Goal: Task Accomplishment & Management: Manage account settings

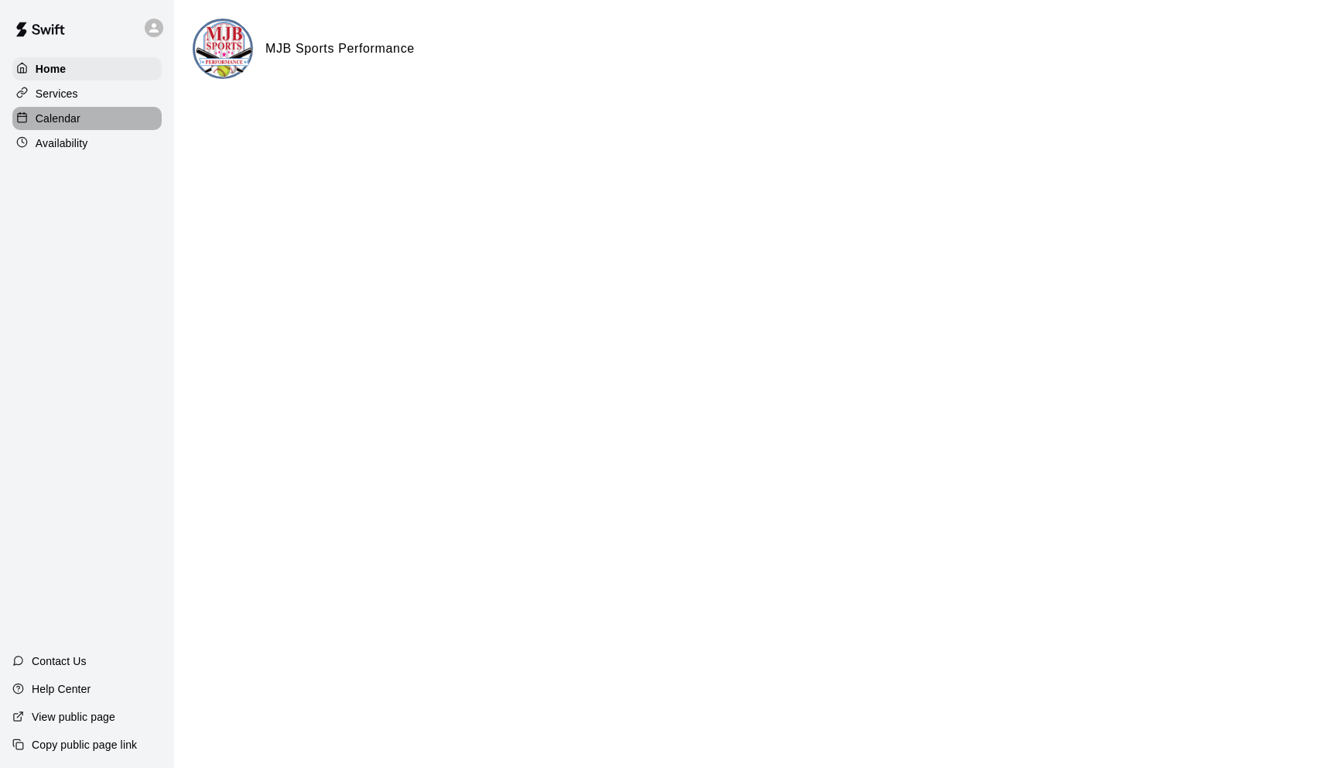
click at [68, 109] on div "Calendar" at bounding box center [86, 118] width 149 height 23
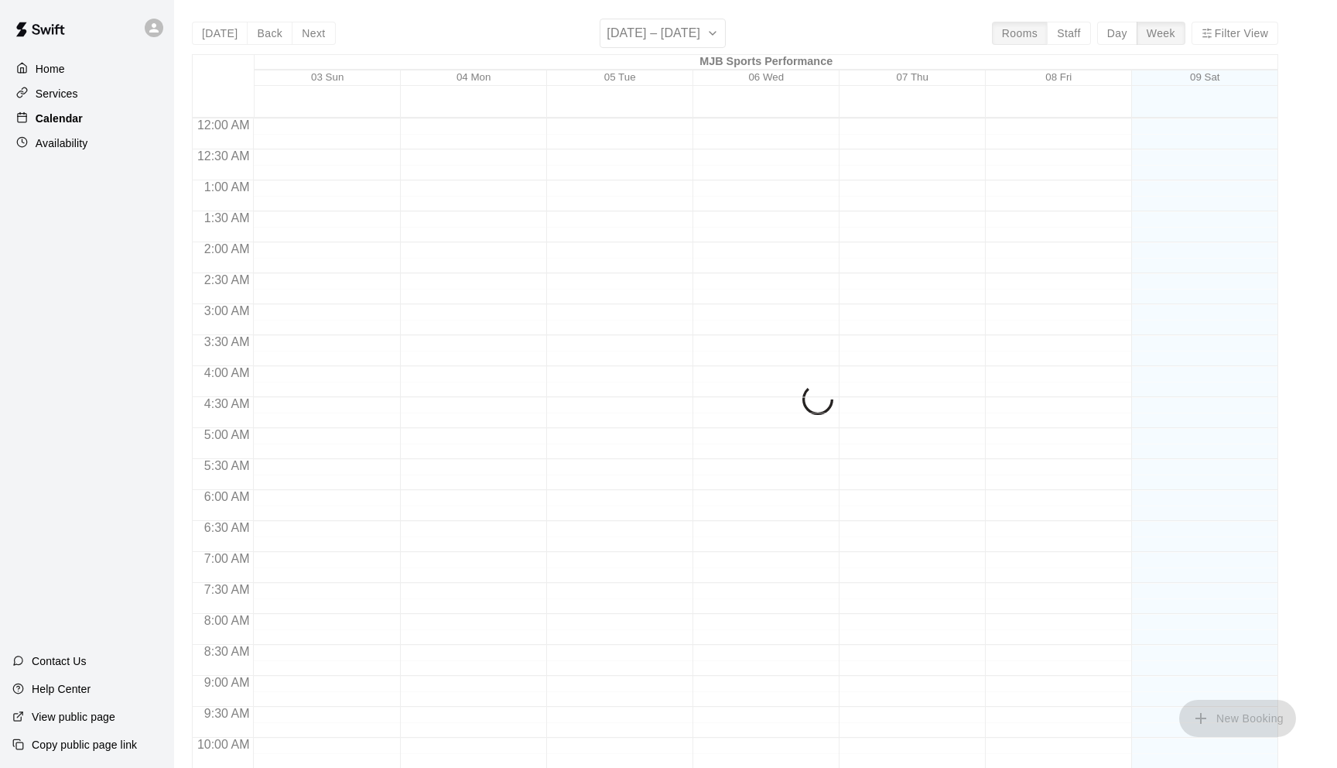
scroll to position [758, 0]
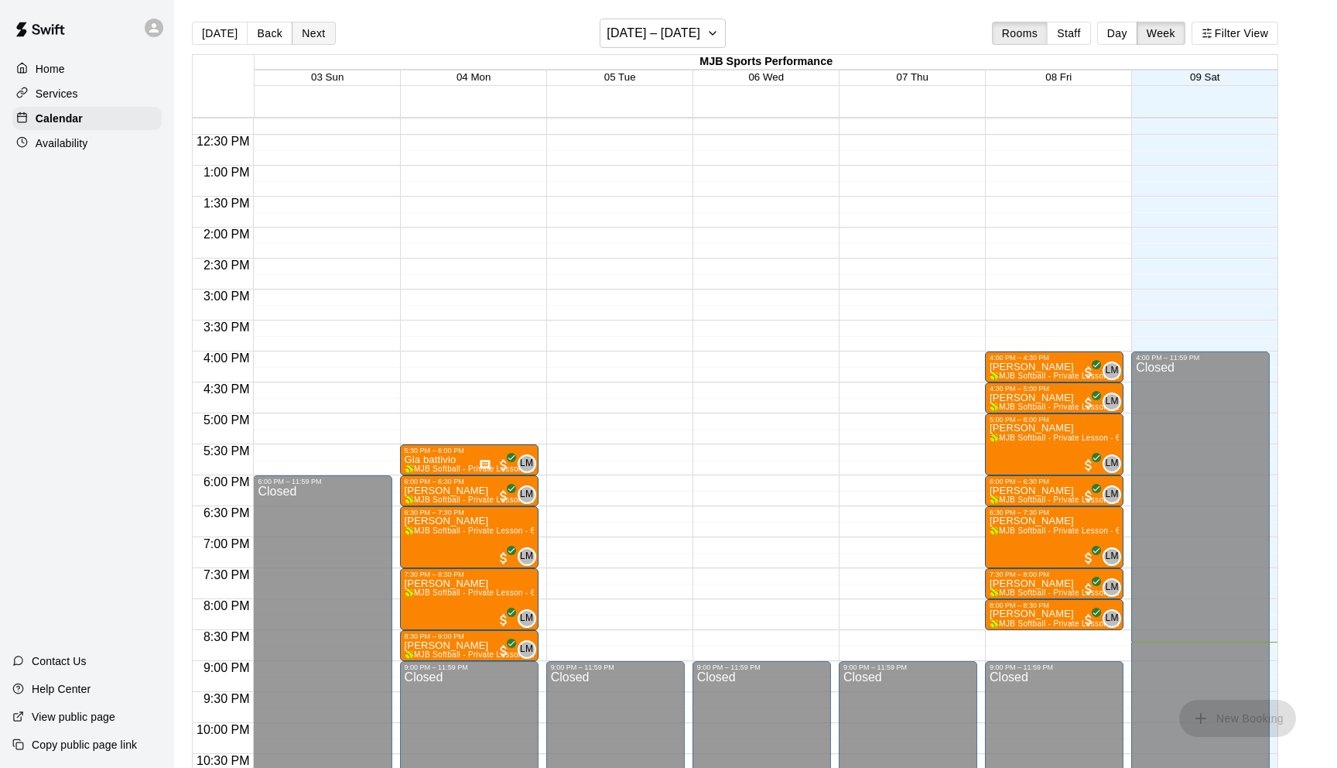
click at [320, 36] on button "Next" at bounding box center [313, 33] width 43 height 23
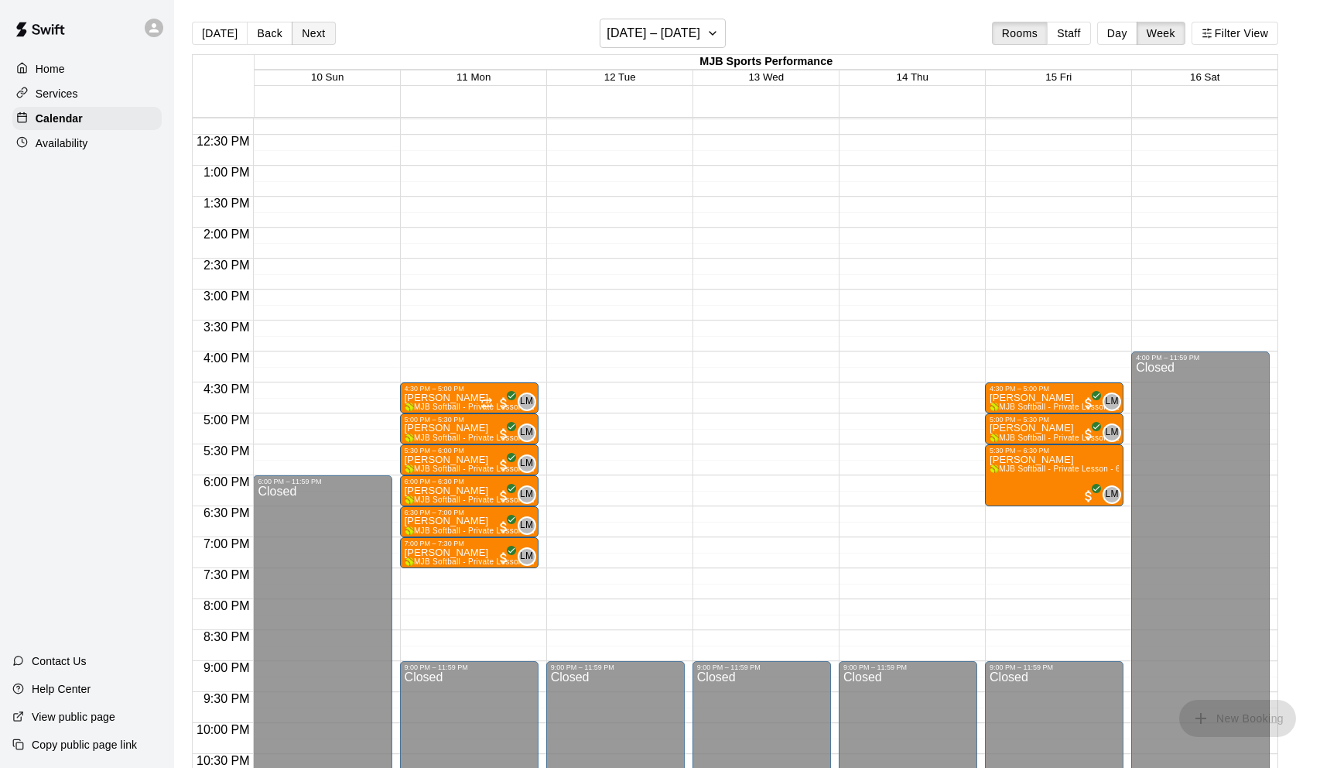
click at [320, 36] on button "Next" at bounding box center [313, 33] width 43 height 23
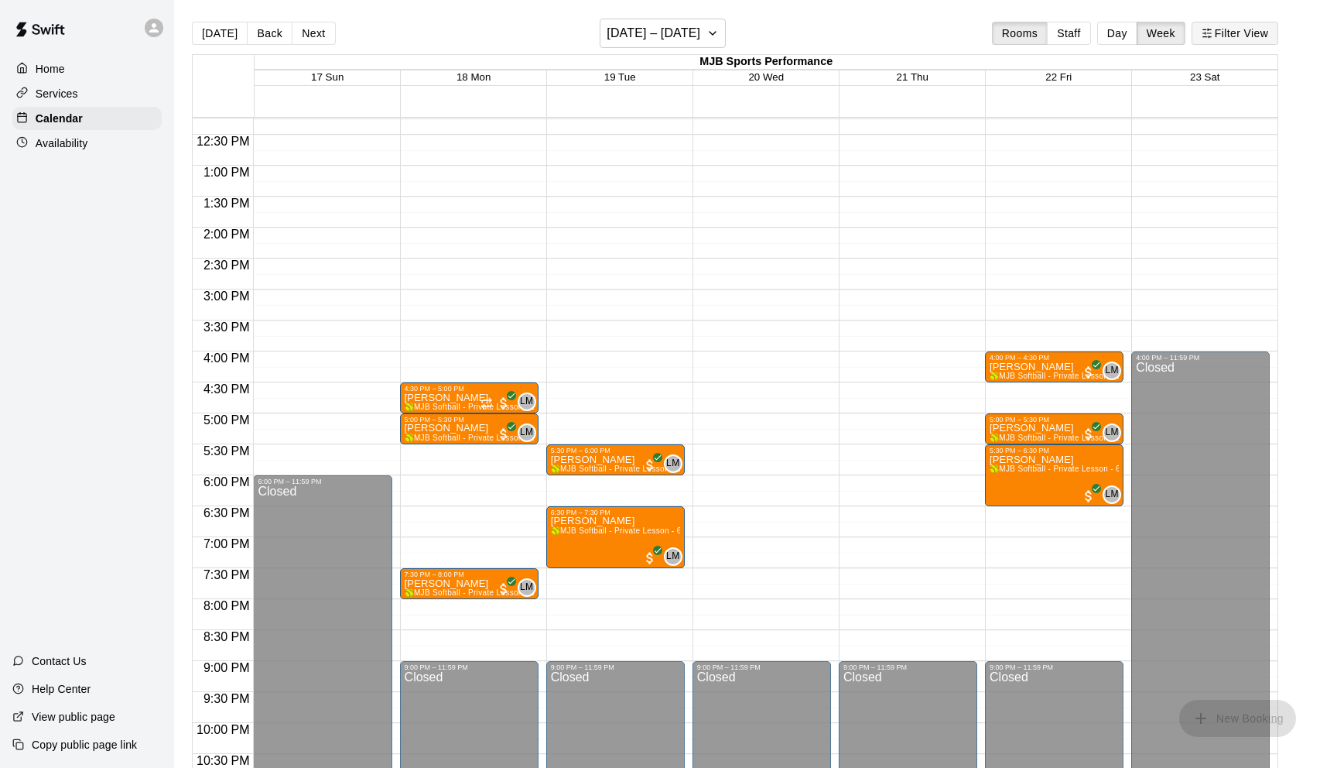
click at [1244, 27] on button "Filter View" at bounding box center [1235, 33] width 87 height 23
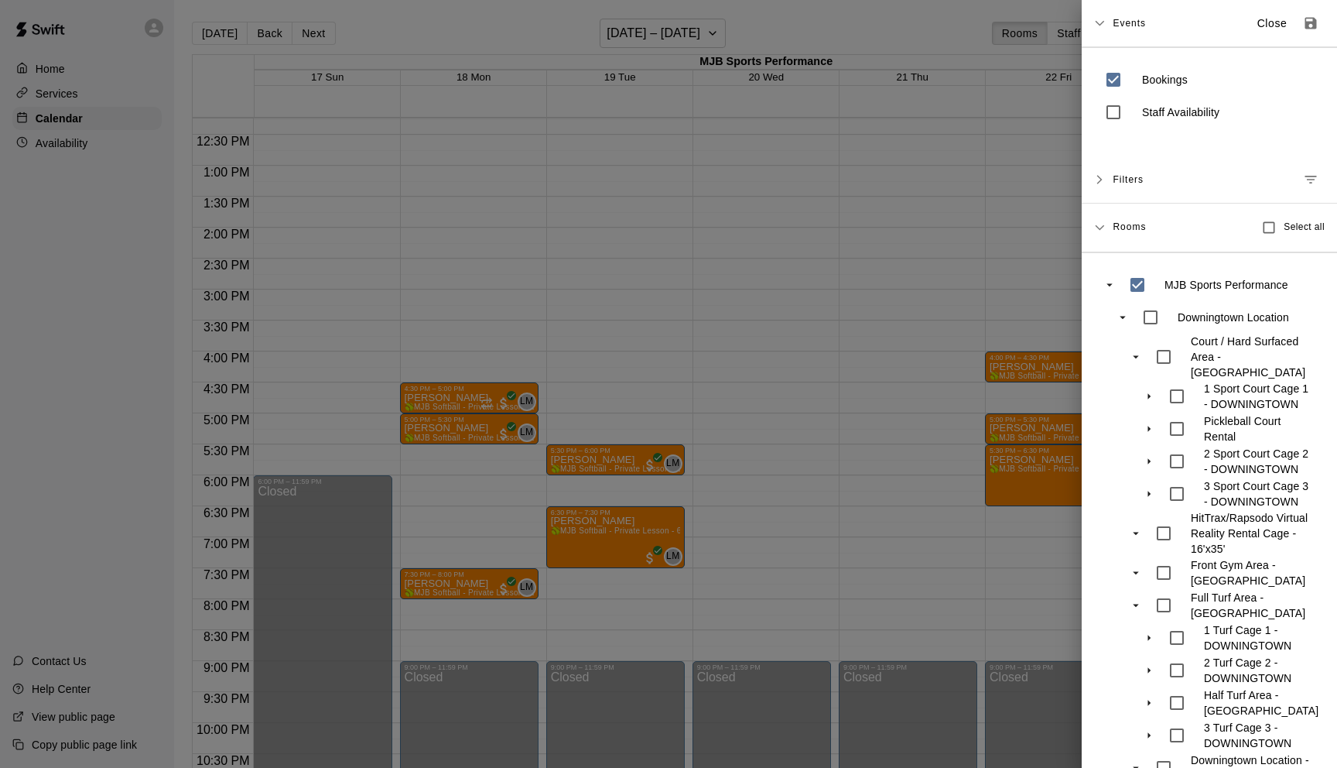
click at [413, 305] on div at bounding box center [668, 384] width 1337 height 768
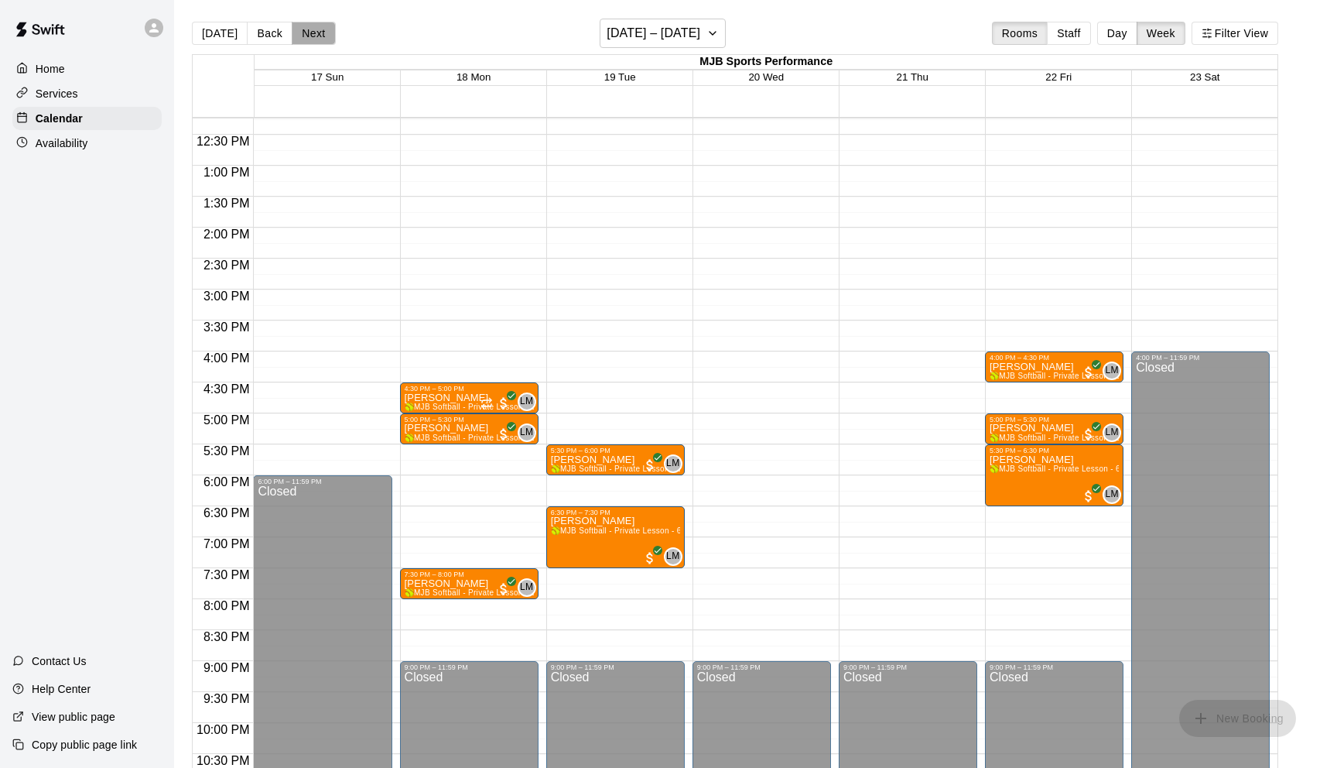
click at [310, 35] on button "Next" at bounding box center [313, 33] width 43 height 23
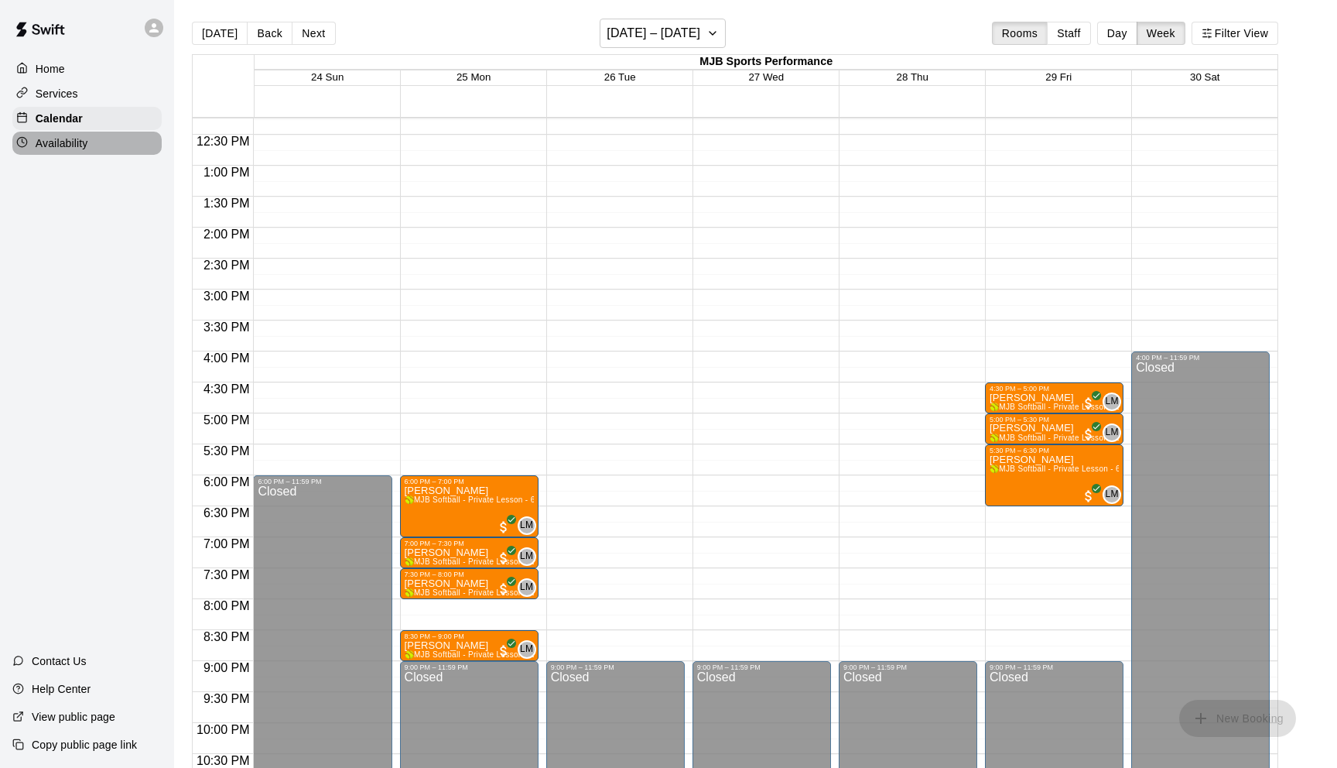
click at [59, 142] on p "Availability" at bounding box center [62, 142] width 53 height 15
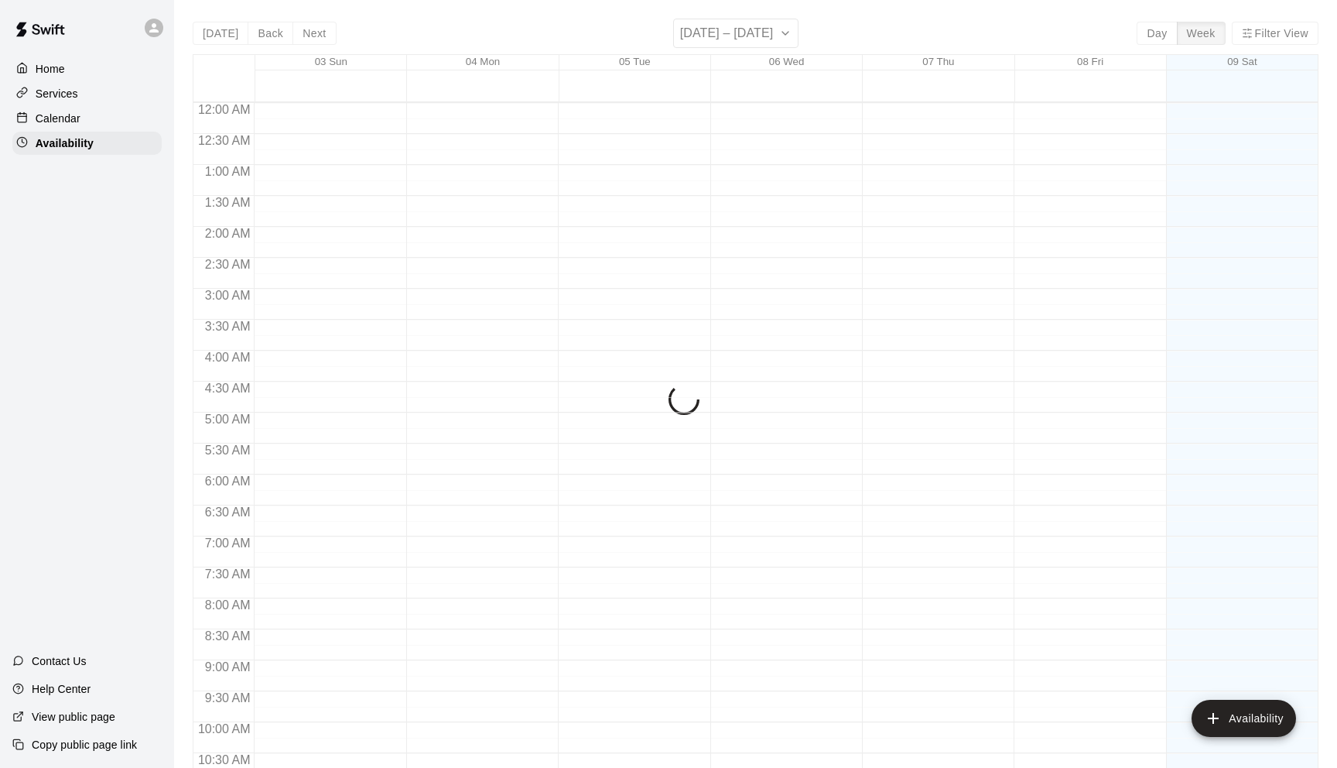
scroll to position [804, 0]
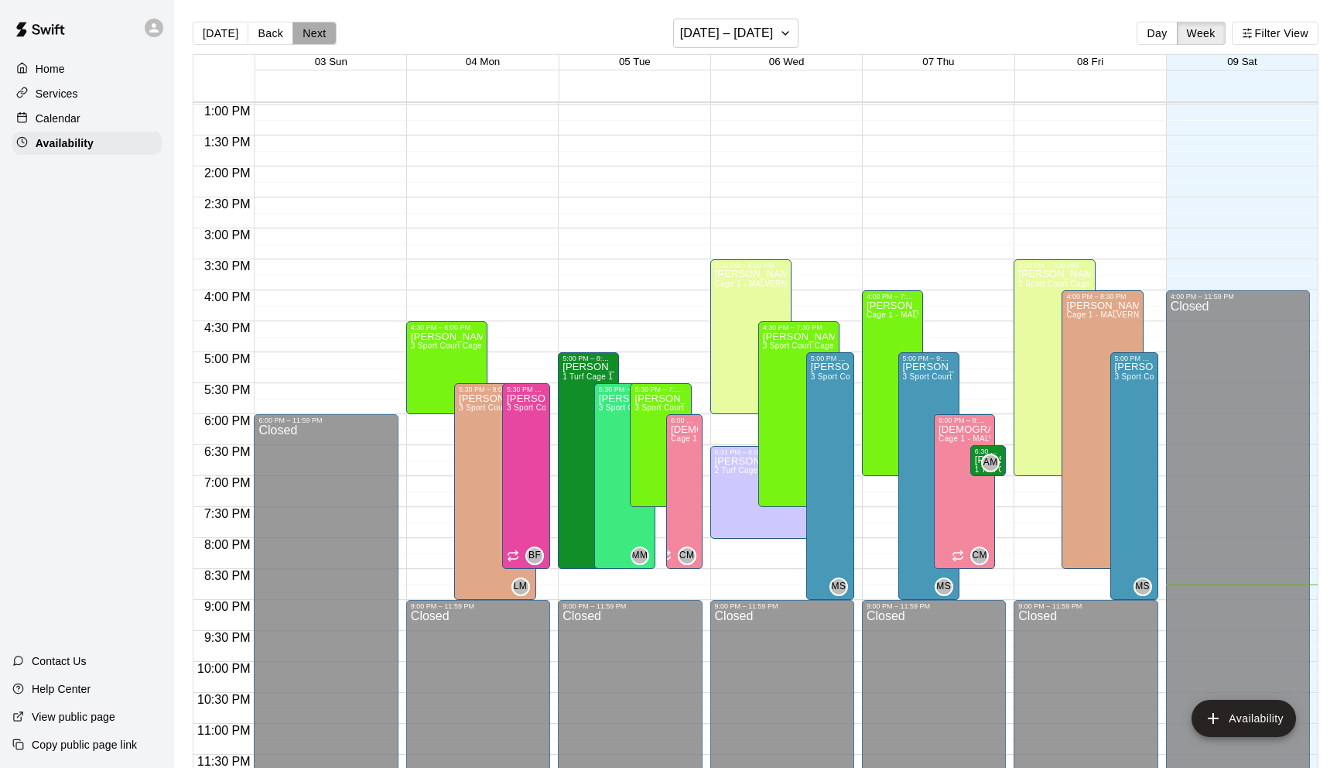
click at [308, 37] on button "Next" at bounding box center [314, 33] width 43 height 23
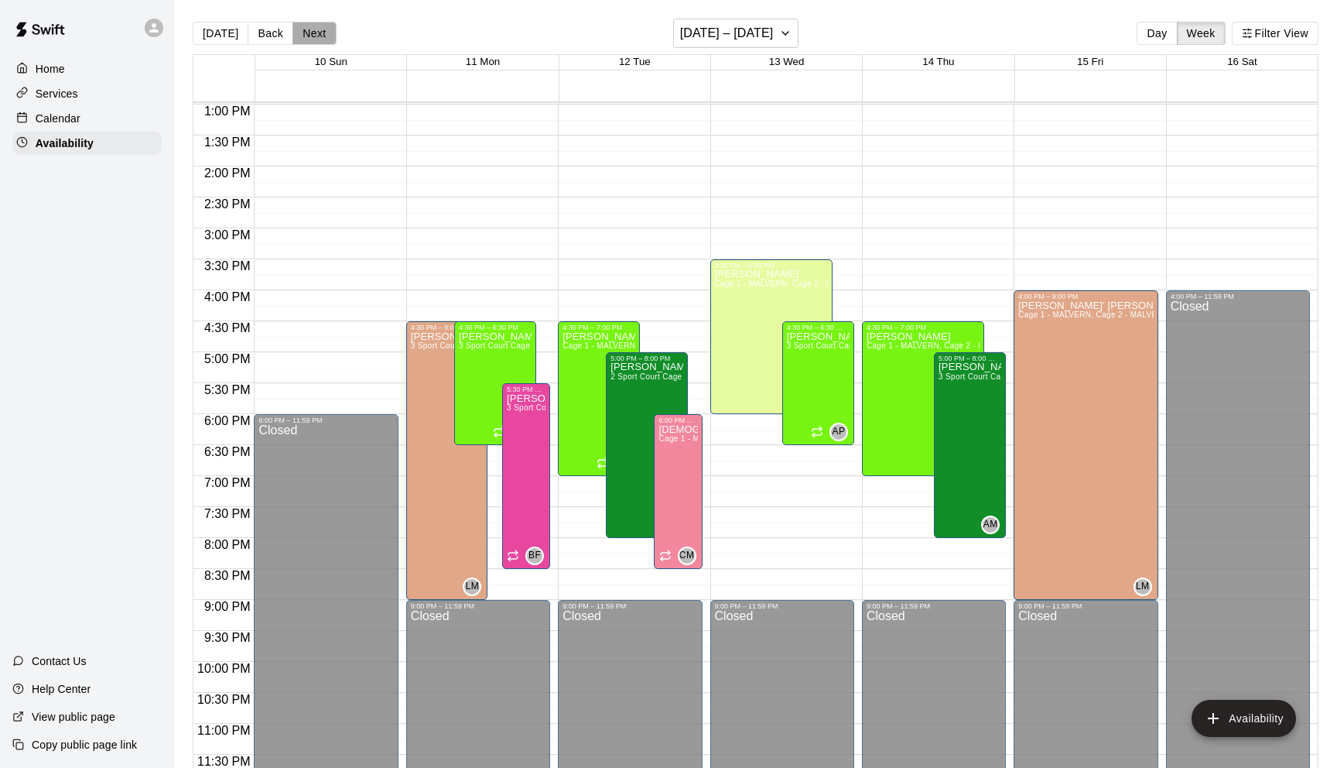
click at [310, 39] on button "Next" at bounding box center [314, 33] width 43 height 23
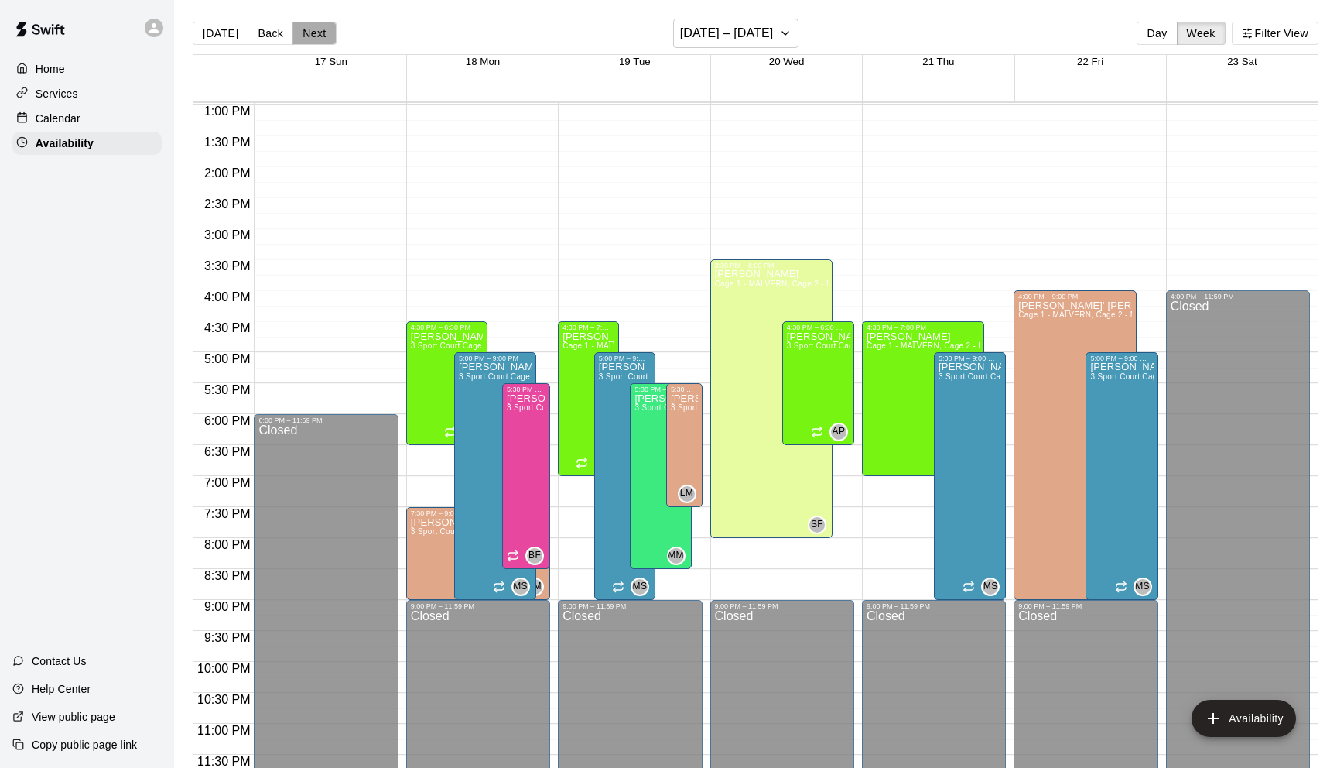
click at [310, 39] on button "Next" at bounding box center [314, 33] width 43 height 23
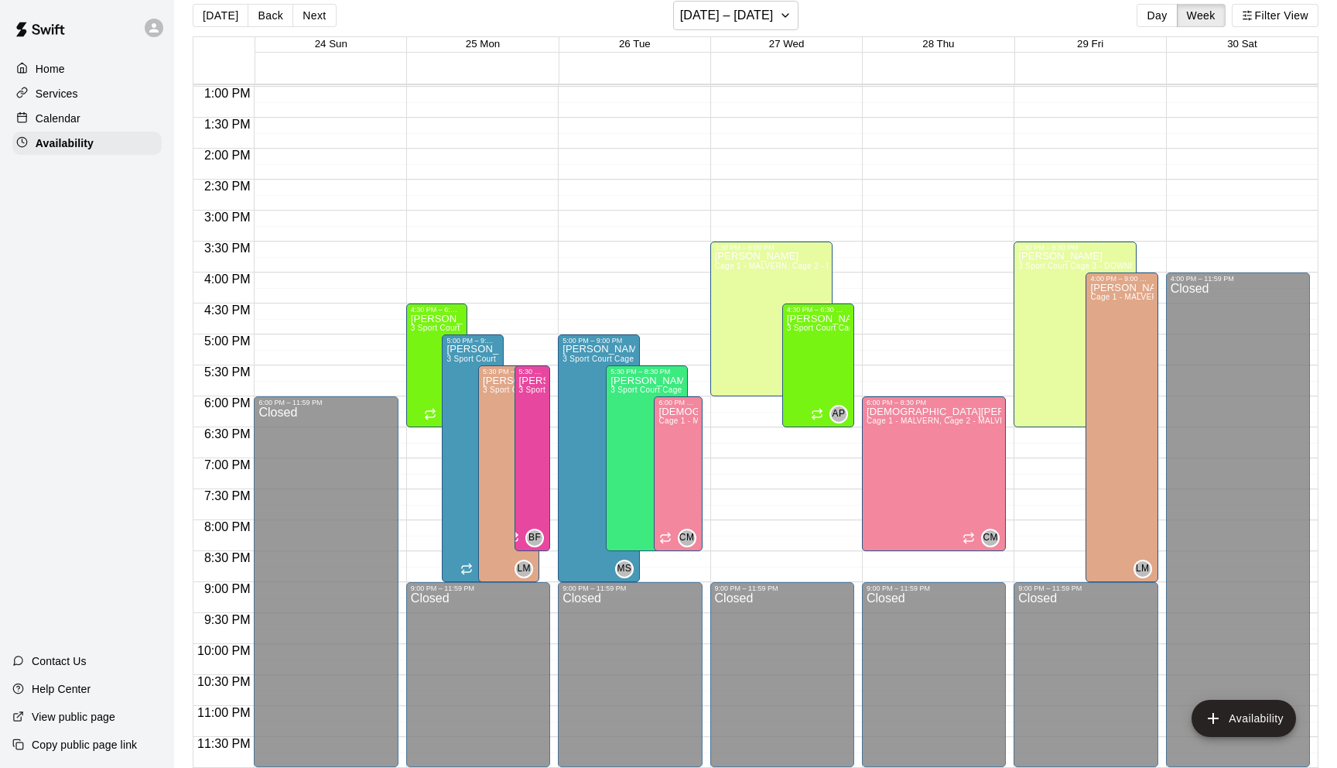
scroll to position [25, 0]
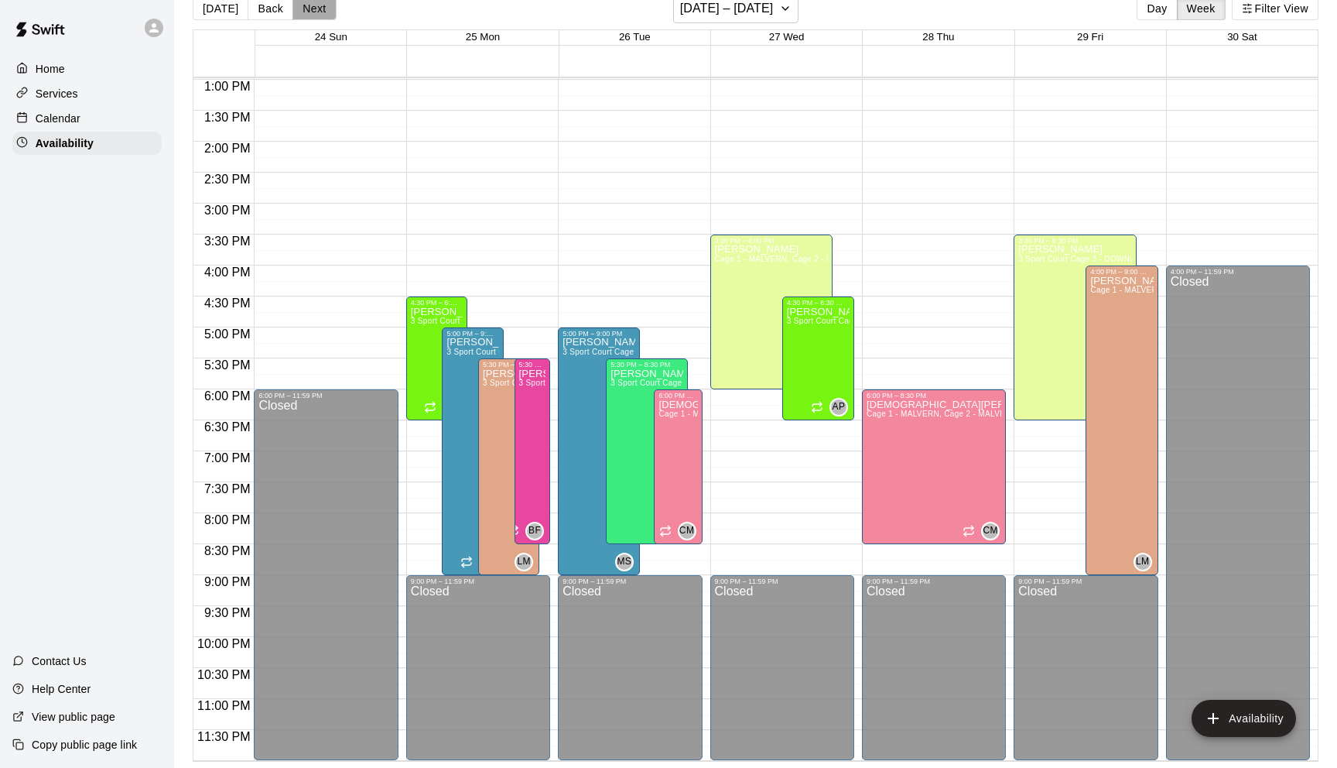
click at [312, 11] on button "Next" at bounding box center [314, 8] width 43 height 23
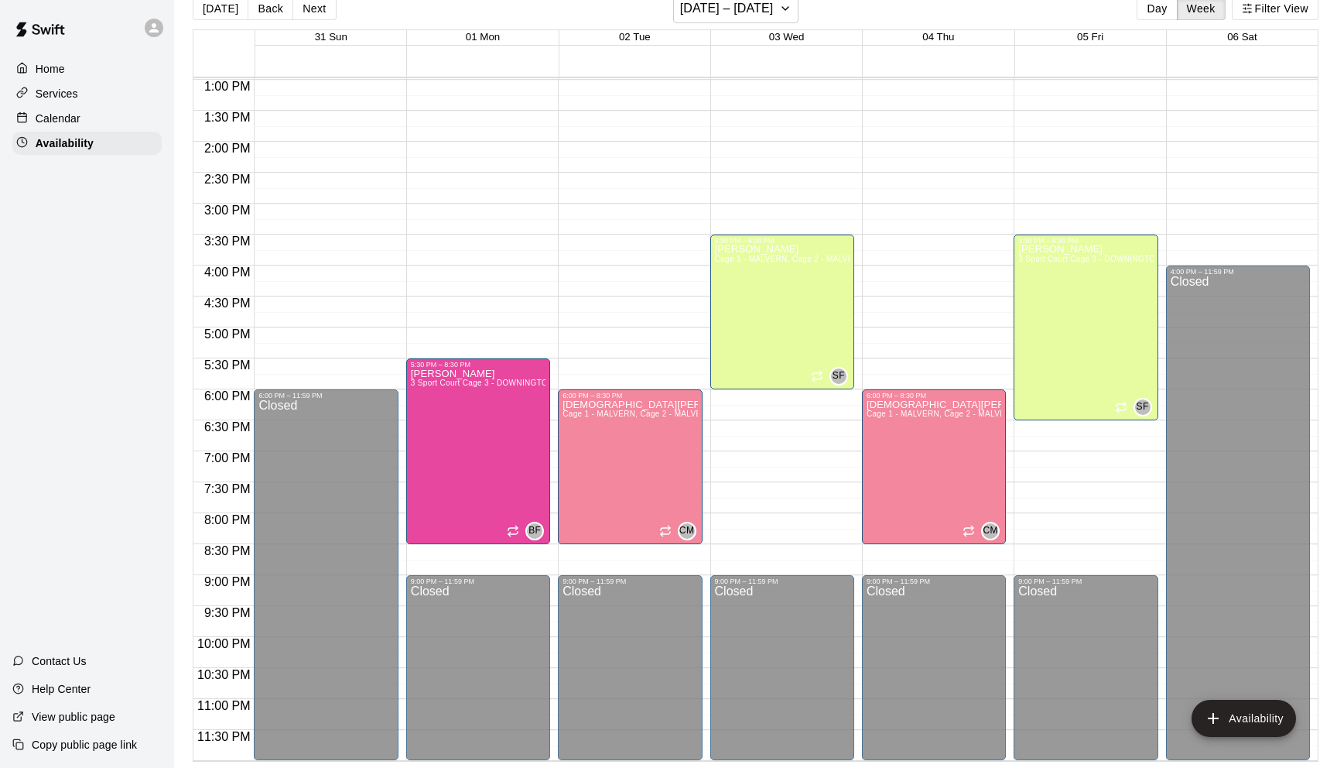
click at [508, 324] on div "12:00 AM – 8:00 AM Closed 5:30 PM – 8:30 PM Brandon Flythe 3 Sport Court Cage 3…" at bounding box center [478, 18] width 144 height 1486
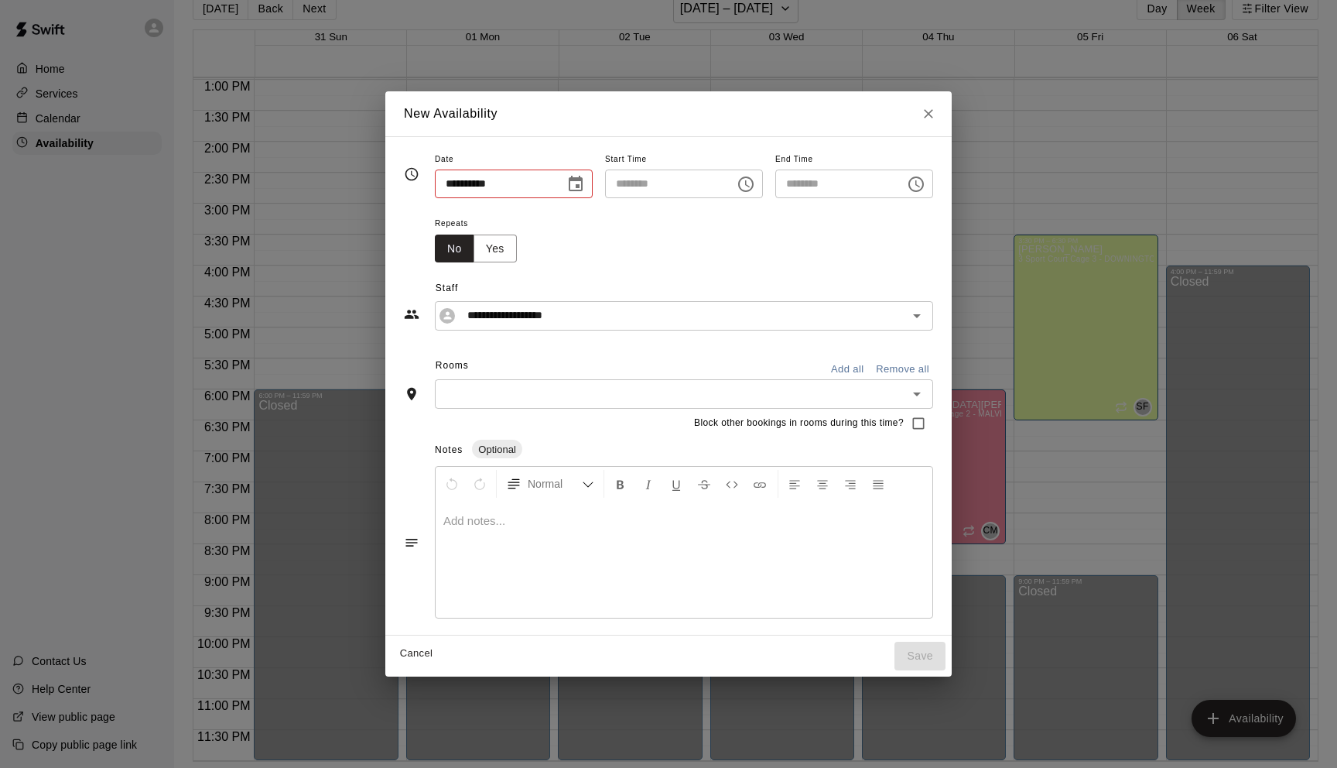
type input "**********"
type input "********"
click at [933, 115] on icon "Close" at bounding box center [928, 113] width 9 height 9
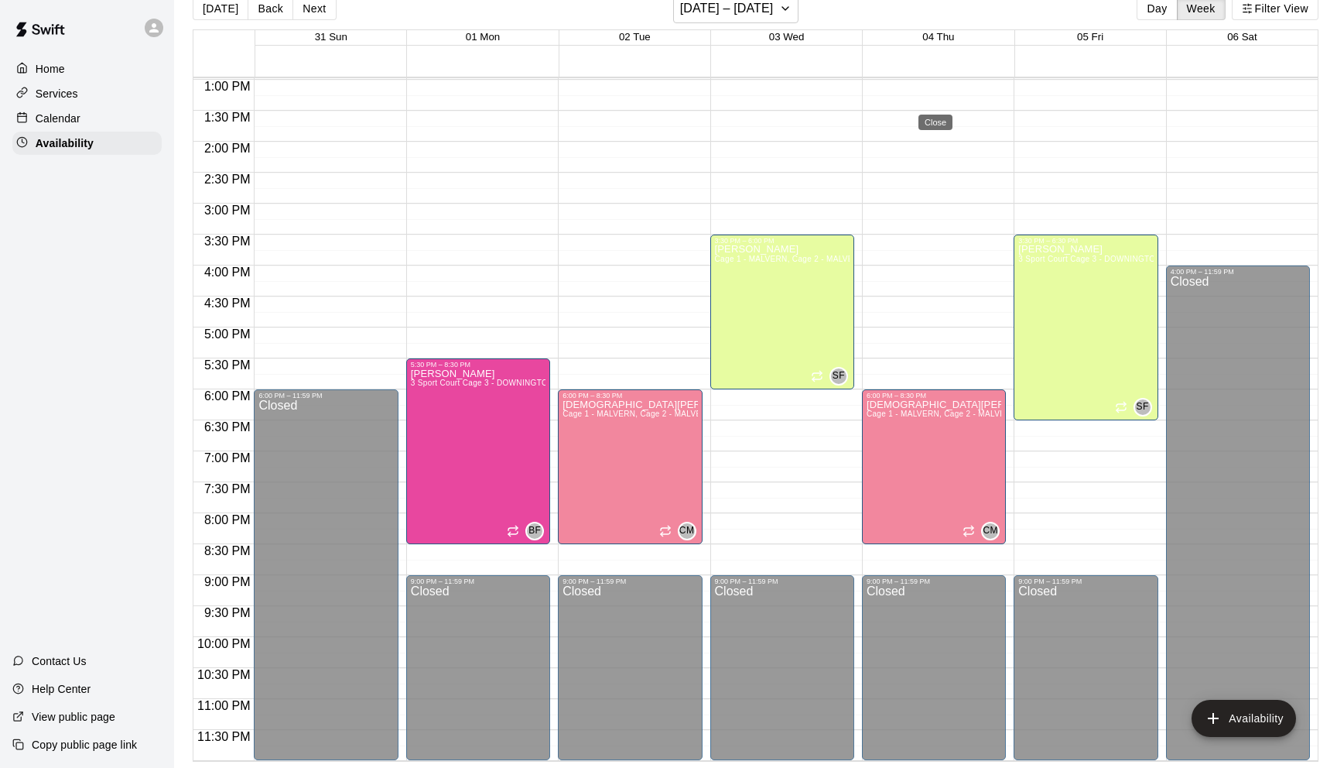
type input "**********"
click at [1094, 448] on div "12:00 AM – 8:00 AM Closed 3:30 PM – 6:30 PM Shawn Frye 3 Sport Court Cage 3 - D…" at bounding box center [1086, 18] width 144 height 1486
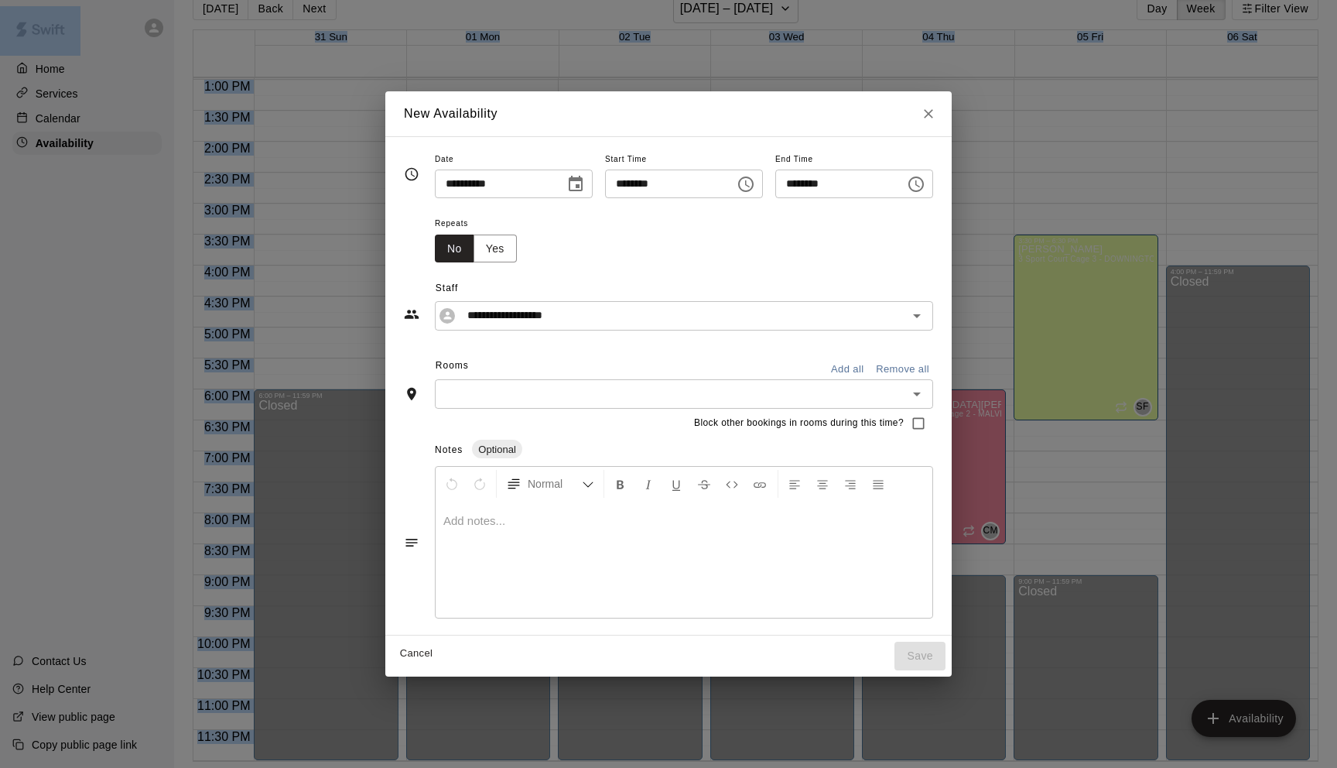
click at [1094, 448] on div "**********" at bounding box center [668, 384] width 1337 height 768
type input "**********"
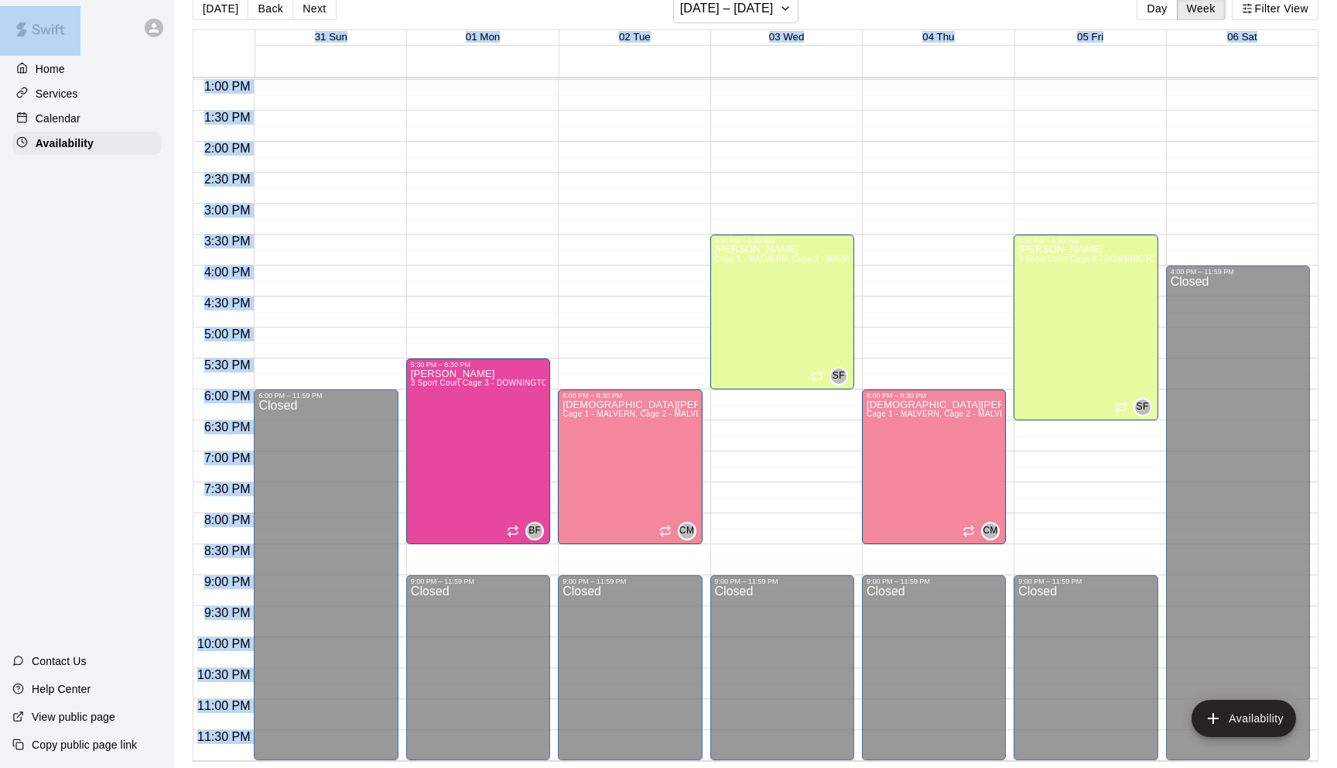
click at [1079, 438] on div "12:00 AM – 8:00 AM Closed 3:30 PM – 6:30 PM Shawn Frye 3 Sport Court Cage 3 - D…" at bounding box center [1086, 18] width 144 height 1486
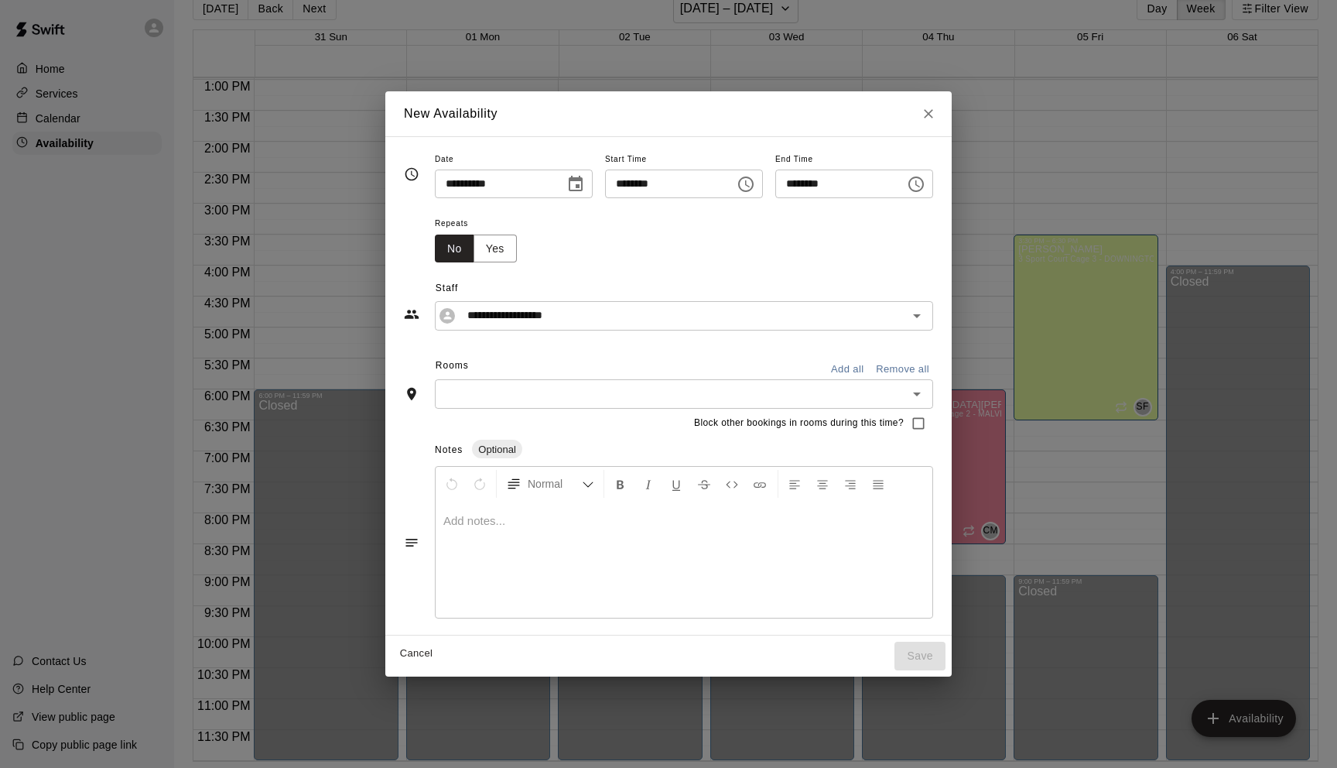
click at [1079, 438] on div "**********" at bounding box center [668, 384] width 1337 height 768
type input "**********"
click at [749, 185] on icon "Choose time, selected time is 6:45 PM" at bounding box center [747, 183] width 5 height 7
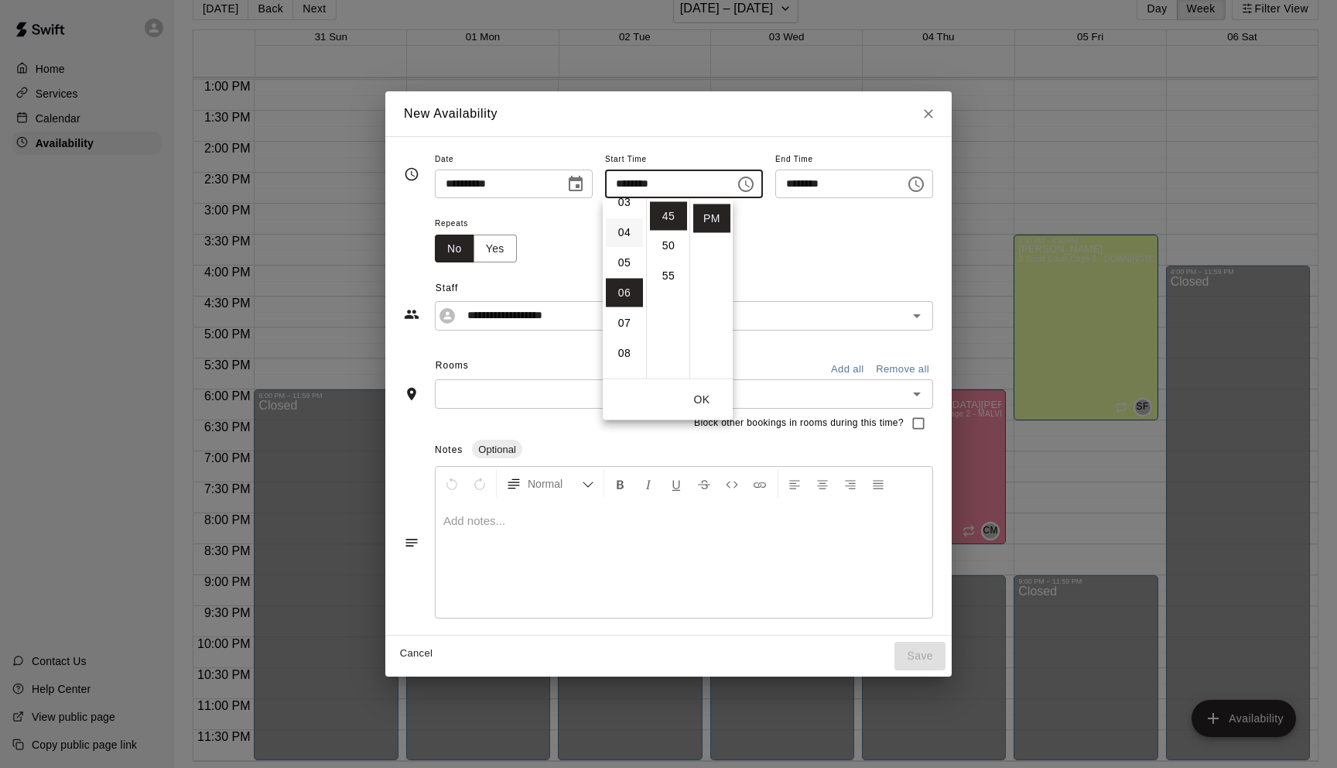
click at [626, 231] on li "04" at bounding box center [624, 232] width 37 height 29
click at [663, 232] on li "30" at bounding box center [668, 233] width 37 height 29
type input "********"
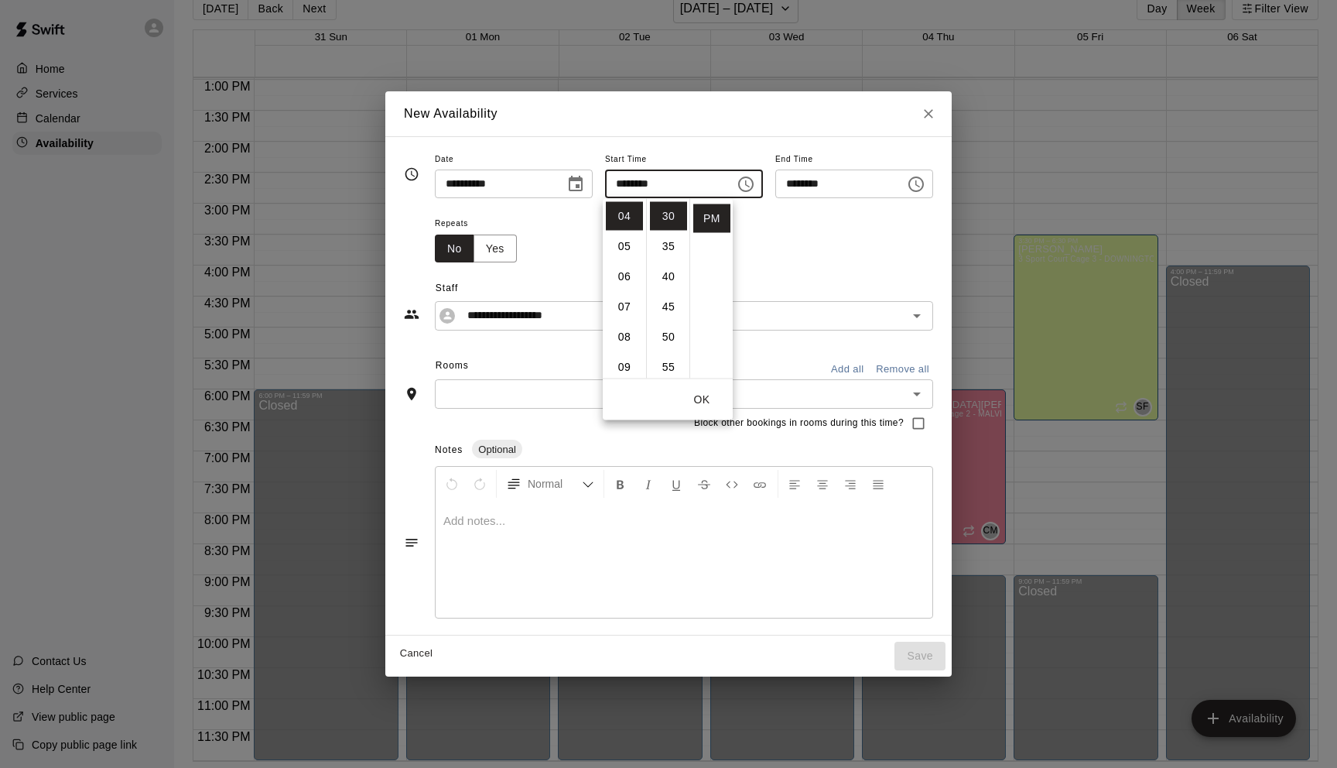
click at [925, 186] on icon "Choose time, selected time is 7:15 PM" at bounding box center [916, 184] width 19 height 19
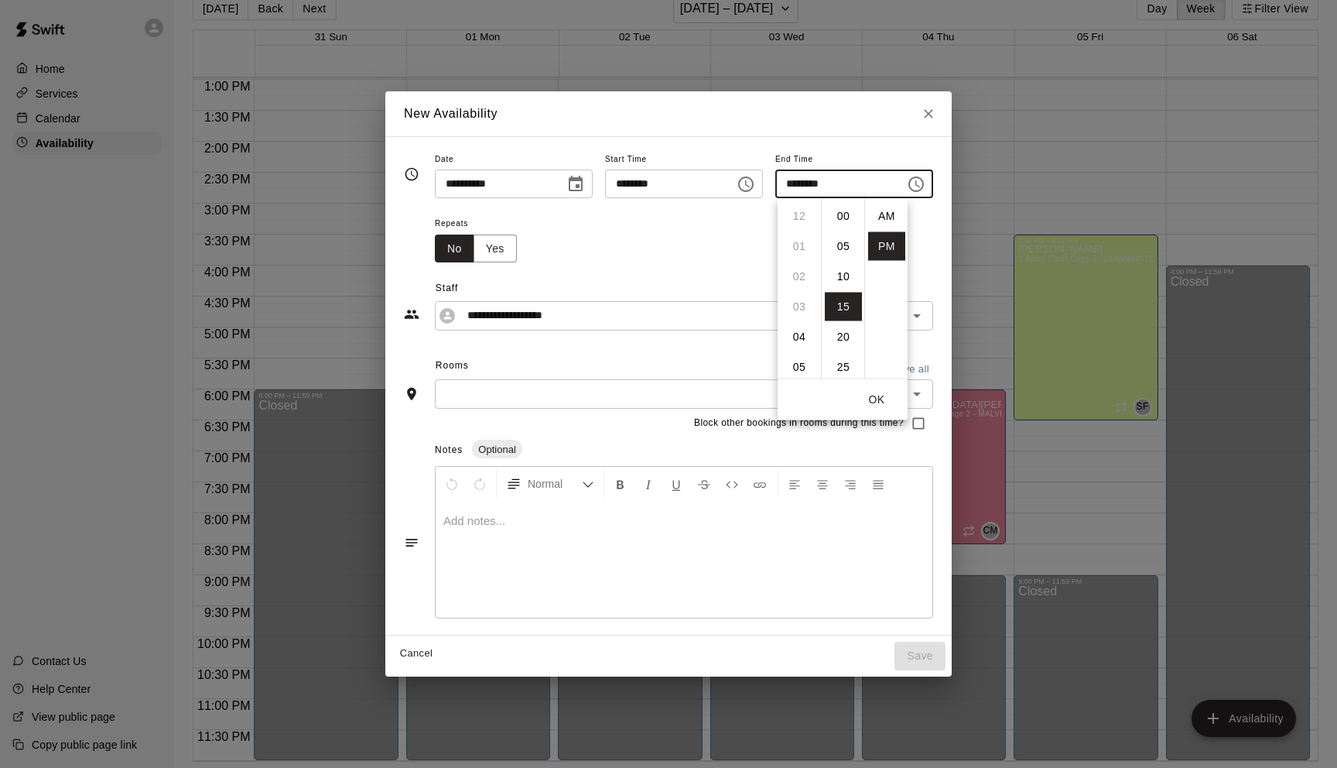
scroll to position [28, 0]
click at [800, 273] on li "09" at bounding box center [799, 276] width 37 height 29
click at [838, 216] on li "00" at bounding box center [843, 213] width 37 height 29
type input "********"
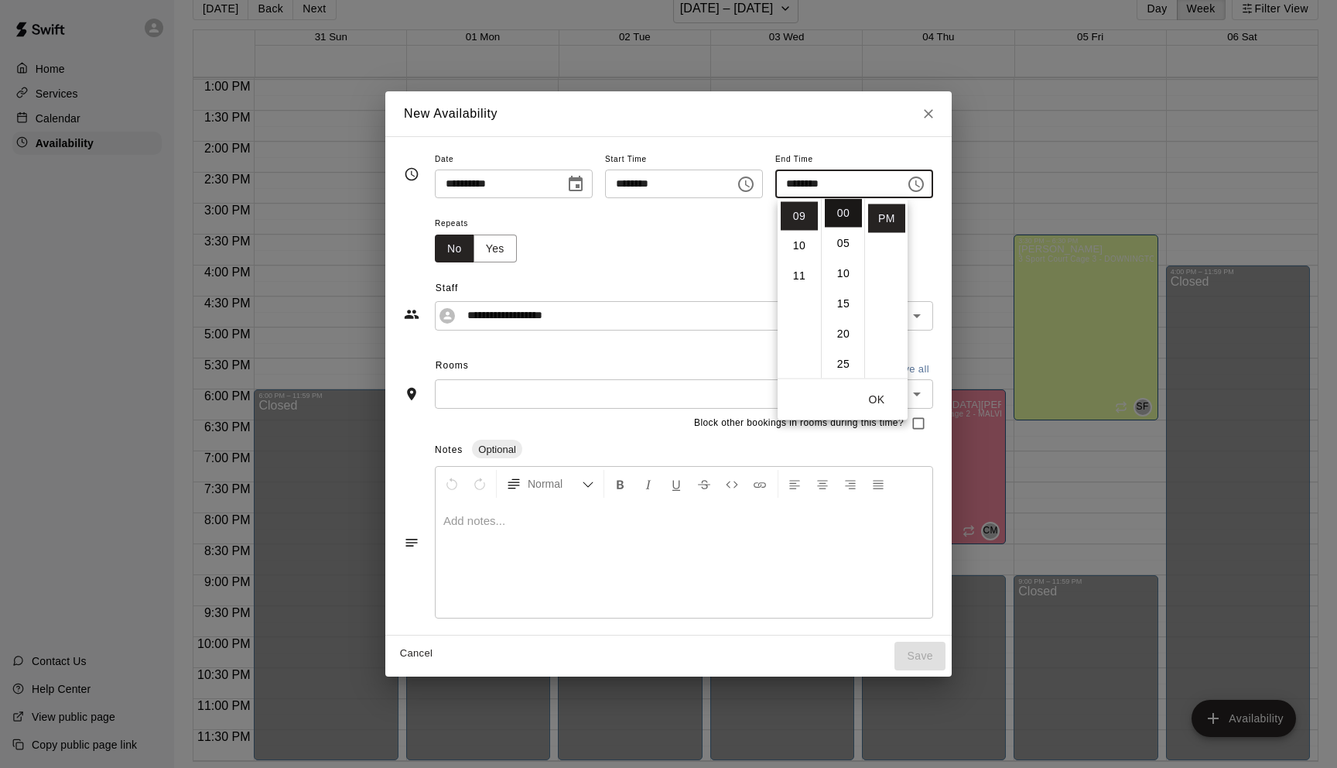
scroll to position [0, 0]
click at [877, 399] on button "OK" at bounding box center [877, 399] width 50 height 29
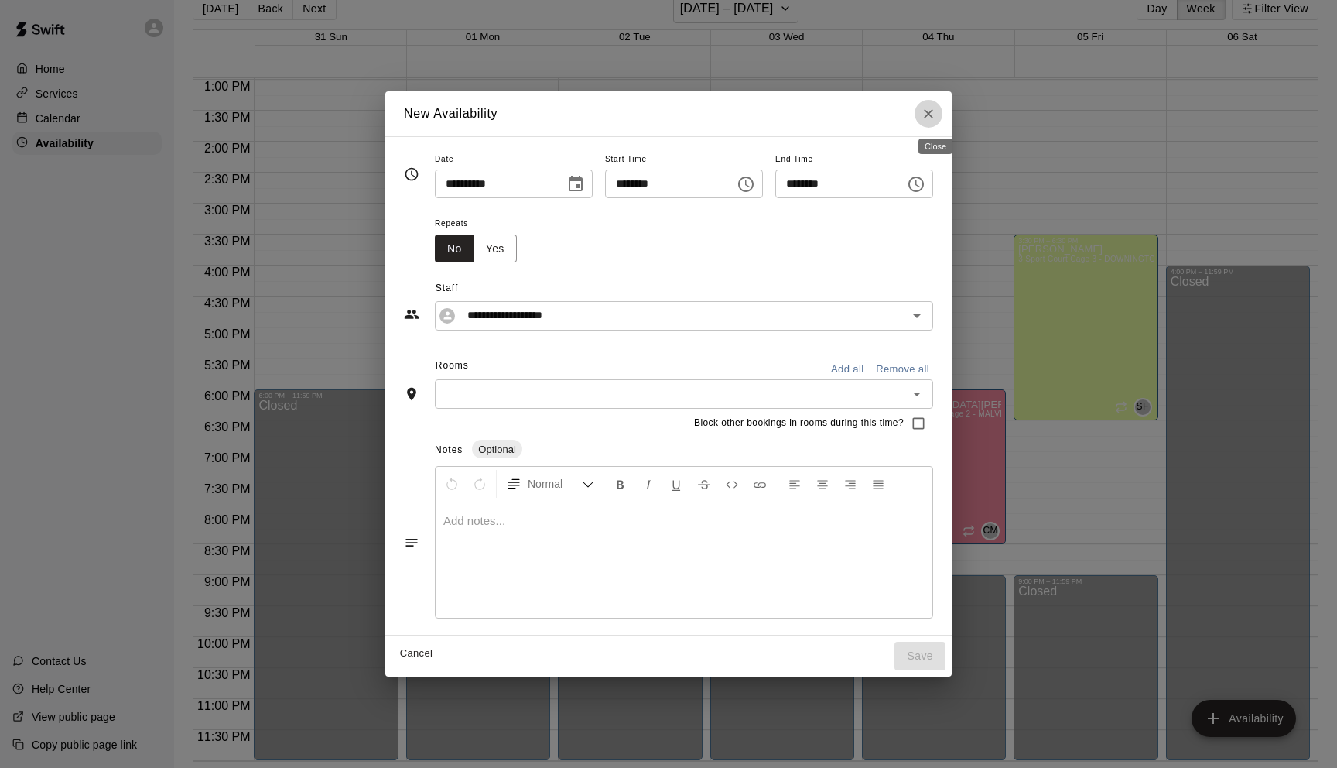
click at [932, 111] on icon "Close" at bounding box center [928, 113] width 9 height 9
type input "**********"
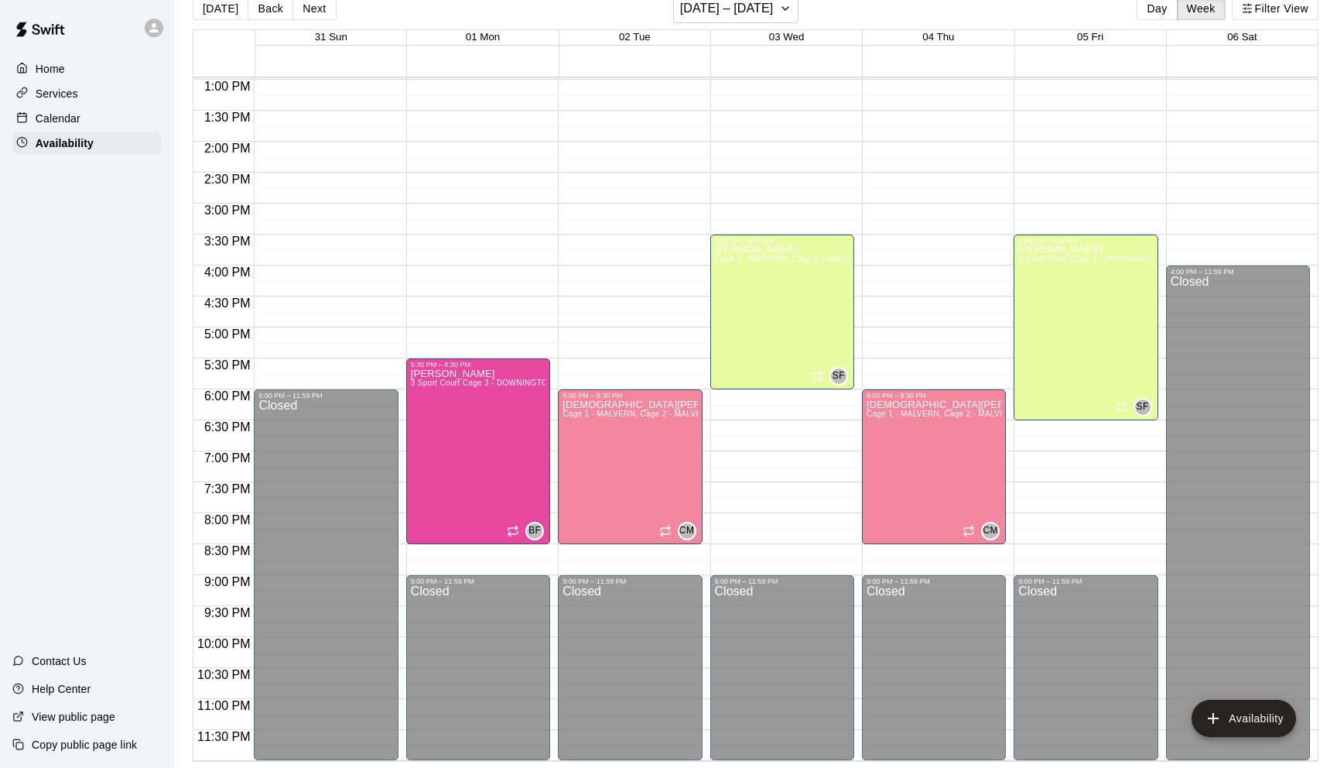
click at [1073, 440] on div "12:00 AM – 8:00 AM Closed 3:30 PM – 6:30 PM Shawn Frye 3 Sport Court Cage 3 - D…" at bounding box center [1086, 18] width 144 height 1486
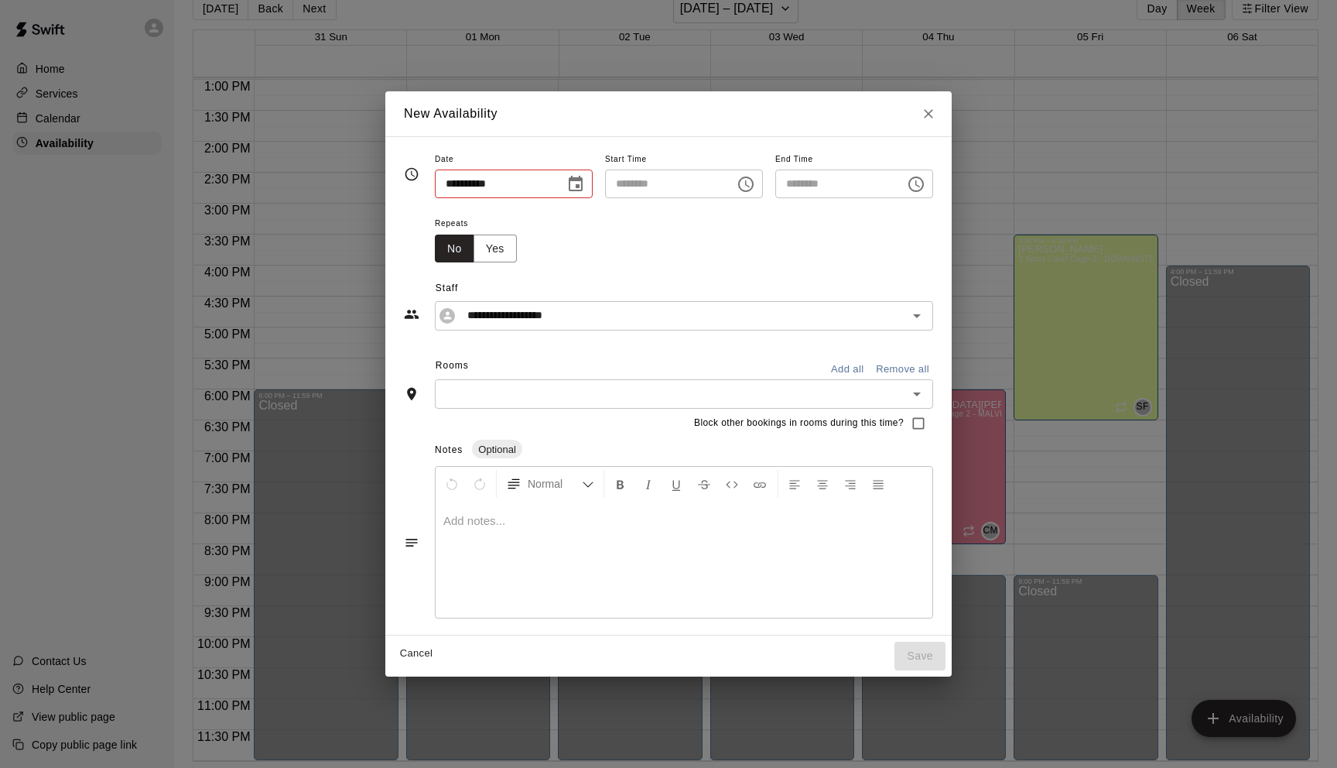
type input "**********"
type input "********"
click at [1073, 440] on div "**********" at bounding box center [668, 384] width 1337 height 768
type input "**********"
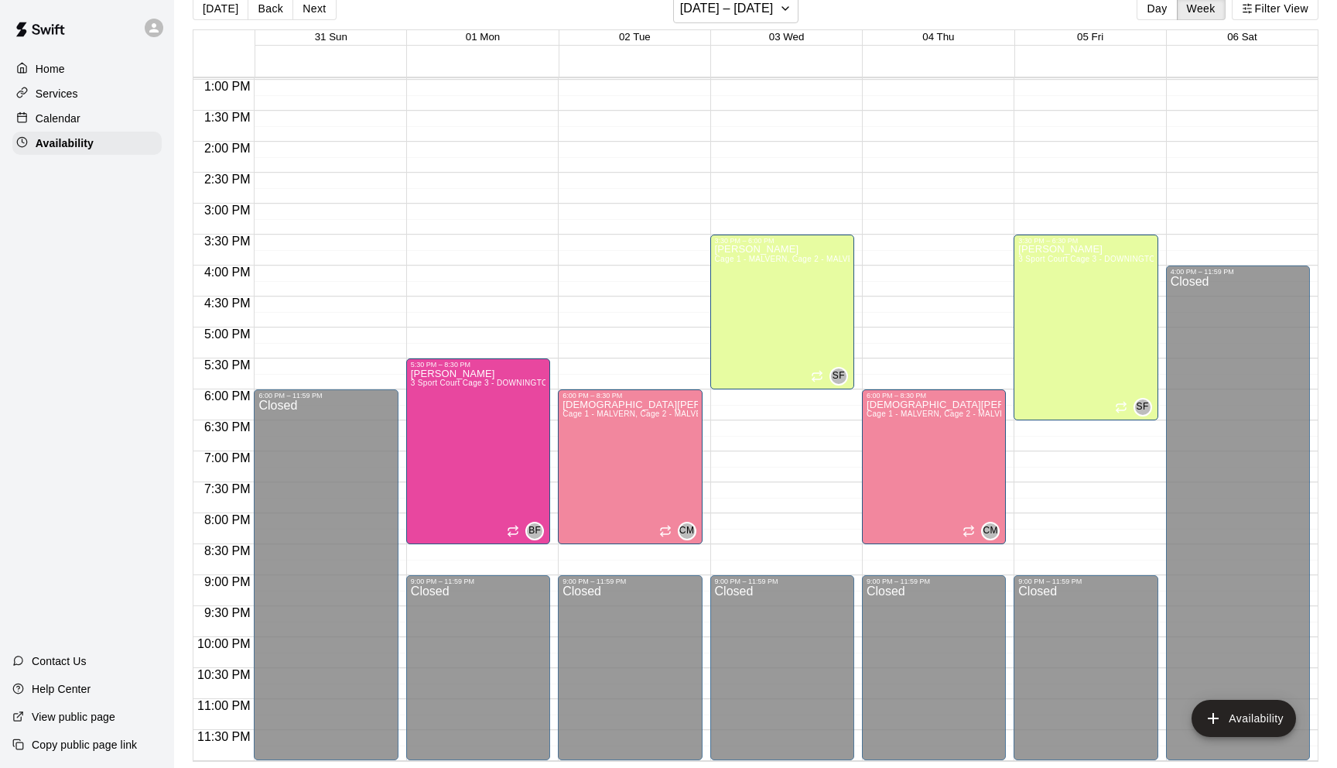
click at [1058, 434] on div "12:00 AM – 8:00 AM Closed 3:30 PM – 6:30 PM Shawn Frye 3 Sport Court Cage 3 - D…" at bounding box center [1086, 18] width 144 height 1486
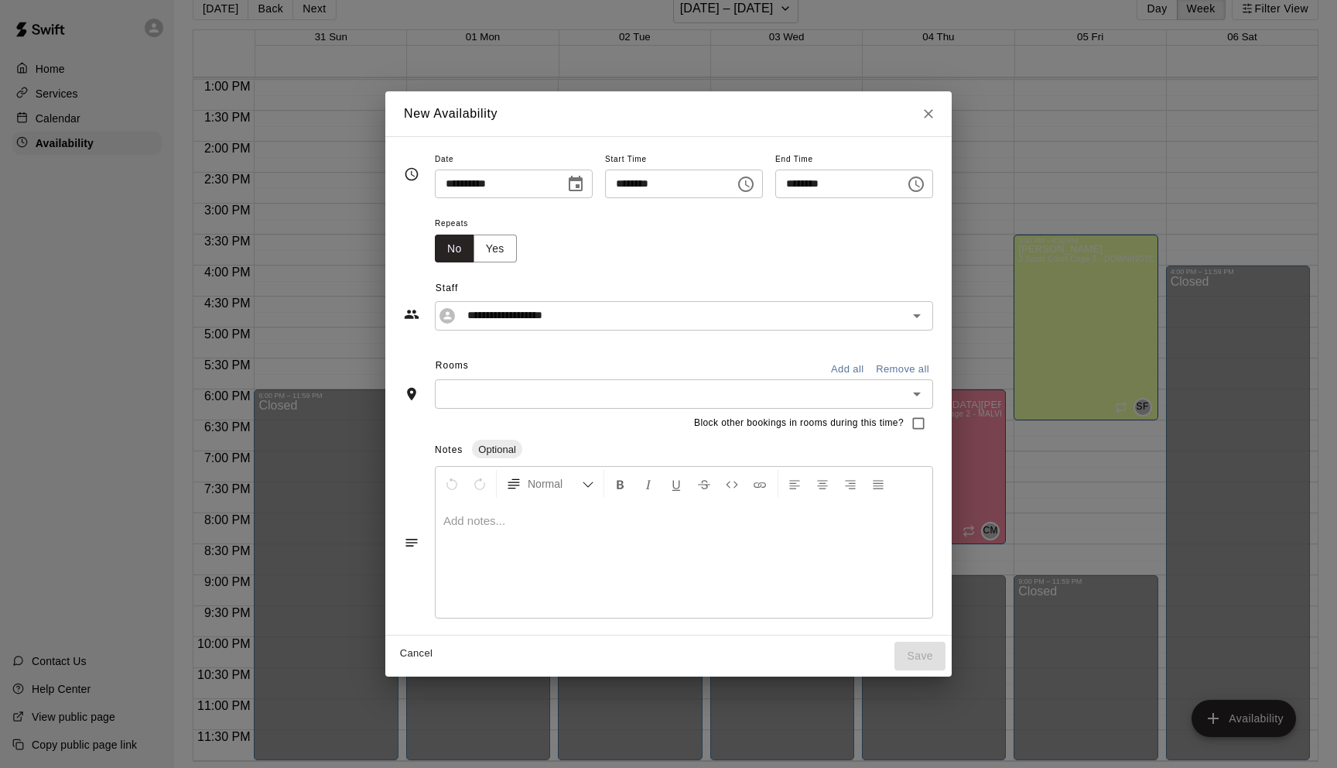
click at [925, 188] on icon "Choose time, selected time is 7:00 PM" at bounding box center [916, 184] width 19 height 19
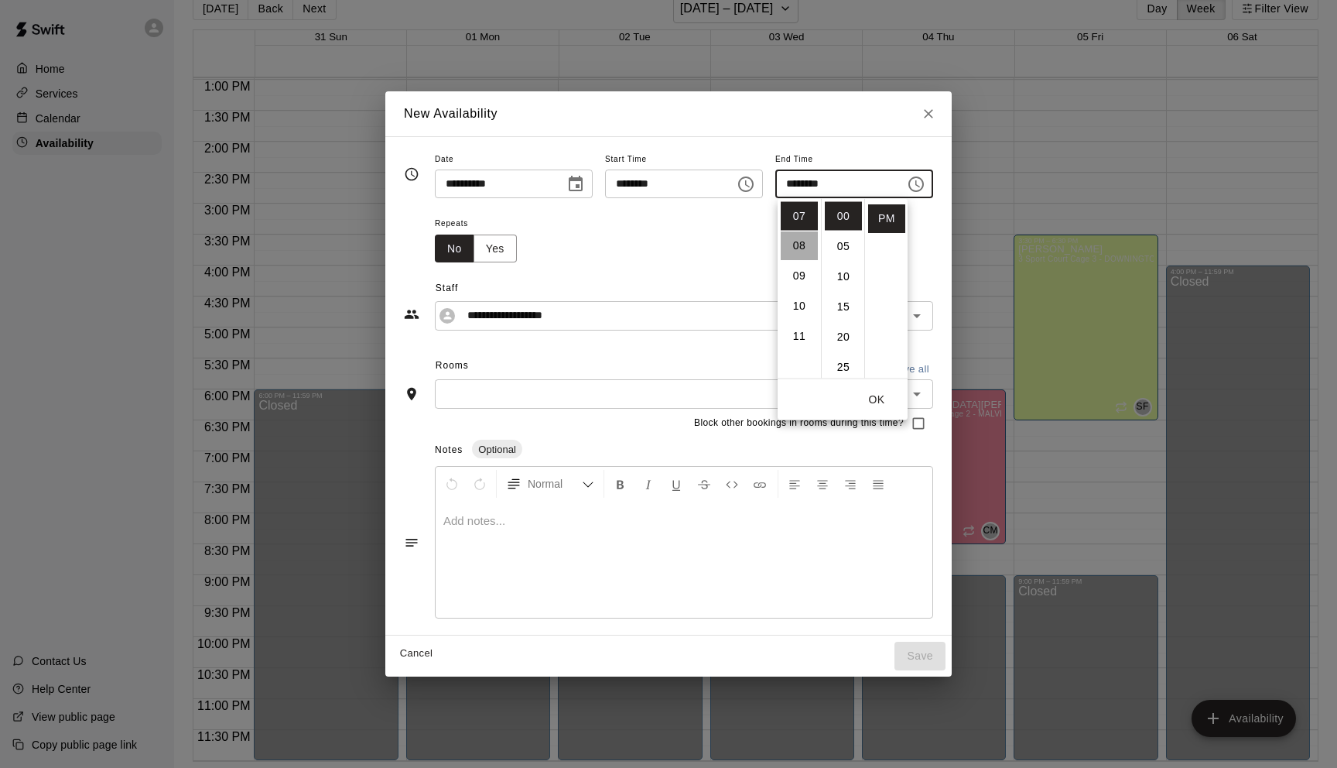
click at [793, 248] on li "08" at bounding box center [799, 246] width 37 height 29
click at [840, 246] on li "30" at bounding box center [843, 237] width 37 height 29
type input "********"
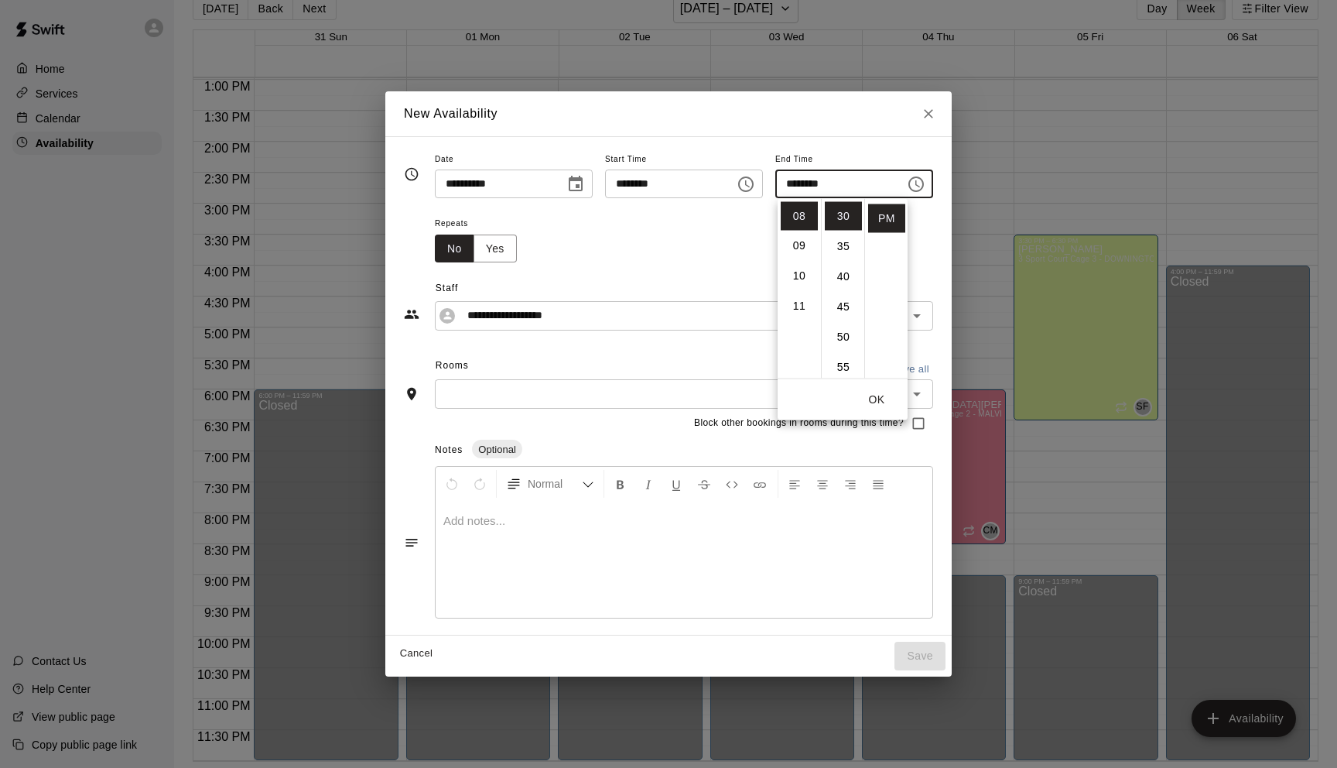
click at [881, 404] on button "OK" at bounding box center [877, 399] width 50 height 29
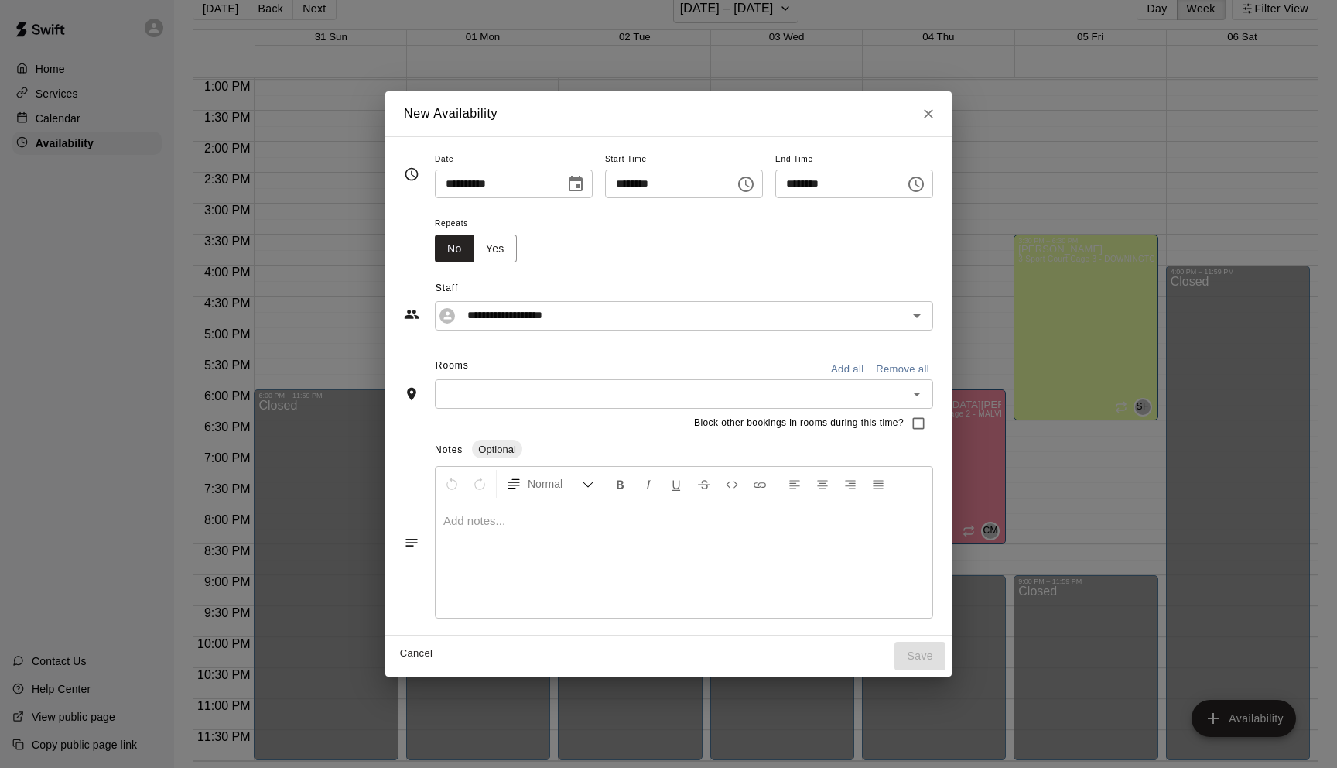
click at [693, 189] on input "********" at bounding box center [664, 183] width 119 height 29
click at [747, 188] on icon "Choose time, selected time is 6:30 PM" at bounding box center [746, 184] width 19 height 19
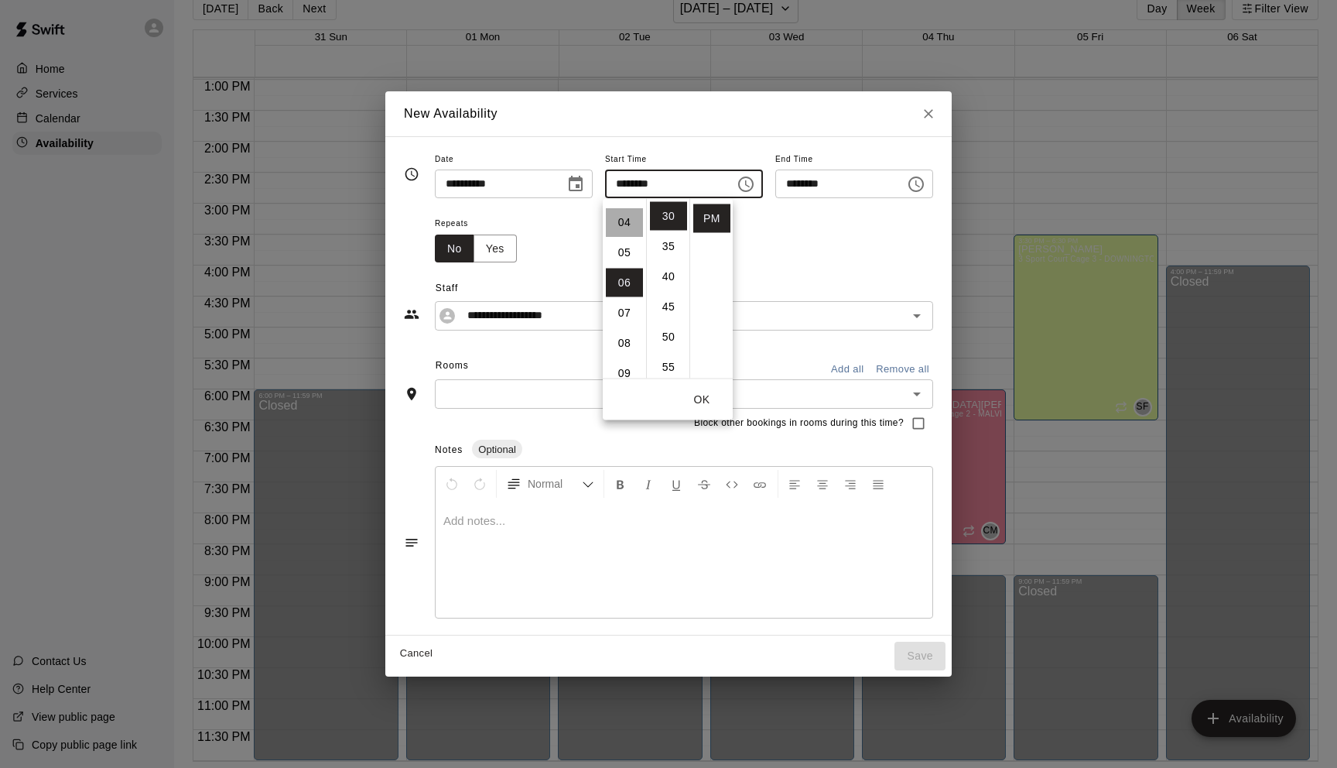
click at [617, 227] on li "04" at bounding box center [624, 222] width 37 height 29
type input "********"
click at [701, 399] on button "OK" at bounding box center [702, 399] width 50 height 29
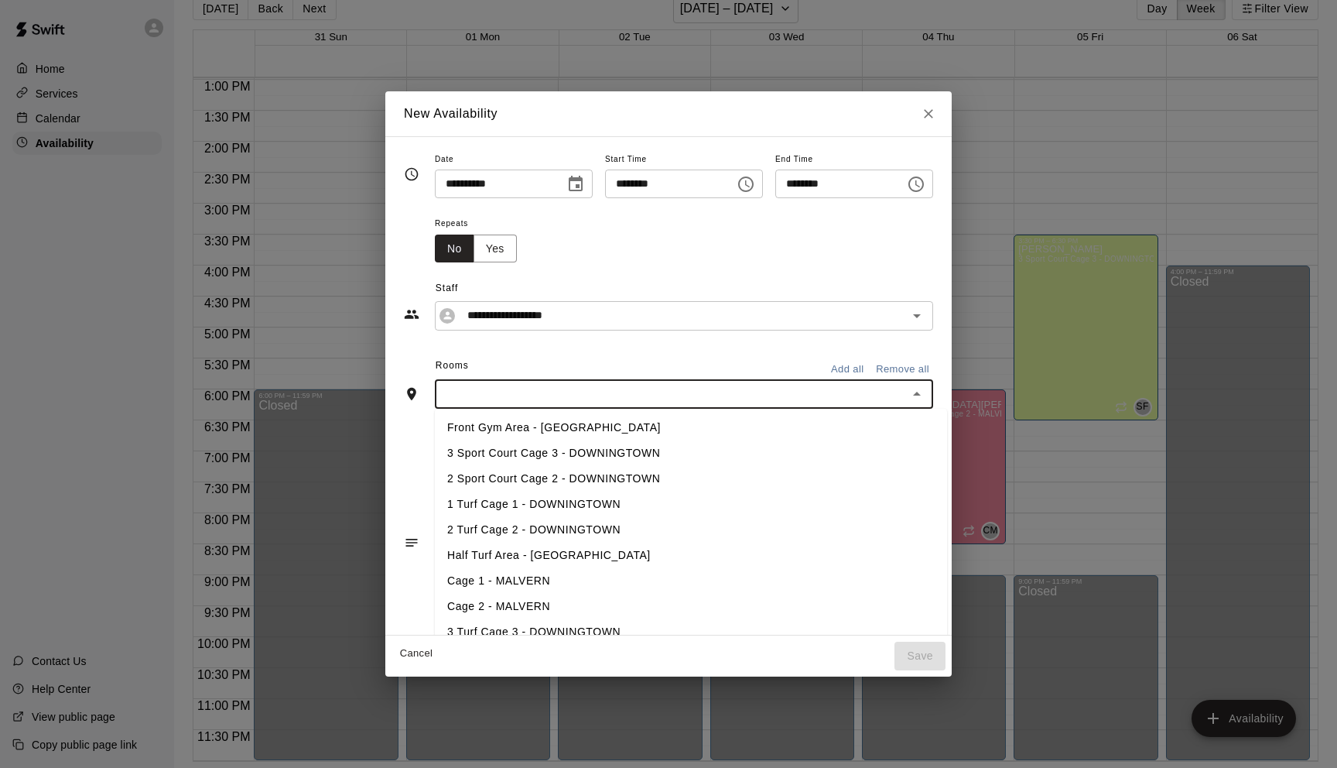
click at [674, 397] on input "text" at bounding box center [672, 393] width 464 height 19
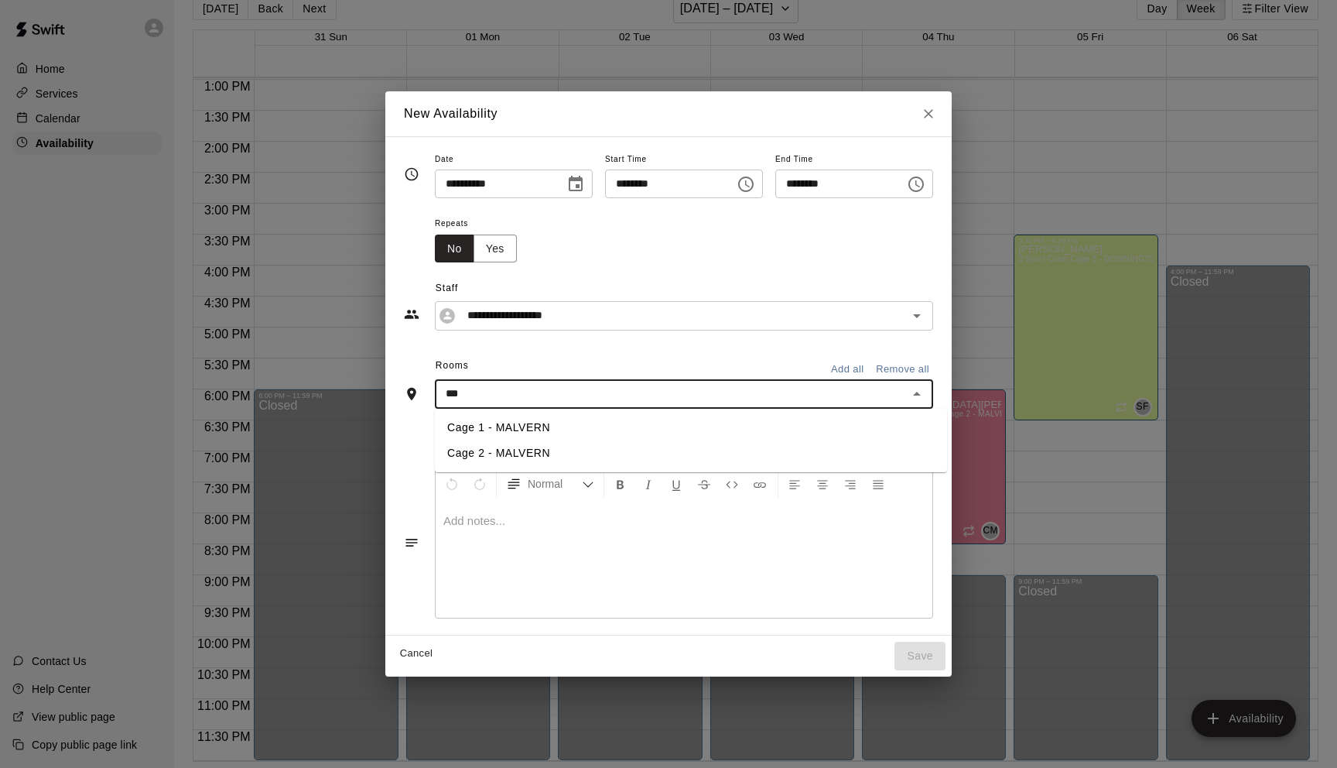
type input "****"
click at [533, 427] on li "Cage 1 - MALVERN" at bounding box center [691, 428] width 512 height 26
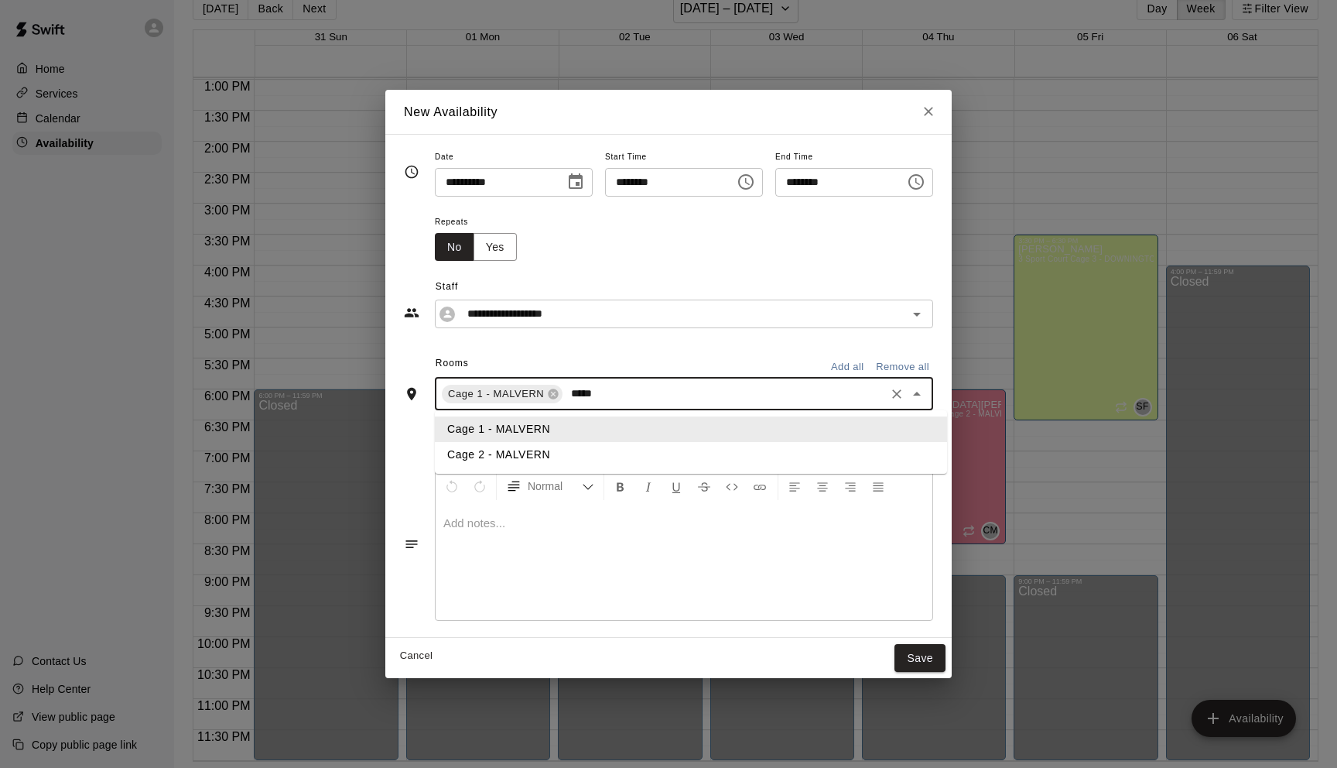
type input "******"
click at [496, 450] on li "Cage 2 - MALVERN" at bounding box center [691, 455] width 512 height 26
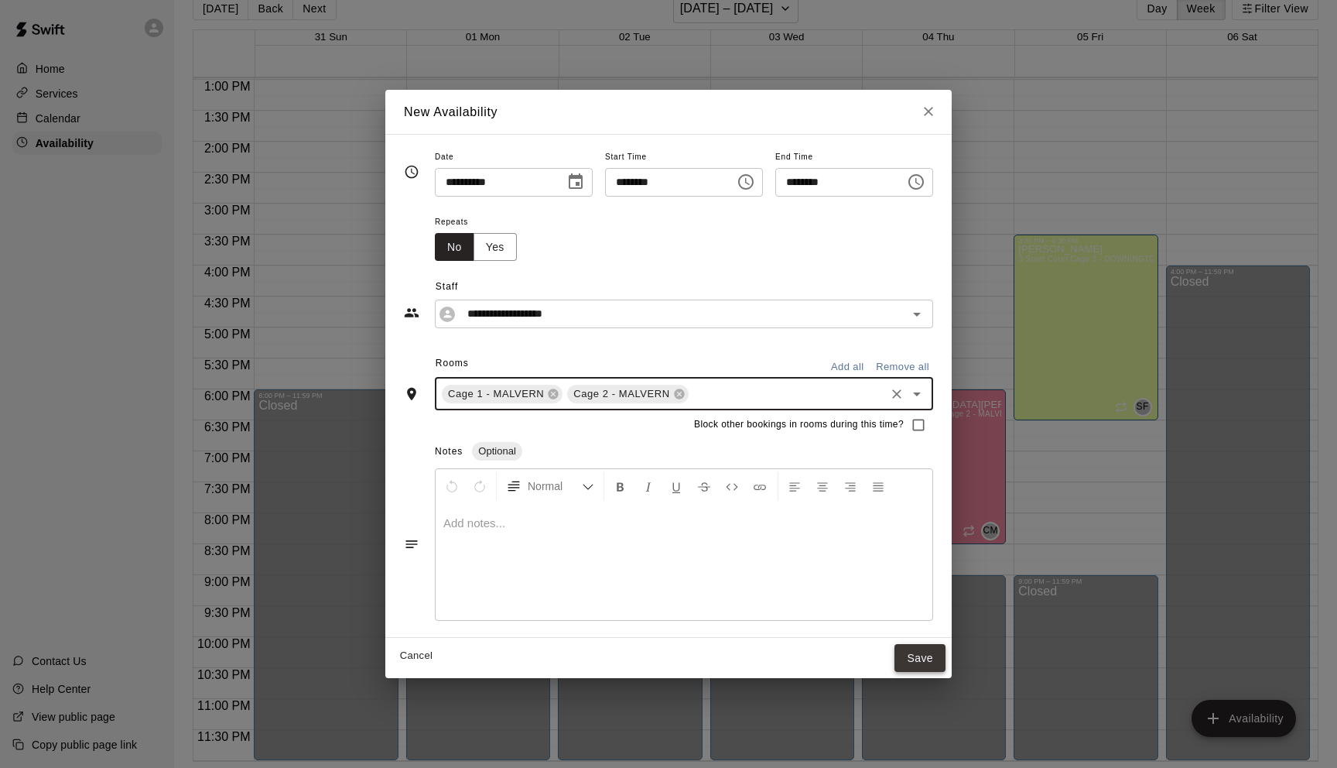
click at [919, 658] on button "Save" at bounding box center [920, 658] width 51 height 29
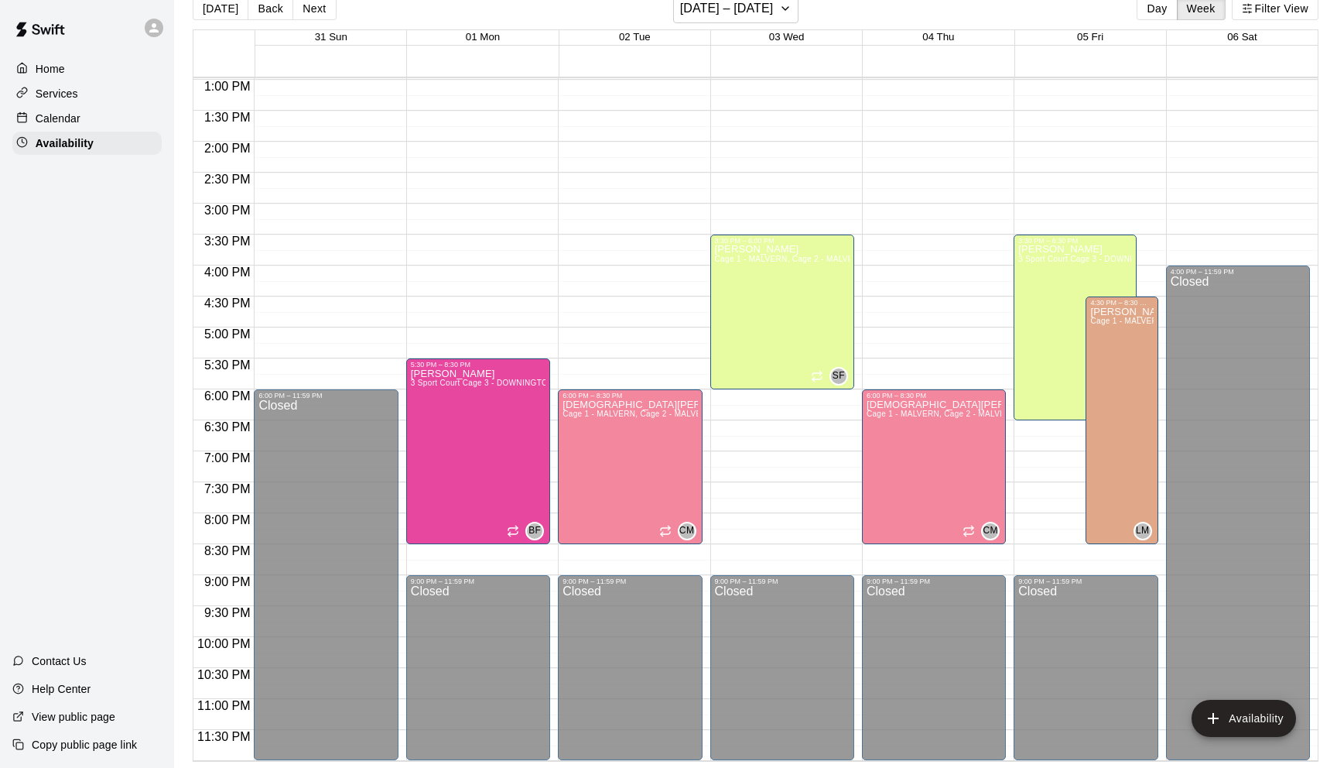
click at [83, 105] on div "Home Services Calendar Availability" at bounding box center [87, 106] width 174 height 101
click at [80, 115] on div "Calendar" at bounding box center [86, 118] width 149 height 23
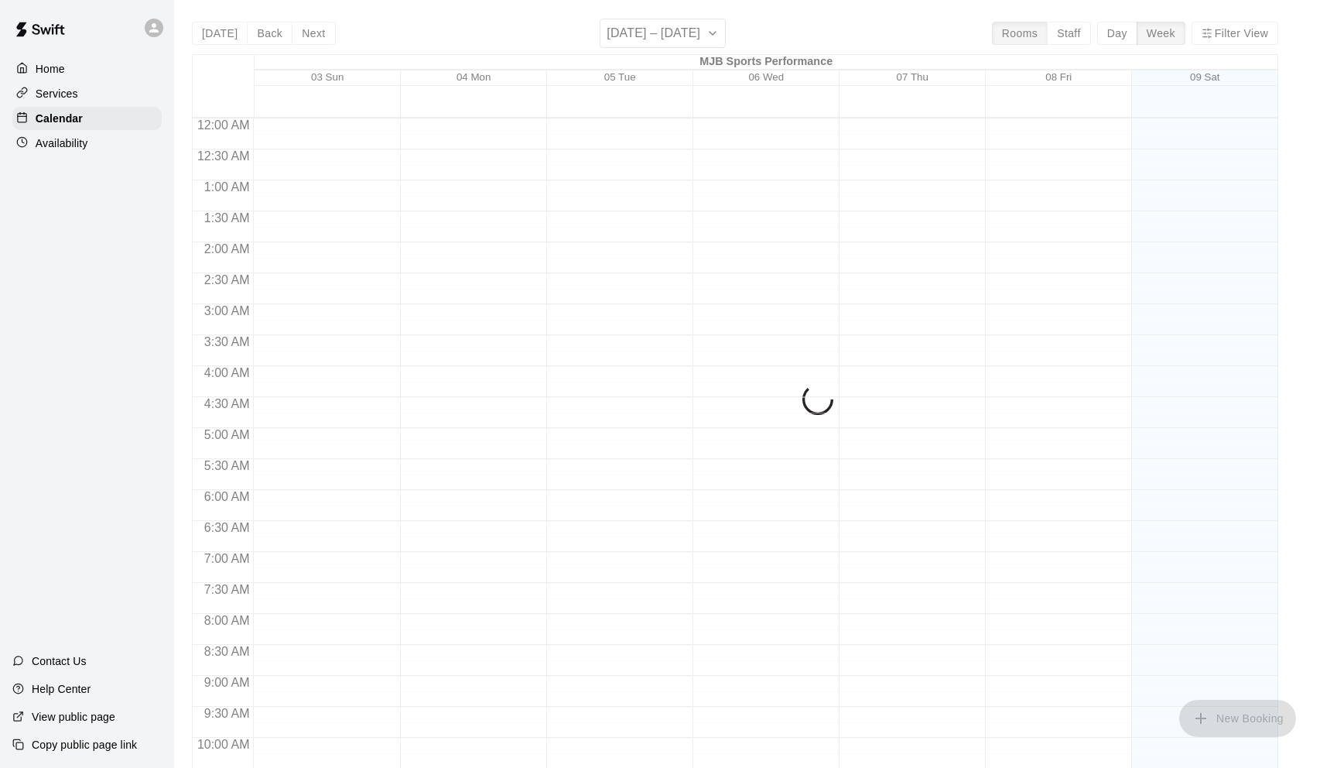
scroll to position [758, 0]
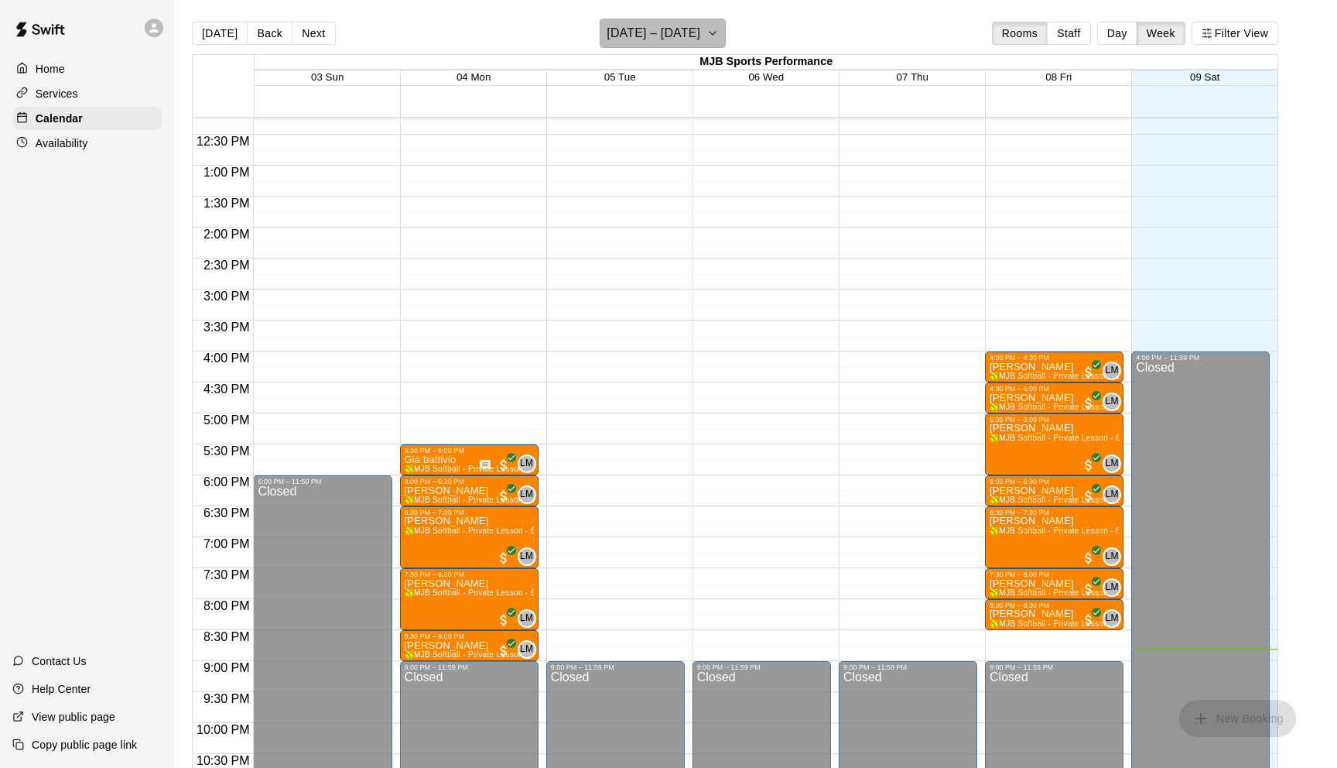
click at [710, 29] on icon "button" at bounding box center [713, 33] width 12 height 19
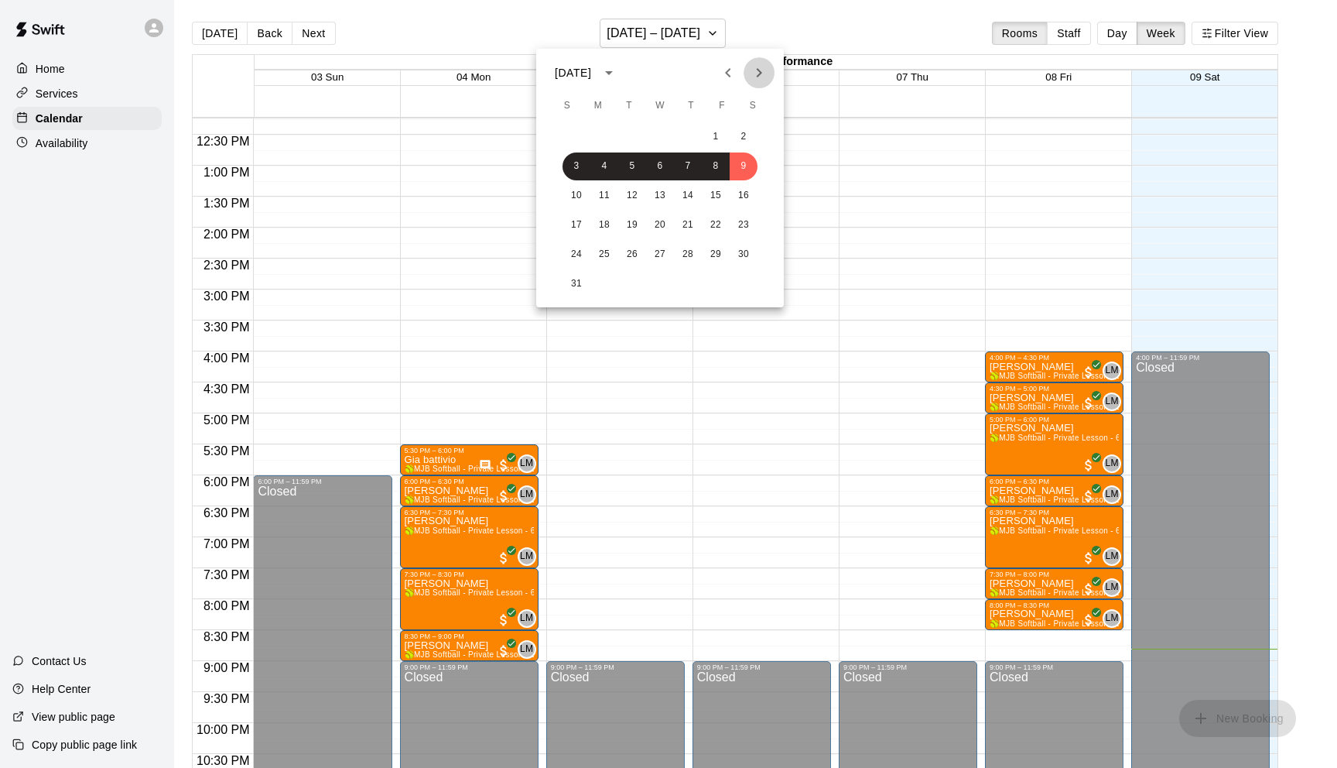
click at [754, 73] on icon "Next month" at bounding box center [759, 72] width 19 height 19
click at [575, 184] on button "14" at bounding box center [577, 196] width 28 height 28
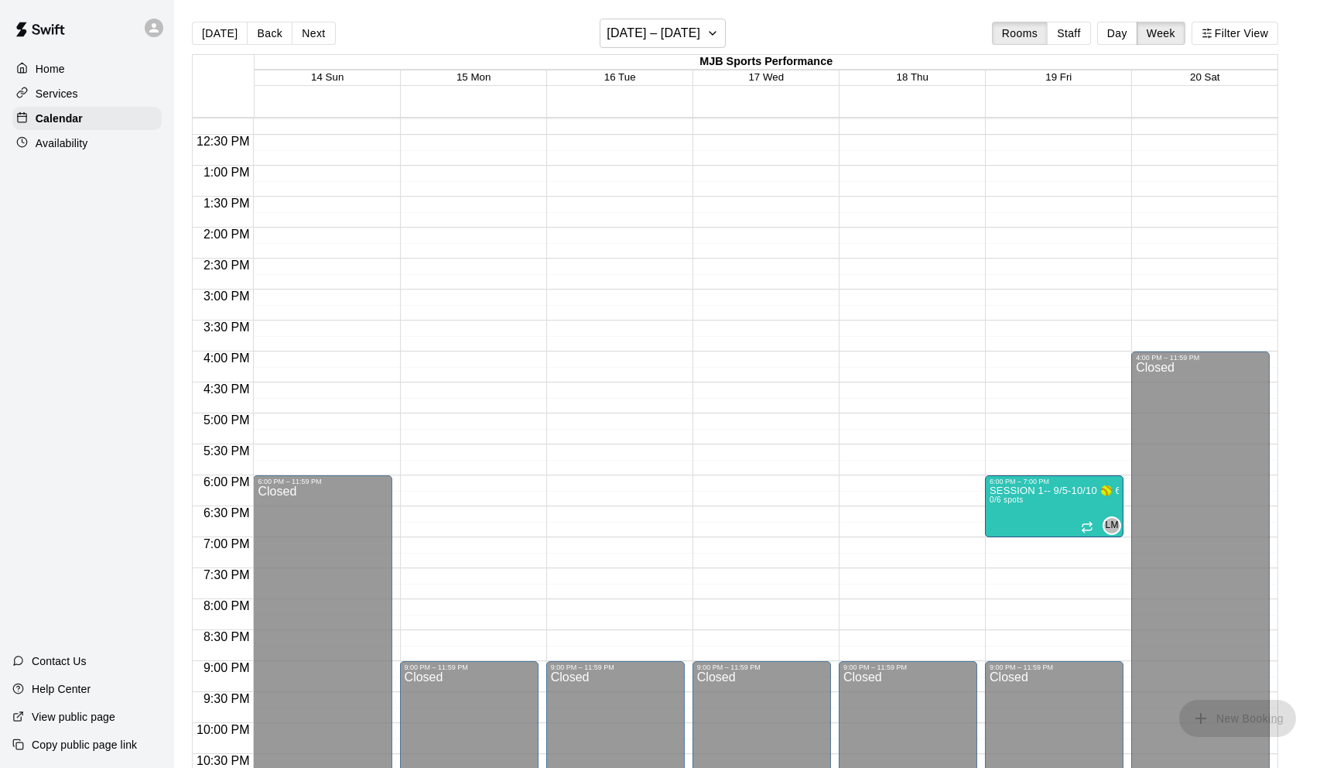
click at [70, 142] on p "Availability" at bounding box center [62, 142] width 53 height 15
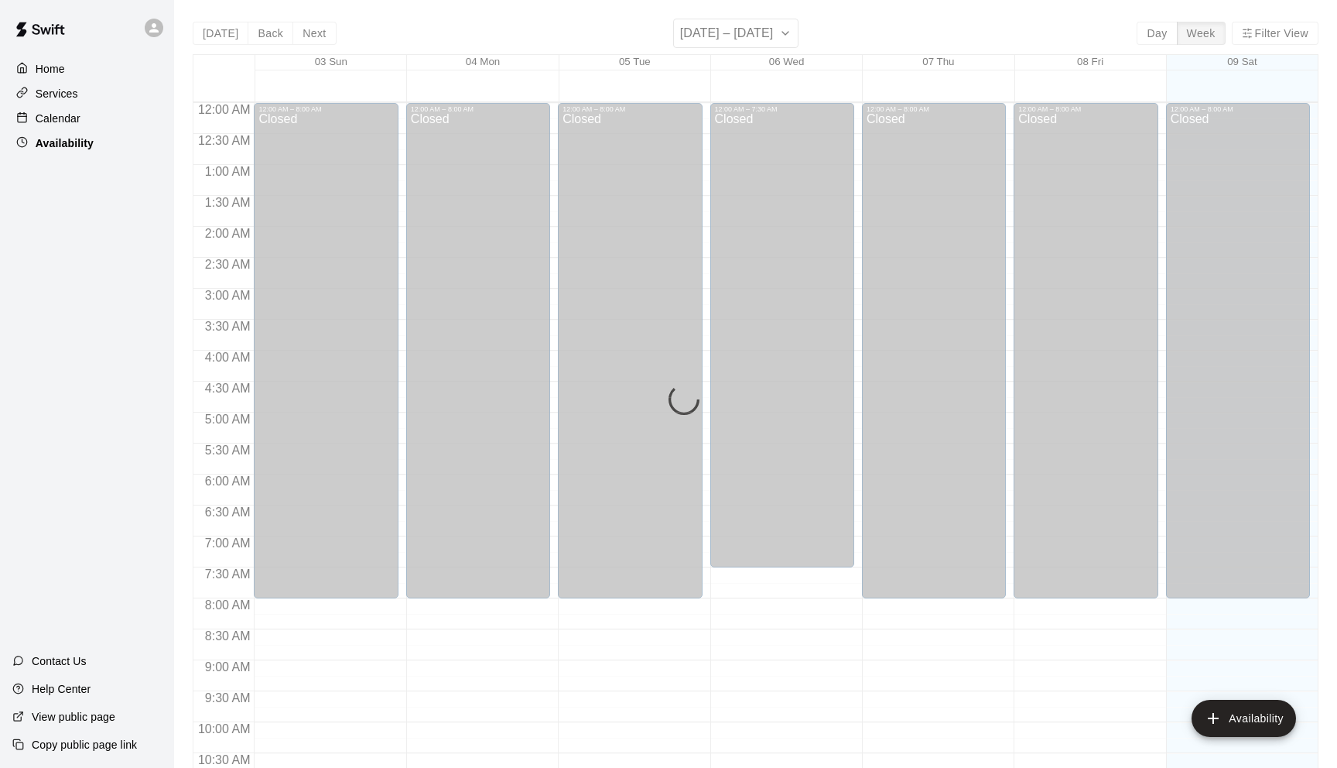
scroll to position [804, 0]
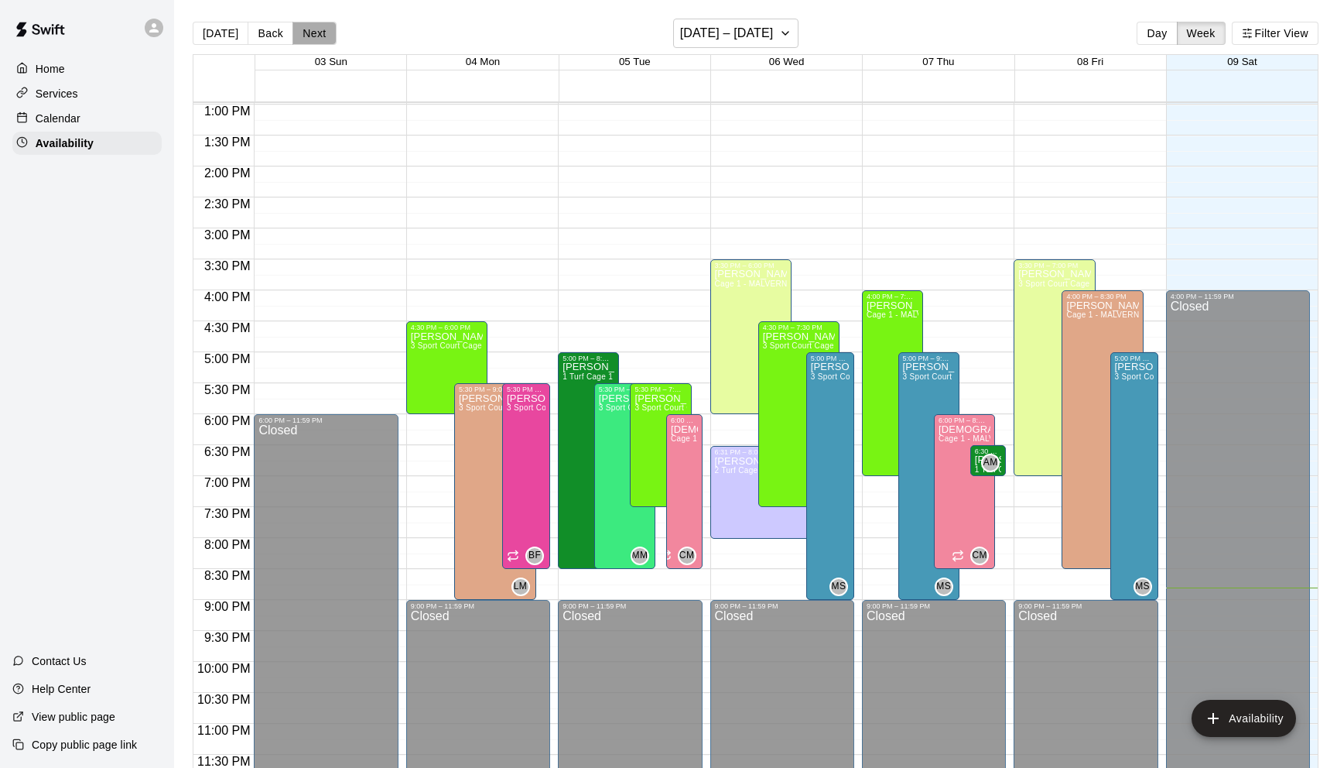
click at [314, 33] on button "Next" at bounding box center [314, 33] width 43 height 23
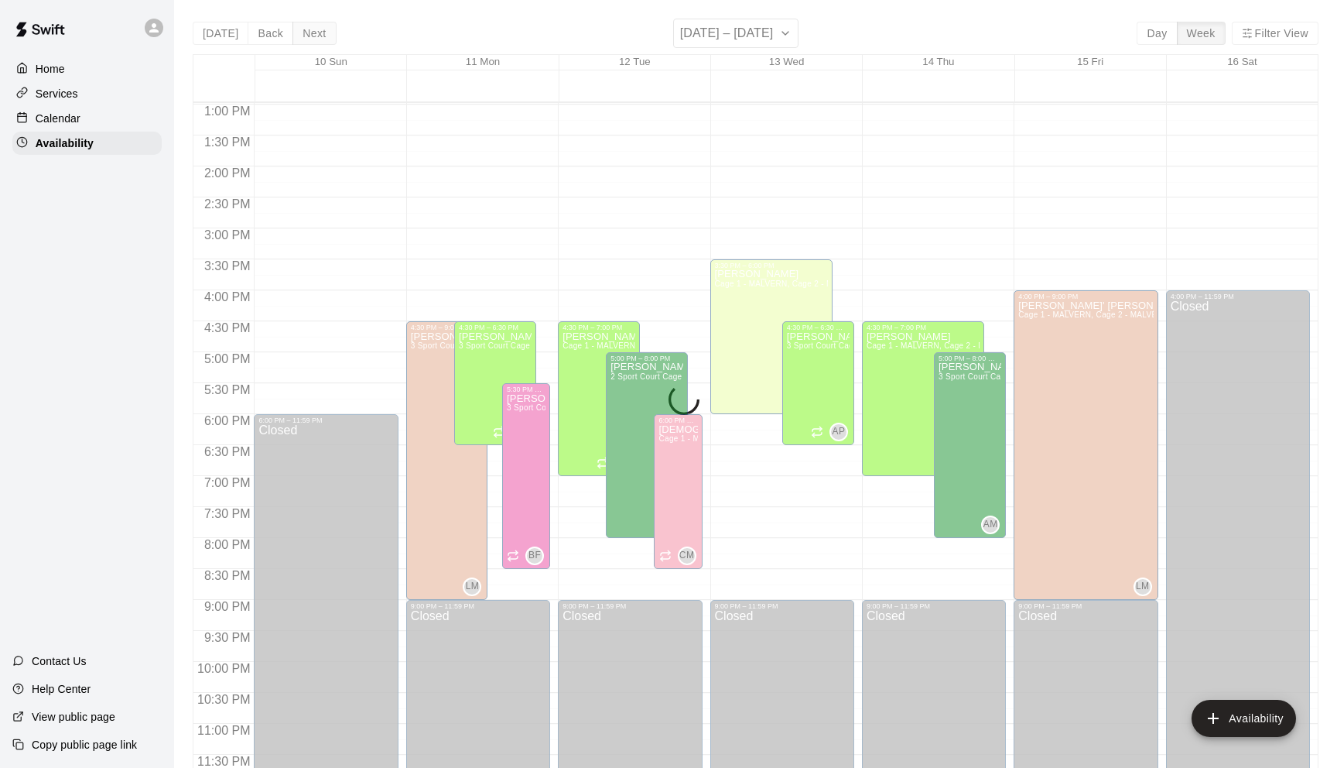
click at [314, 33] on div "Today Back Next August 10 – 16 Day Week Filter View 10 Sun 11 Mon 12 Tue 13 Wed…" at bounding box center [756, 403] width 1126 height 768
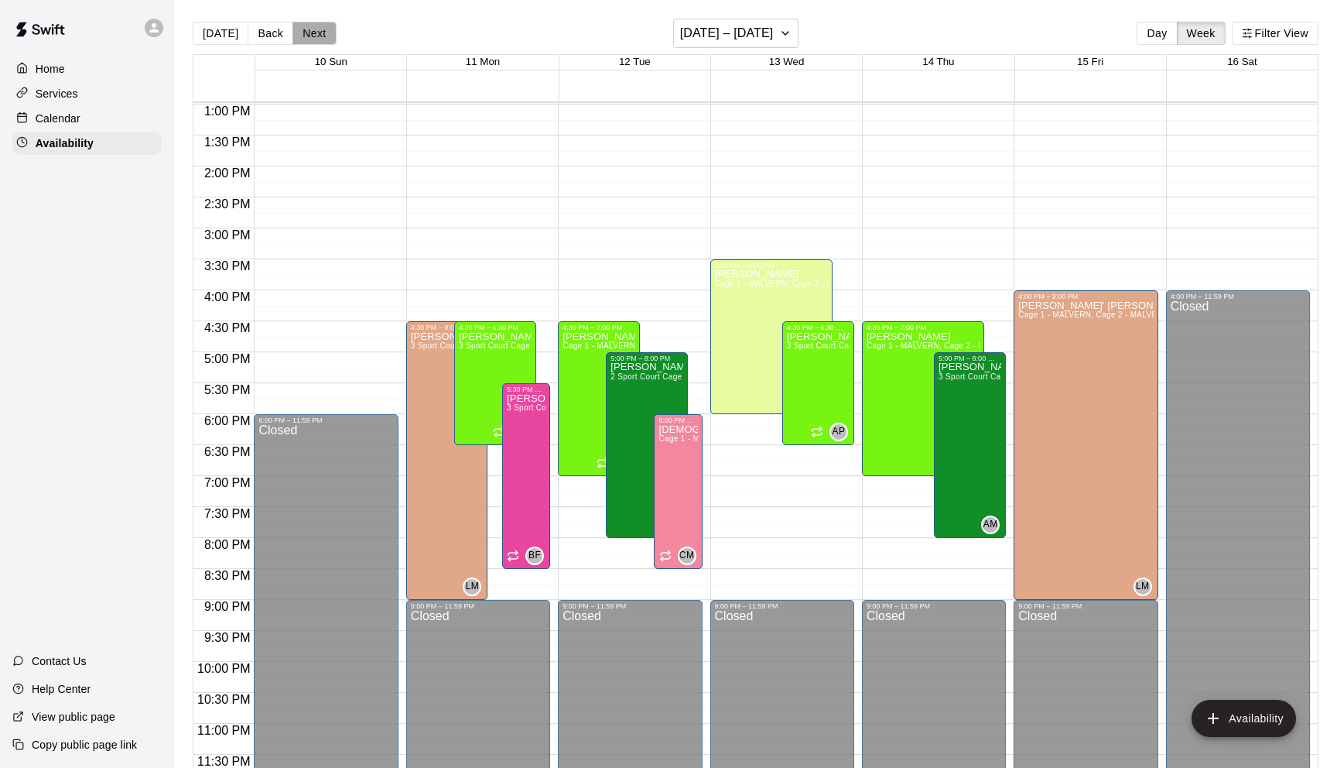
click at [314, 33] on button "Next" at bounding box center [314, 33] width 43 height 23
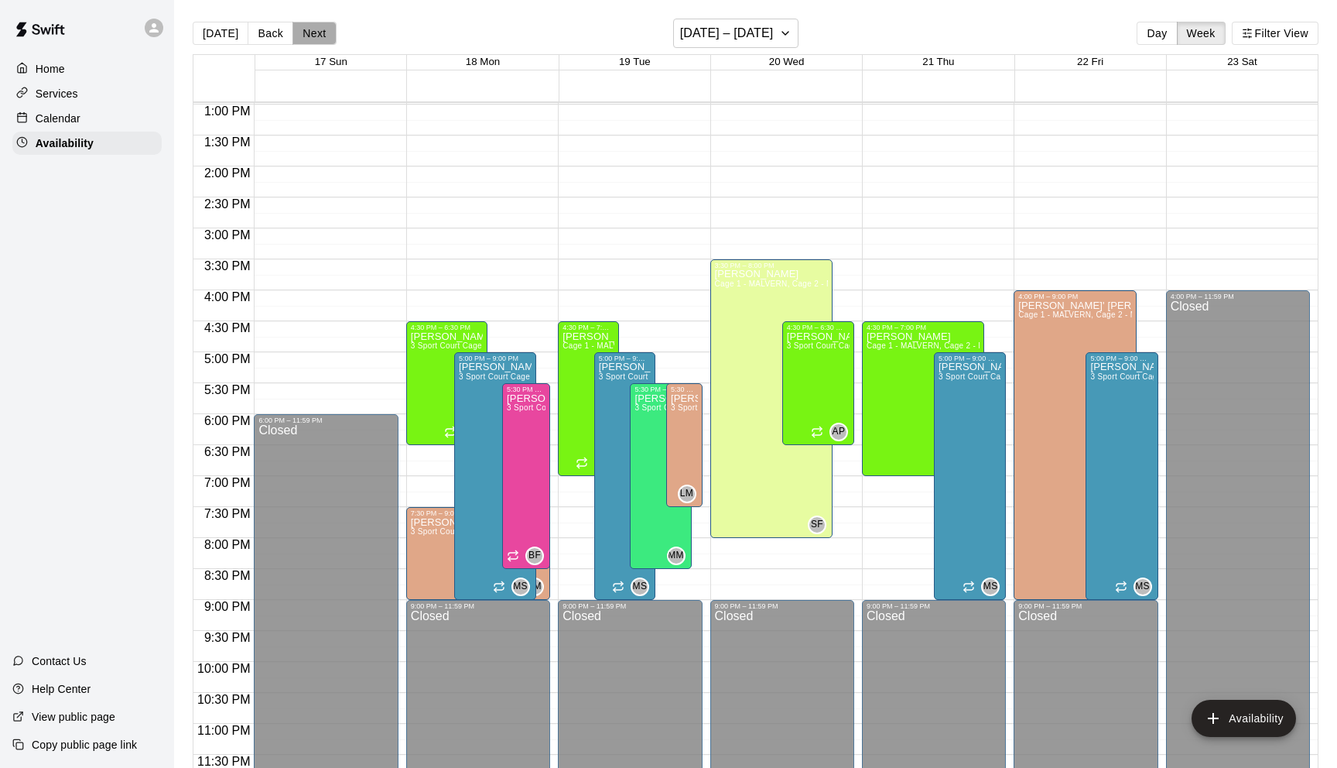
click at [314, 33] on button "Next" at bounding box center [314, 33] width 43 height 23
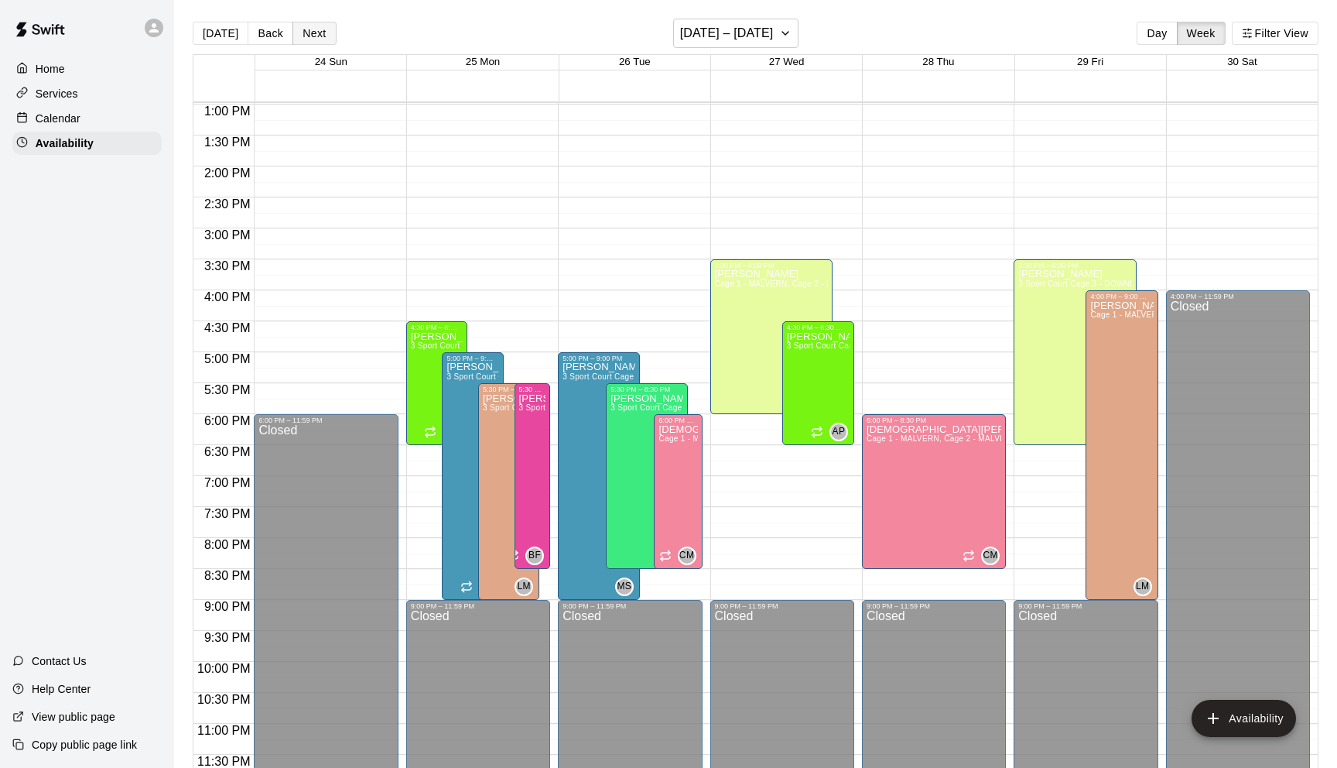
click at [314, 33] on button "Next" at bounding box center [314, 33] width 43 height 23
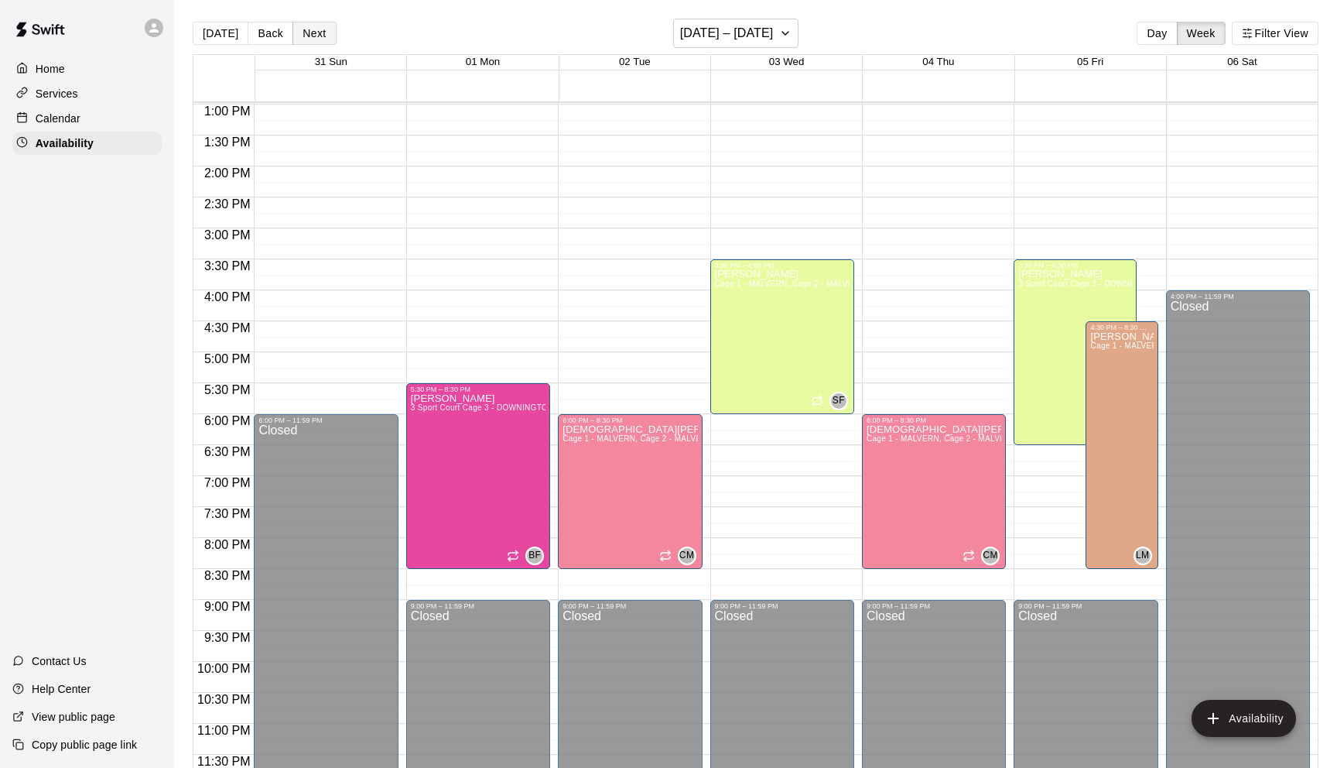
click at [316, 36] on button "Next" at bounding box center [314, 33] width 43 height 23
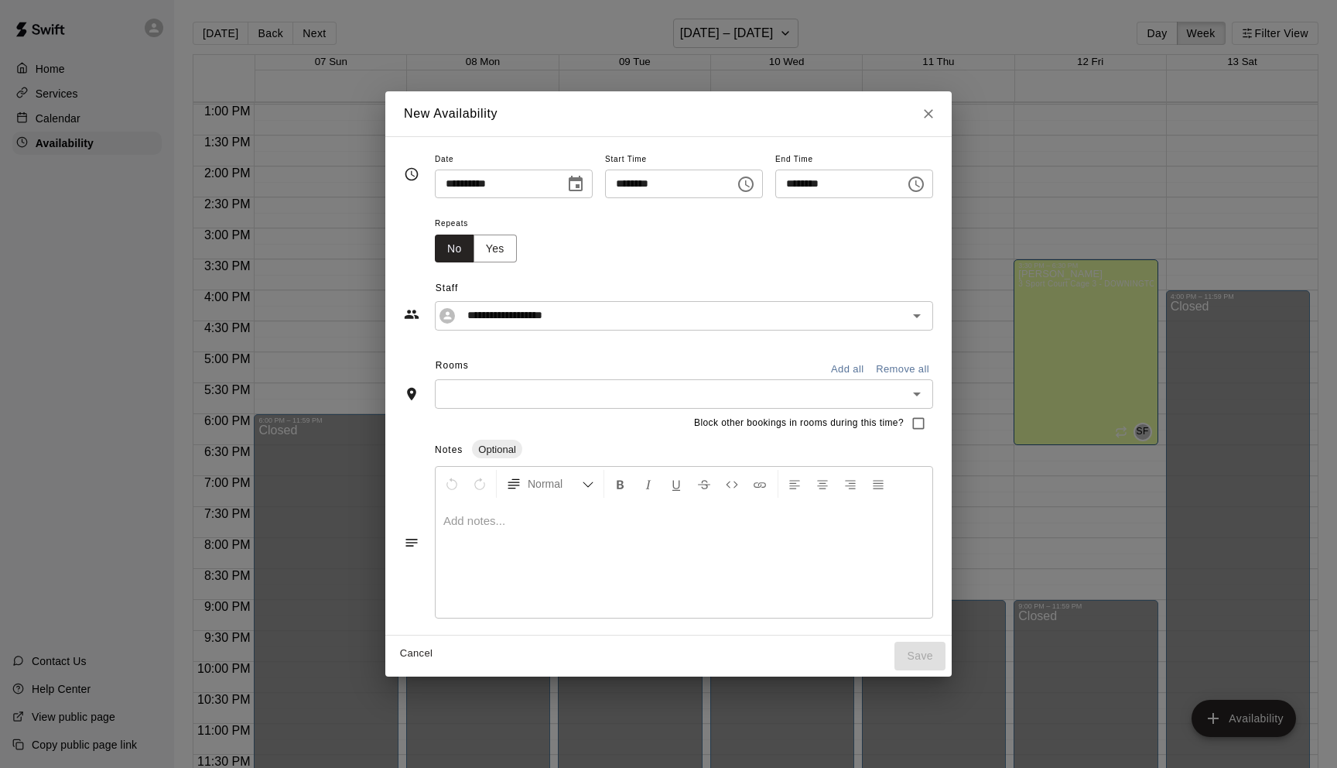
click at [1083, 474] on div "**********" at bounding box center [668, 384] width 1337 height 768
type input "**********"
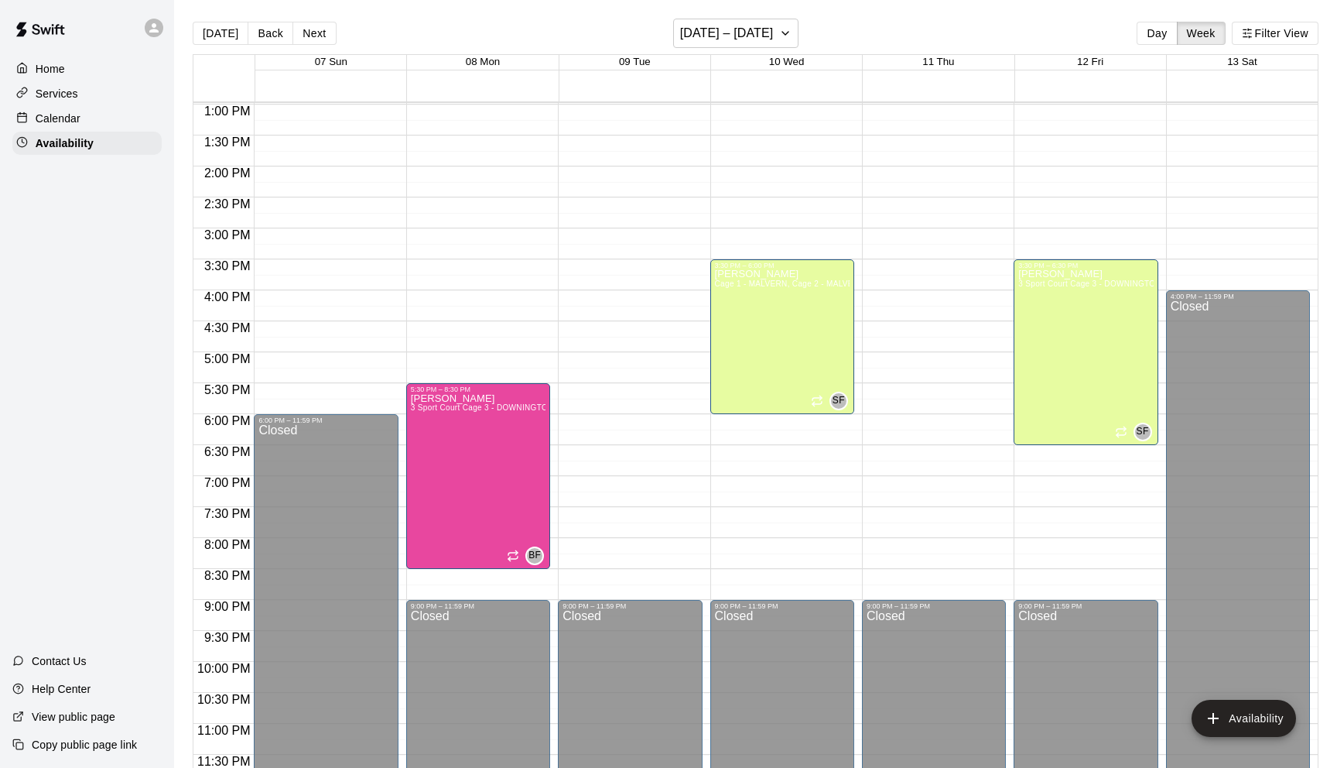
click at [1083, 474] on div "12:00 AM – 8:00 AM Closed 3:30 PM – 6:30 PM Shawn Frye 3 Sport Court Cage 3 - D…" at bounding box center [1086, 43] width 144 height 1486
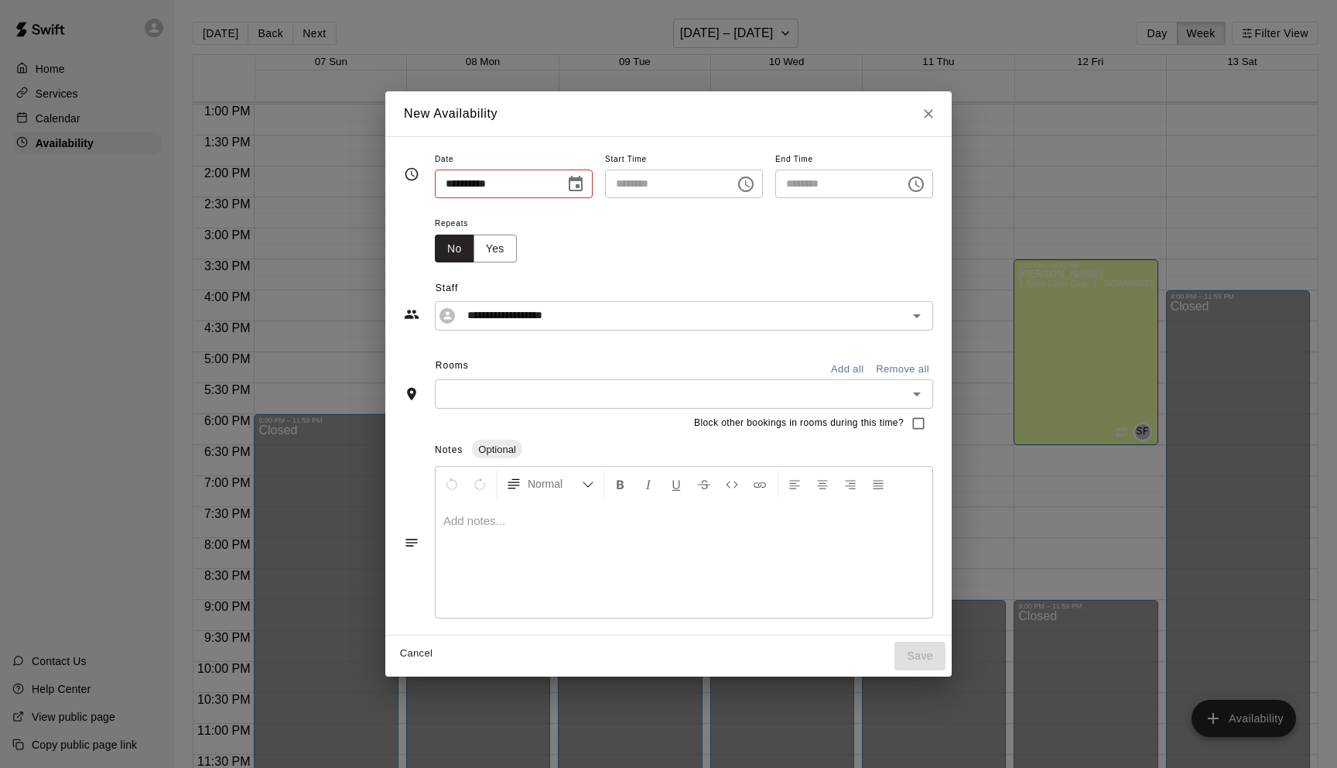
type input "**********"
type input "********"
click at [924, 177] on icon "Choose time, selected time is 7:15 PM" at bounding box center [915, 183] width 15 height 15
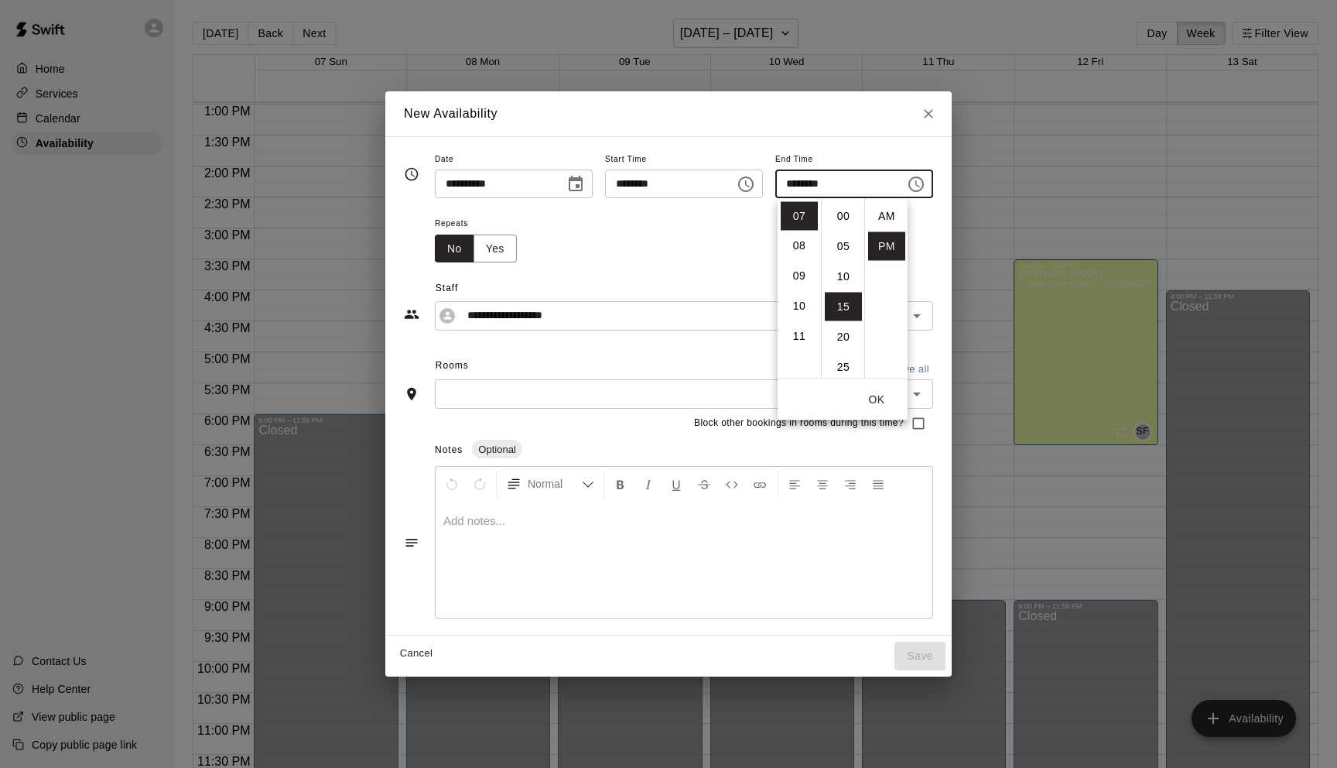
scroll to position [28, 0]
click at [799, 248] on li "08" at bounding box center [799, 246] width 37 height 29
click at [843, 268] on li "30" at bounding box center [843, 269] width 37 height 29
type input "********"
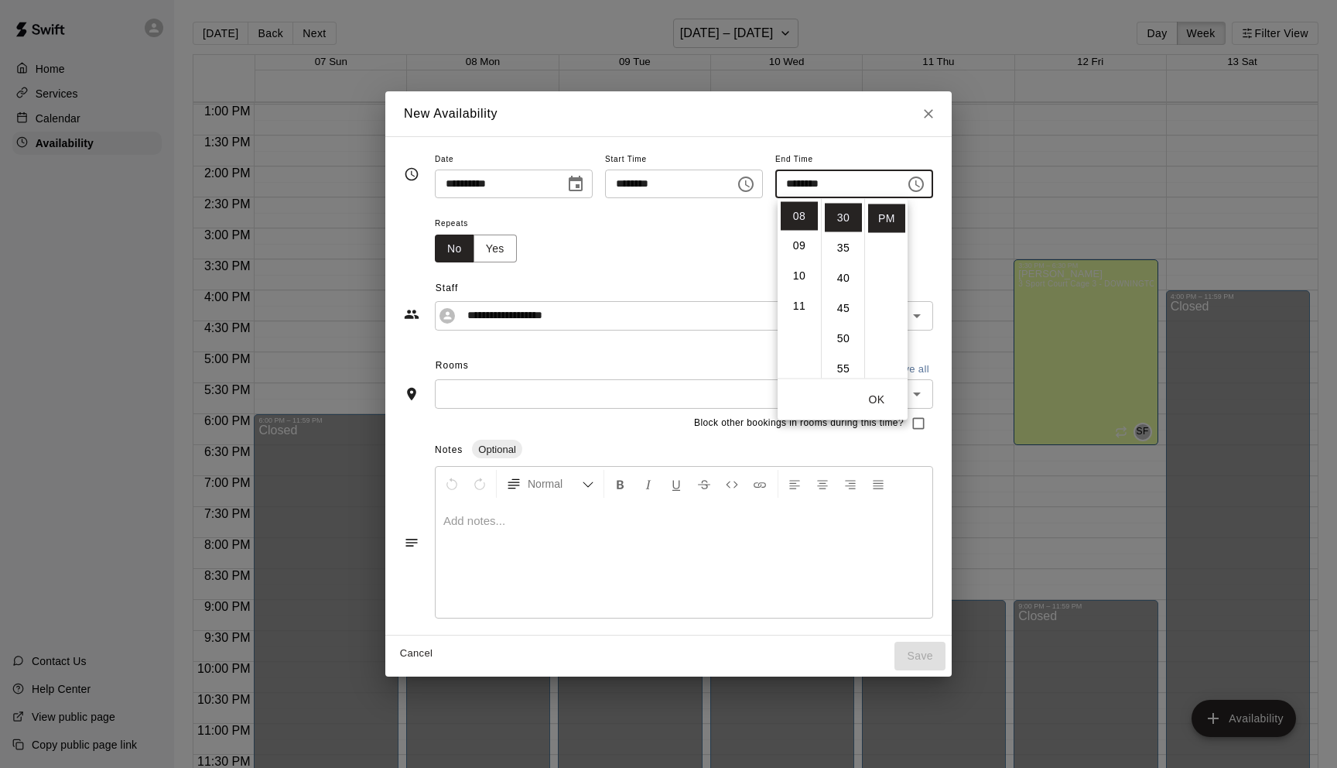
scroll to position [181, 0]
click at [637, 186] on input "********" at bounding box center [664, 183] width 119 height 29
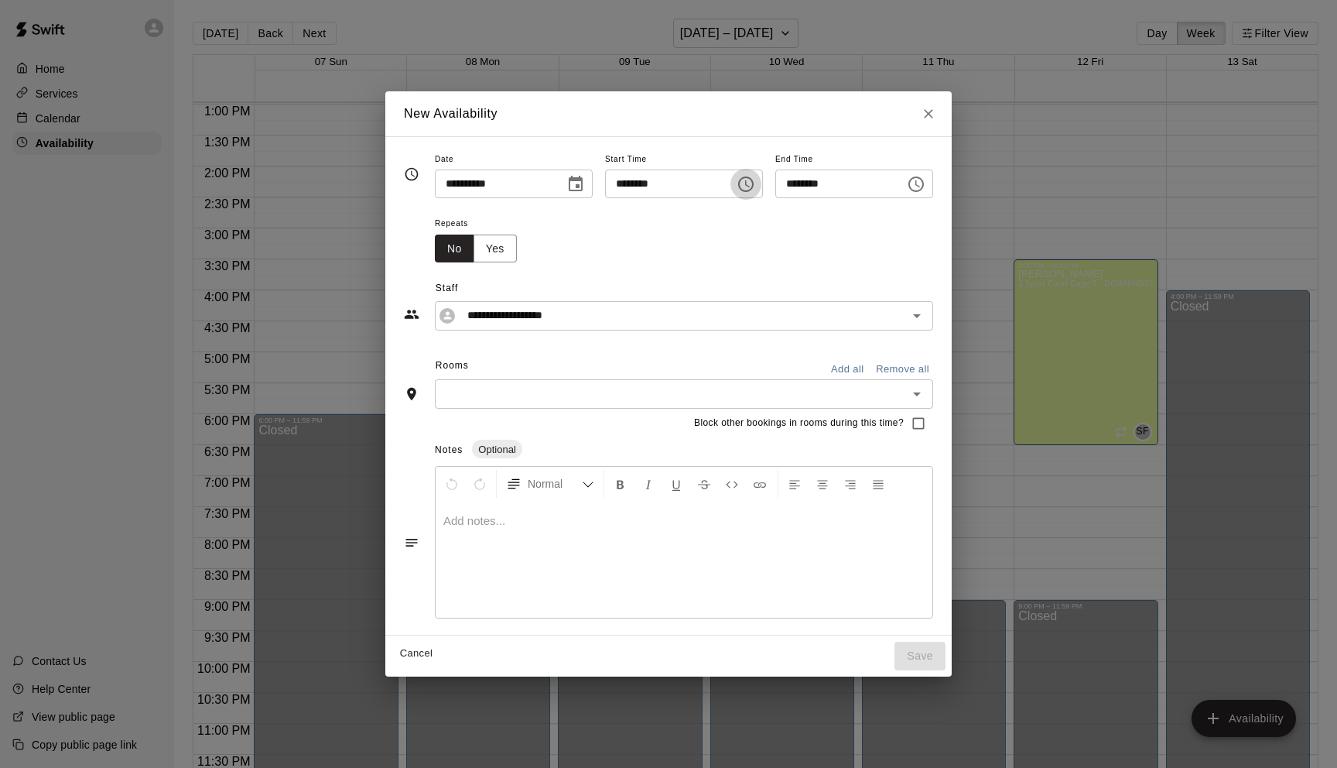
click at [755, 186] on icon "Choose time, selected time is 6:45 PM" at bounding box center [746, 184] width 19 height 19
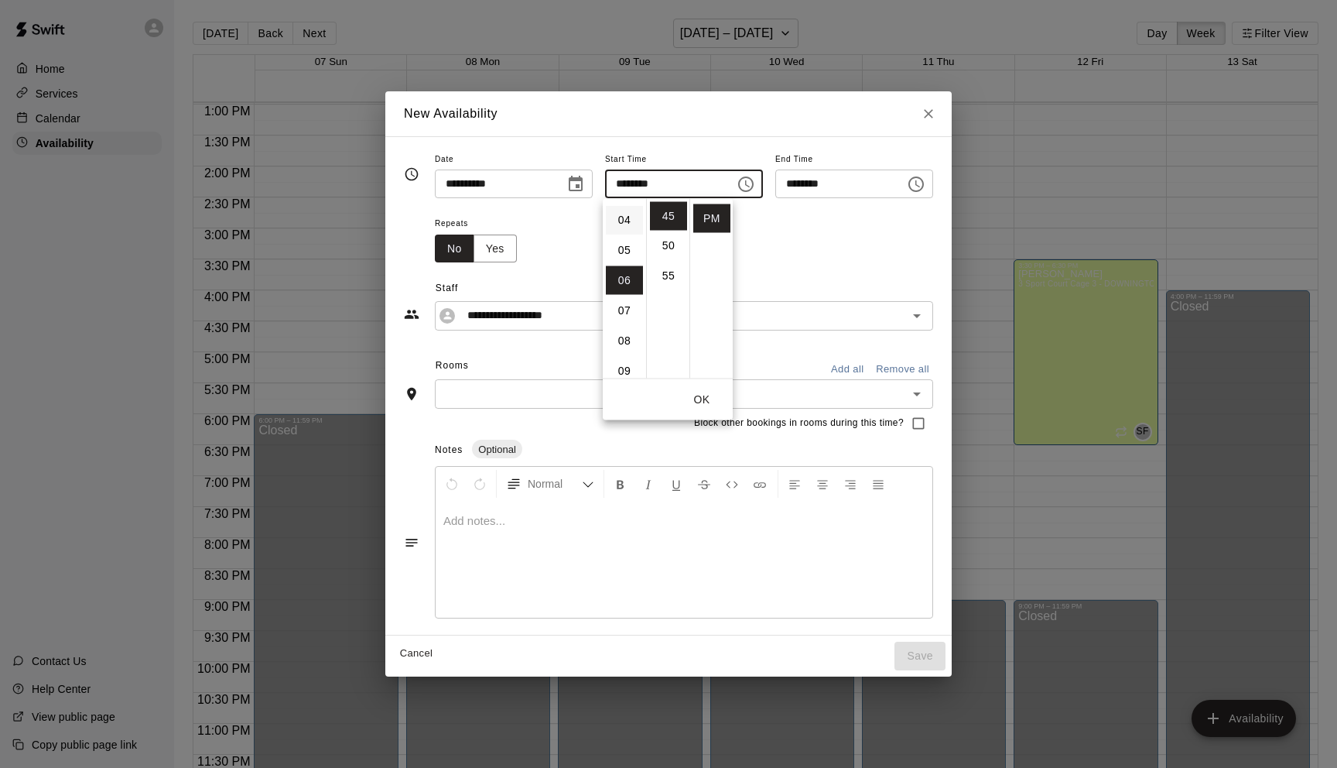
click at [624, 221] on li "04" at bounding box center [624, 220] width 37 height 29
click at [669, 206] on li "30" at bounding box center [668, 203] width 37 height 29
type input "********"
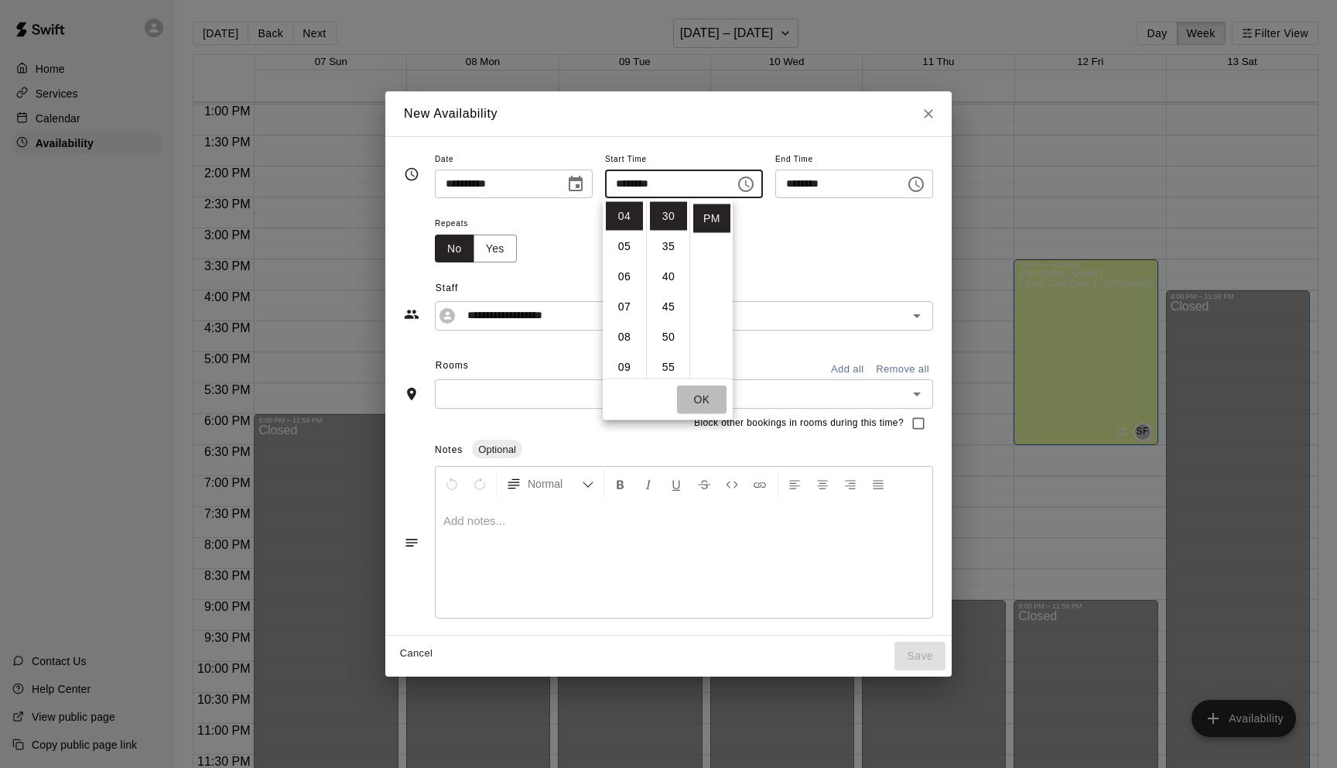
click at [702, 399] on button "OK" at bounding box center [702, 399] width 50 height 29
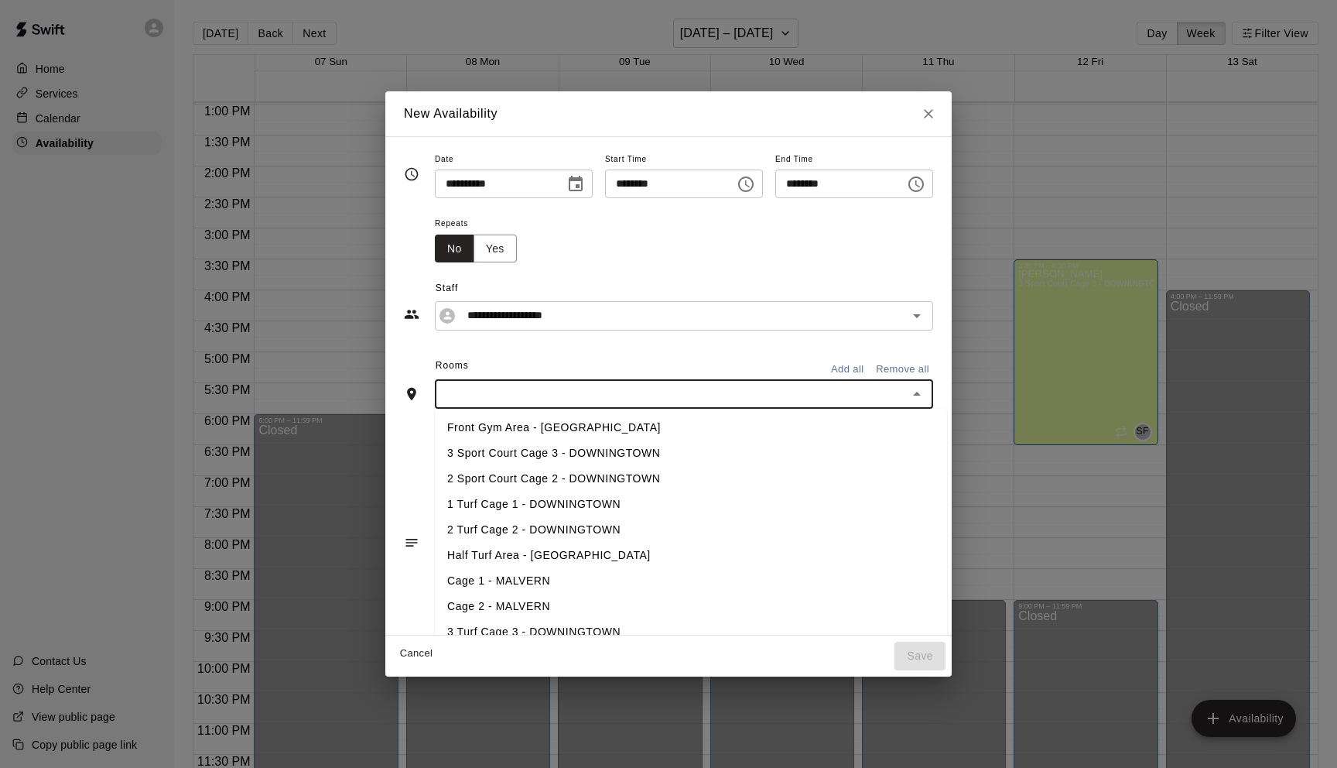
click at [537, 388] on input "text" at bounding box center [672, 393] width 464 height 19
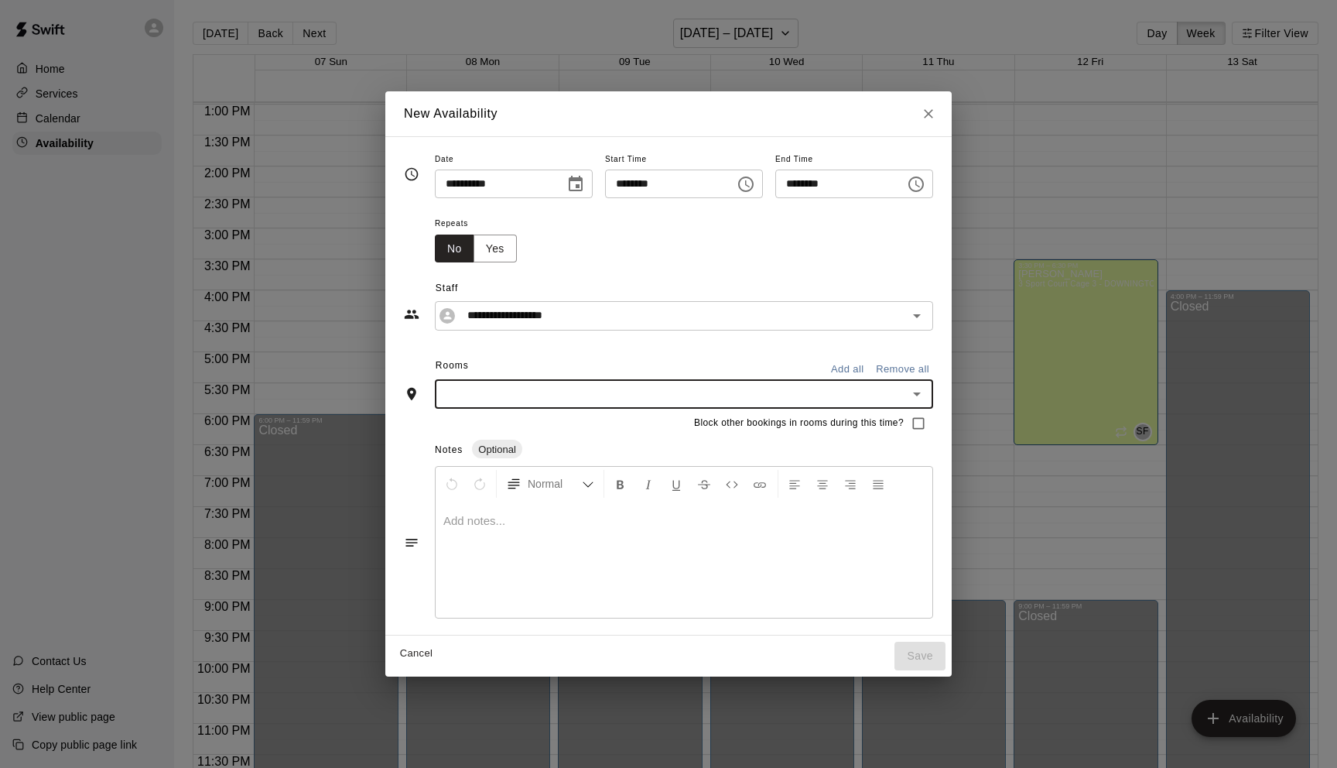
click at [537, 388] on input "text" at bounding box center [672, 393] width 464 height 19
type input "******"
click at [519, 426] on li "Cage 1 - MALVERN" at bounding box center [691, 428] width 512 height 26
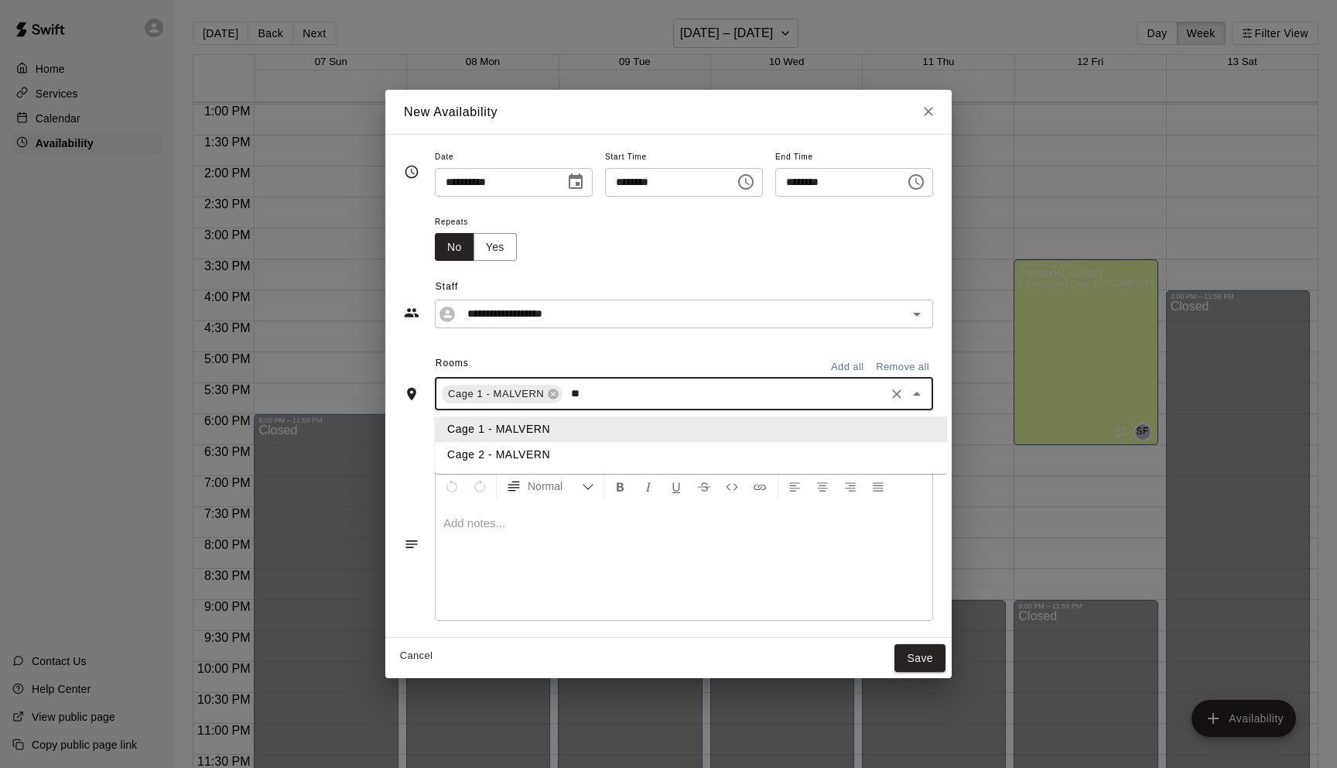
type input "***"
click at [539, 451] on li "Cage 2 - MALVERN" at bounding box center [691, 455] width 512 height 26
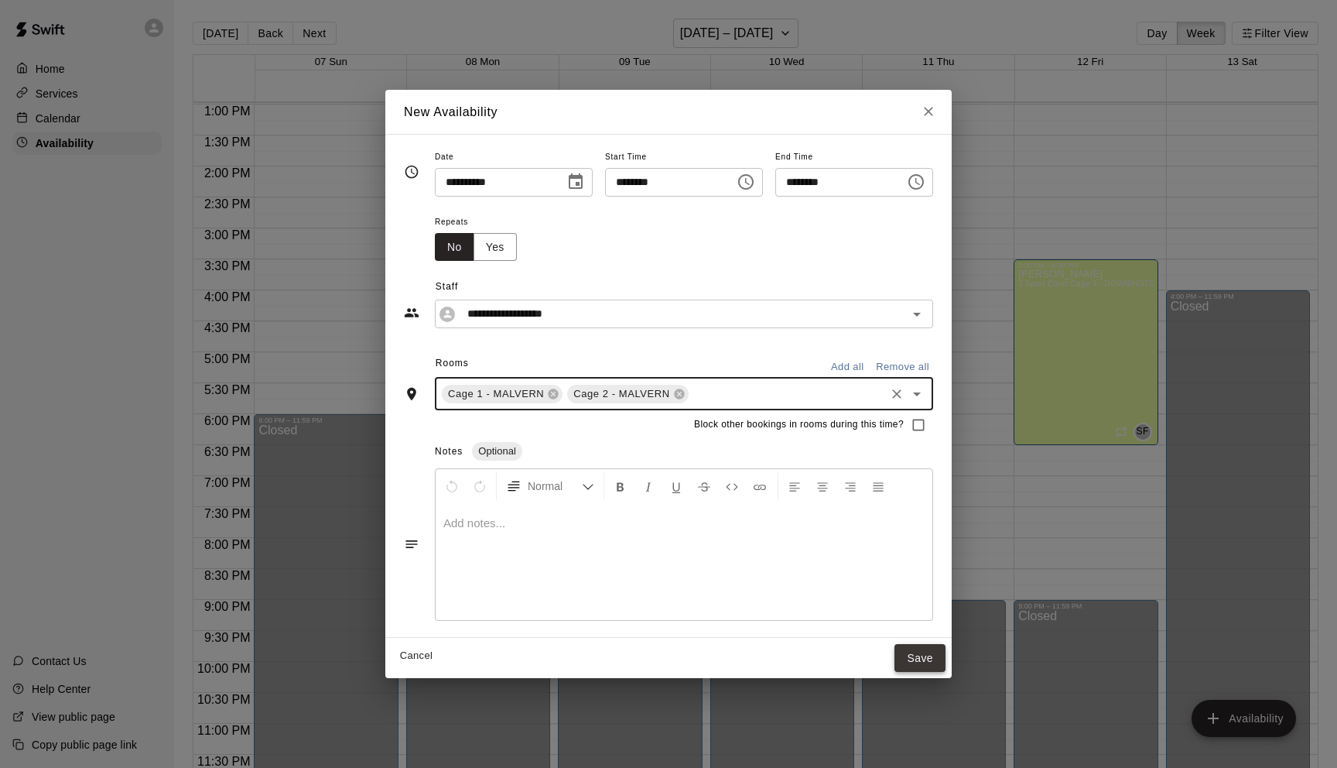
click at [917, 659] on button "Save" at bounding box center [920, 658] width 51 height 29
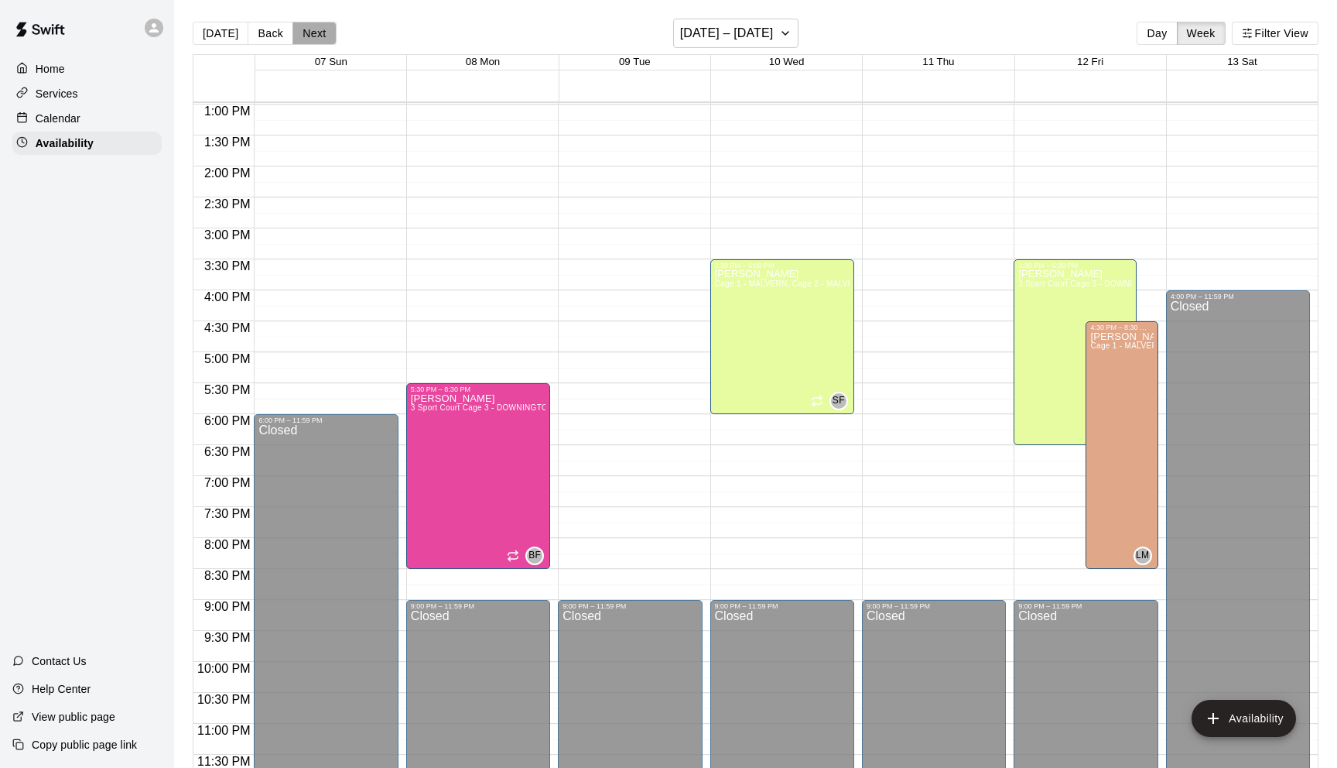
click at [305, 38] on button "Next" at bounding box center [314, 33] width 43 height 23
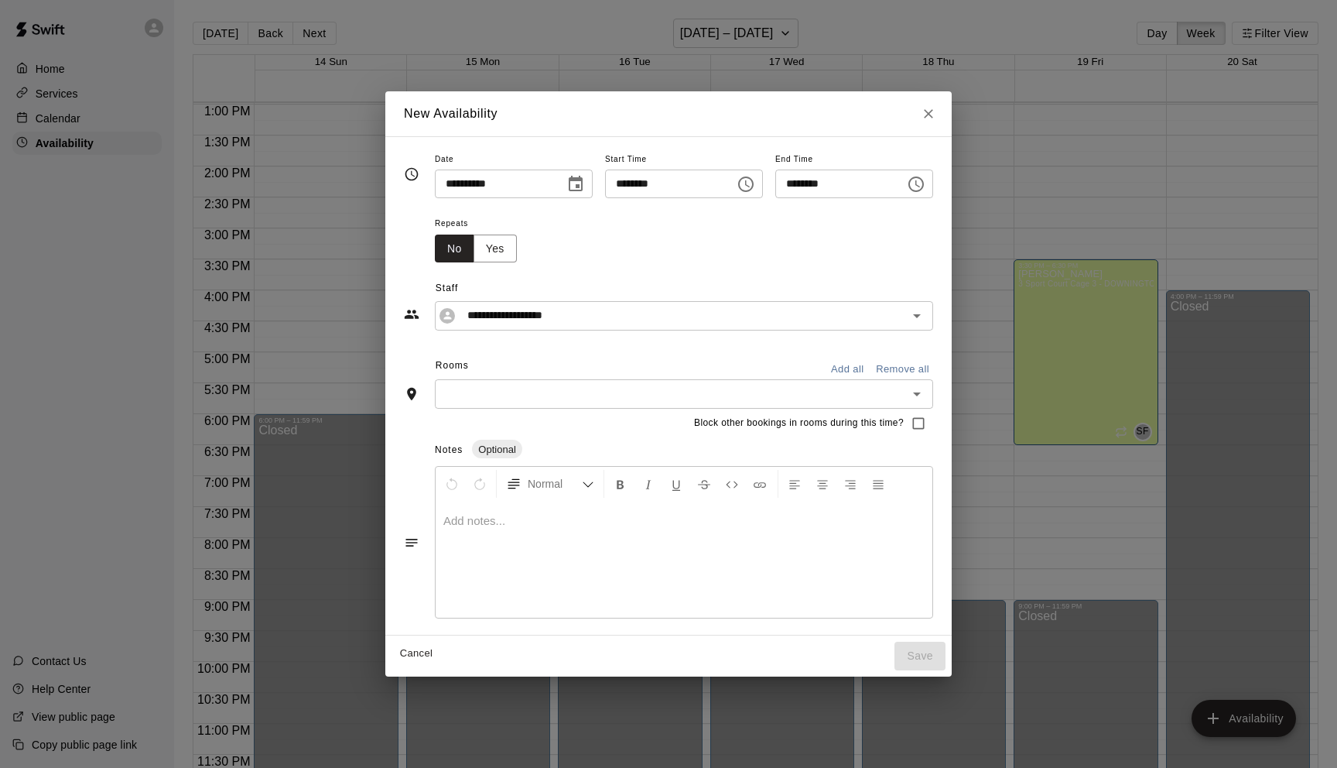
click at [924, 186] on icon "Choose time, selected time is 7:00 PM" at bounding box center [916, 184] width 19 height 19
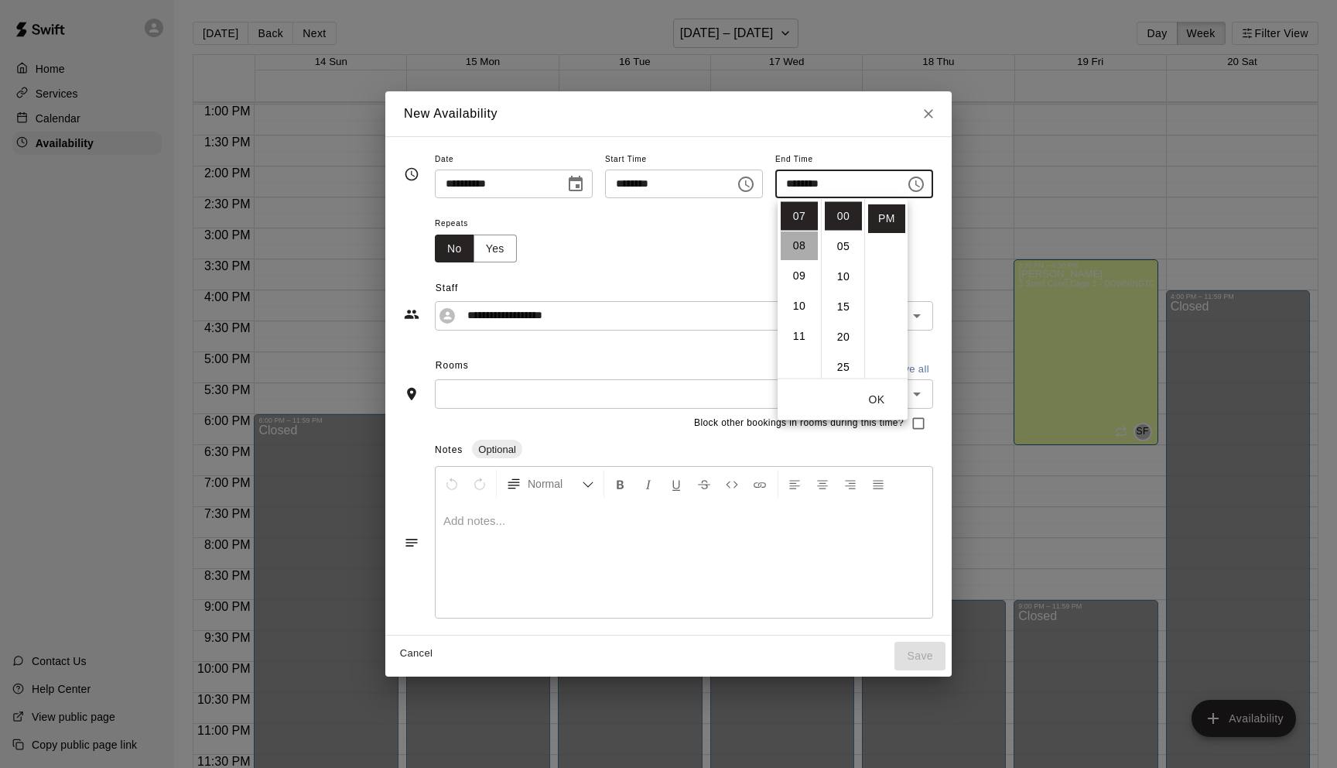
click at [805, 245] on li "08" at bounding box center [799, 246] width 37 height 29
click at [843, 358] on li "30" at bounding box center [843, 352] width 37 height 29
type input "********"
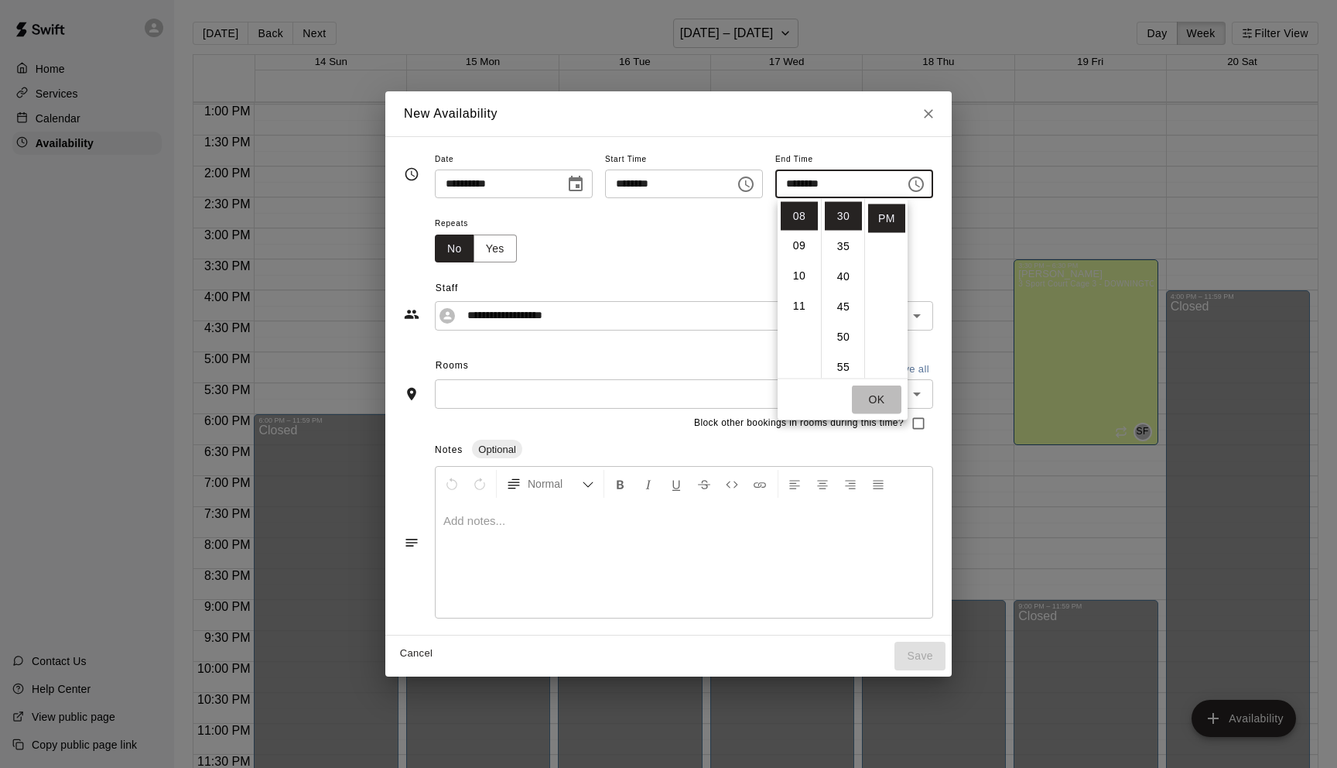
click at [872, 396] on button "OK" at bounding box center [877, 399] width 50 height 29
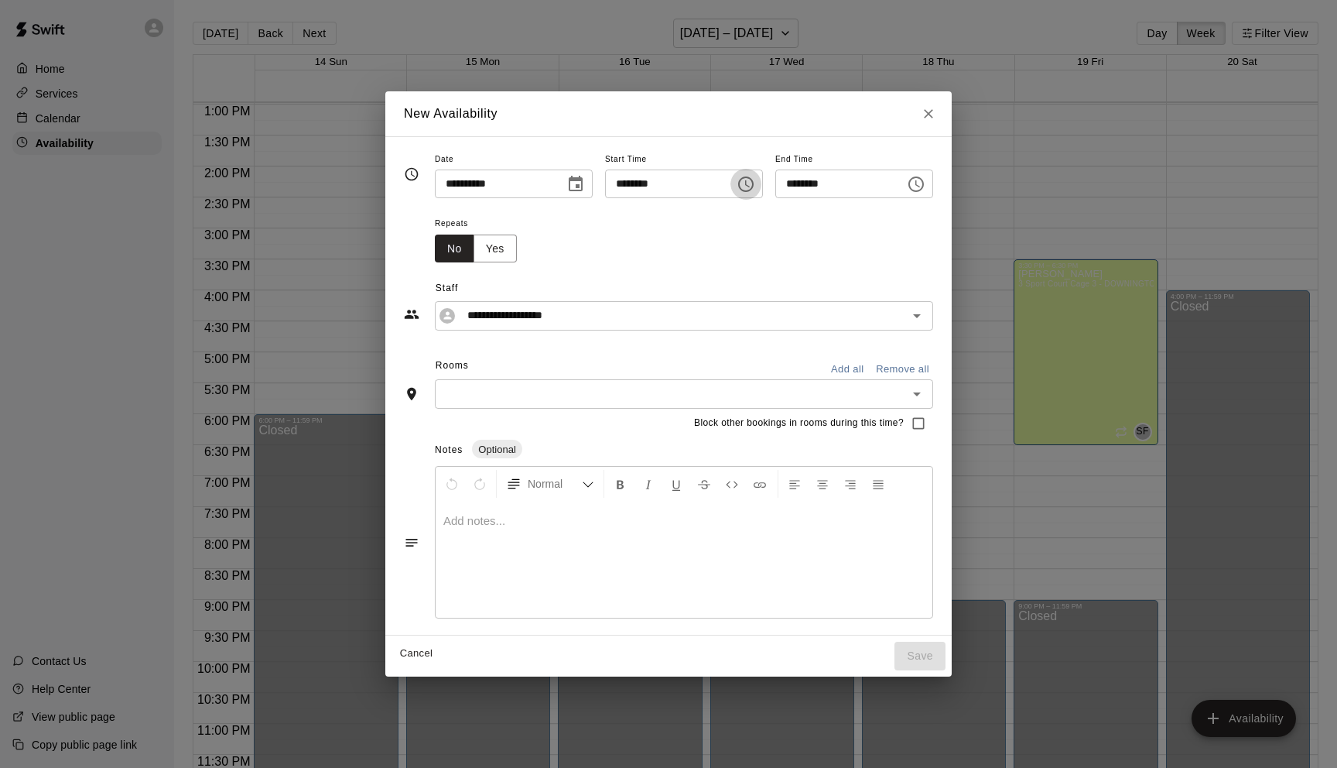
click at [750, 183] on icon "Choose time, selected time is 6:30 PM" at bounding box center [746, 184] width 19 height 19
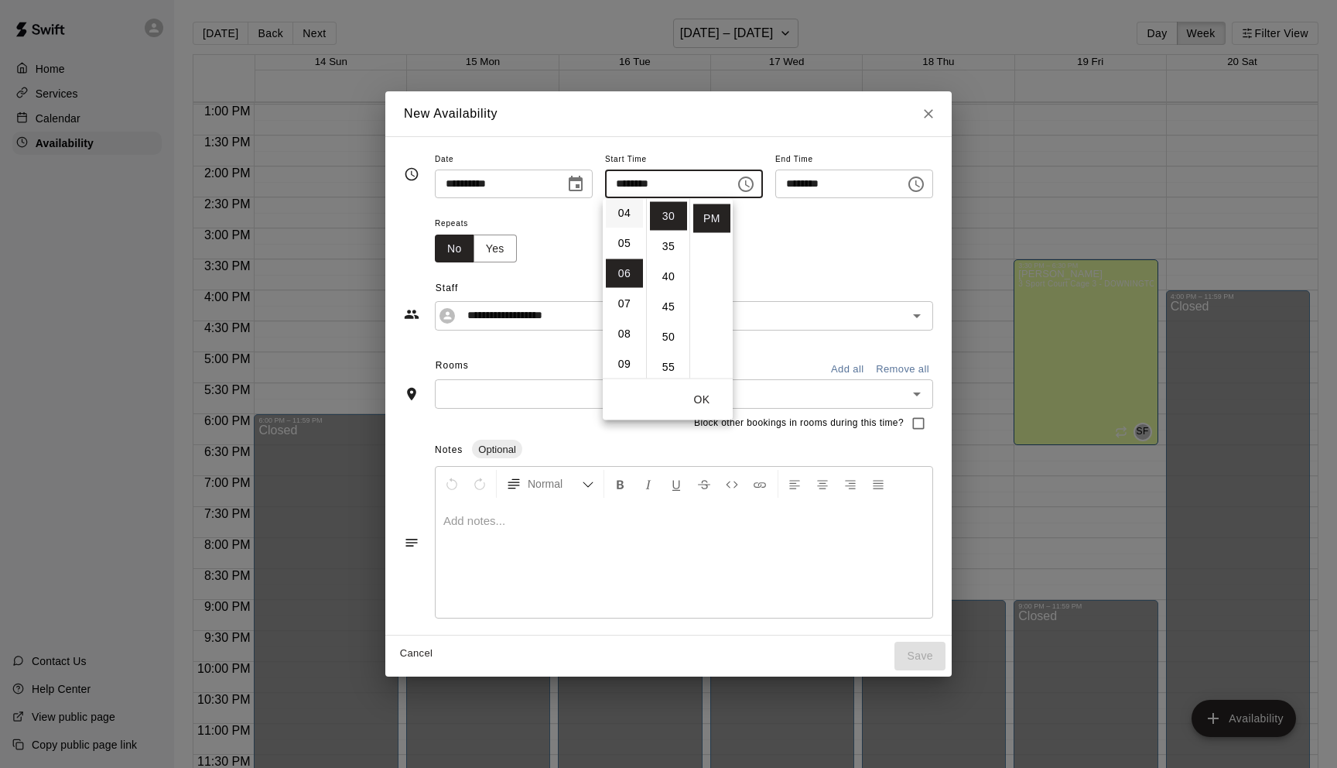
click at [622, 221] on li "04" at bounding box center [624, 213] width 37 height 29
type input "********"
click at [702, 398] on button "OK" at bounding box center [702, 399] width 50 height 29
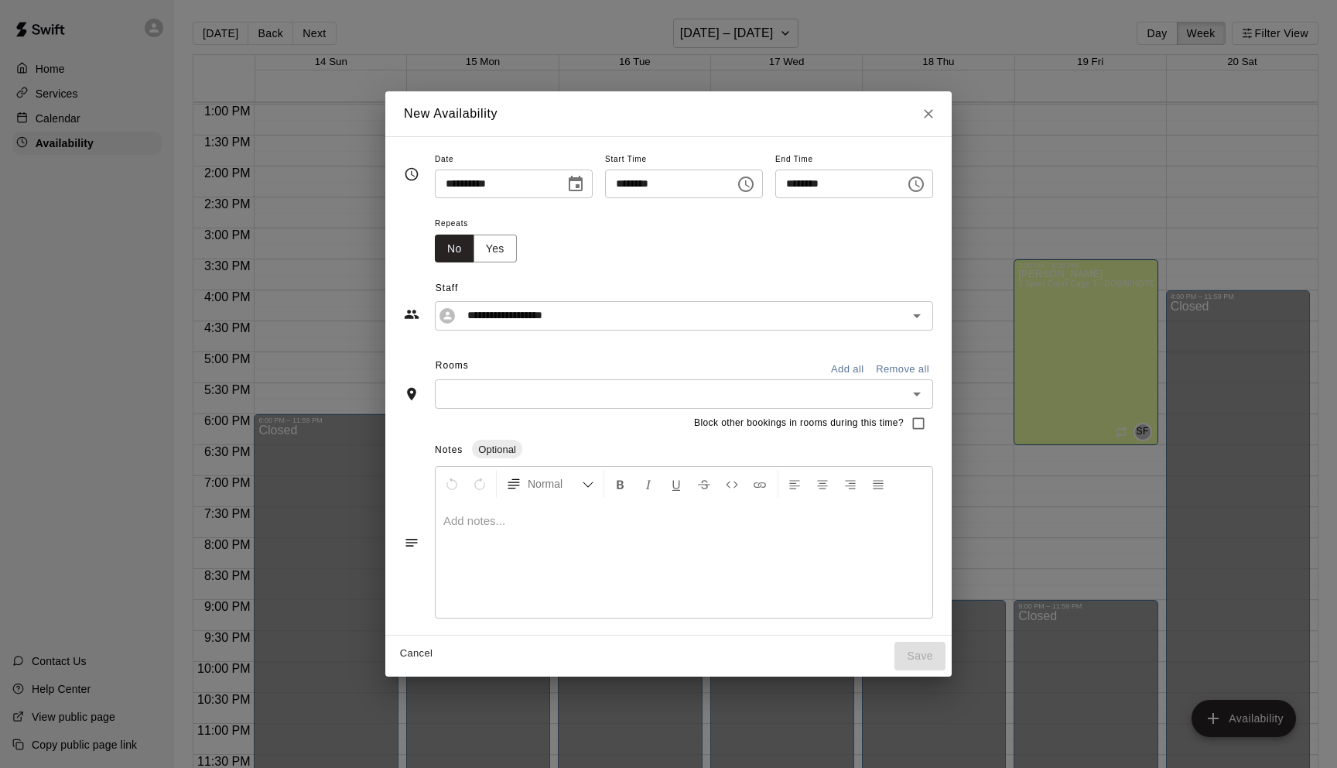
click at [577, 390] on input "text" at bounding box center [672, 393] width 464 height 19
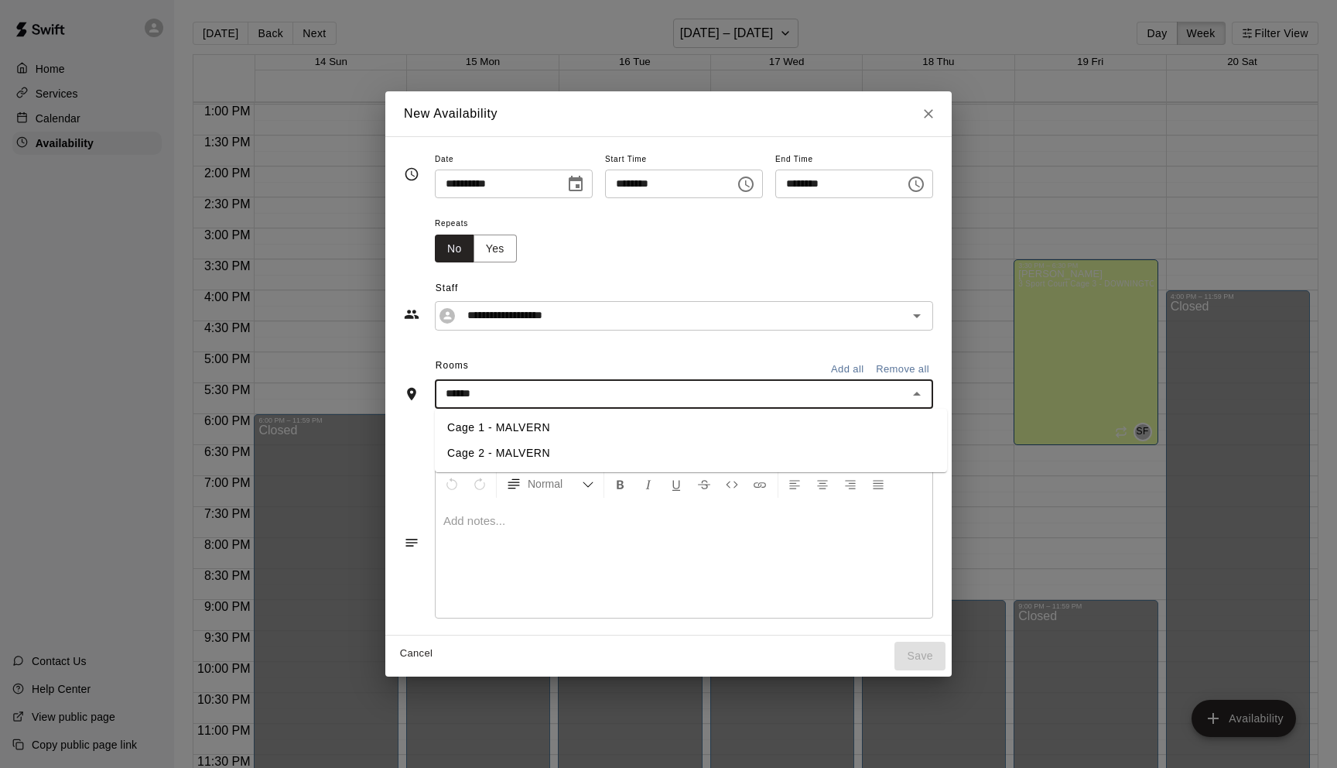
type input "*******"
click at [592, 432] on li "Cage 1 - MALVERN" at bounding box center [691, 428] width 512 height 26
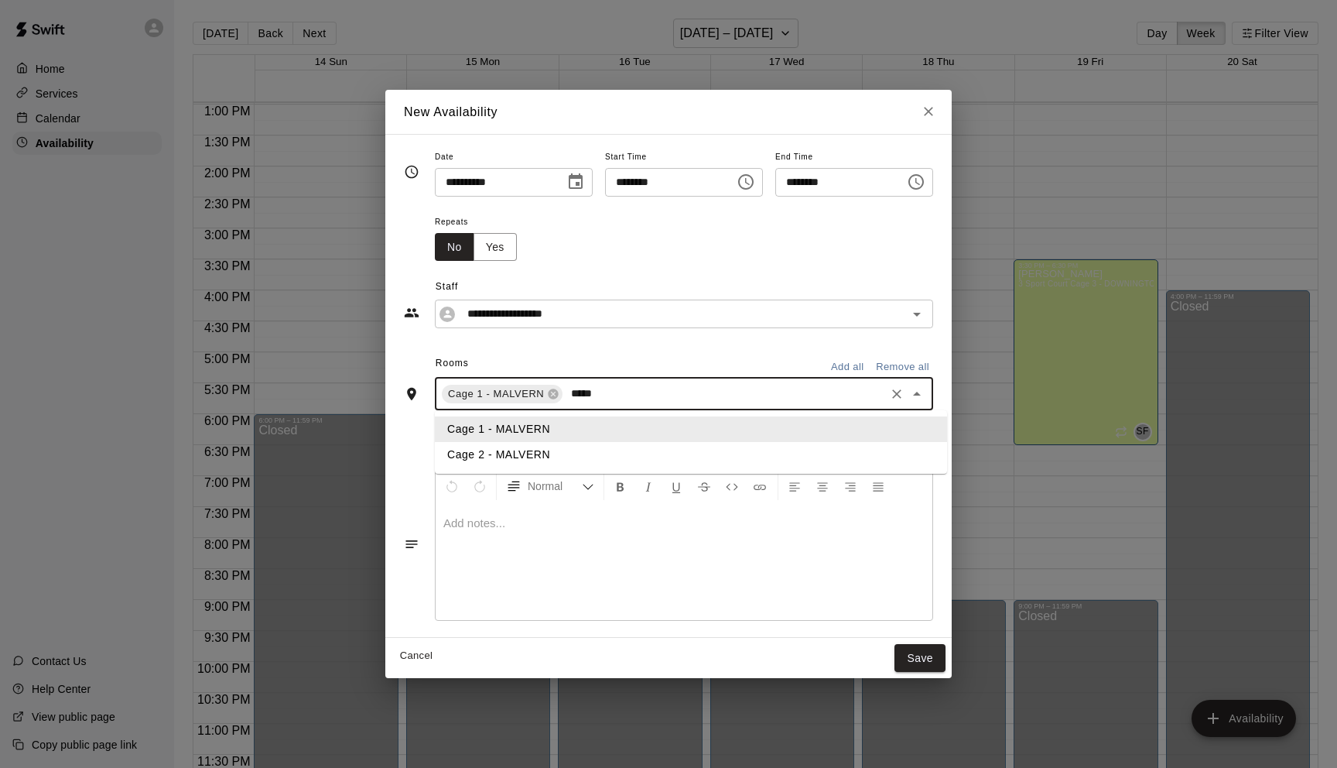
type input "******"
click at [552, 451] on li "Cage 2 - MALVERN" at bounding box center [691, 455] width 512 height 26
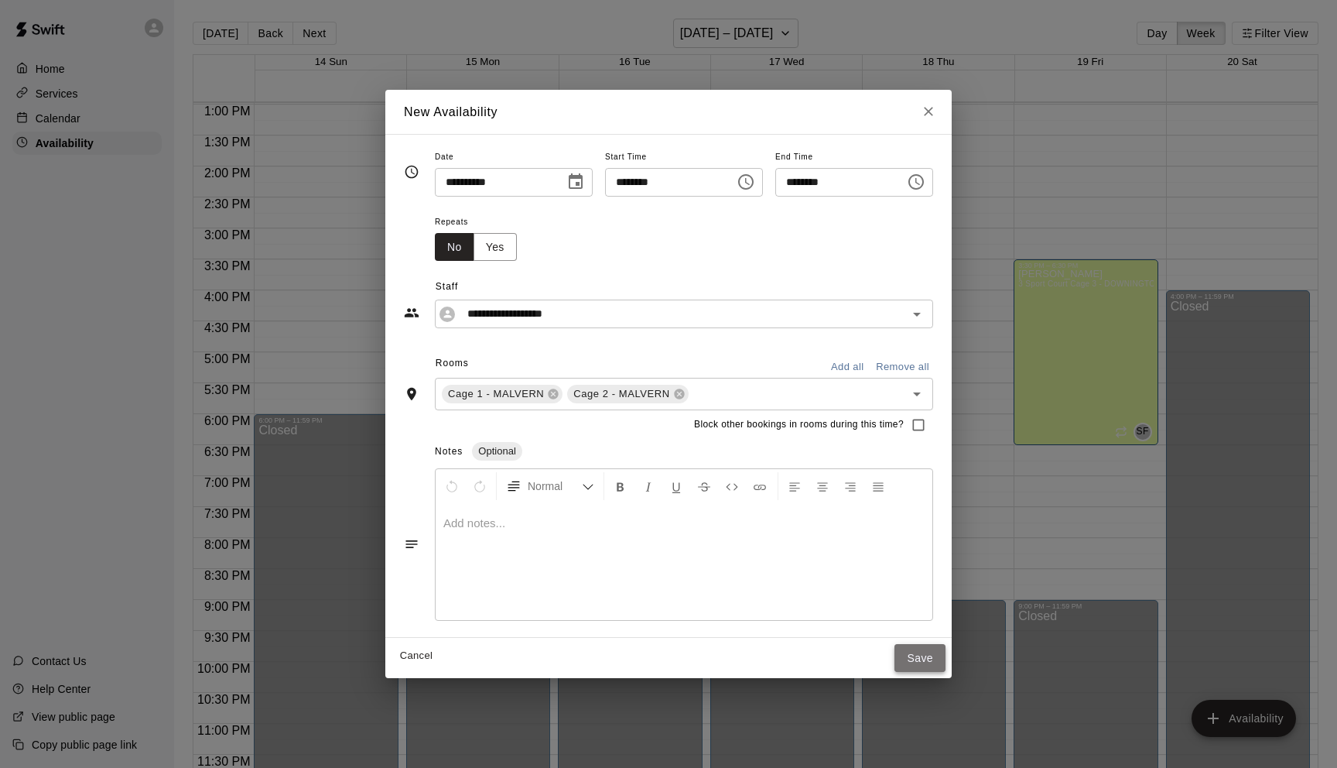
click at [930, 667] on button "Save" at bounding box center [920, 658] width 51 height 29
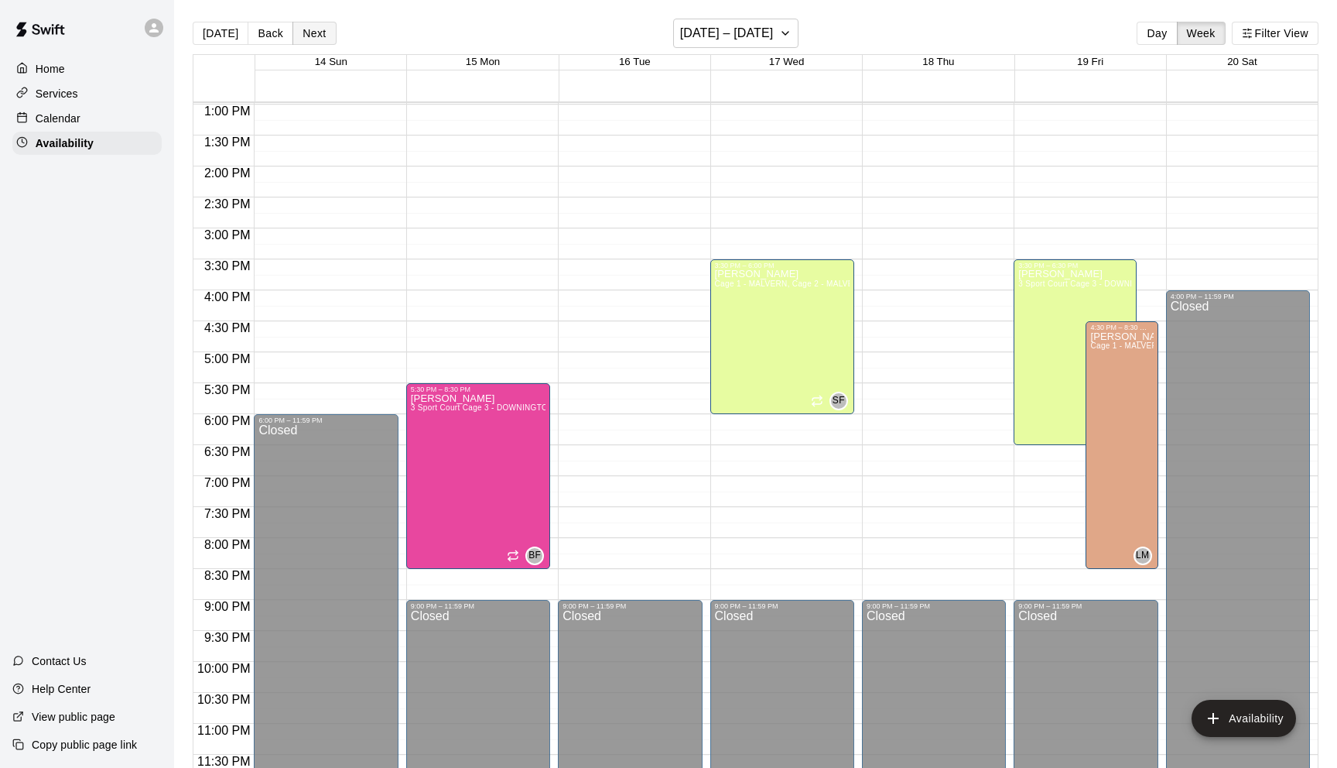
click at [313, 33] on button "Next" at bounding box center [314, 33] width 43 height 23
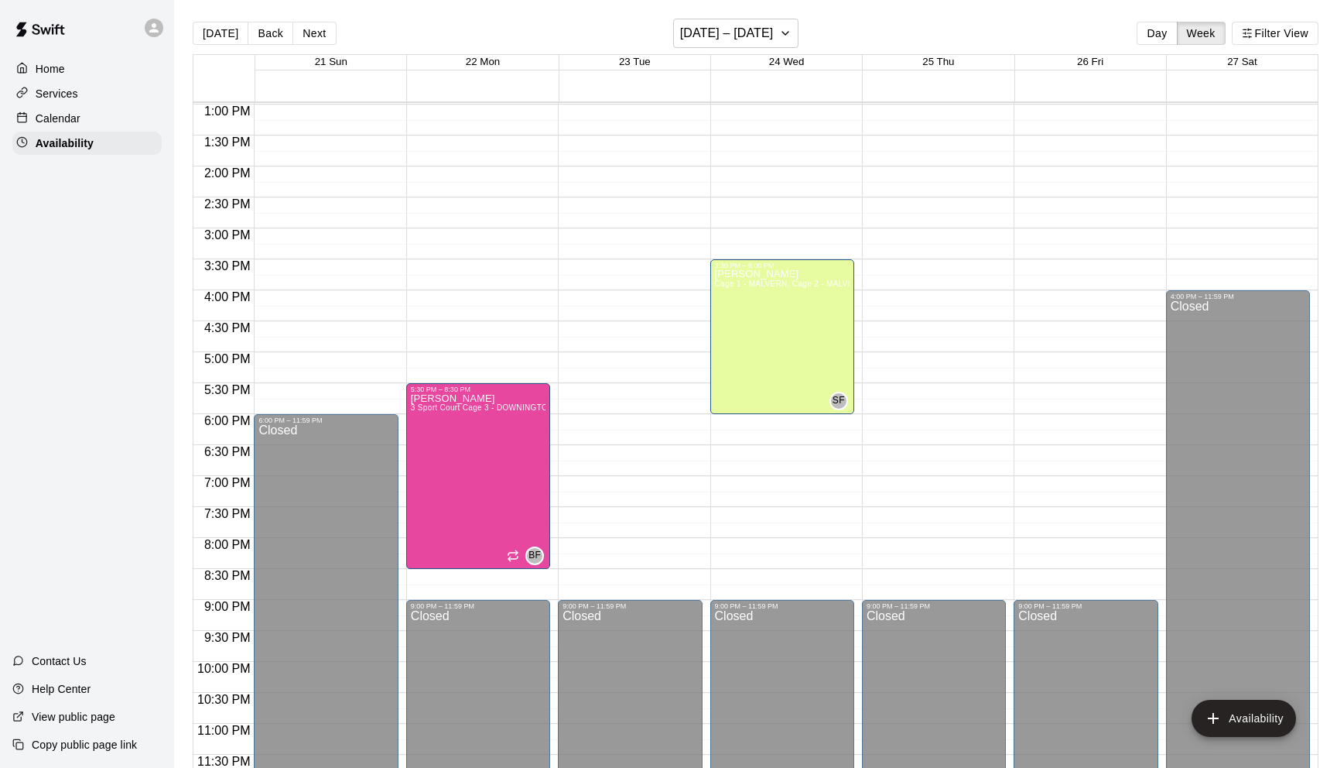
click at [1055, 380] on div "12:00 AM – 8:00 AM Closed 9:00 PM – 11:59 PM Closed" at bounding box center [1086, 43] width 144 height 1486
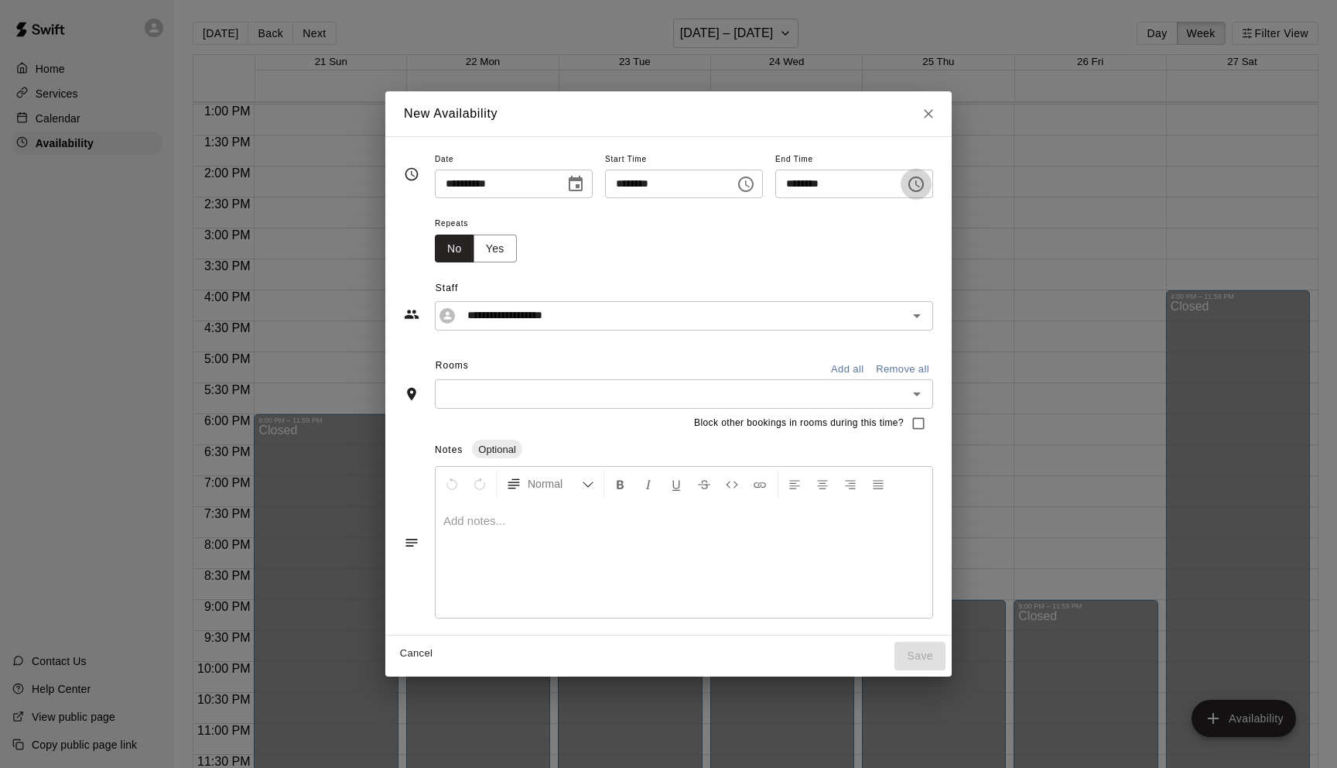
click at [920, 186] on icon "Choose time, selected time is 5:45 PM" at bounding box center [917, 183] width 5 height 7
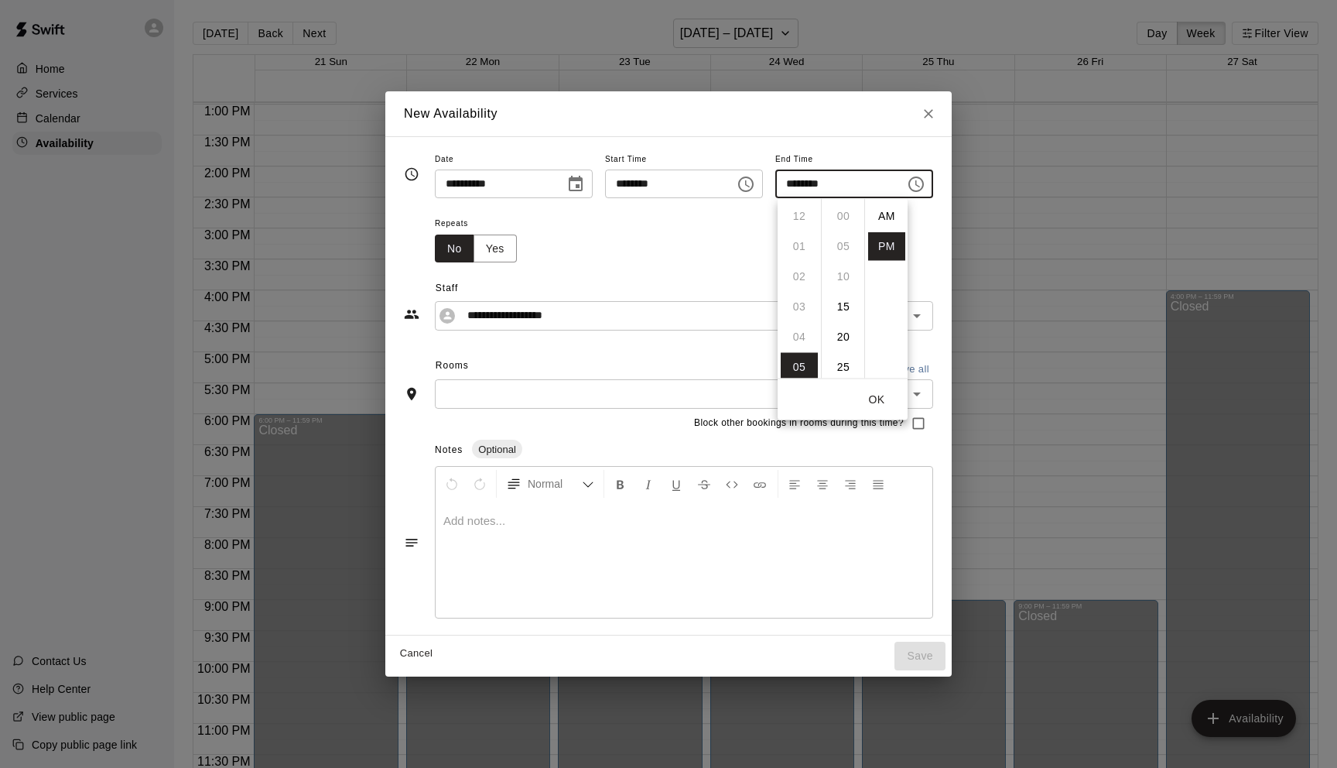
scroll to position [28, 0]
click at [802, 299] on li "08" at bounding box center [799, 307] width 37 height 29
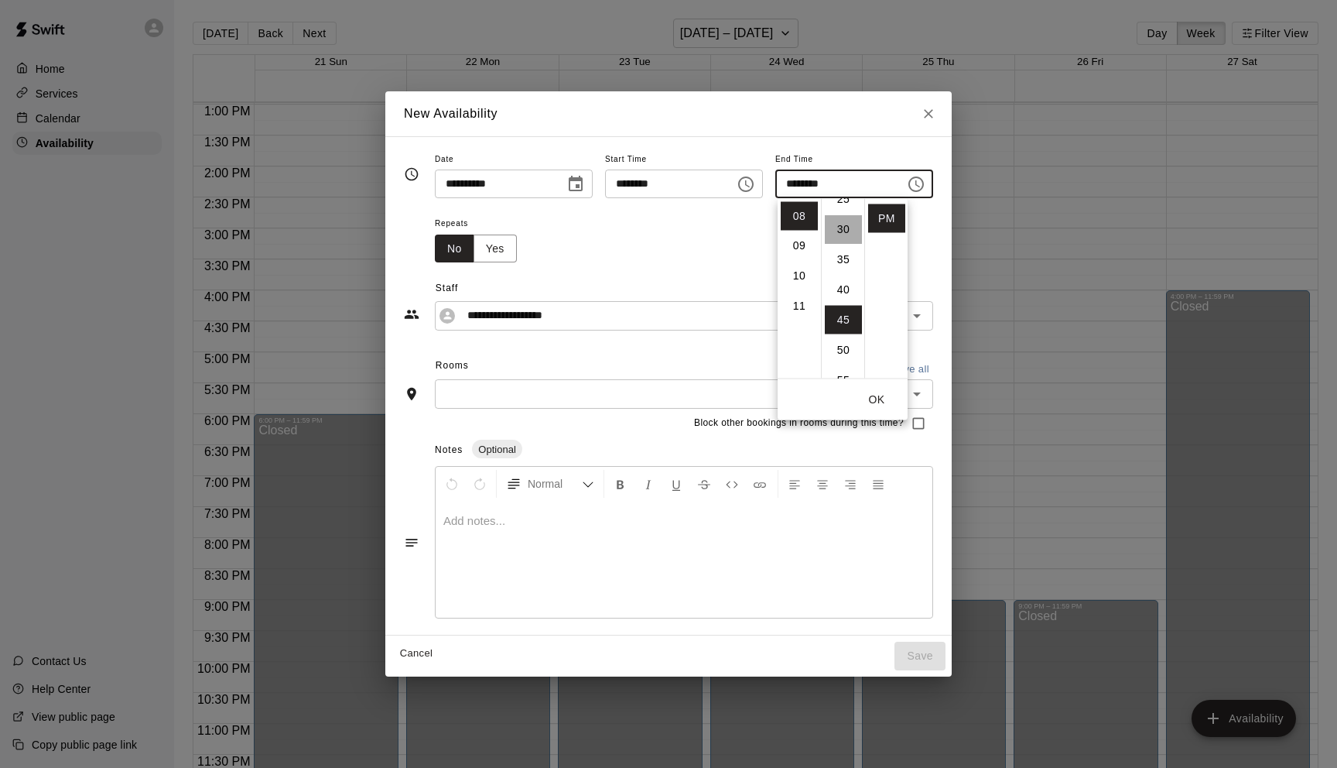
click at [841, 229] on li "30" at bounding box center [843, 229] width 37 height 29
type input "********"
click at [693, 180] on input "********" at bounding box center [664, 183] width 119 height 29
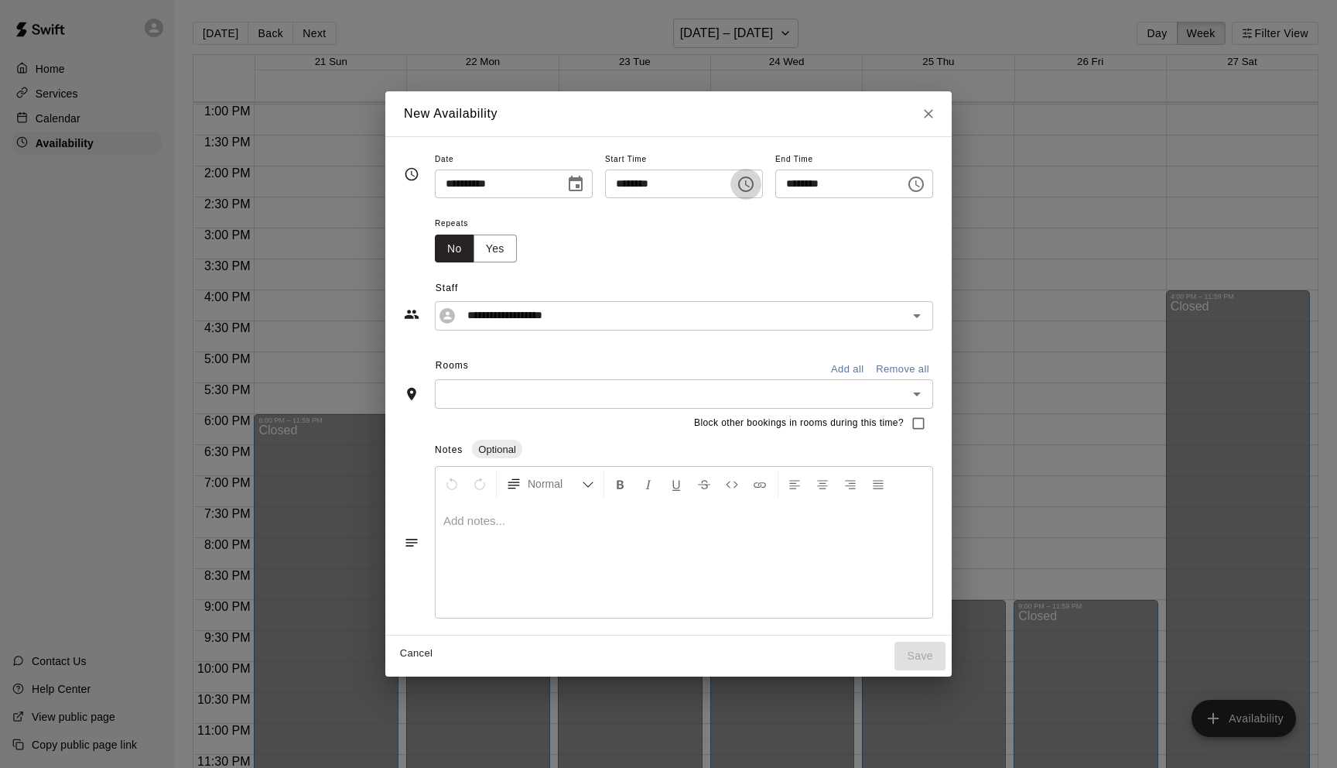
click at [748, 184] on icon "Choose time, selected time is 5:15 PM" at bounding box center [747, 183] width 5 height 7
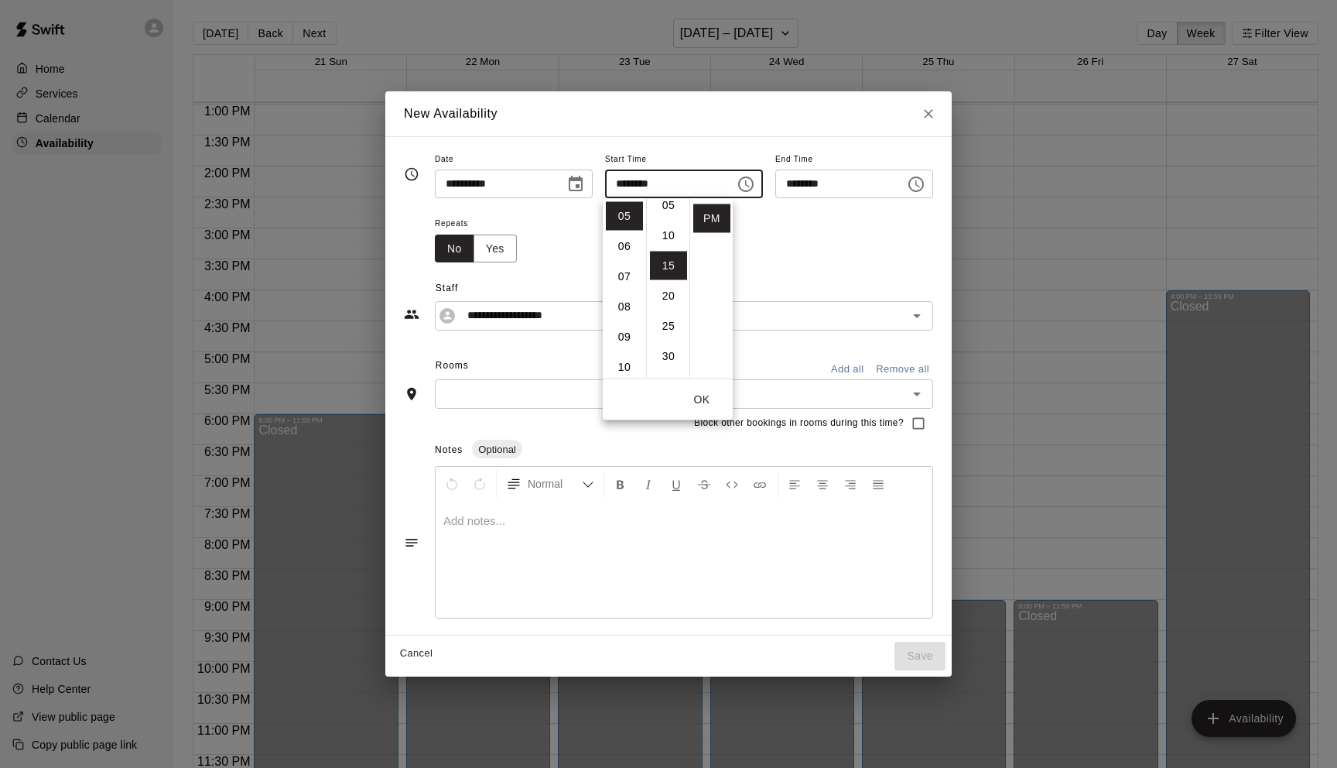
scroll to position [45, 0]
click at [627, 244] on li "04" at bounding box center [624, 243] width 37 height 29
click at [669, 241] on li "30" at bounding box center [668, 242] width 37 height 29
type input "********"
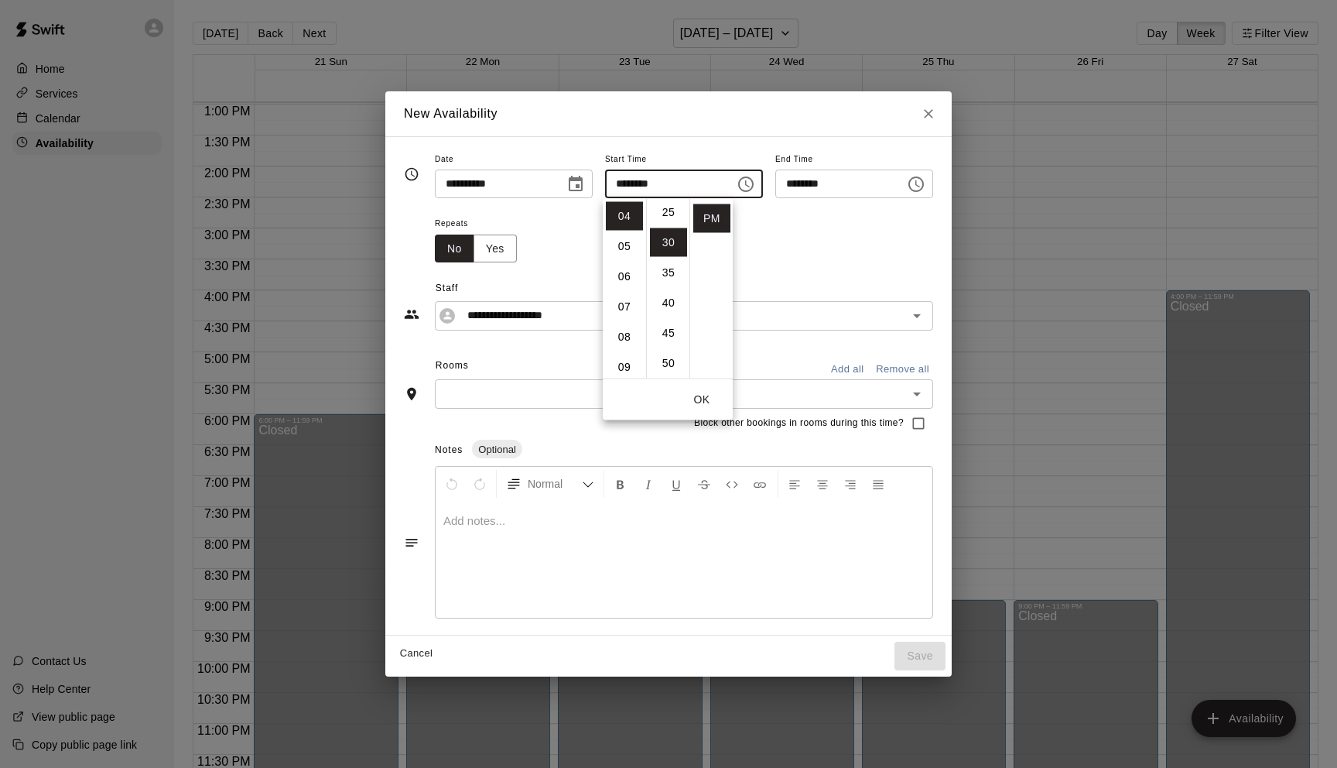
scroll to position [181, 0]
click at [704, 402] on button "OK" at bounding box center [702, 399] width 50 height 29
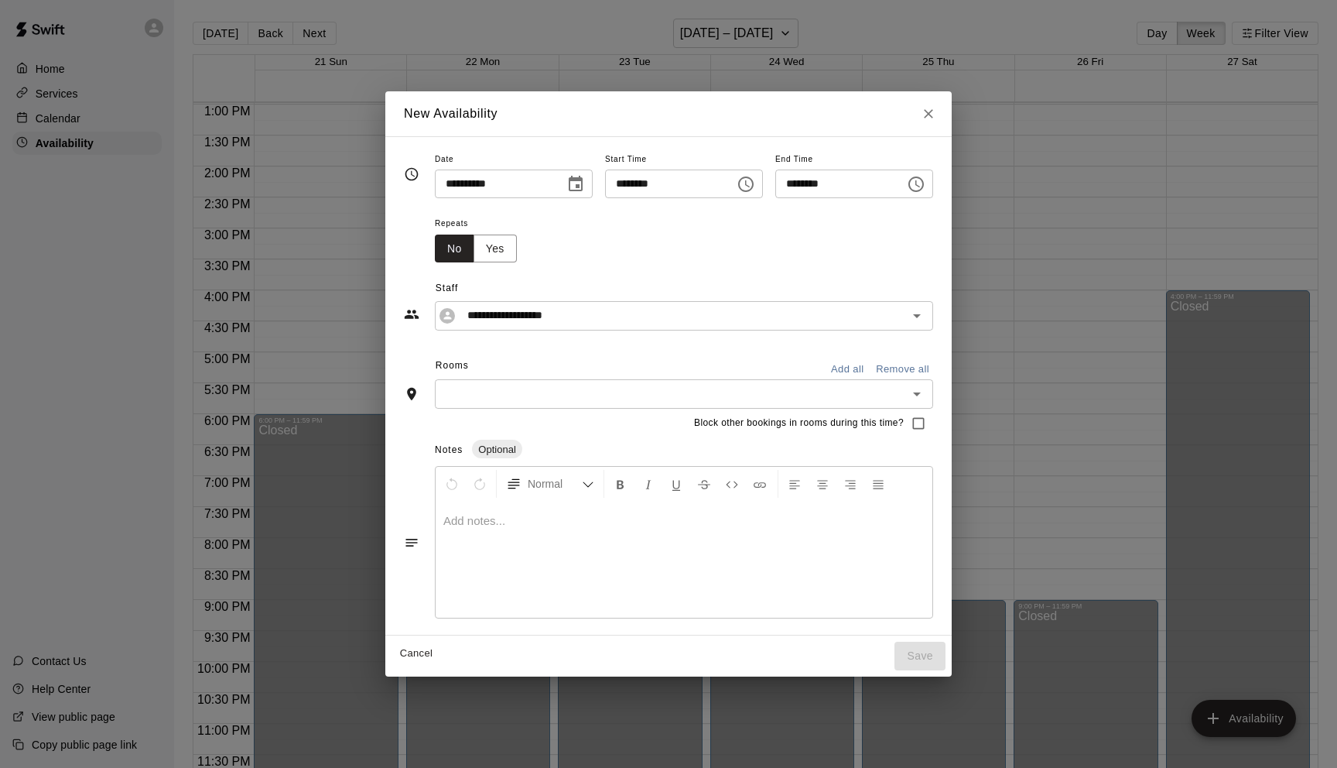
click at [598, 395] on input "text" at bounding box center [672, 393] width 464 height 19
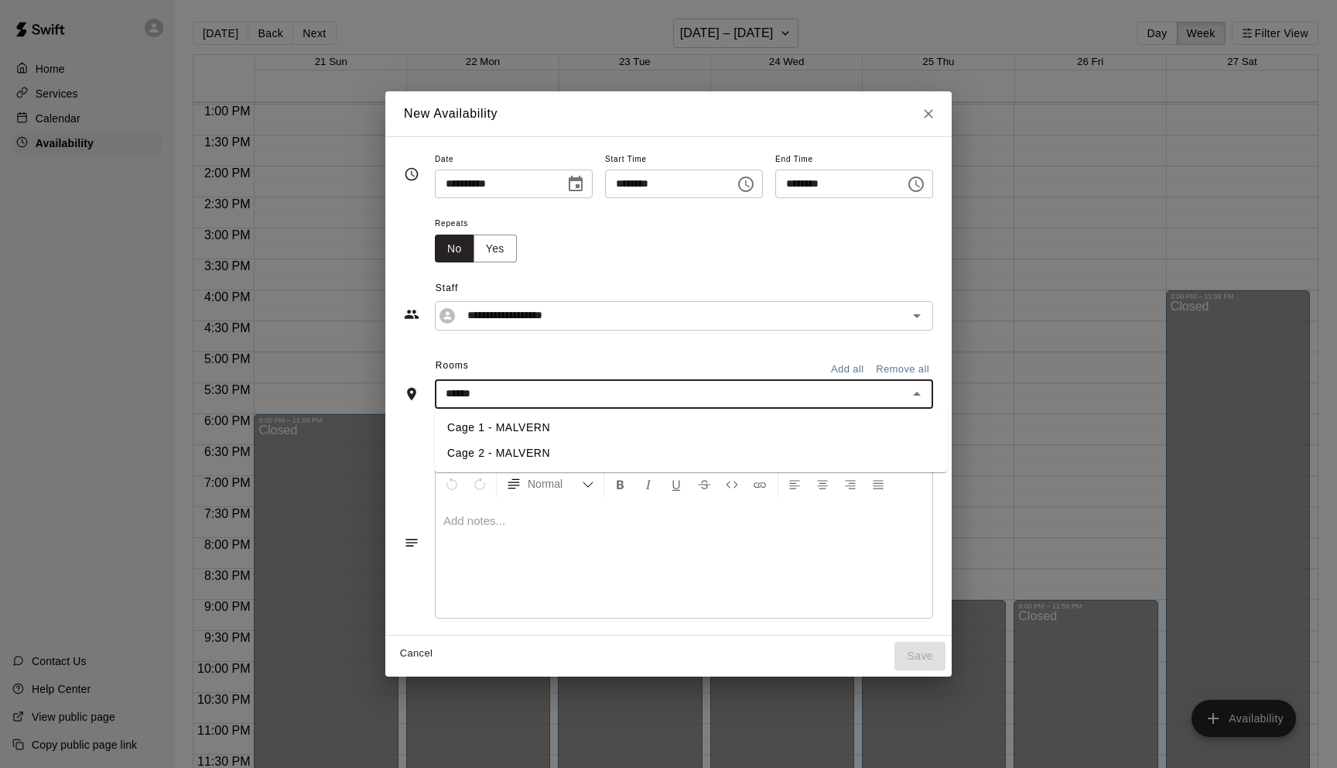
type input "*******"
click at [605, 429] on li "Cage 1 - MALVERN" at bounding box center [691, 428] width 512 height 26
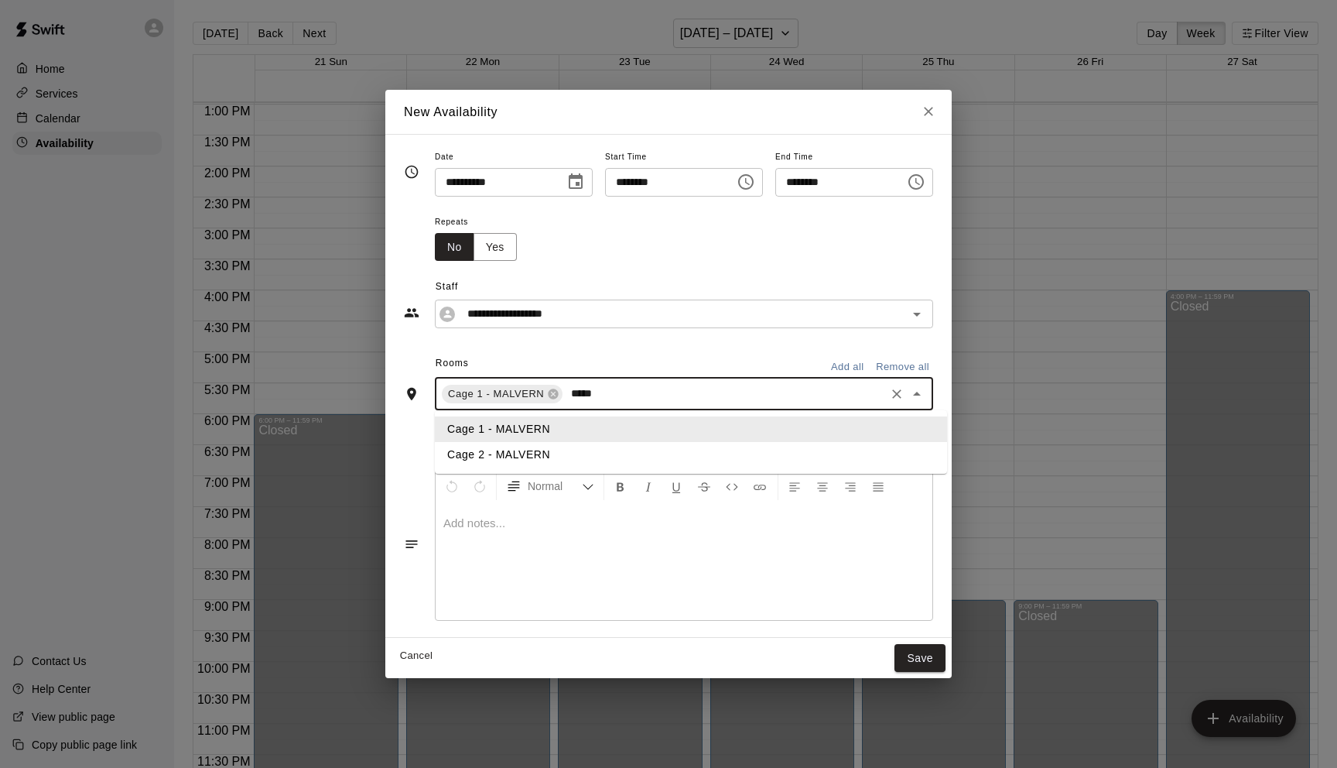
type input "******"
click at [524, 457] on li "Cage 2 - MALVERN" at bounding box center [691, 455] width 512 height 26
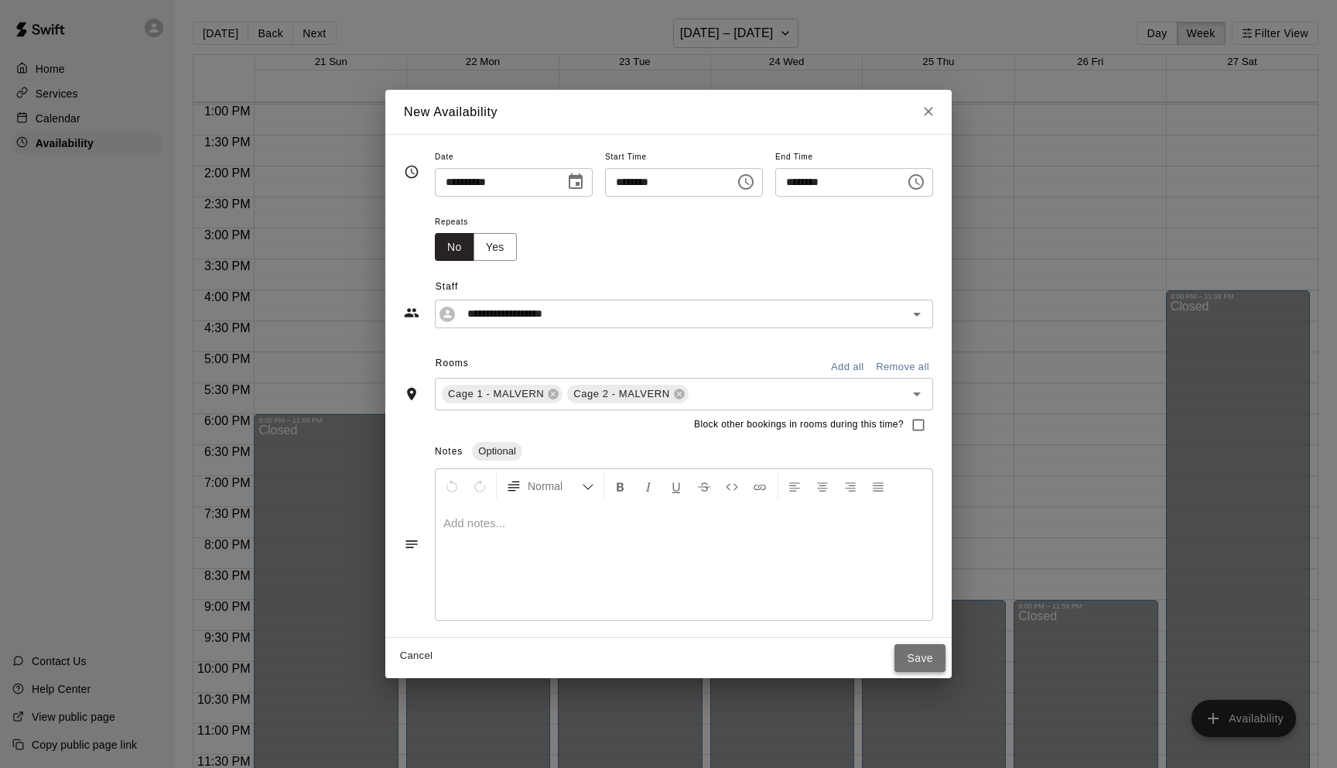
click at [923, 653] on button "Save" at bounding box center [920, 658] width 51 height 29
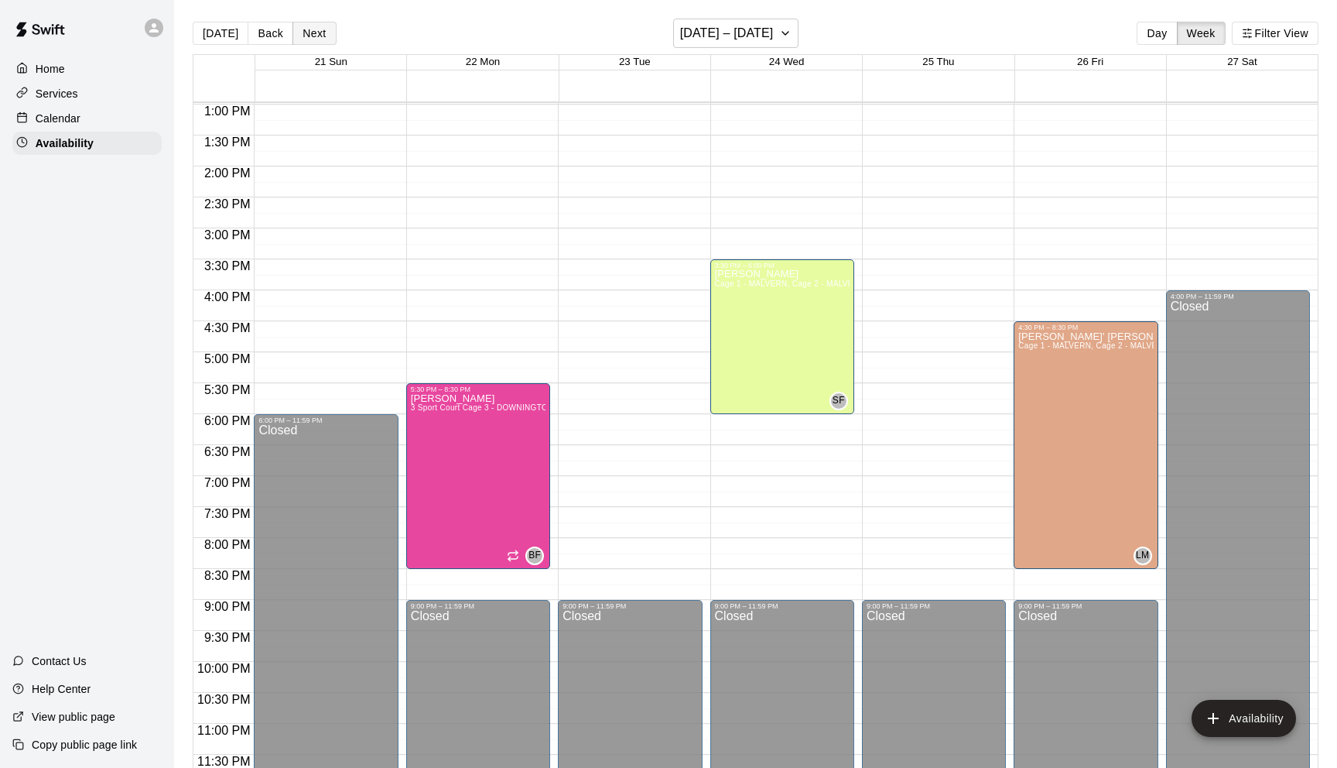
click at [311, 33] on button "Next" at bounding box center [314, 33] width 43 height 23
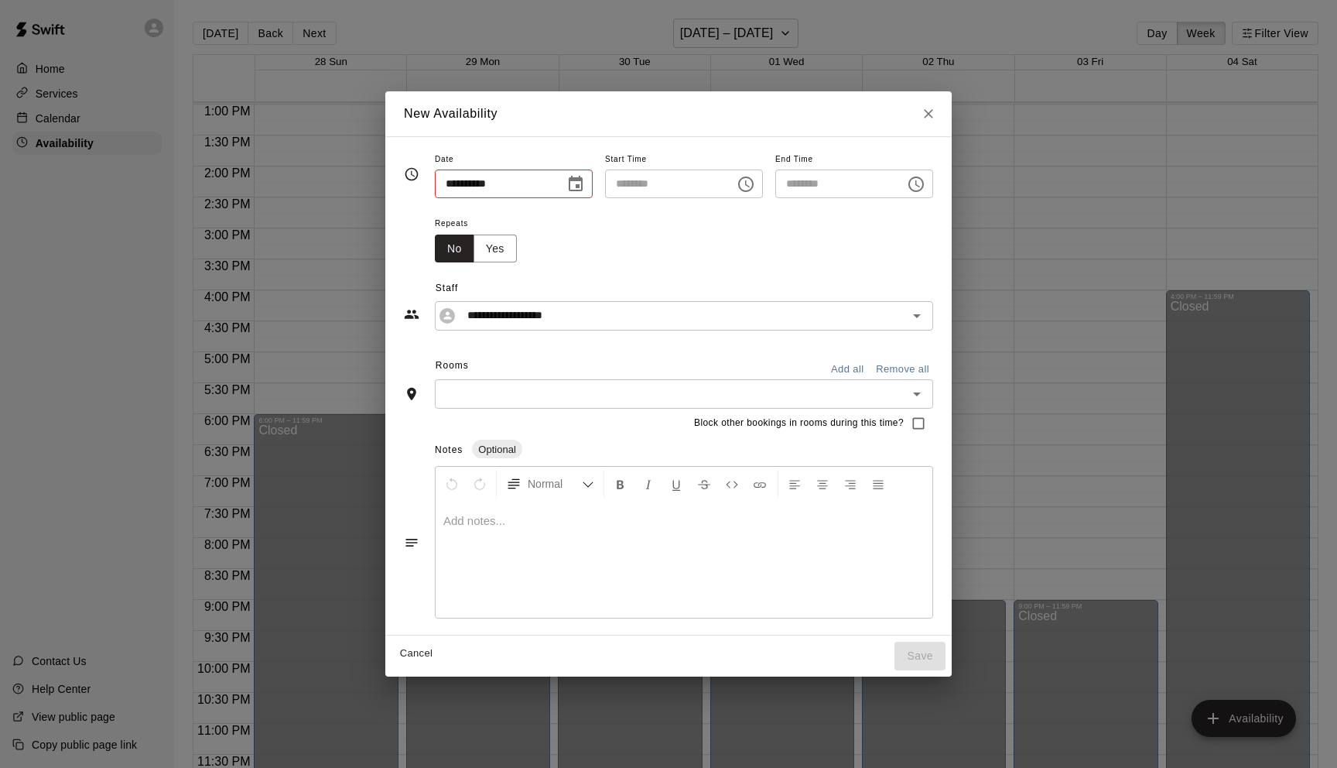
type input "**********"
type input "********"
click at [925, 183] on icon "Choose time, selected time is 5:00 PM" at bounding box center [916, 184] width 19 height 19
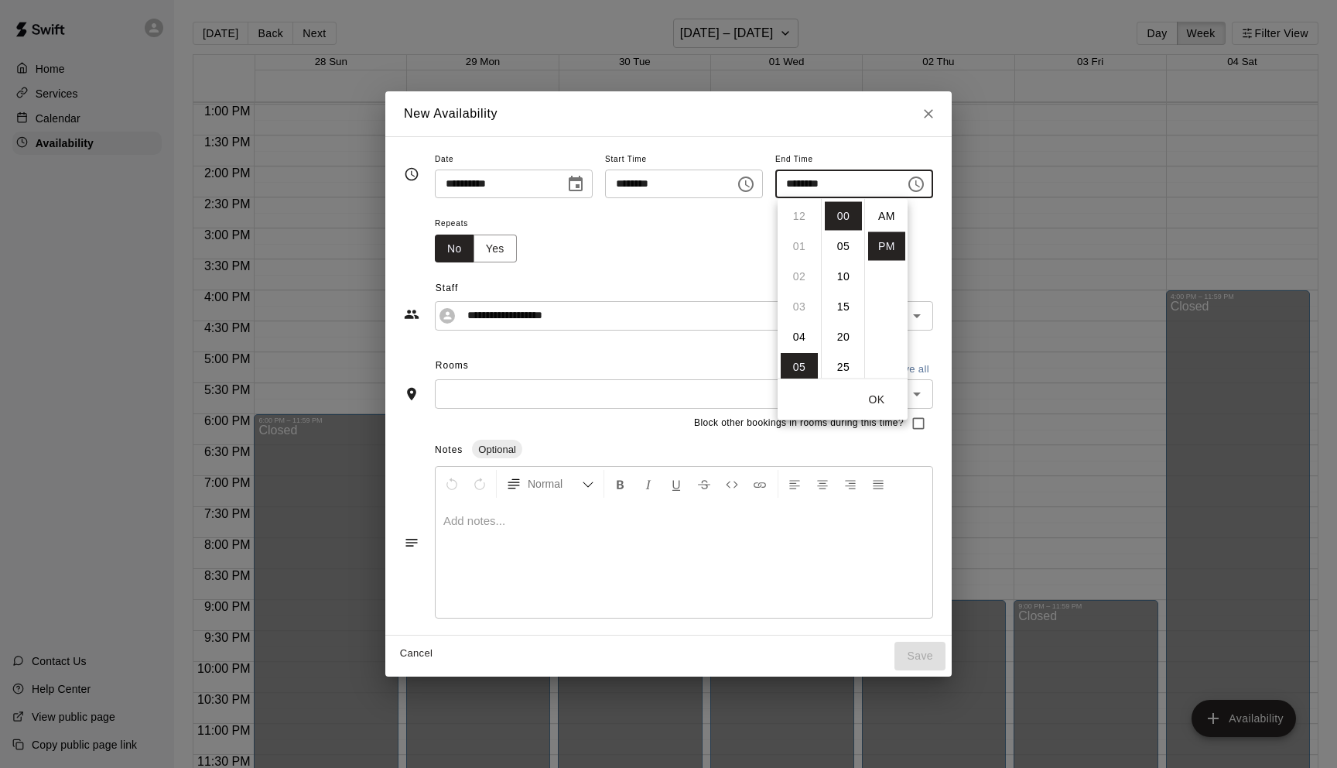
scroll to position [28, 0]
click at [806, 302] on li "08" at bounding box center [799, 307] width 37 height 29
click at [844, 286] on li "30" at bounding box center [843, 291] width 37 height 29
type input "********"
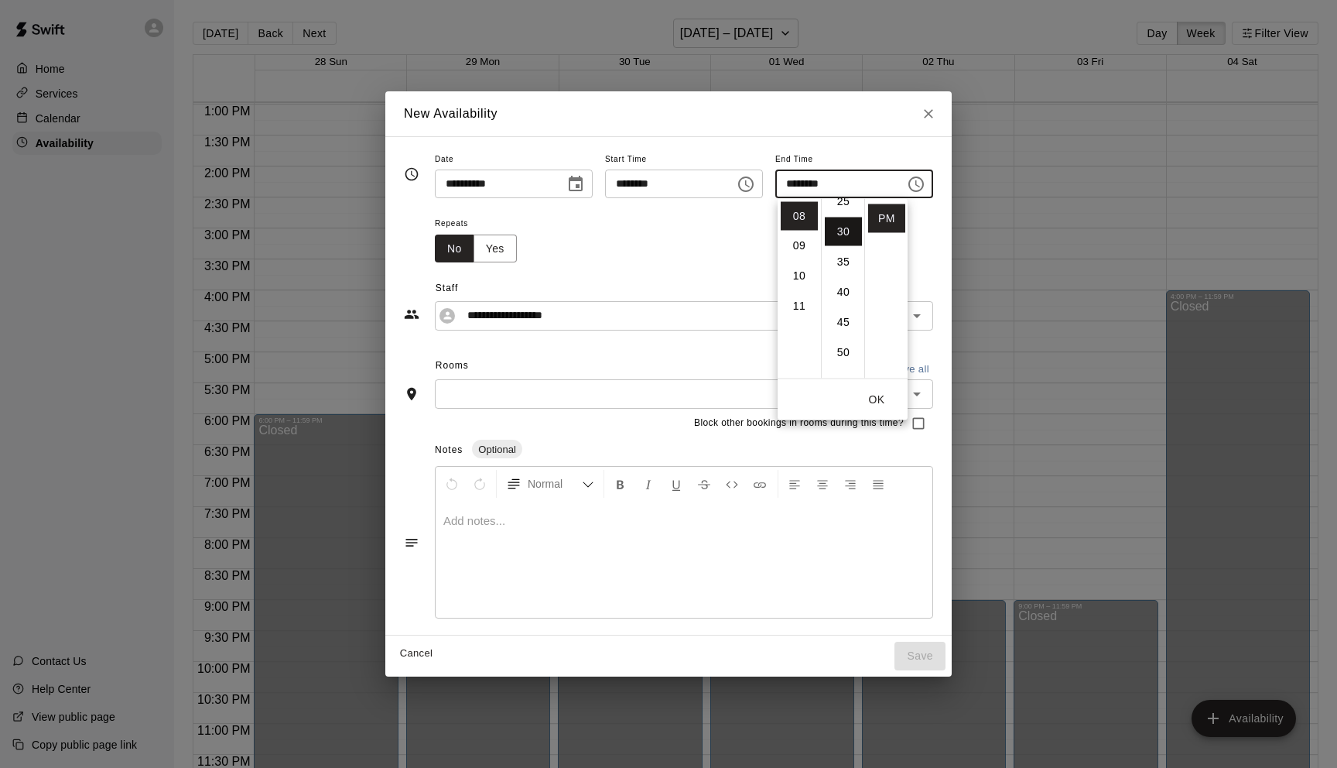
scroll to position [181, 0]
click at [740, 184] on icon "Choose time, selected time is 4:30 PM" at bounding box center [746, 184] width 19 height 19
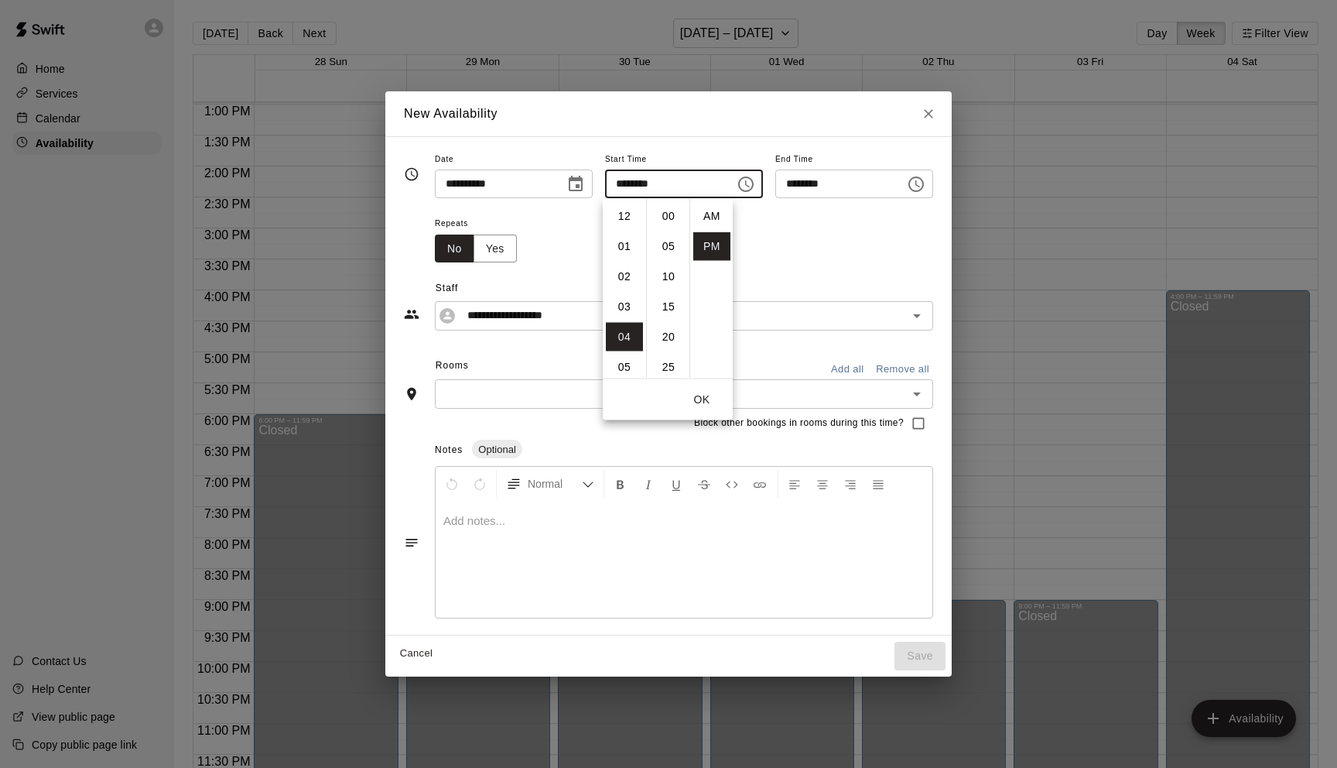
scroll to position [28, 0]
click at [832, 253] on div "Repeats No Yes" at bounding box center [684, 238] width 498 height 49
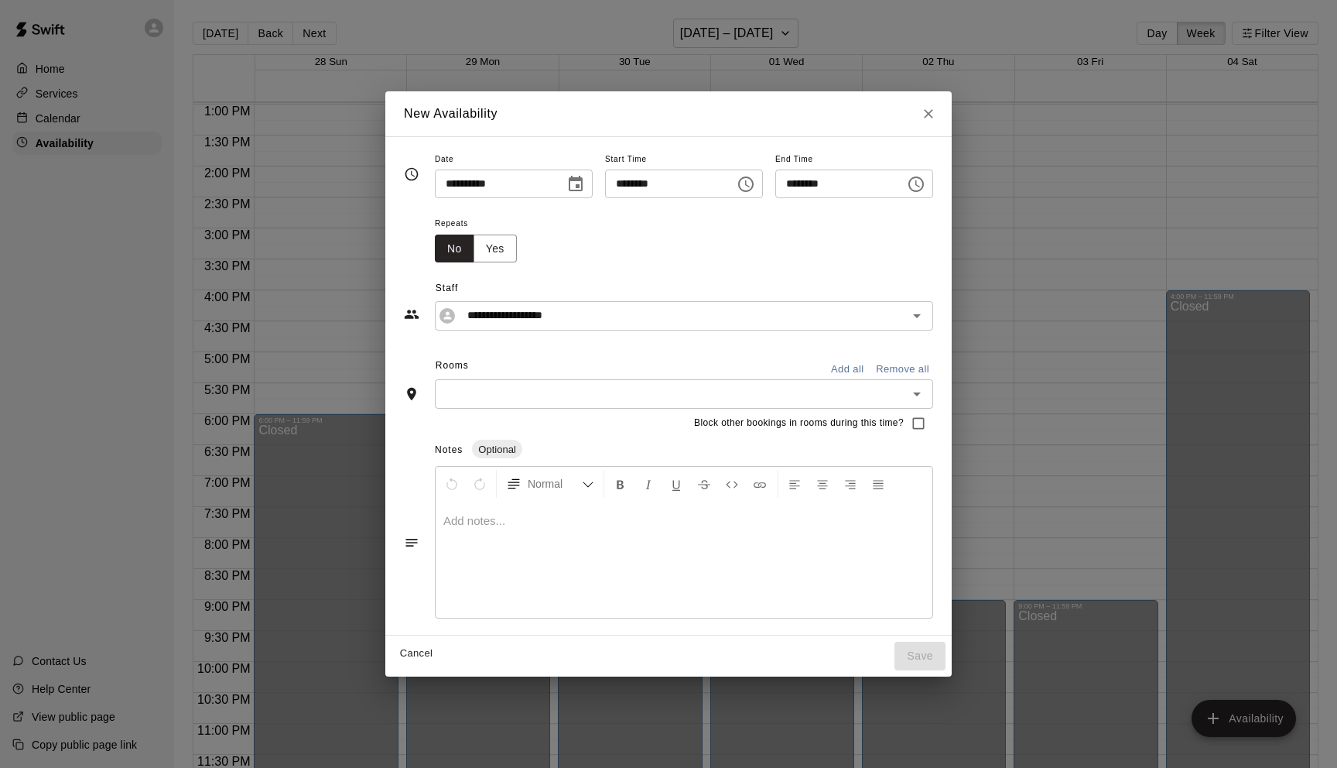
click at [530, 397] on input "text" at bounding box center [672, 393] width 464 height 19
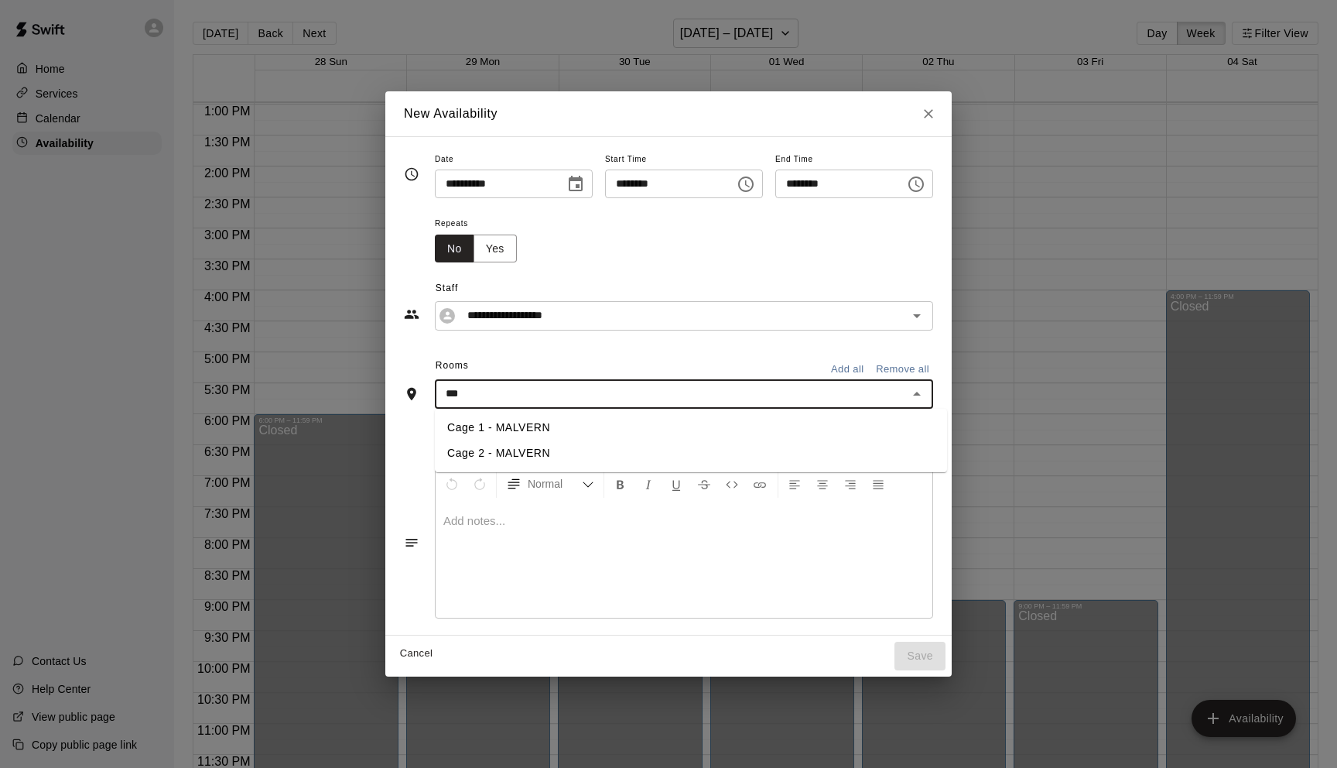
type input "****"
click at [556, 426] on li "Cage 1 - MALVERN" at bounding box center [691, 428] width 512 height 26
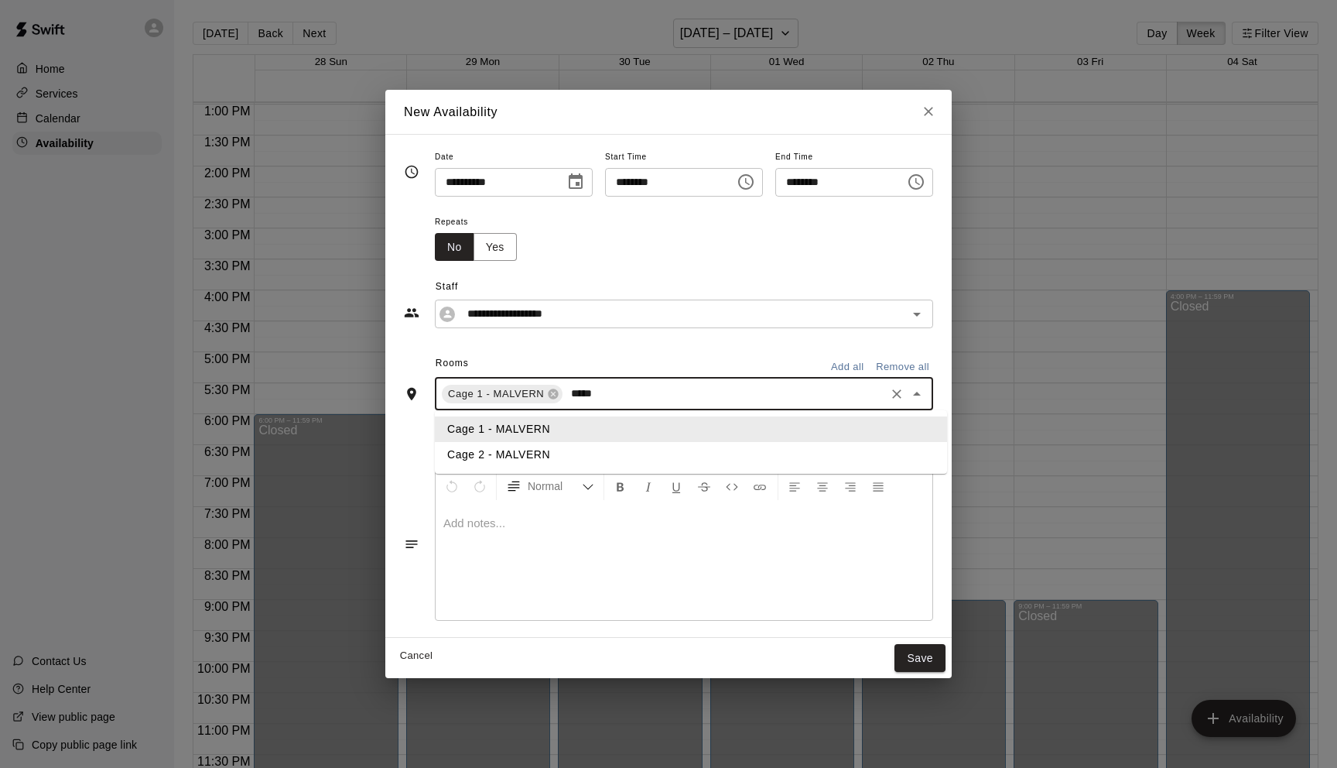
type input "******"
click at [536, 457] on li "Cage 2 - MALVERN" at bounding box center [691, 455] width 512 height 26
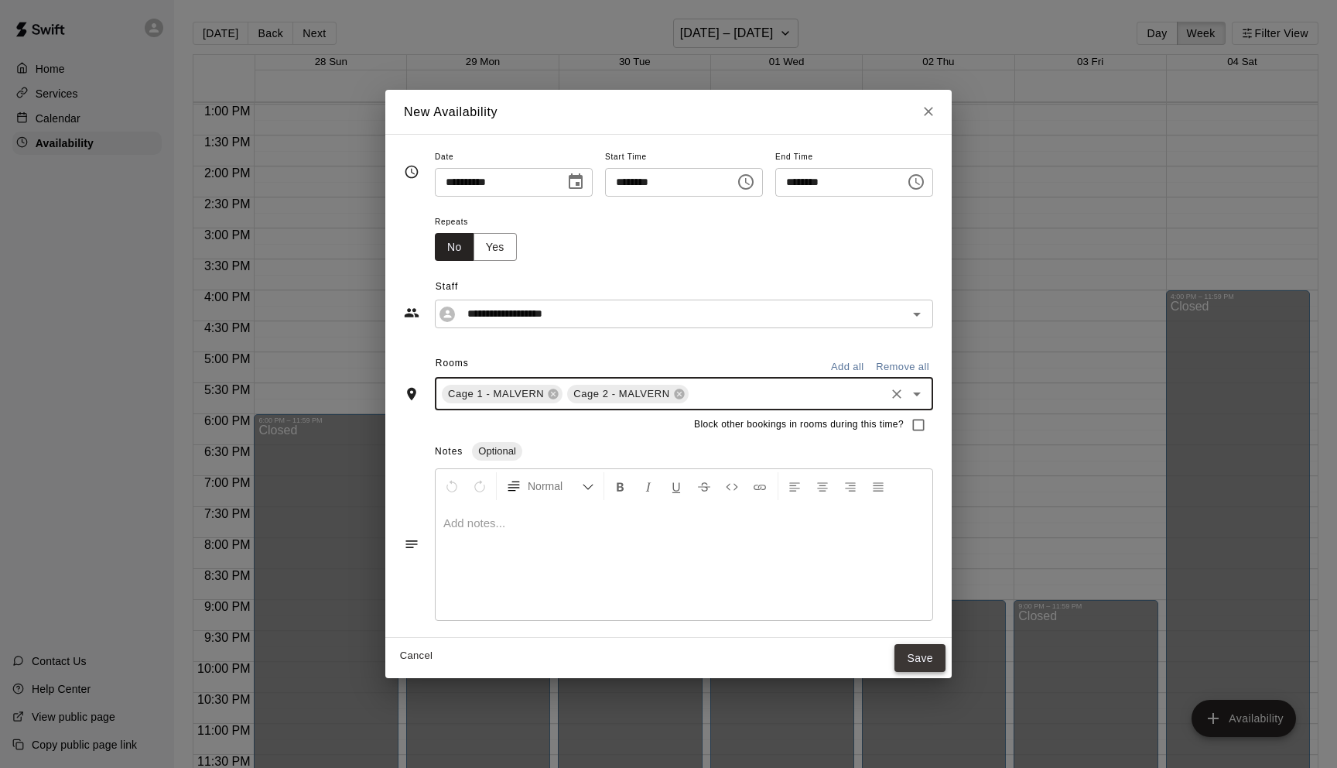
click at [931, 659] on button "Save" at bounding box center [920, 658] width 51 height 29
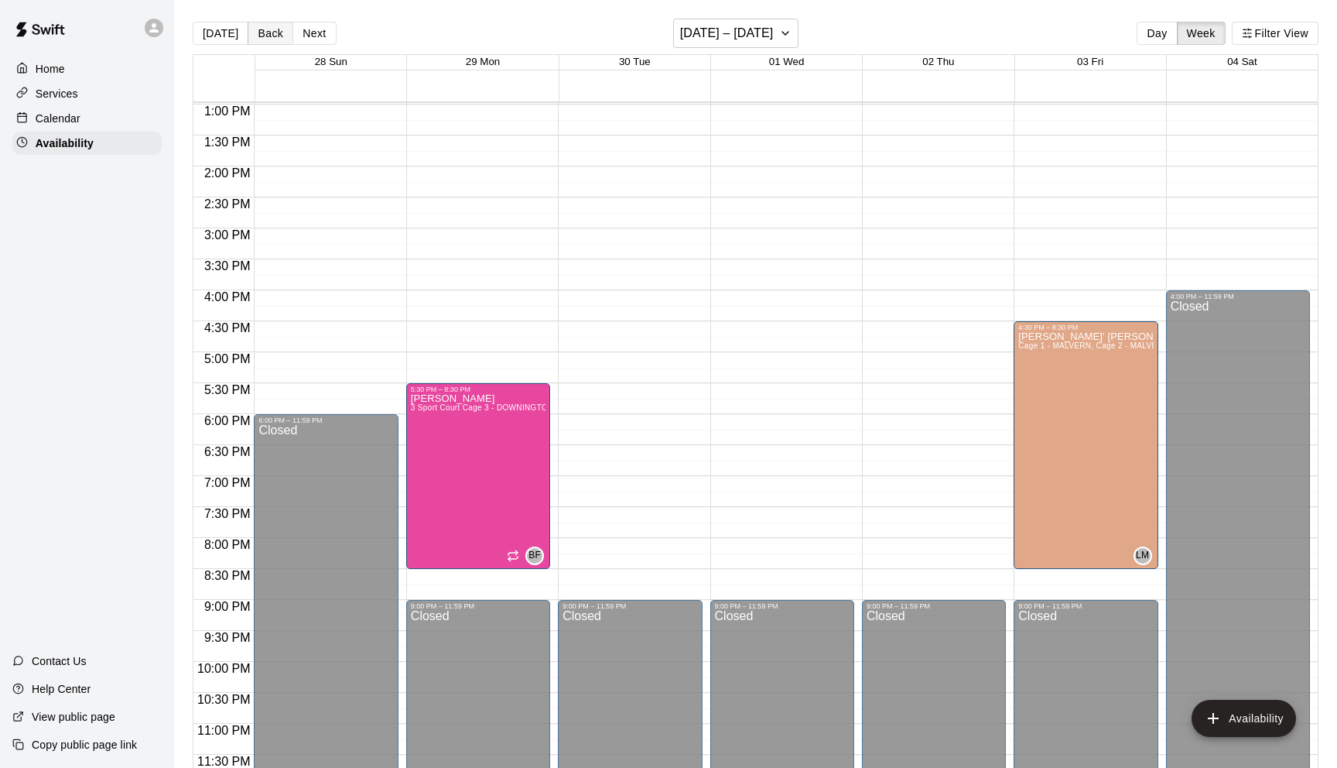
click at [263, 33] on button "Back" at bounding box center [271, 33] width 46 height 23
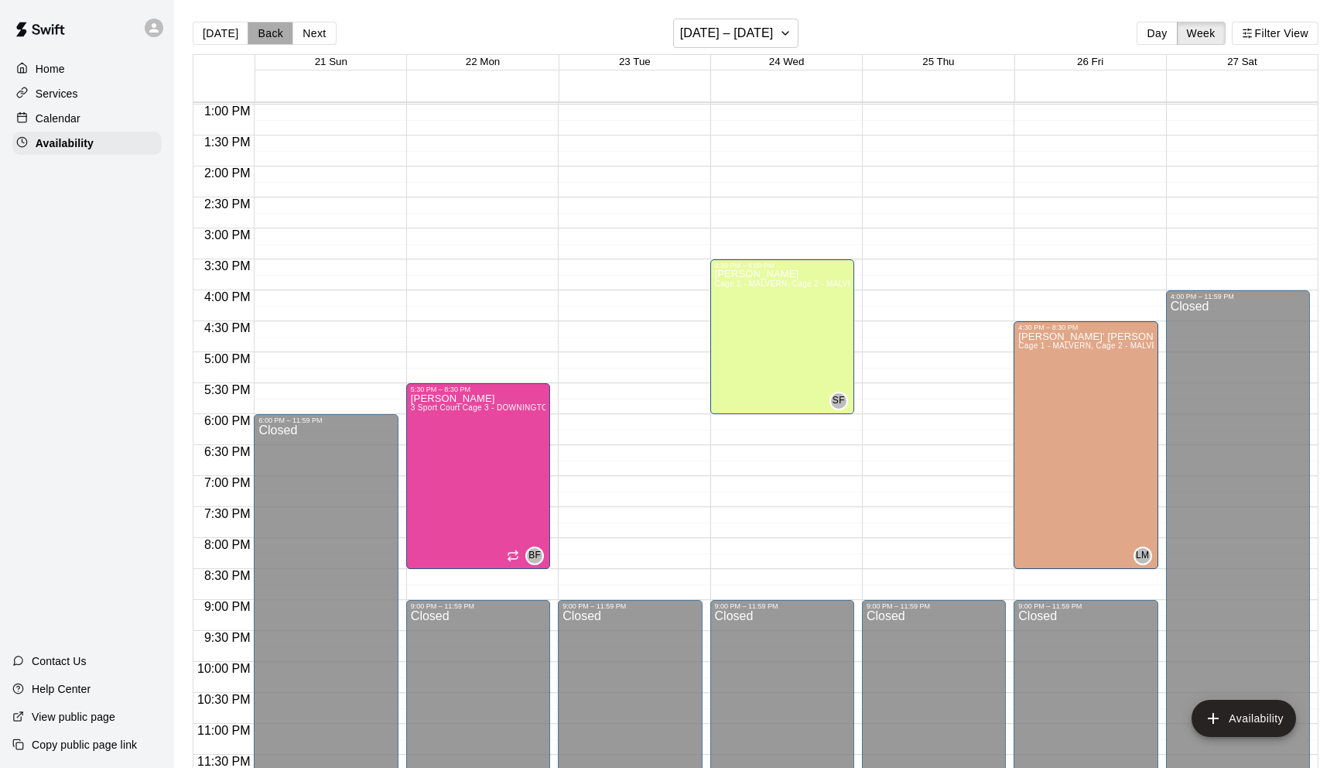
click at [263, 33] on button "Back" at bounding box center [271, 33] width 46 height 23
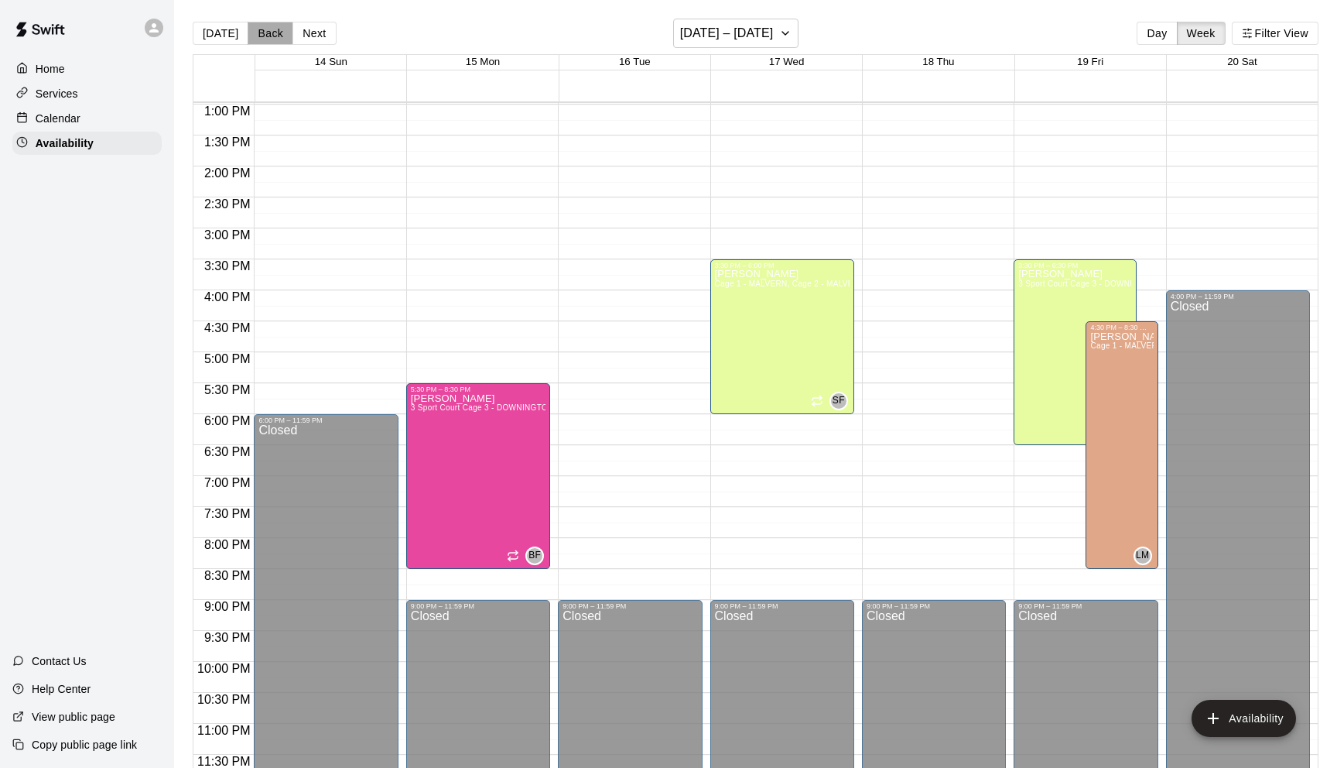
click at [263, 33] on button "Back" at bounding box center [271, 33] width 46 height 23
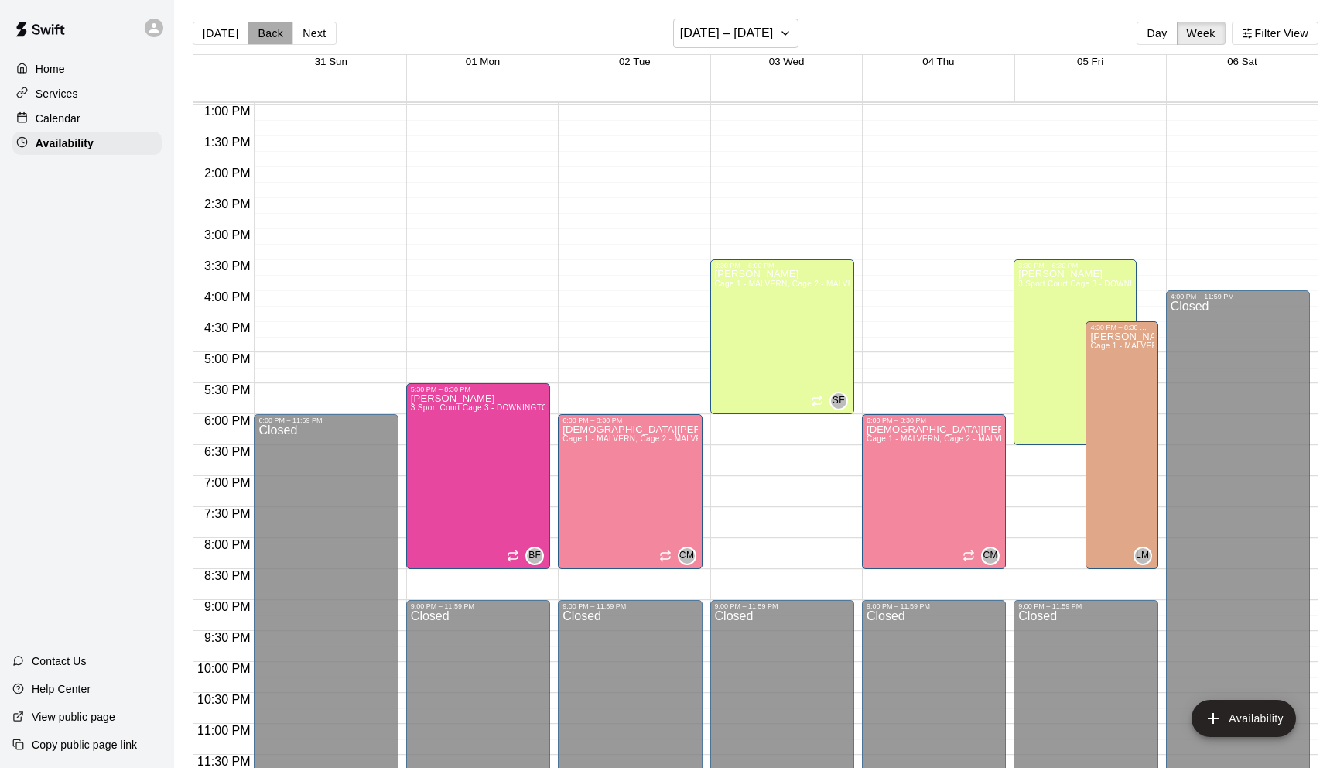
click at [263, 33] on button "Back" at bounding box center [271, 33] width 46 height 23
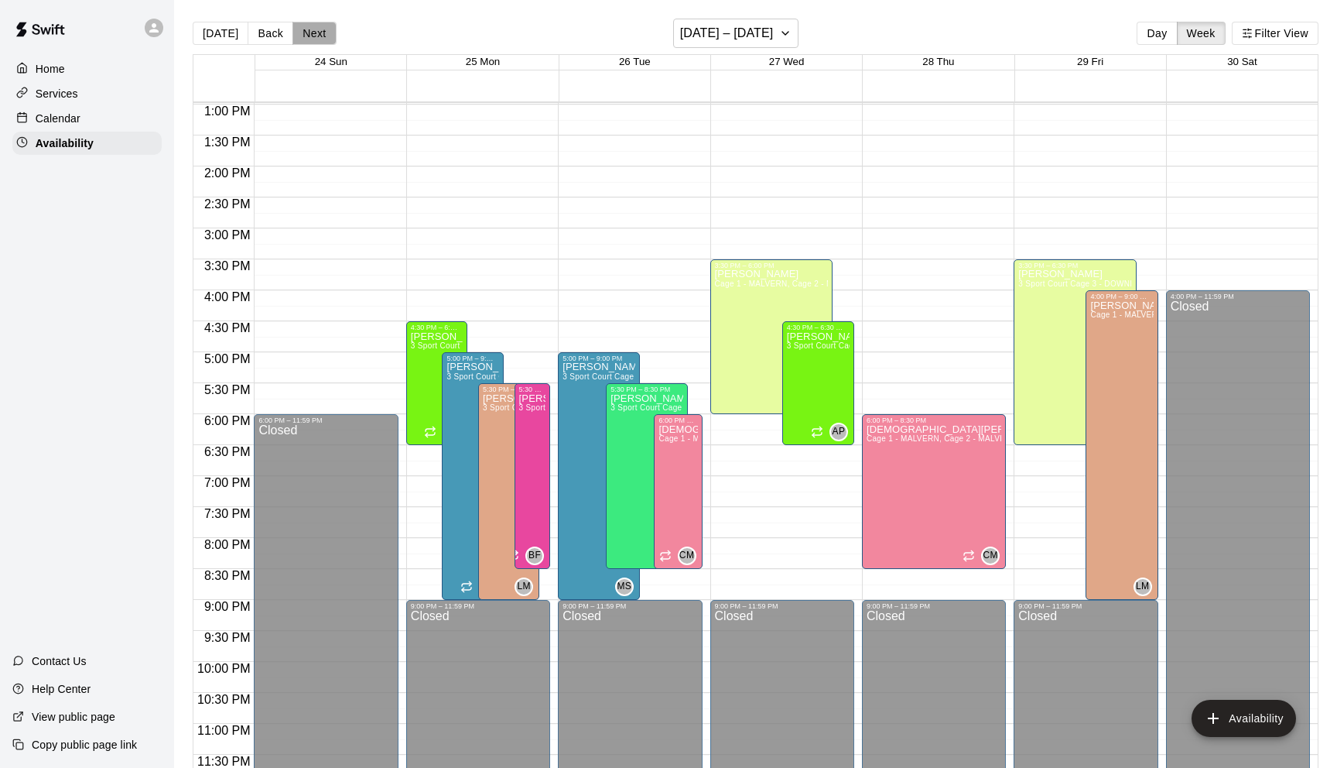
click at [314, 38] on button "Next" at bounding box center [314, 33] width 43 height 23
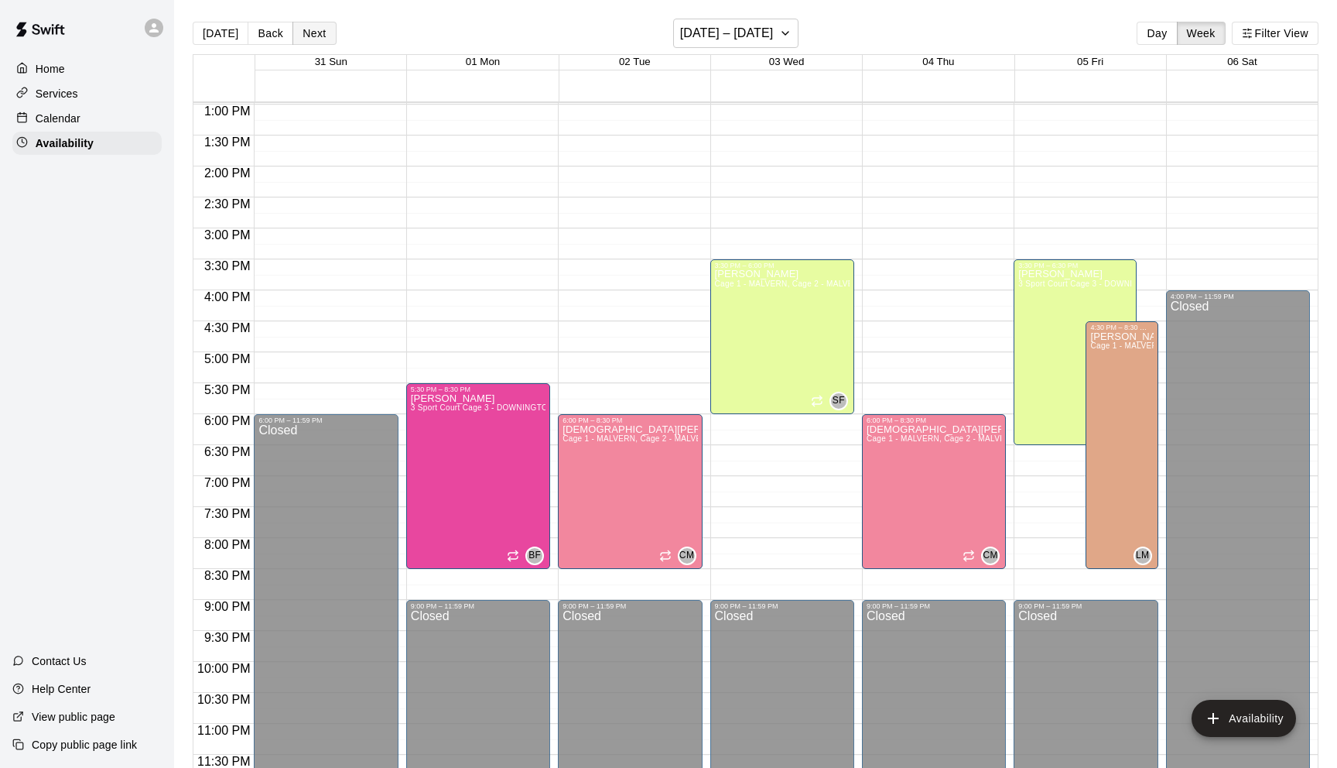
click at [314, 38] on button "Next" at bounding box center [314, 33] width 43 height 23
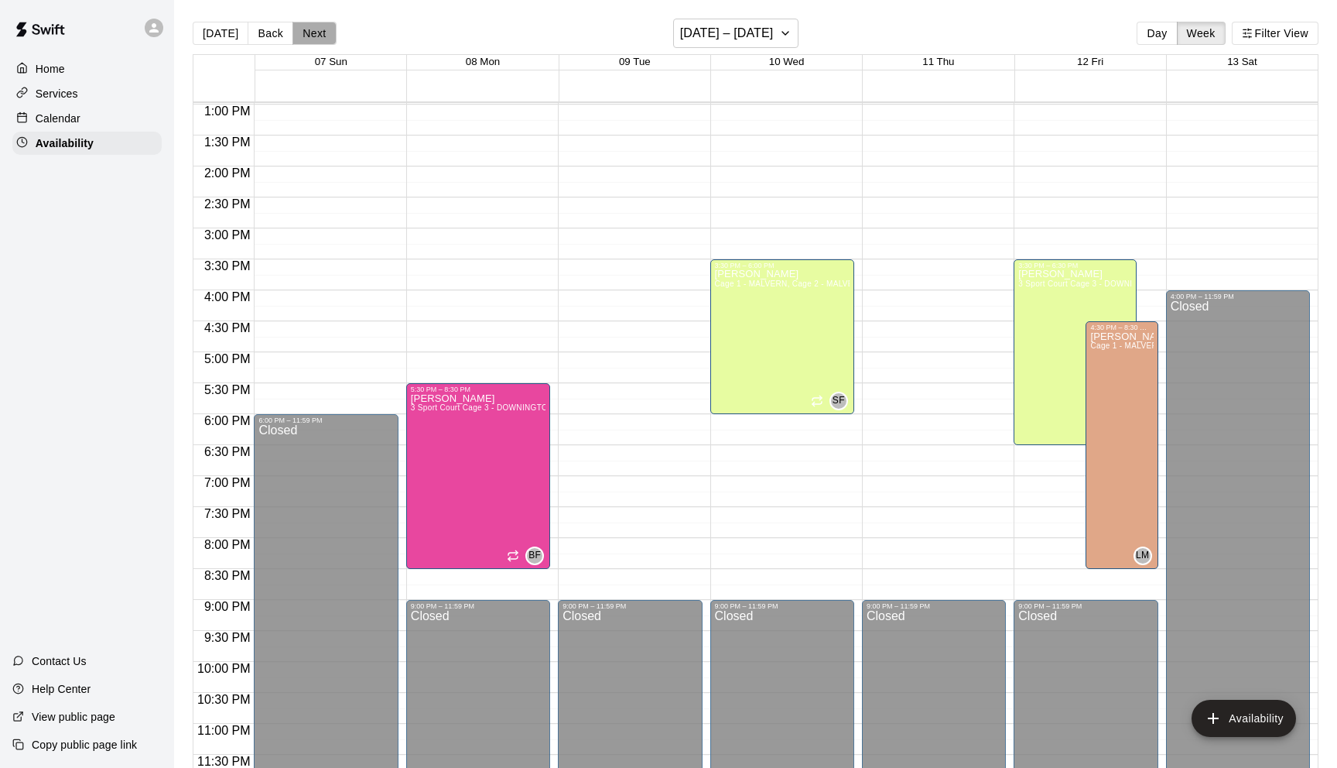
click at [314, 38] on button "Next" at bounding box center [314, 33] width 43 height 23
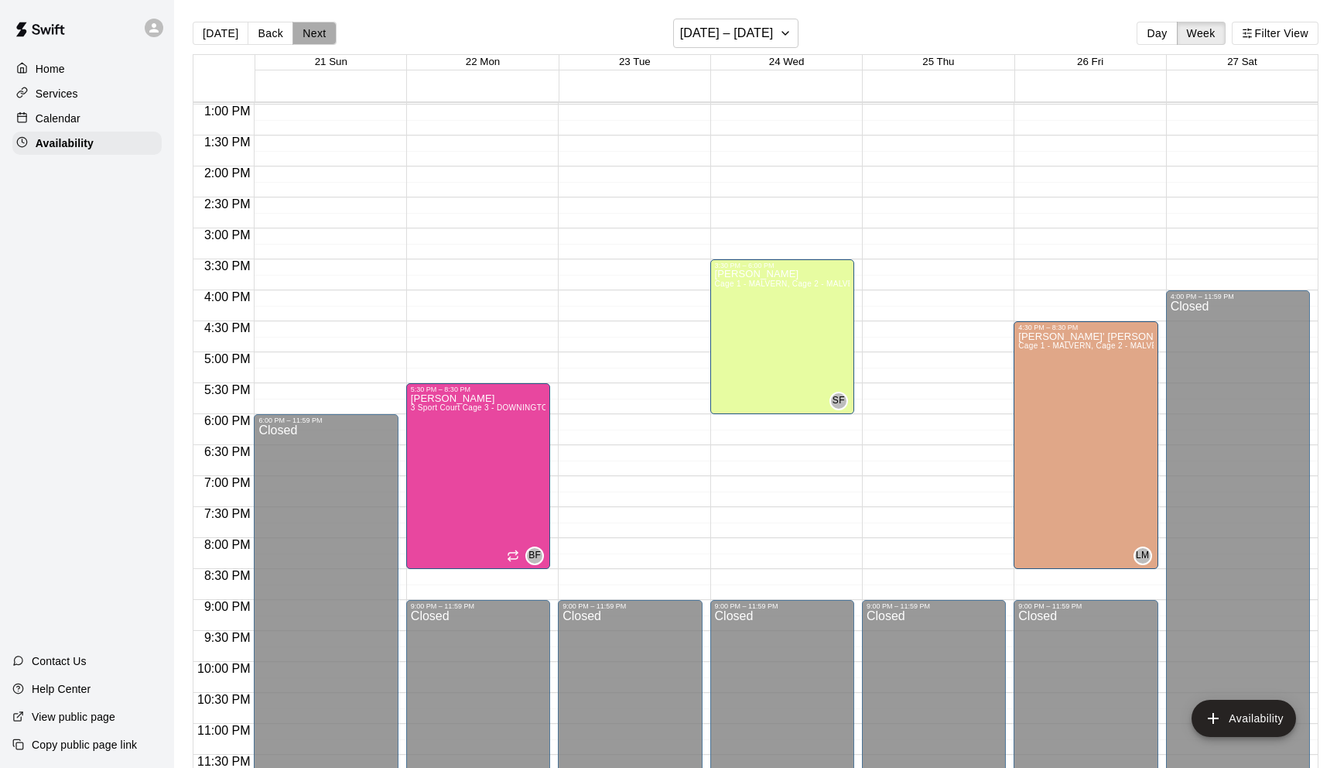
click at [313, 36] on button "Next" at bounding box center [314, 33] width 43 height 23
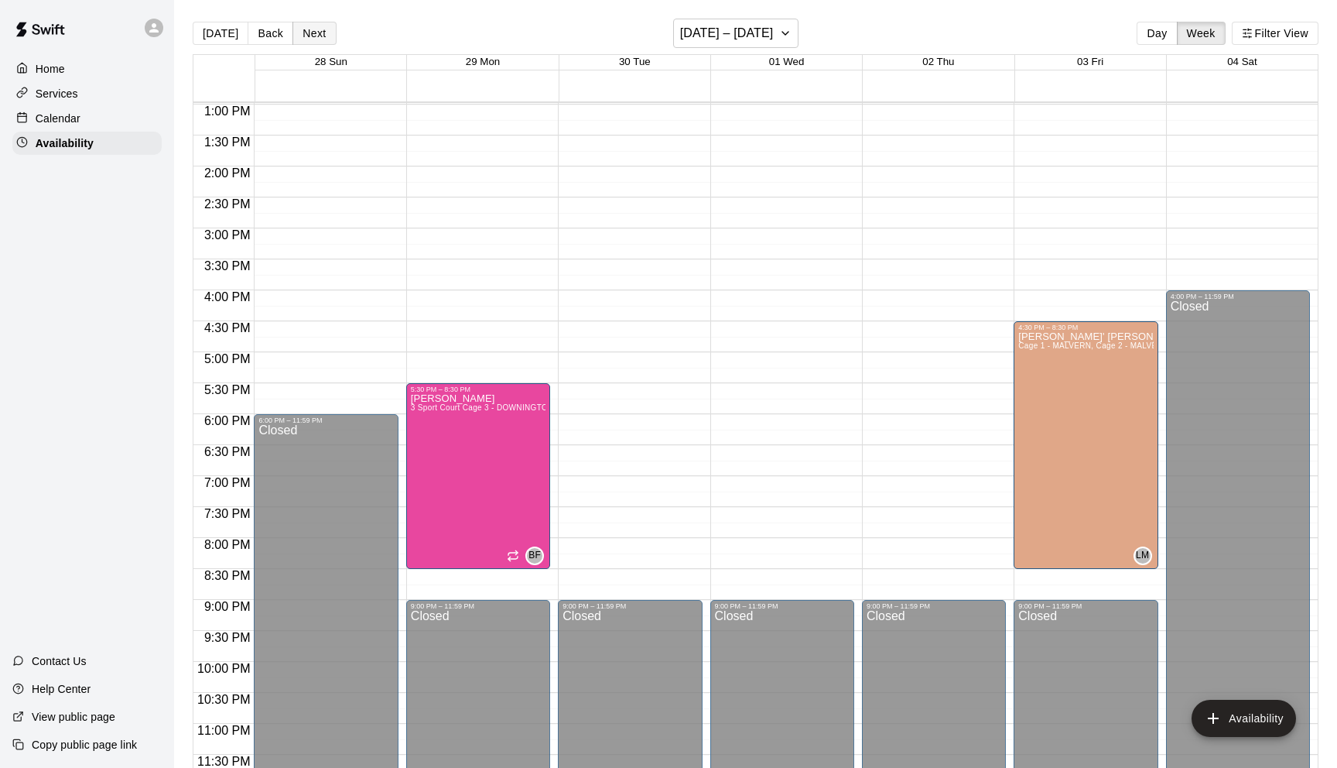
click at [313, 36] on button "Next" at bounding box center [314, 33] width 43 height 23
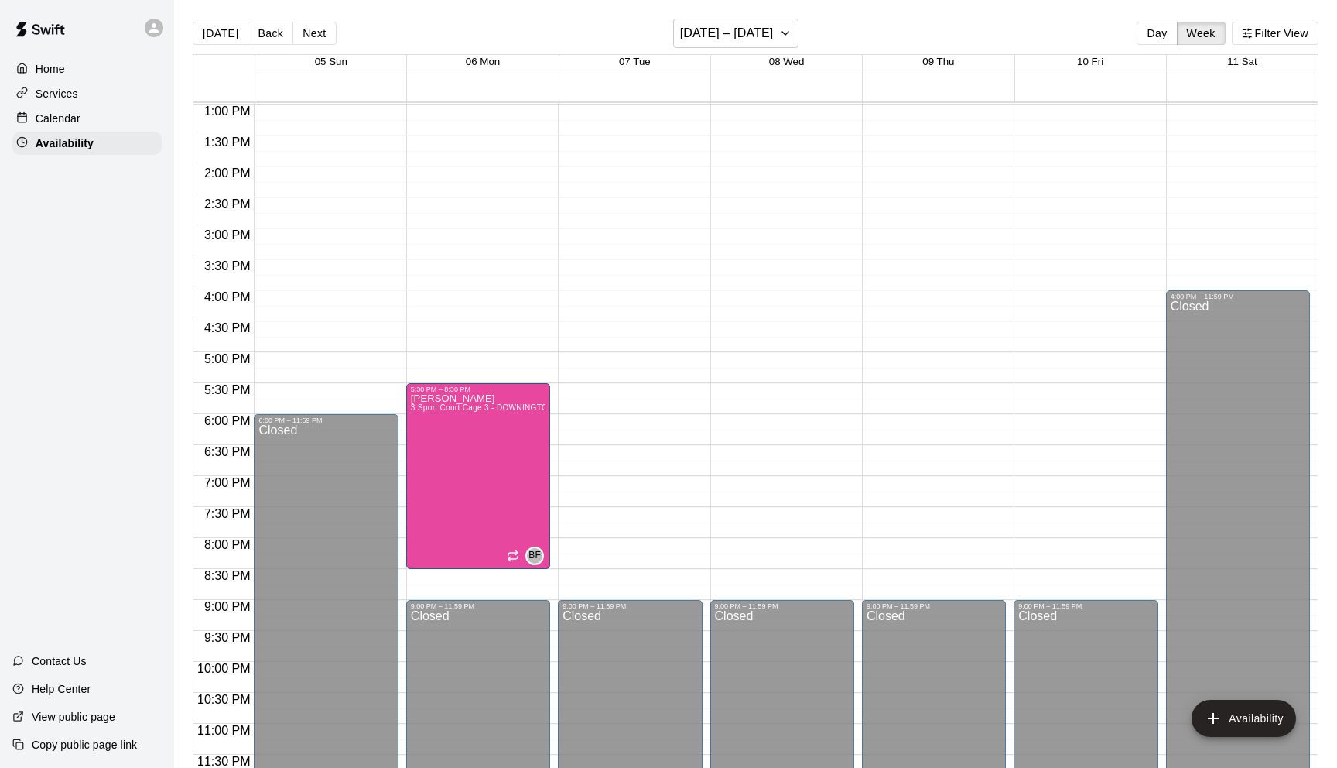
click at [1048, 333] on div "12:00 AM – 8:00 AM Closed 9:00 PM – 11:59 PM Closed" at bounding box center [1086, 43] width 144 height 1486
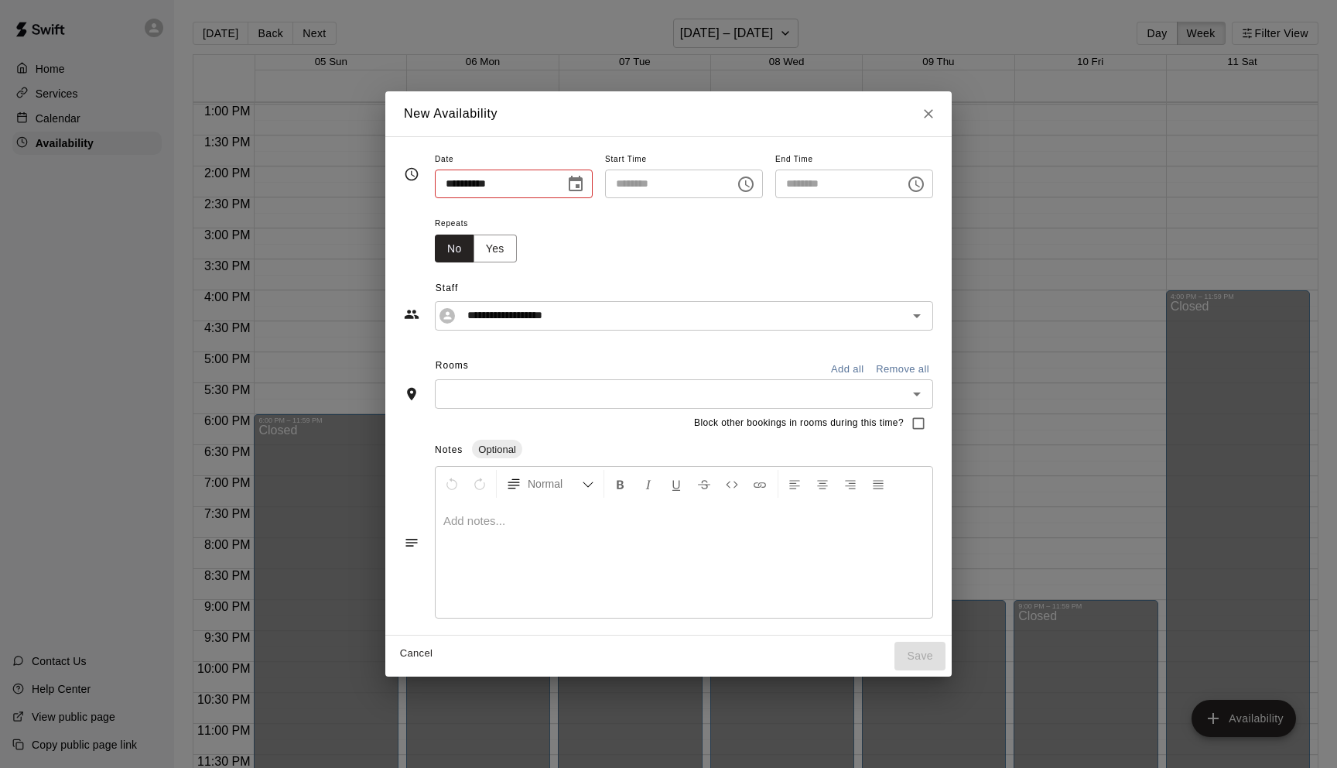
type input "**********"
type input "********"
click at [932, 183] on button "Choose time, selected time is 5:00 PM" at bounding box center [916, 184] width 31 height 31
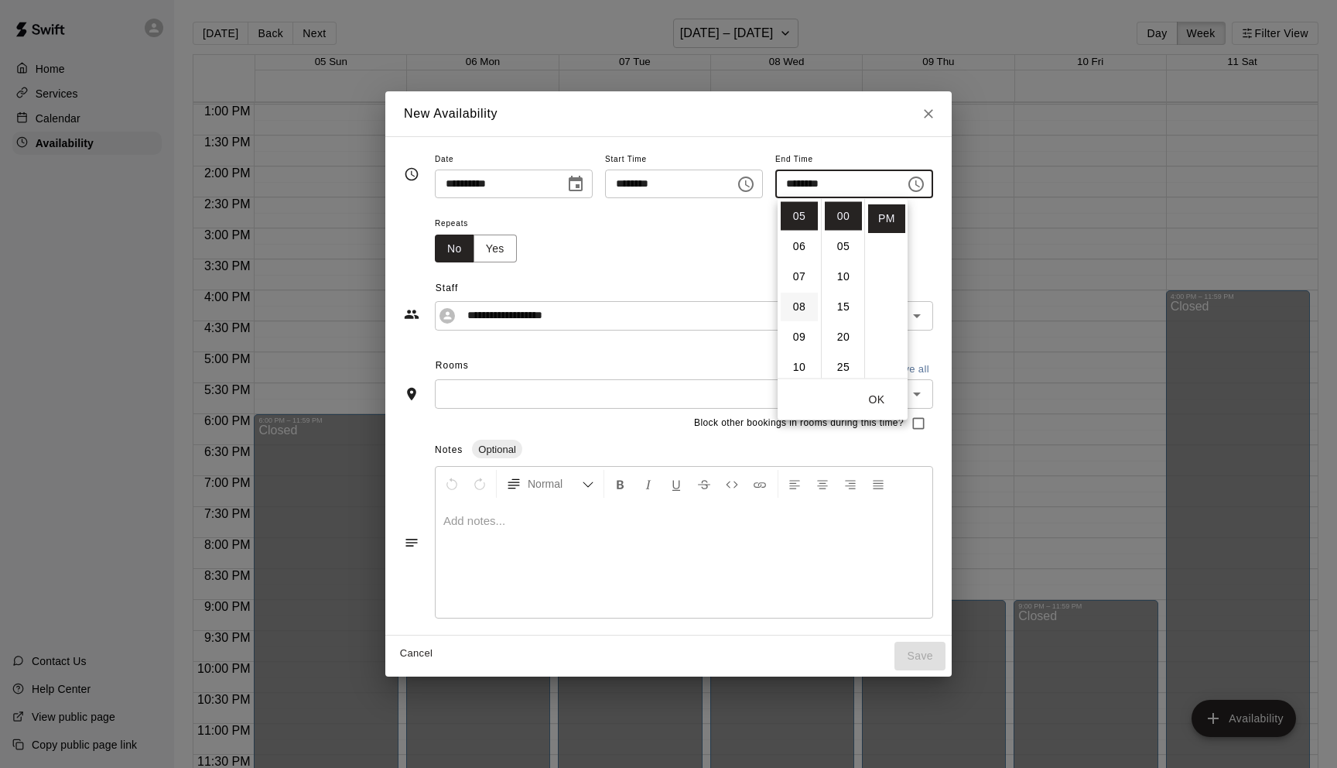
click at [809, 317] on li "08" at bounding box center [799, 307] width 37 height 29
click at [851, 376] on li "30" at bounding box center [843, 366] width 37 height 29
type input "********"
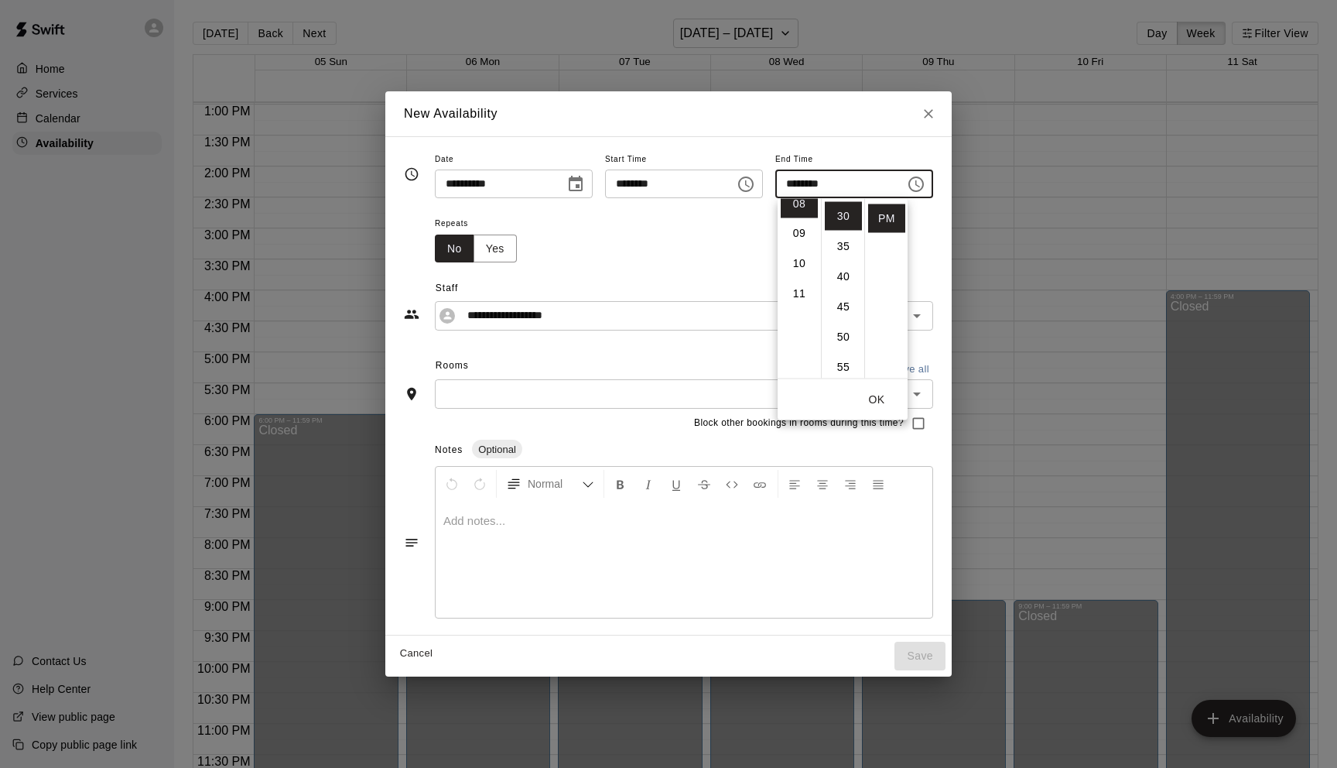
click at [874, 398] on button "OK" at bounding box center [877, 399] width 50 height 29
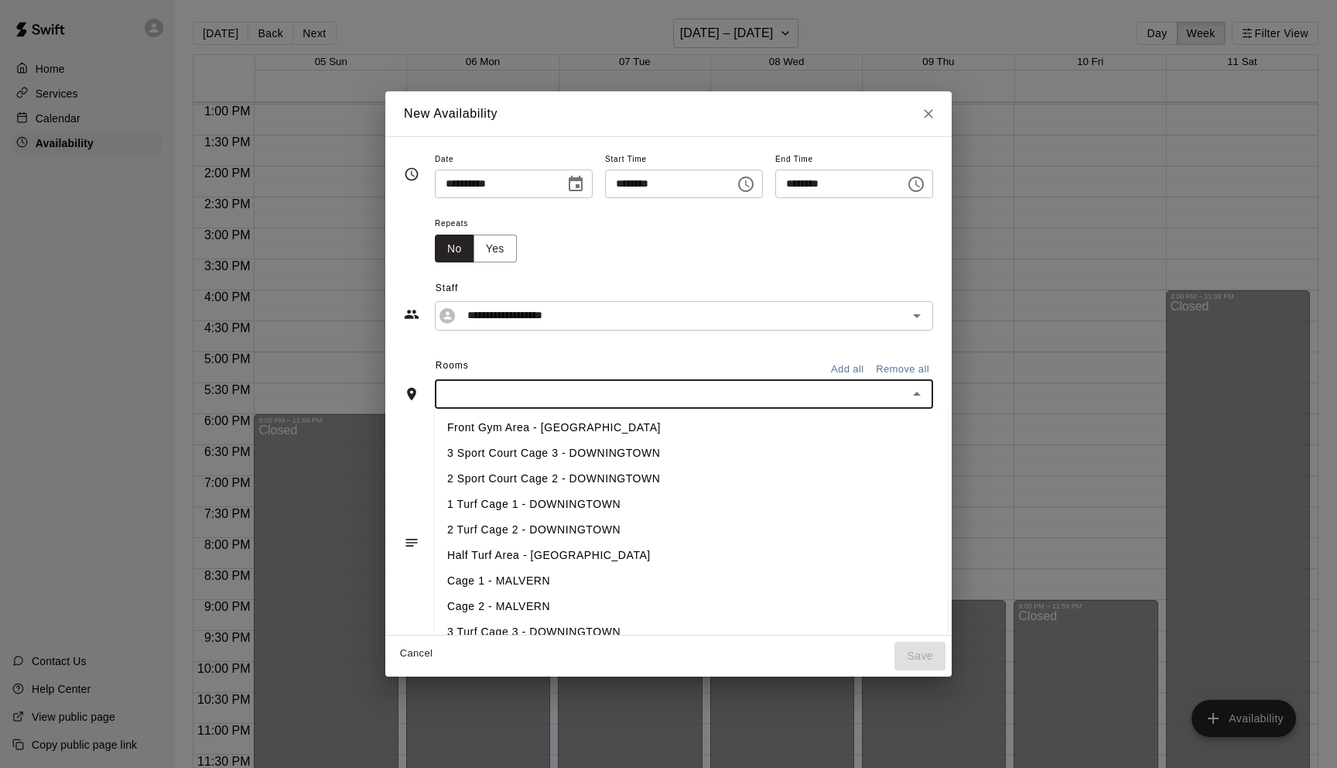
click at [676, 385] on input "text" at bounding box center [672, 393] width 464 height 19
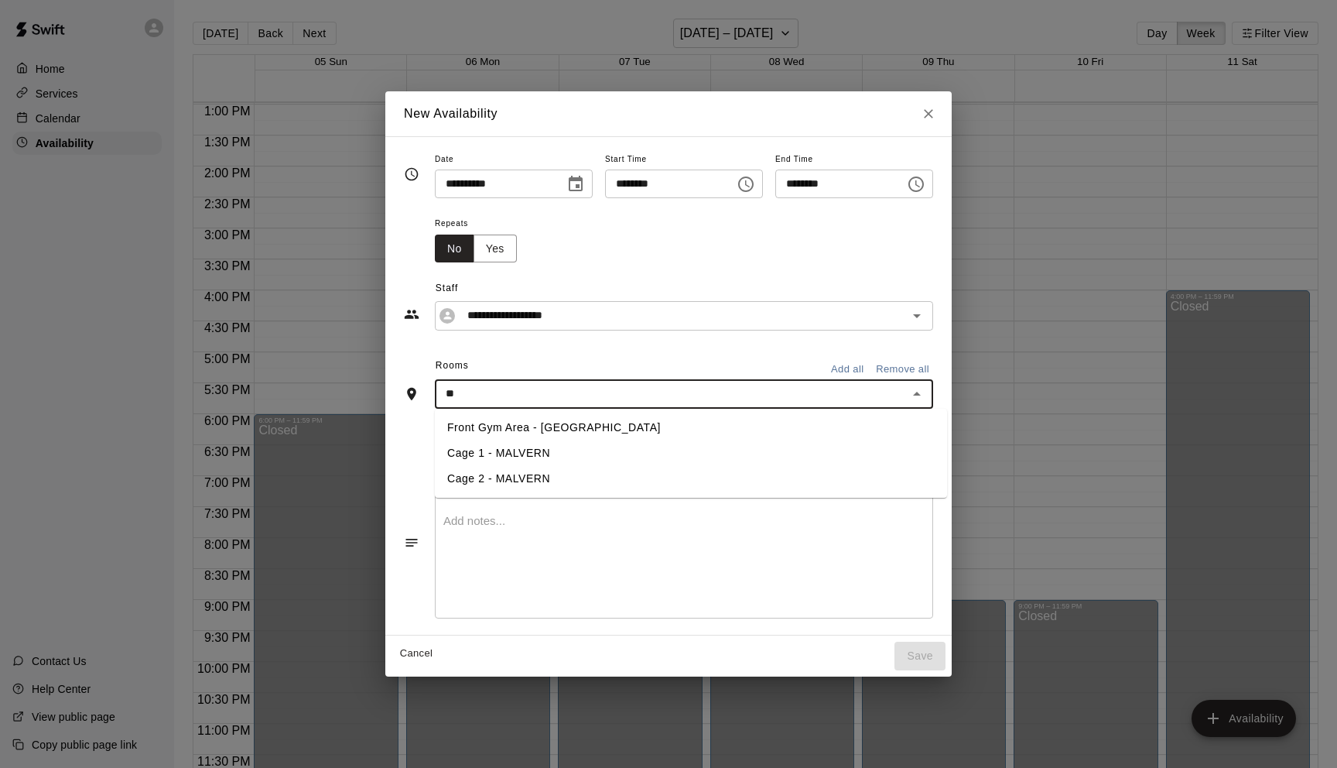
type input "***"
click at [659, 415] on li "Cage 1 - MALVERN" at bounding box center [691, 428] width 512 height 26
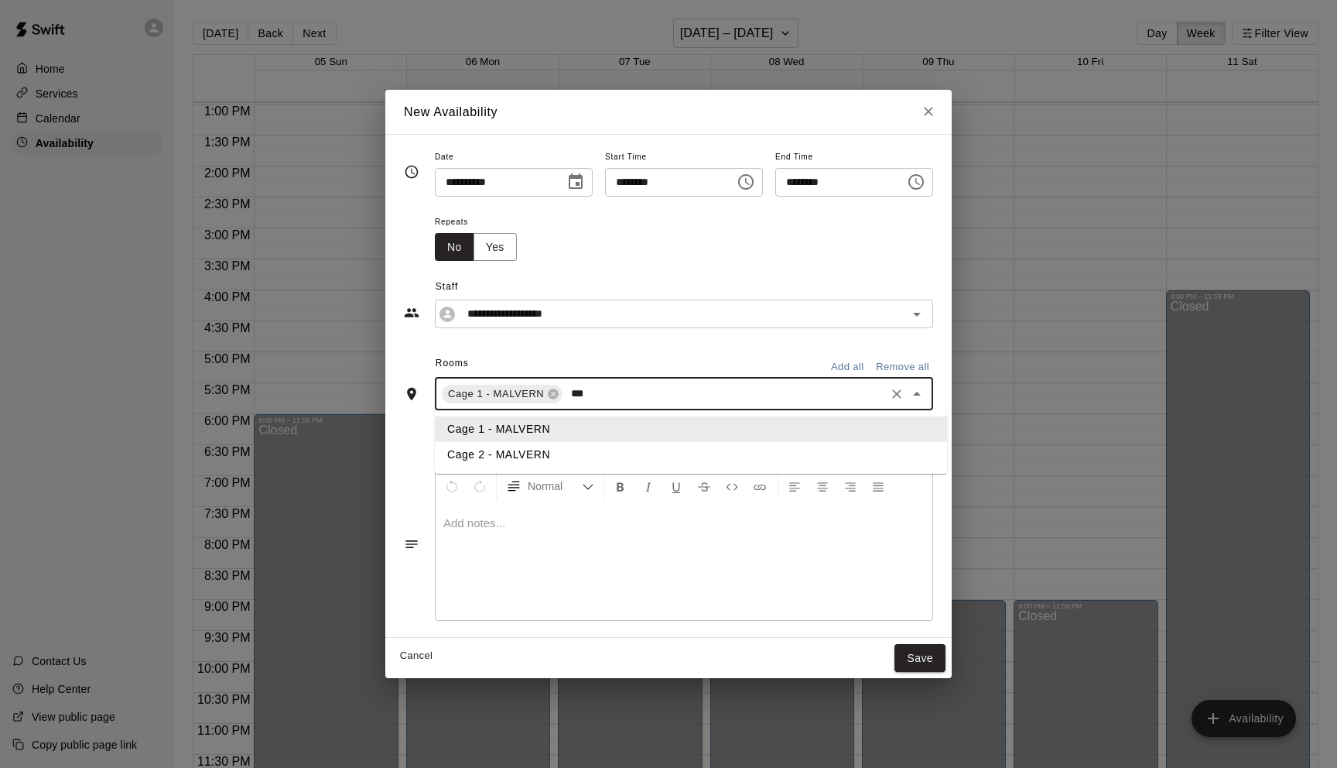
type input "****"
click at [630, 463] on li "Cage 2 - MALVERN" at bounding box center [691, 455] width 512 height 26
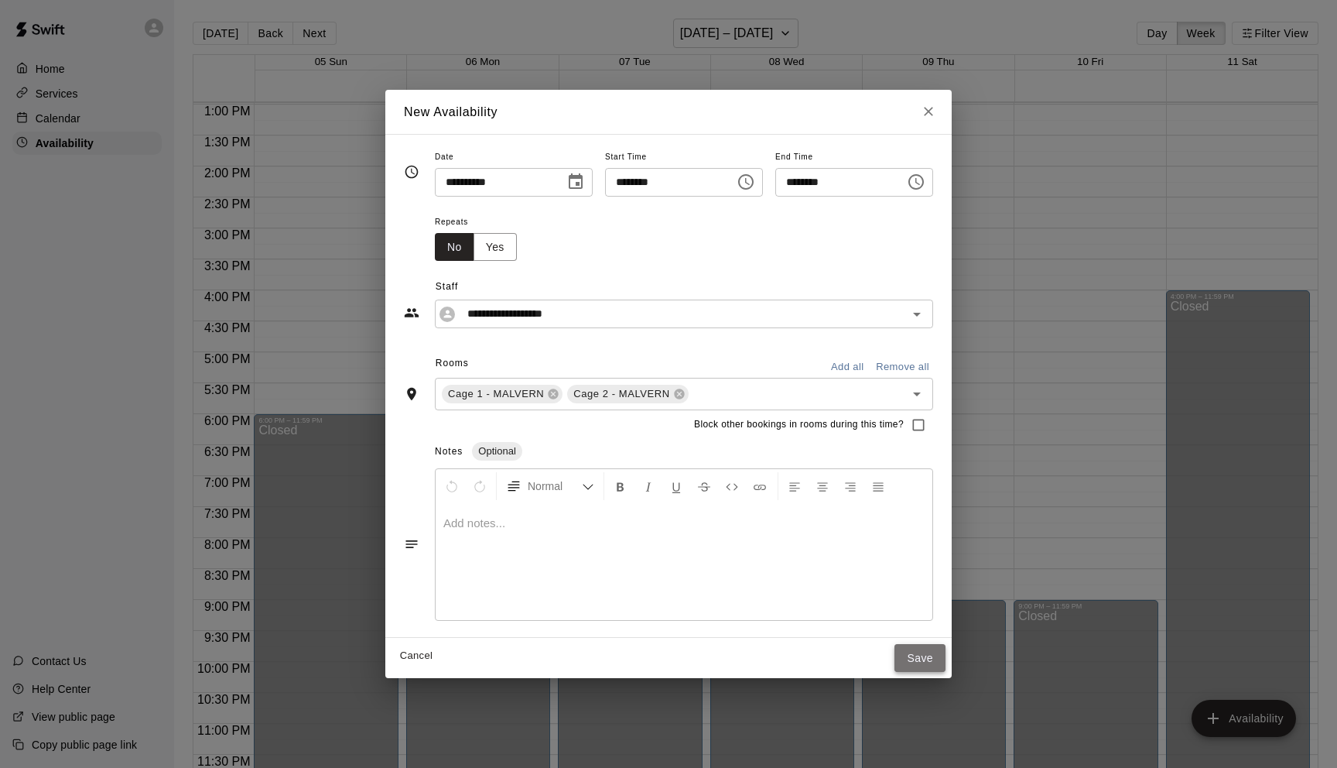
click at [920, 656] on button "Save" at bounding box center [920, 658] width 51 height 29
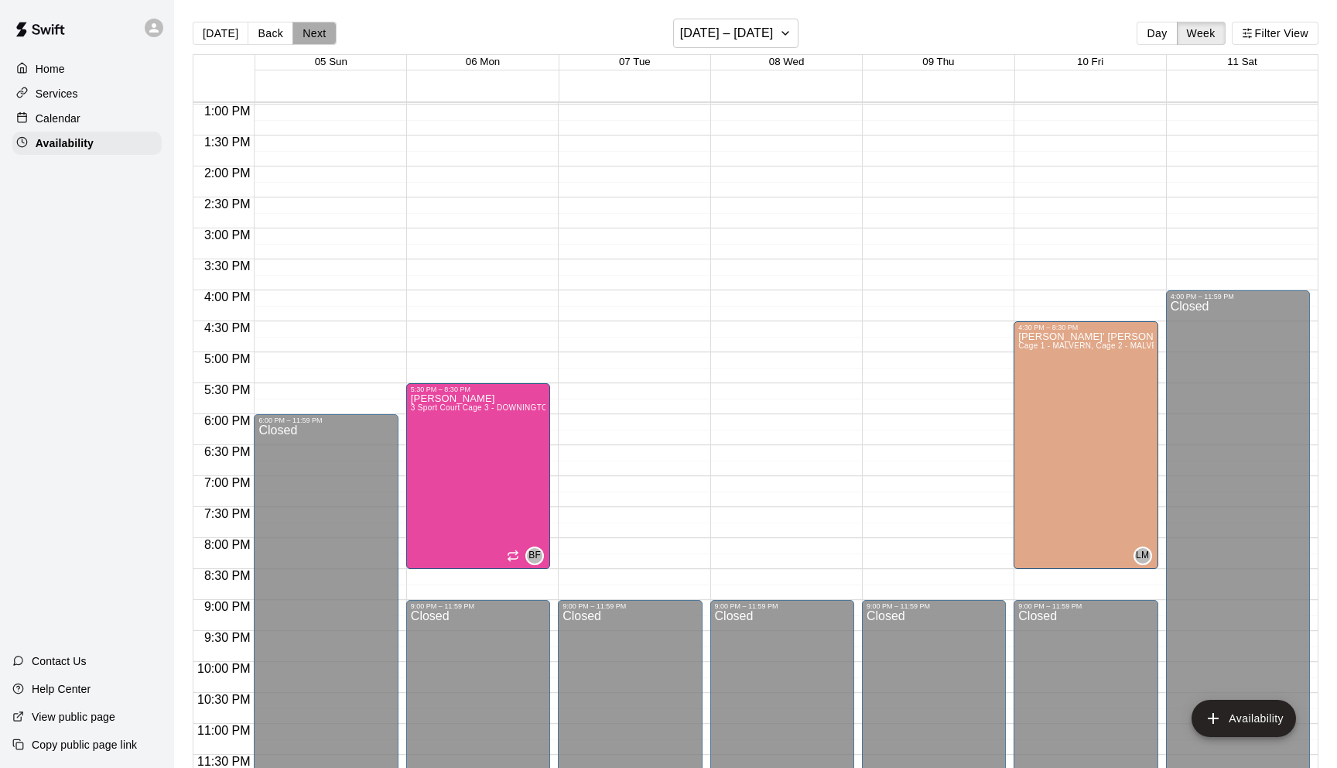
click at [307, 33] on button "Next" at bounding box center [314, 33] width 43 height 23
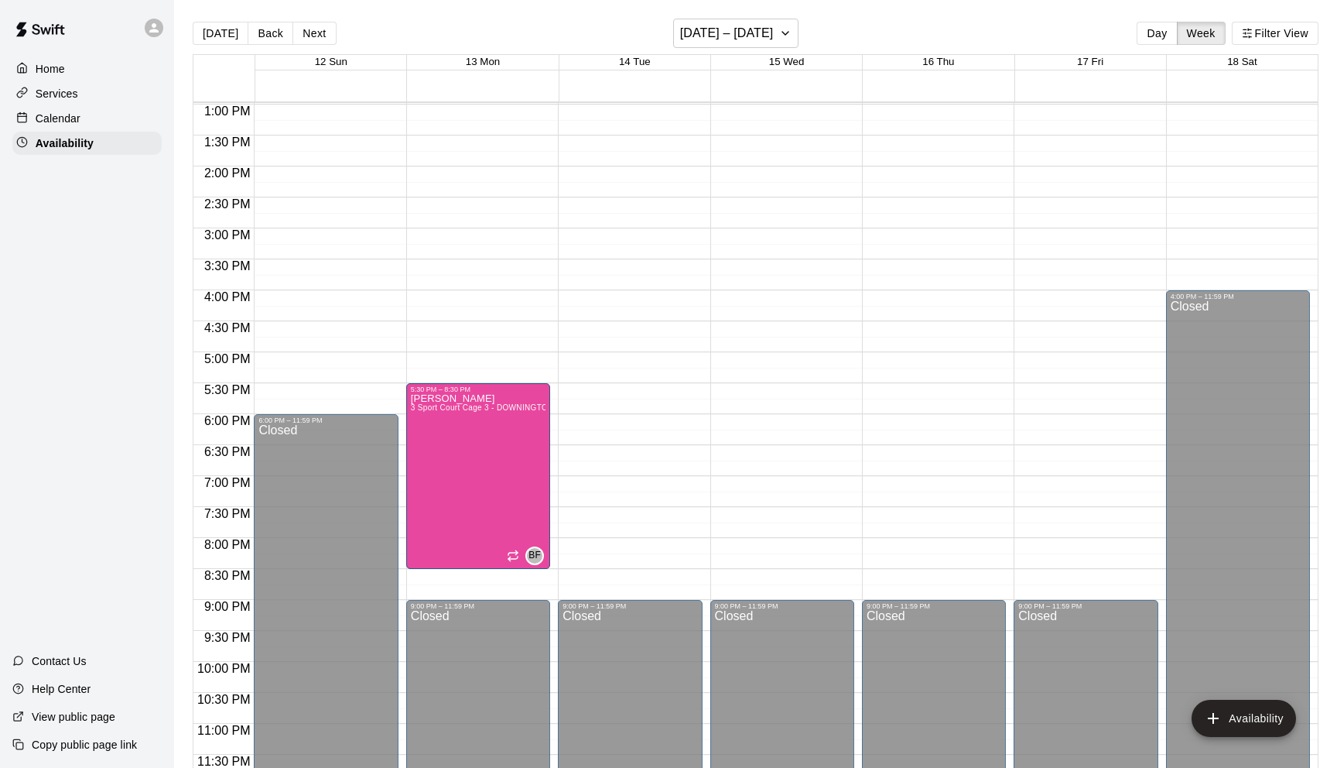
click at [1090, 282] on div "12:00 AM – 8:00 AM Closed 9:00 PM – 11:59 PM Closed" at bounding box center [1086, 43] width 144 height 1486
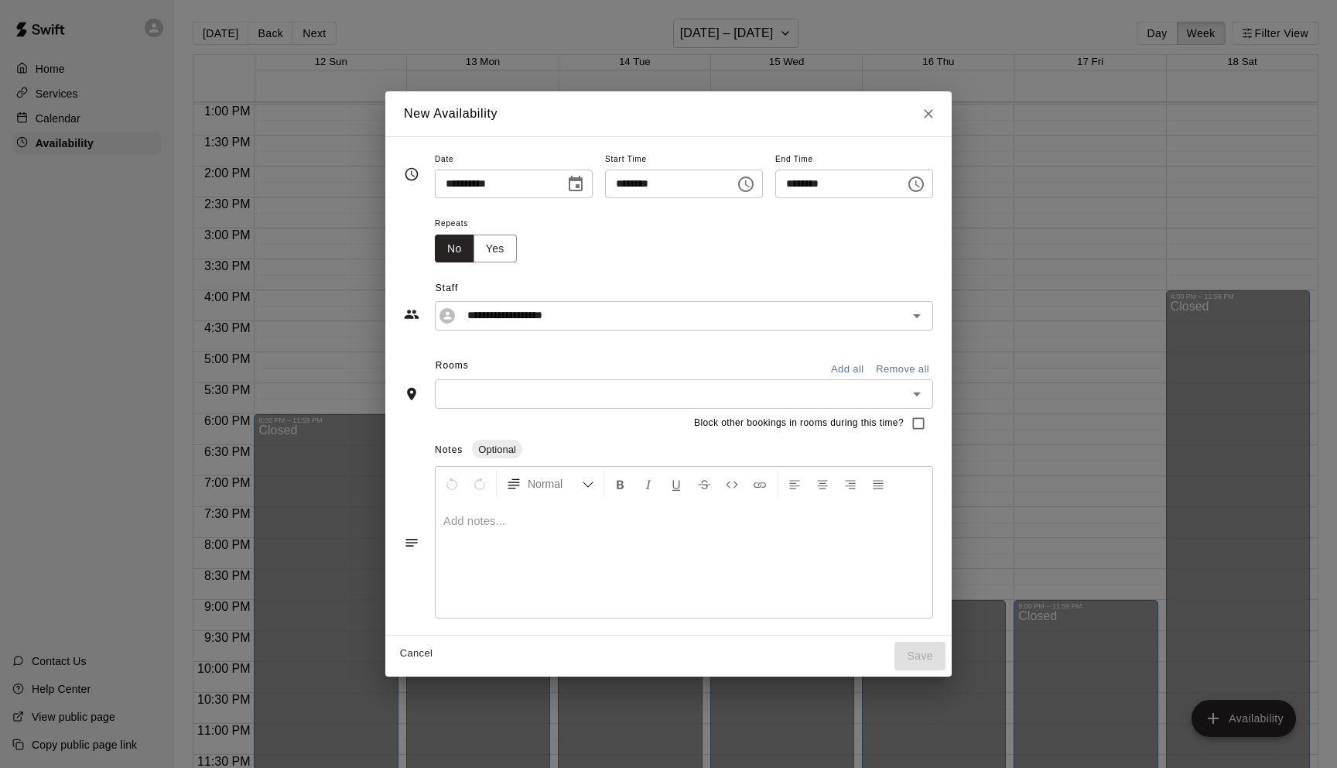
click at [925, 185] on icon "Choose time, selected time is 4:15 PM" at bounding box center [916, 184] width 19 height 19
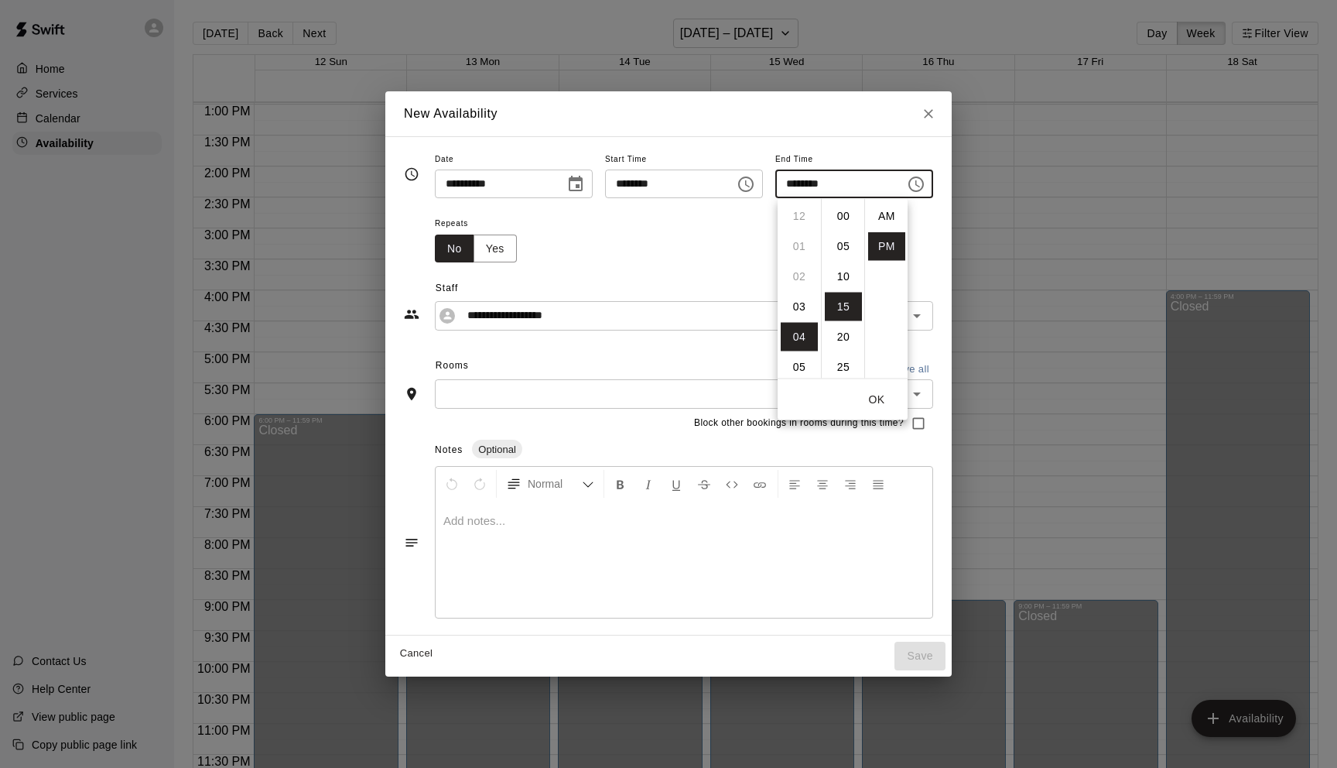
scroll to position [28, 0]
click at [797, 340] on li "08" at bounding box center [799, 337] width 37 height 29
click at [840, 310] on li "30" at bounding box center [843, 307] width 37 height 29
type input "********"
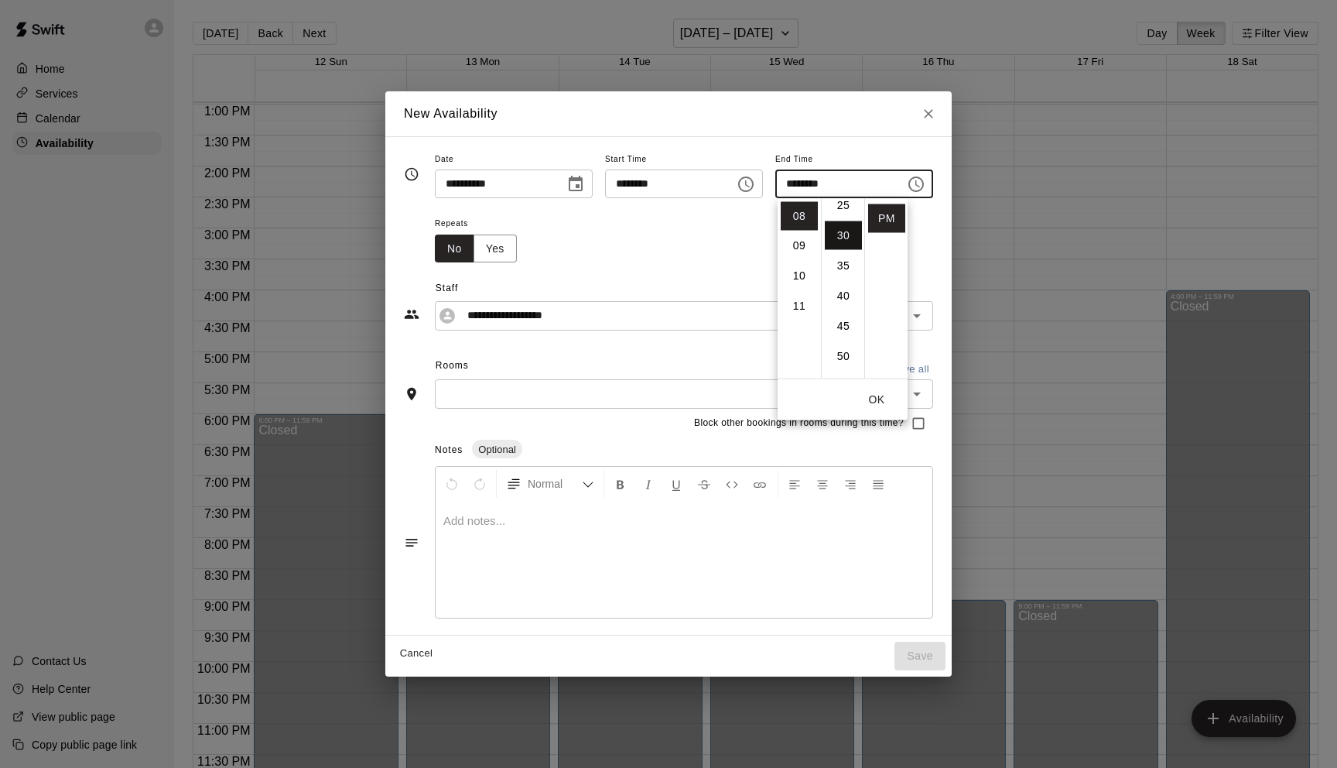
scroll to position [181, 0]
click at [744, 183] on icon "Choose time, selected time is 3:45 PM" at bounding box center [746, 184] width 19 height 19
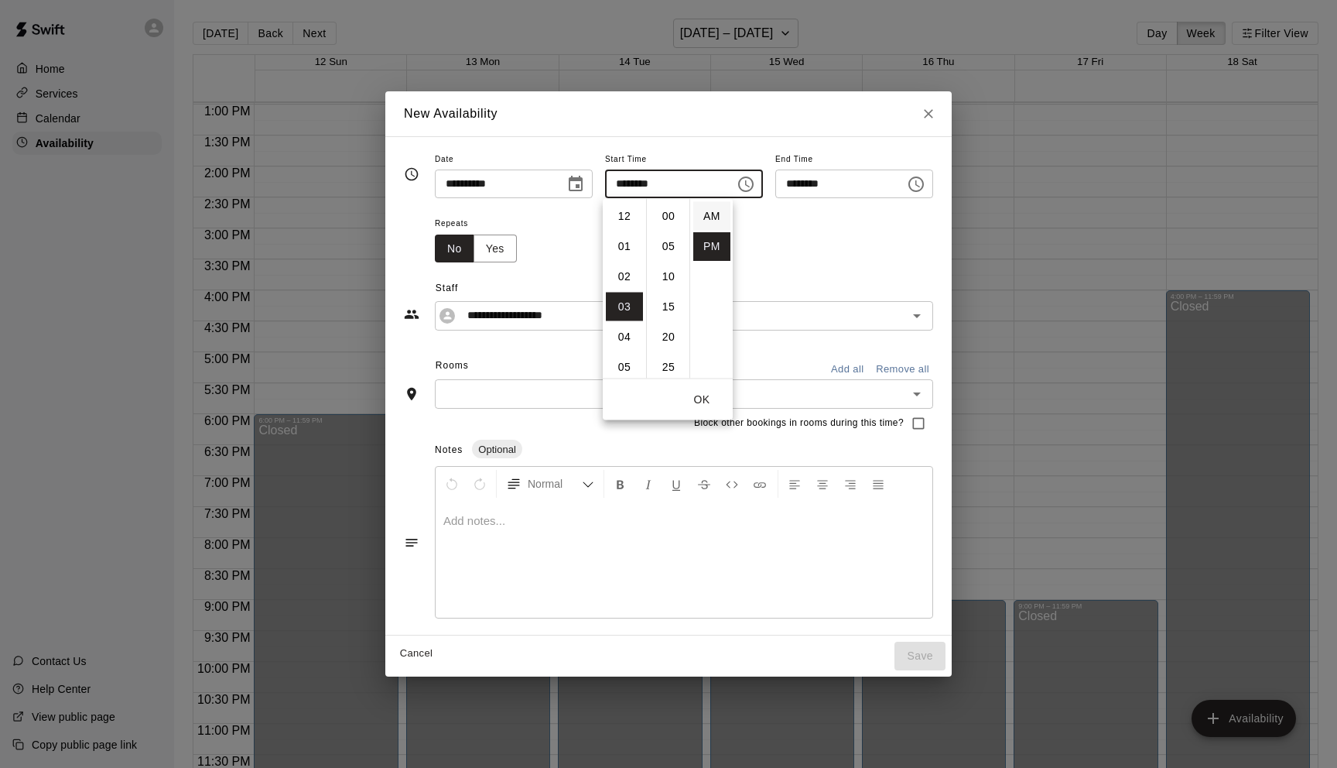
scroll to position [28, 0]
click at [622, 245] on li "04" at bounding box center [624, 246] width 37 height 29
click at [672, 222] on li "30" at bounding box center [668, 219] width 37 height 29
type input "********"
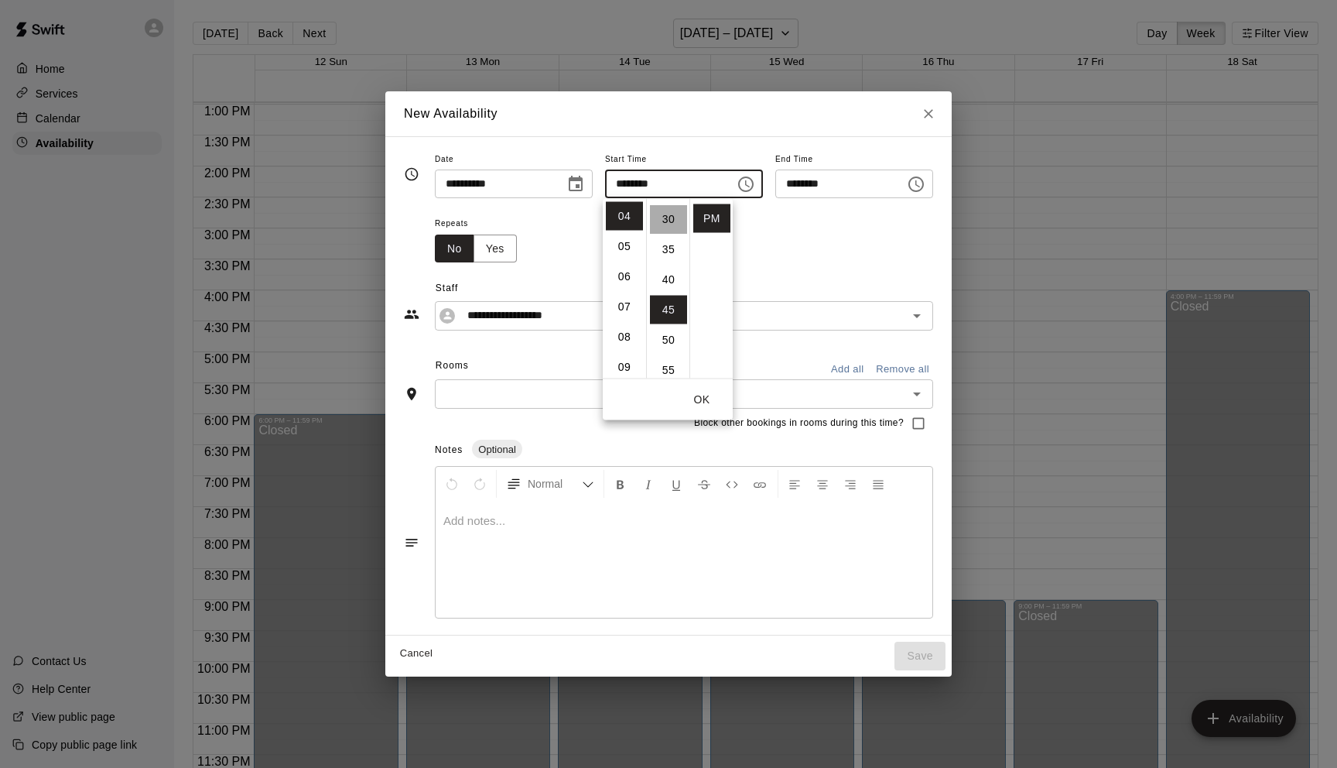
scroll to position [181, 0]
click at [708, 399] on button "OK" at bounding box center [702, 399] width 50 height 29
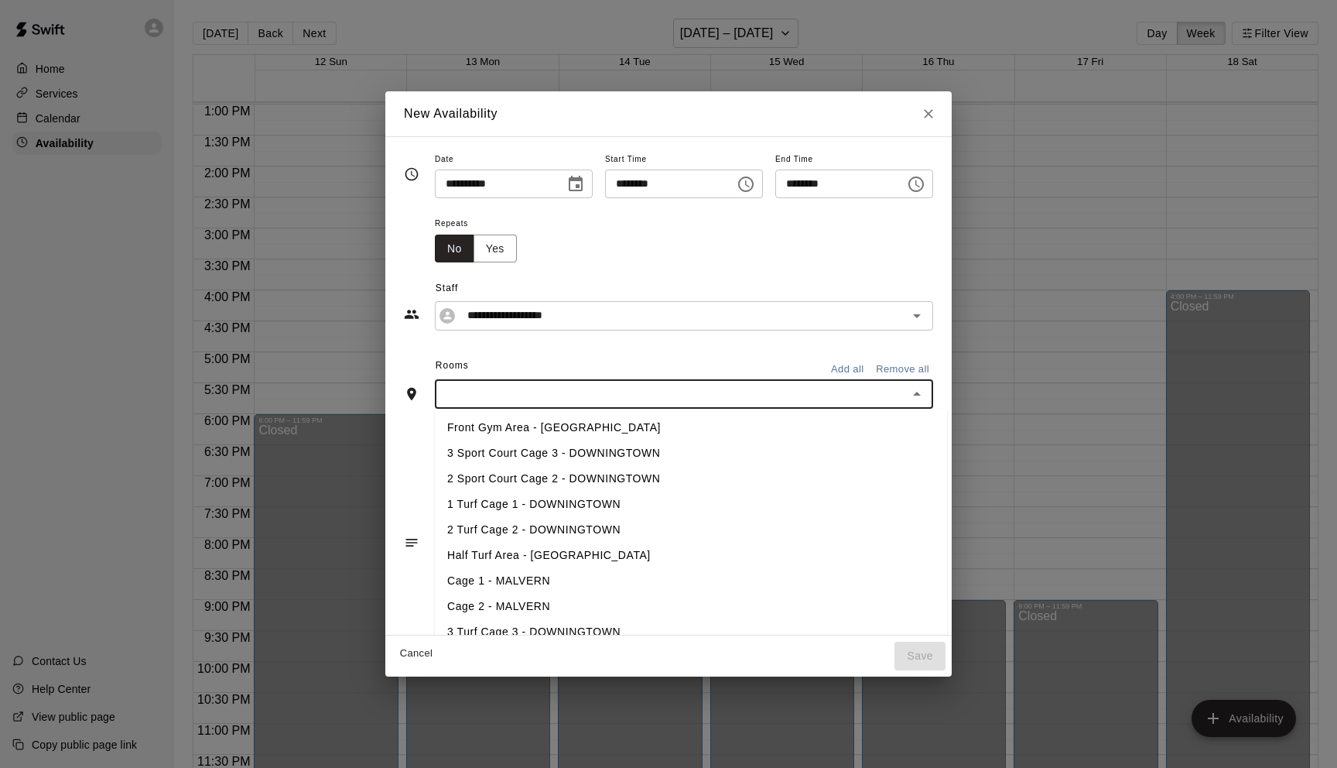
click at [485, 394] on input "text" at bounding box center [672, 393] width 464 height 19
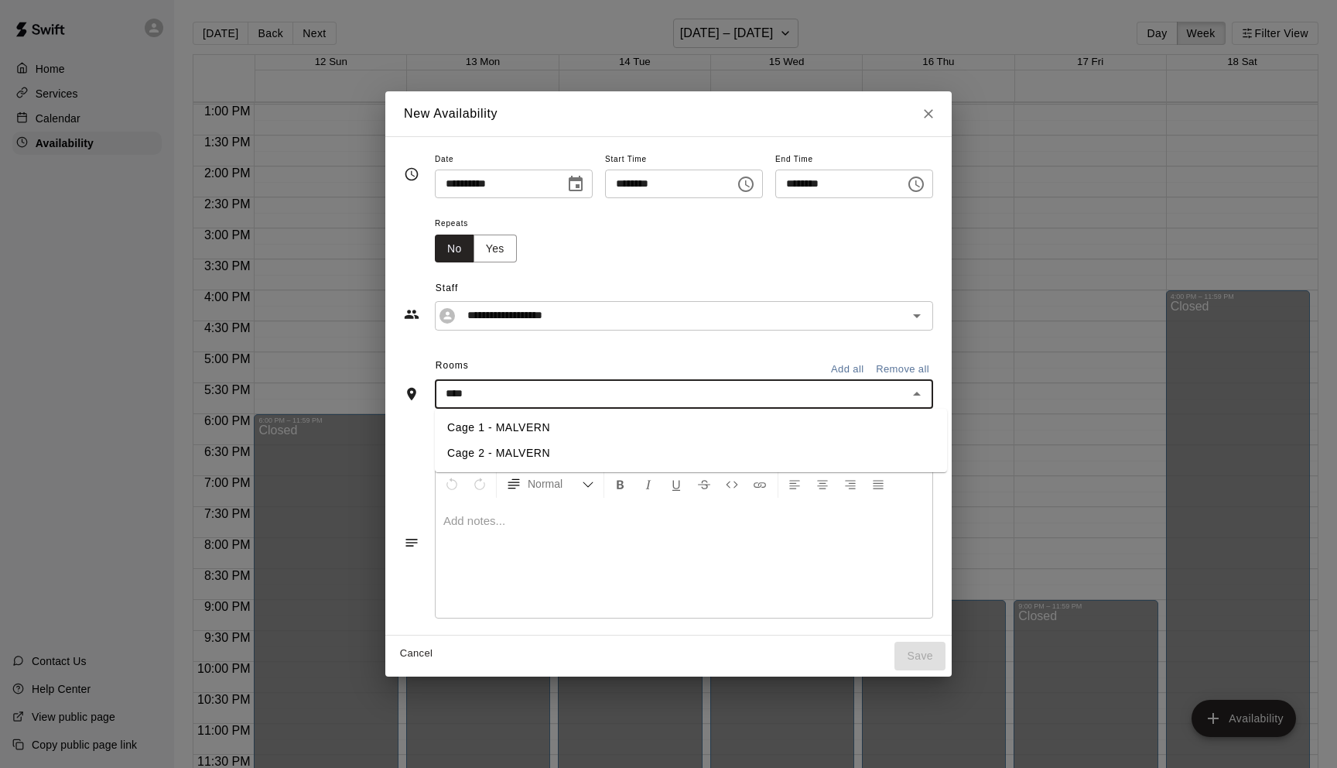
type input "*****"
click at [528, 427] on li "Cage 1 - MALVERN" at bounding box center [691, 428] width 512 height 26
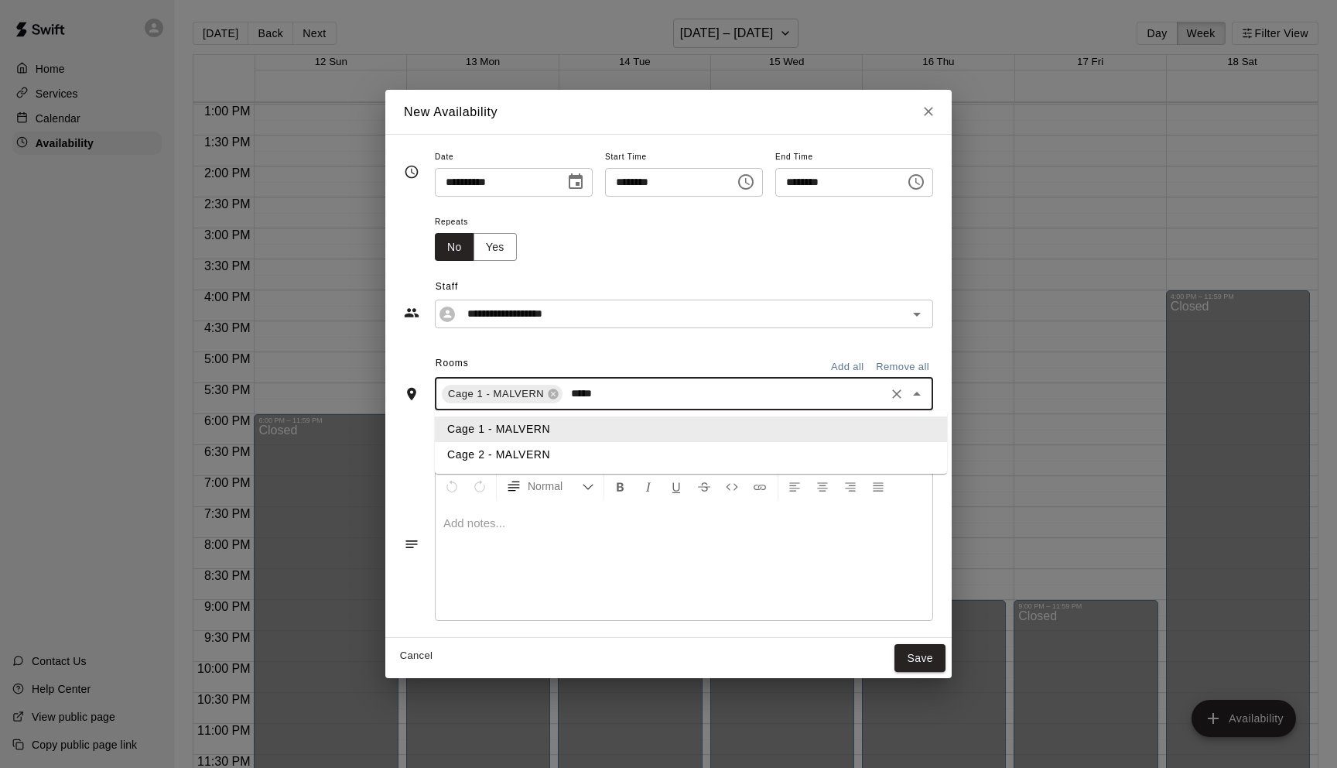
type input "******"
click at [519, 452] on li "Cage 2 - MALVERN" at bounding box center [691, 455] width 512 height 26
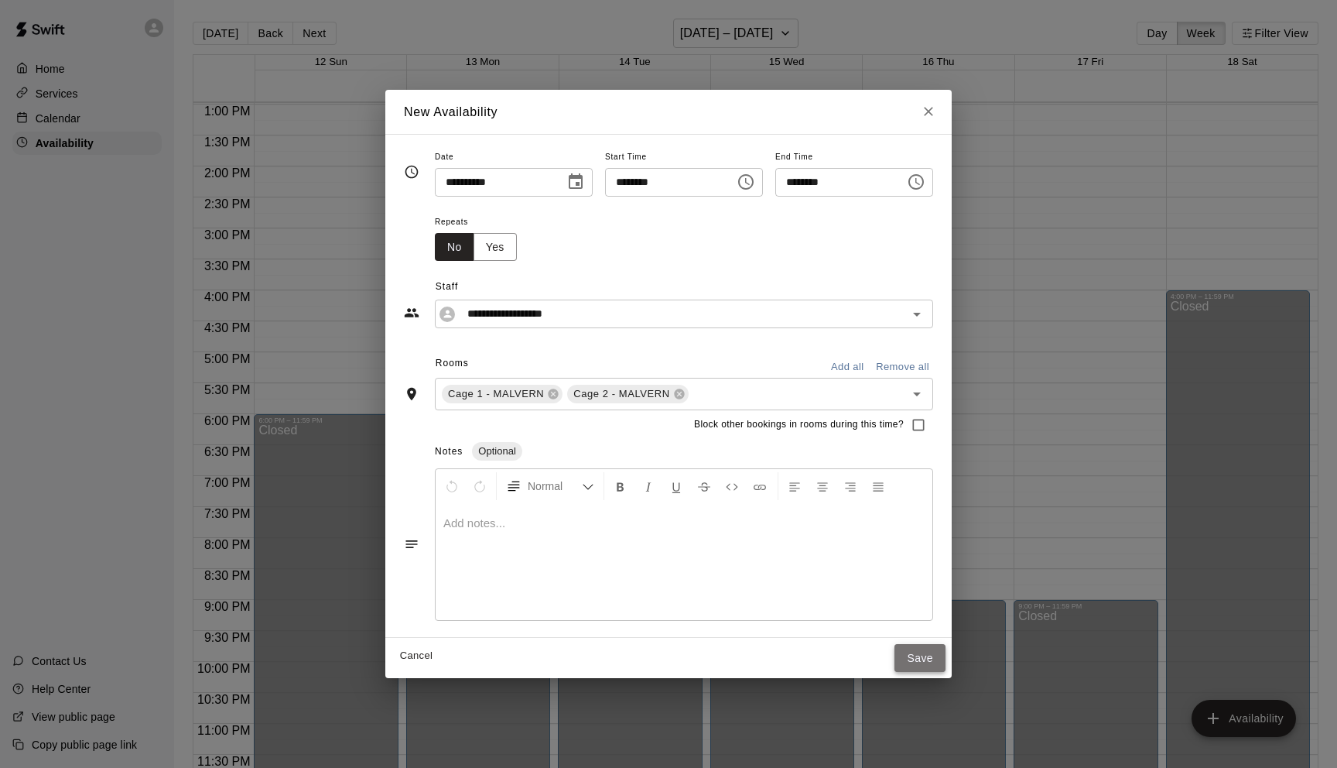
click at [929, 661] on button "Save" at bounding box center [920, 658] width 51 height 29
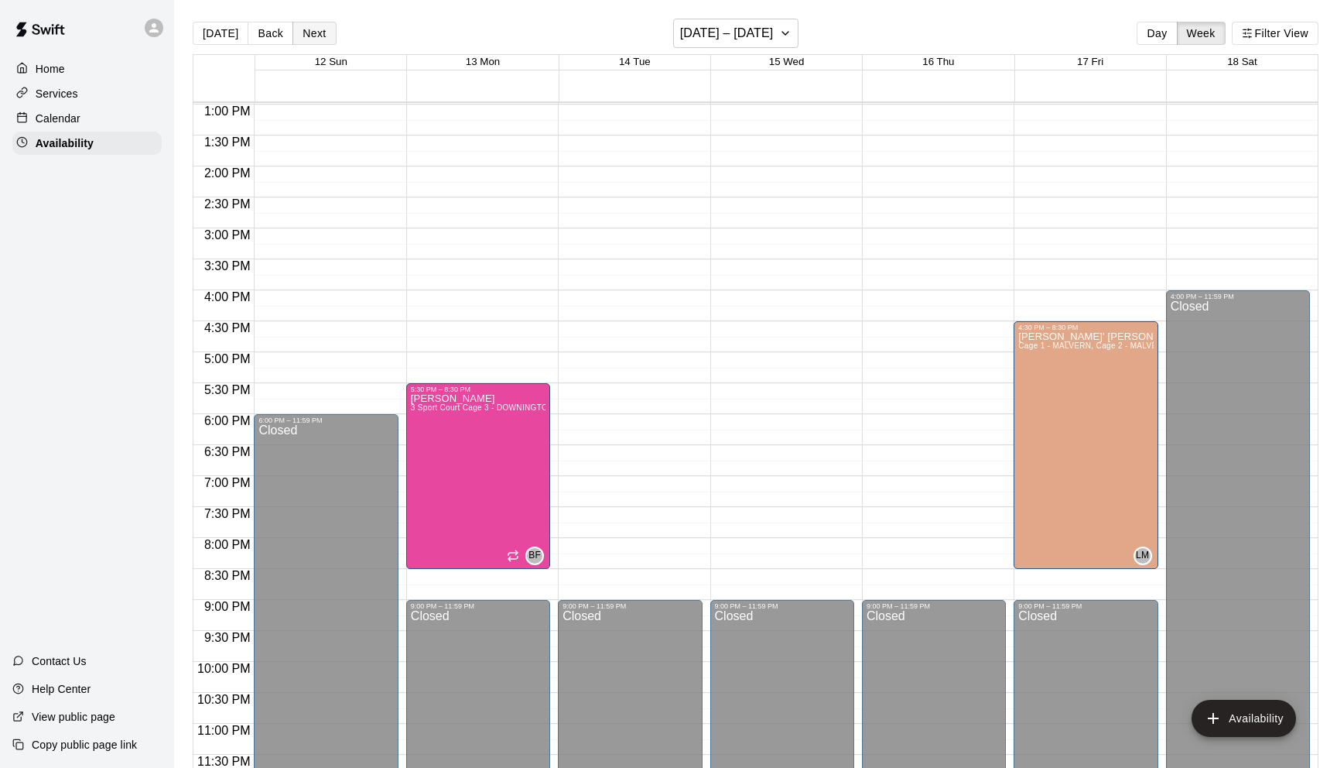
click at [319, 29] on button "Next" at bounding box center [314, 33] width 43 height 23
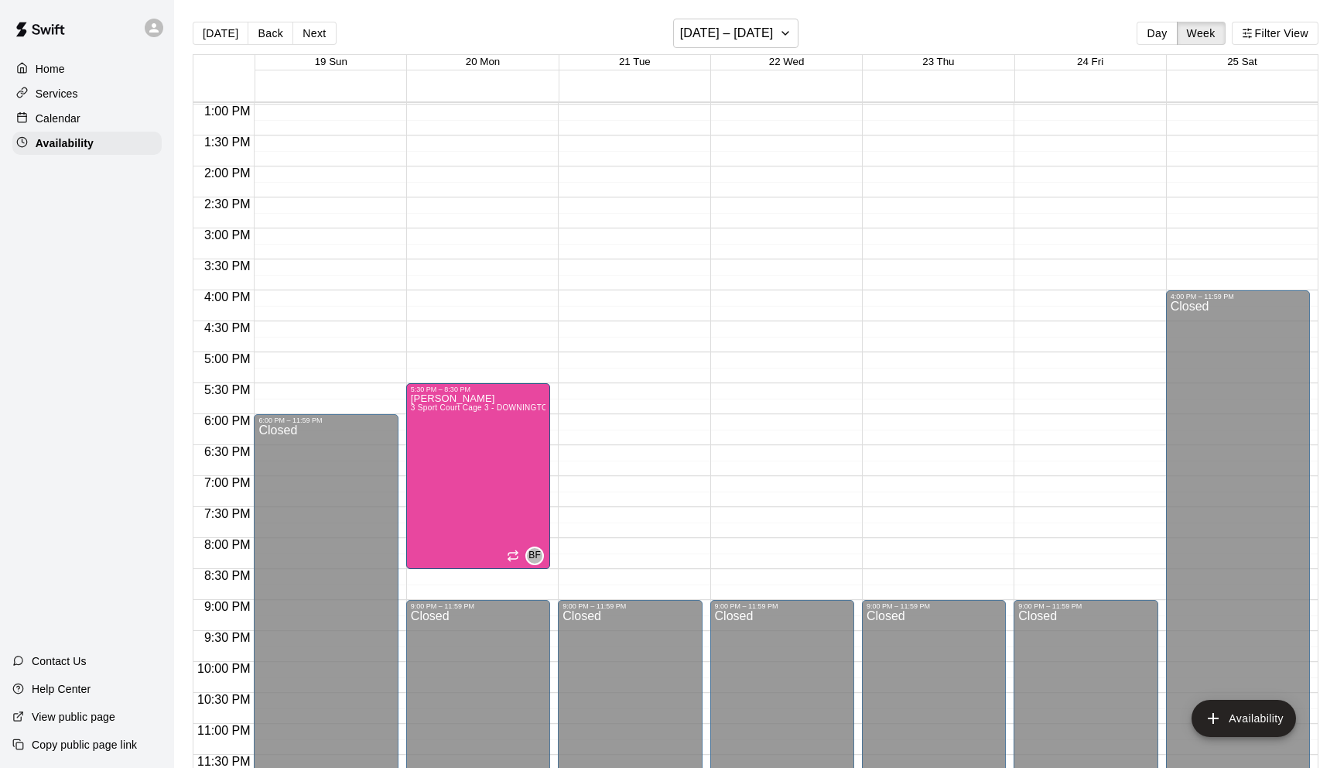
click at [1074, 277] on div "12:00 AM – 8:00 AM Closed 9:00 PM – 11:59 PM Closed" at bounding box center [1086, 43] width 144 height 1486
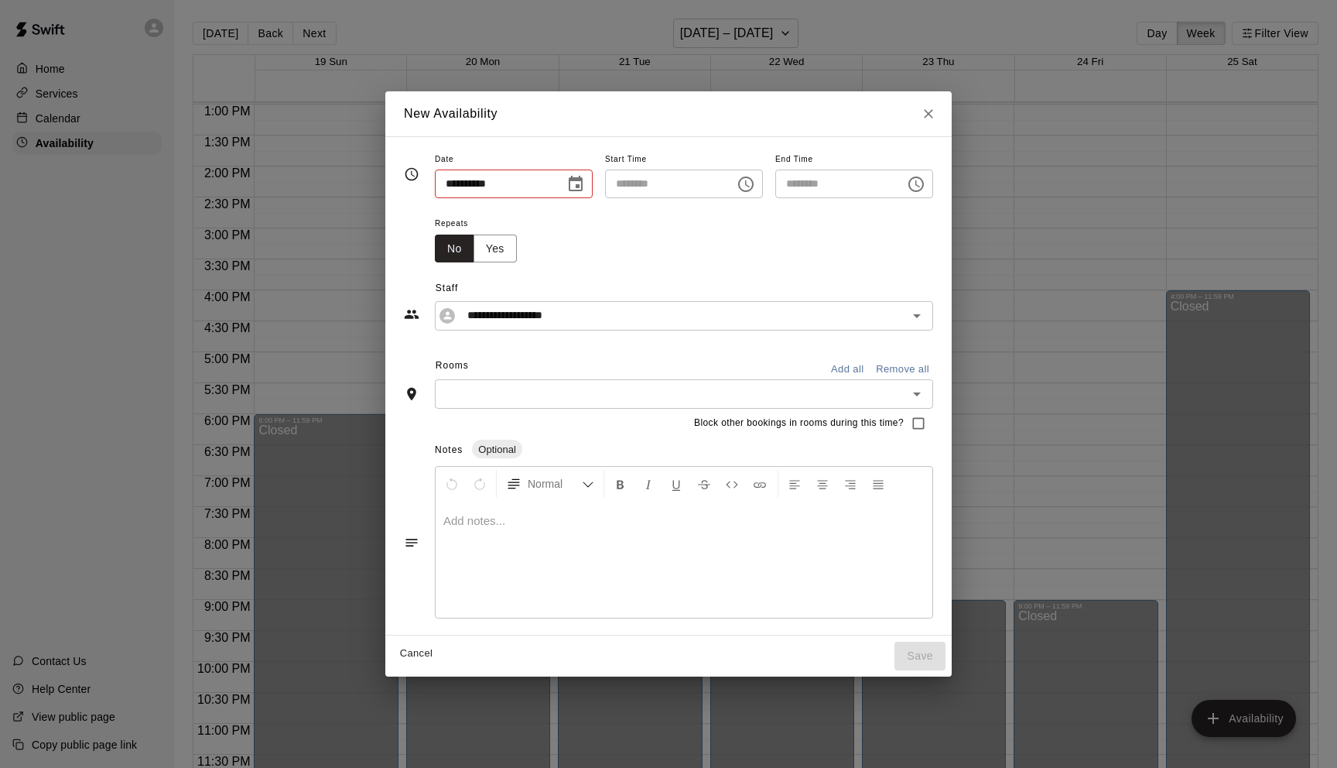
type input "**********"
type input "********"
click at [917, 188] on icon "Choose time, selected time is 4:15 PM" at bounding box center [915, 183] width 15 height 15
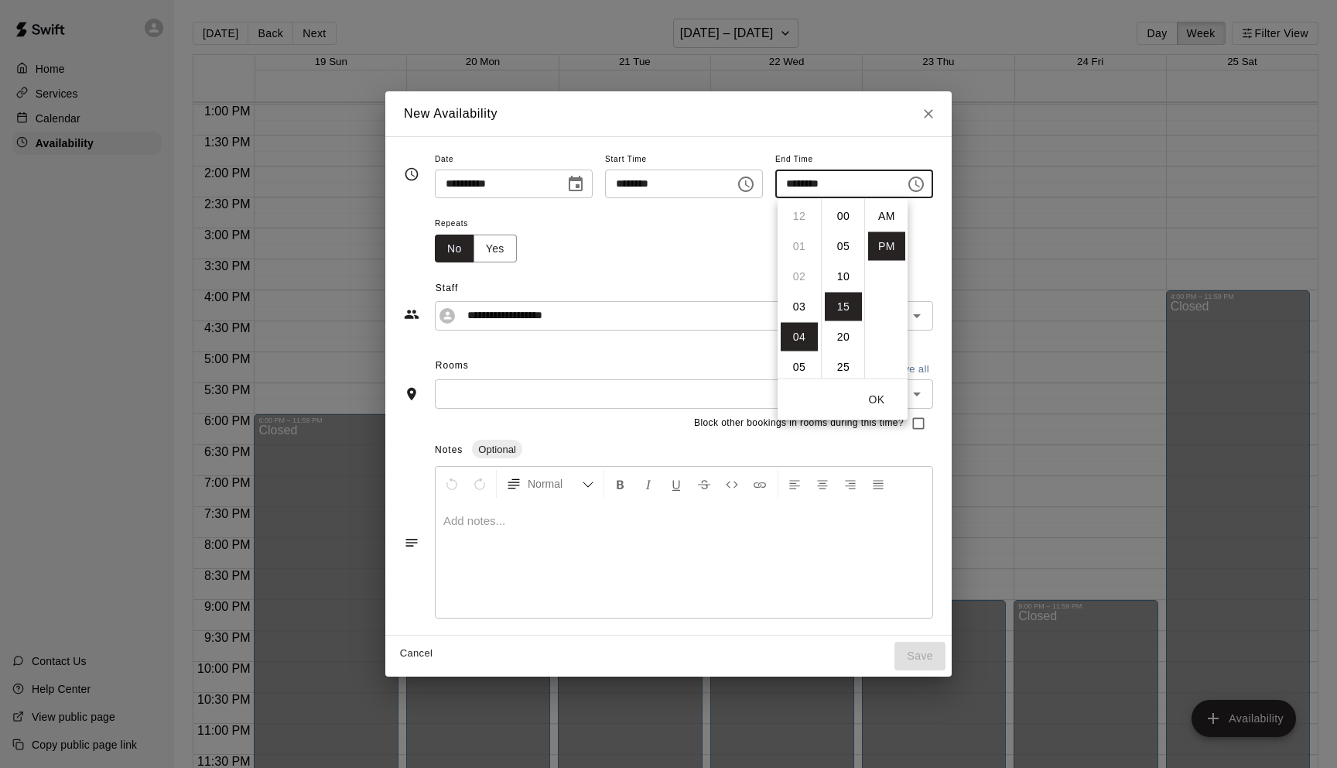
scroll to position [28, 0]
click at [799, 303] on li "07" at bounding box center [799, 307] width 37 height 29
click at [800, 241] on li "08" at bounding box center [799, 246] width 37 height 29
click at [844, 310] on li "30" at bounding box center [843, 307] width 37 height 29
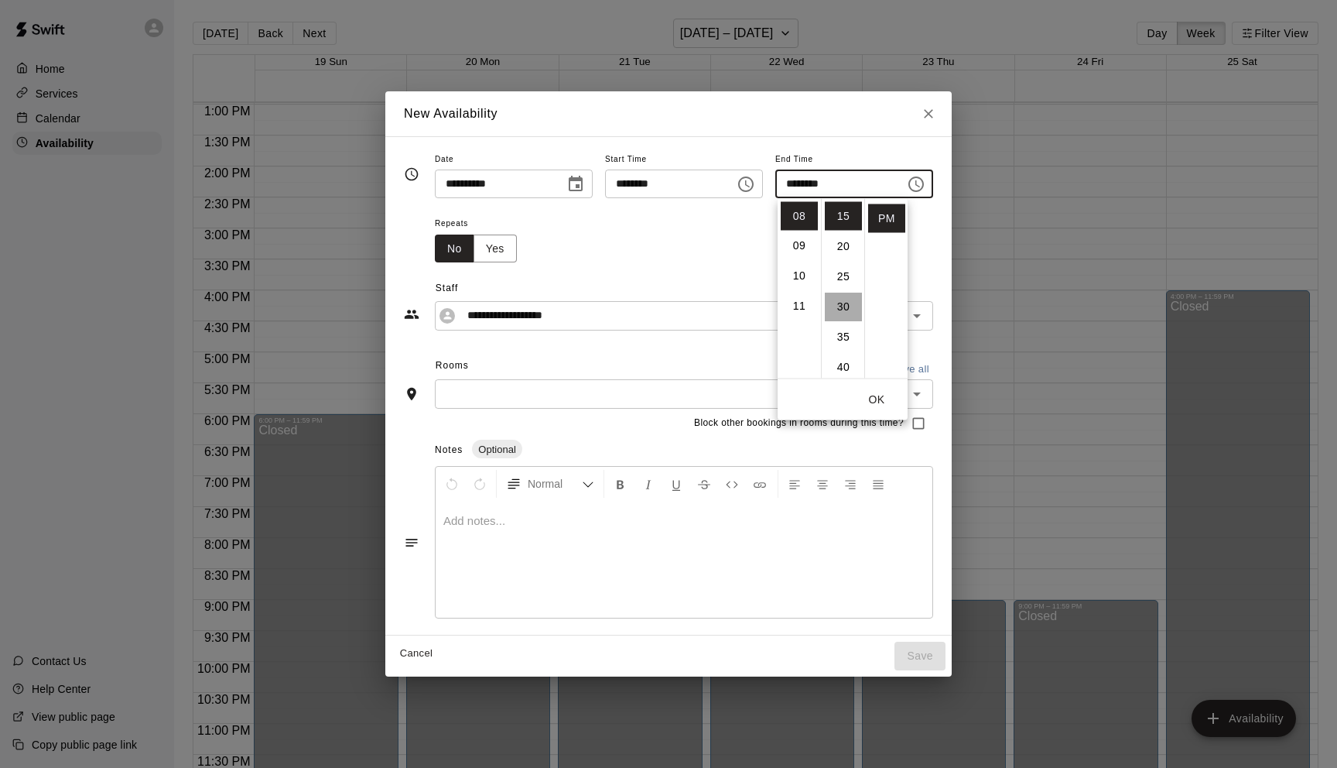
type input "********"
click at [755, 179] on icon "Choose time, selected time is 3:45 PM" at bounding box center [746, 184] width 19 height 19
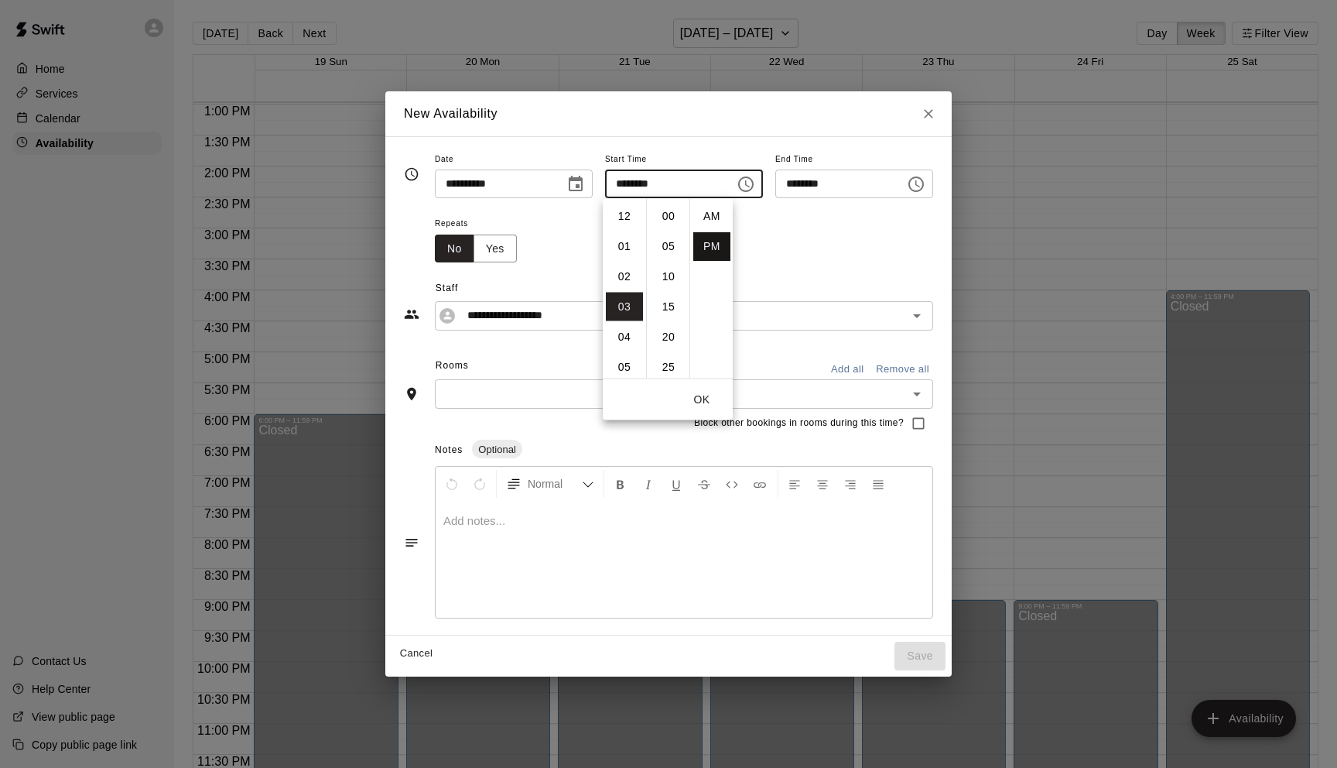
scroll to position [28, 0]
click at [614, 241] on li "04" at bounding box center [624, 246] width 37 height 29
click at [667, 236] on li "30" at bounding box center [668, 237] width 37 height 29
type input "********"
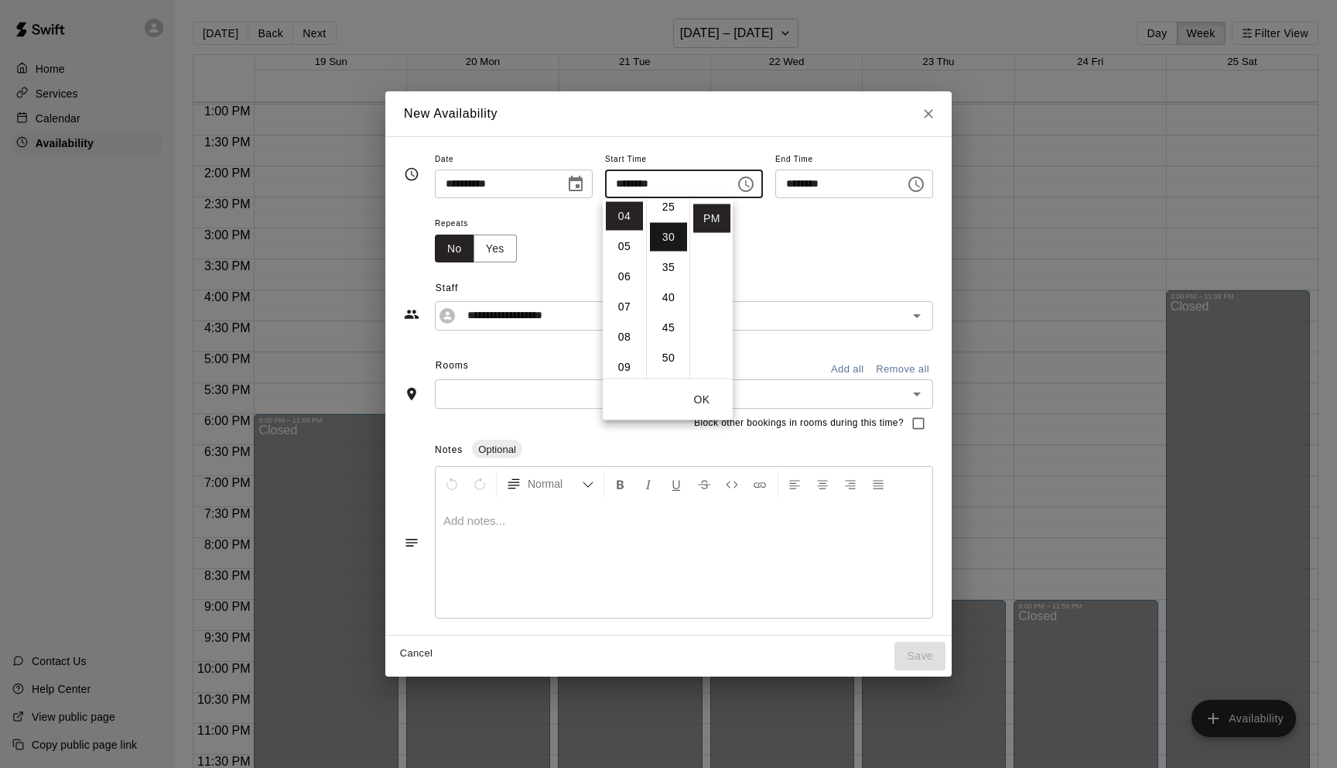
scroll to position [181, 0]
click at [699, 409] on button "OK" at bounding box center [702, 399] width 50 height 29
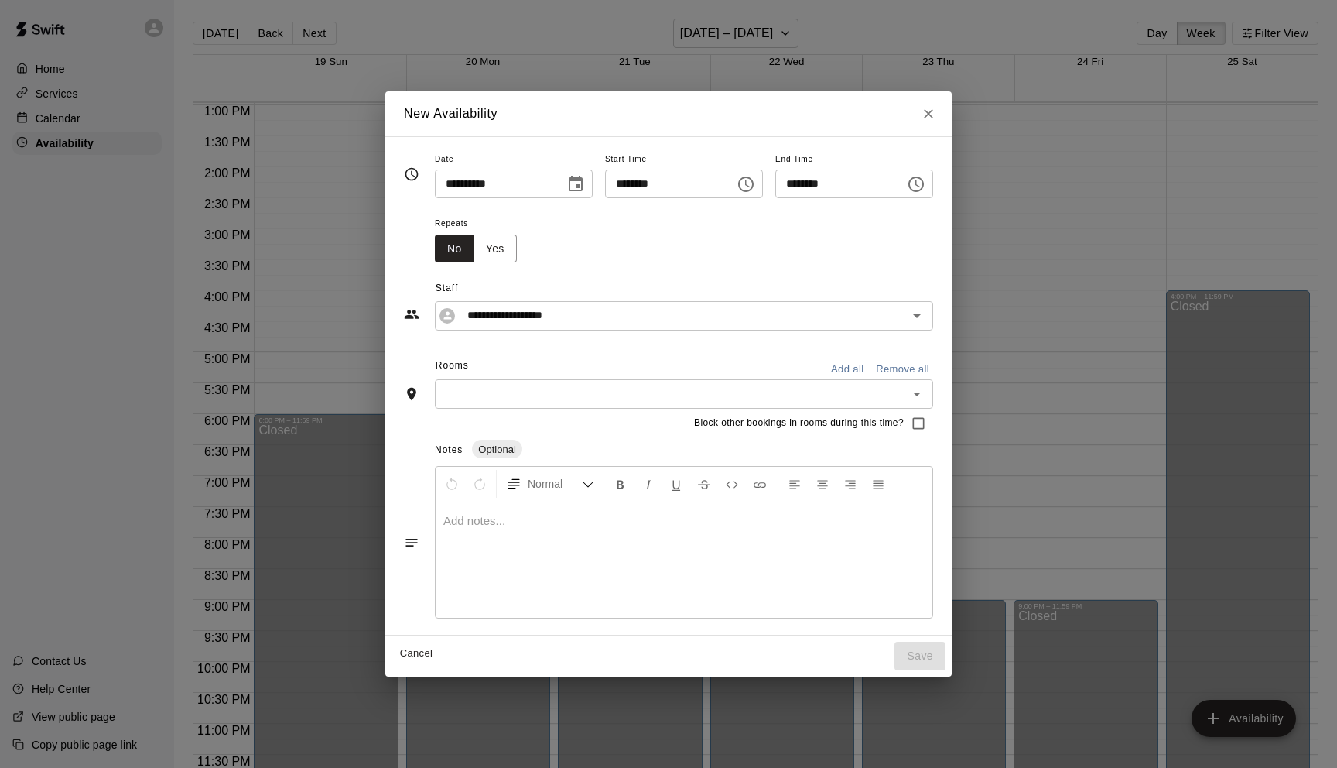
click at [699, 398] on input "text" at bounding box center [672, 393] width 464 height 19
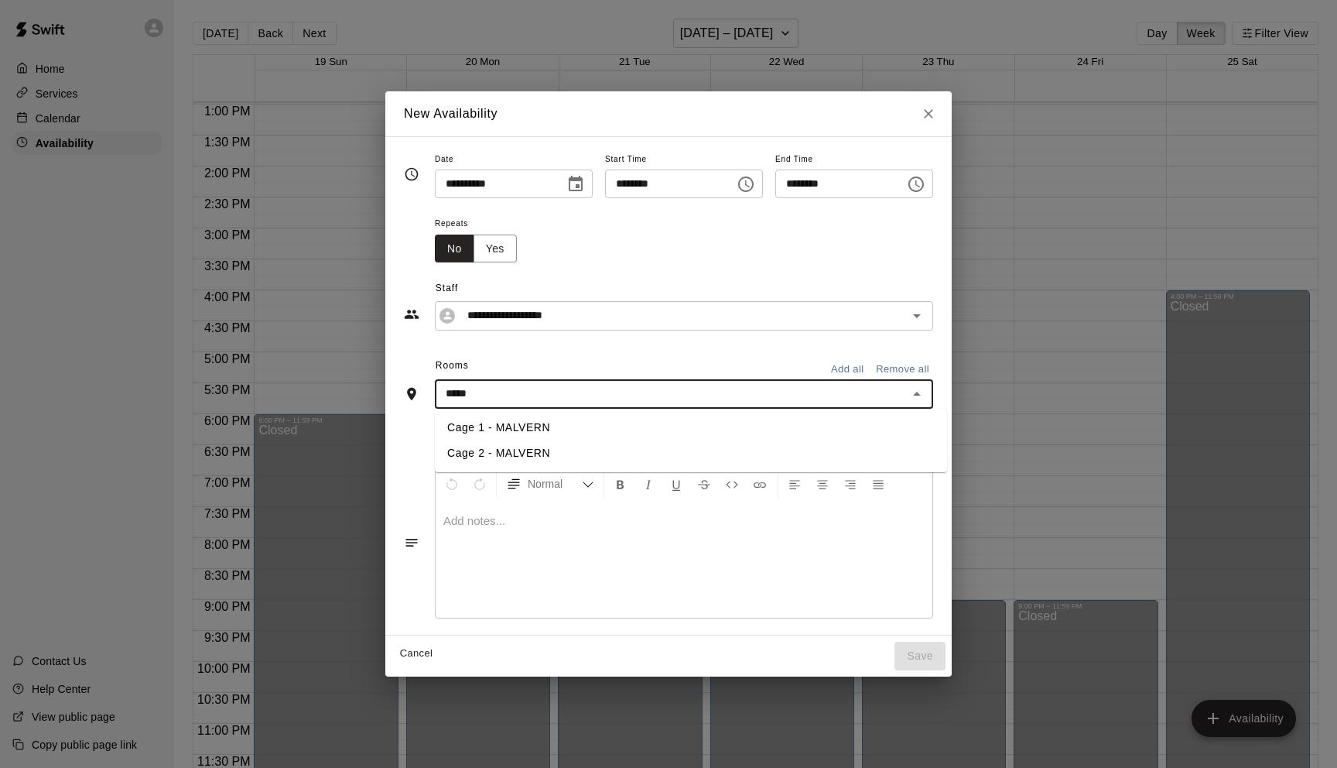
type input "******"
click at [648, 423] on li "Cage 1 - MALVERN" at bounding box center [691, 428] width 512 height 26
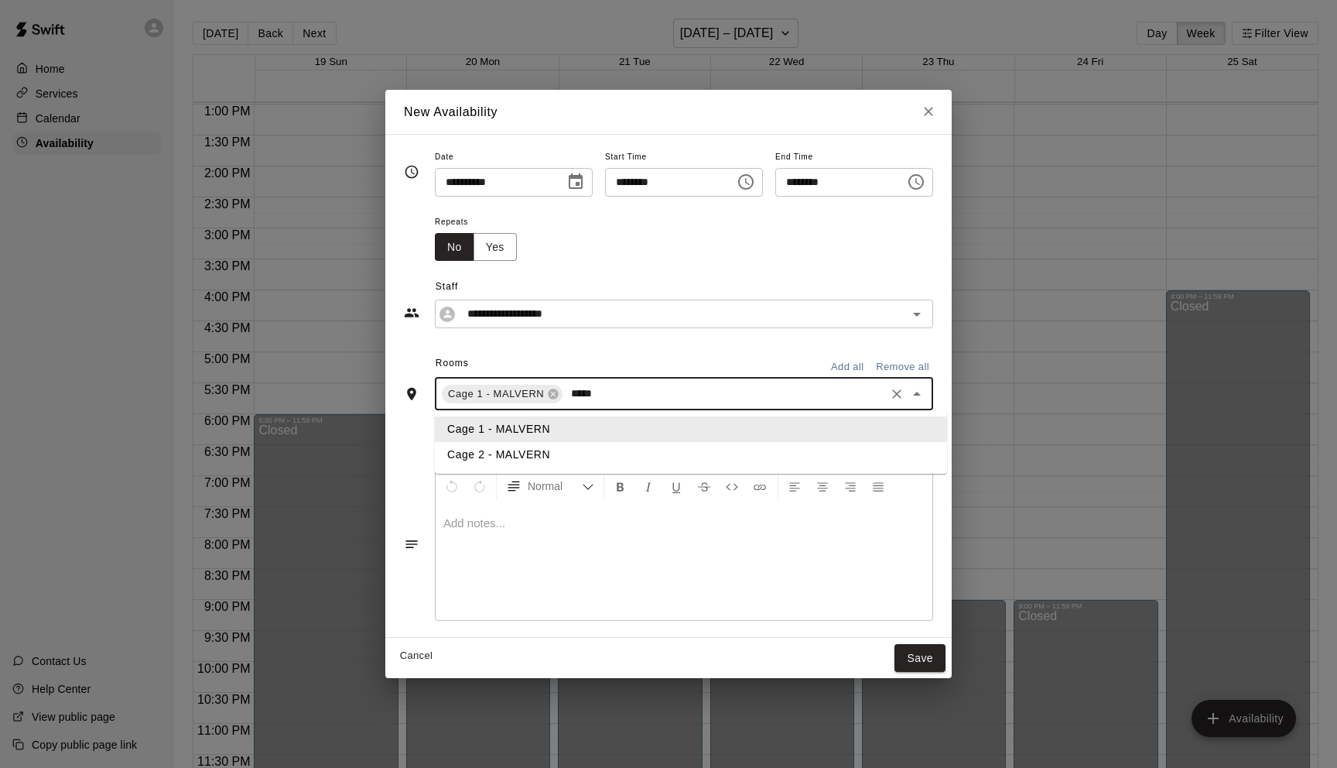
type input "******"
click at [522, 447] on li "Cage 2 - MALVERN" at bounding box center [691, 455] width 512 height 26
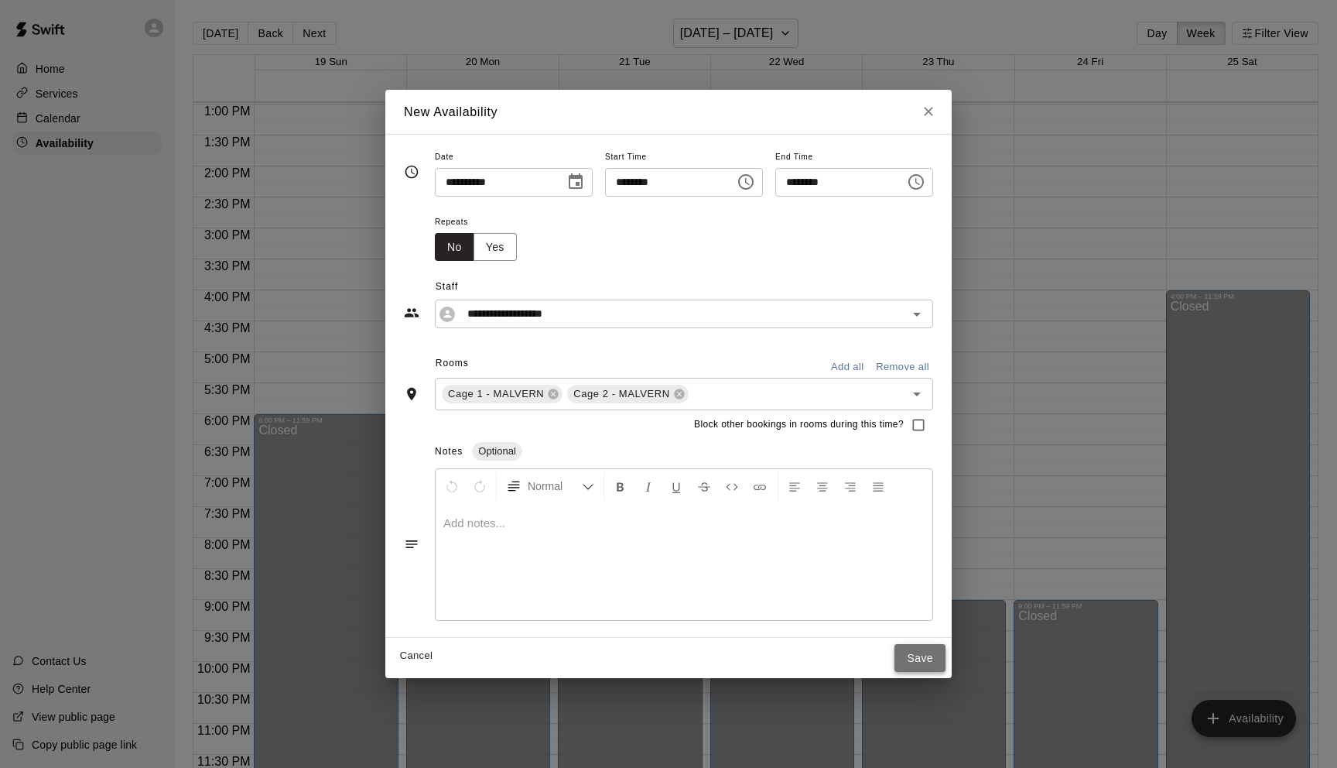
click at [926, 659] on button "Save" at bounding box center [920, 658] width 51 height 29
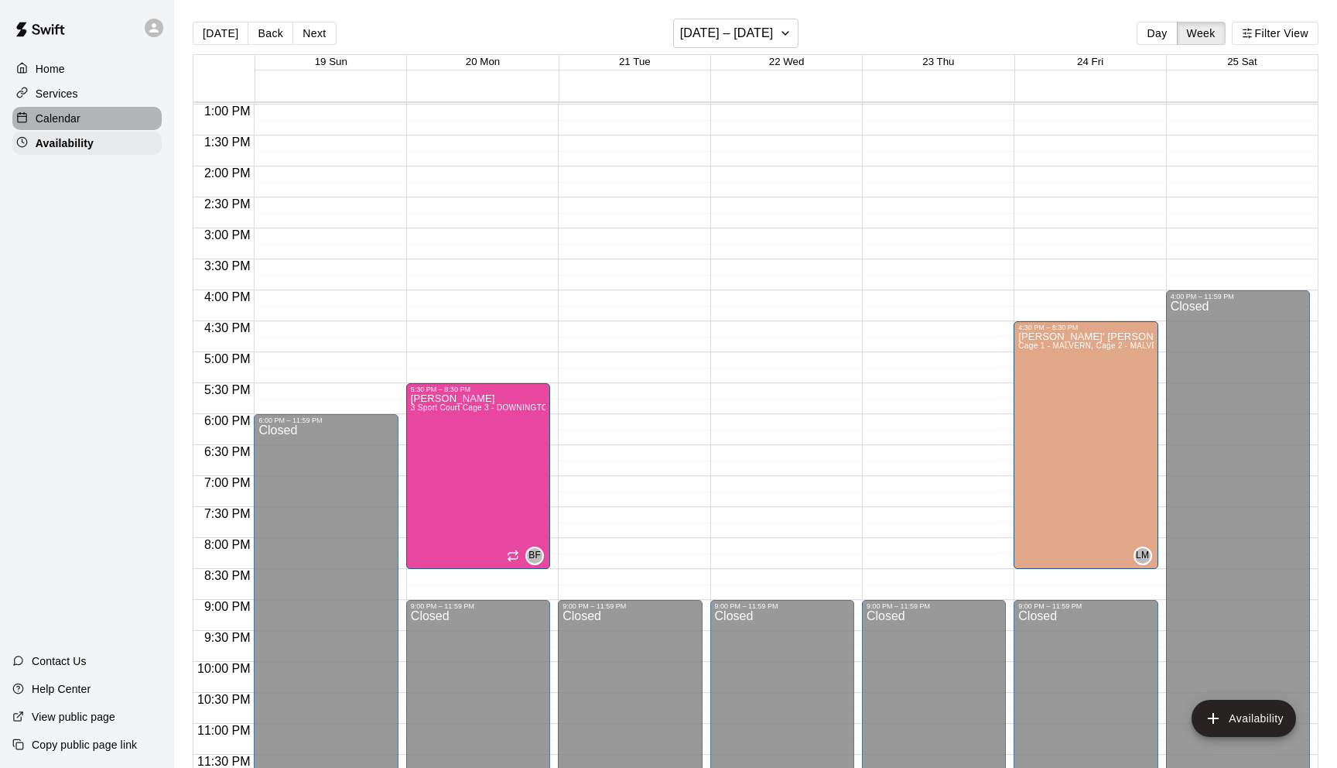
click at [74, 118] on p "Calendar" at bounding box center [58, 118] width 45 height 15
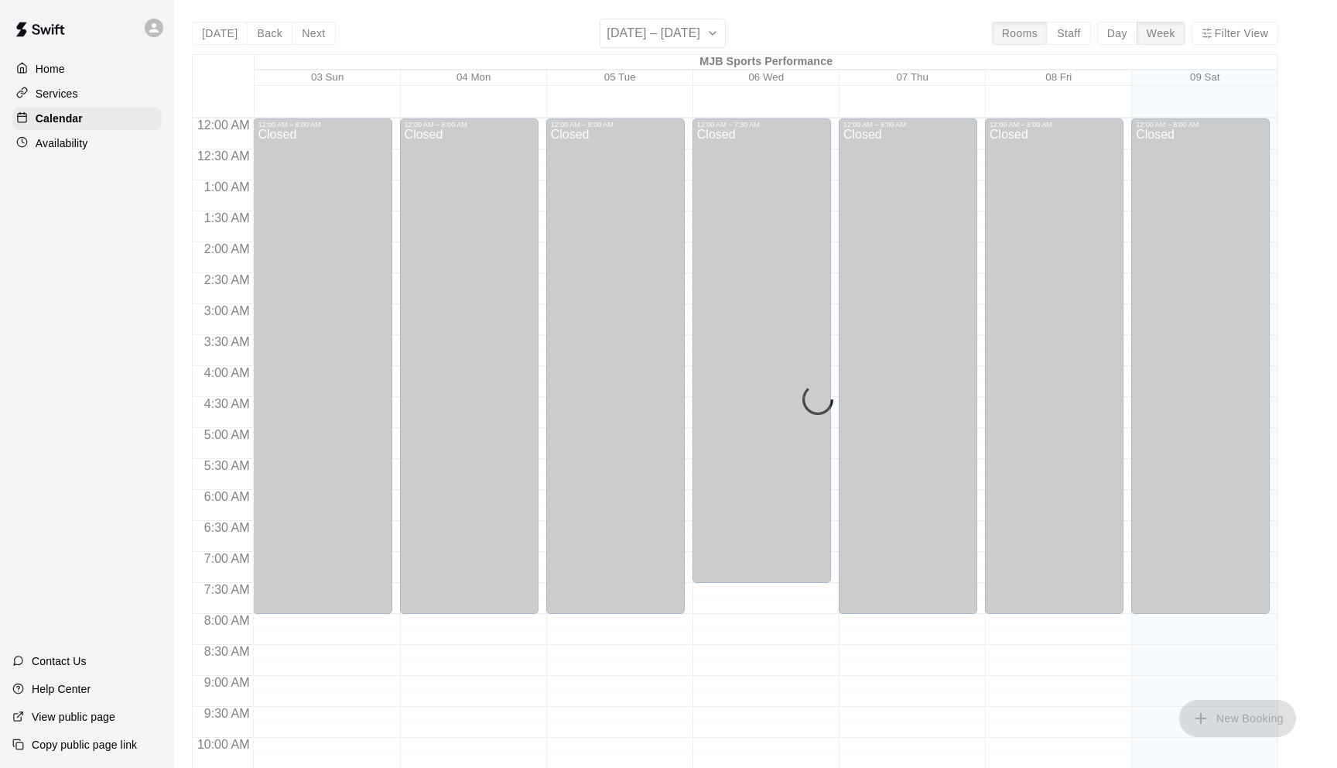
scroll to position [758, 0]
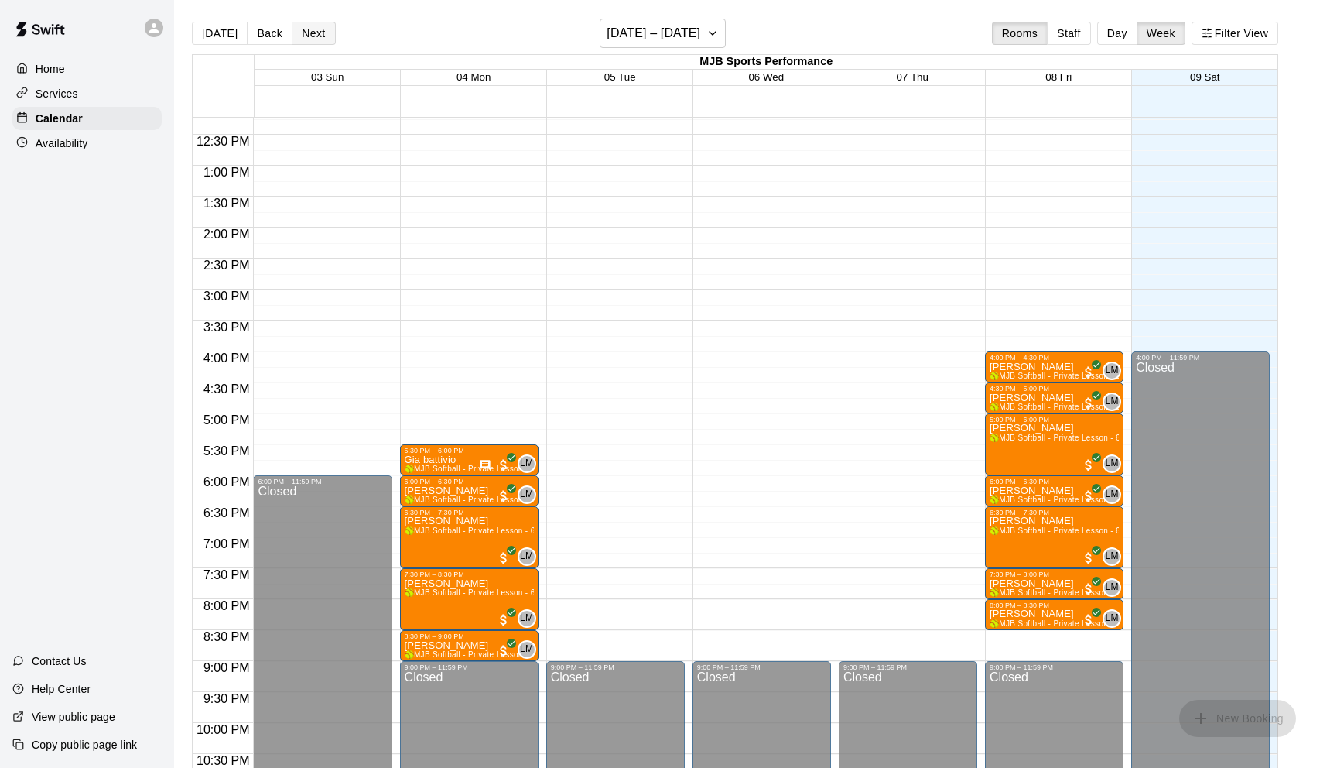
click at [313, 32] on button "Next" at bounding box center [313, 33] width 43 height 23
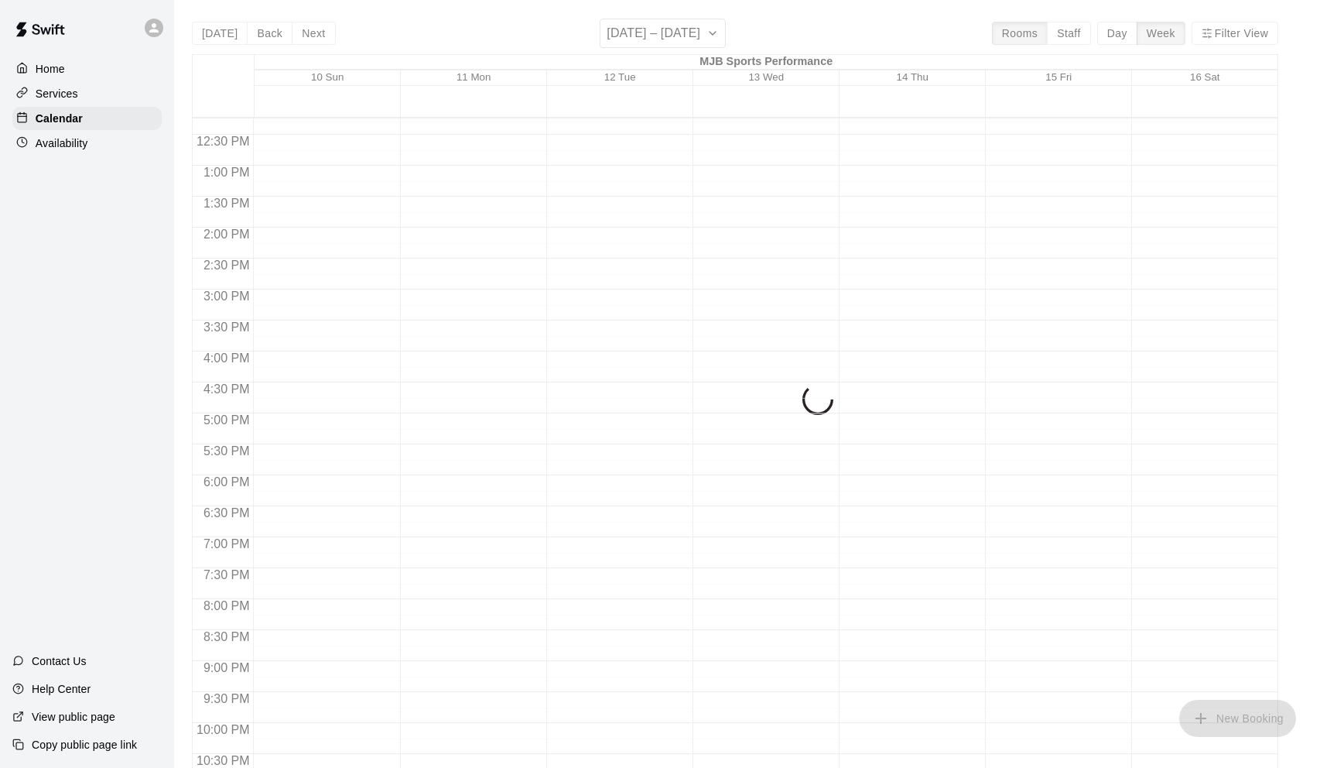
click at [313, 33] on div "Today Back Next August 10 – 16 Rooms Staff Day Week Filter View MJB Sports Perf…" at bounding box center [735, 403] width 1086 height 768
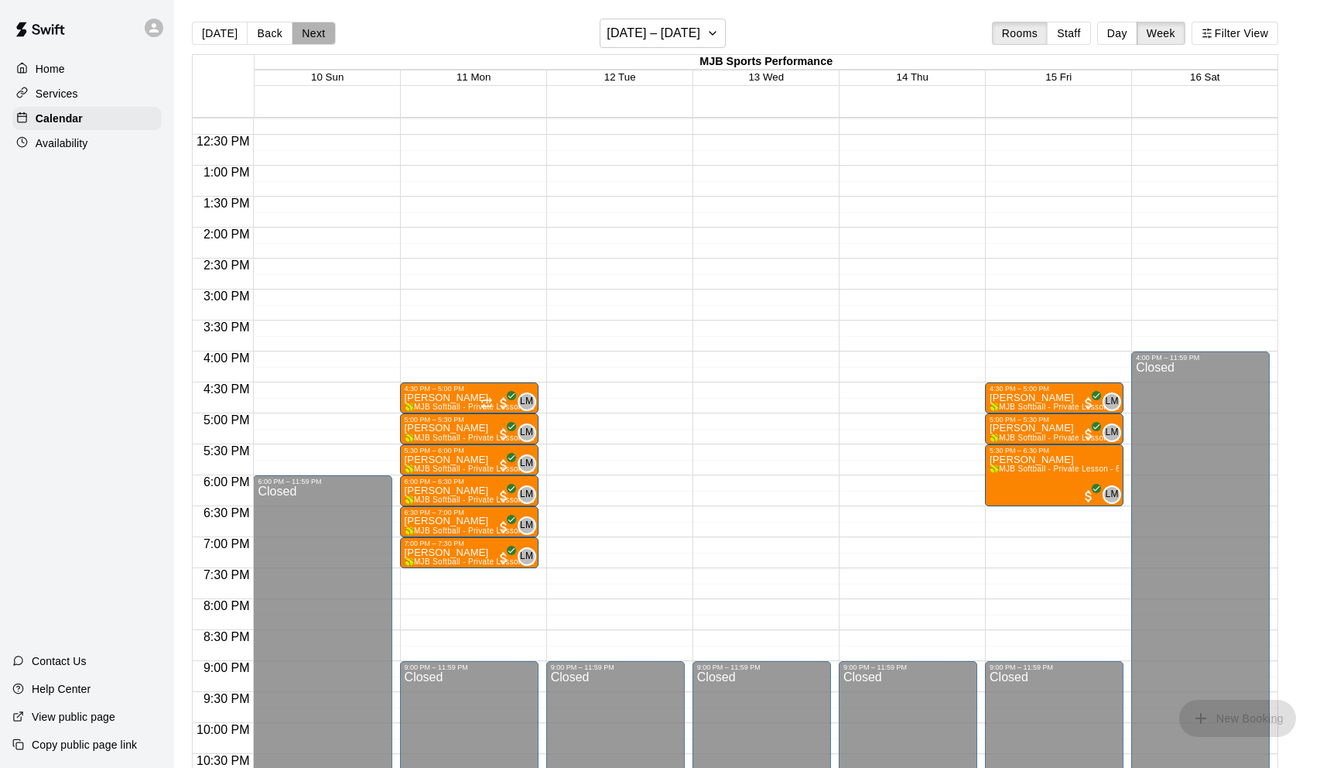
click at [313, 33] on button "Next" at bounding box center [313, 33] width 43 height 23
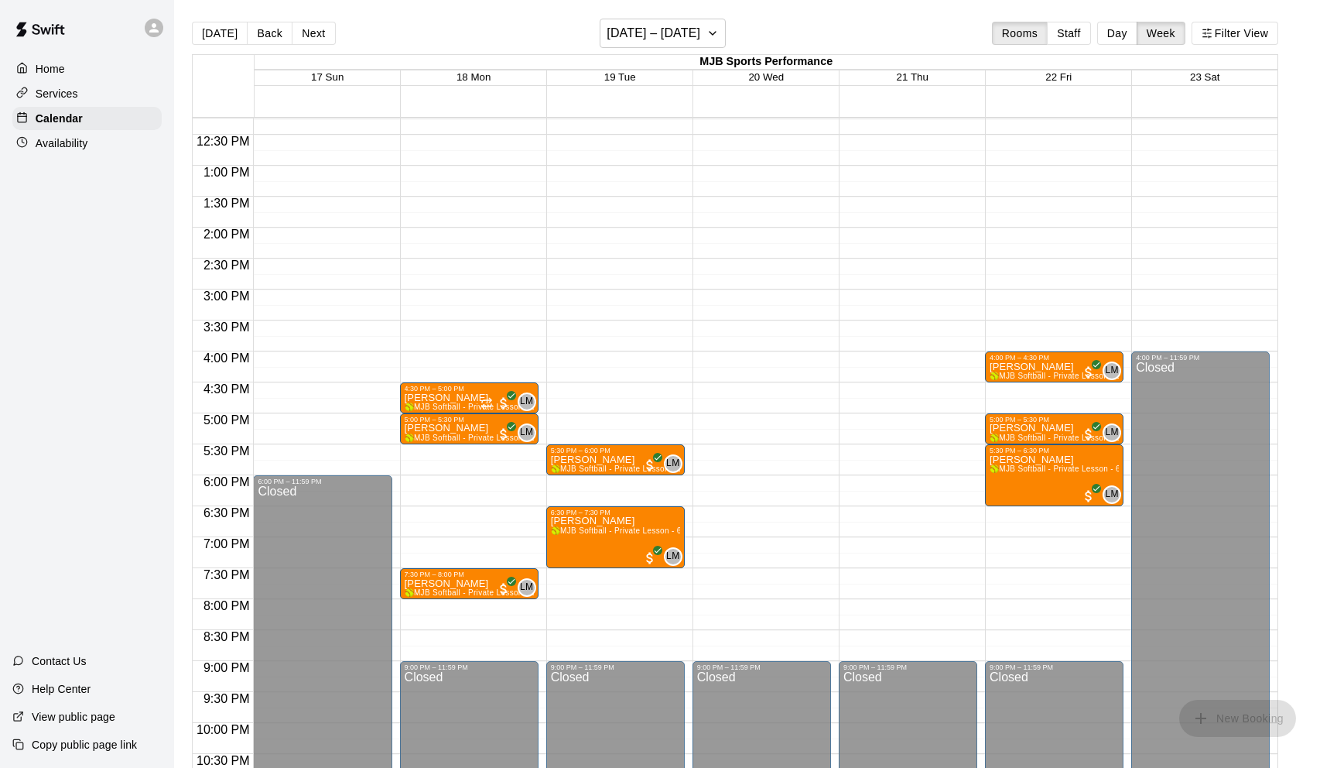
click at [313, 33] on button "Next" at bounding box center [313, 33] width 43 height 23
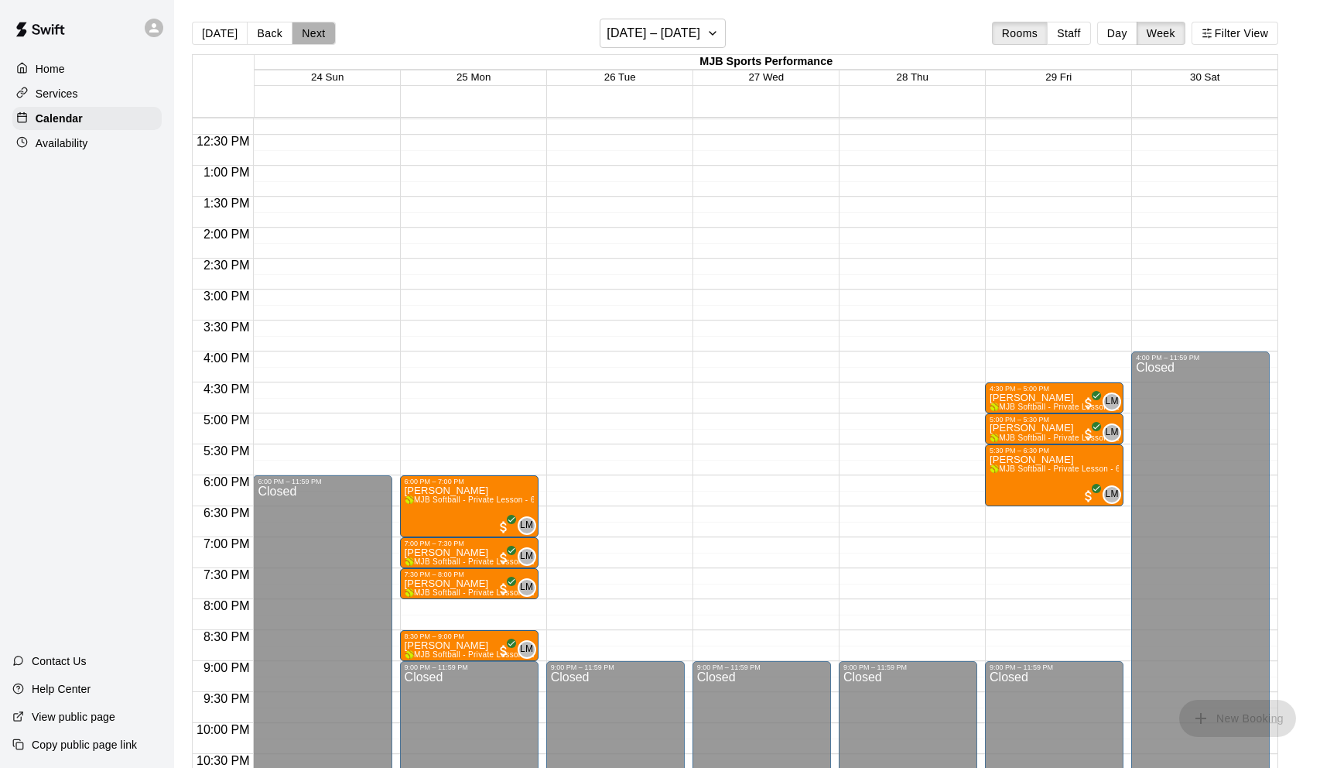
click at [313, 33] on button "Next" at bounding box center [313, 33] width 43 height 23
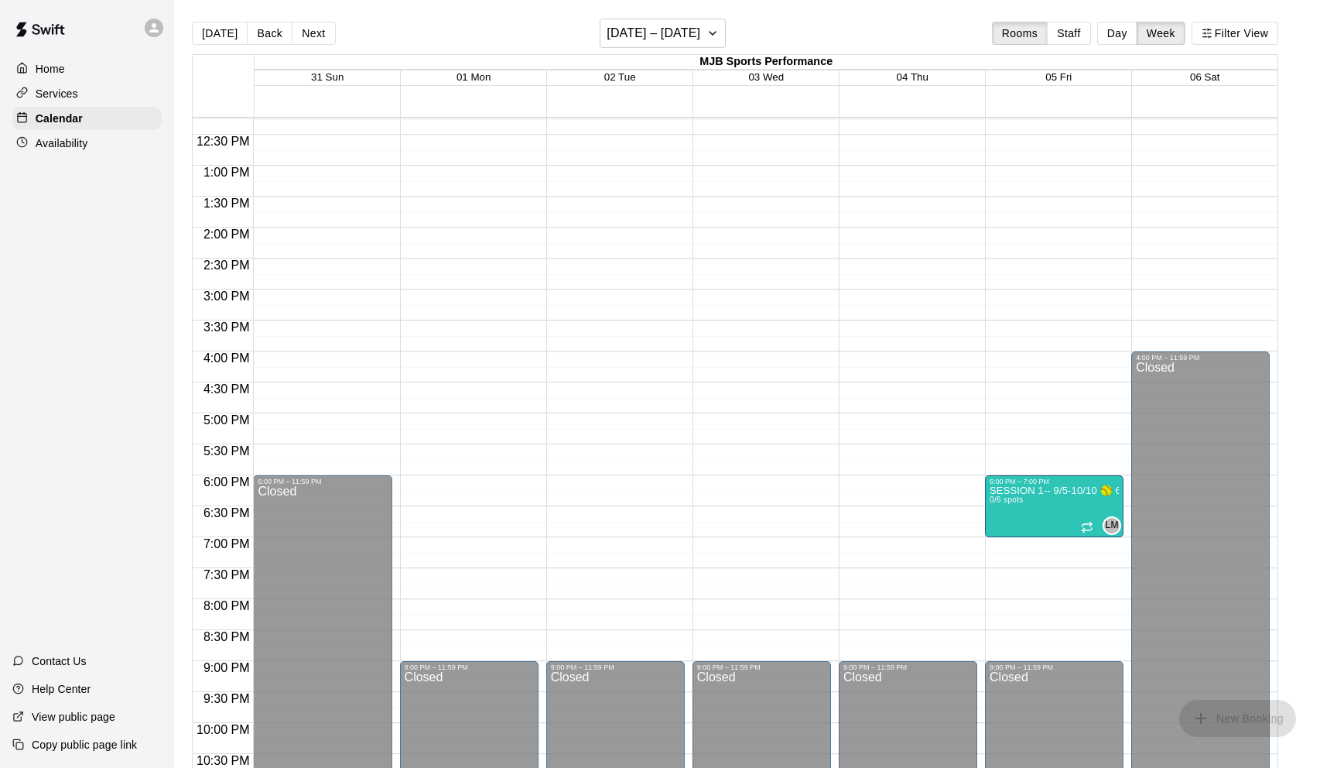
click at [313, 33] on button "Next" at bounding box center [313, 33] width 43 height 23
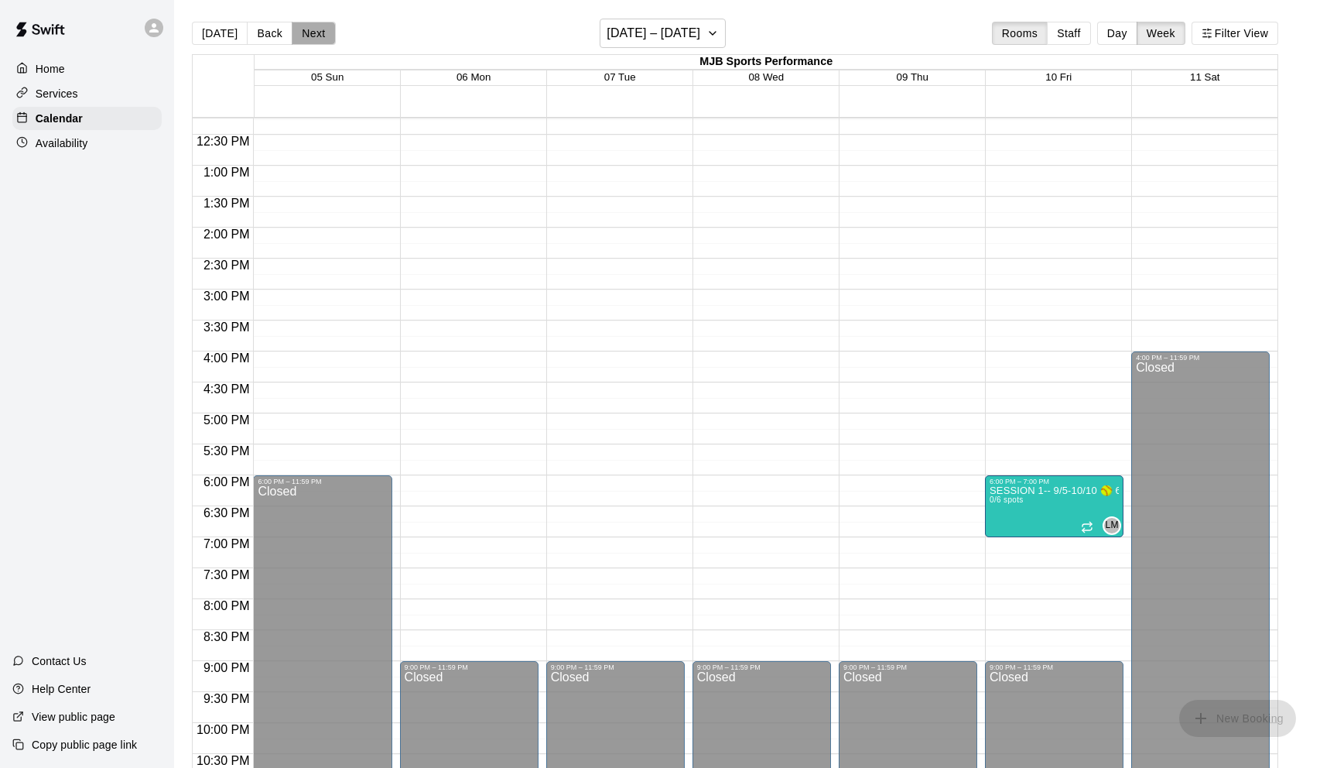
click at [313, 33] on button "Next" at bounding box center [313, 33] width 43 height 23
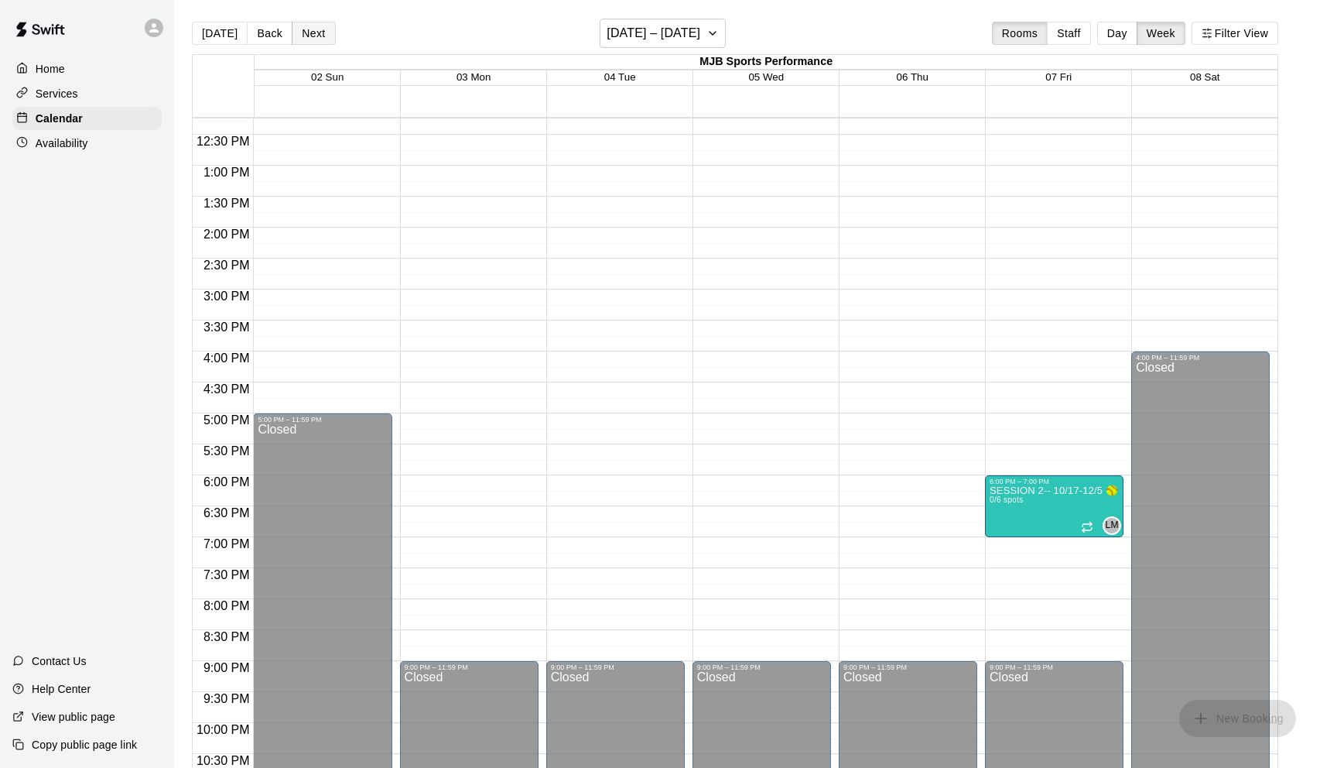
click at [313, 33] on button "Next" at bounding box center [313, 33] width 43 height 23
click at [281, 36] on button "Back" at bounding box center [270, 33] width 46 height 23
click at [64, 143] on p "Availability" at bounding box center [62, 142] width 53 height 15
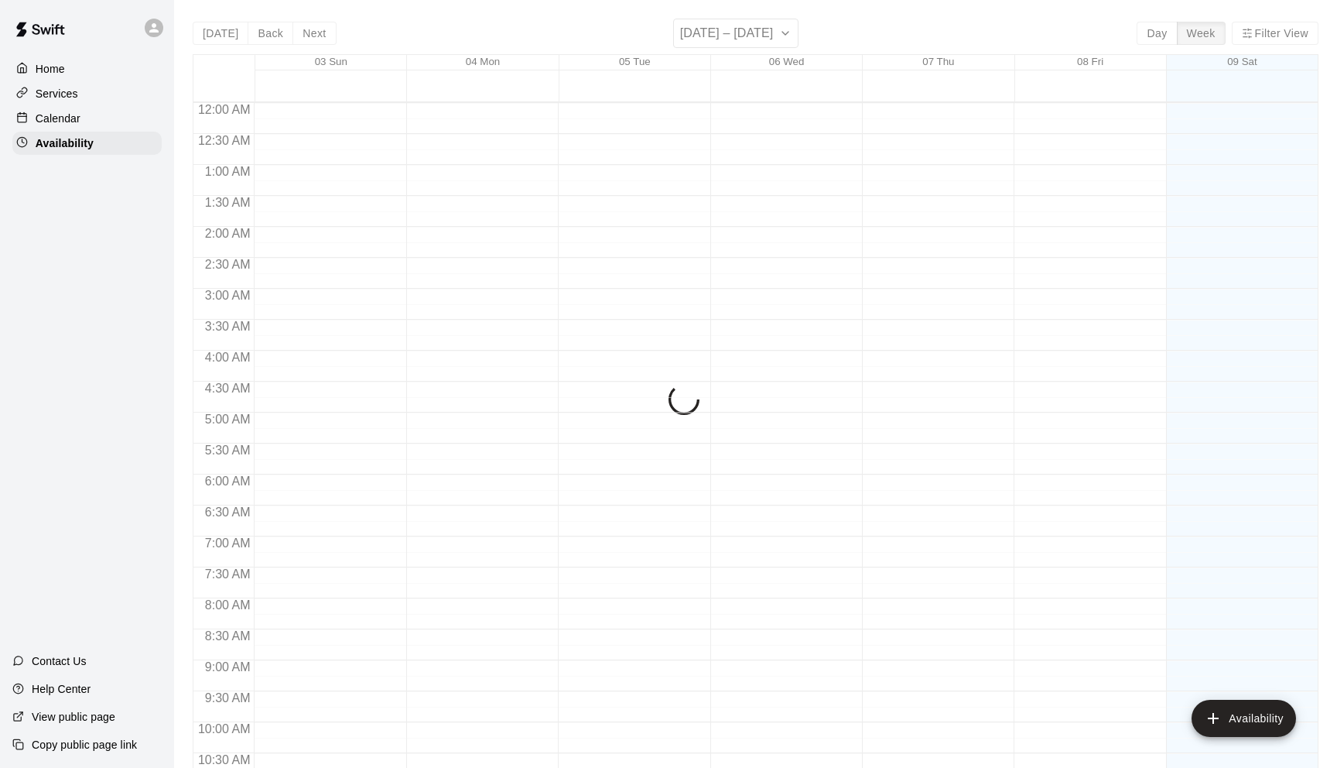
scroll to position [804, 0]
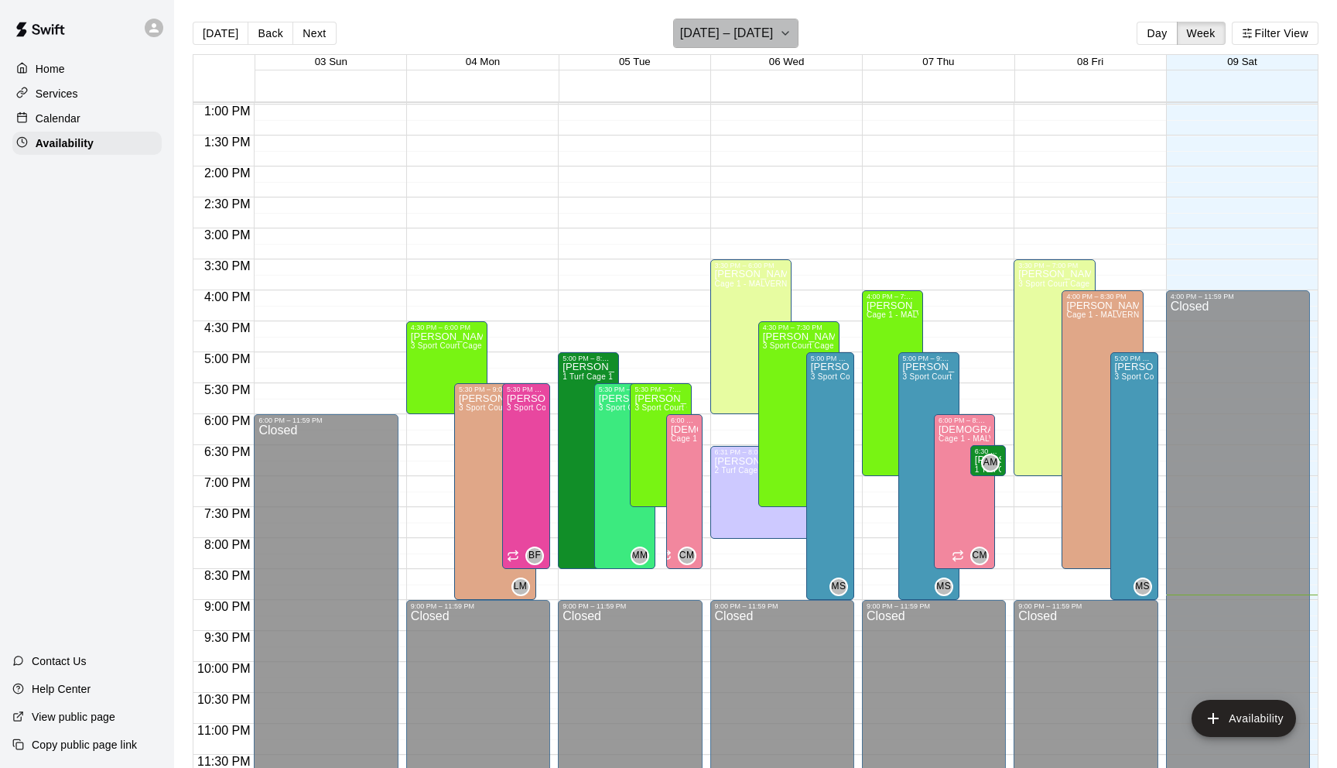
click at [769, 35] on button "[DATE] – [DATE]" at bounding box center [736, 33] width 126 height 29
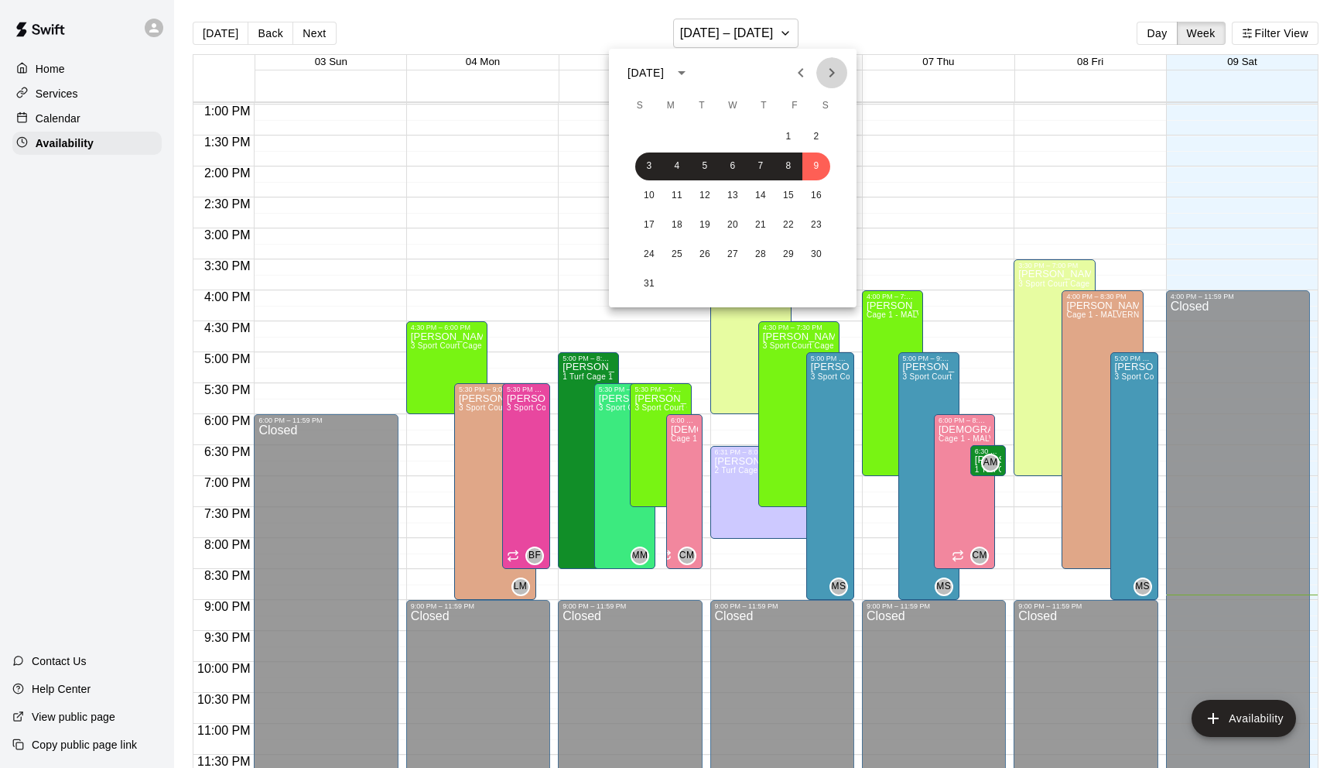
click at [826, 72] on icon "Next month" at bounding box center [832, 72] width 19 height 19
click at [826, 74] on icon "Next month" at bounding box center [832, 72] width 19 height 19
click at [789, 259] on button "31" at bounding box center [789, 255] width 28 height 28
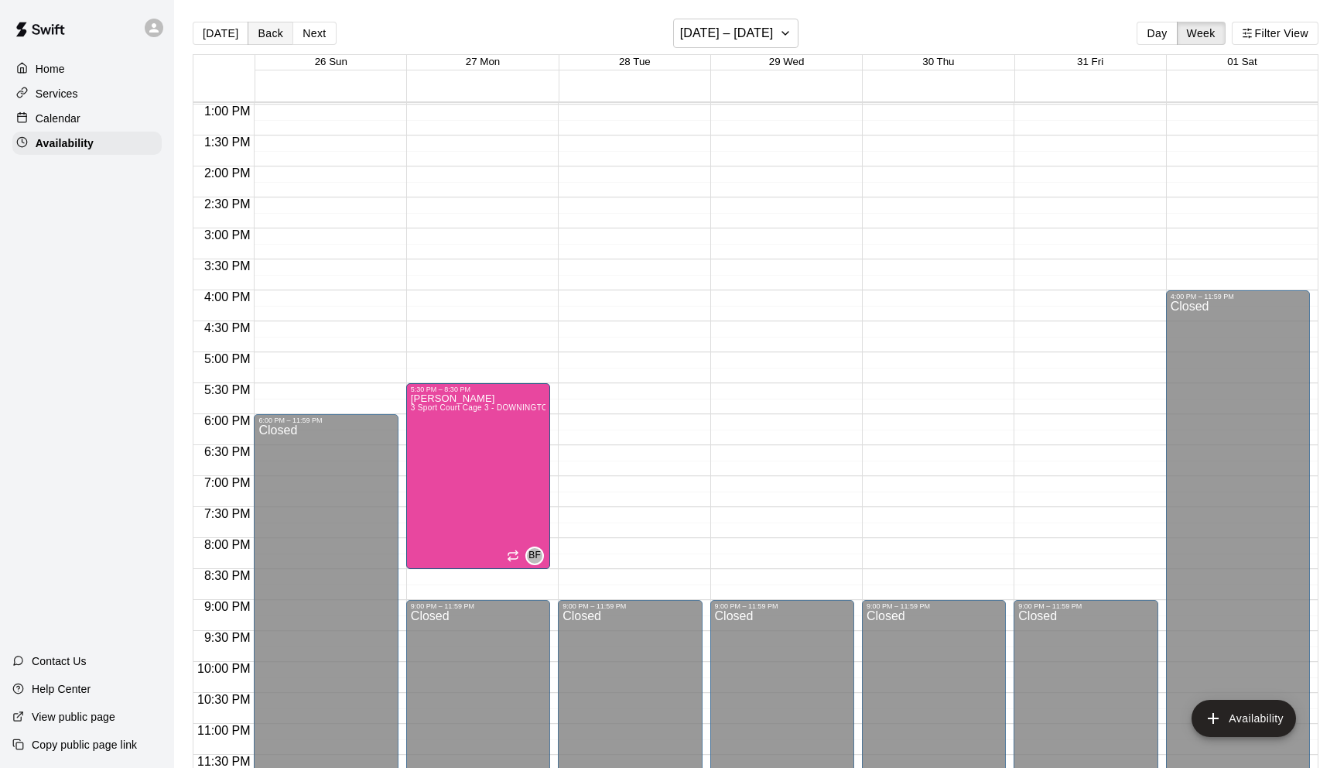
click at [271, 33] on button "Back" at bounding box center [271, 33] width 46 height 23
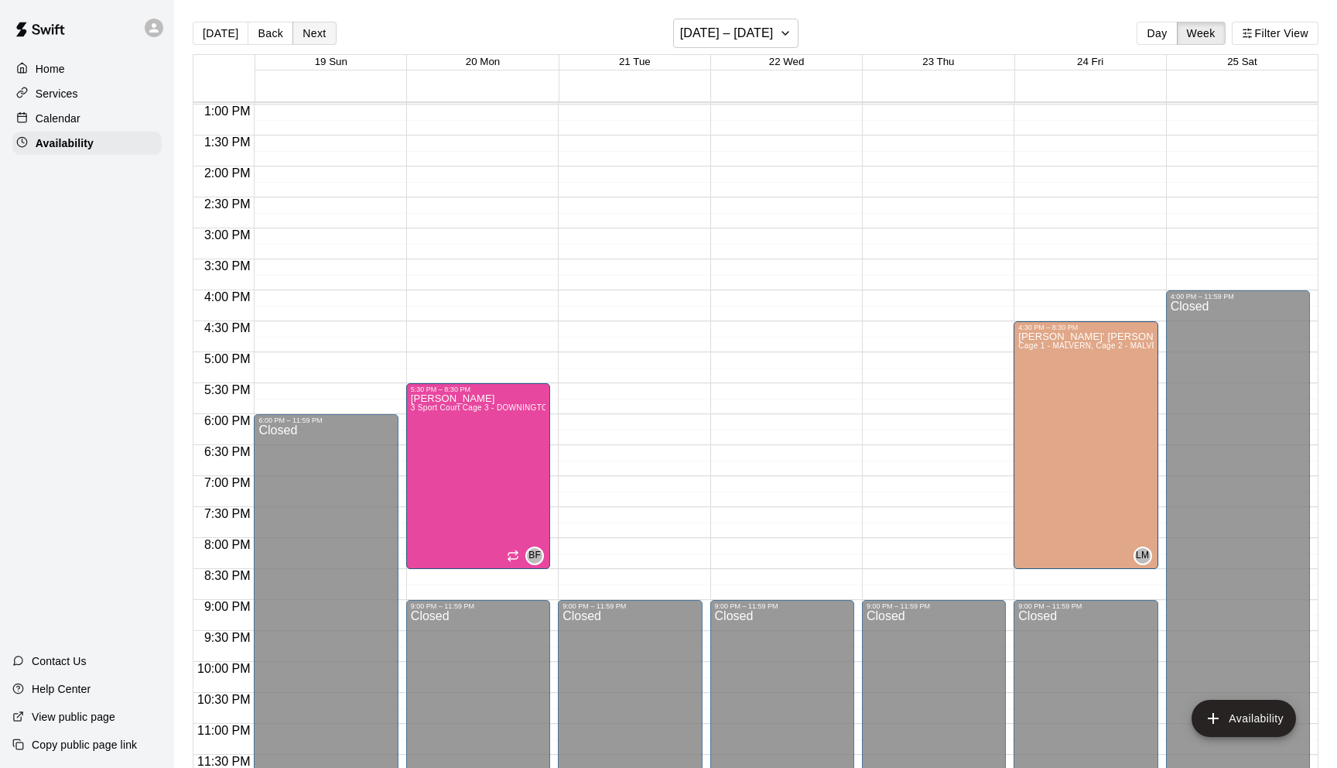
click at [316, 33] on button "Next" at bounding box center [314, 33] width 43 height 23
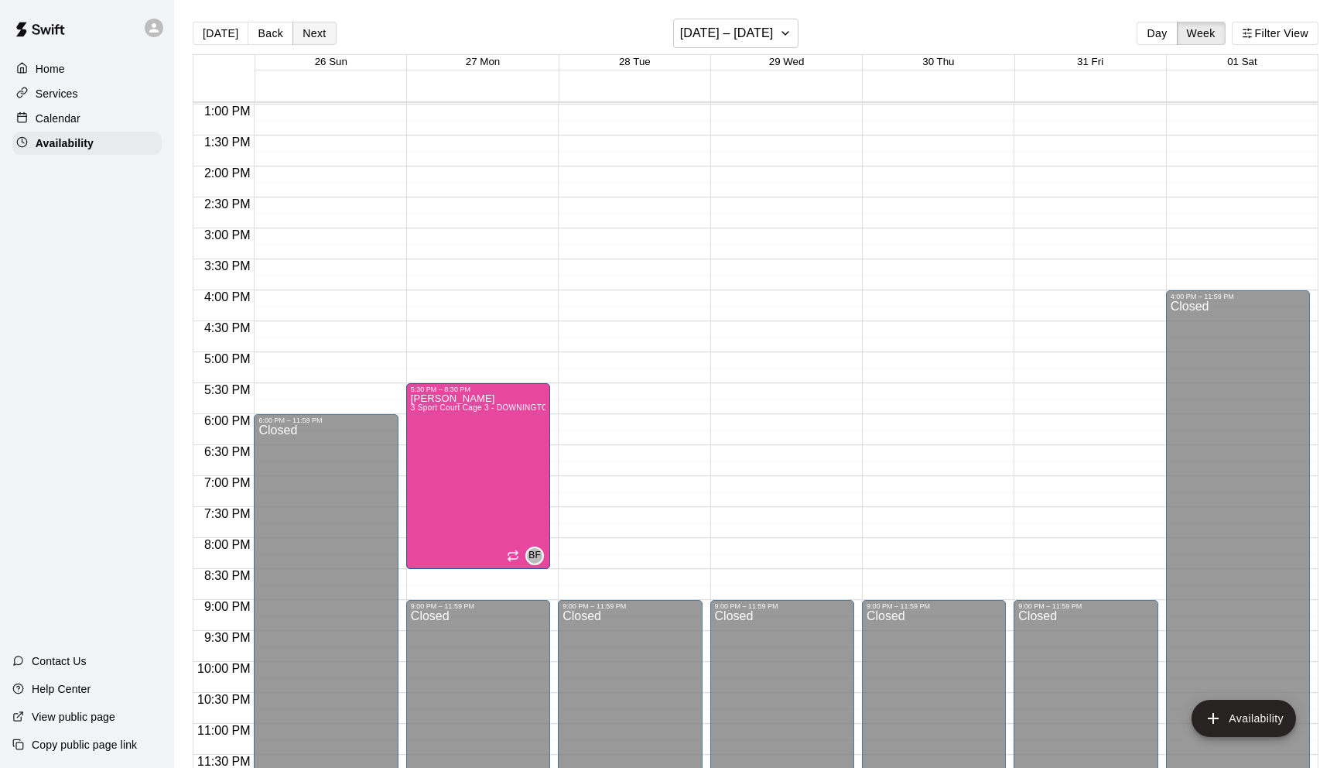
click at [316, 33] on button "Next" at bounding box center [314, 33] width 43 height 23
click at [1081, 289] on div "12:00 AM – 8:00 AM Closed 9:00 PM – 11:59 PM Closed" at bounding box center [1086, 42] width 144 height 1486
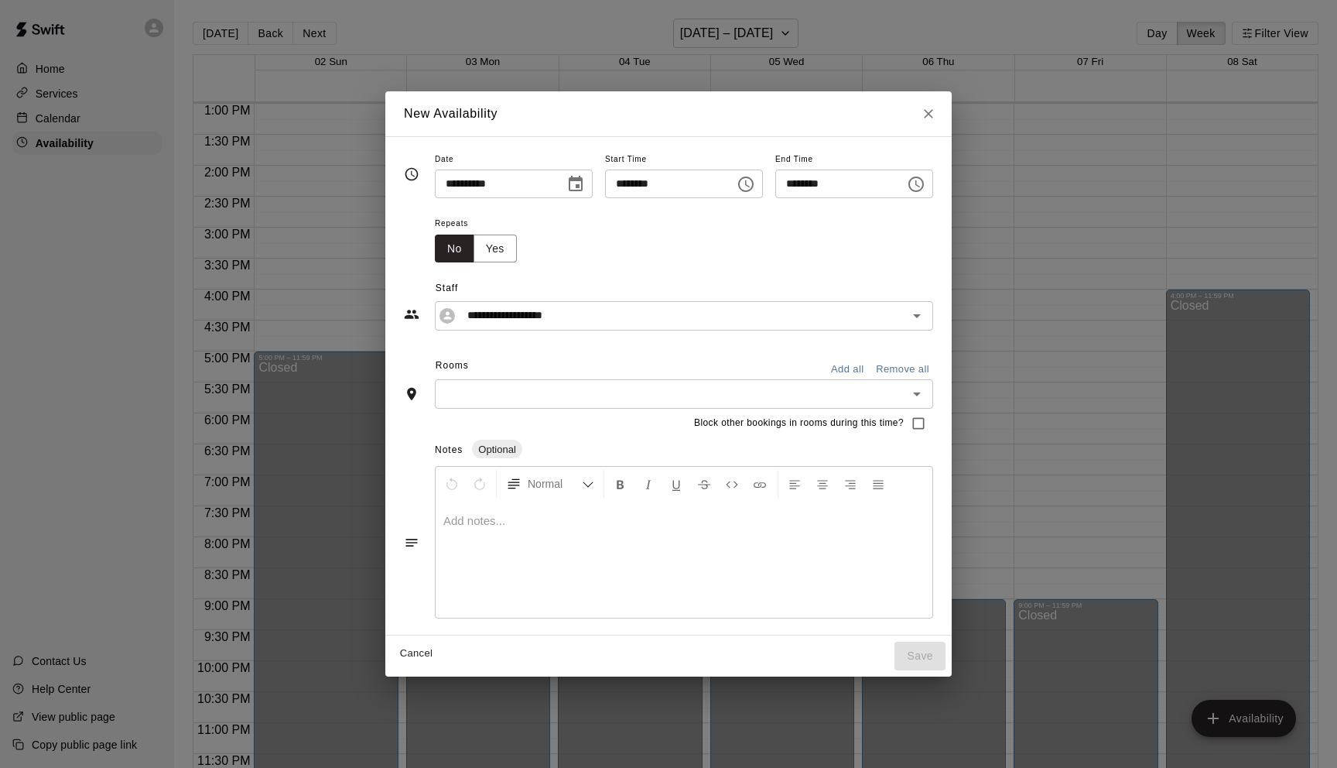
click at [634, 390] on input "text" at bounding box center [672, 393] width 464 height 19
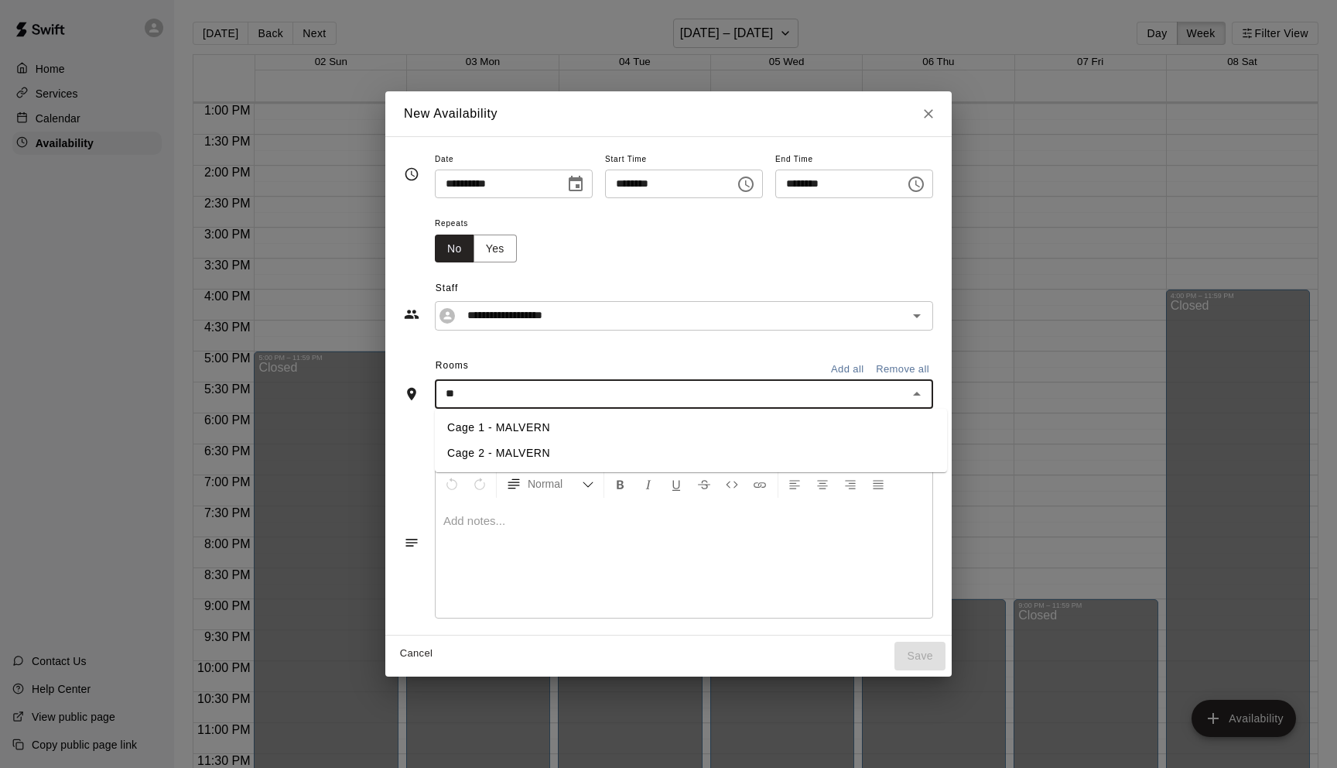
type input "***"
click at [609, 428] on li "Cage 1 - MALVERN" at bounding box center [691, 428] width 512 height 26
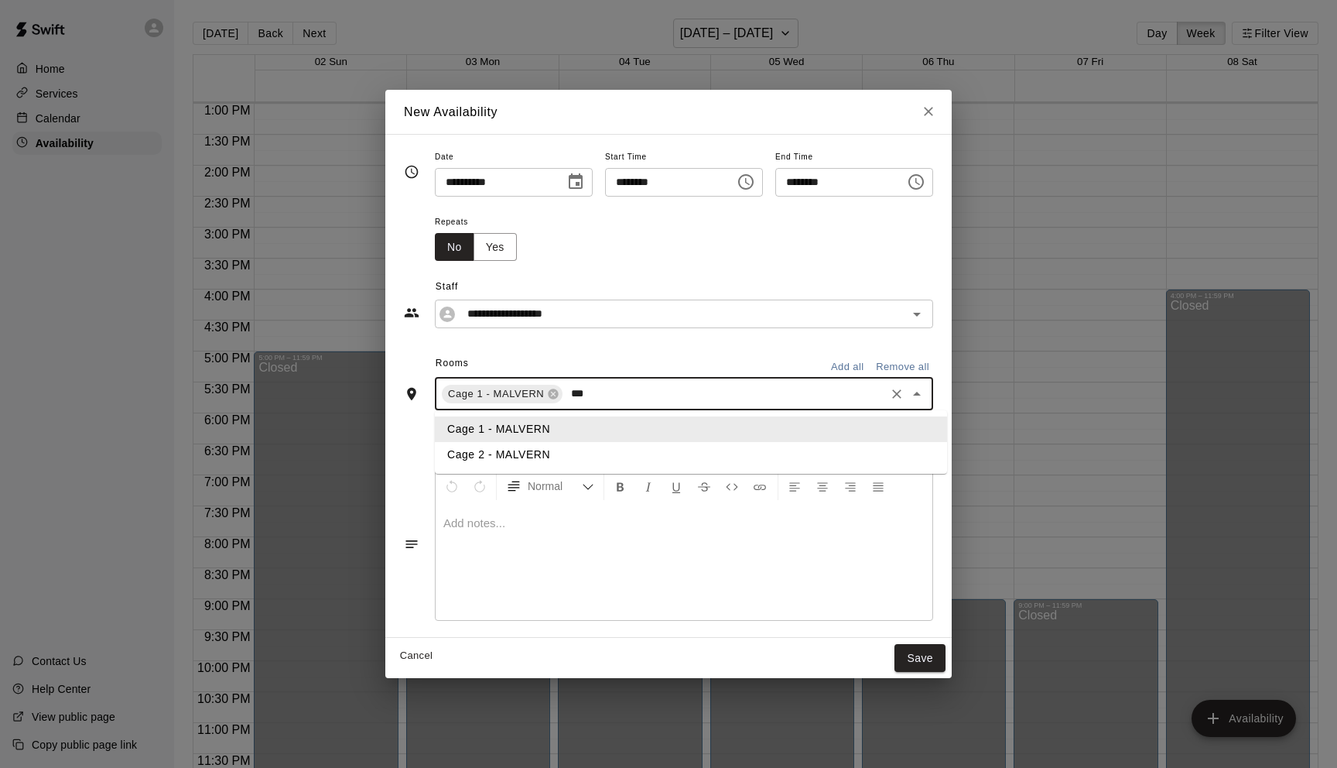
type input "****"
click at [605, 461] on li "Cage 2 - MALVERN" at bounding box center [691, 455] width 512 height 26
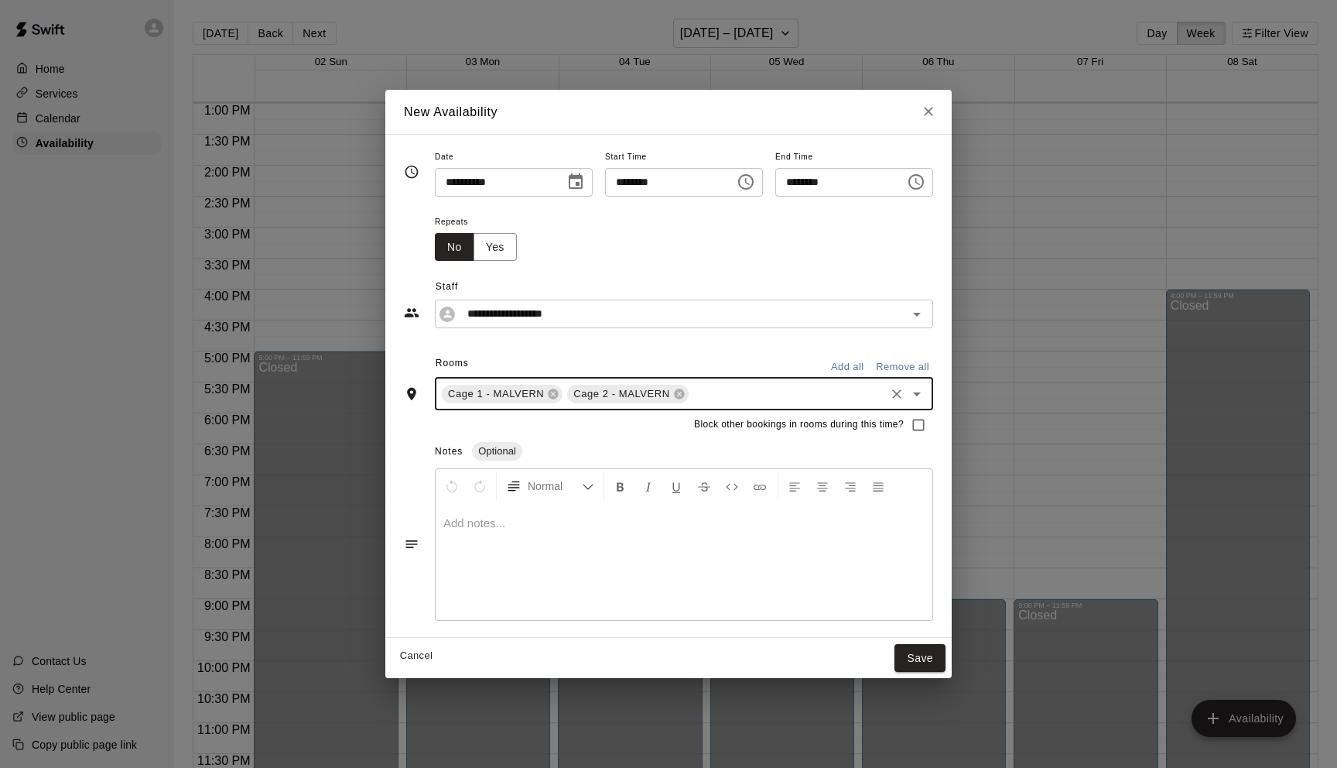
click at [833, 192] on input "********" at bounding box center [834, 182] width 119 height 29
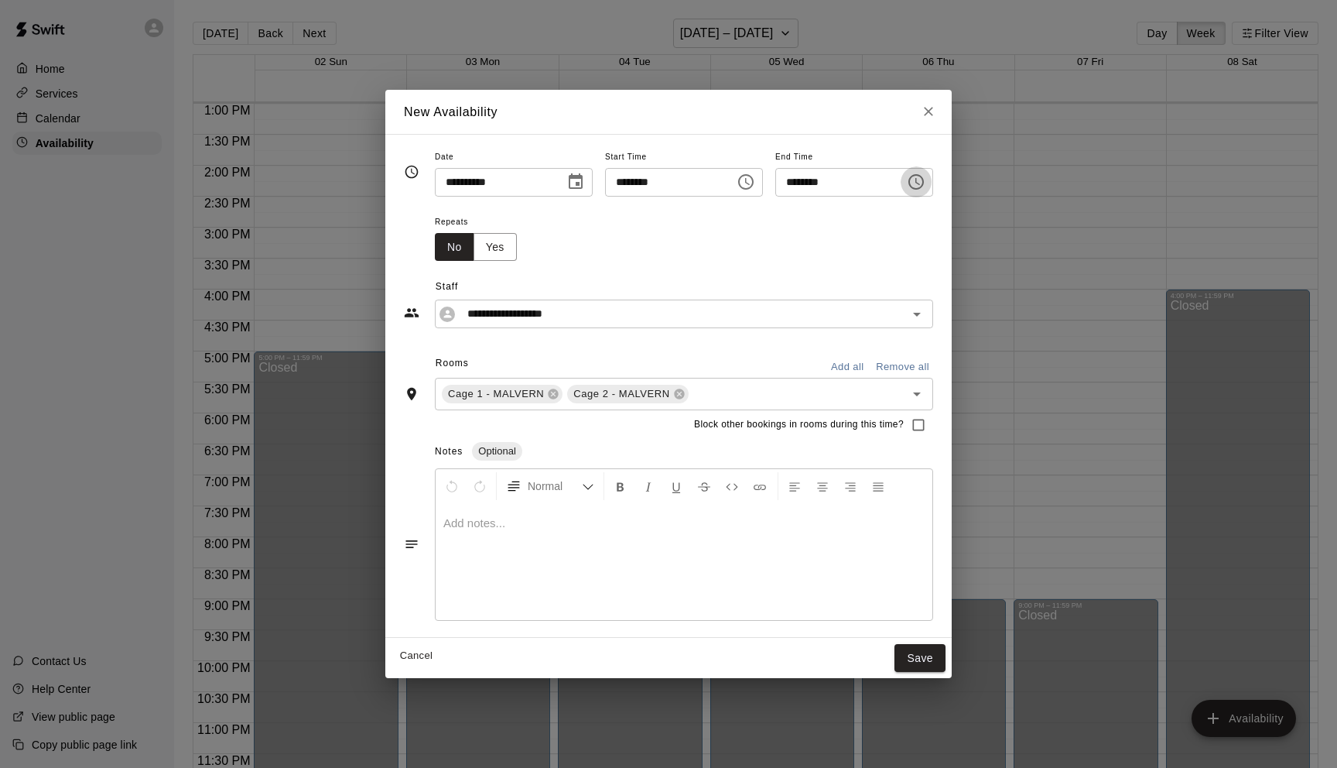
click at [921, 186] on icon "Choose time, selected time is 4:15 PM" at bounding box center [916, 182] width 19 height 19
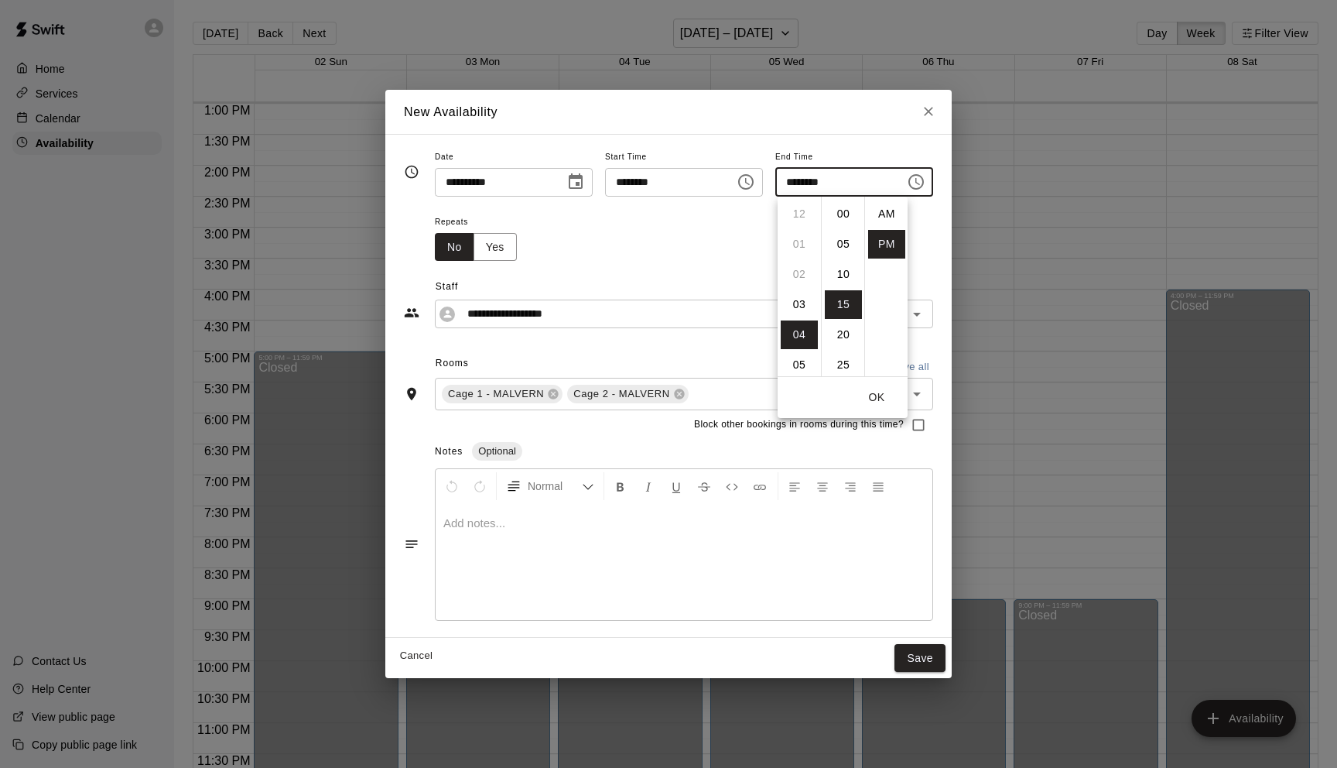
scroll to position [28, 0]
click at [802, 337] on li "08" at bounding box center [799, 334] width 37 height 29
click at [843, 313] on li "30" at bounding box center [843, 304] width 37 height 29
type input "********"
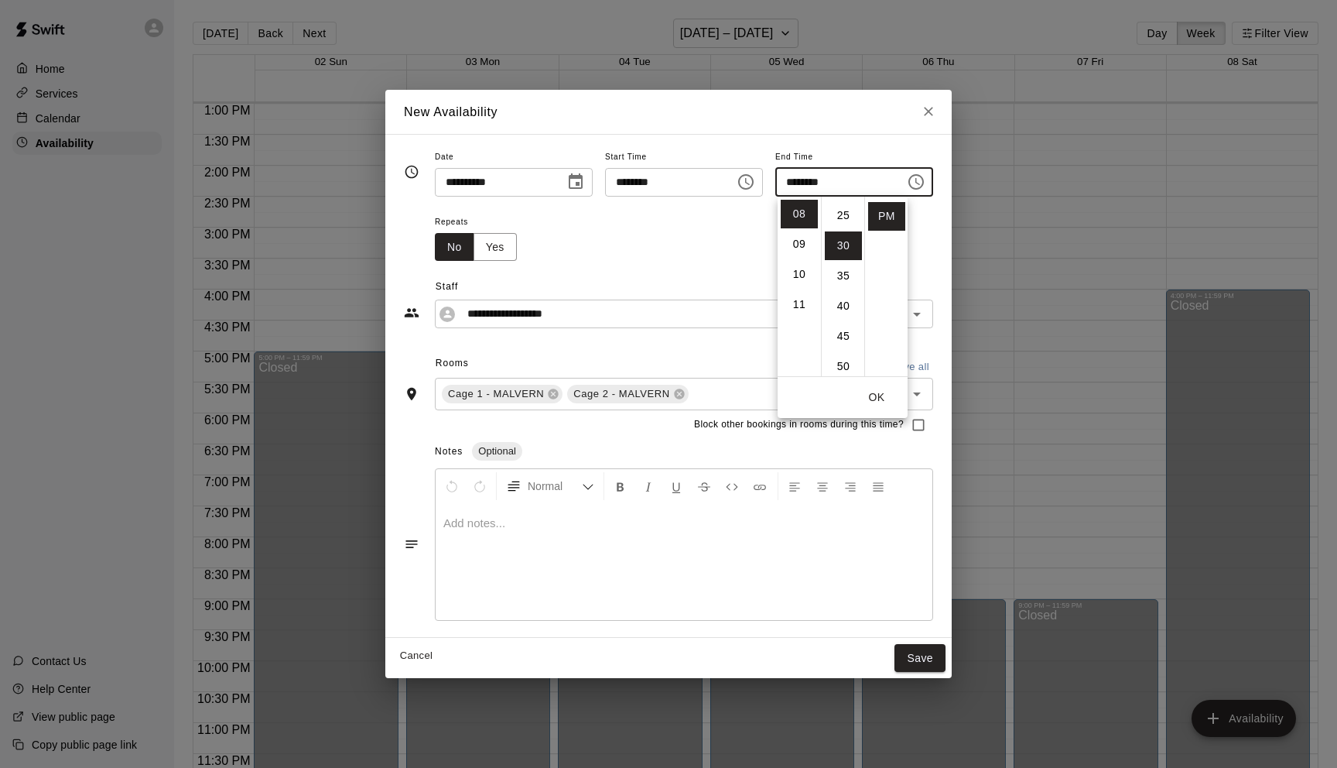
scroll to position [181, 0]
click at [748, 180] on icon "Choose time, selected time is 3:45 PM" at bounding box center [747, 181] width 5 height 7
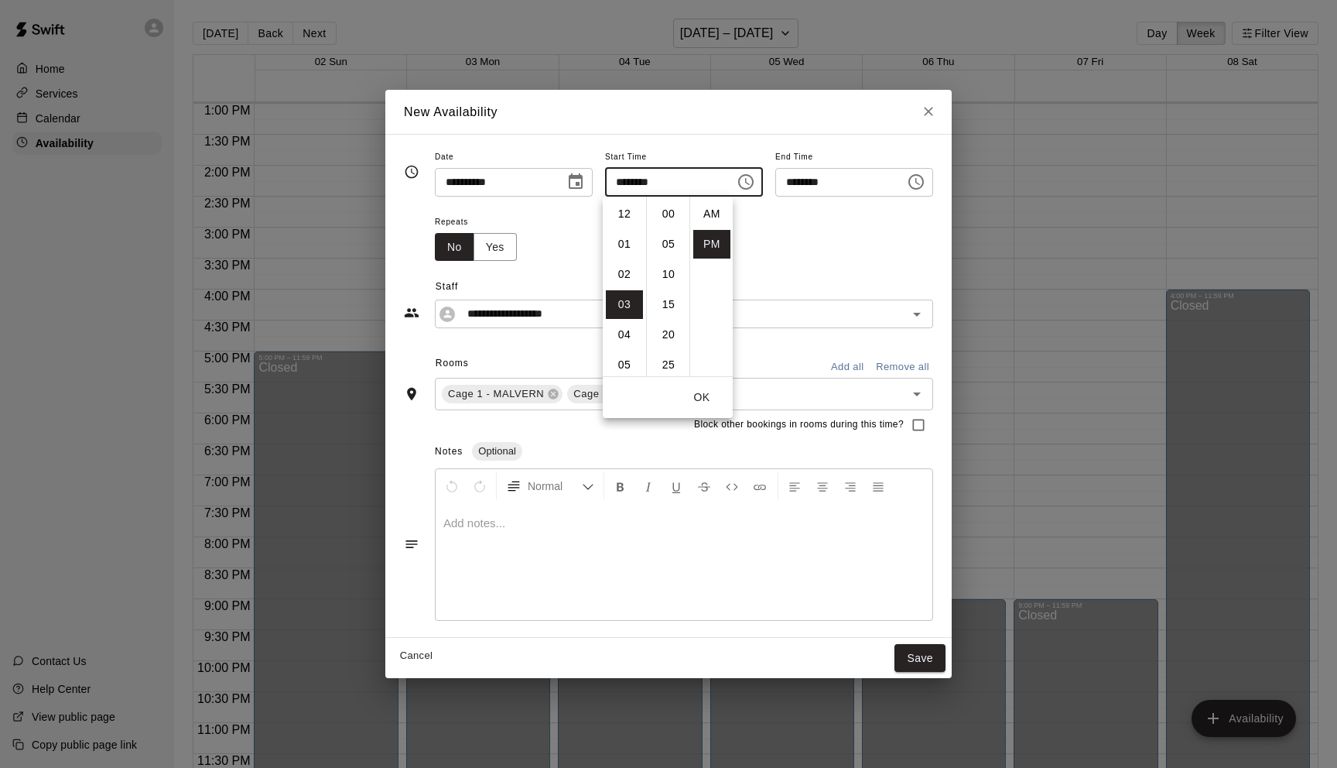
scroll to position [28, 0]
click at [622, 249] on li "04" at bounding box center [624, 244] width 37 height 29
click at [663, 228] on li "30" at bounding box center [668, 222] width 37 height 29
type input "********"
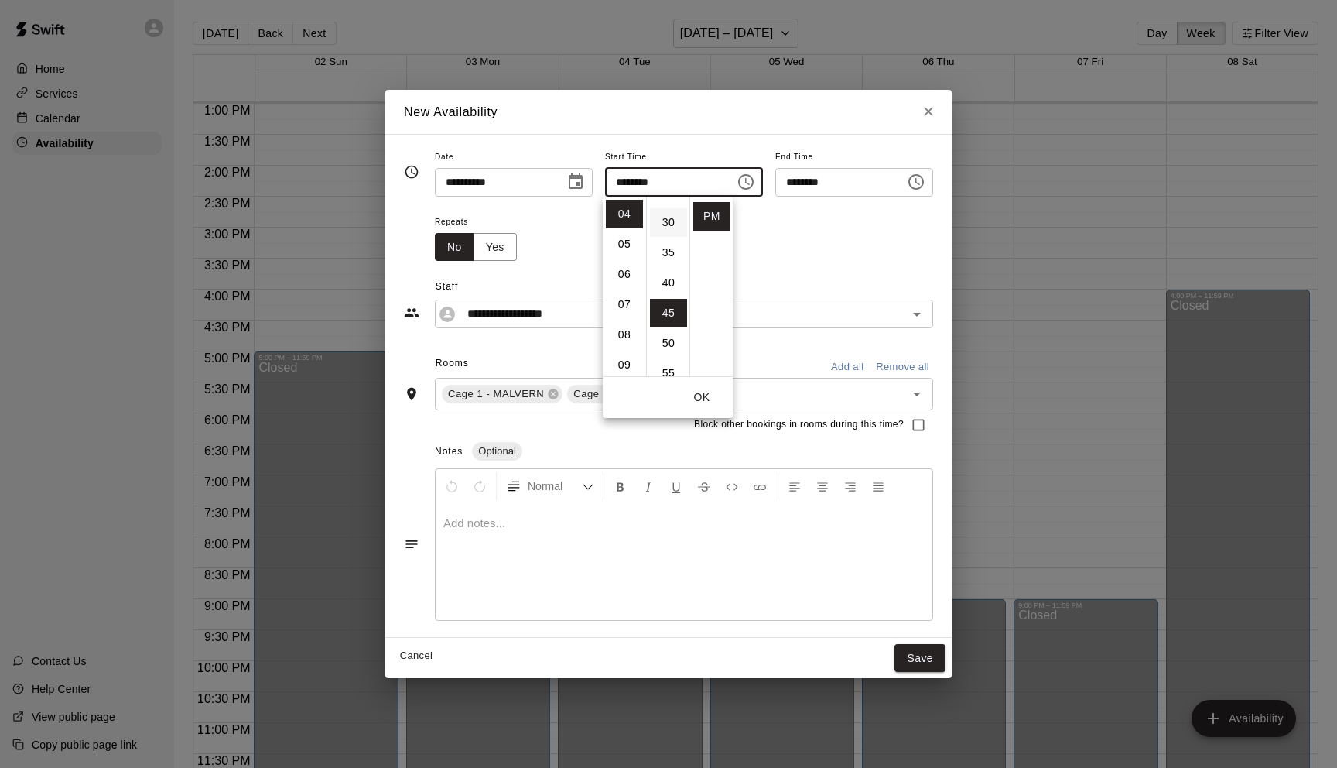
scroll to position [181, 0]
click at [710, 402] on button "OK" at bounding box center [702, 397] width 50 height 29
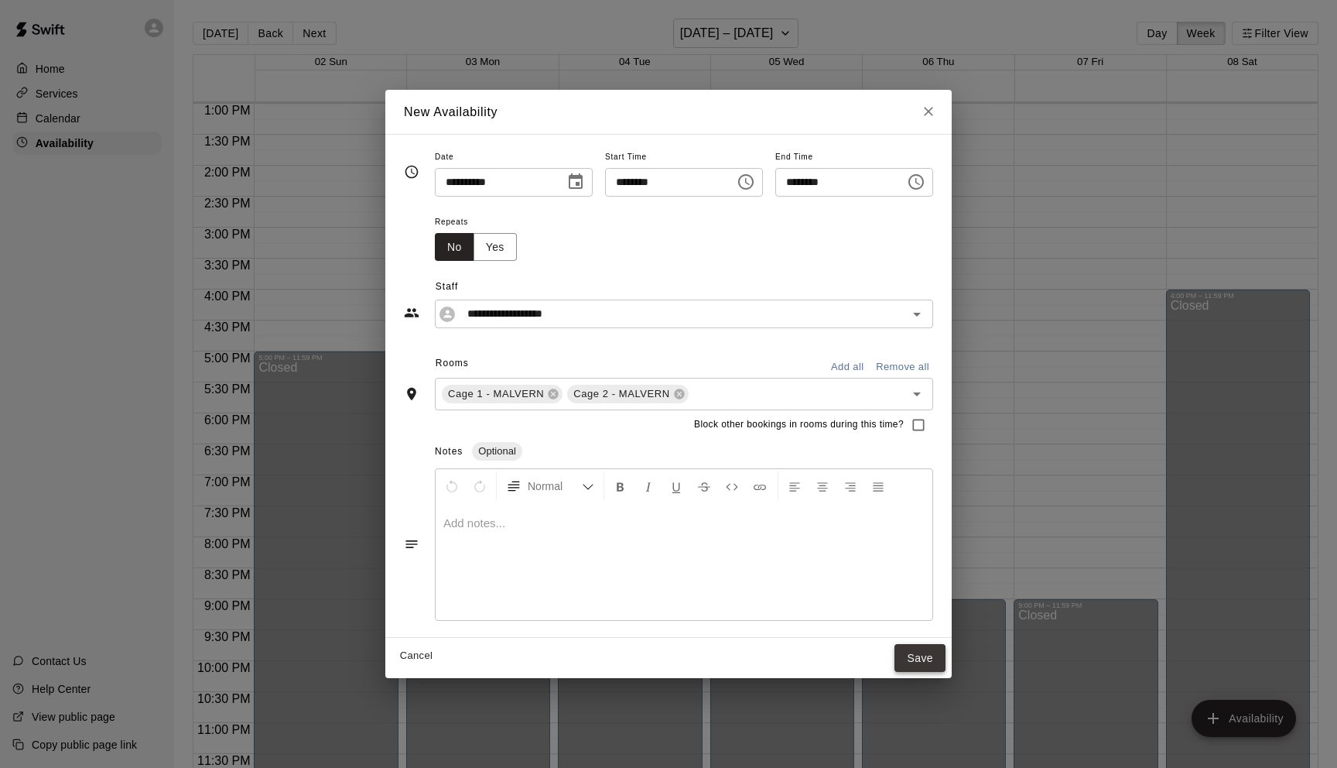
click at [924, 658] on button "Save" at bounding box center [920, 658] width 51 height 29
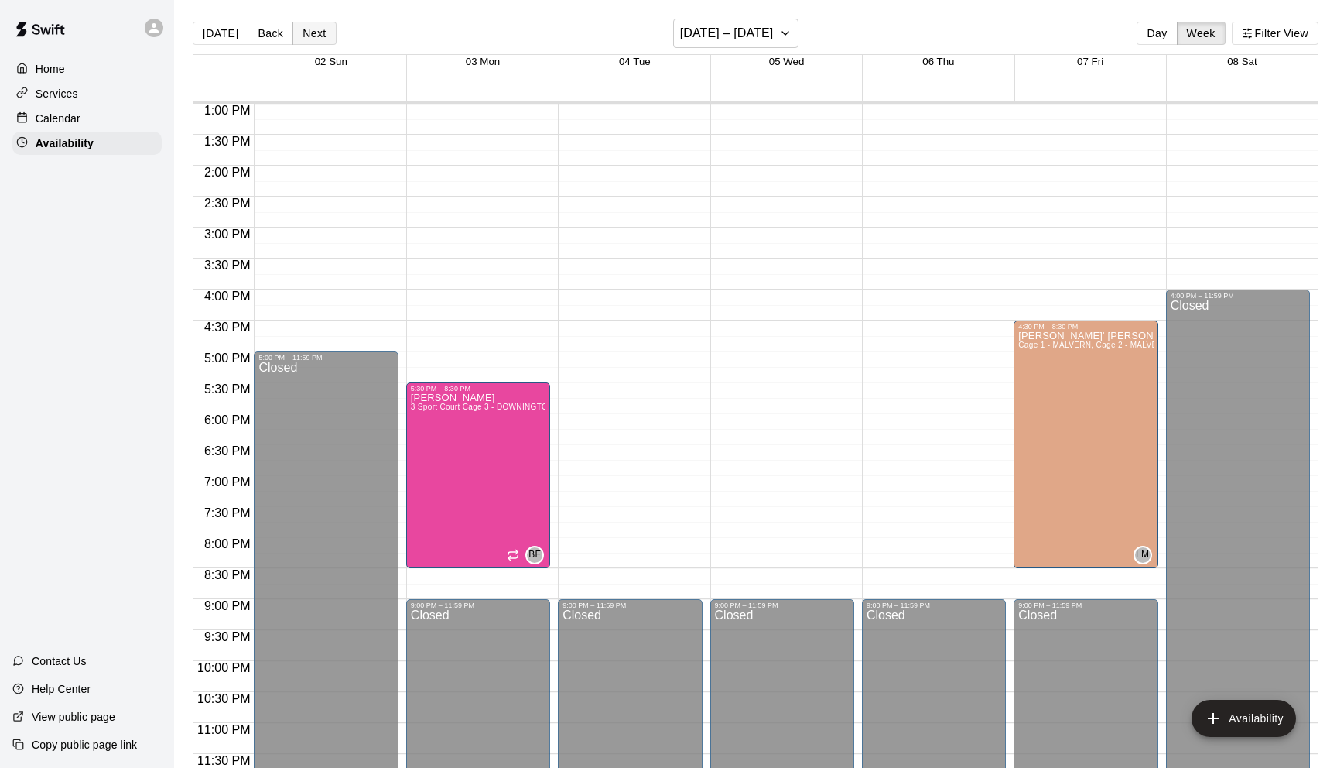
click at [316, 37] on button "Next" at bounding box center [314, 33] width 43 height 23
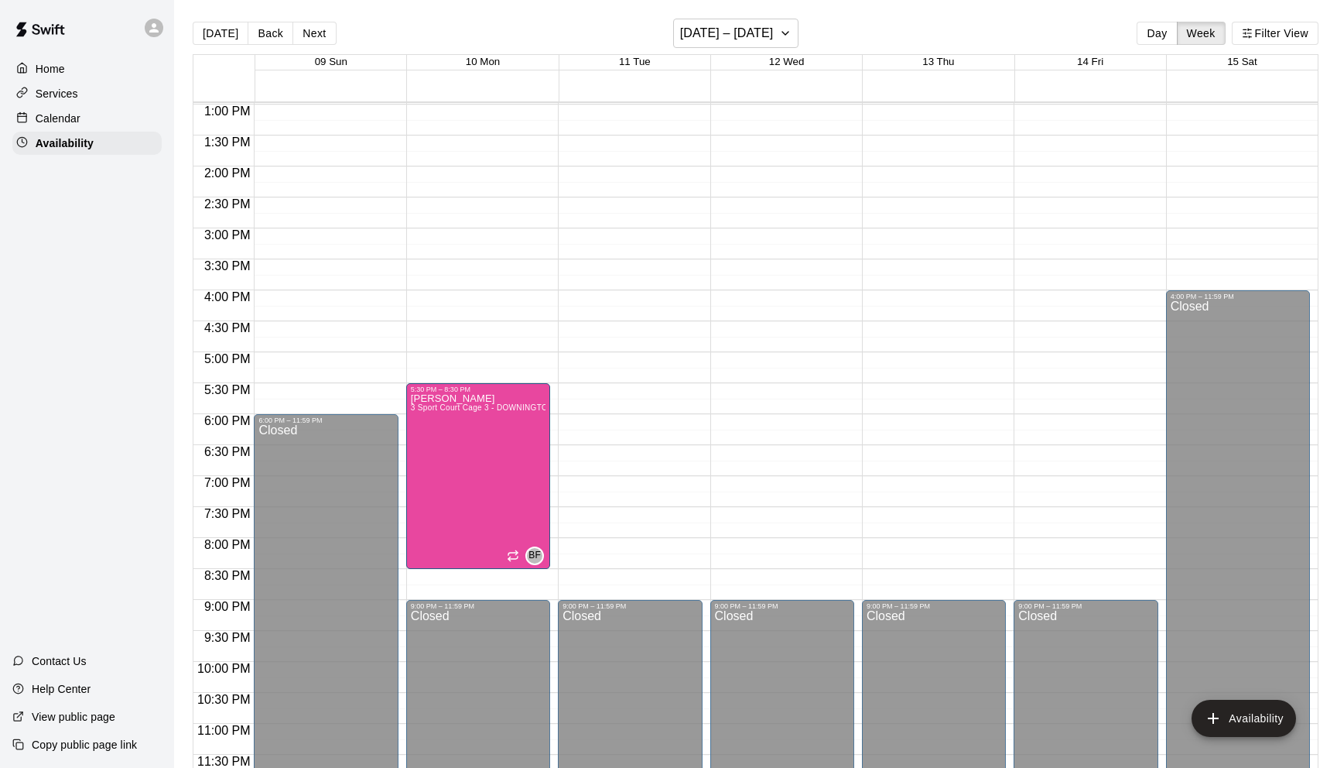
click at [1069, 379] on div "12:00 AM – 8:00 AM Closed 9:00 PM – 11:59 PM Closed" at bounding box center [1086, 43] width 144 height 1486
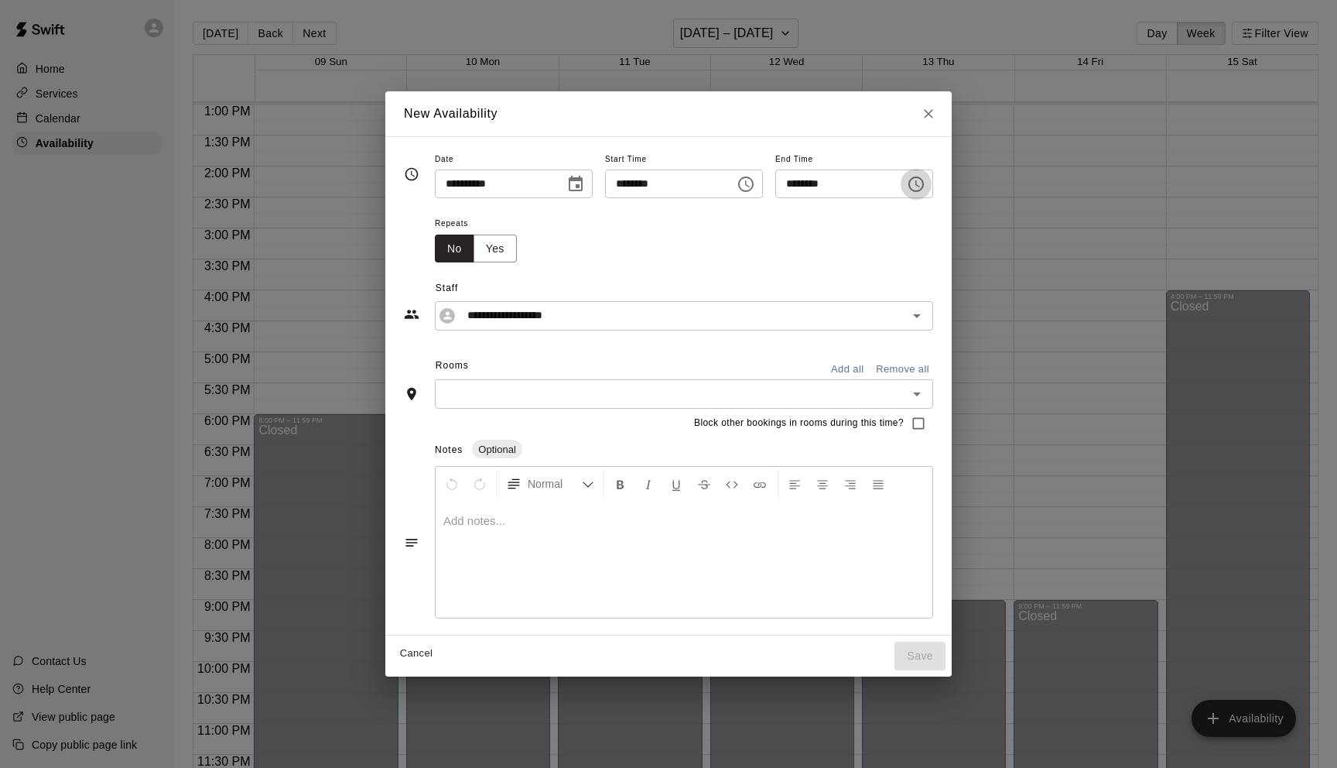
click at [925, 180] on icon "Choose time, selected time is 5:45 PM" at bounding box center [916, 184] width 19 height 19
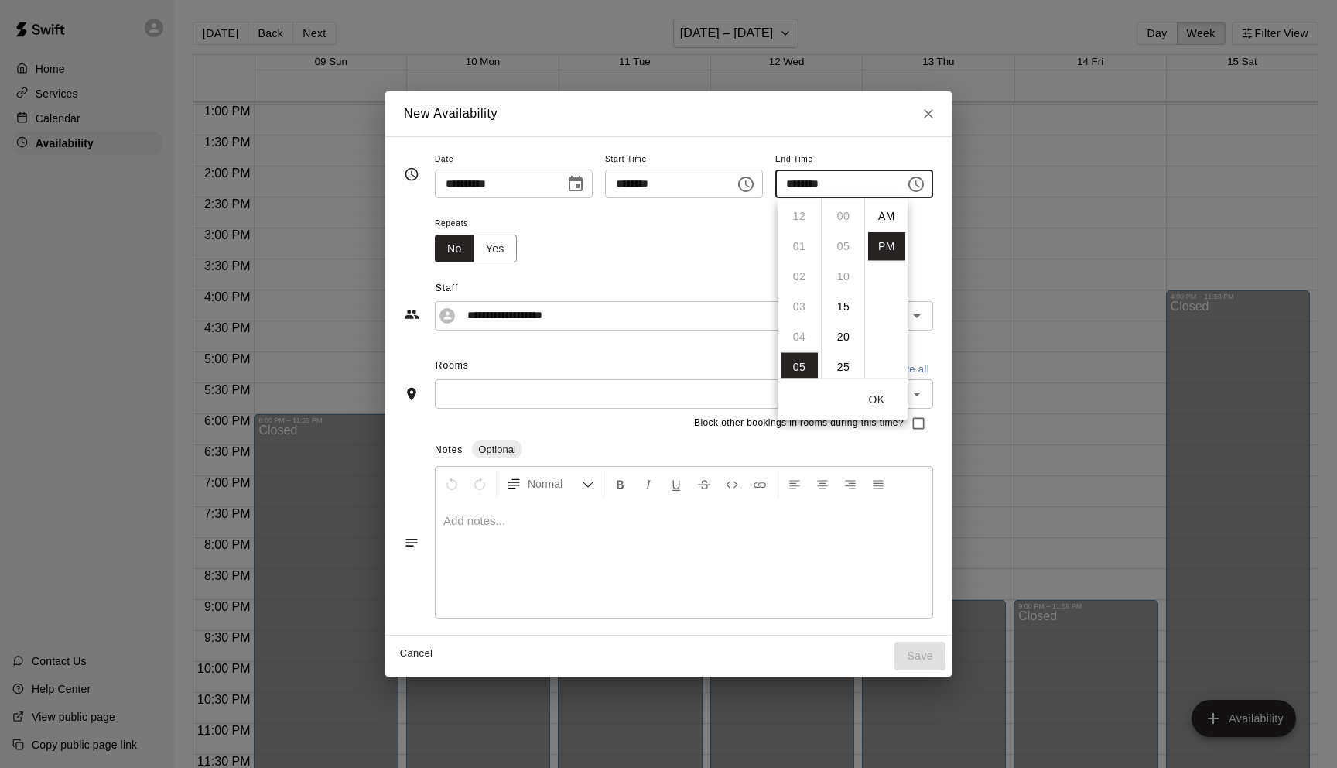
scroll to position [28, 0]
click at [795, 308] on li "08" at bounding box center [799, 307] width 37 height 29
click at [841, 224] on li "30" at bounding box center [843, 229] width 37 height 29
type input "********"
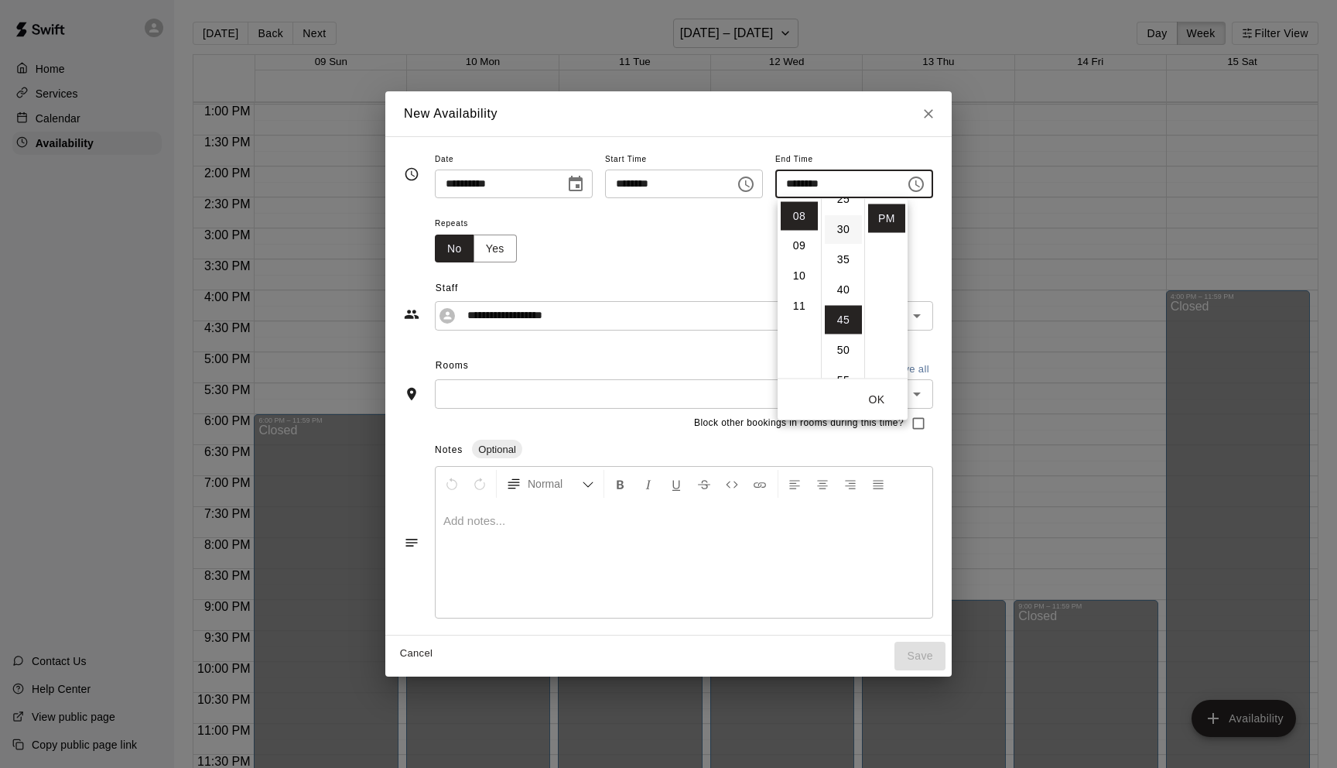
scroll to position [181, 0]
click at [740, 186] on icon "Choose time, selected time is 5:15 PM" at bounding box center [746, 184] width 19 height 19
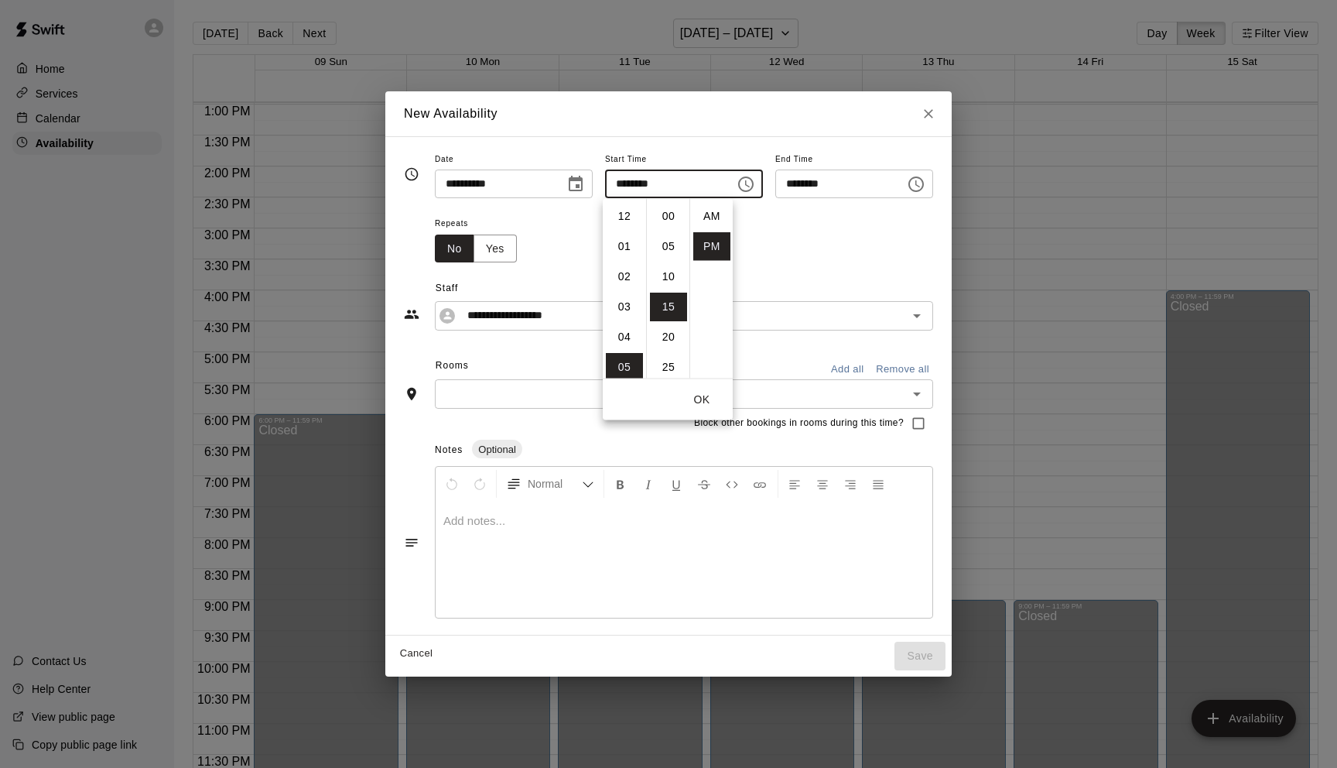
scroll to position [28, 0]
click at [662, 216] on li "30" at bounding box center [668, 209] width 37 height 29
click at [621, 224] on li "04" at bounding box center [624, 224] width 37 height 29
type input "********"
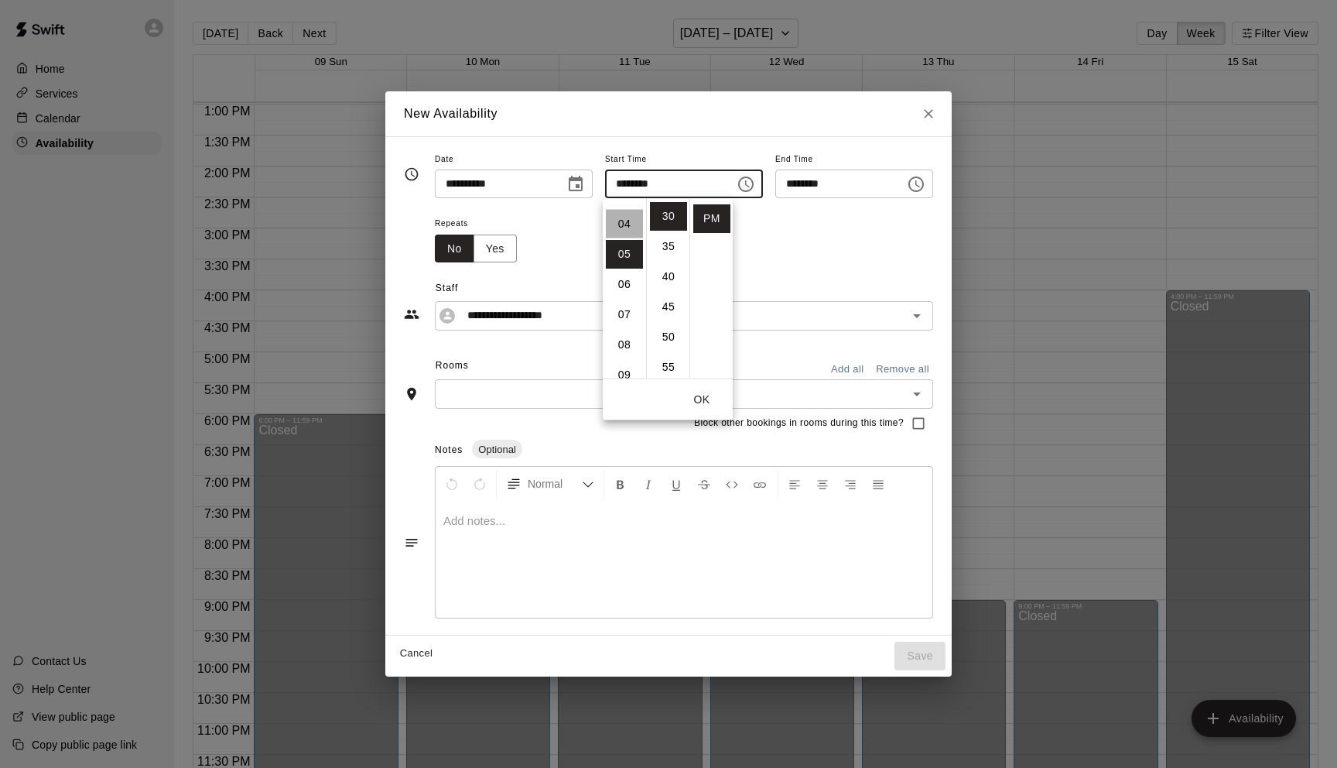
scroll to position [121, 0]
click at [698, 394] on button "OK" at bounding box center [702, 399] width 50 height 29
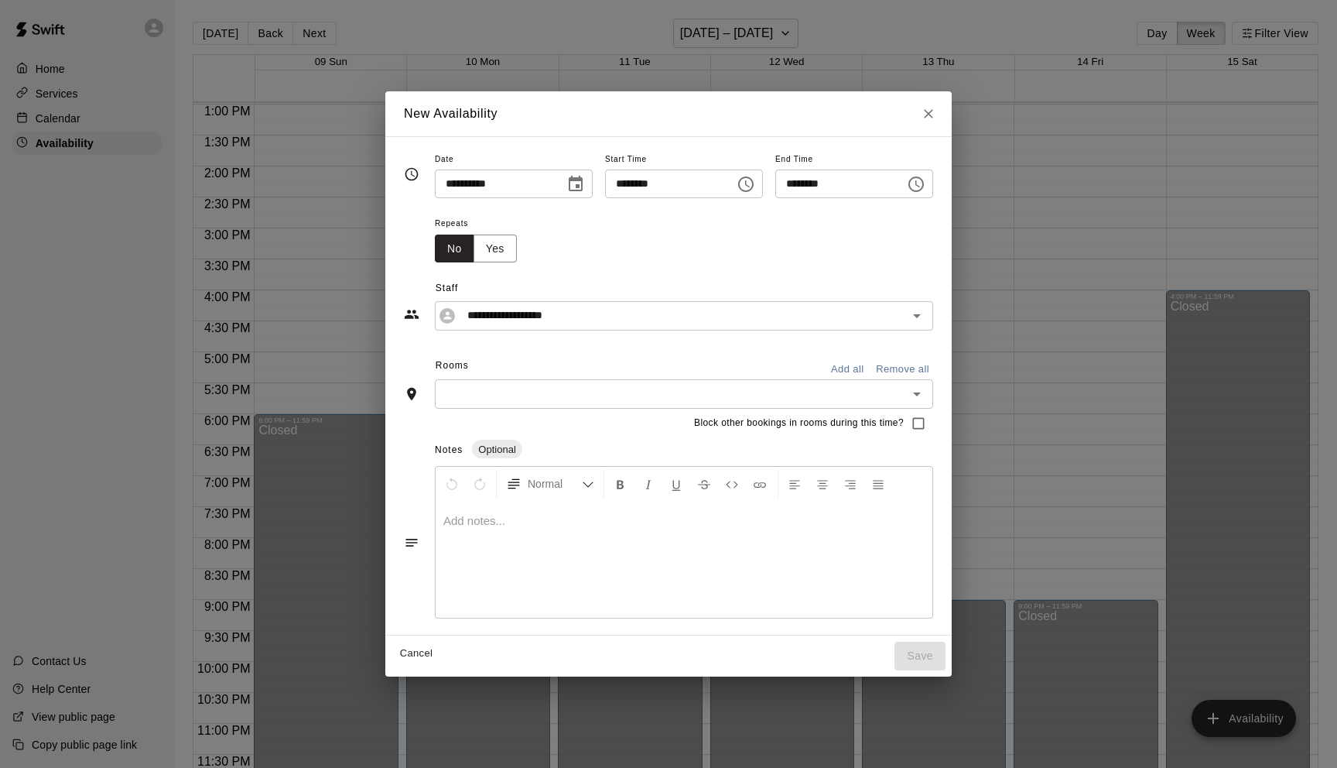
click at [573, 395] on input "text" at bounding box center [672, 393] width 464 height 19
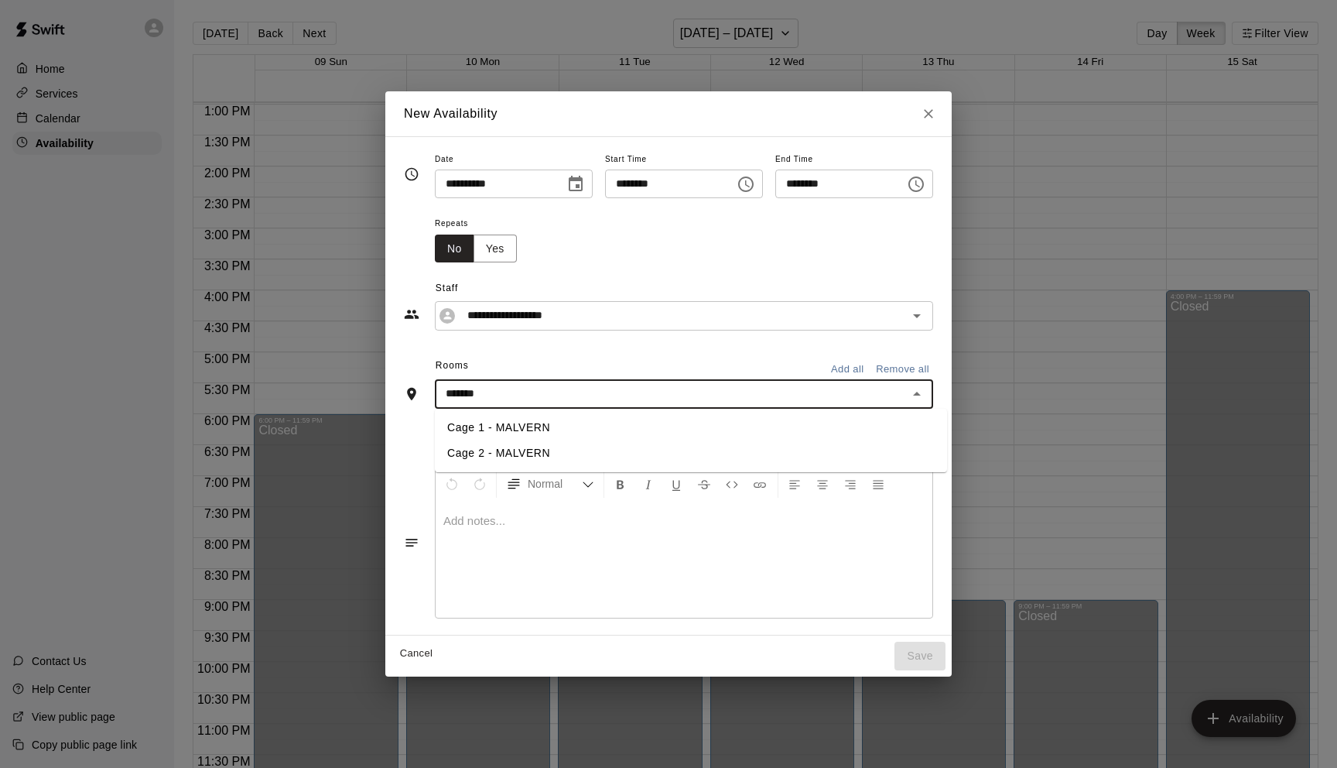
type input "*******"
click at [590, 426] on li "Cage 1 - MALVERN" at bounding box center [691, 428] width 512 height 26
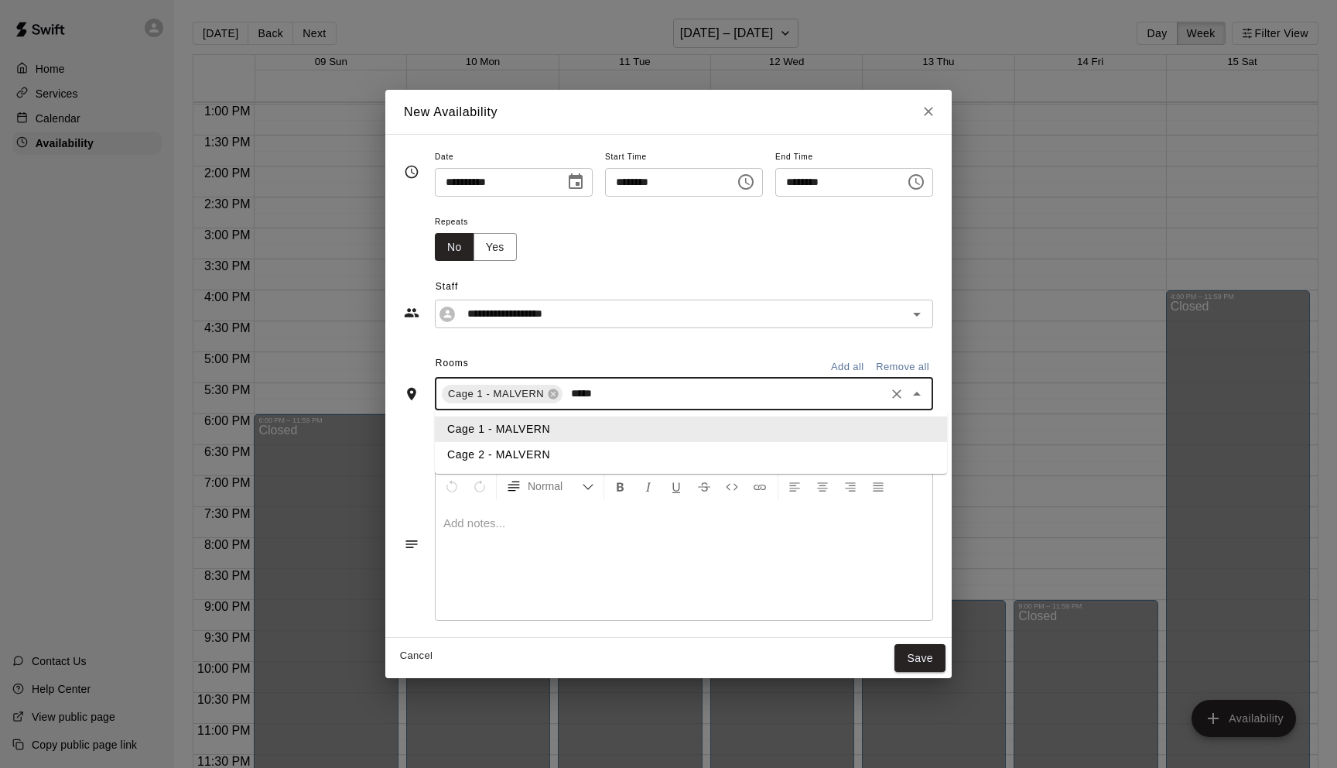
type input "******"
click at [571, 453] on li "Cage 2 - MALVERN" at bounding box center [691, 455] width 512 height 26
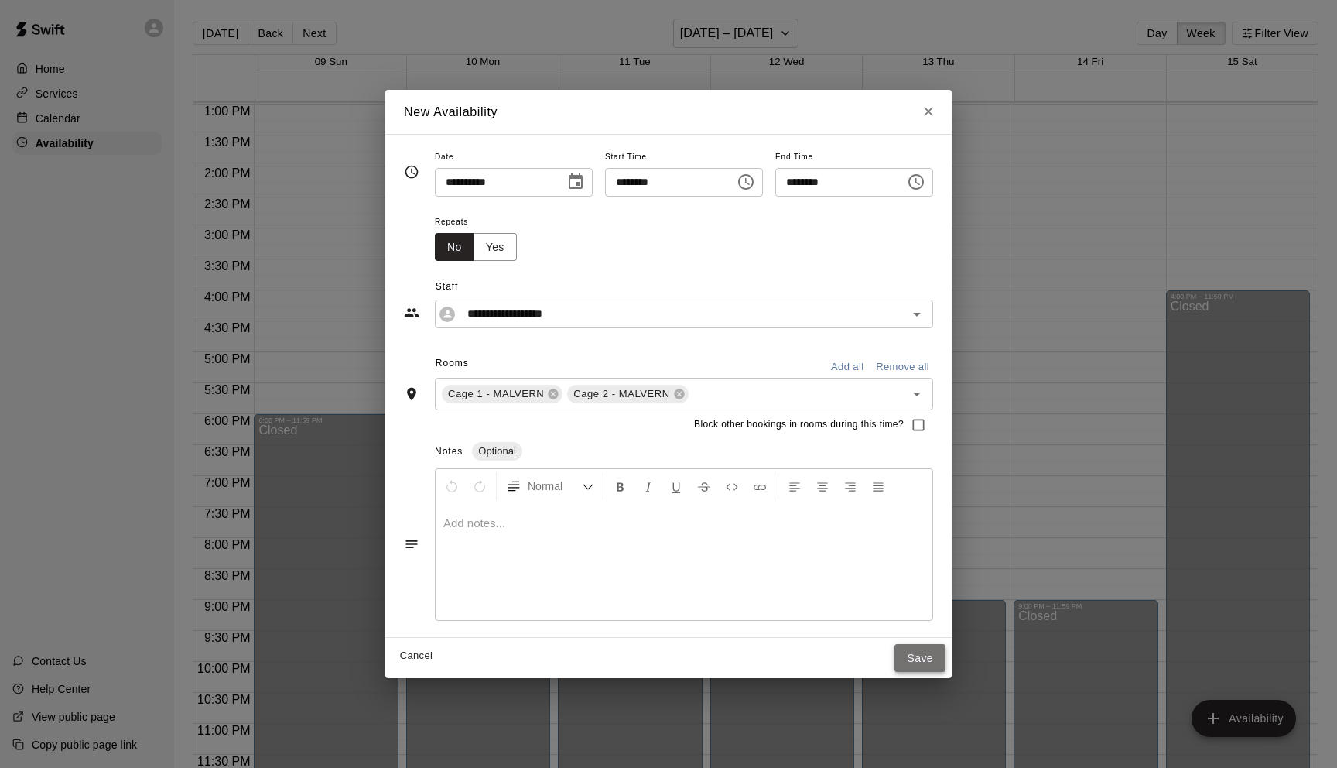
click at [905, 655] on button "Save" at bounding box center [920, 658] width 51 height 29
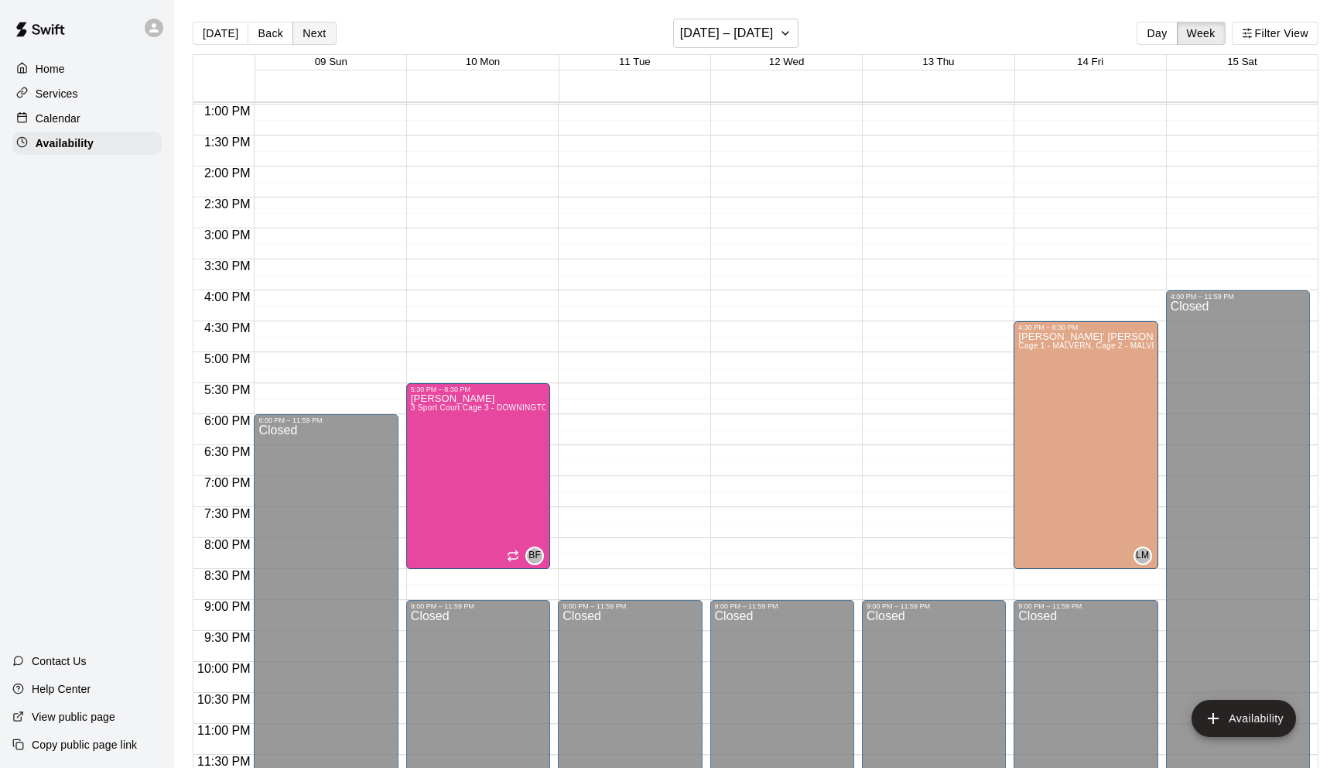
click at [304, 30] on button "Next" at bounding box center [314, 33] width 43 height 23
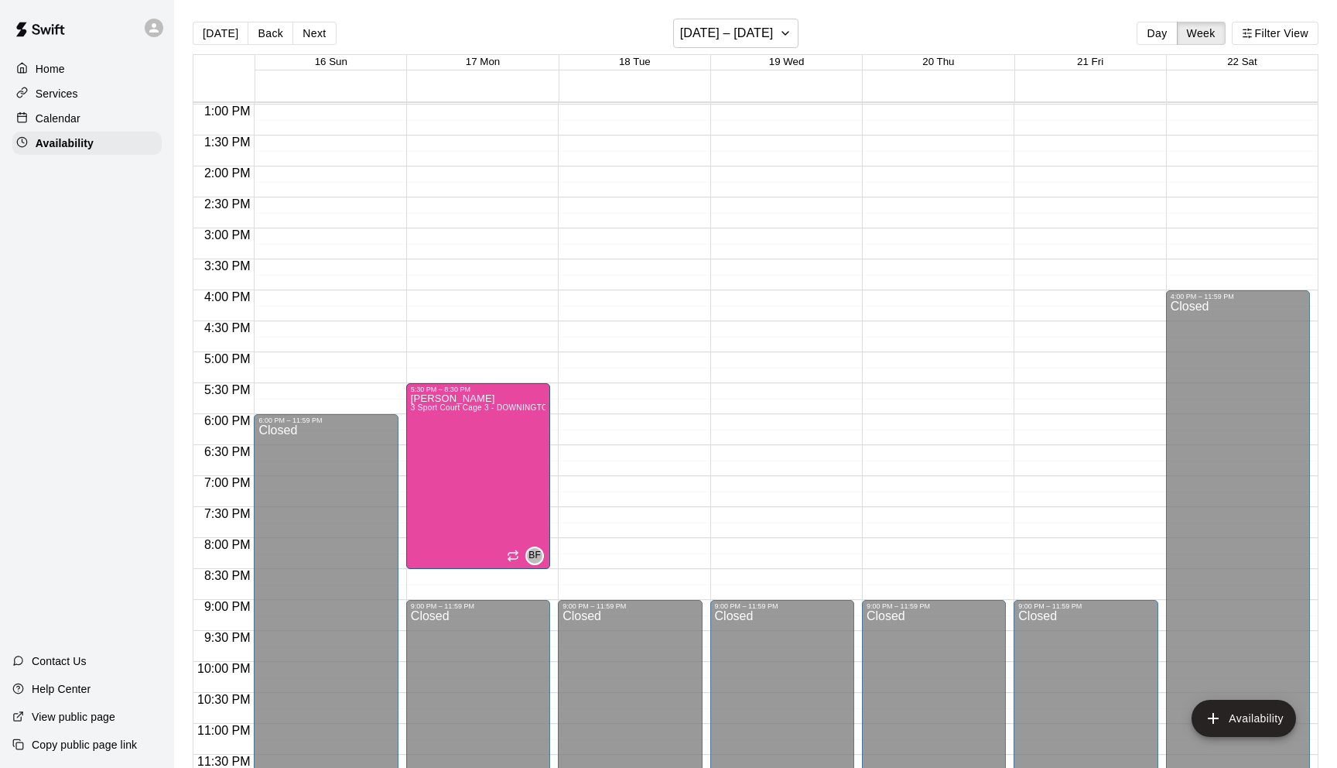
click at [1093, 303] on div "12:00 AM – 8:00 AM Closed 9:00 PM – 11:59 PM Closed" at bounding box center [1086, 43] width 144 height 1486
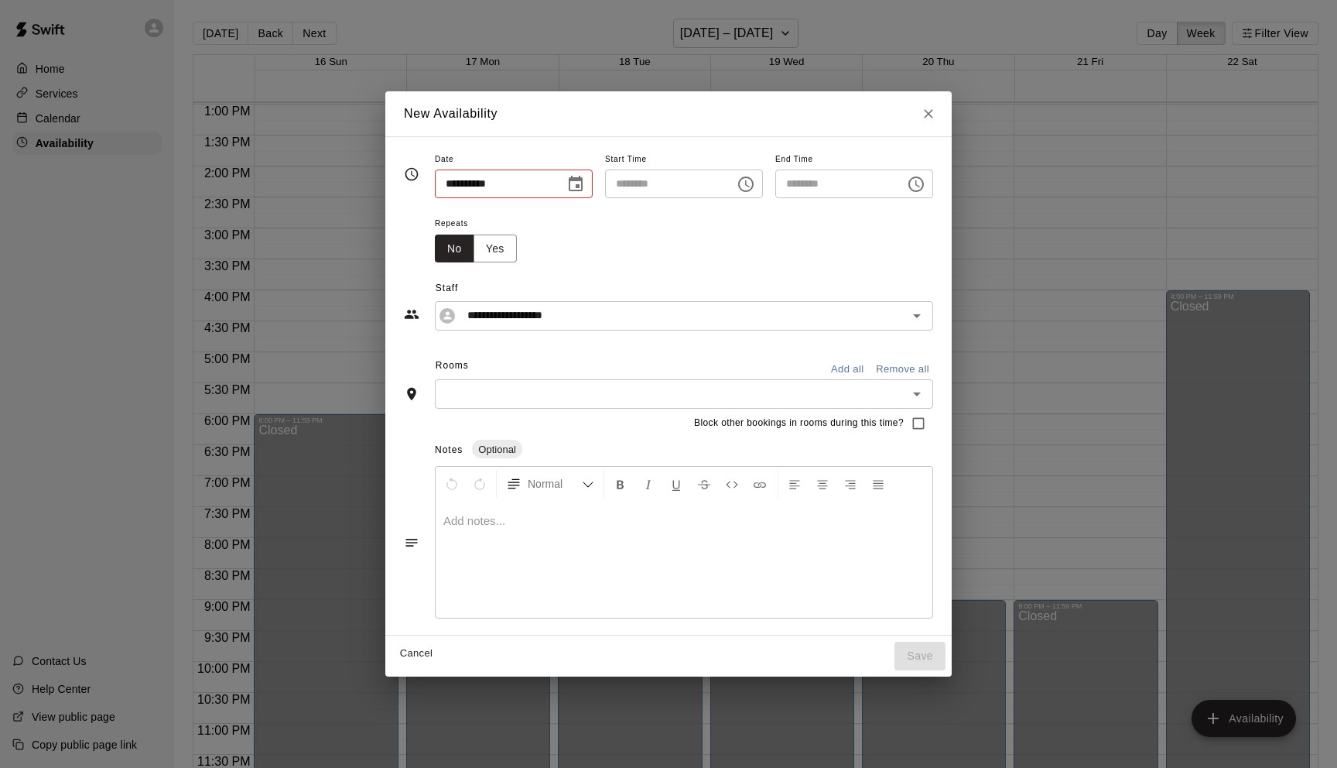
type input "**********"
type input "********"
click at [921, 186] on icon "Choose time, selected time is 4:30 PM" at bounding box center [916, 184] width 19 height 19
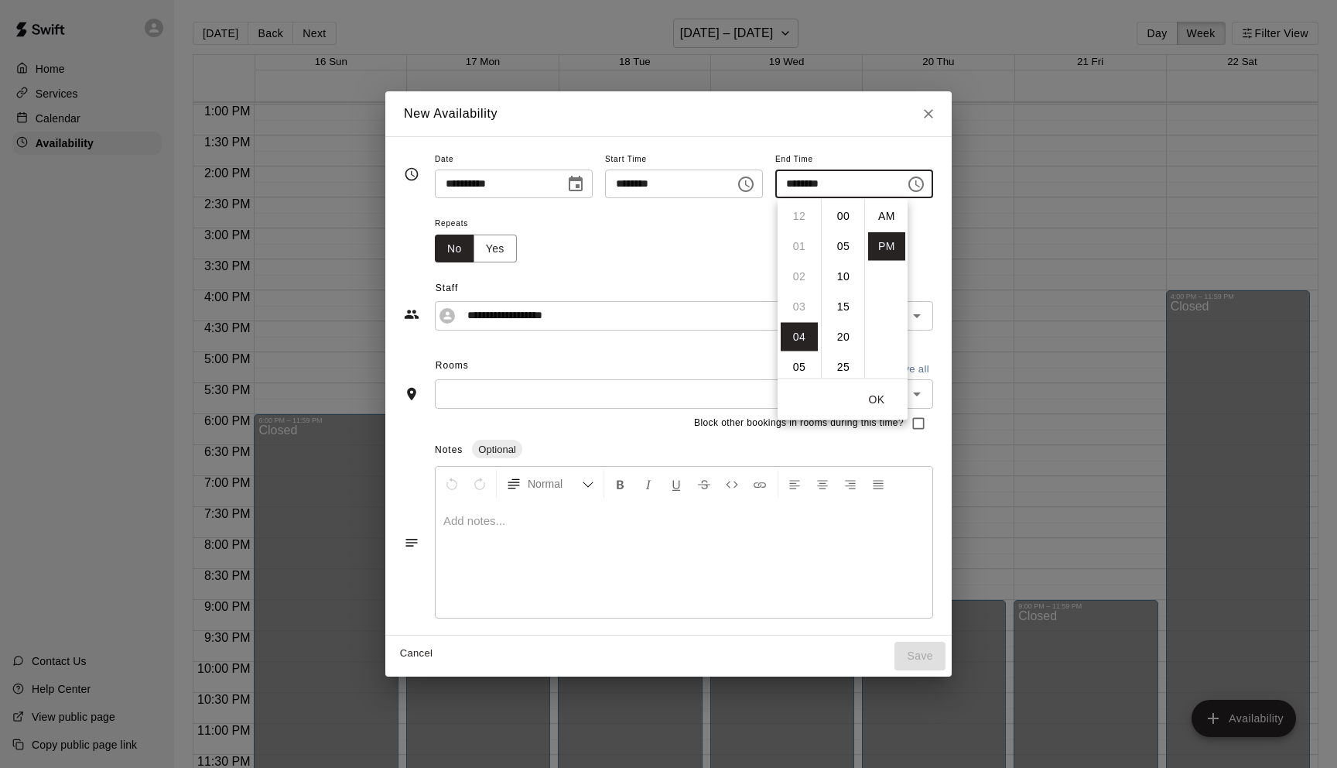
scroll to position [28, 0]
click at [802, 337] on li "08" at bounding box center [799, 337] width 37 height 29
type input "********"
click at [748, 185] on icon "Choose time, selected time is 4:00 PM" at bounding box center [746, 184] width 19 height 19
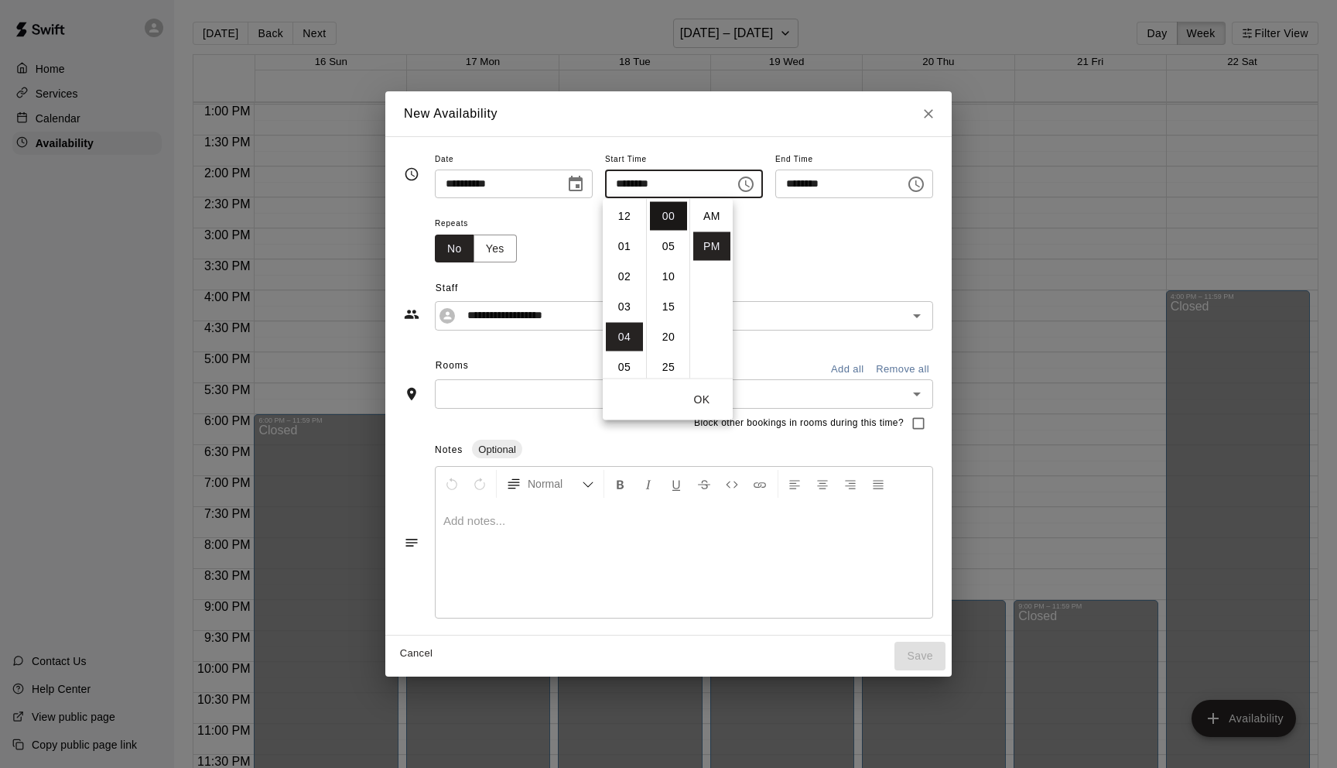
scroll to position [28, 0]
click at [668, 229] on li "00" at bounding box center [668, 216] width 37 height 29
click at [673, 340] on li "30" at bounding box center [668, 342] width 37 height 29
type input "********"
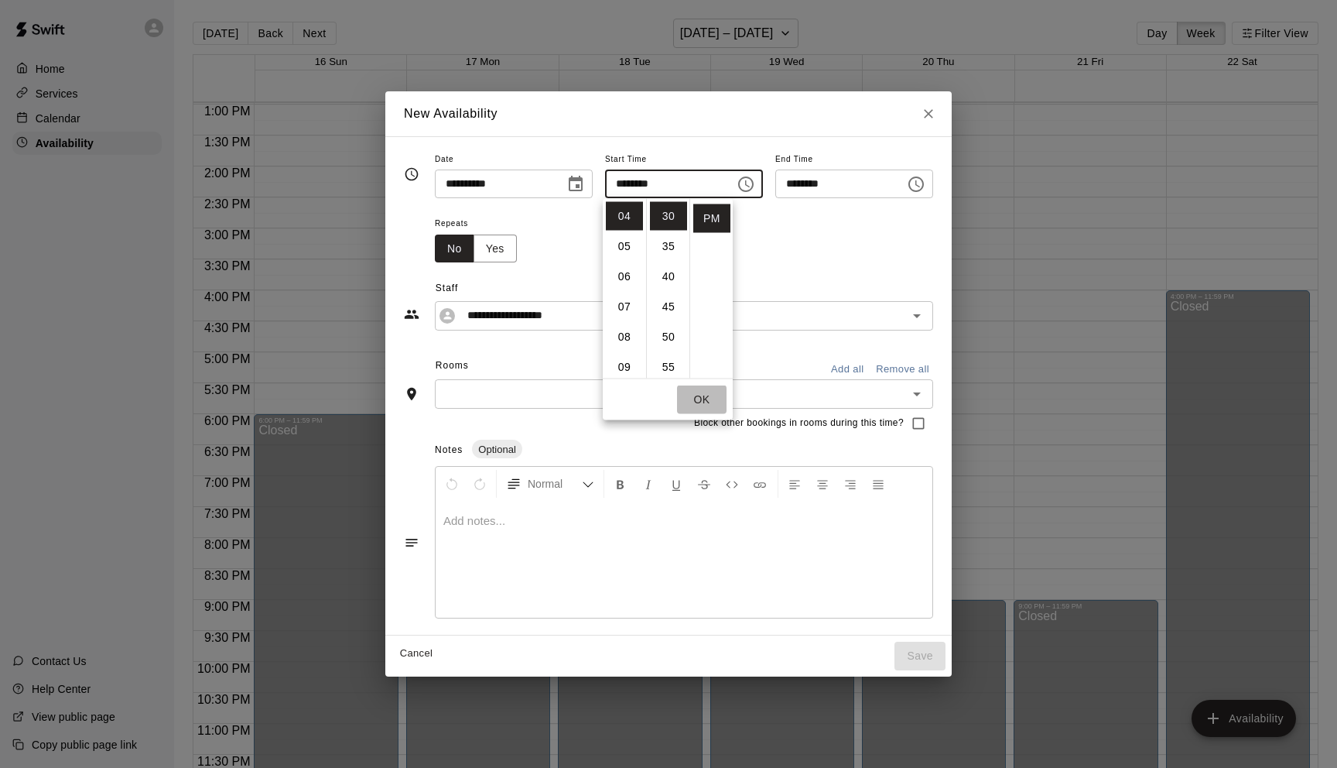
click at [701, 402] on button "OK" at bounding box center [702, 399] width 50 height 29
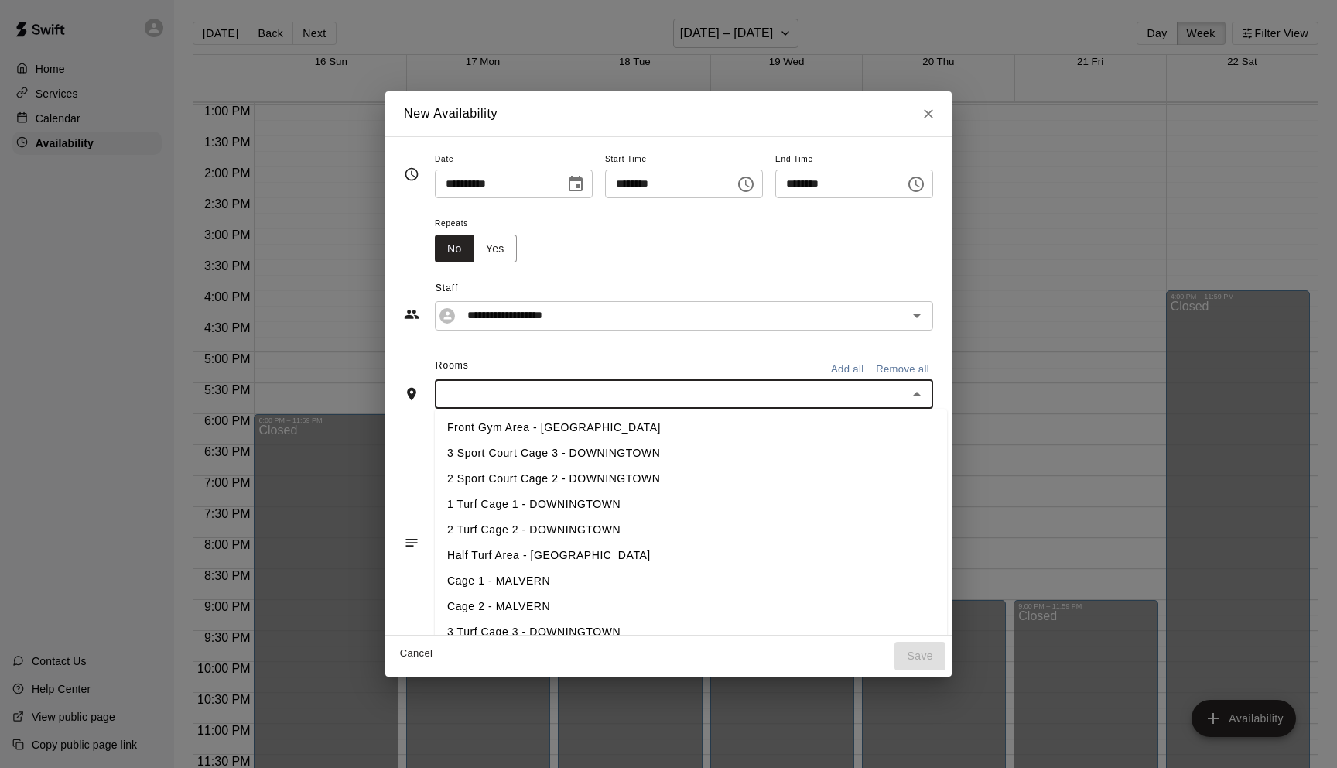
click at [558, 393] on input "text" at bounding box center [672, 393] width 464 height 19
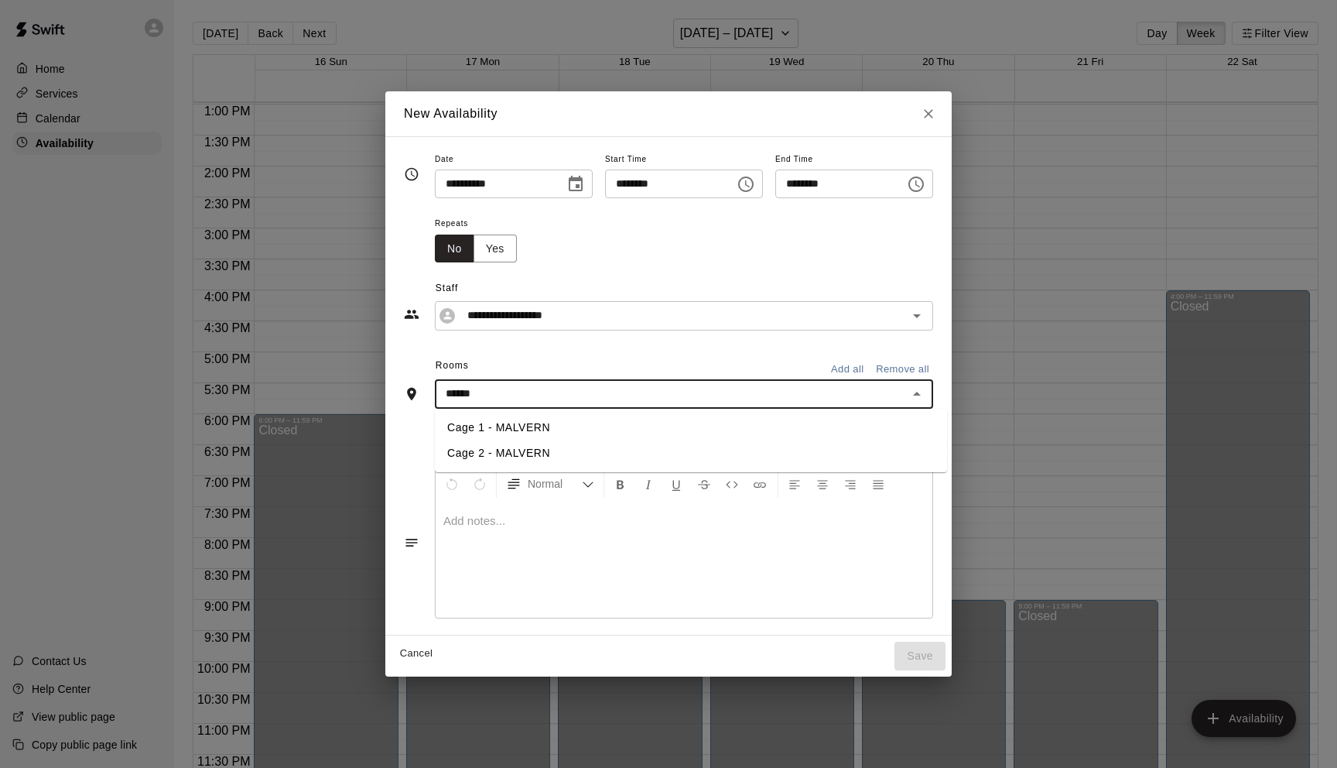
type input "*******"
click at [569, 422] on li "Cage 1 - MALVERN" at bounding box center [691, 428] width 512 height 26
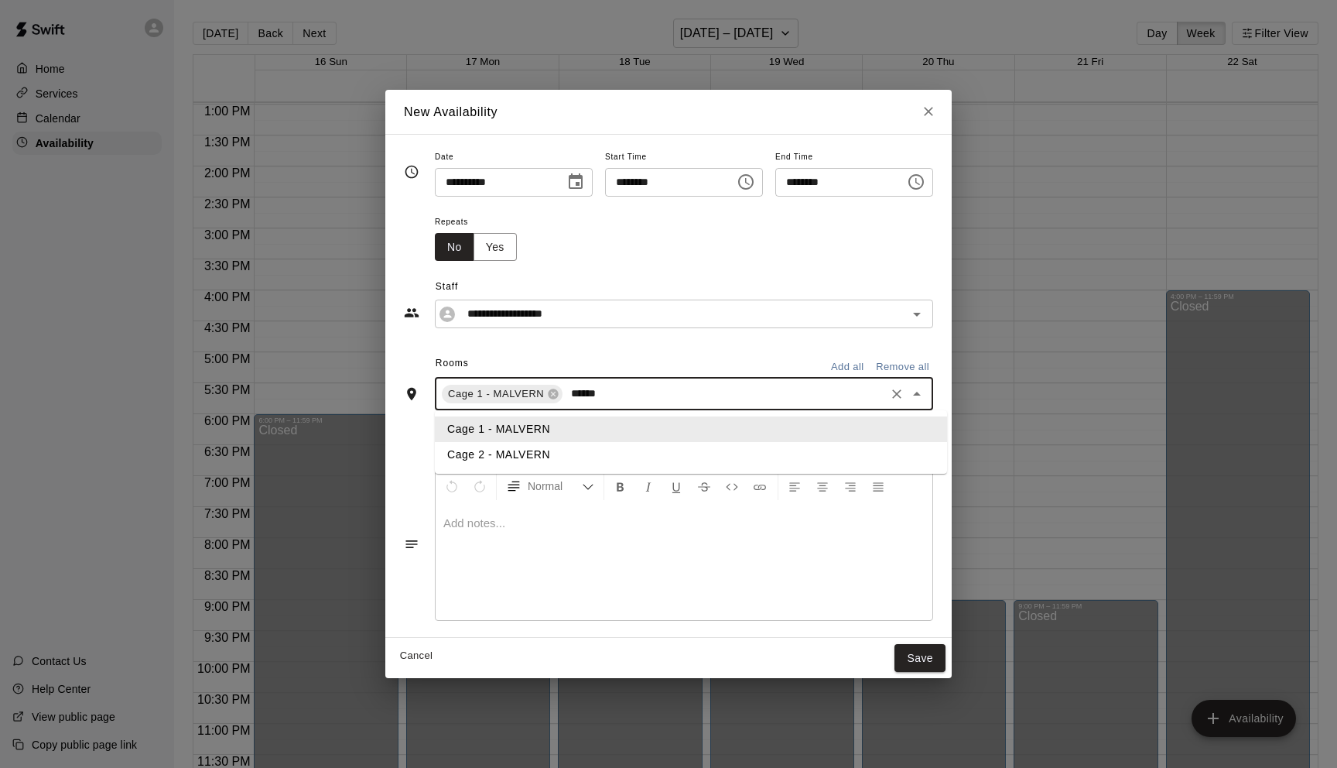
type input "*******"
click at [533, 450] on li "Cage 2 - MALVERN" at bounding box center [691, 455] width 512 height 26
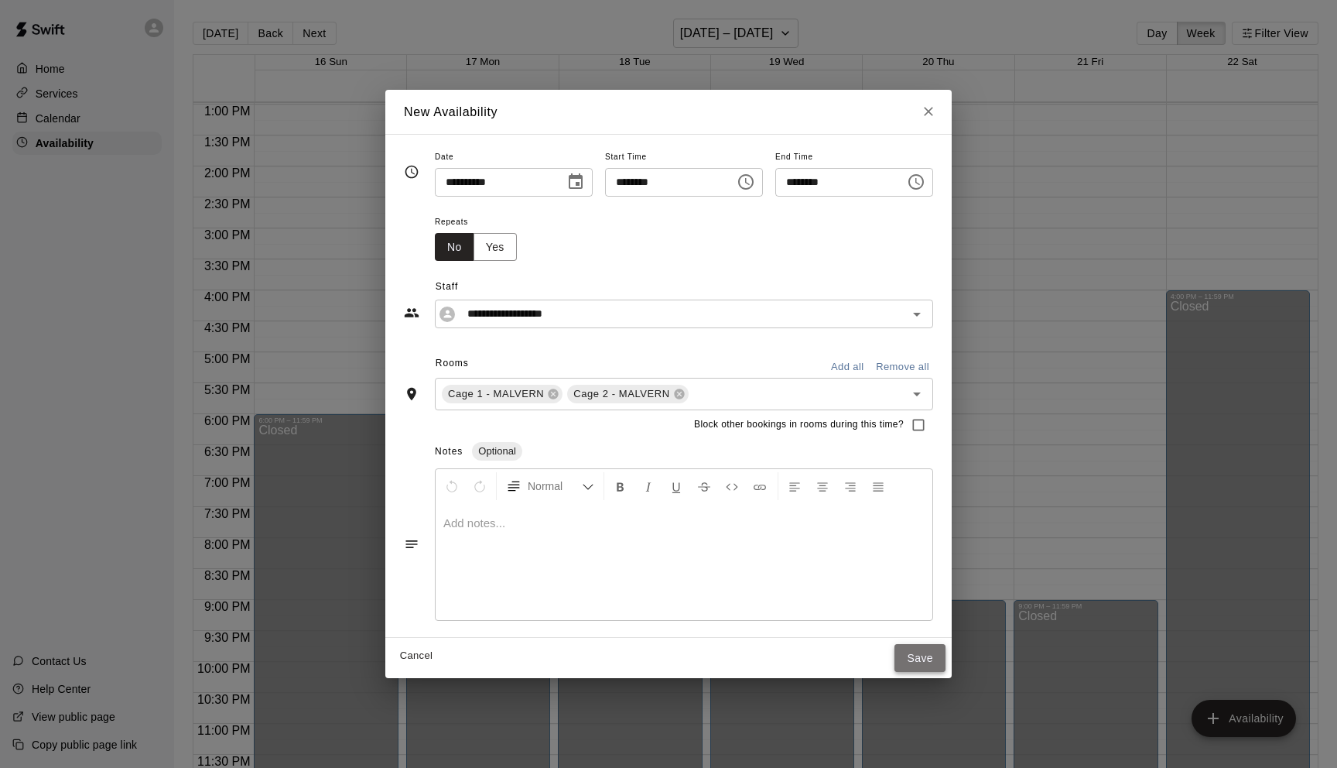
click at [941, 661] on button "Save" at bounding box center [920, 658] width 51 height 29
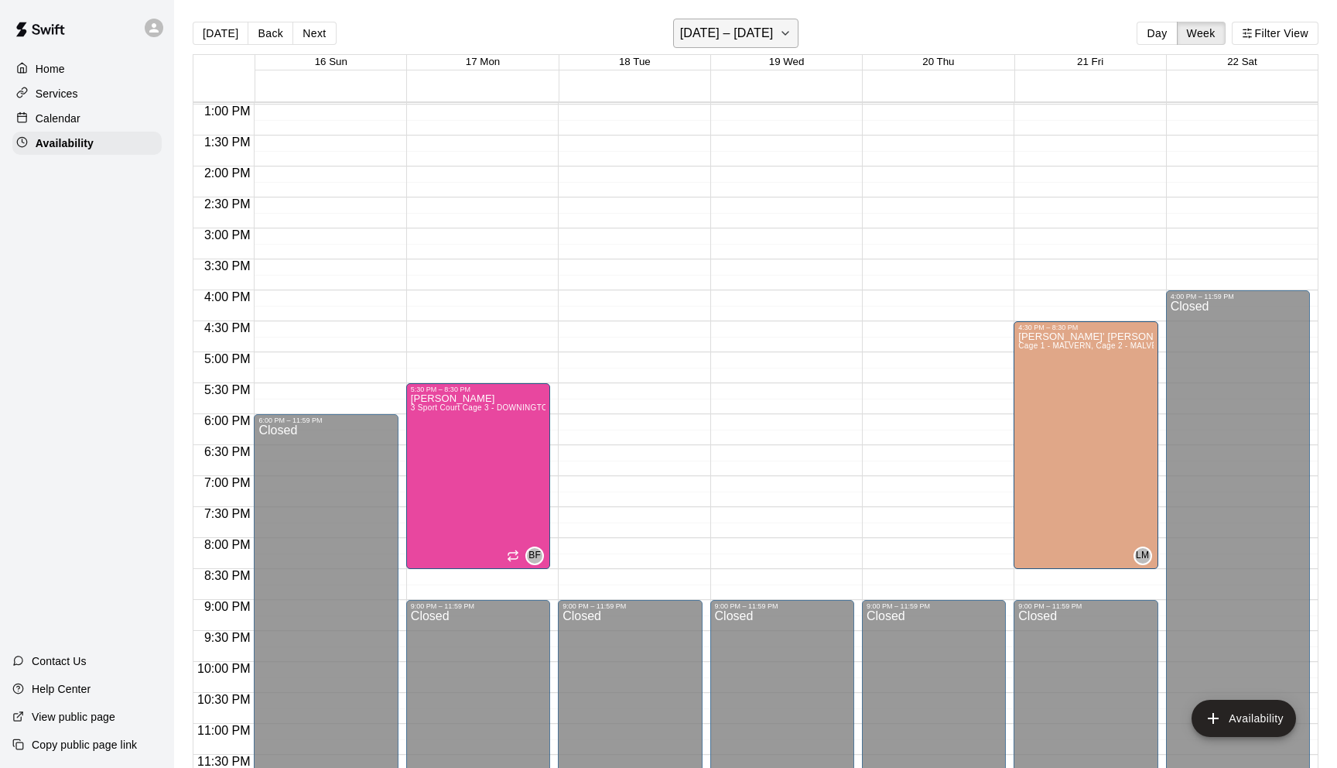
click at [792, 37] on icon "button" at bounding box center [785, 33] width 12 height 19
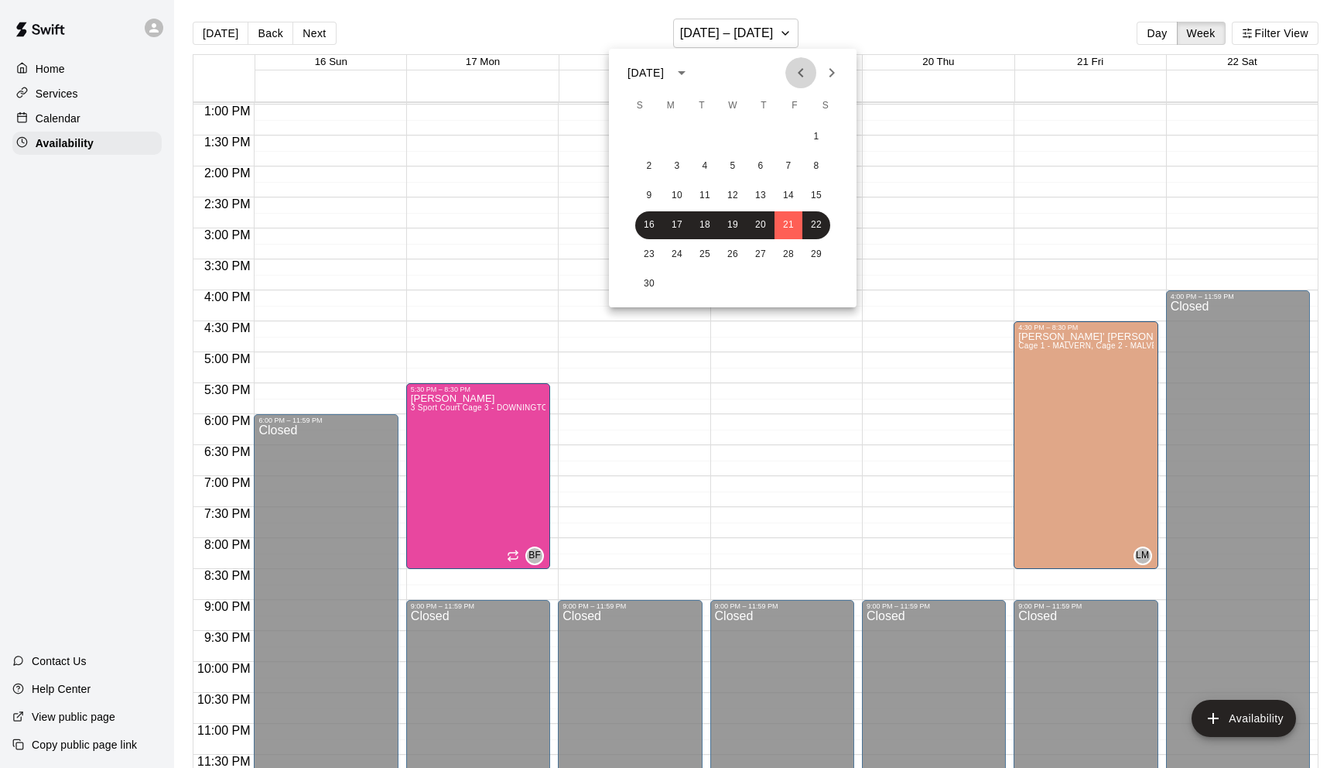
click at [799, 72] on icon "Previous month" at bounding box center [800, 72] width 5 height 9
click at [799, 74] on icon "Previous month" at bounding box center [801, 72] width 19 height 19
click at [838, 73] on icon "Next month" at bounding box center [832, 72] width 19 height 19
click at [676, 166] on button "8" at bounding box center [677, 166] width 28 height 28
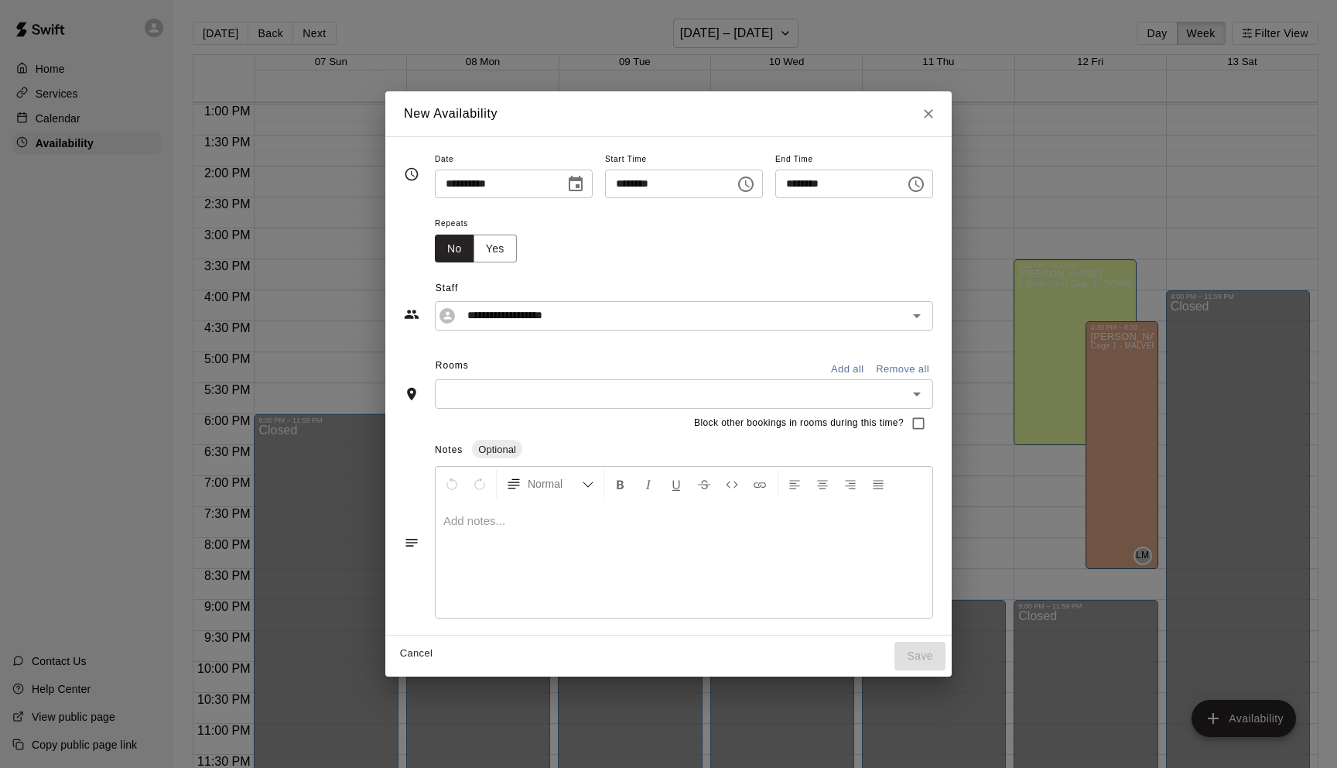
click at [922, 187] on icon "Choose time, selected time is 5:00 PM" at bounding box center [916, 184] width 19 height 19
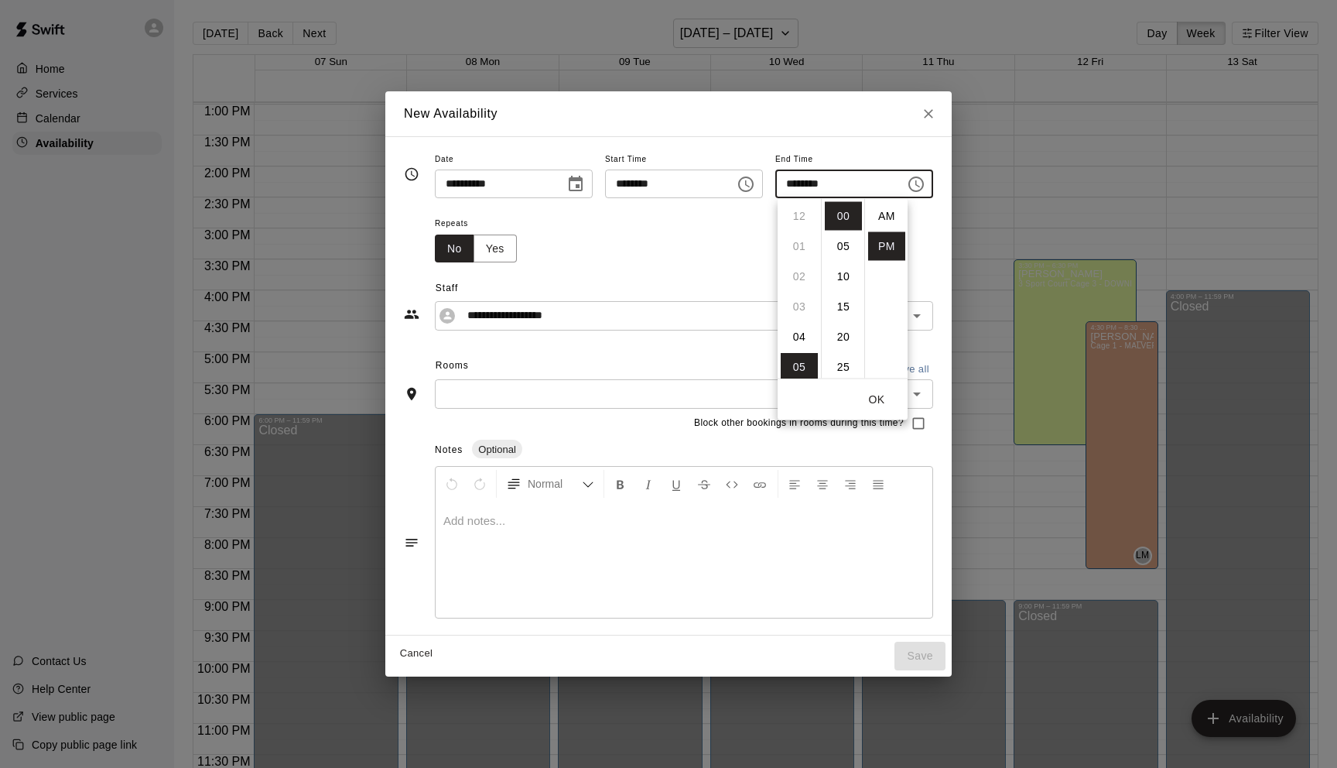
scroll to position [28, 0]
click at [802, 310] on li "08" at bounding box center [799, 307] width 37 height 29
click at [844, 347] on li "30" at bounding box center [843, 346] width 37 height 29
type input "********"
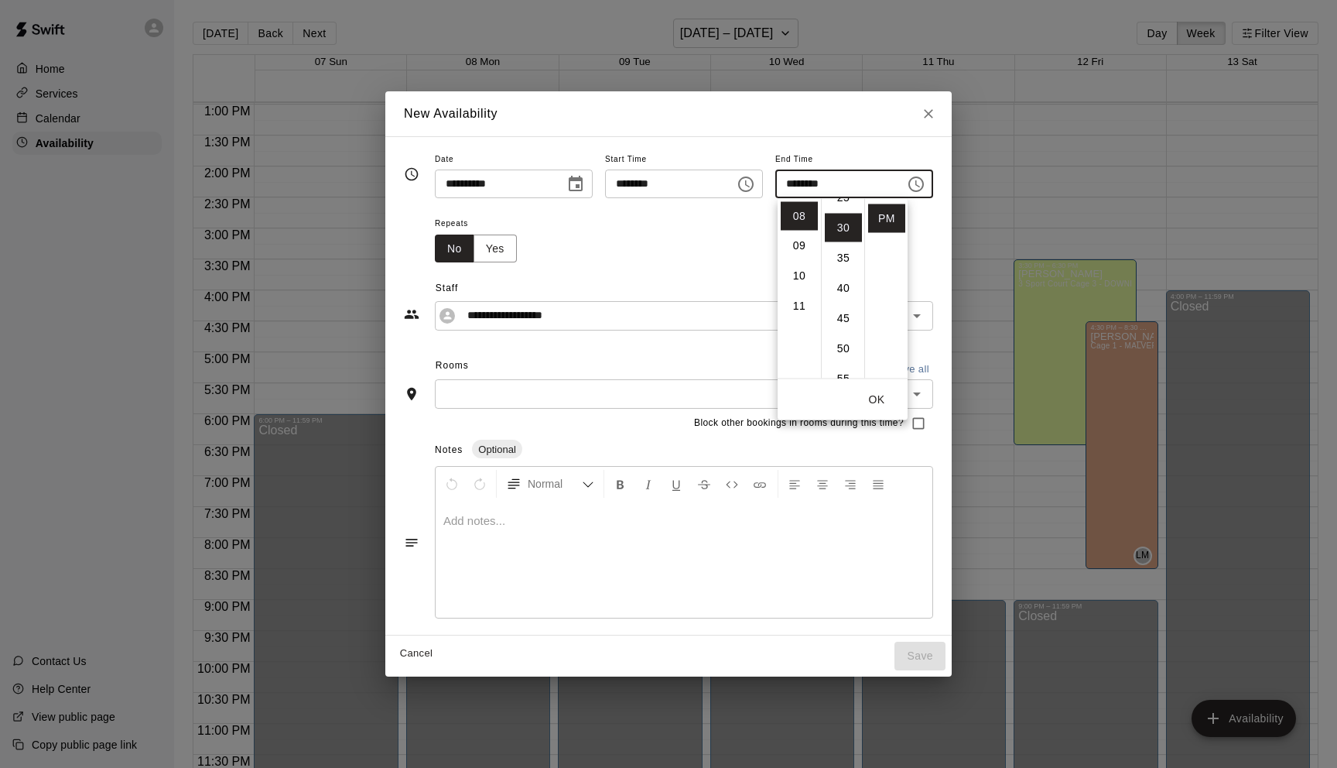
scroll to position [181, 0]
click at [750, 183] on icon "Choose time, selected time is 4:30 PM" at bounding box center [746, 184] width 19 height 19
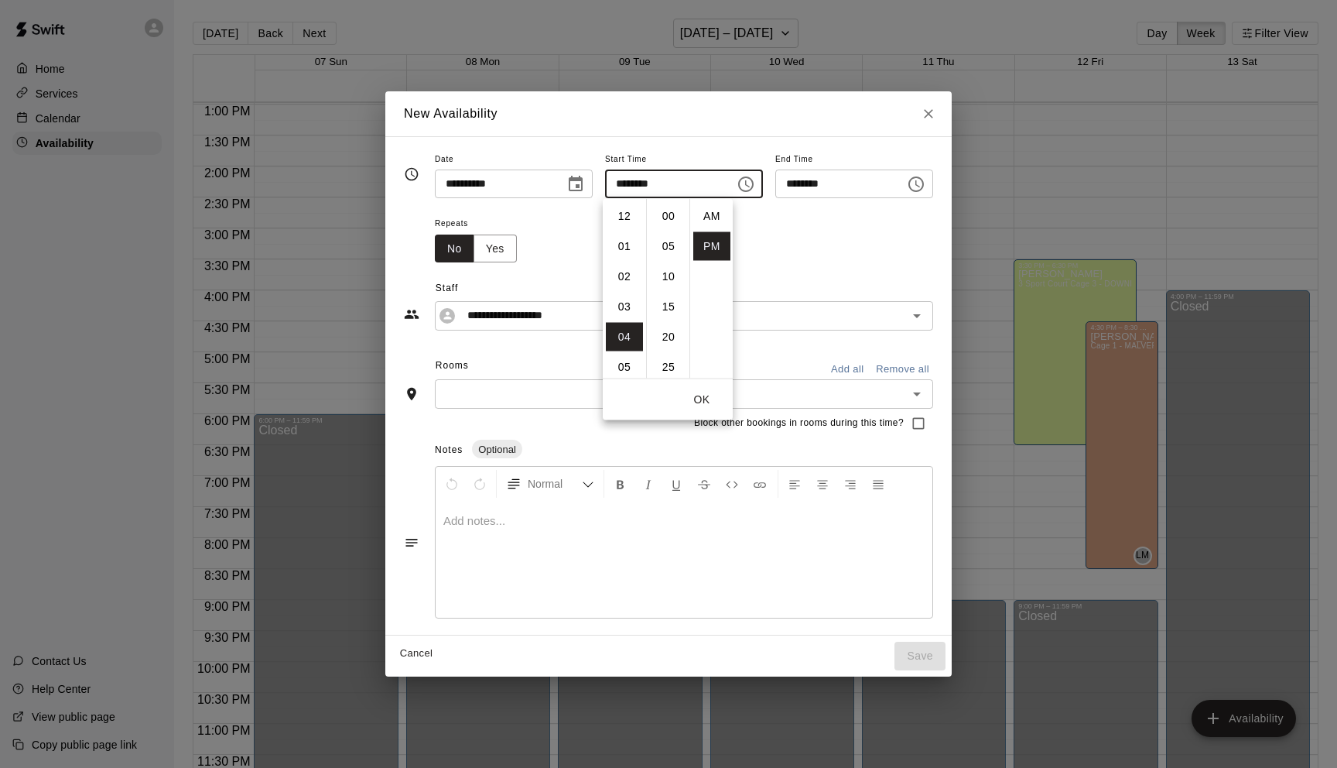
scroll to position [28, 0]
click at [845, 251] on div "Repeats No Yes" at bounding box center [684, 238] width 498 height 49
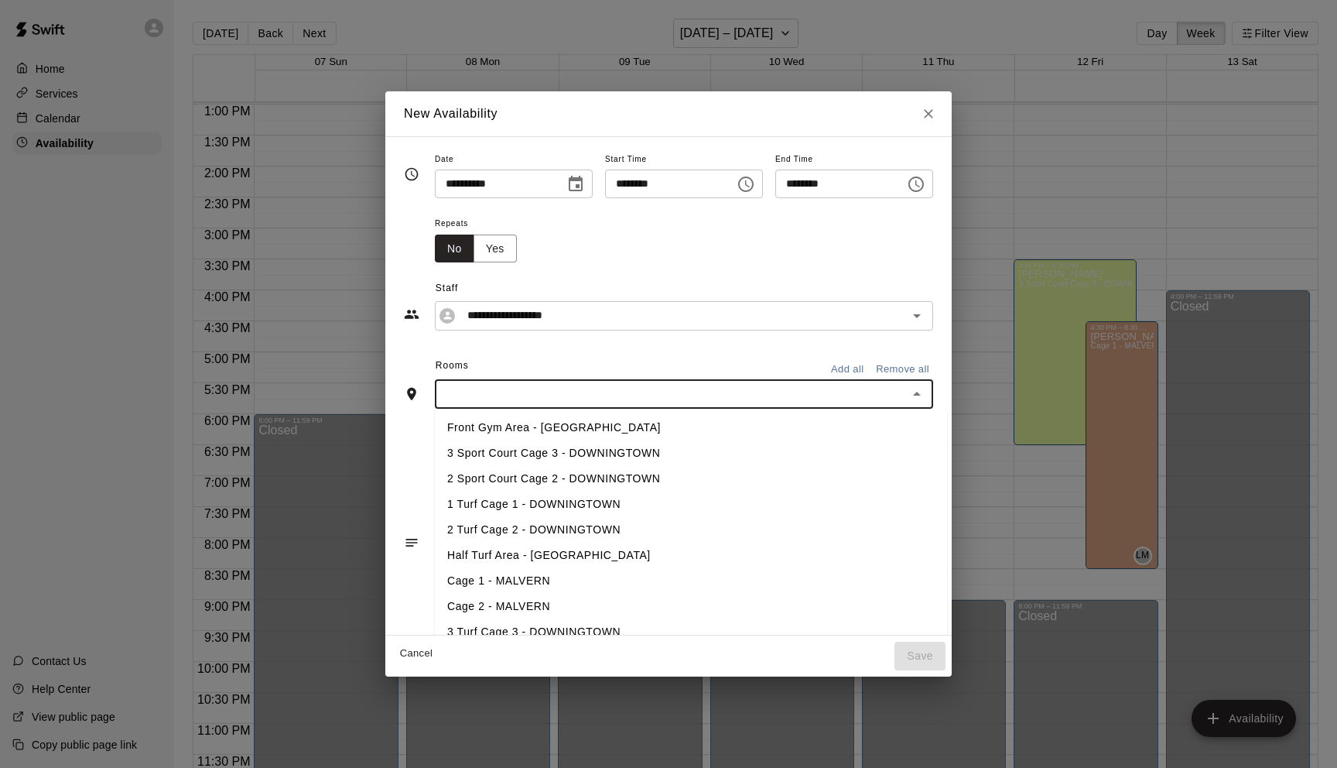
click at [501, 389] on input "text" at bounding box center [672, 393] width 464 height 19
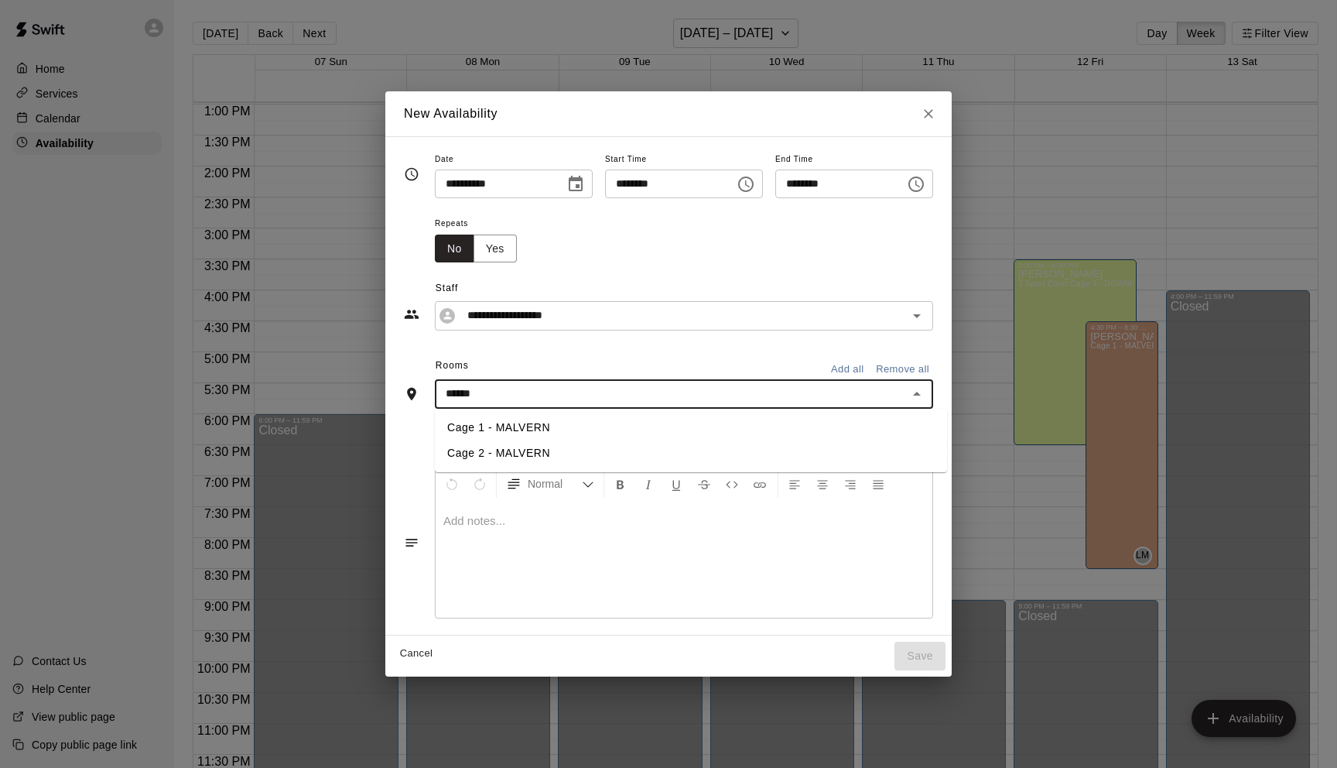
type input "*******"
click at [529, 426] on li "Cage 1 - MALVERN" at bounding box center [691, 428] width 512 height 26
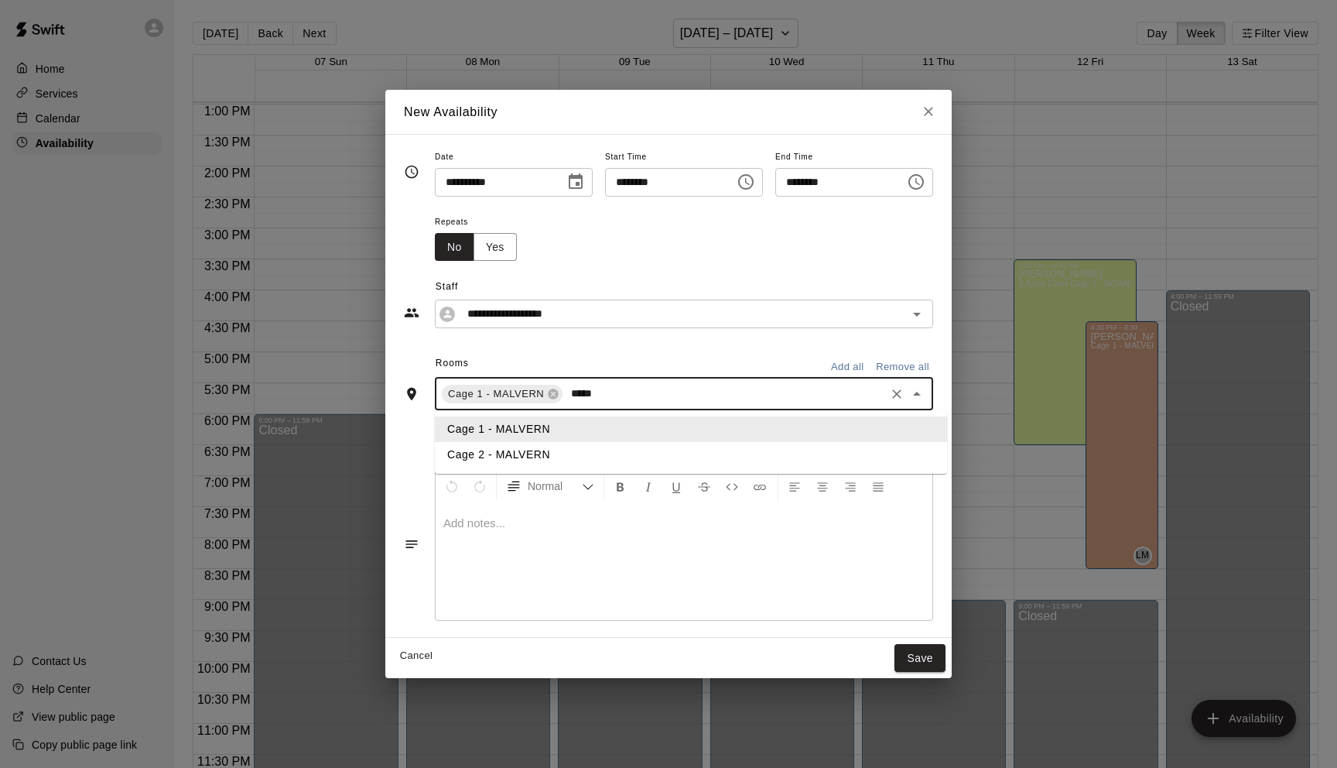
type input "******"
click at [511, 460] on li "Cage 2 - MALVERN" at bounding box center [691, 455] width 512 height 26
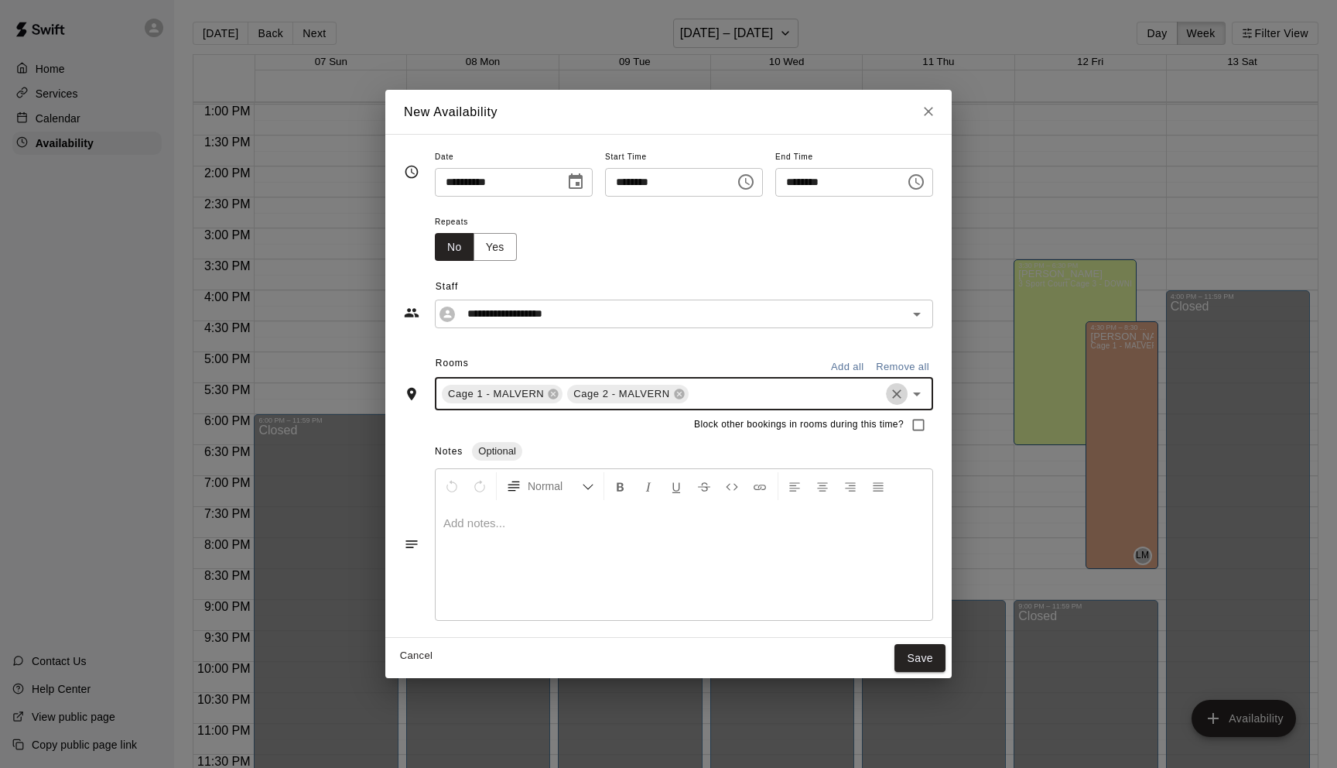
click at [900, 397] on icon "Clear" at bounding box center [896, 393] width 9 height 9
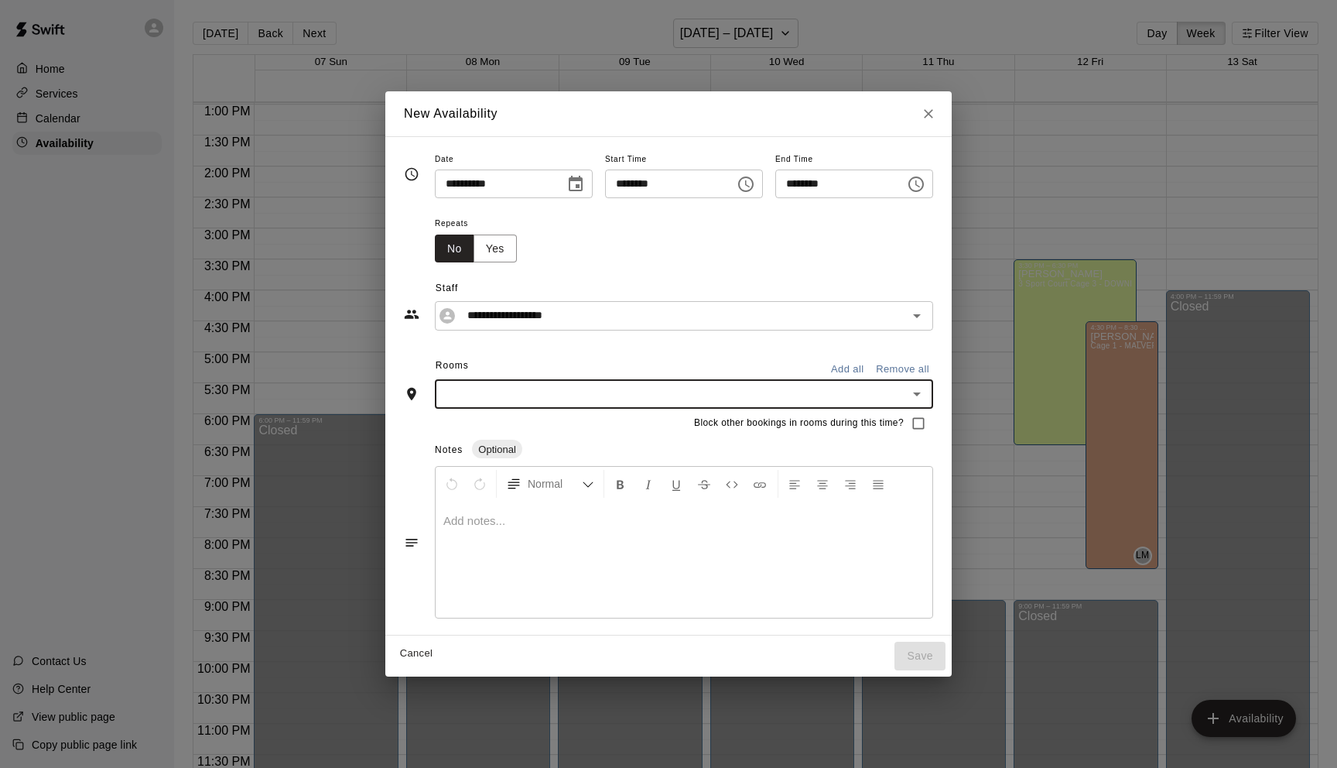
type input "*"
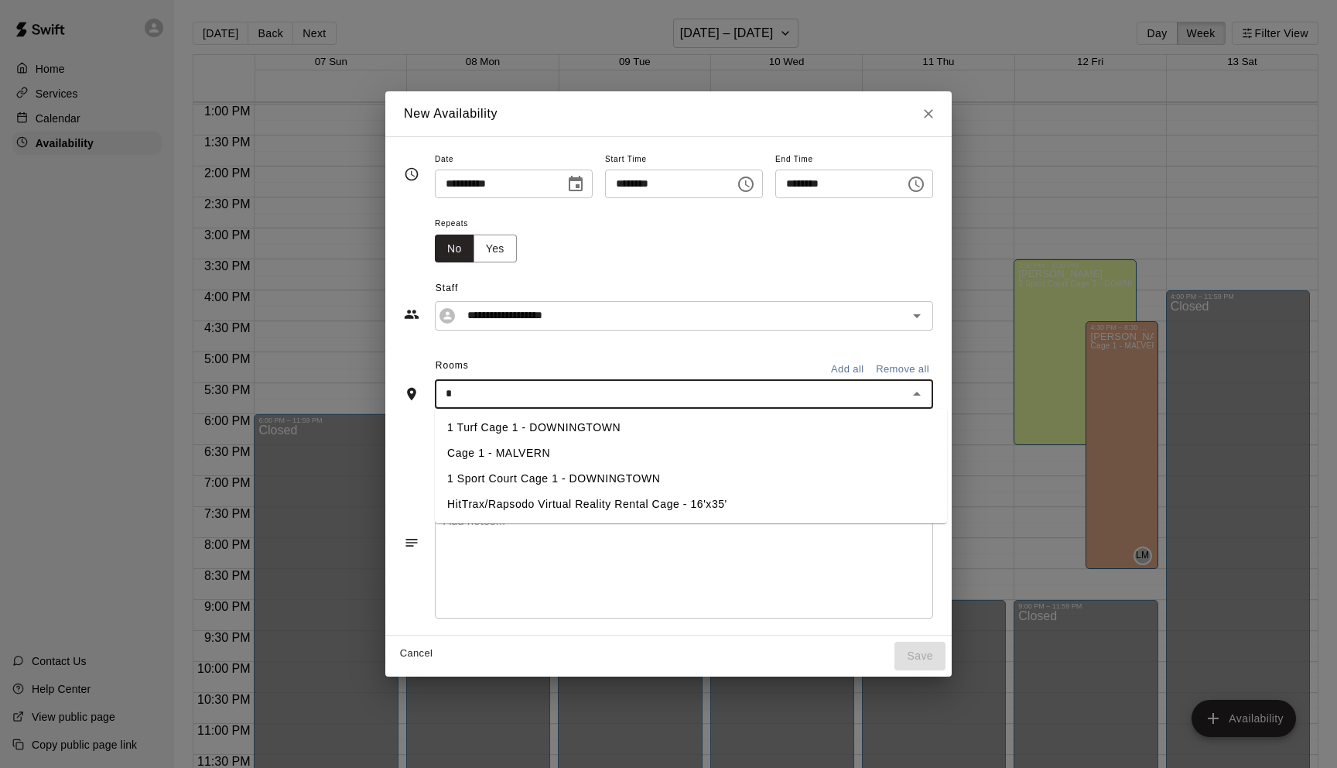
click at [621, 420] on li "1 Turf Cage 1 - DOWNINGTOWN" at bounding box center [691, 428] width 512 height 26
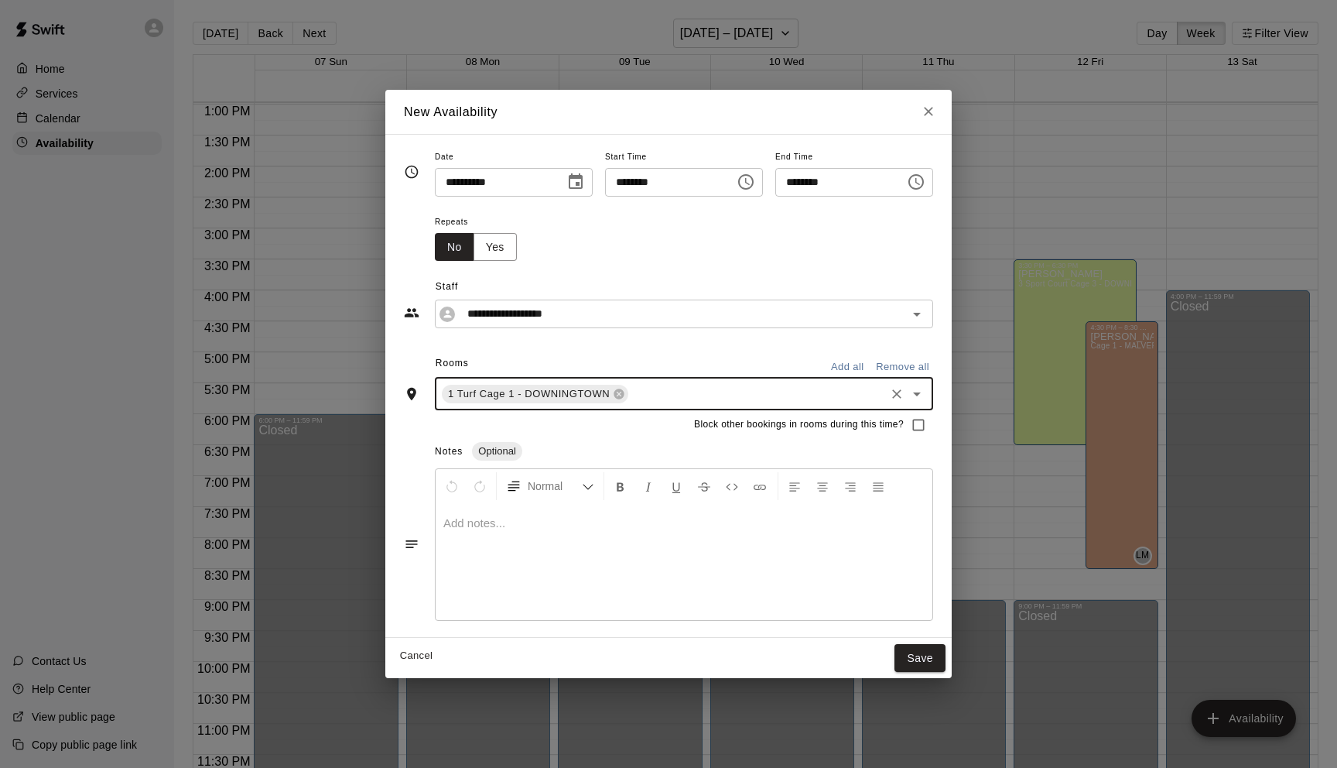
type input "*"
click at [561, 453] on li "2 Turf Cage 2 - DOWNINGTOWN" at bounding box center [691, 455] width 512 height 26
type input "*"
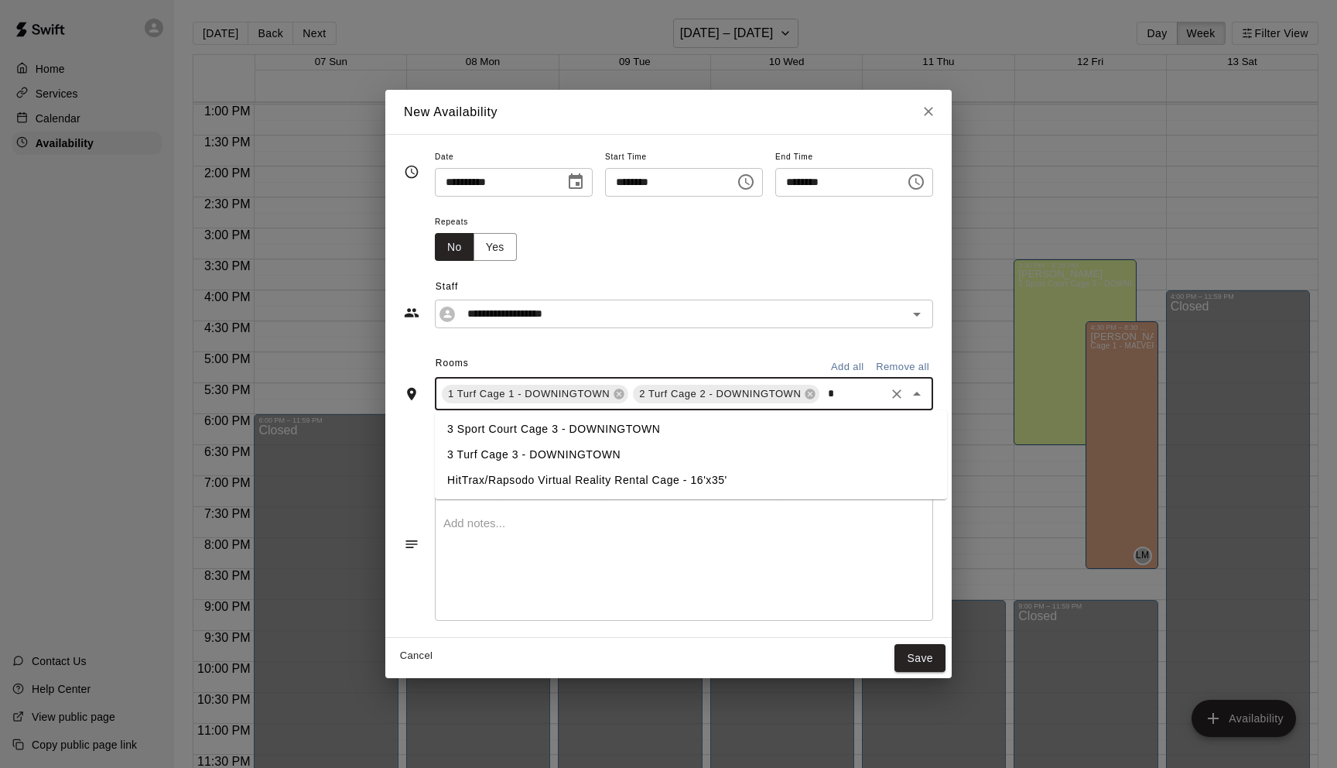
click at [535, 456] on li "3 Turf Cage 3 - DOWNINGTOWN" at bounding box center [691, 455] width 512 height 26
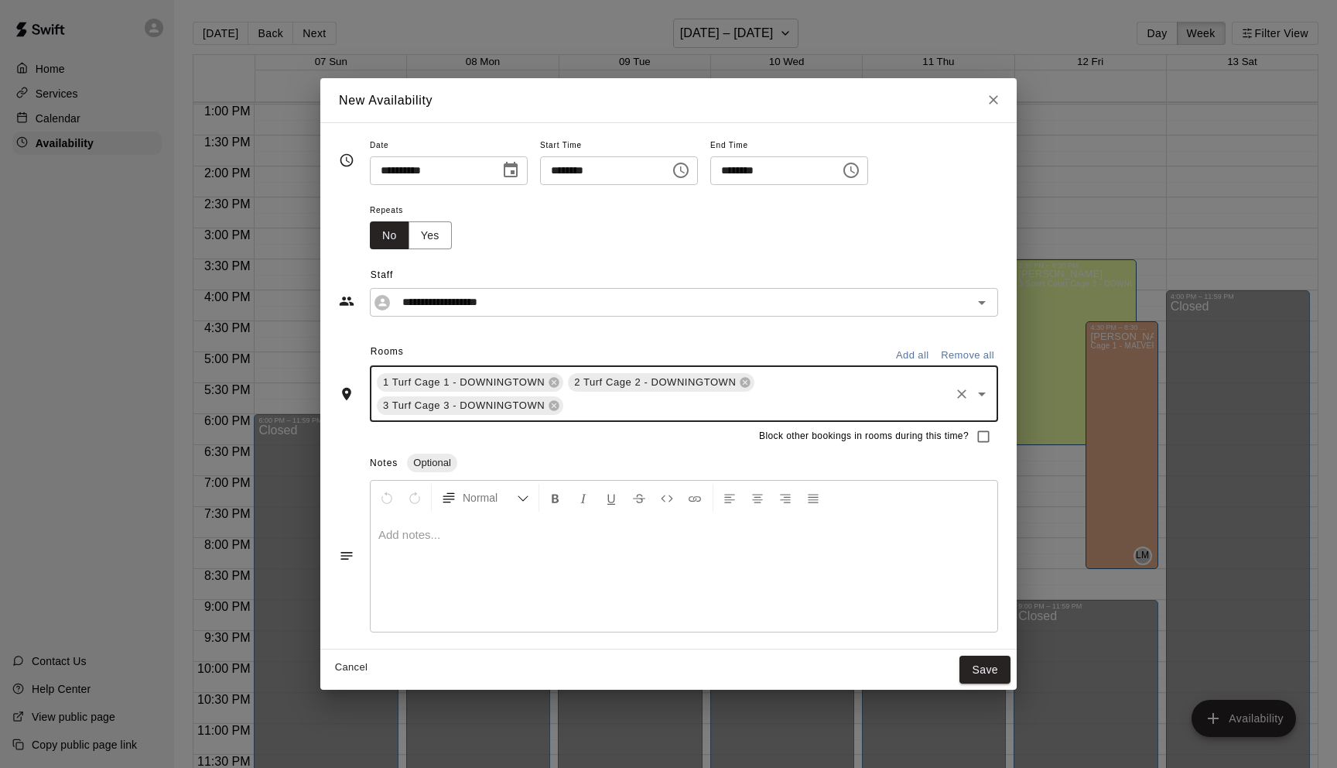
type input "*"
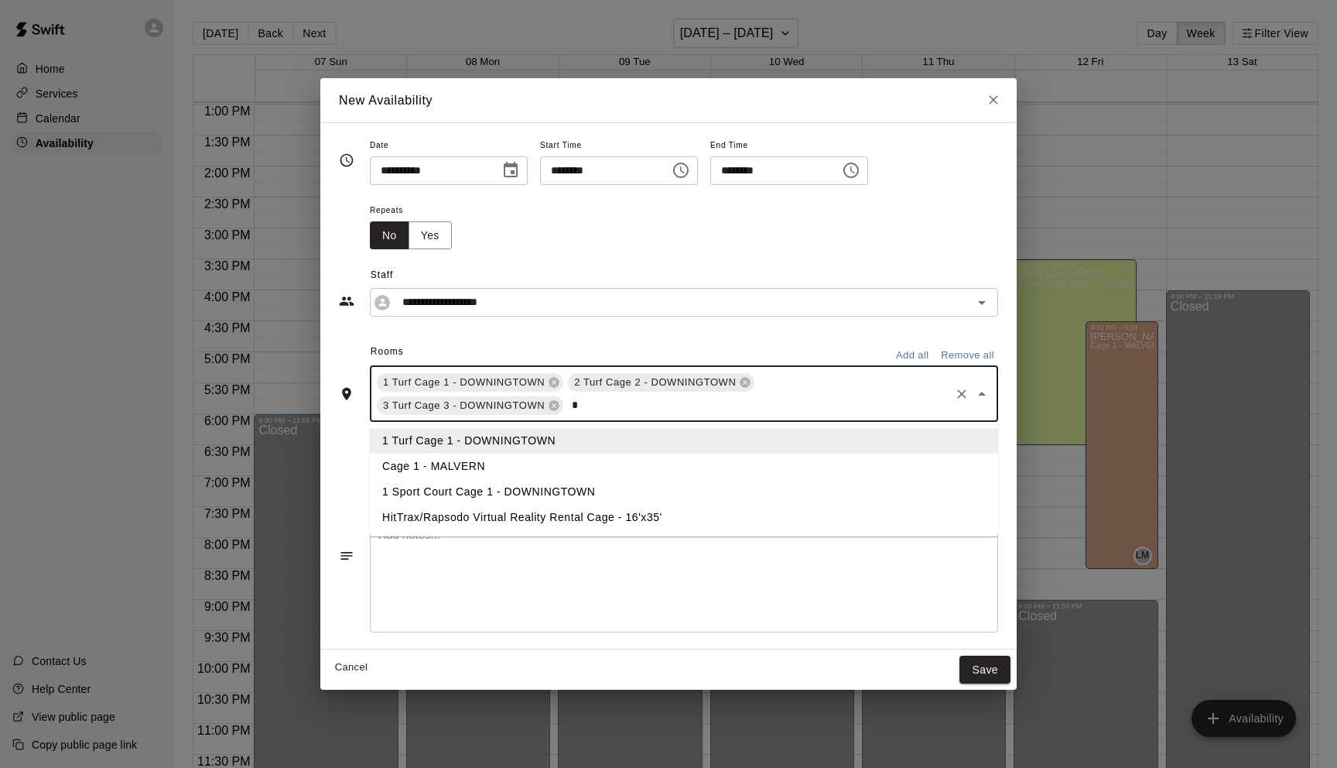
click at [493, 486] on li "1 Sport Court Cage 1 - DOWNINGTOWN" at bounding box center [684, 492] width 628 height 26
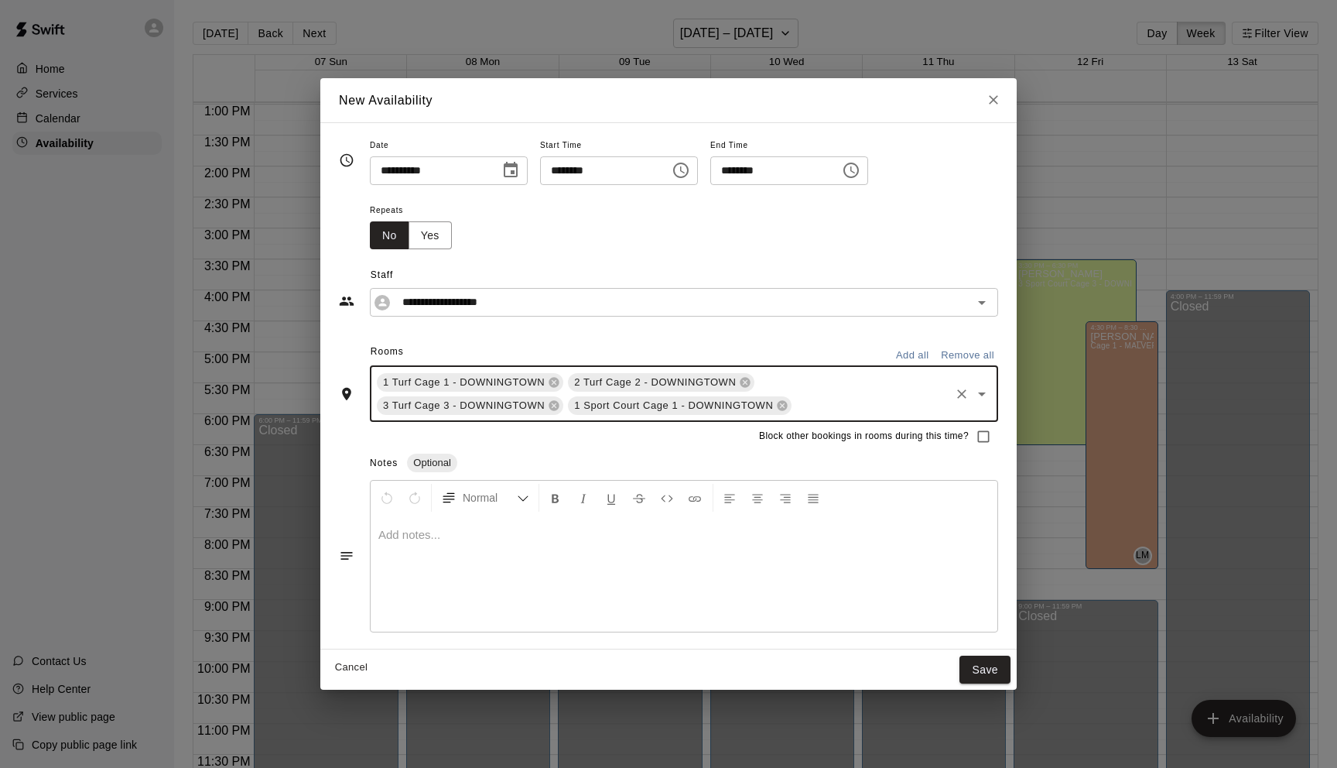
type input "*"
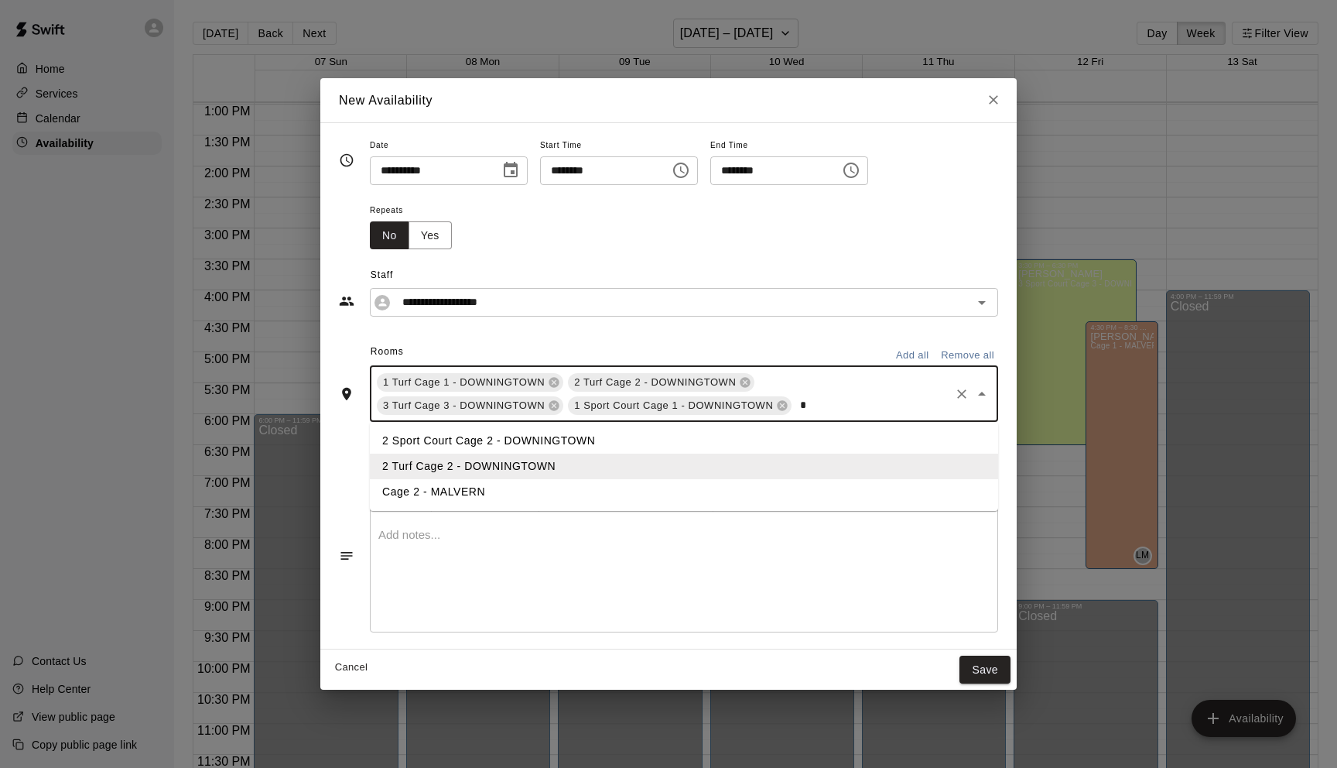
click at [521, 438] on li "2 Sport Court Cage 2 - DOWNINGTOWN" at bounding box center [684, 441] width 628 height 26
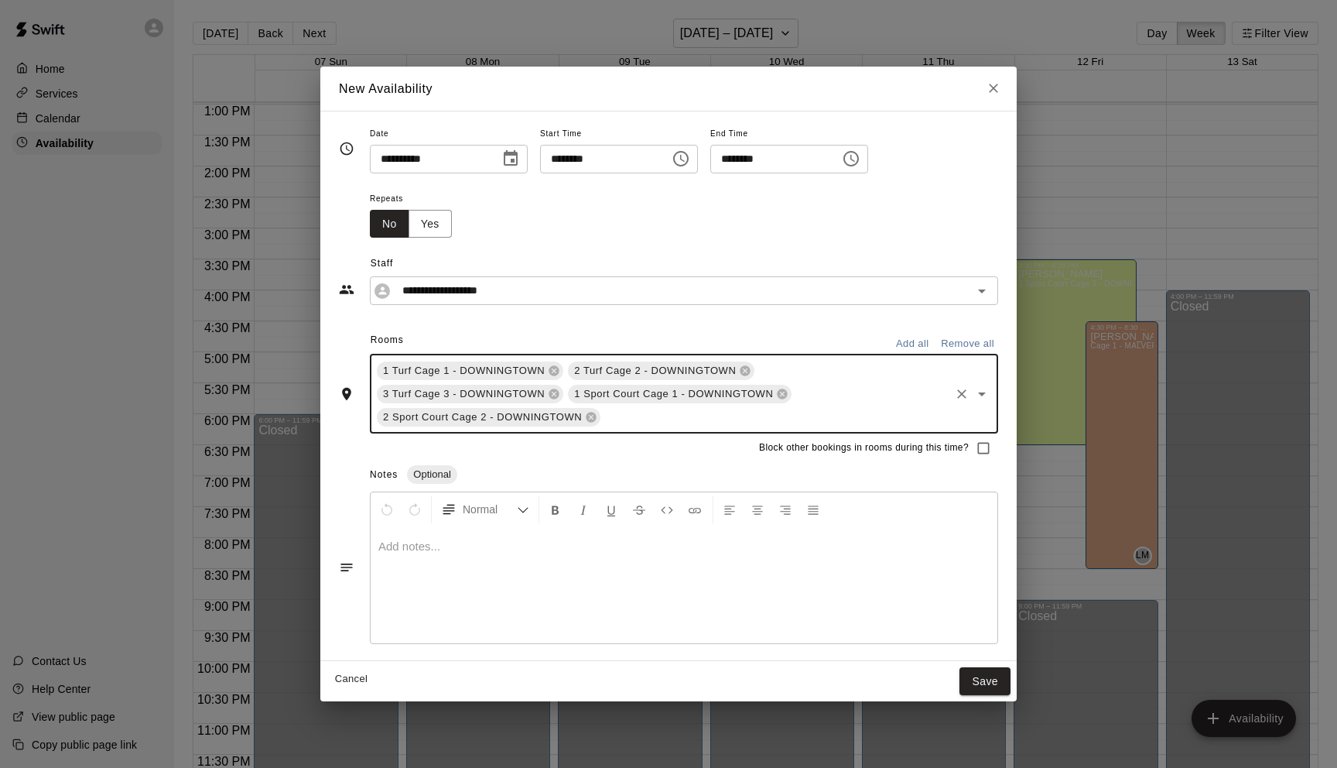
type input "*"
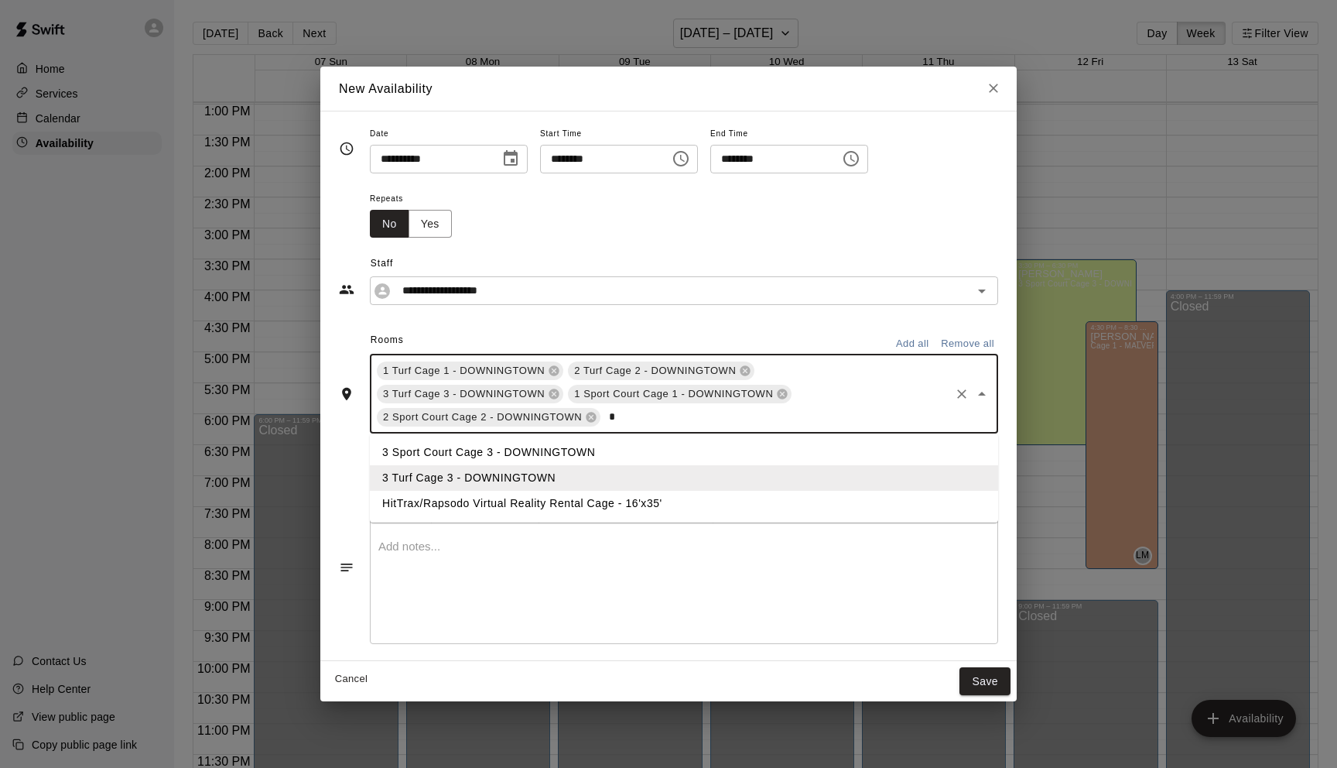
click at [514, 453] on li "3 Sport Court Cage 3 - DOWNINGTOWN" at bounding box center [684, 453] width 628 height 26
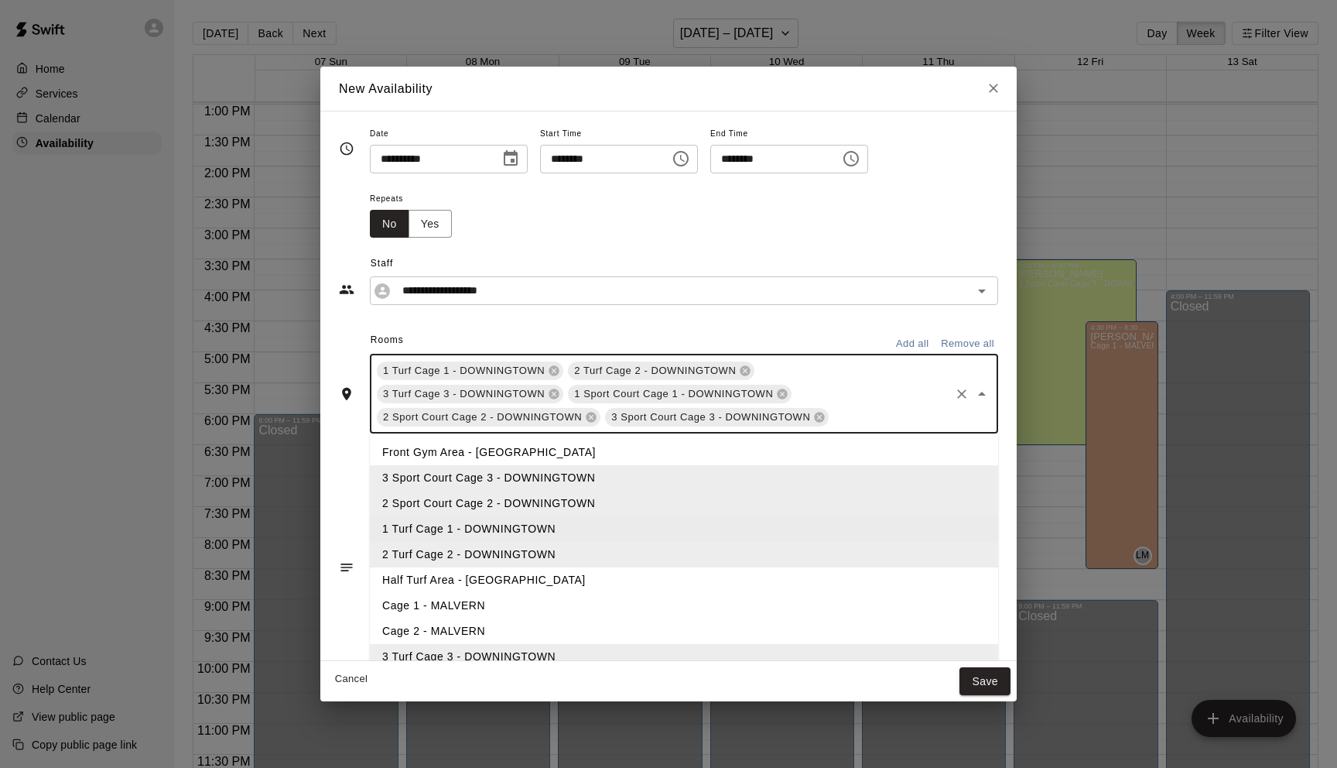
drag, startPoint x: 843, startPoint y: 422, endPoint x: 283, endPoint y: 348, distance: 565.1
click at [283, 348] on div "**********" at bounding box center [668, 384] width 1337 height 768
click at [988, 679] on button "Save" at bounding box center [985, 681] width 51 height 29
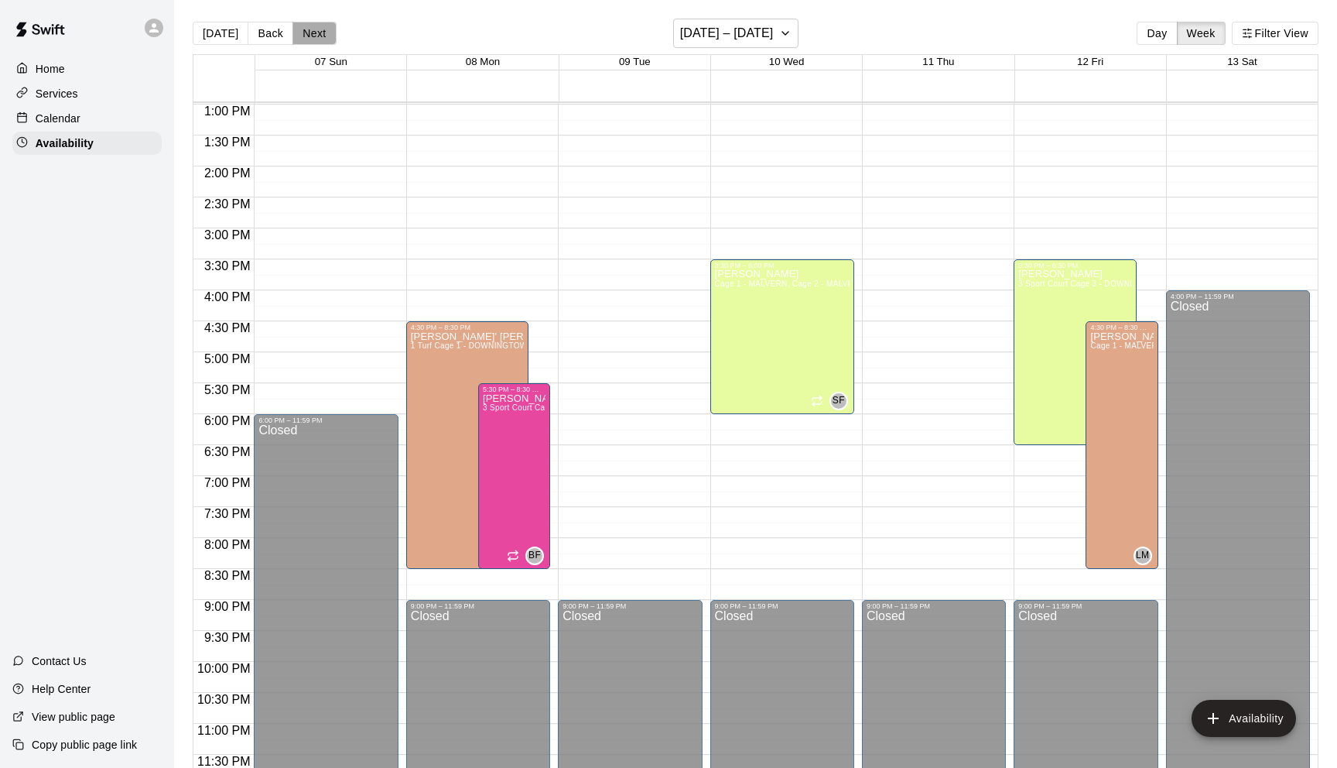
click at [314, 43] on button "Next" at bounding box center [314, 33] width 43 height 23
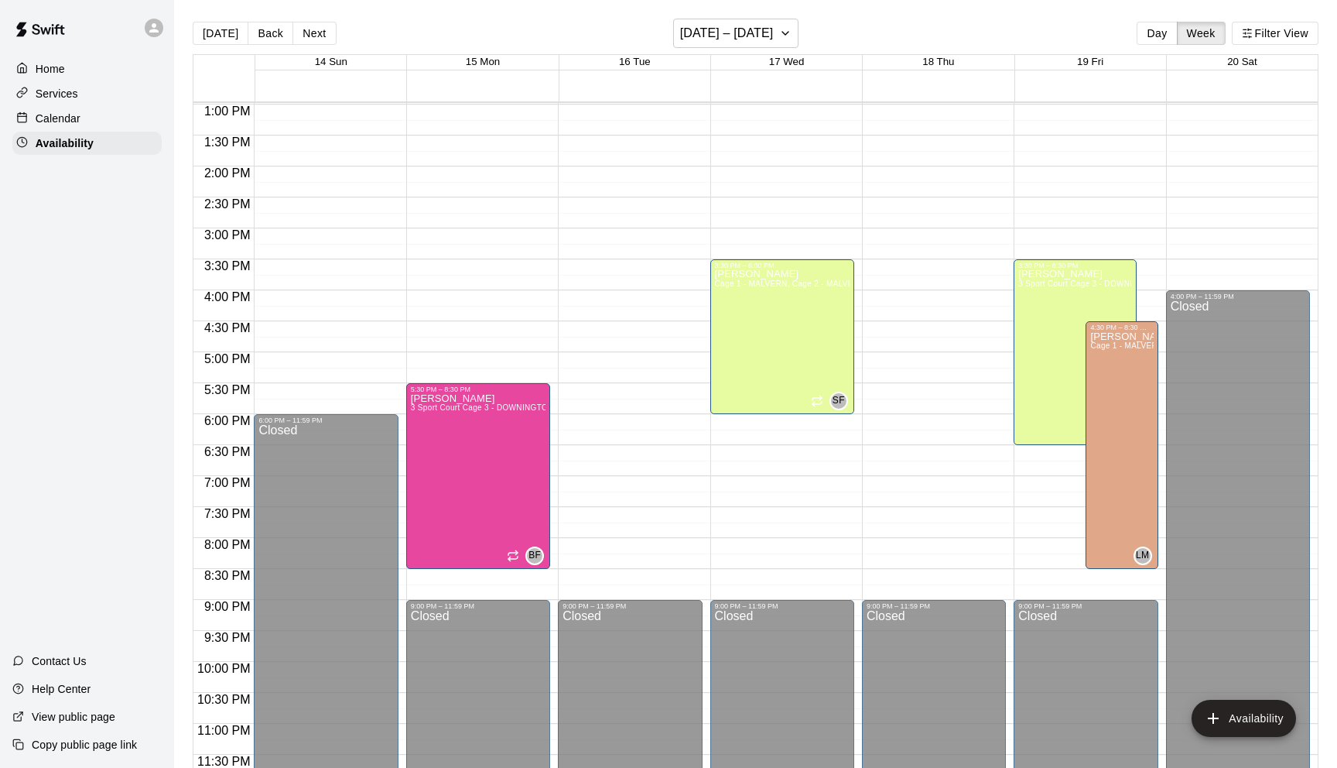
click at [452, 343] on div "12:00 AM – 8:00 AM Closed 5:30 PM – 8:30 PM Brandon Flythe 3 Sport Court Cage 3…" at bounding box center [478, 43] width 144 height 1486
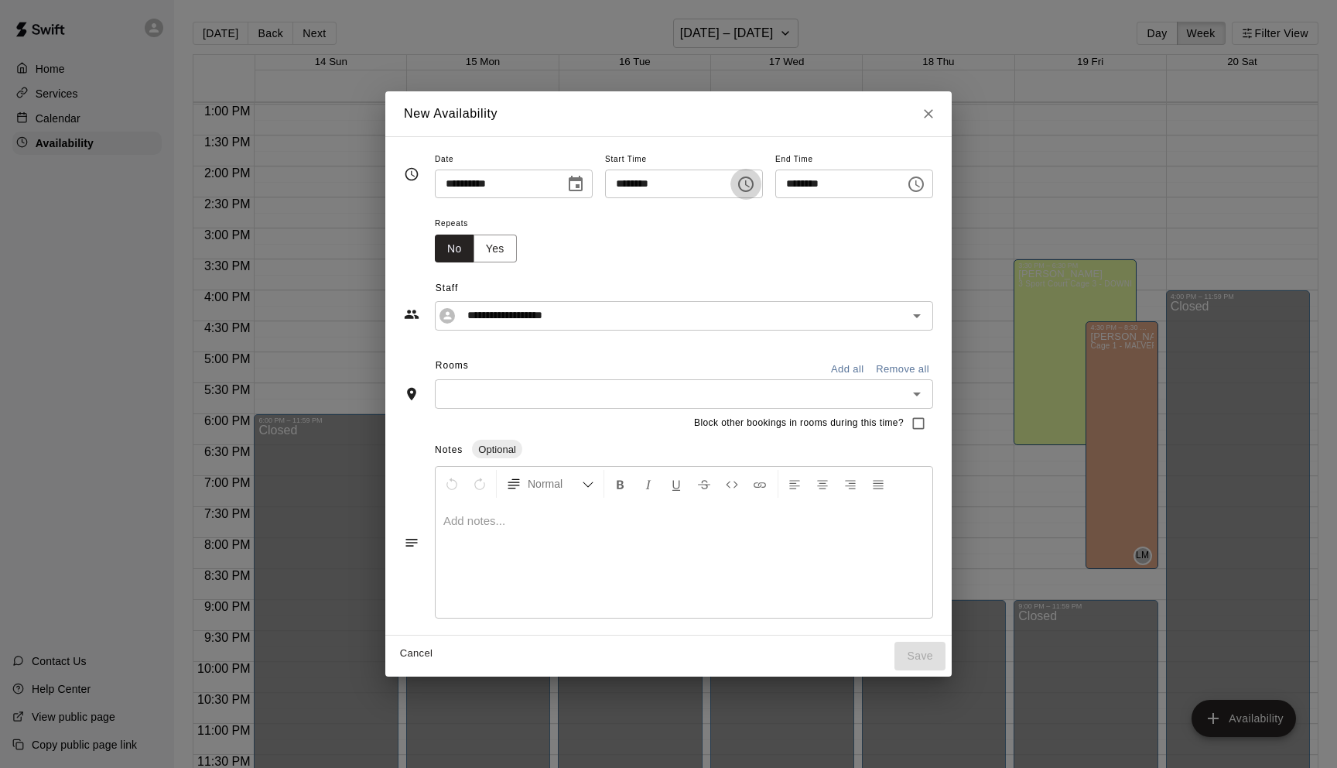
click at [747, 188] on icon "Choose time, selected time is 4:45 PM" at bounding box center [746, 184] width 19 height 19
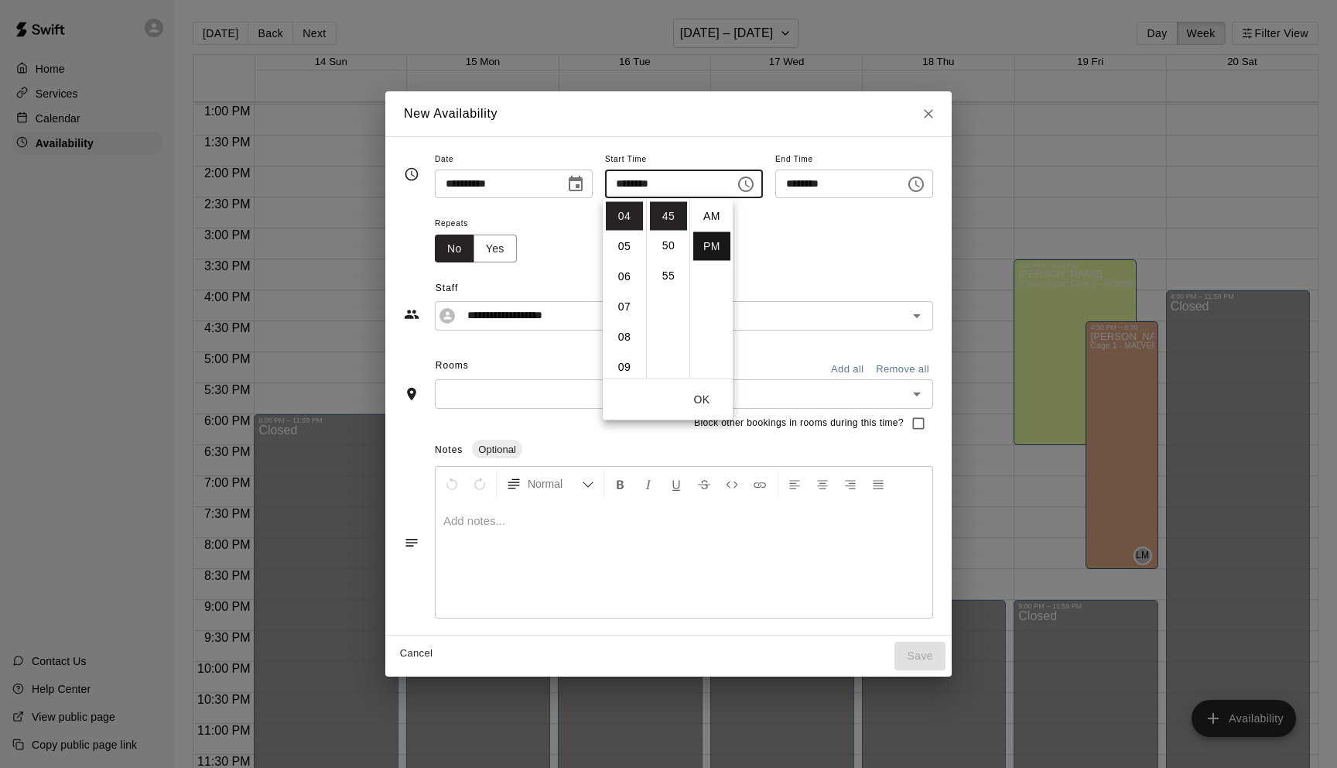
scroll to position [5, 0]
click at [669, 221] on li "30" at bounding box center [668, 213] width 37 height 29
type input "********"
click at [917, 186] on icon "Choose time, selected time is 5:15 PM" at bounding box center [915, 183] width 15 height 15
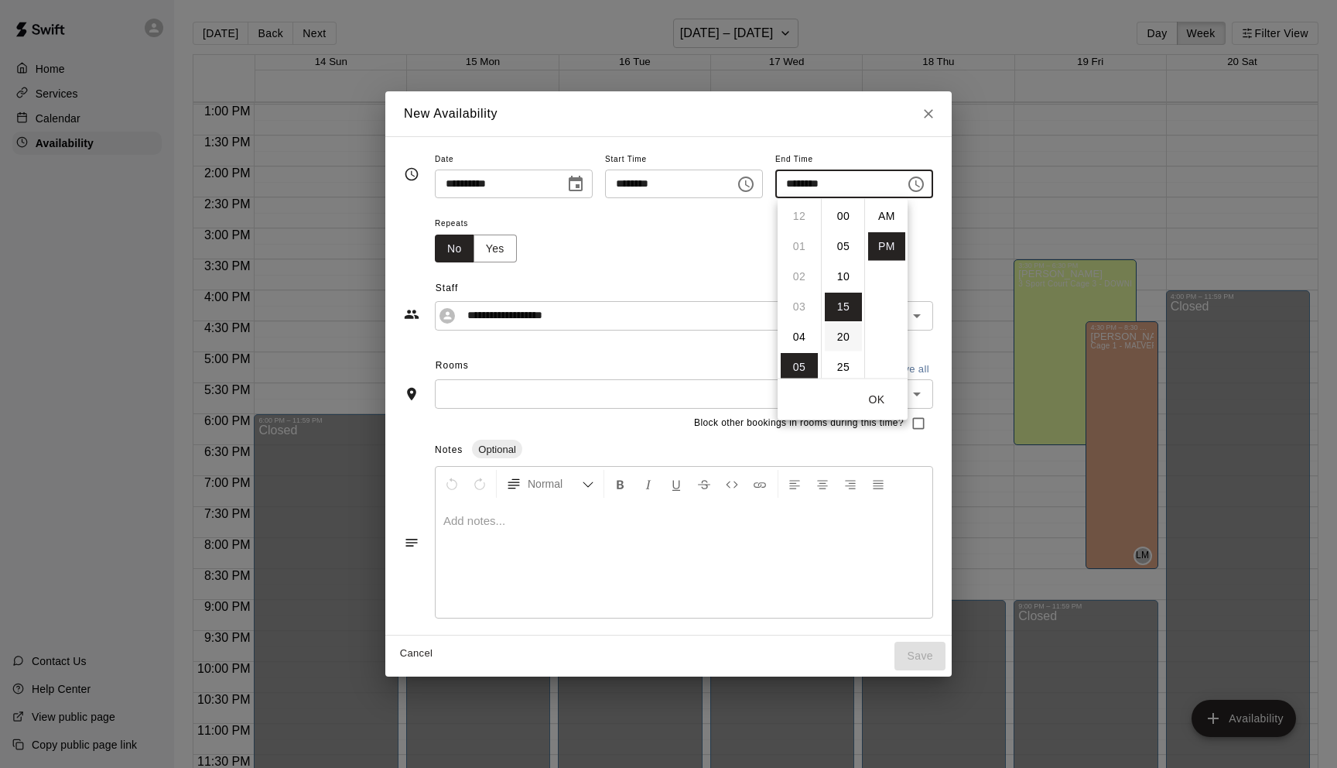
scroll to position [28, 0]
click at [805, 306] on li "08" at bounding box center [799, 307] width 37 height 29
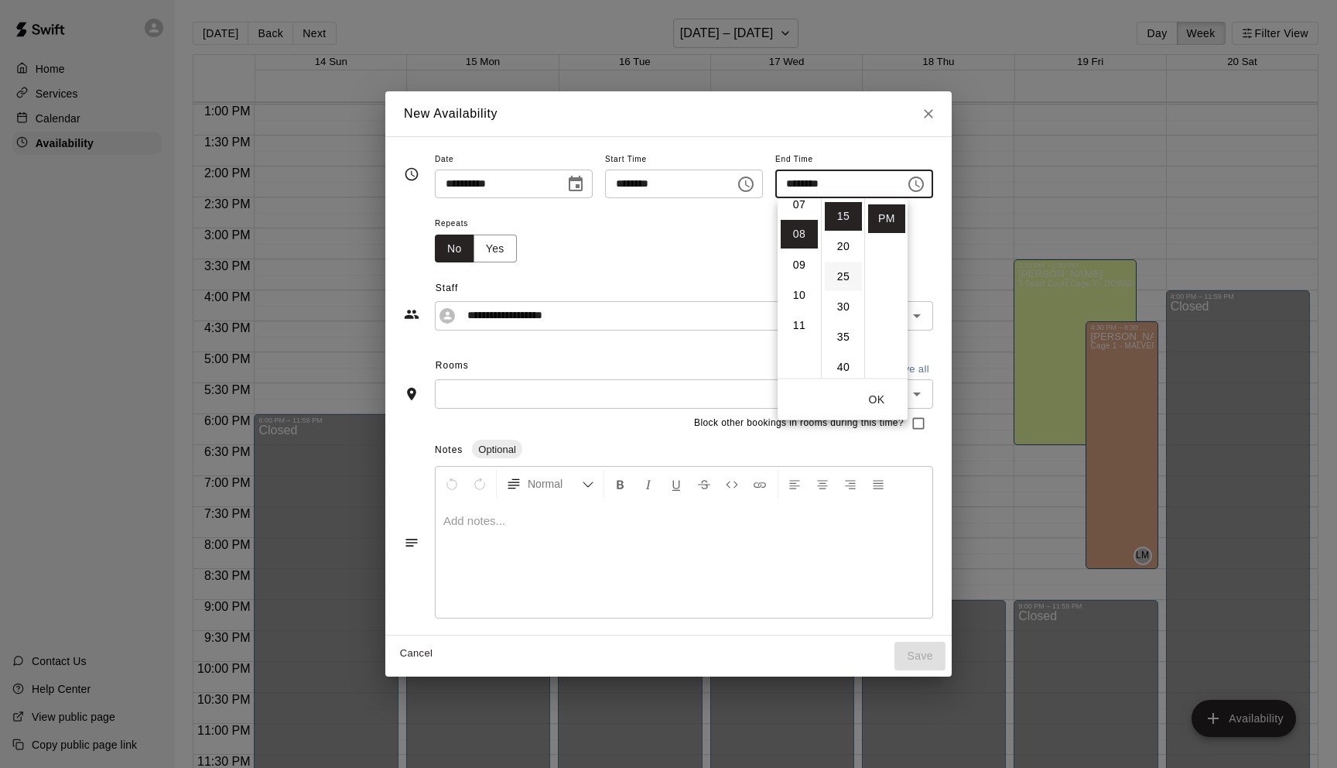
scroll to position [241, 0]
click at [843, 310] on li "30" at bounding box center [843, 307] width 37 height 29
type input "********"
click at [878, 396] on button "OK" at bounding box center [877, 399] width 50 height 29
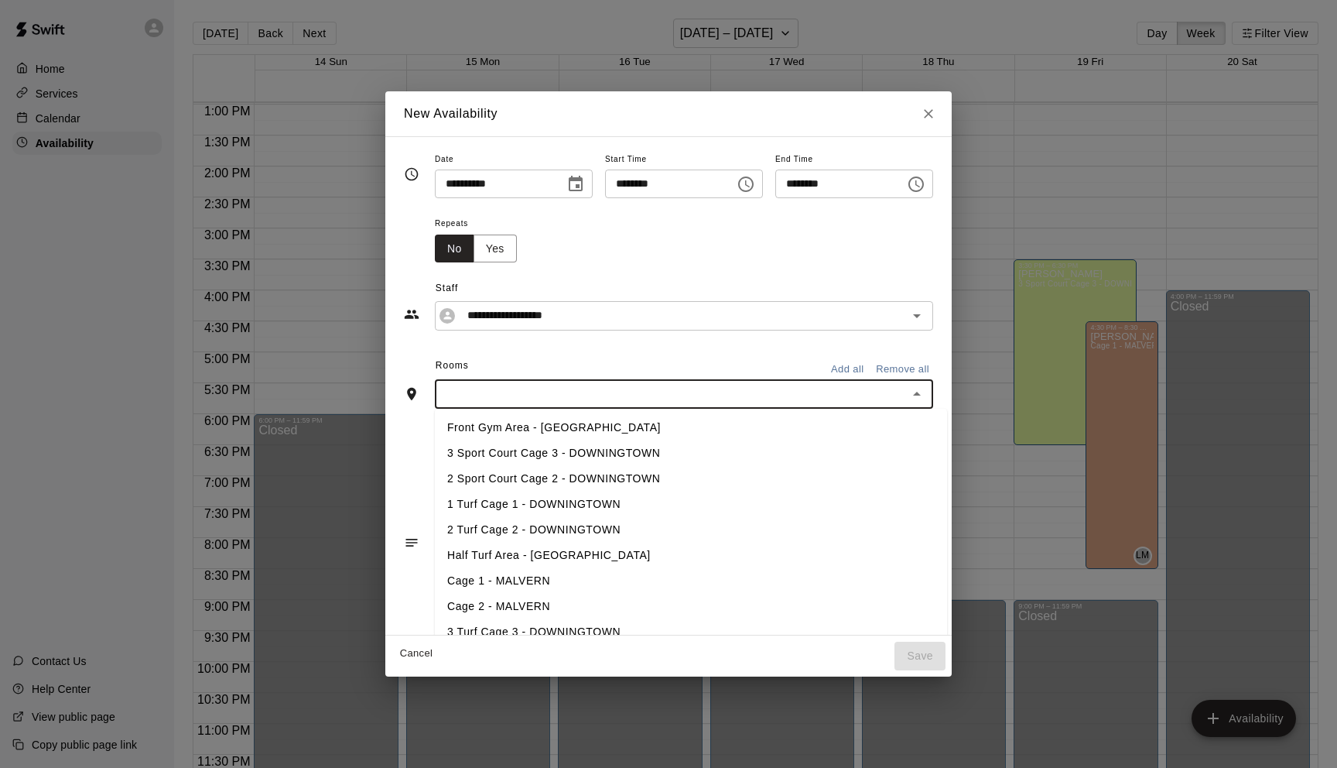
click at [752, 395] on input "text" at bounding box center [672, 393] width 464 height 19
type input "*"
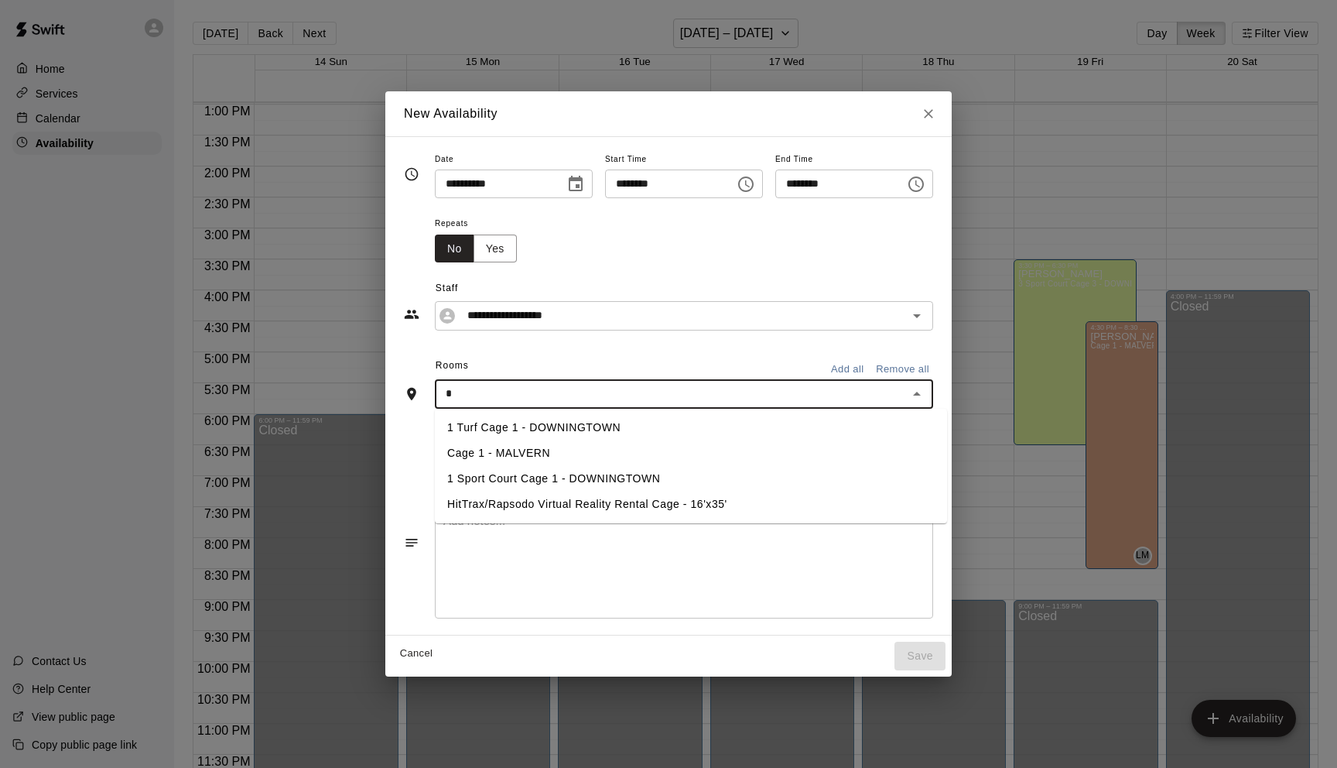
click at [610, 425] on li "1 Turf Cage 1 - DOWNINGTOWN" at bounding box center [691, 428] width 512 height 26
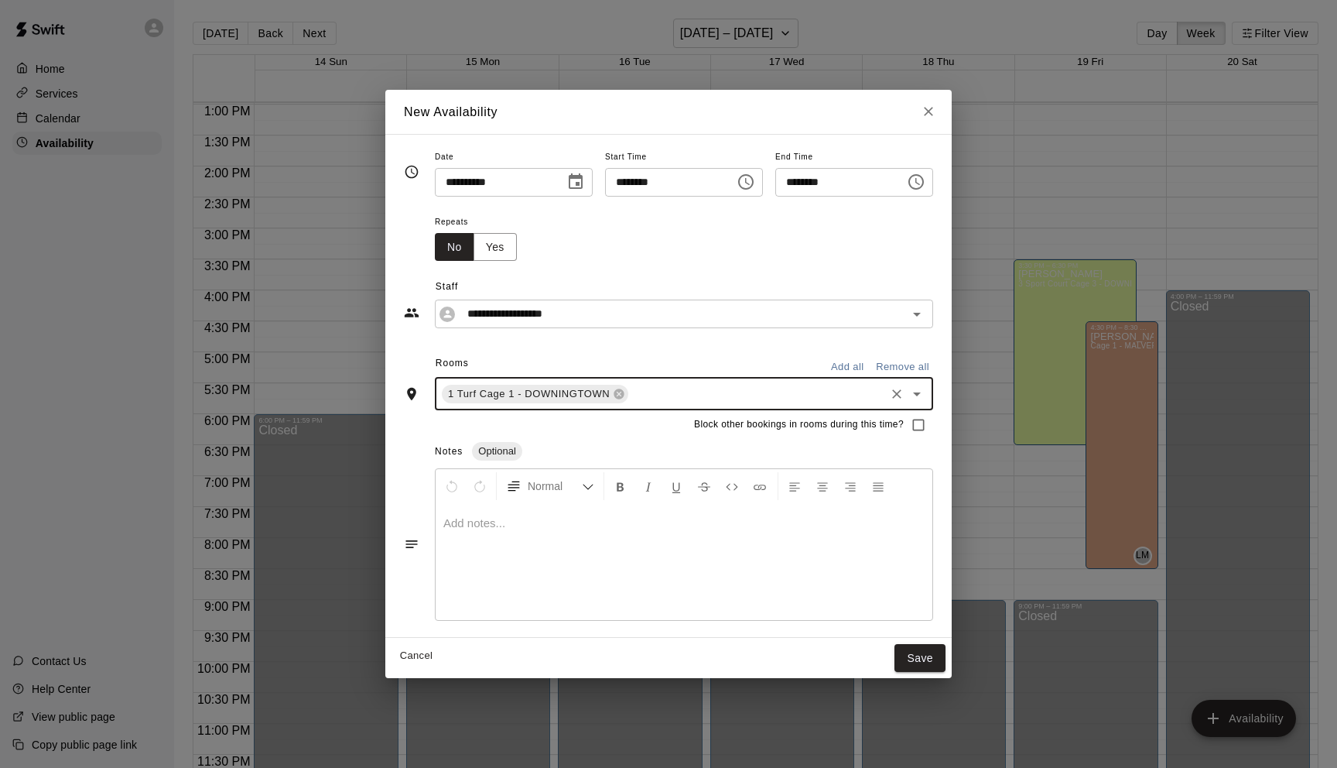
type input "*"
click at [545, 455] on li "2 Turf Cage 2 - DOWNINGTOWN" at bounding box center [691, 455] width 512 height 26
type input "*"
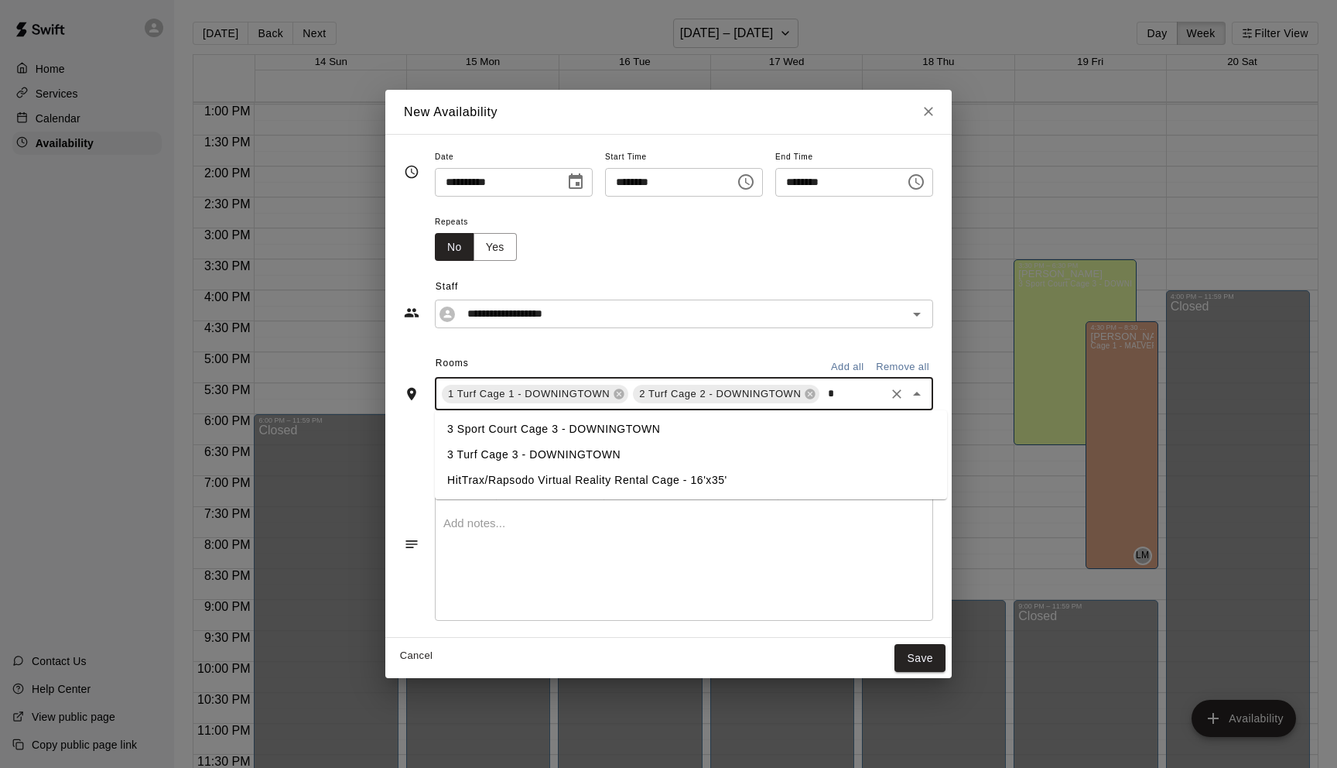
click at [529, 455] on li "3 Turf Cage 3 - DOWNINGTOWN" at bounding box center [691, 455] width 512 height 26
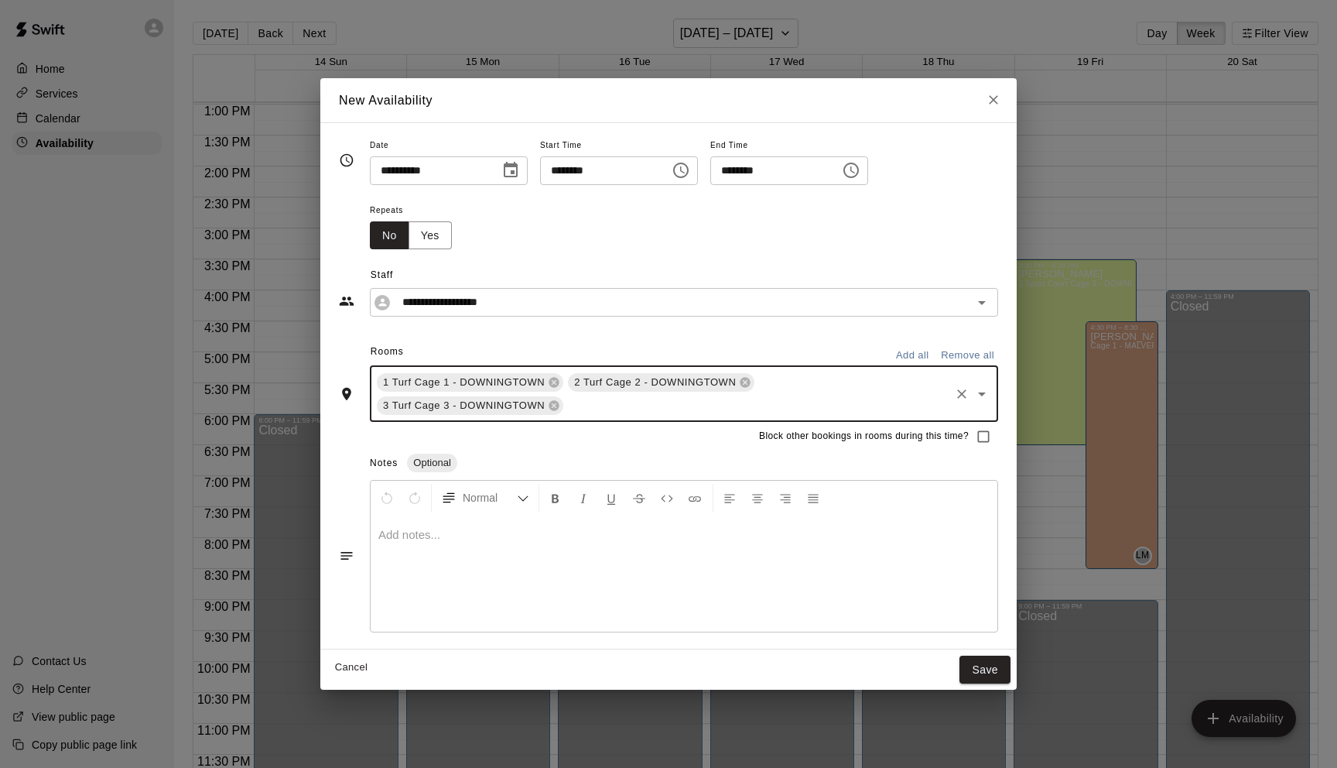
type input "*"
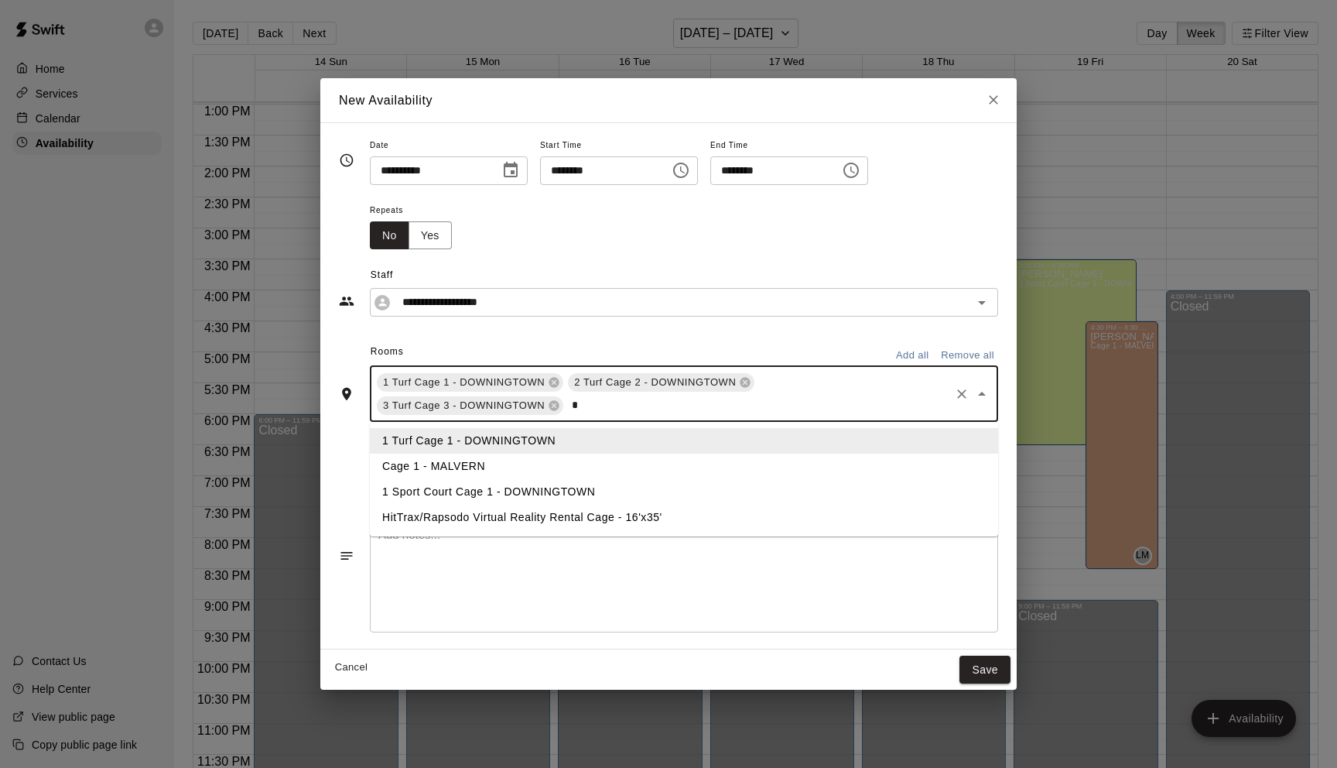
click at [494, 488] on li "1 Sport Court Cage 1 - DOWNINGTOWN" at bounding box center [684, 492] width 628 height 26
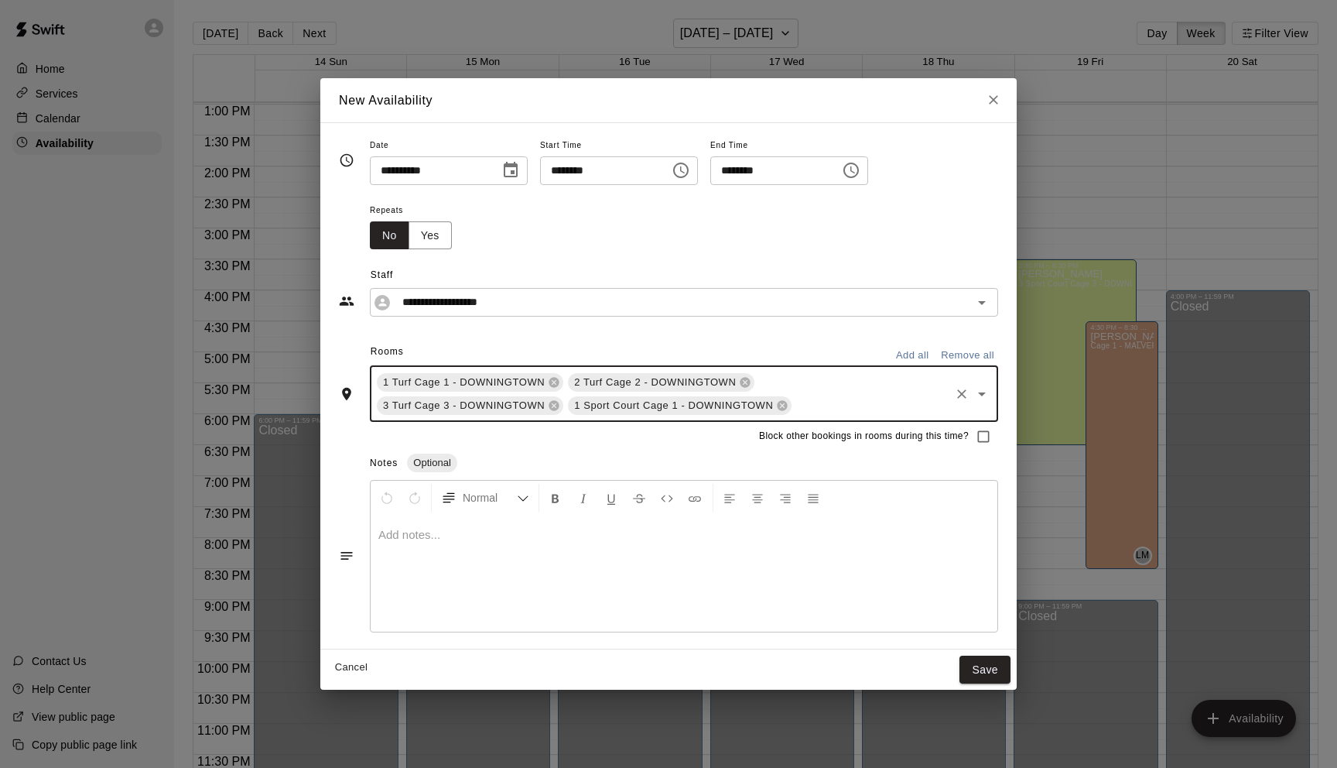
type input "*"
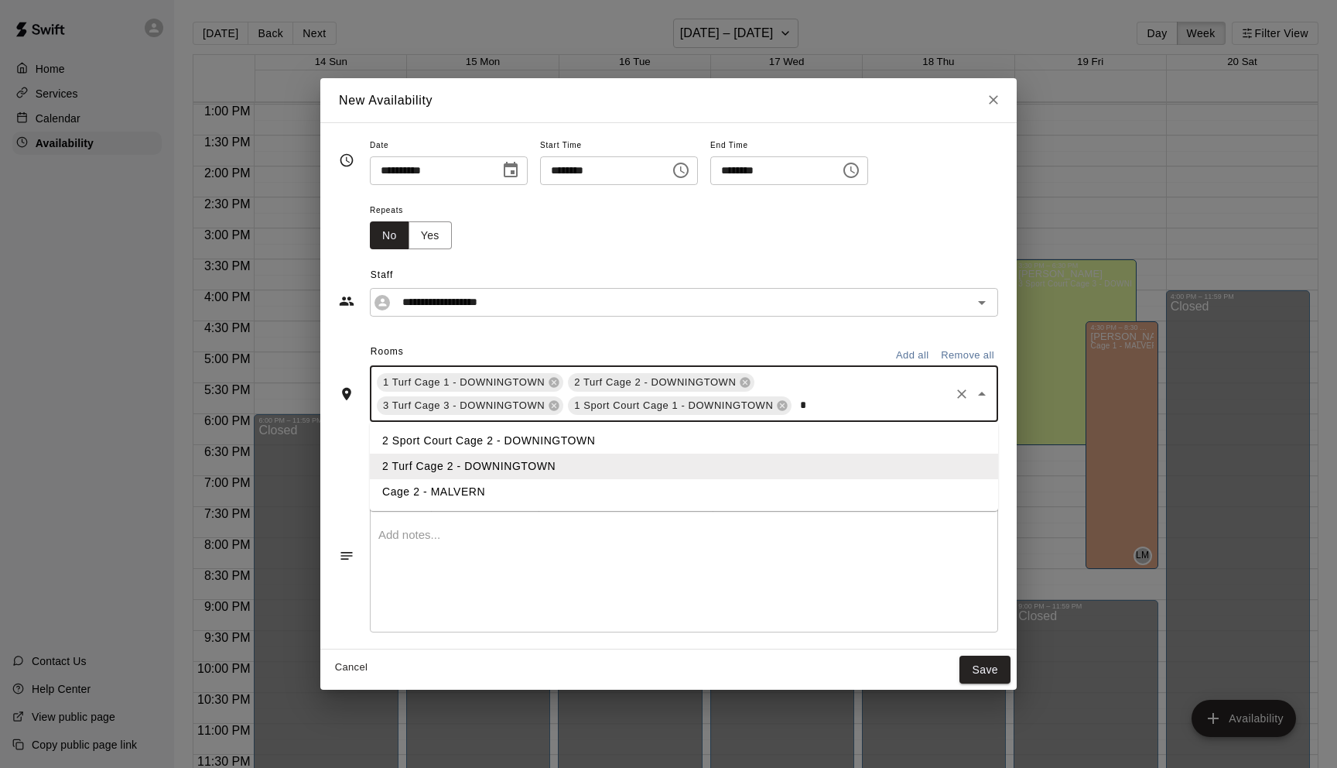
click at [470, 446] on li "2 Sport Court Cage 2 - DOWNINGTOWN" at bounding box center [684, 441] width 628 height 26
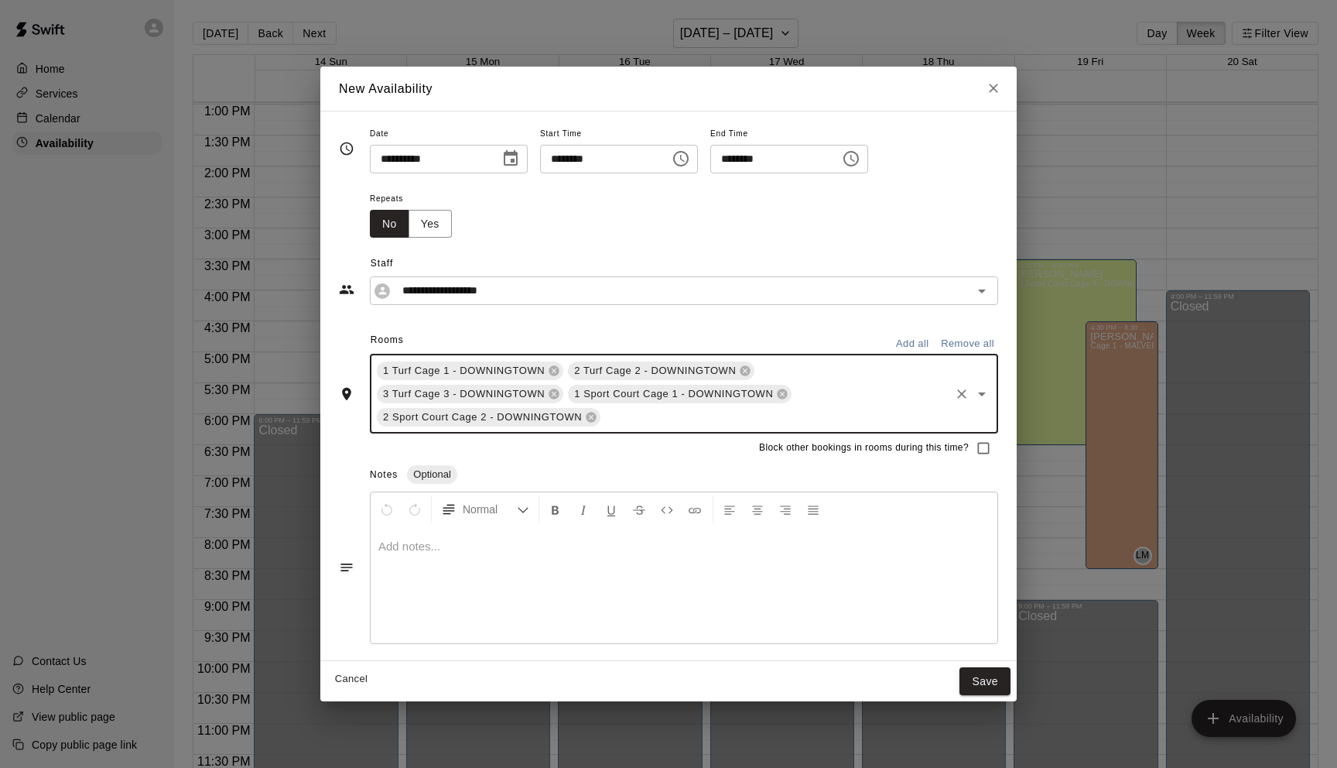
type input "*"
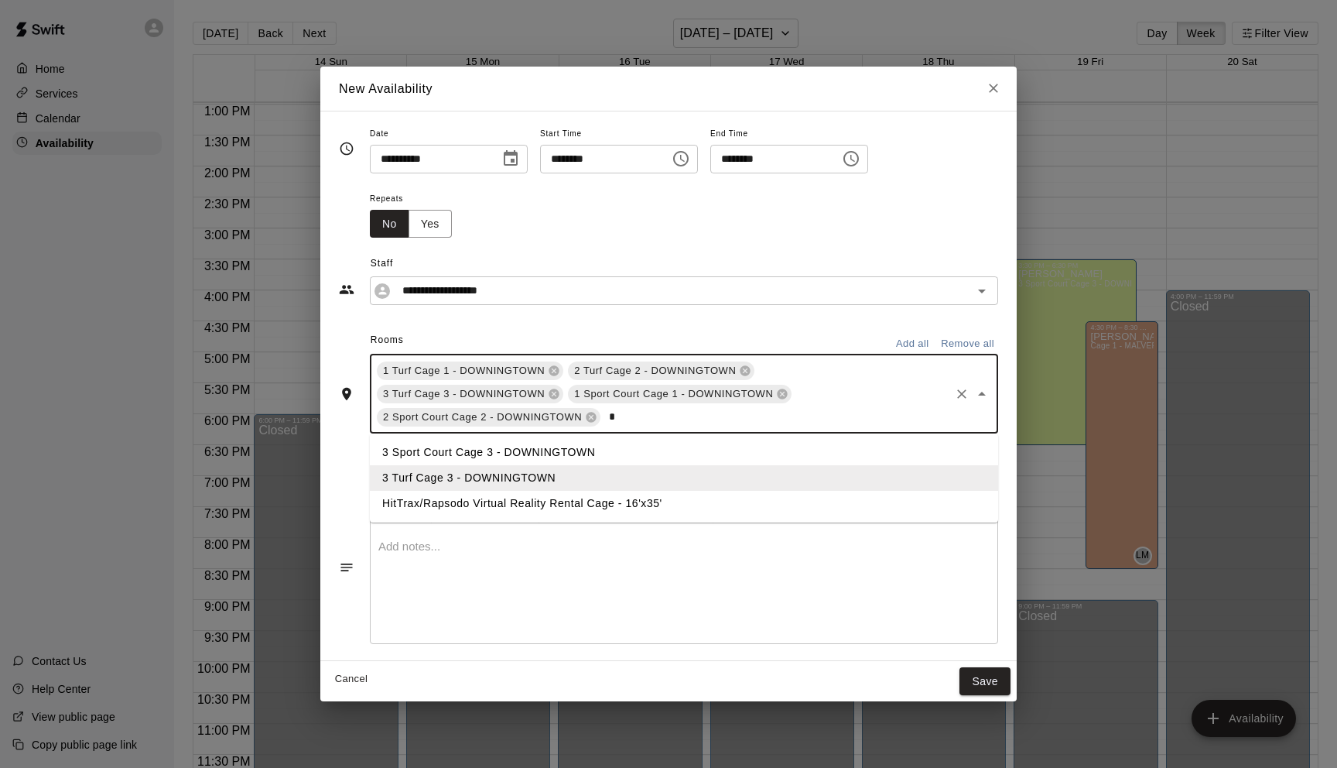
click at [444, 453] on li "3 Sport Court Cage 3 - DOWNINGTOWN" at bounding box center [684, 453] width 628 height 26
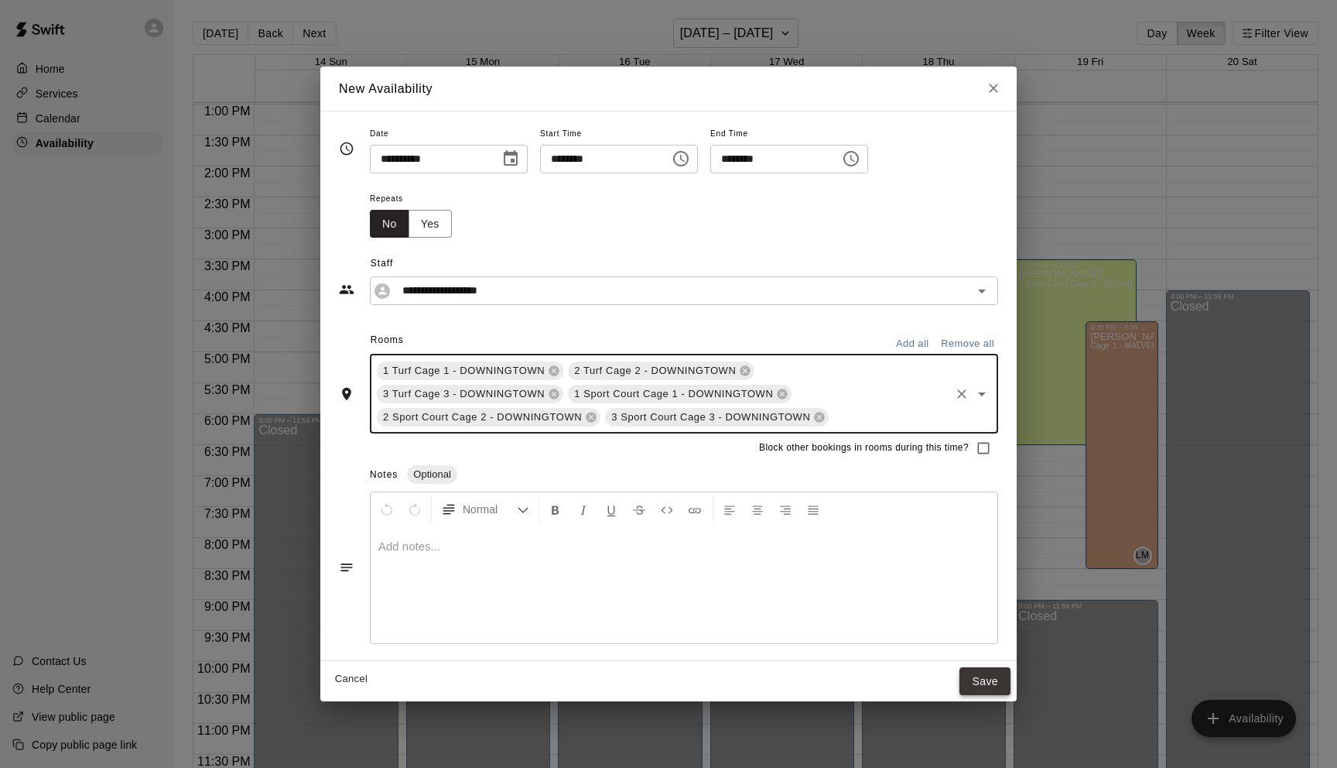
click at [987, 688] on button "Save" at bounding box center [985, 681] width 51 height 29
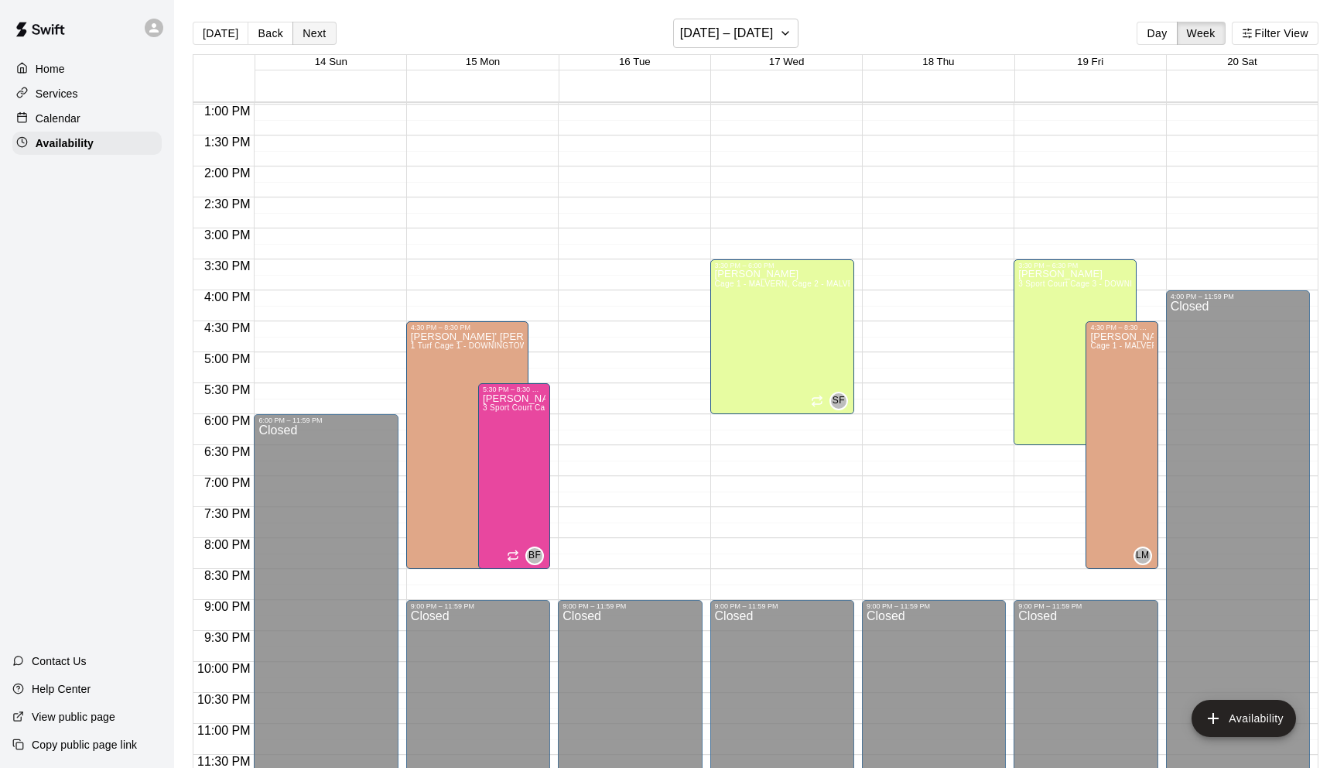
click at [316, 36] on button "Next" at bounding box center [314, 33] width 43 height 23
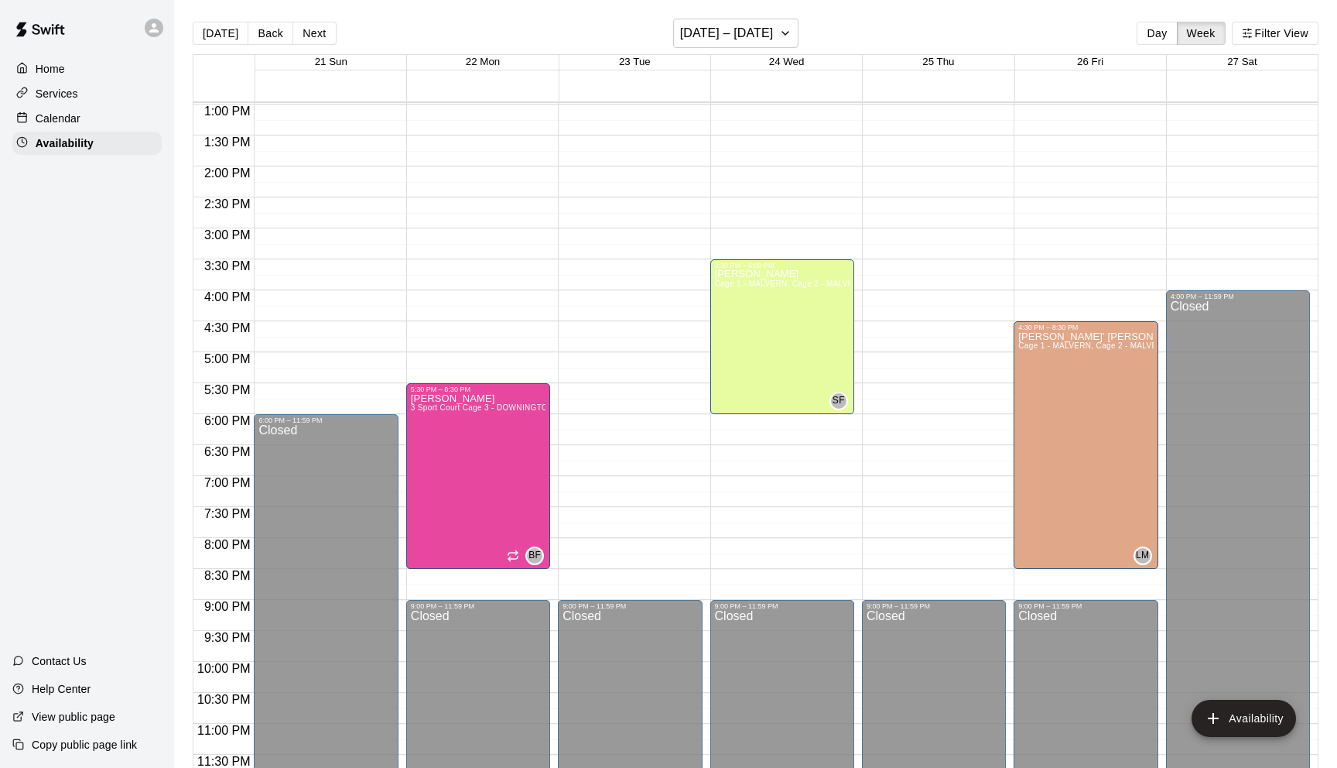
click at [478, 360] on div "12:00 AM – 8:00 AM Closed 5:30 PM – 8:30 PM Brandon Flythe 3 Sport Court Cage 3…" at bounding box center [478, 43] width 144 height 1486
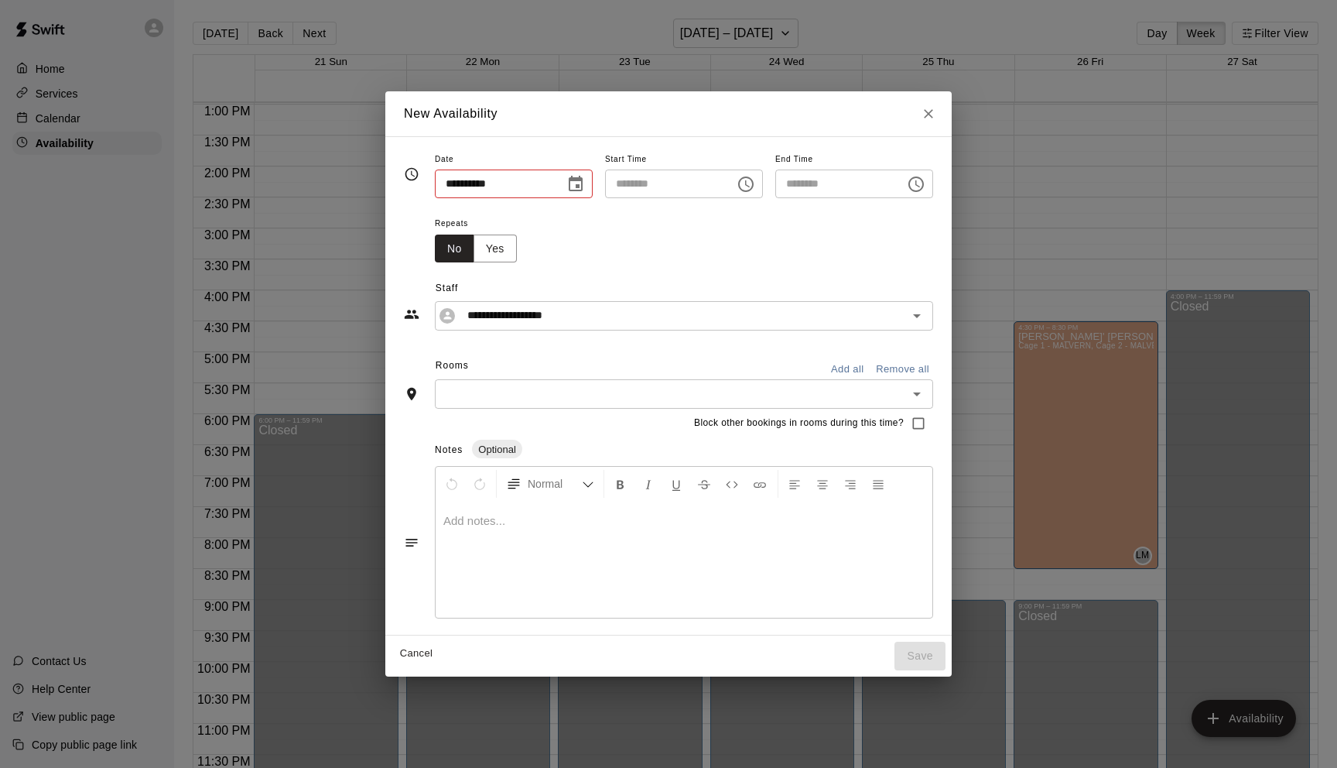
type input "**********"
type input "********"
click at [741, 193] on button "Choose time, selected time is 5:00 PM" at bounding box center [745, 184] width 31 height 31
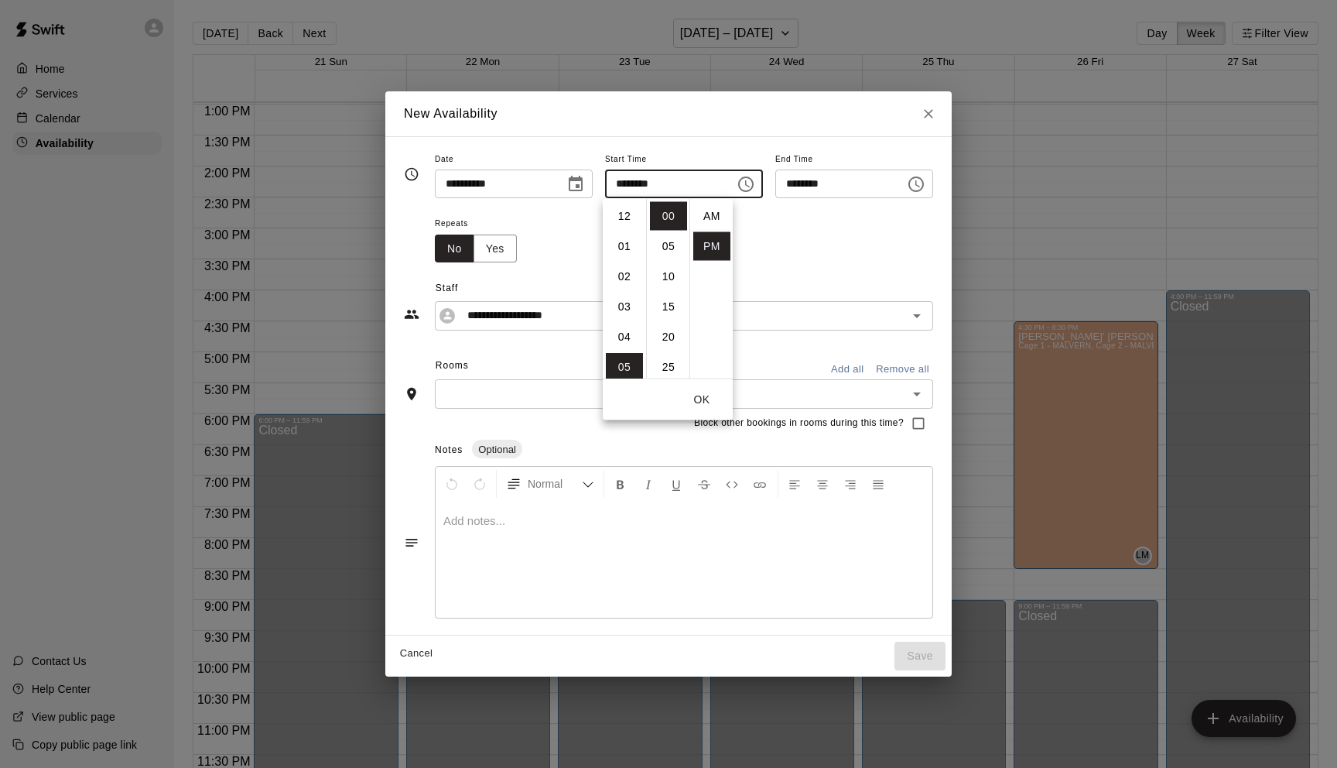
scroll to position [28, 0]
click at [621, 224] on li "04" at bounding box center [624, 219] width 37 height 29
click at [666, 334] on li "30" at bounding box center [668, 330] width 37 height 29
type input "********"
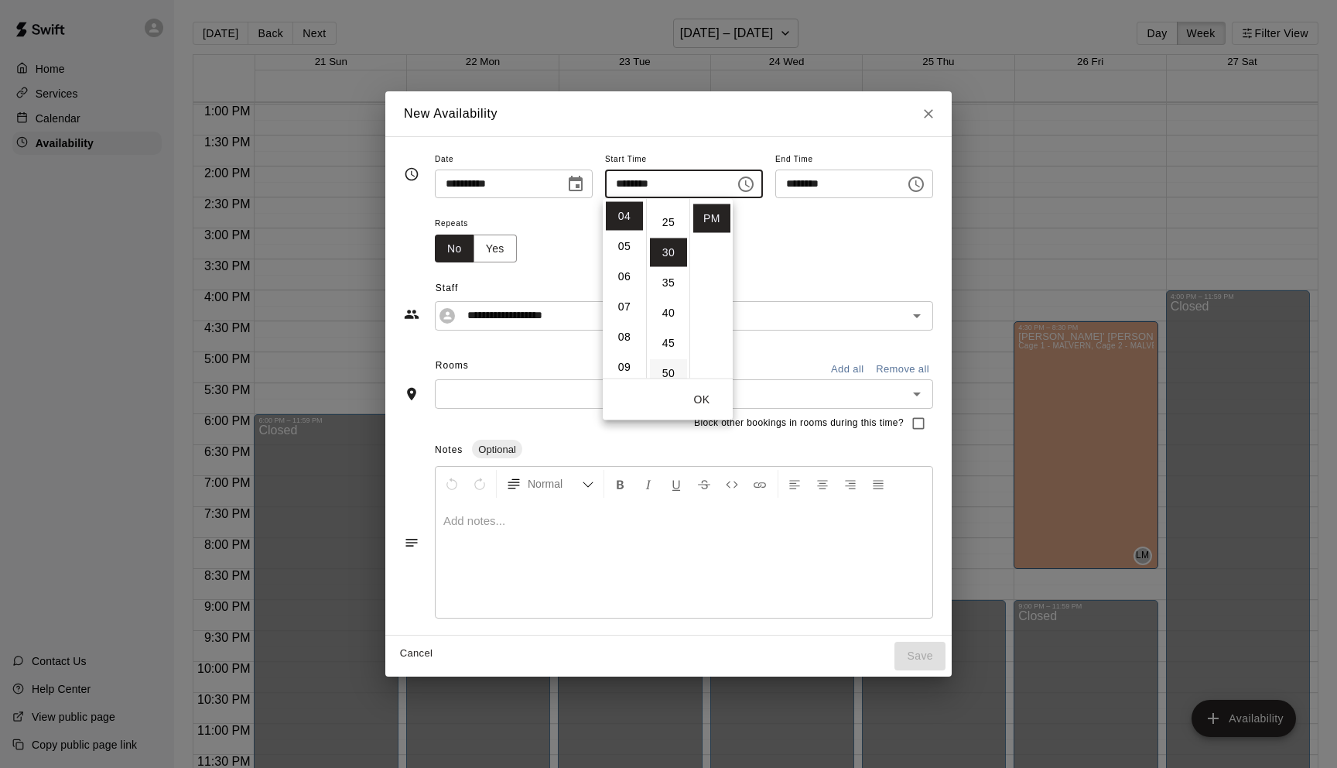
scroll to position [181, 0]
click at [700, 400] on button "OK" at bounding box center [702, 399] width 50 height 29
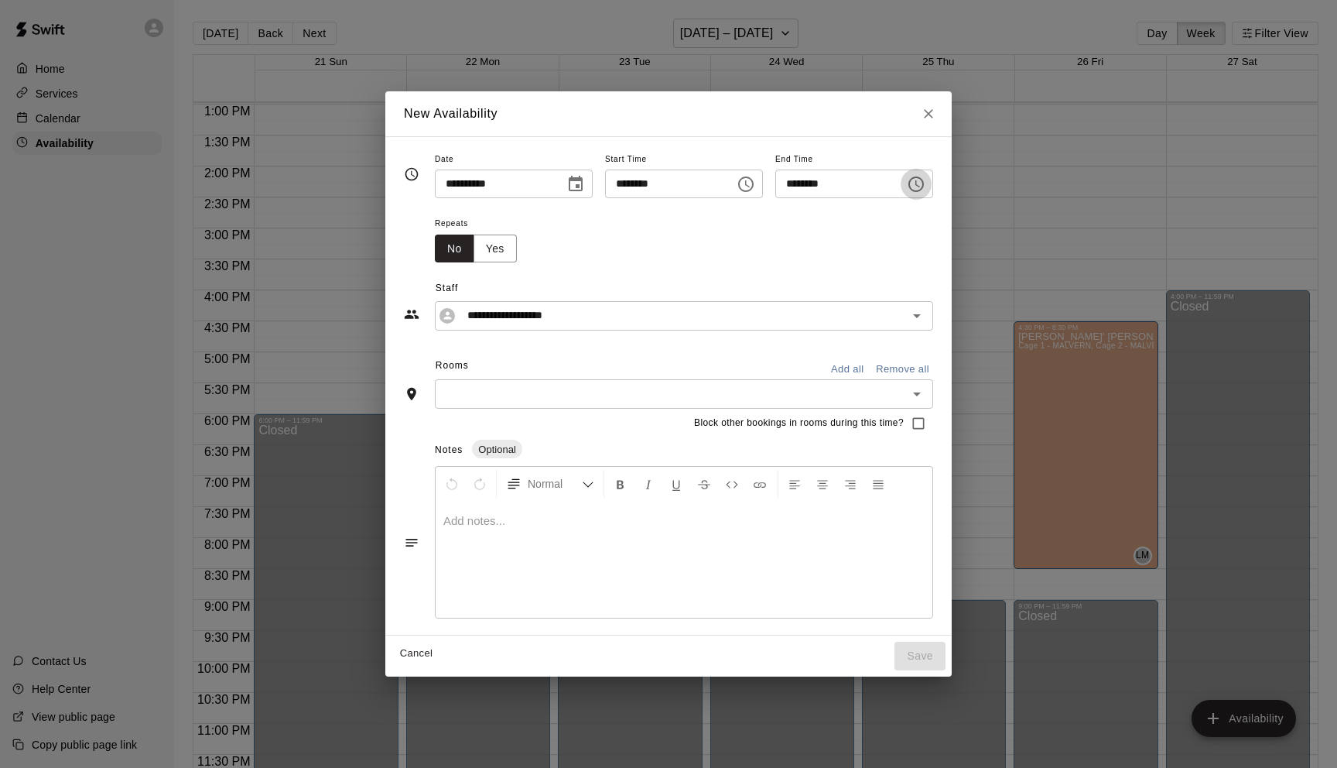
click at [920, 185] on icon "Choose time, selected time is 5:30 PM" at bounding box center [917, 183] width 5 height 7
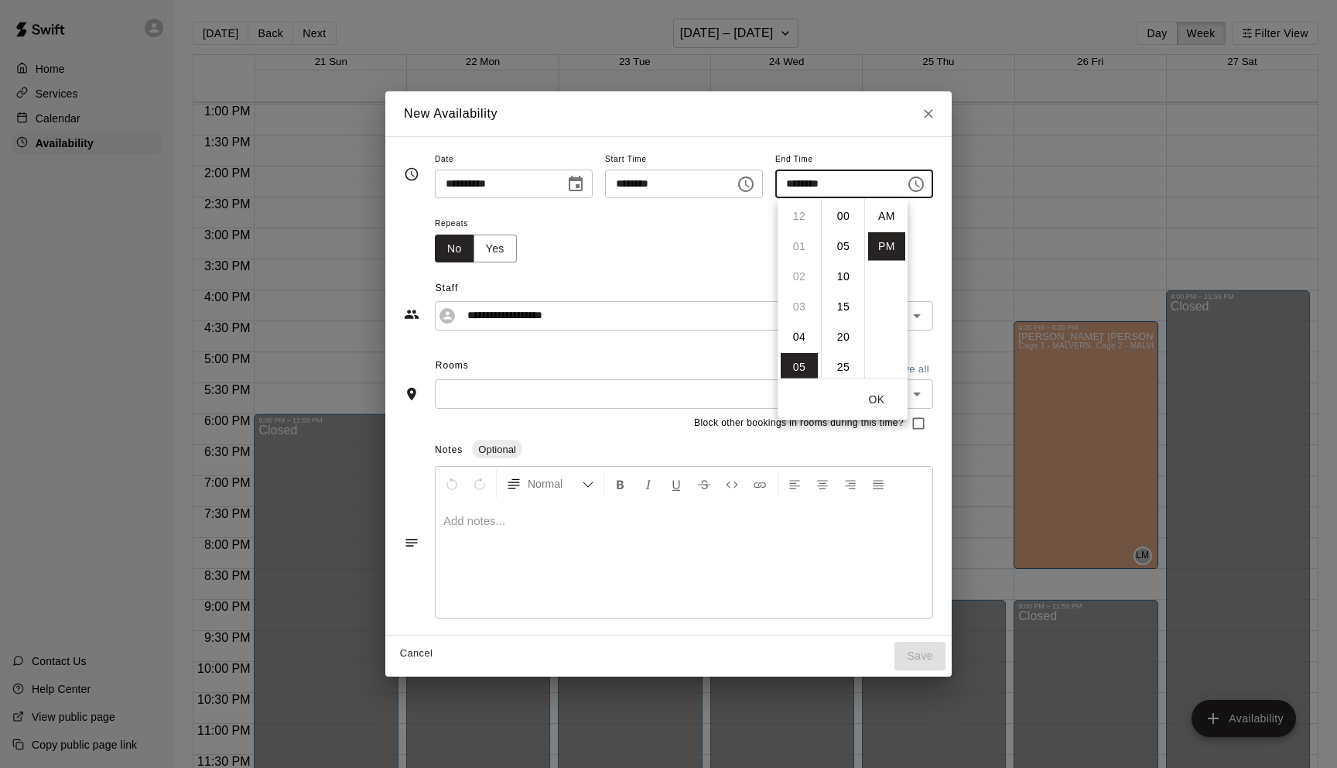
scroll to position [28, 0]
click at [800, 305] on li "08" at bounding box center [799, 307] width 37 height 29
type input "********"
click at [879, 399] on button "OK" at bounding box center [877, 399] width 50 height 29
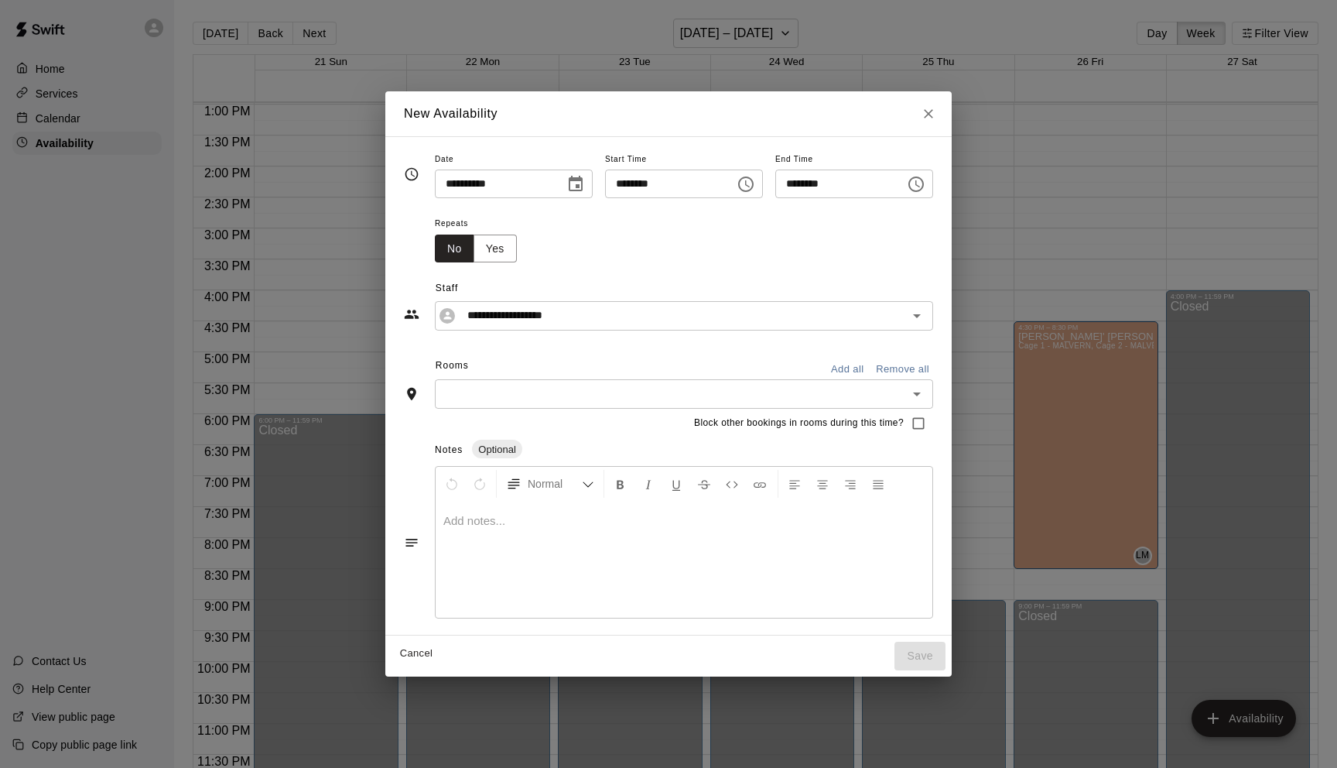
click at [540, 390] on input "text" at bounding box center [672, 393] width 464 height 19
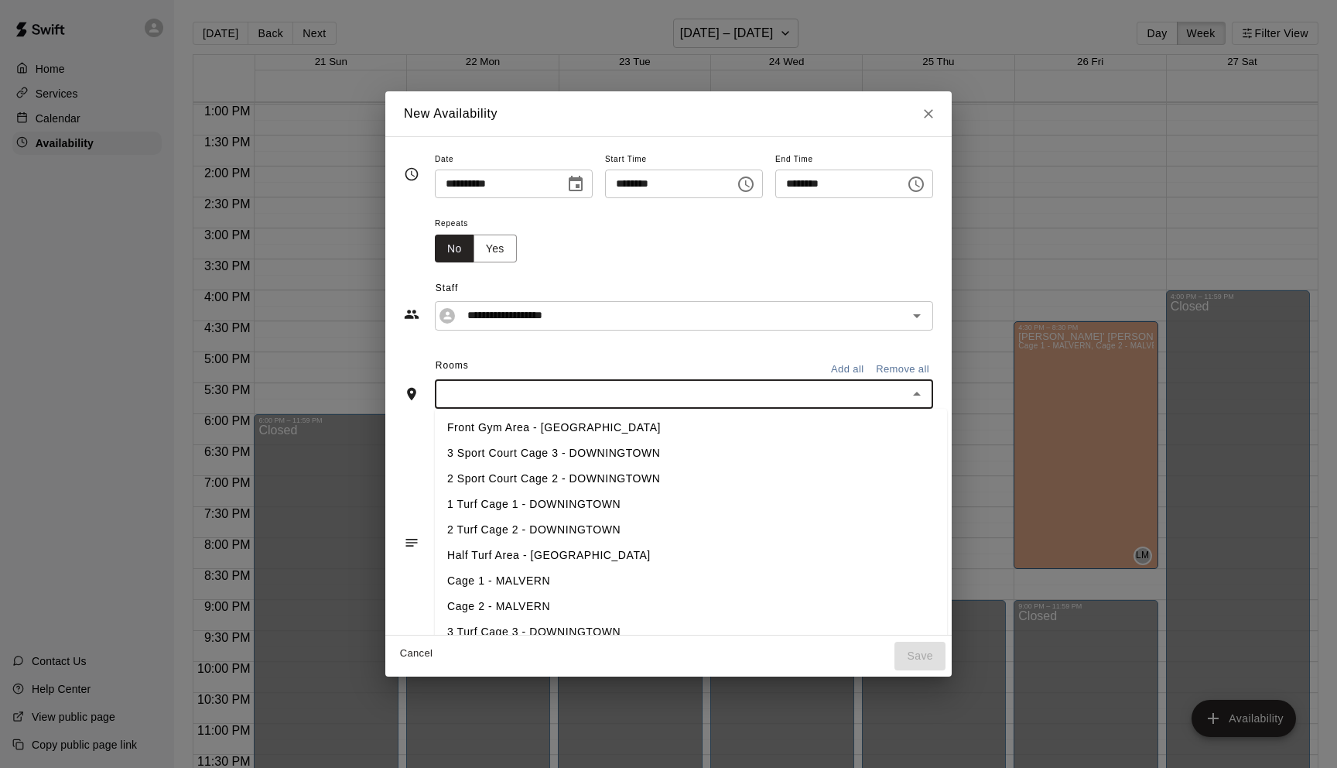
type input "*"
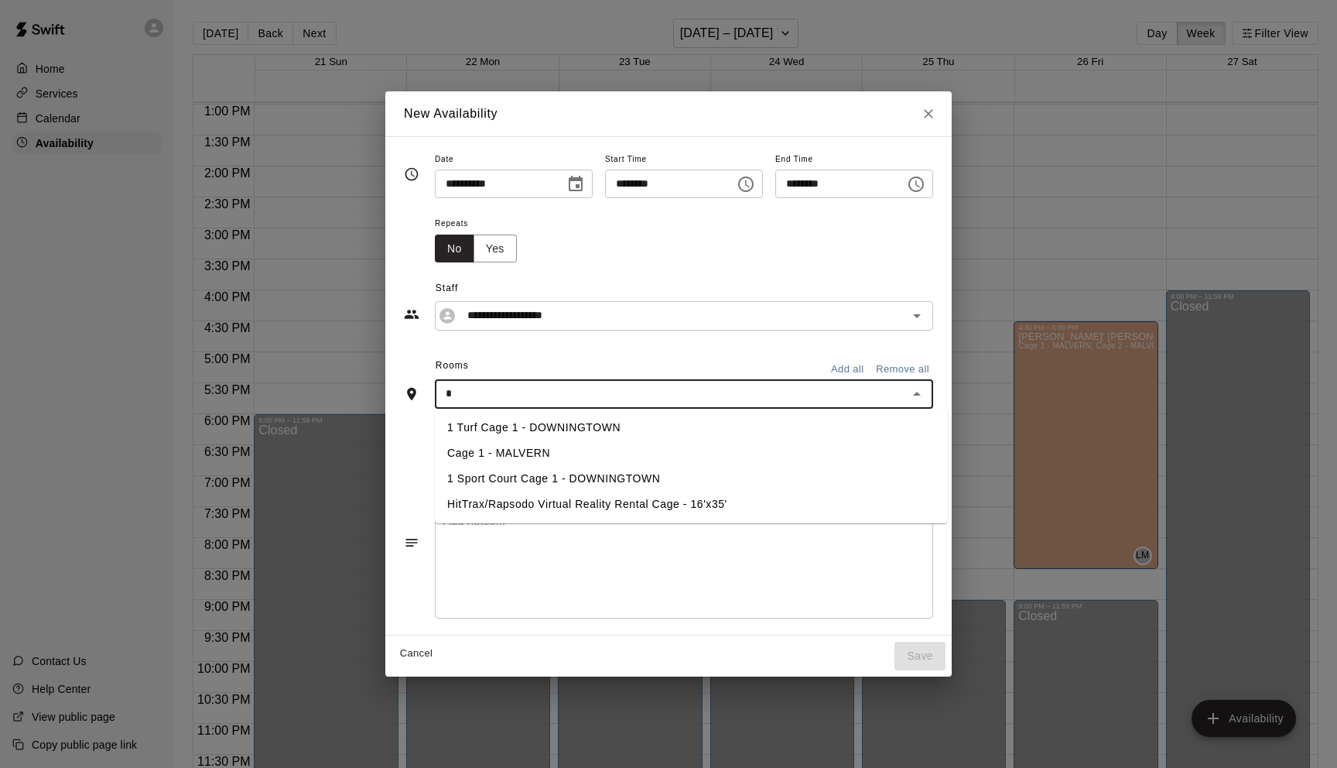
click at [496, 428] on li "1 Turf Cage 1 - DOWNINGTOWN" at bounding box center [691, 428] width 512 height 26
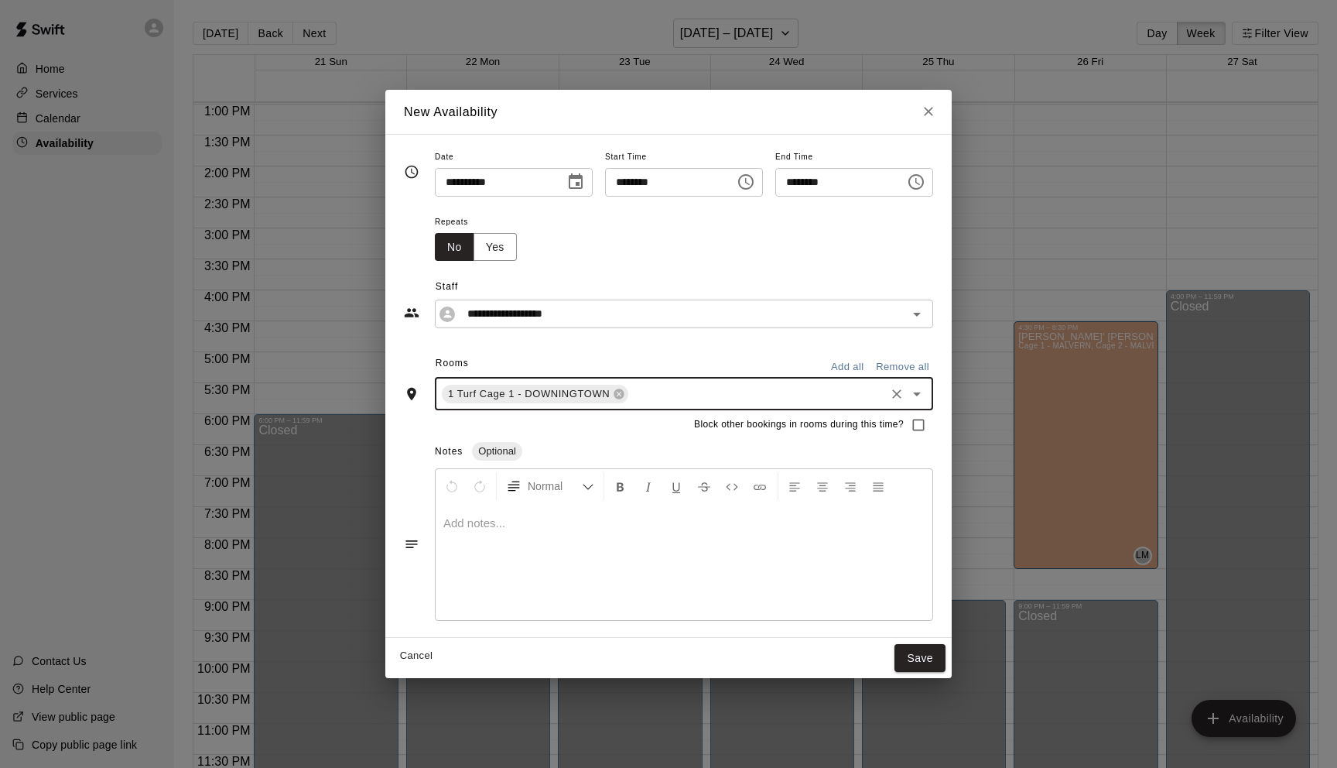
type input "*"
click at [499, 458] on li "2 Turf Cage 2 - DOWNINGTOWN" at bounding box center [691, 455] width 512 height 26
type input "*"
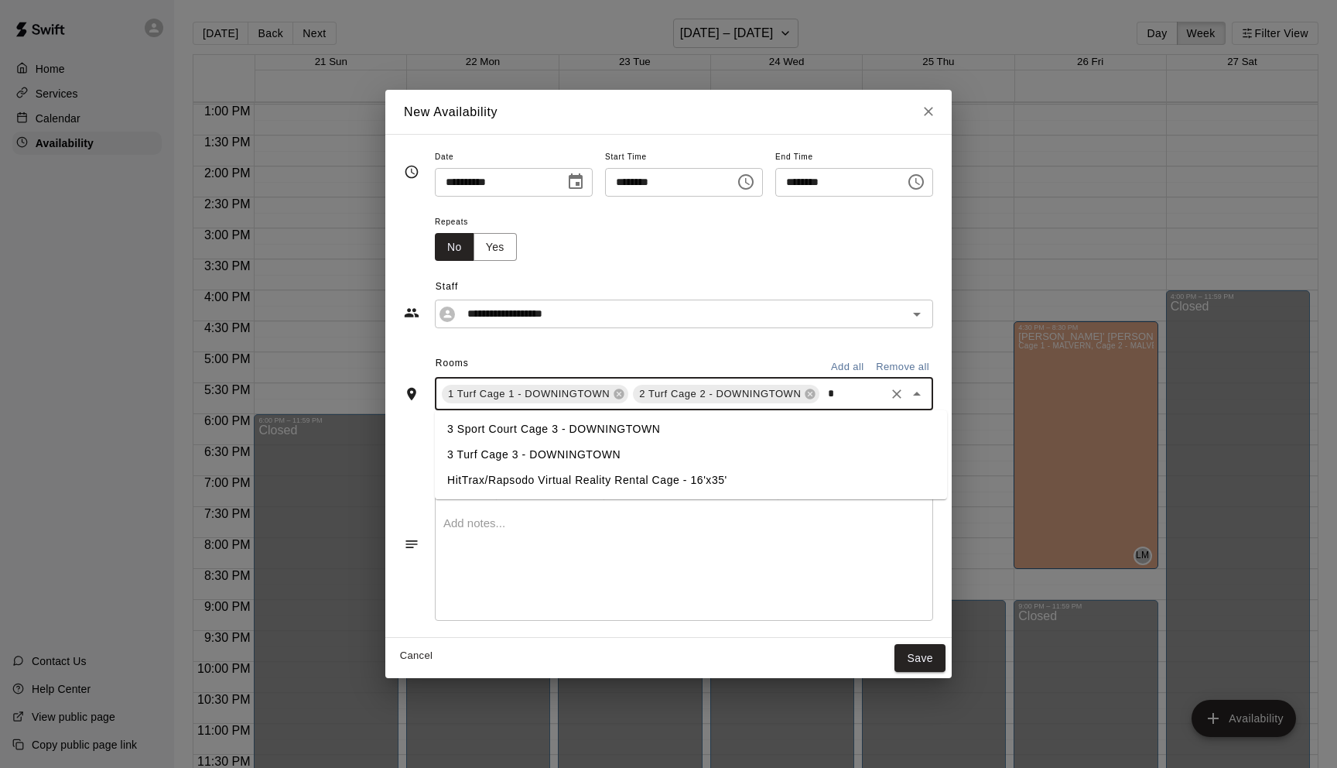
click at [490, 457] on li "3 Turf Cage 3 - DOWNINGTOWN" at bounding box center [691, 455] width 512 height 26
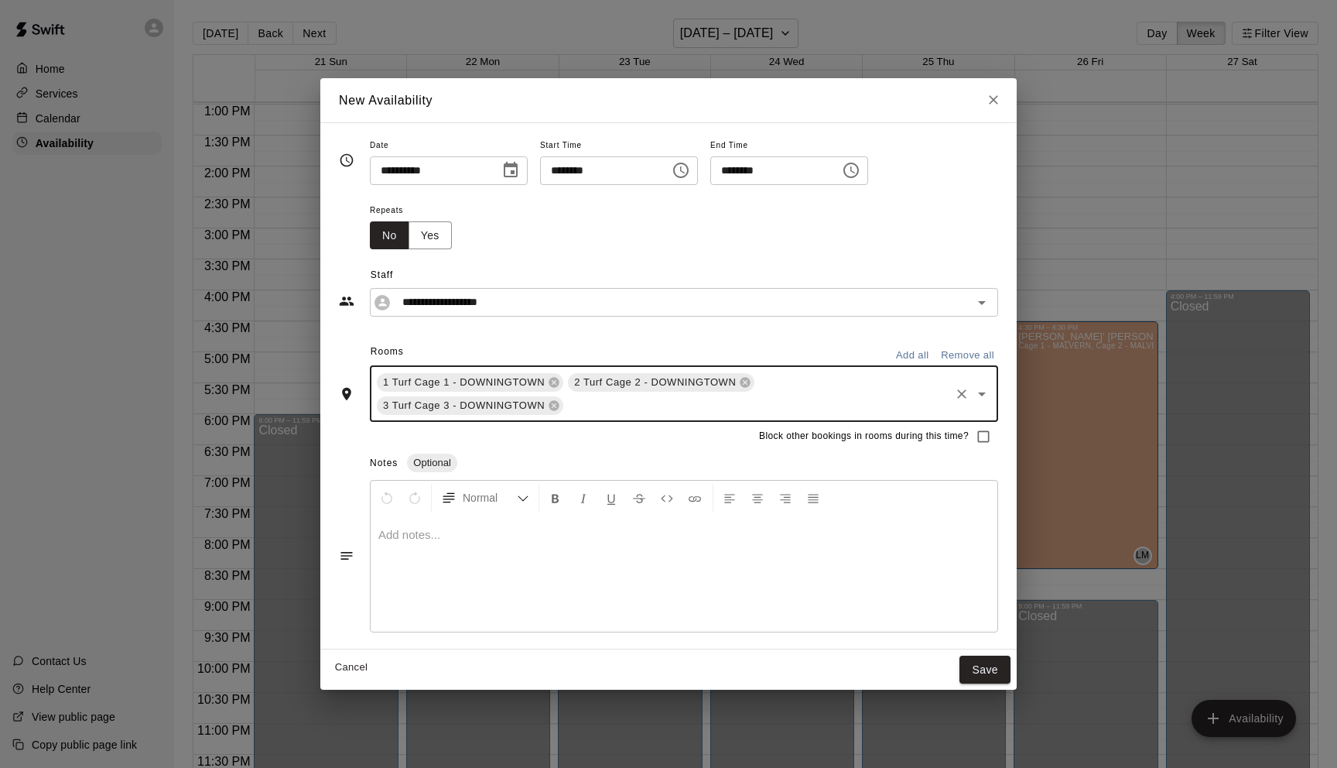
type input "*"
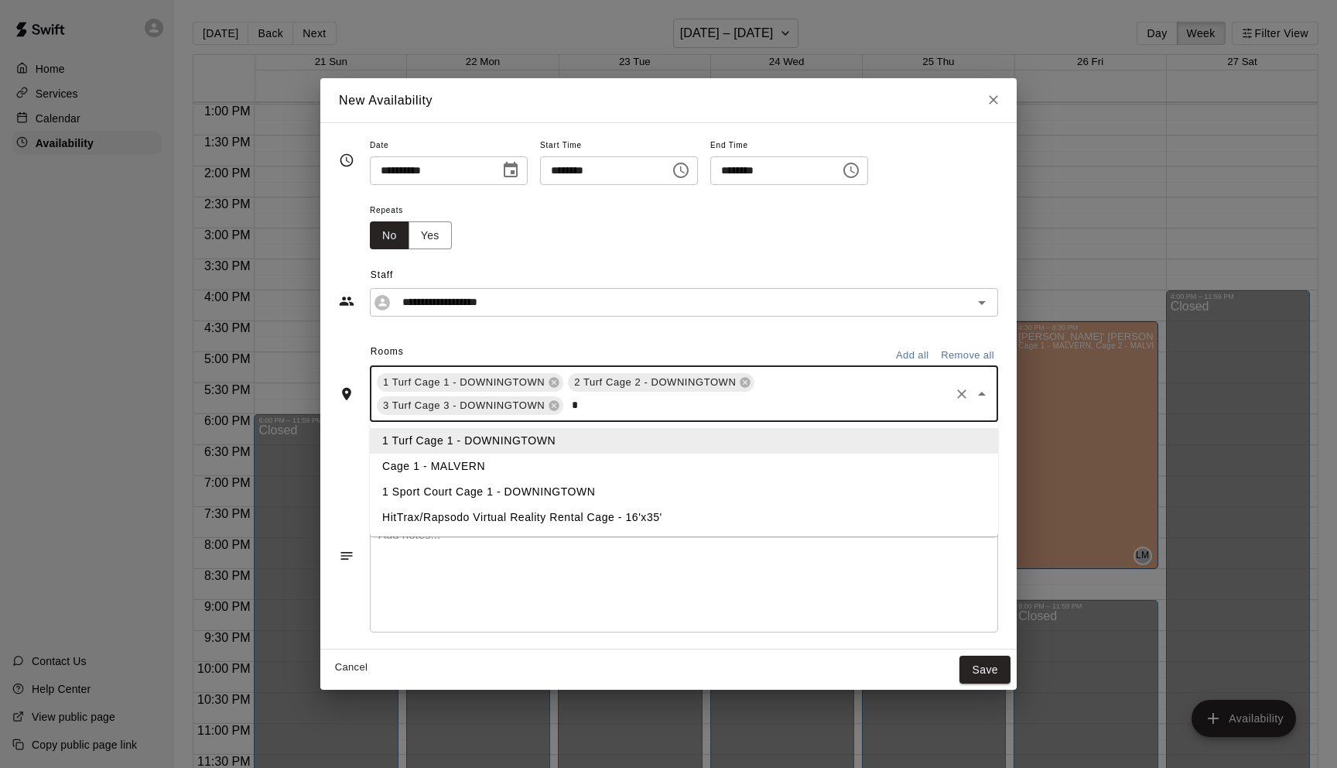
click at [454, 491] on li "1 Sport Court Cage 1 - DOWNINGTOWN" at bounding box center [684, 492] width 628 height 26
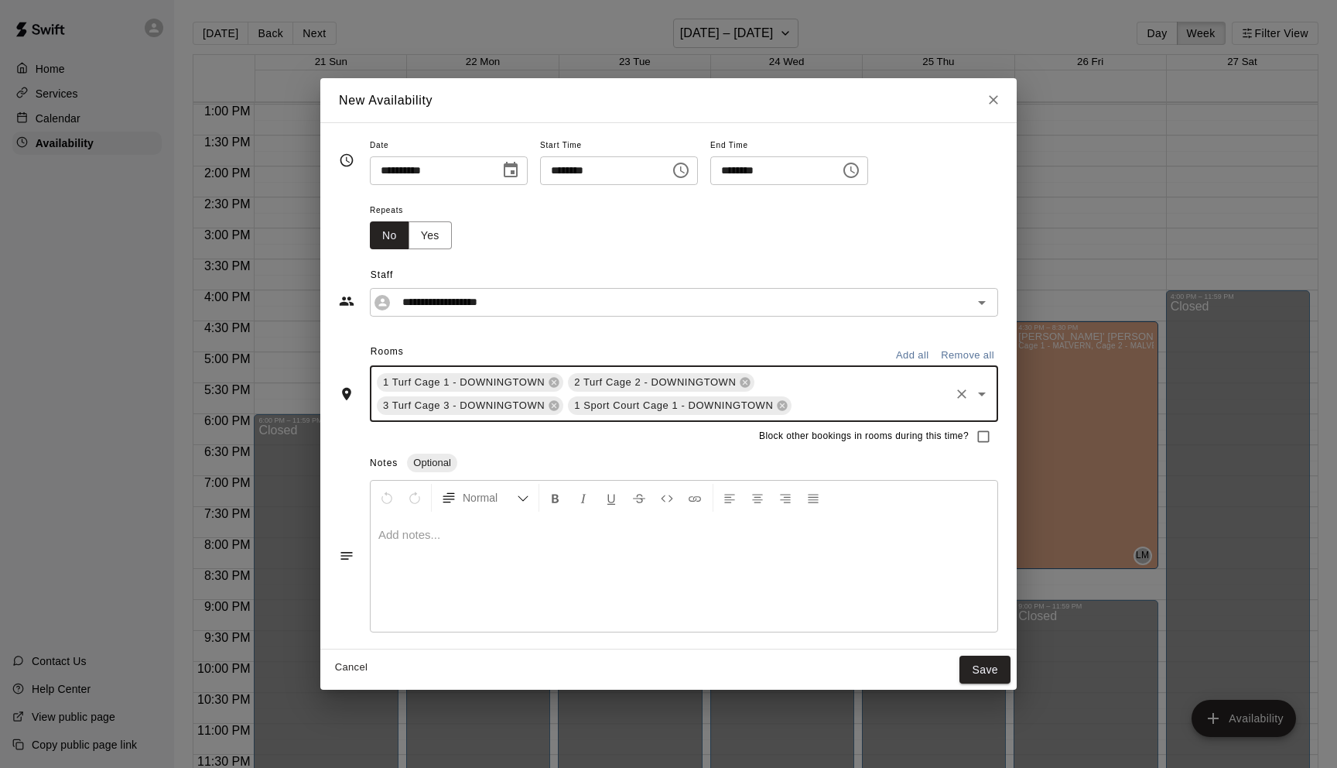
type input "*"
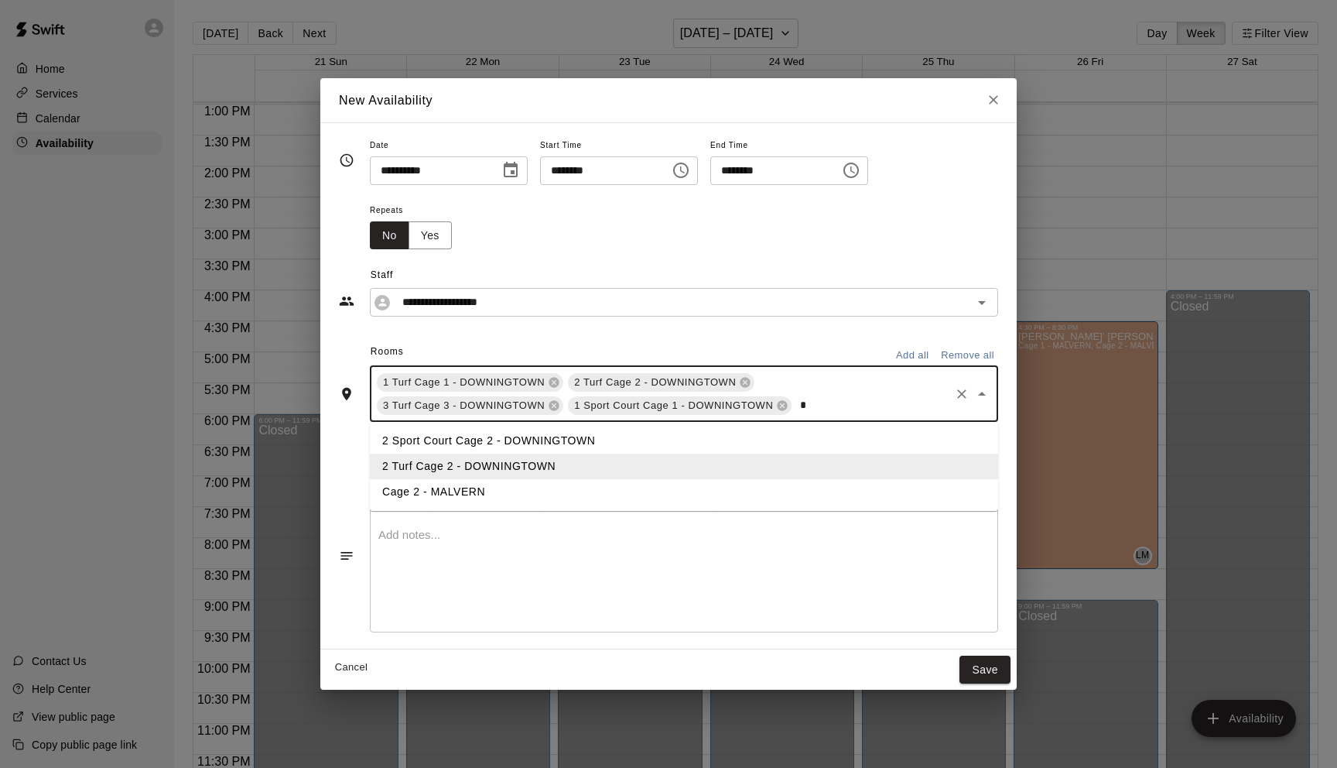
click at [454, 441] on li "2 Sport Court Cage 2 - DOWNINGTOWN" at bounding box center [684, 441] width 628 height 26
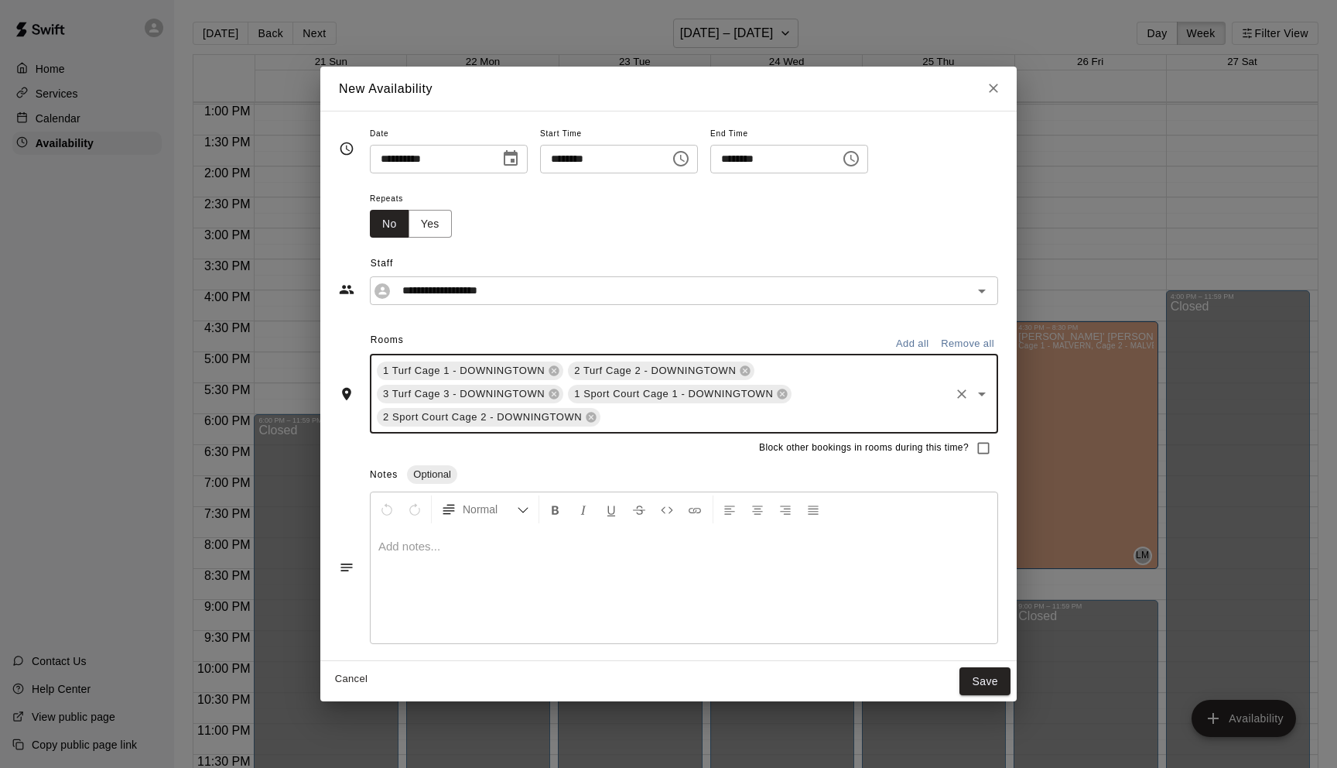
type input "*"
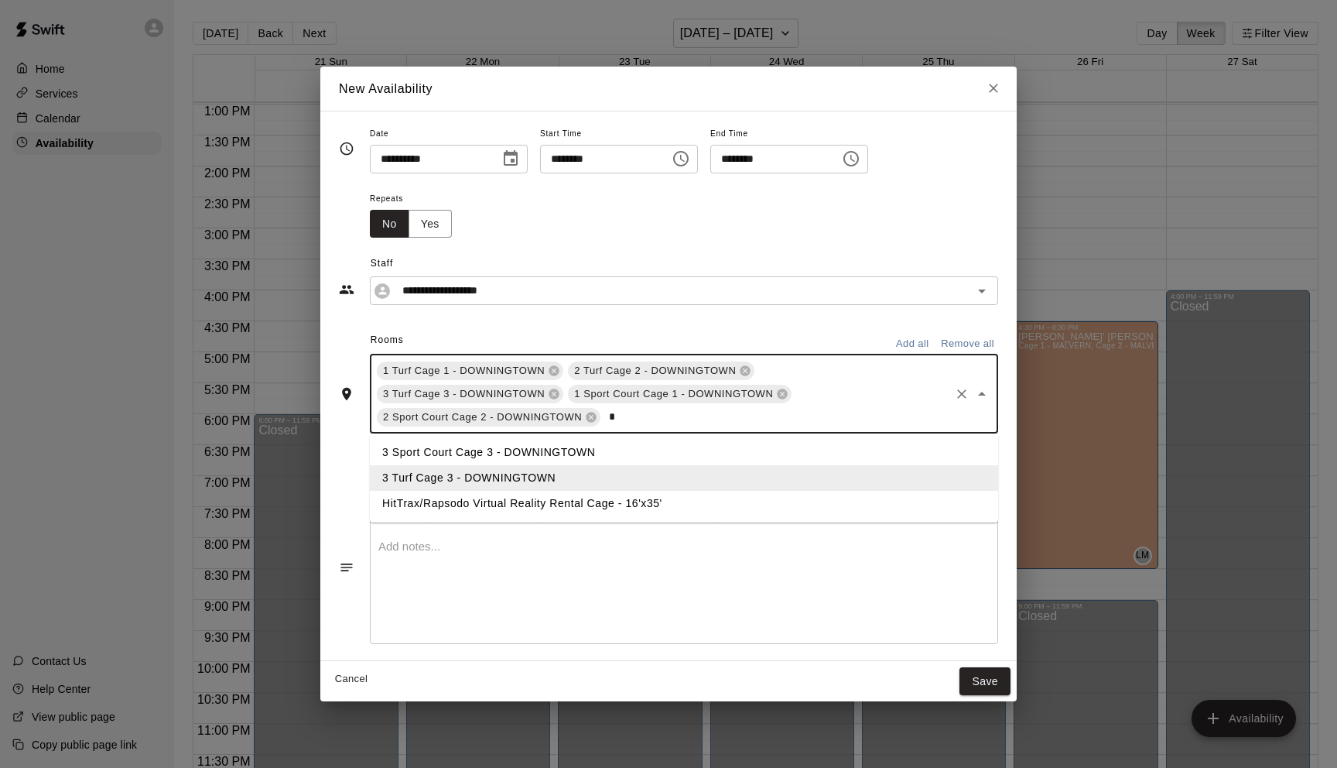
click at [467, 450] on li "3 Sport Court Cage 3 - DOWNINGTOWN" at bounding box center [684, 453] width 628 height 26
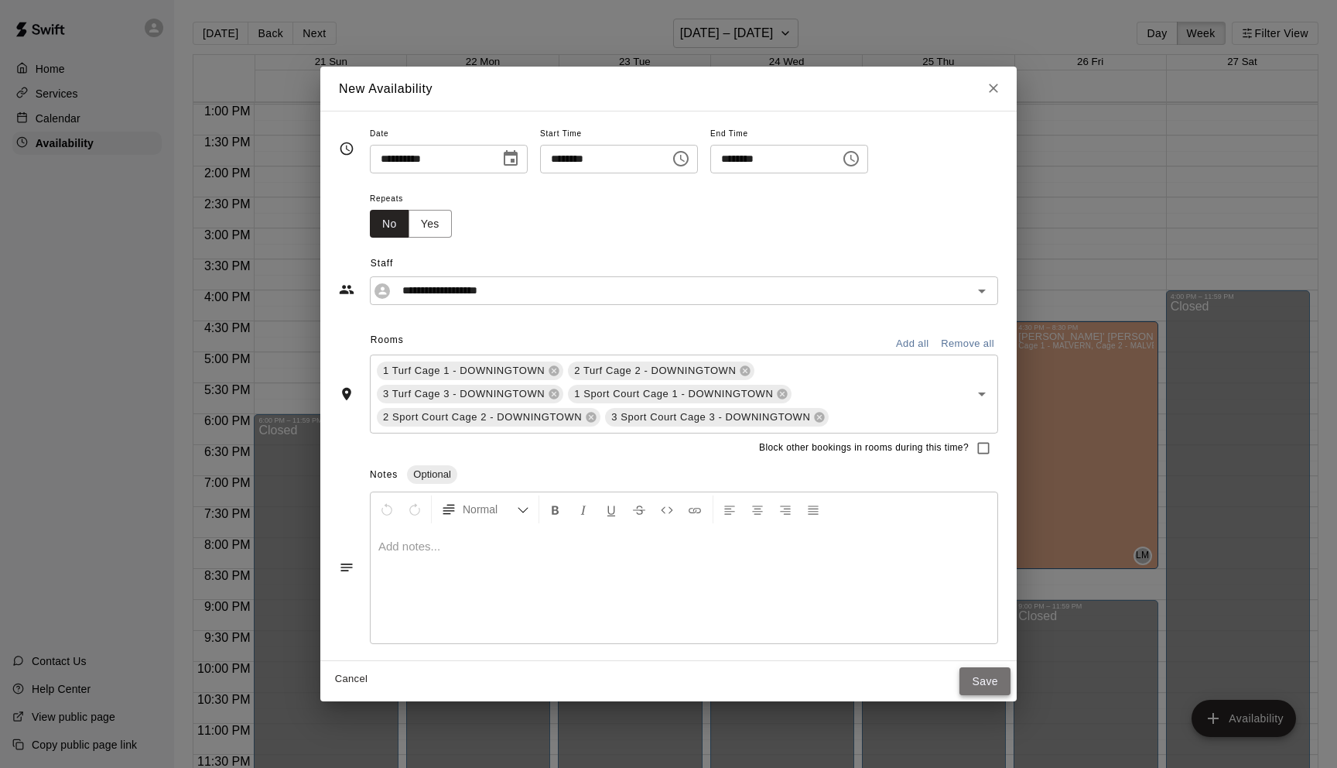
click at [987, 679] on button "Save" at bounding box center [985, 681] width 51 height 29
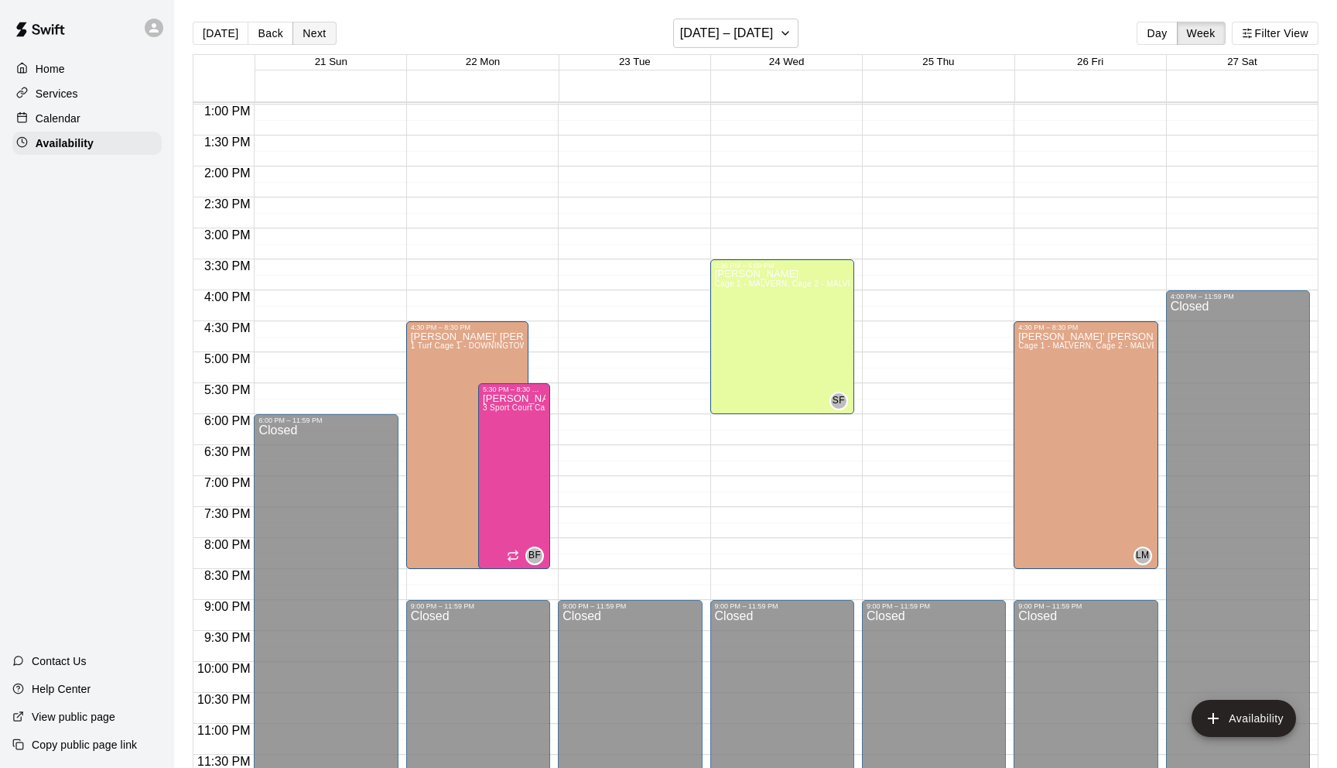
click at [310, 37] on button "Next" at bounding box center [314, 33] width 43 height 23
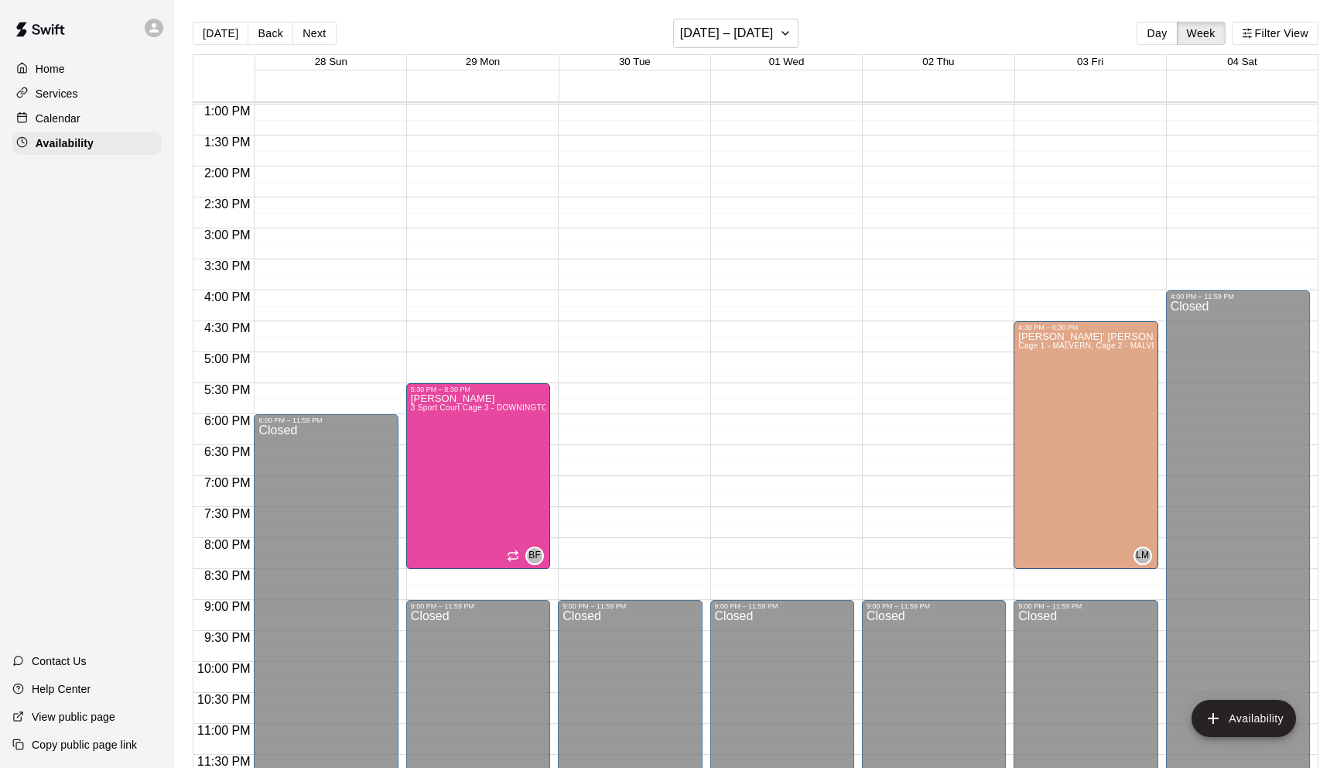
click at [490, 332] on div "12:00 AM – 8:00 AM Closed 5:30 PM – 8:30 PM Brandon Flythe 3 Sport Court Cage 3…" at bounding box center [478, 43] width 144 height 1486
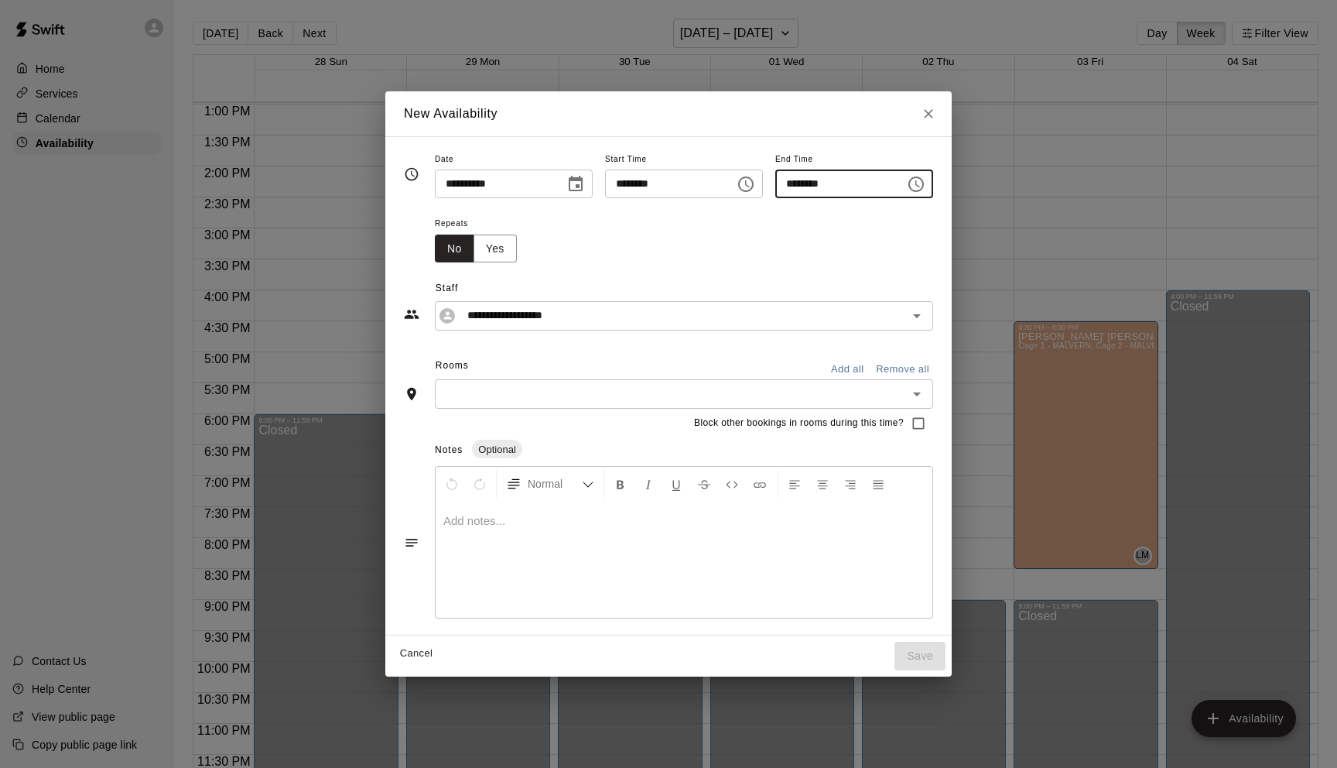
click at [851, 192] on input "********" at bounding box center [834, 183] width 119 height 29
click at [925, 184] on icon "Choose time, selected time is 5:00 PM" at bounding box center [916, 184] width 19 height 19
click at [800, 311] on li "08" at bounding box center [799, 307] width 37 height 29
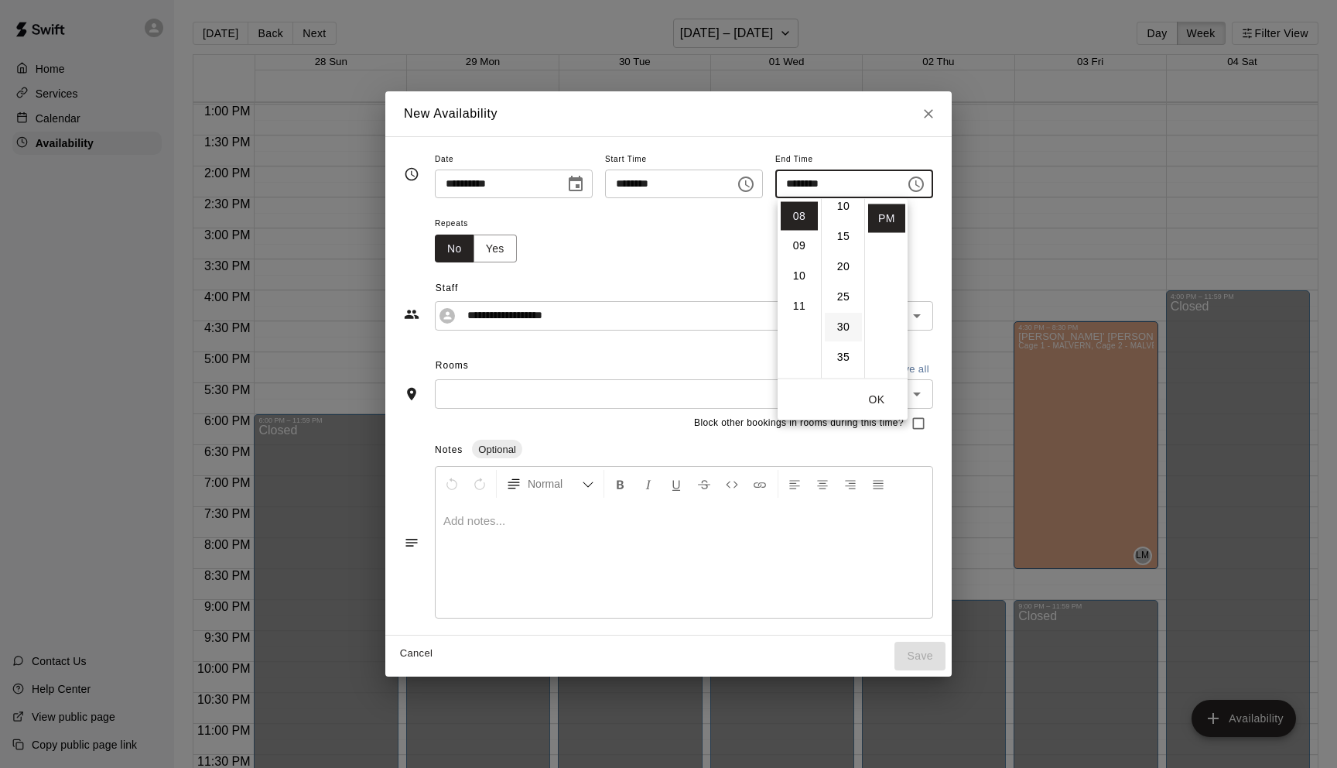
click at [840, 324] on li "30" at bounding box center [843, 327] width 37 height 29
type input "********"
click at [510, 391] on input "text" at bounding box center [672, 393] width 464 height 19
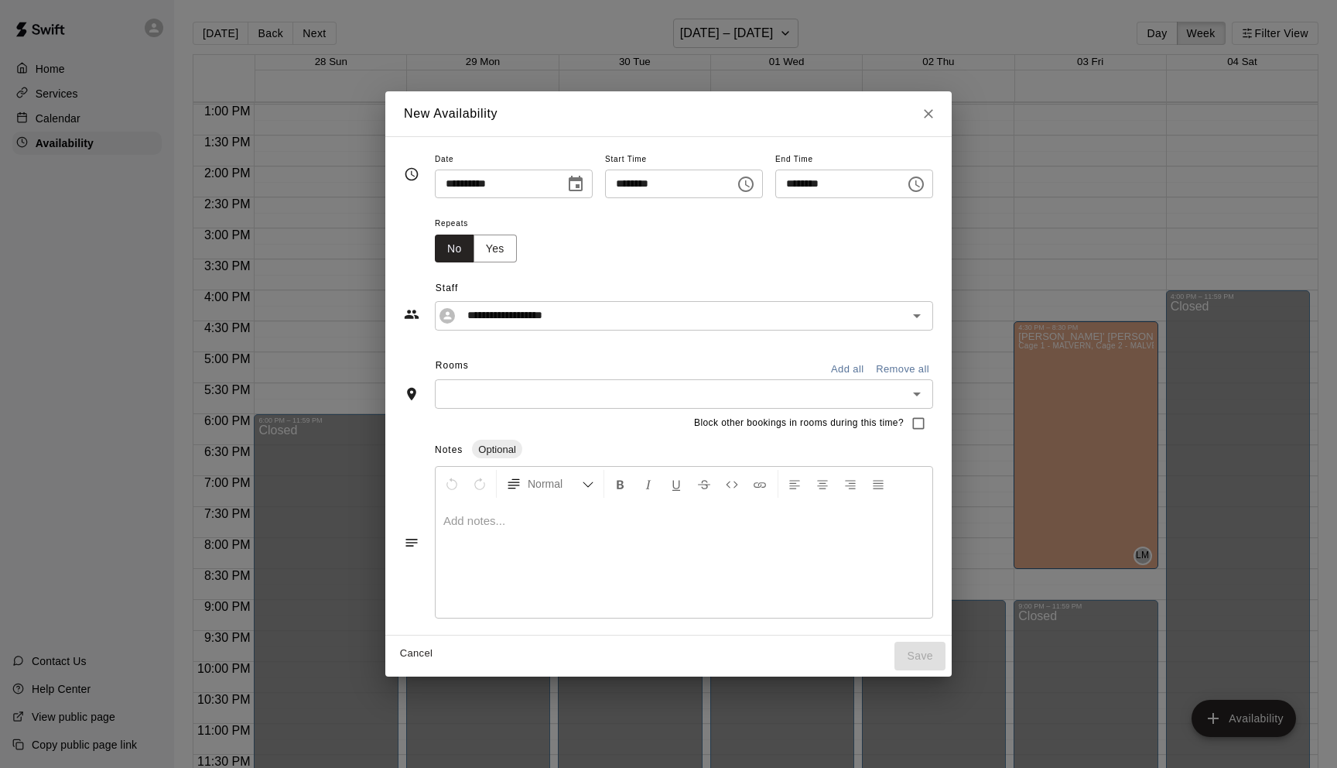
click at [494, 408] on div "​" at bounding box center [684, 393] width 498 height 29
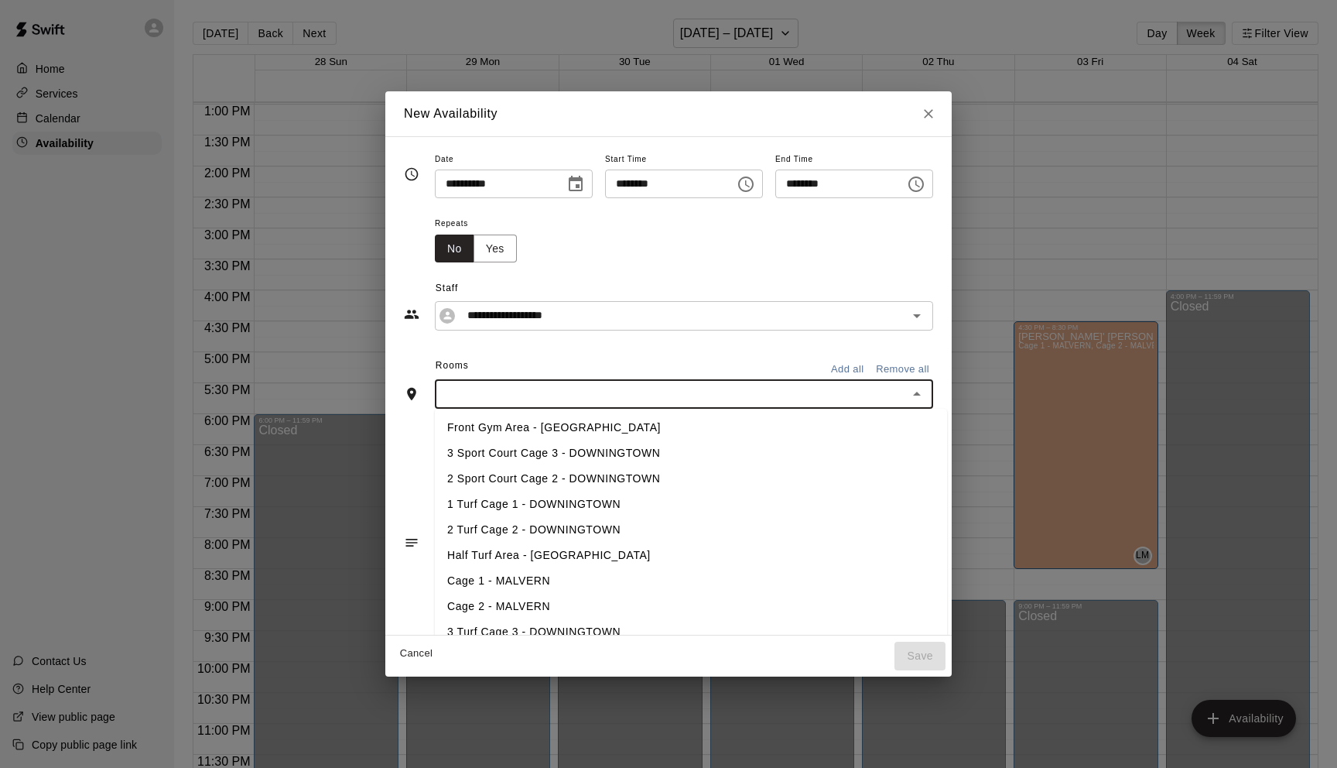
type input "*"
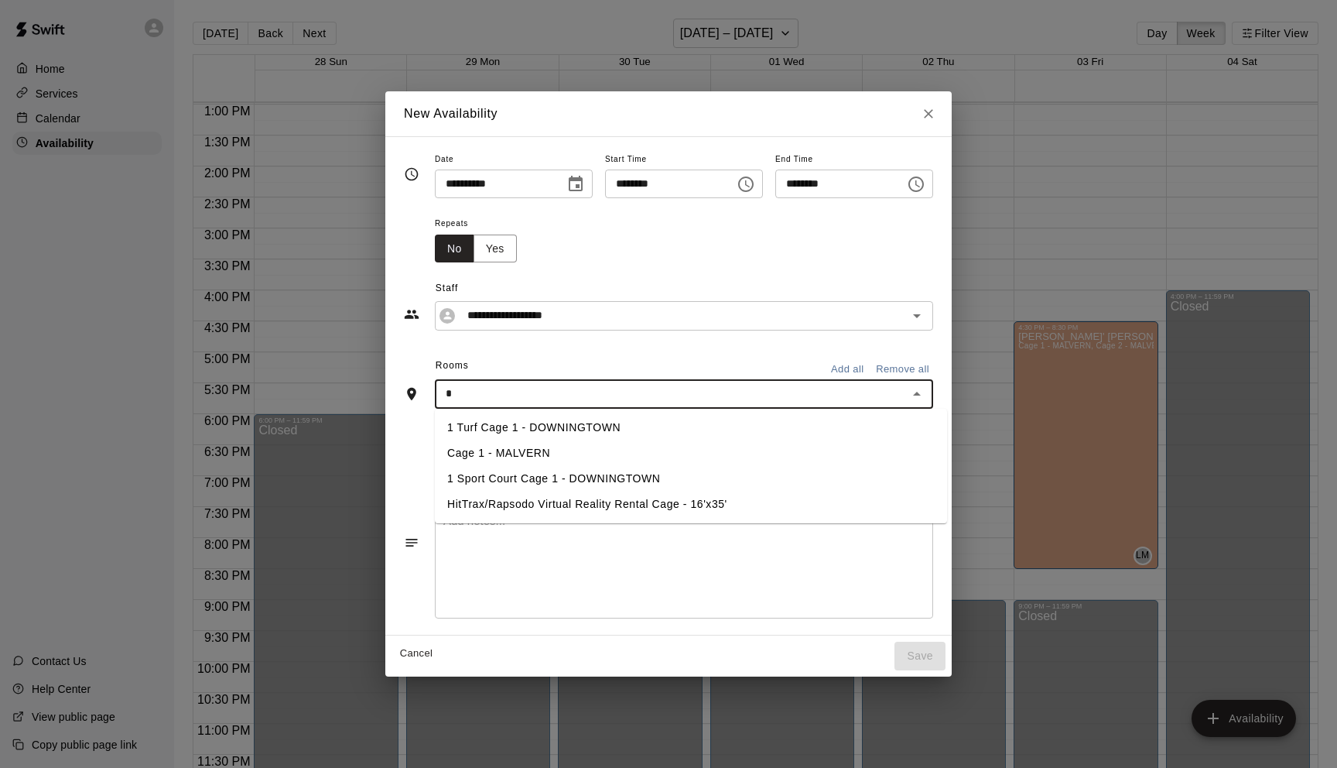
click at [488, 427] on li "1 Turf Cage 1 - DOWNINGTOWN" at bounding box center [691, 428] width 512 height 26
type input "*"
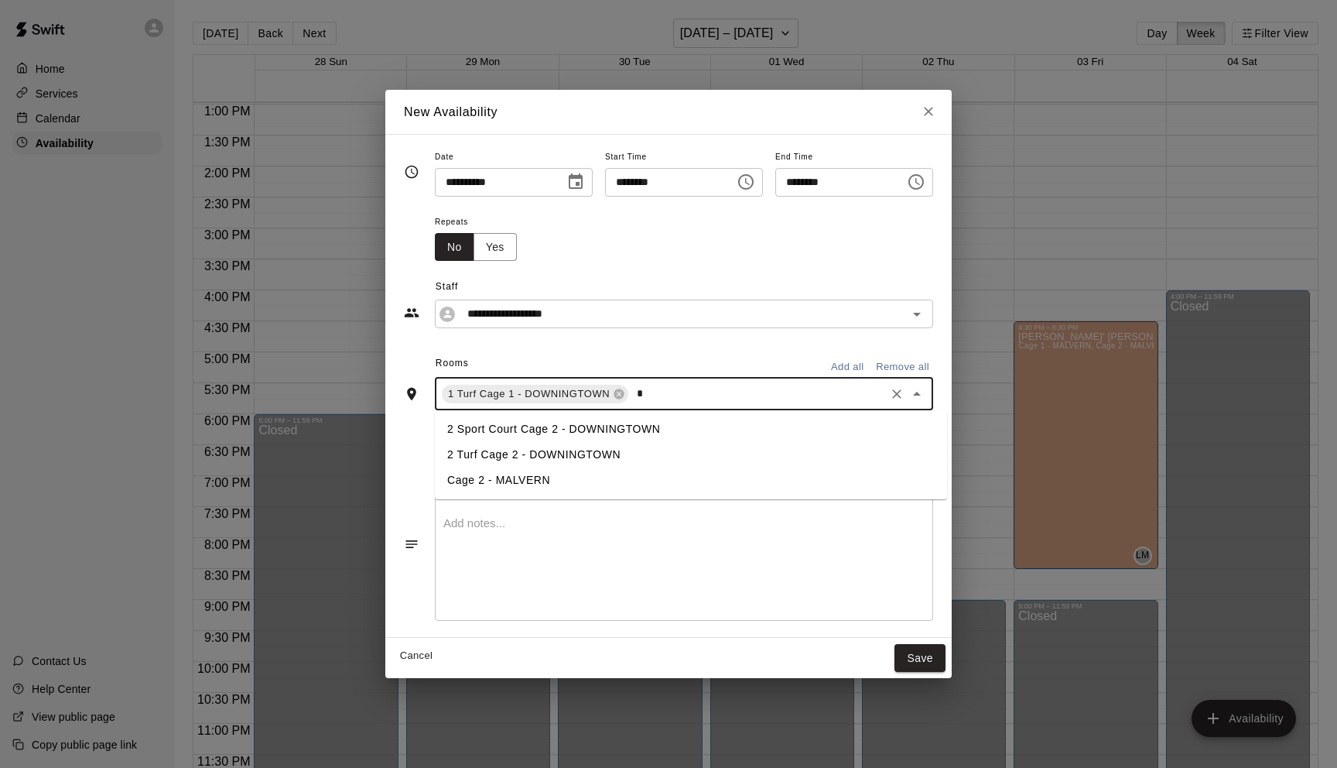
click at [491, 453] on li "2 Turf Cage 2 - DOWNINGTOWN" at bounding box center [691, 455] width 512 height 26
type input "*"
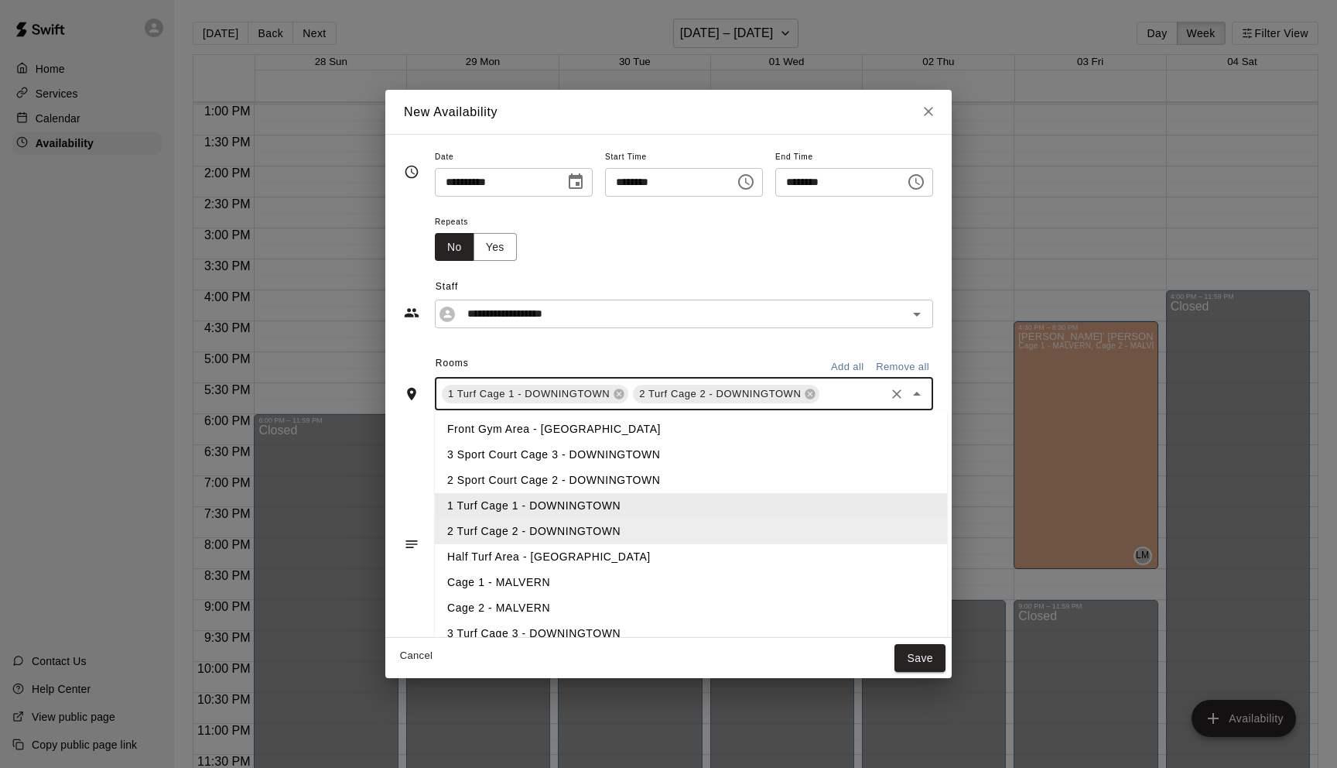
type input "*"
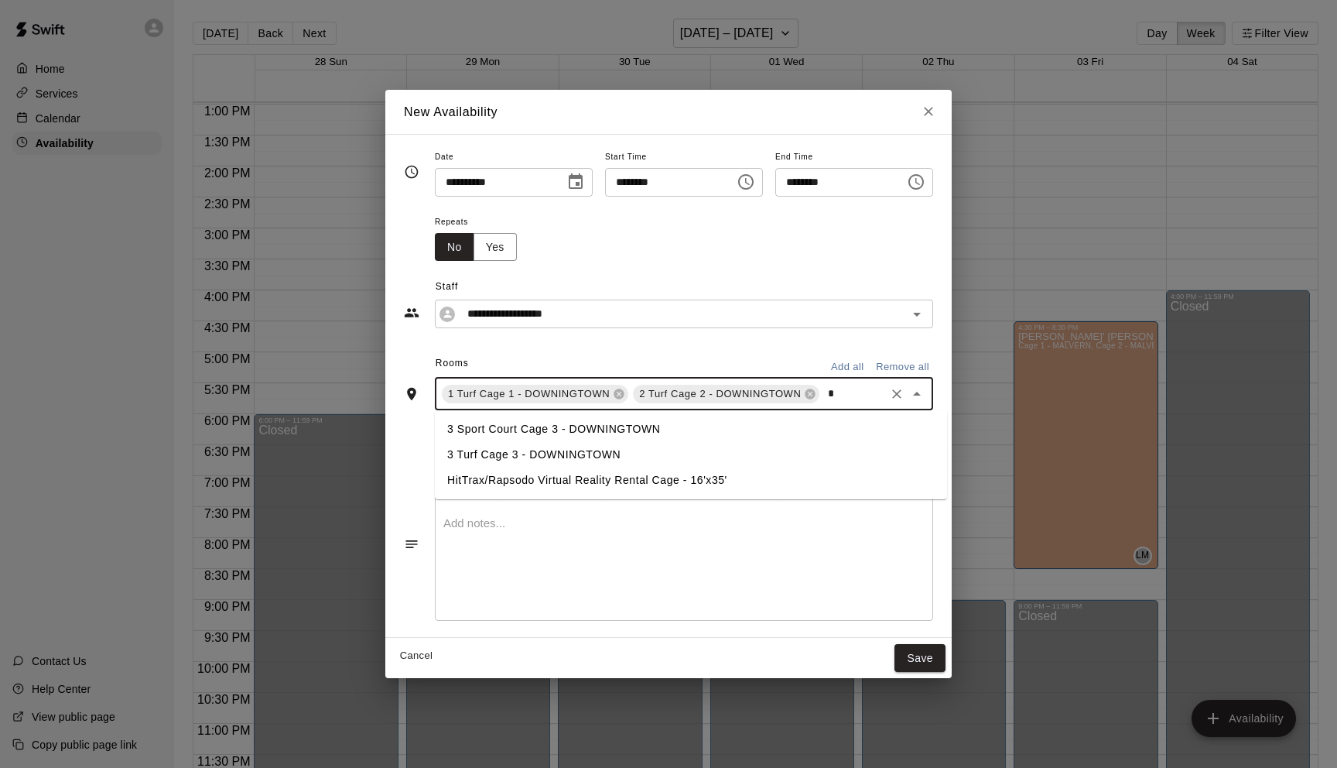
click at [491, 453] on li "3 Turf Cage 3 - DOWNINGTOWN" at bounding box center [691, 455] width 512 height 26
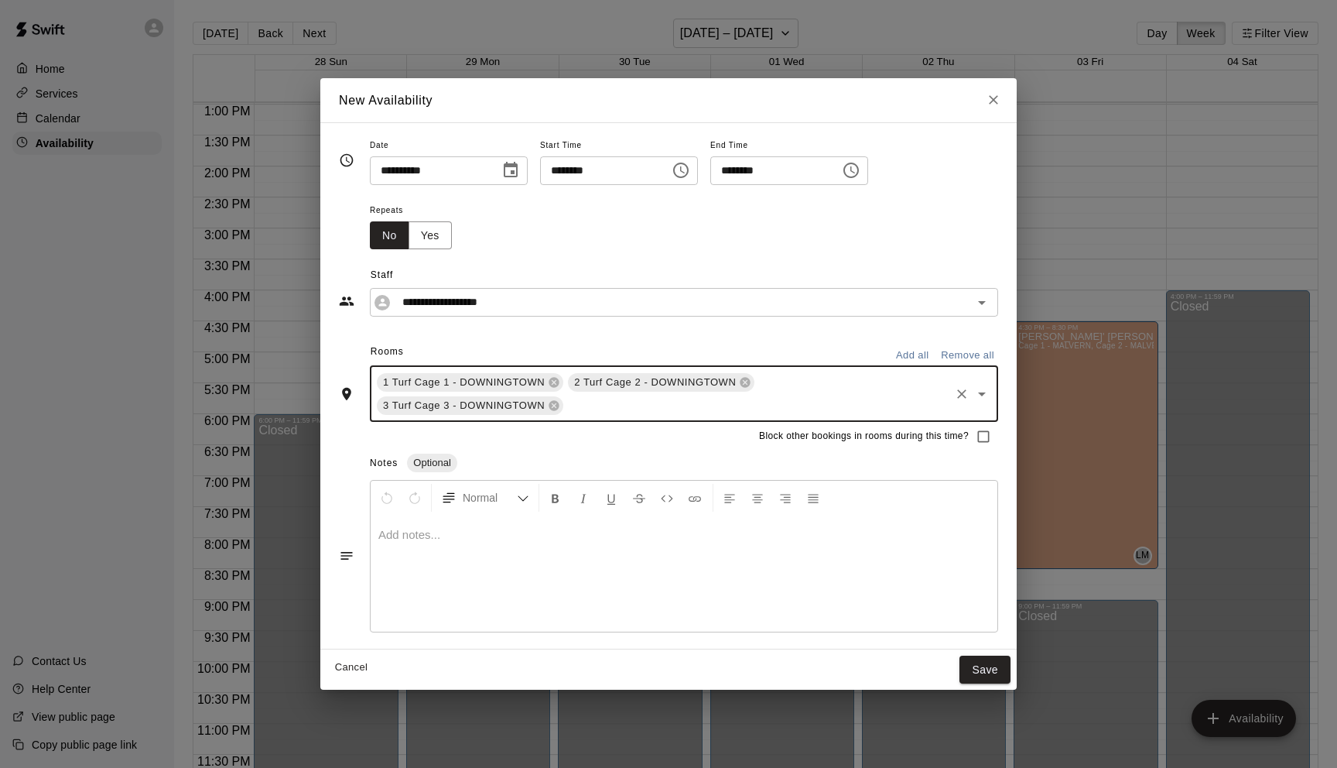
type input "*"
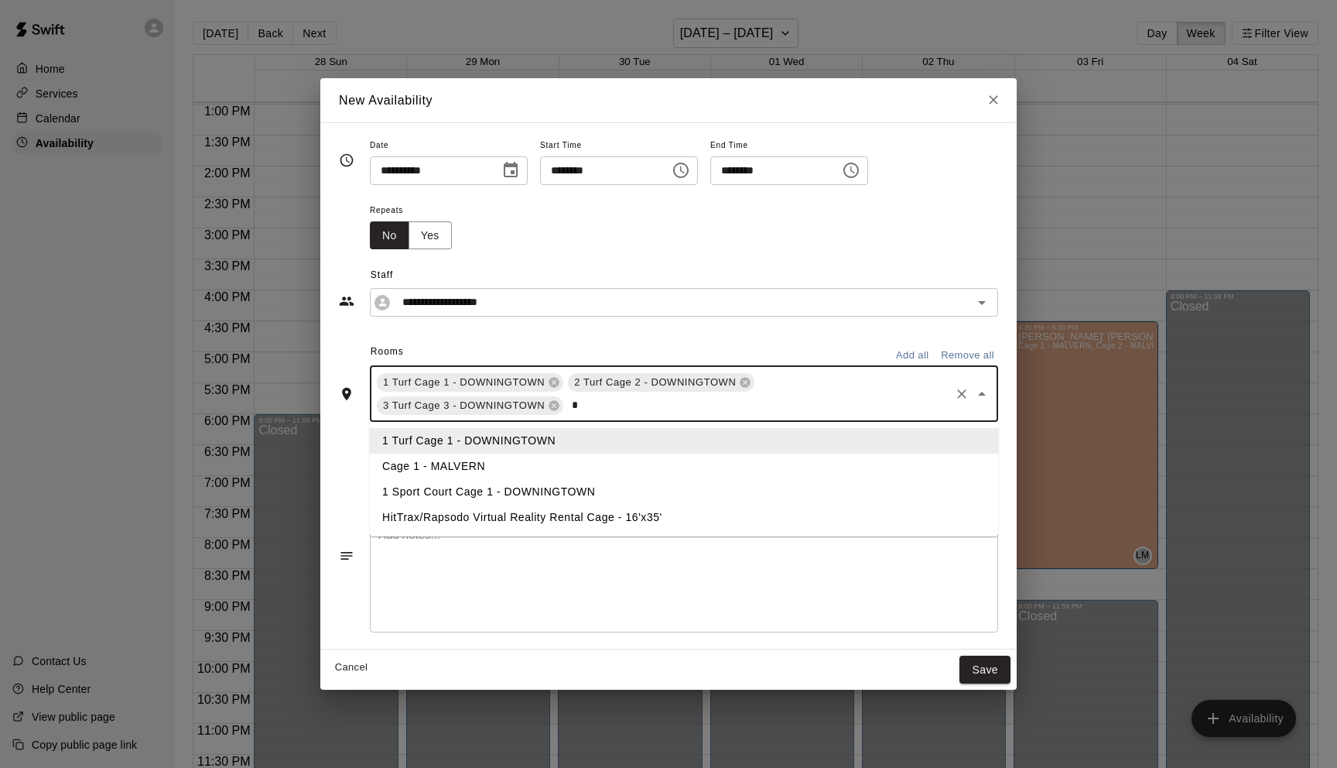
click at [470, 487] on li "1 Sport Court Cage 1 - DOWNINGTOWN" at bounding box center [684, 492] width 628 height 26
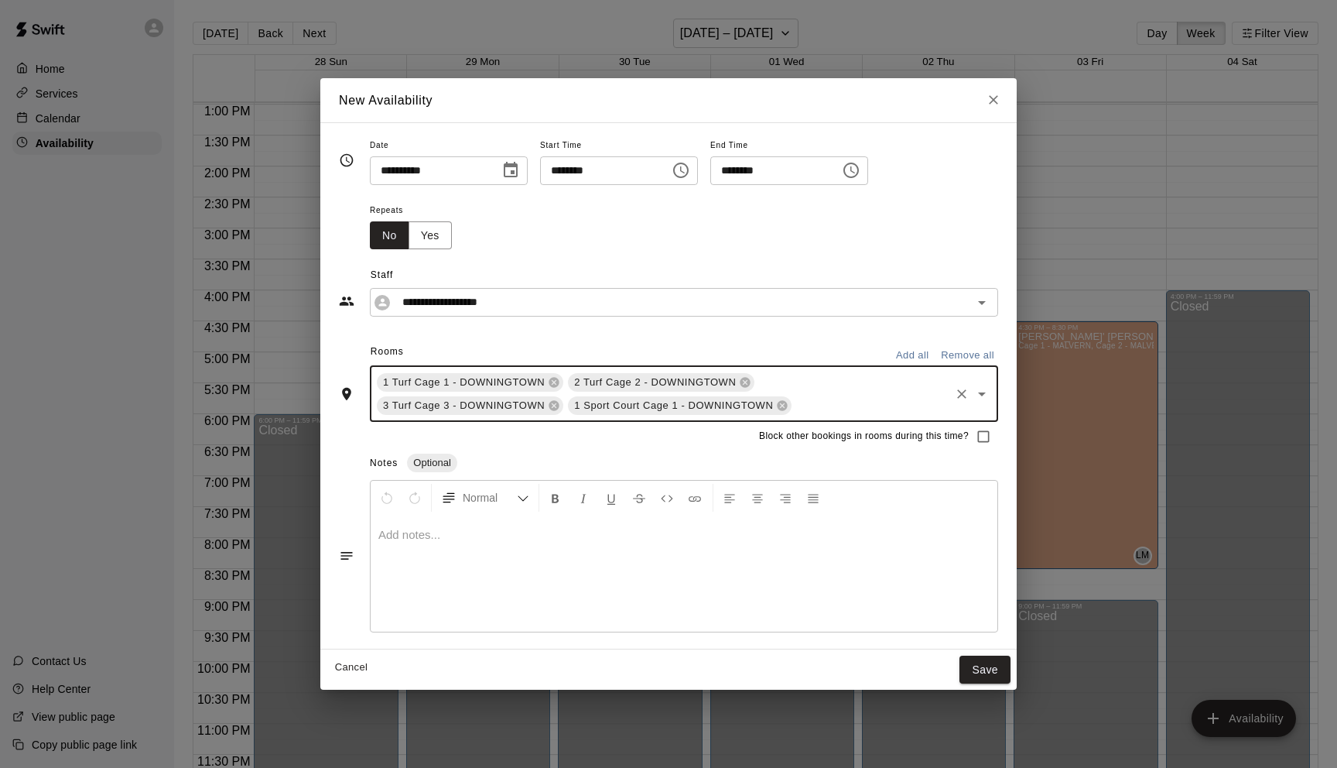
type input "*"
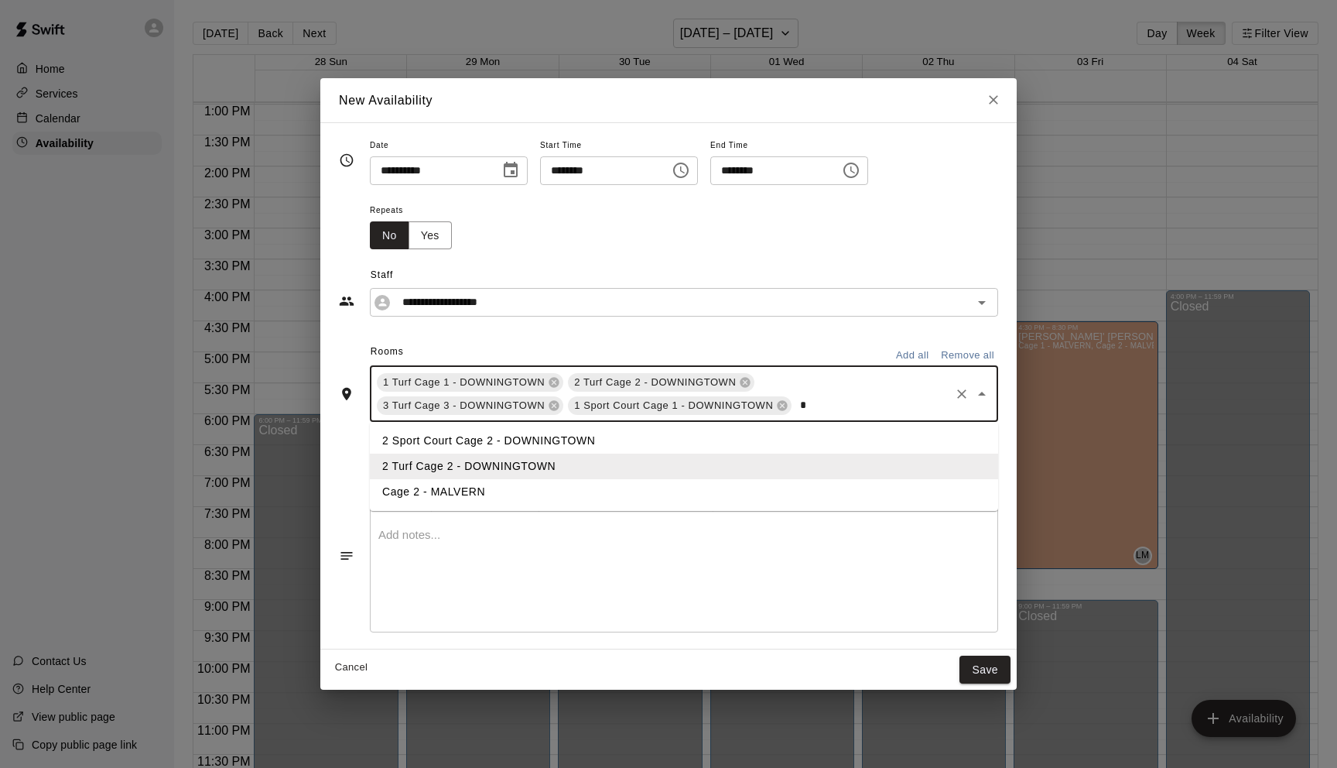
click at [470, 440] on li "2 Sport Court Cage 2 - DOWNINGTOWN" at bounding box center [684, 441] width 628 height 26
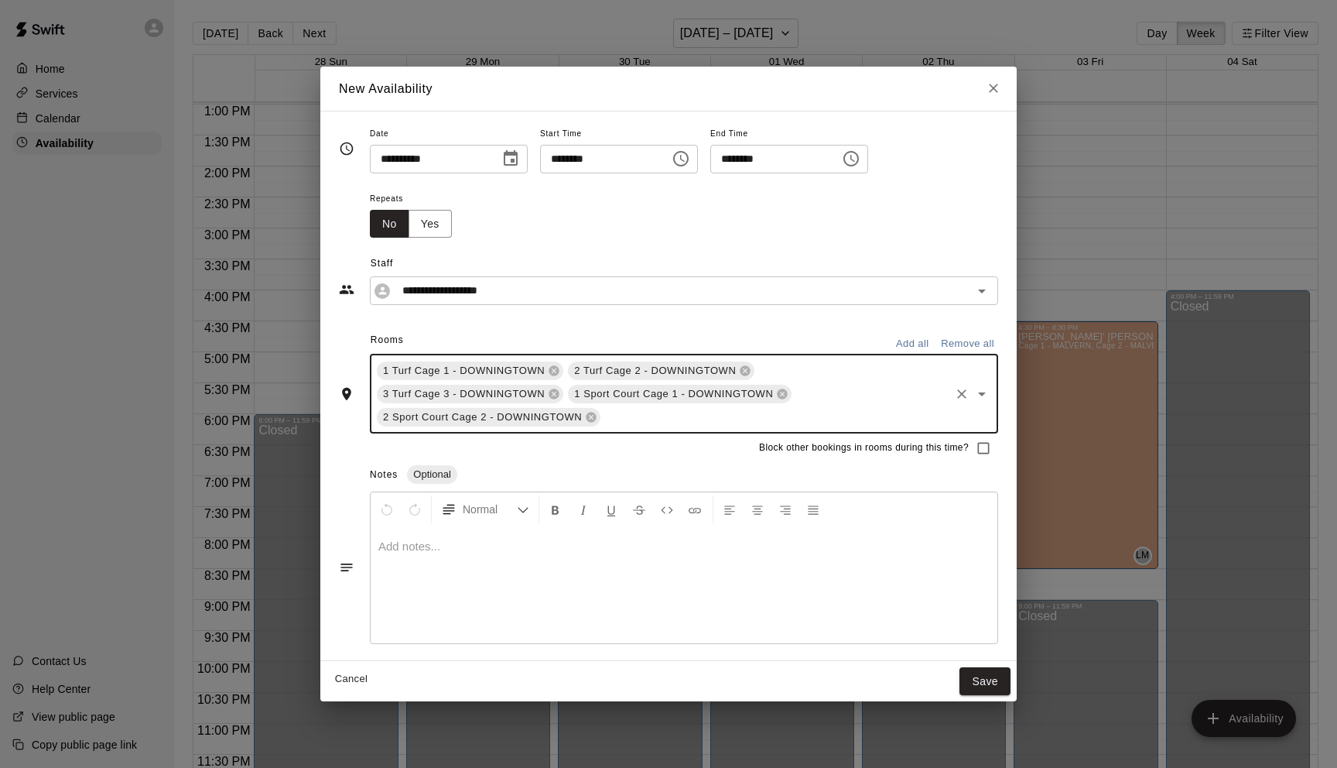
type input "*"
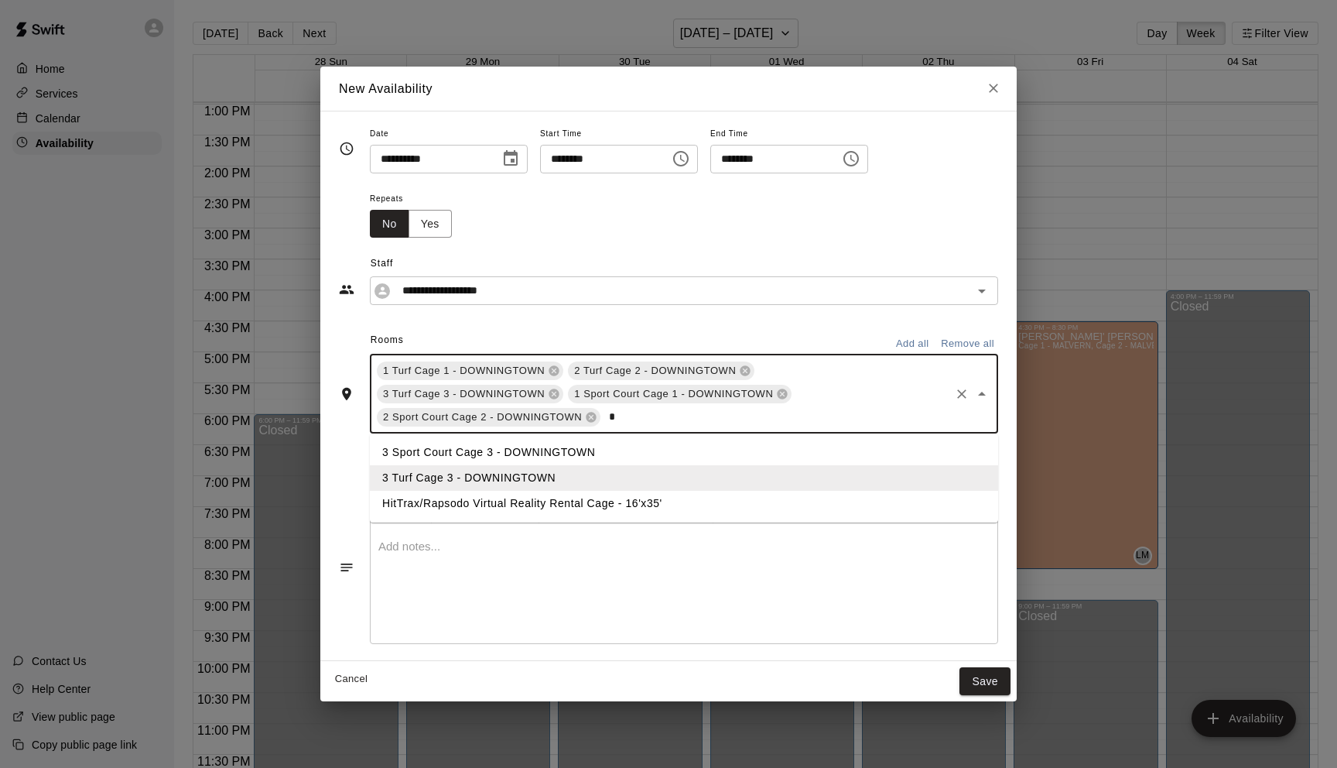
click at [467, 458] on li "3 Sport Court Cage 3 - DOWNINGTOWN" at bounding box center [684, 453] width 628 height 26
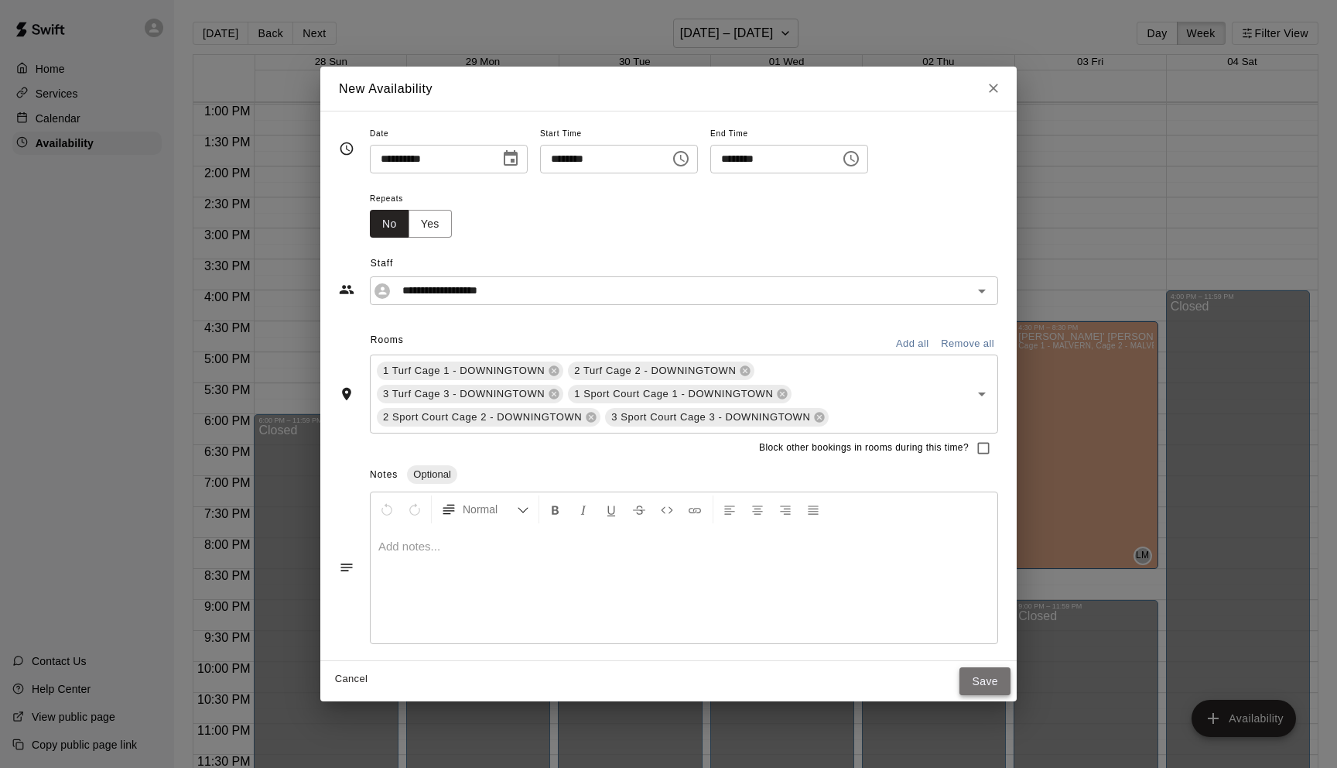
click at [984, 676] on button "Save" at bounding box center [985, 681] width 51 height 29
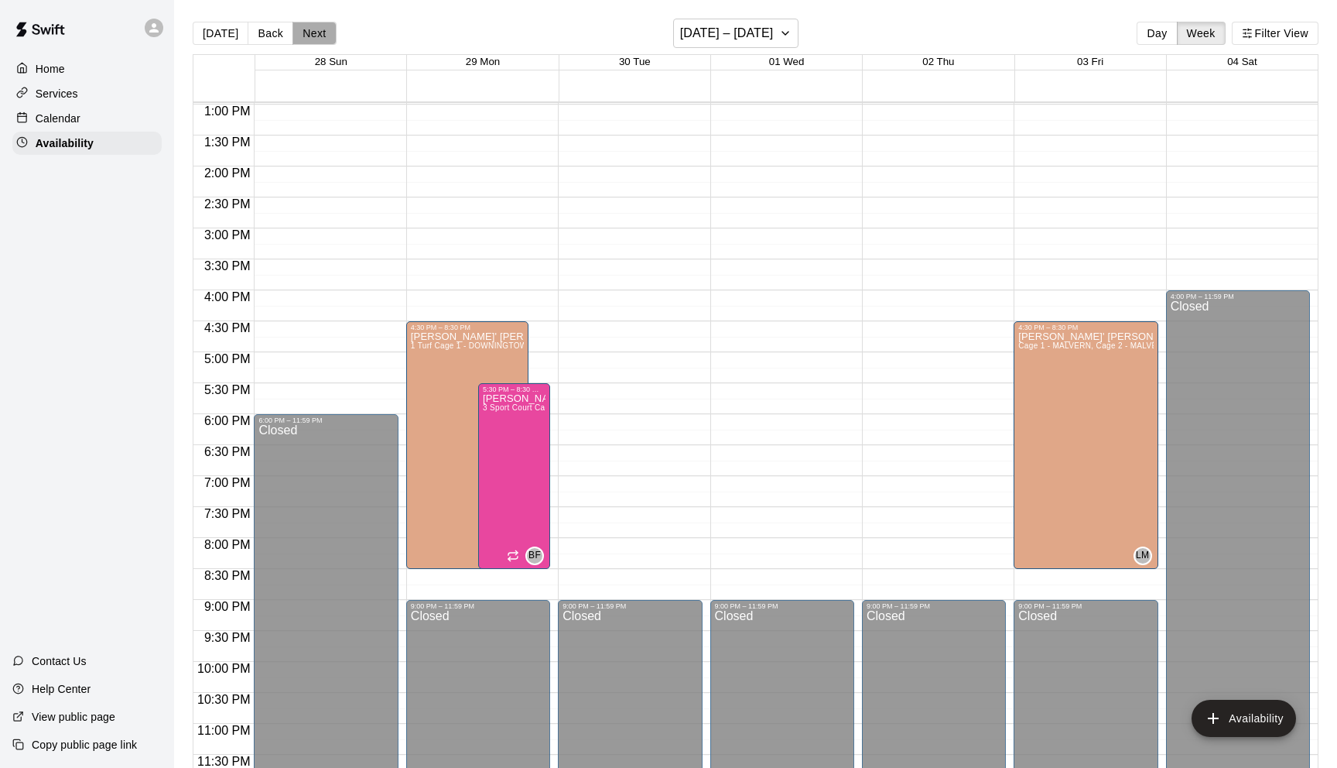
click at [313, 33] on button "Next" at bounding box center [314, 33] width 43 height 23
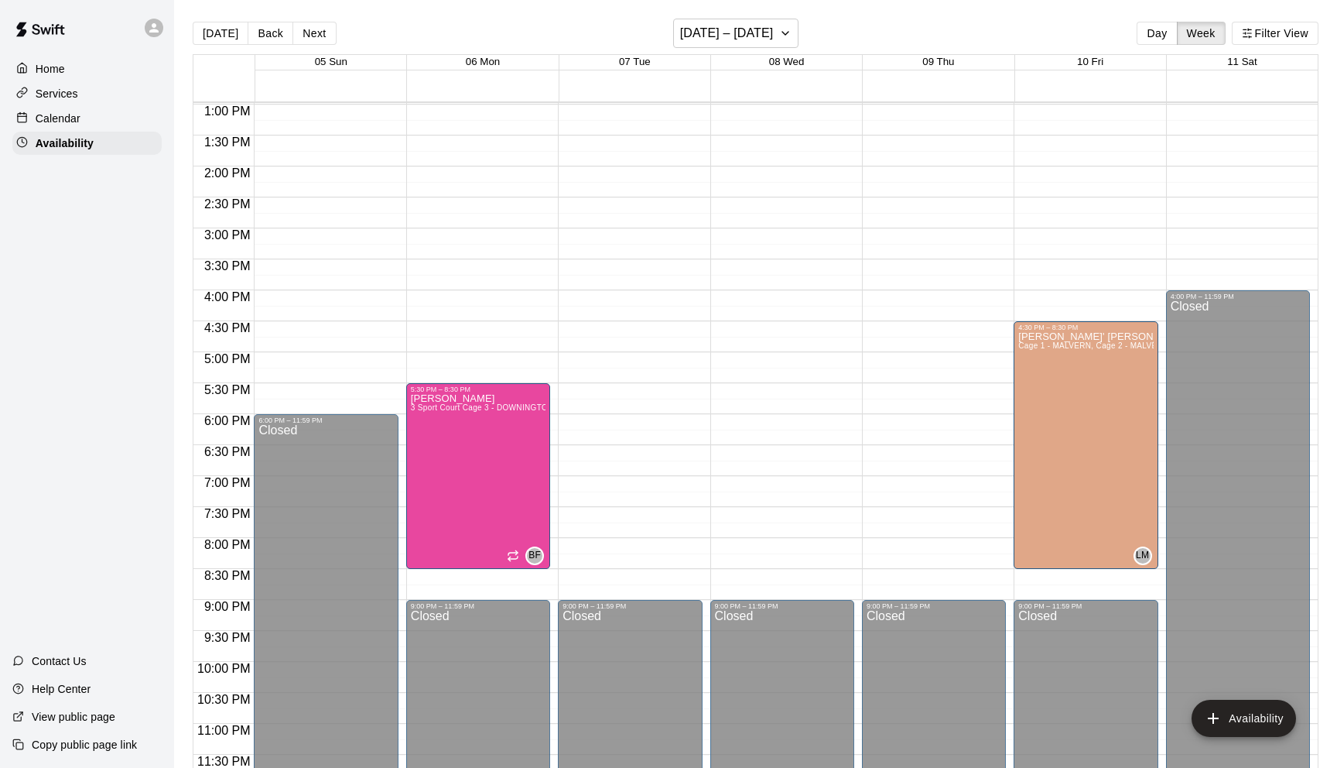
click at [452, 327] on div "12:00 AM – 8:00 AM Closed 5:30 PM – 8:30 PM Brandon Flythe 3 Sport Court Cage 3…" at bounding box center [478, 43] width 144 height 1486
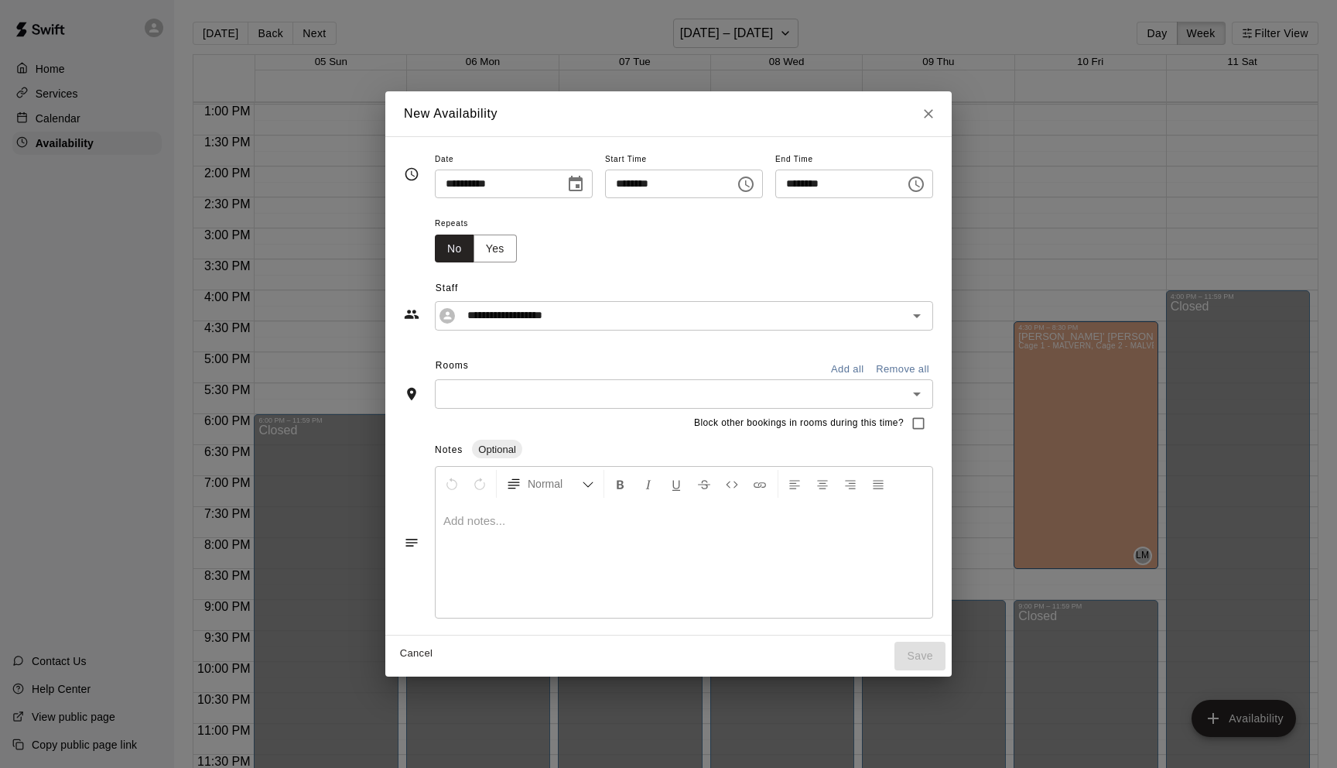
click at [925, 185] on icon "Choose time, selected time is 5:00 PM" at bounding box center [916, 184] width 19 height 19
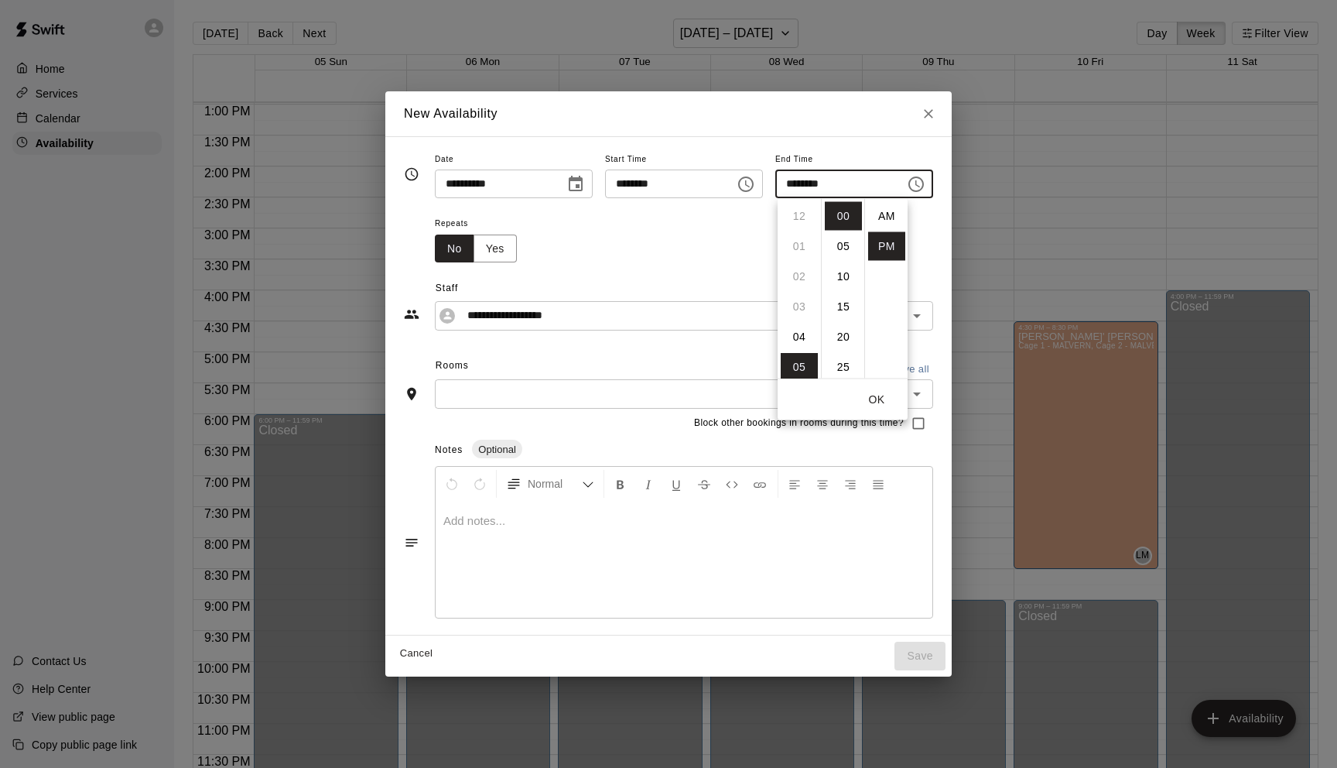
scroll to position [28, 0]
click at [796, 307] on li "08" at bounding box center [799, 307] width 37 height 29
click at [843, 339] on li "30" at bounding box center [843, 339] width 37 height 29
type input "********"
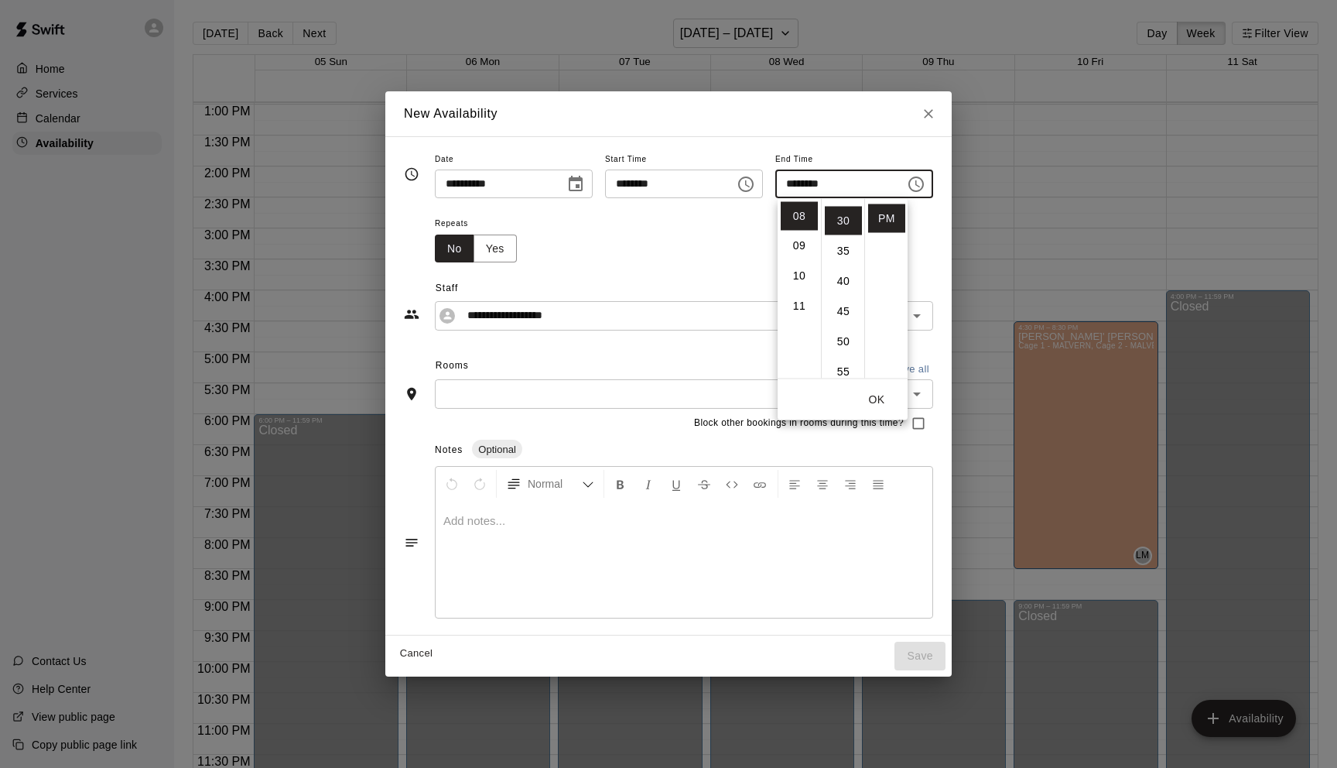
scroll to position [181, 0]
click at [560, 392] on input "text" at bounding box center [672, 393] width 464 height 19
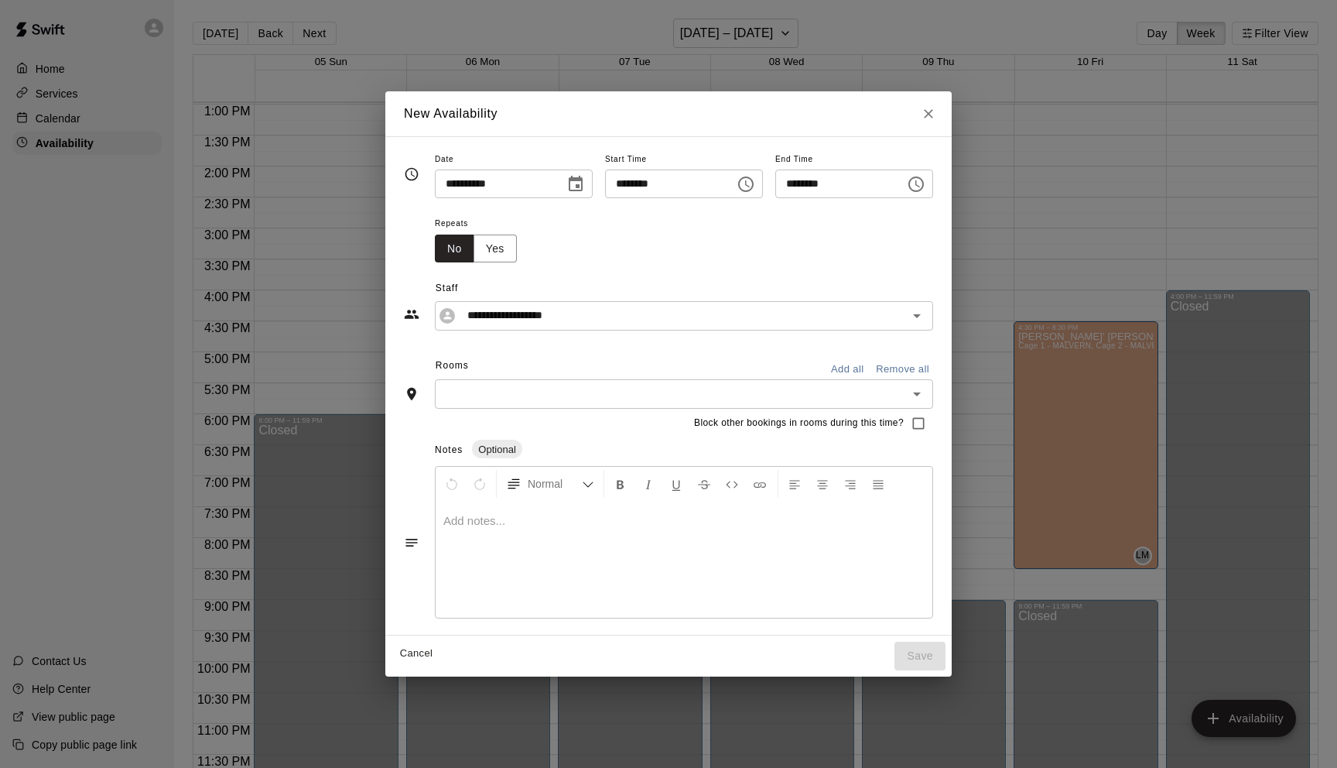
click at [560, 392] on input "text" at bounding box center [672, 393] width 464 height 19
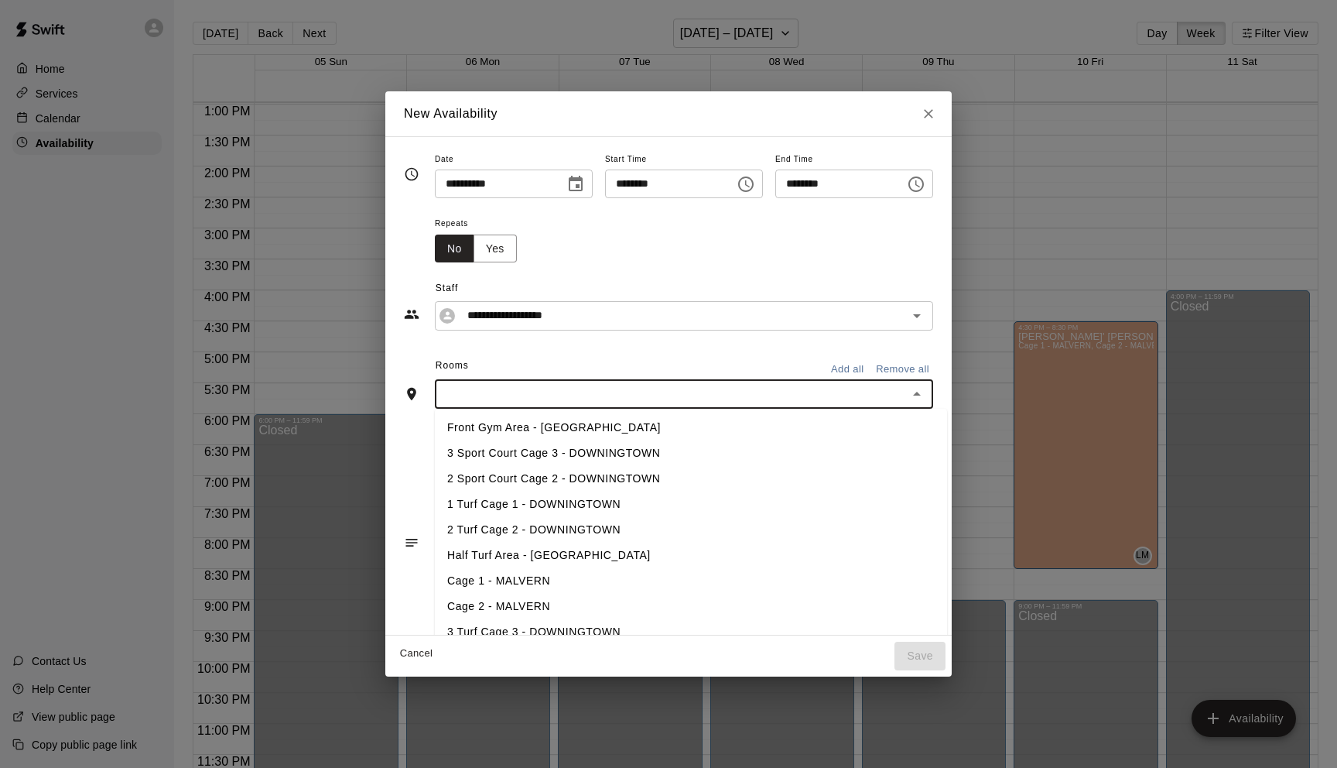
type input "*"
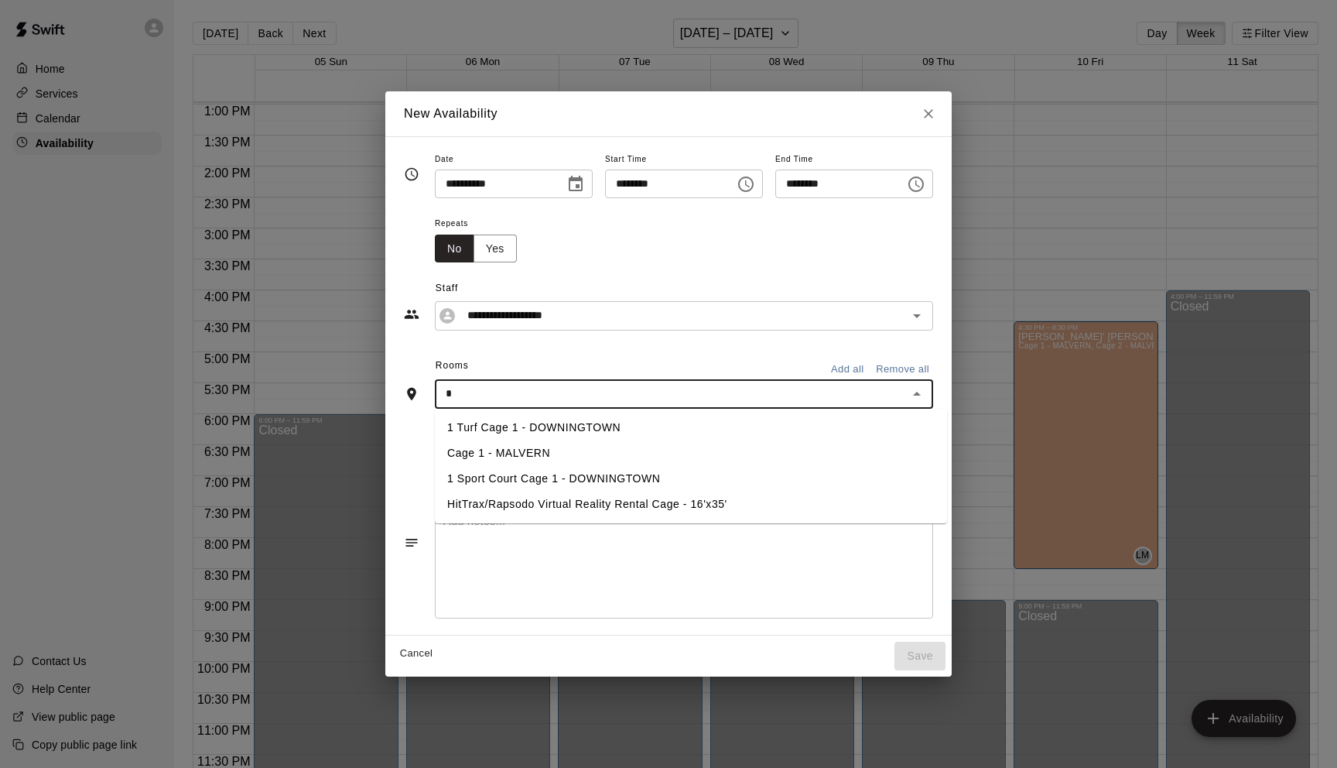
click at [517, 425] on li "1 Turf Cage 1 - DOWNINGTOWN" at bounding box center [691, 428] width 512 height 26
type input "*"
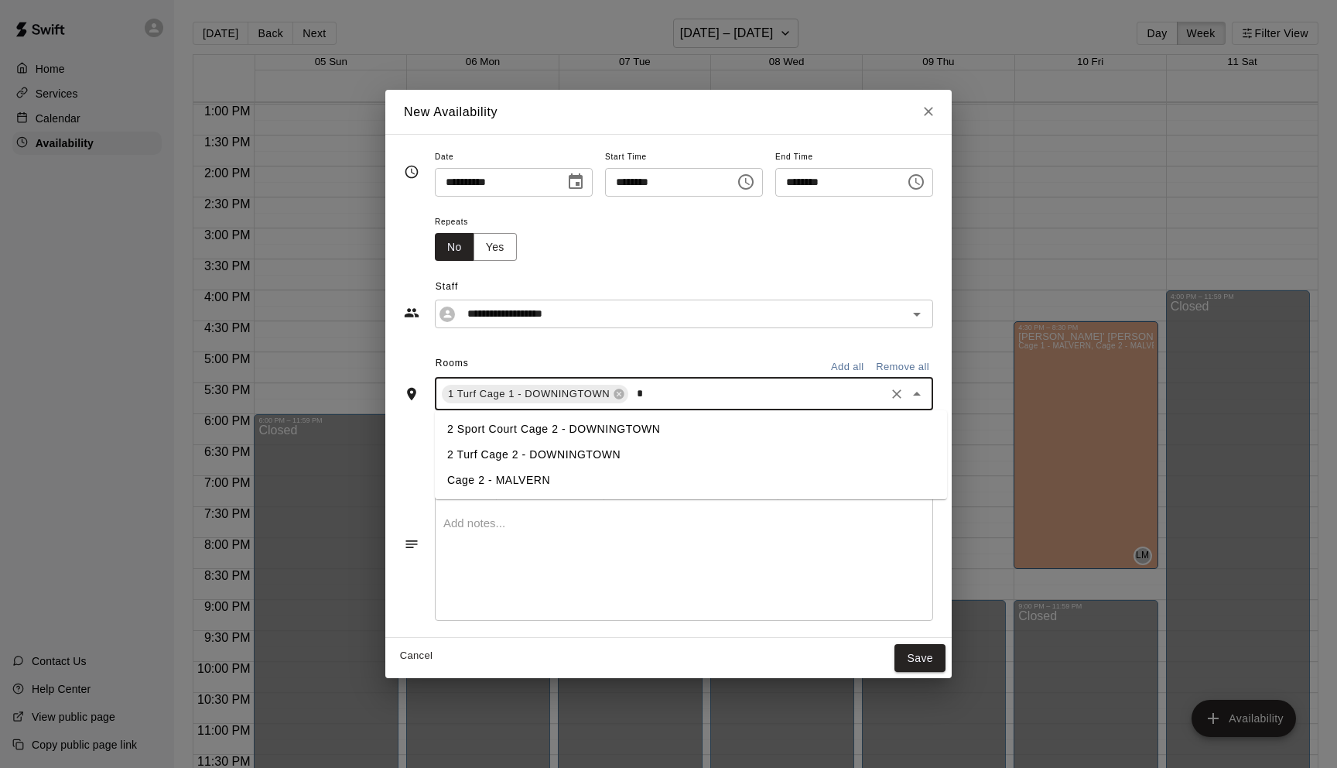
click at [509, 450] on li "2 Turf Cage 2 - DOWNINGTOWN" at bounding box center [691, 455] width 512 height 26
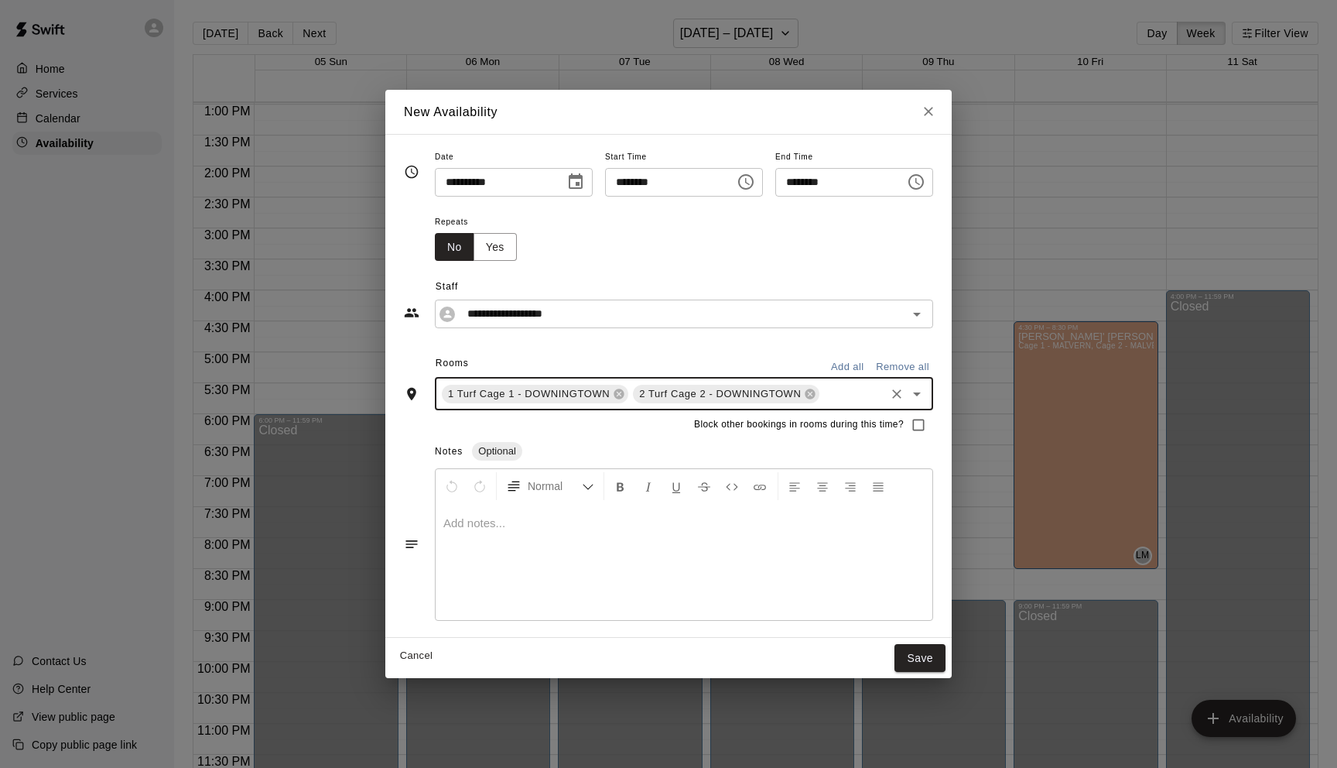
type input "*"
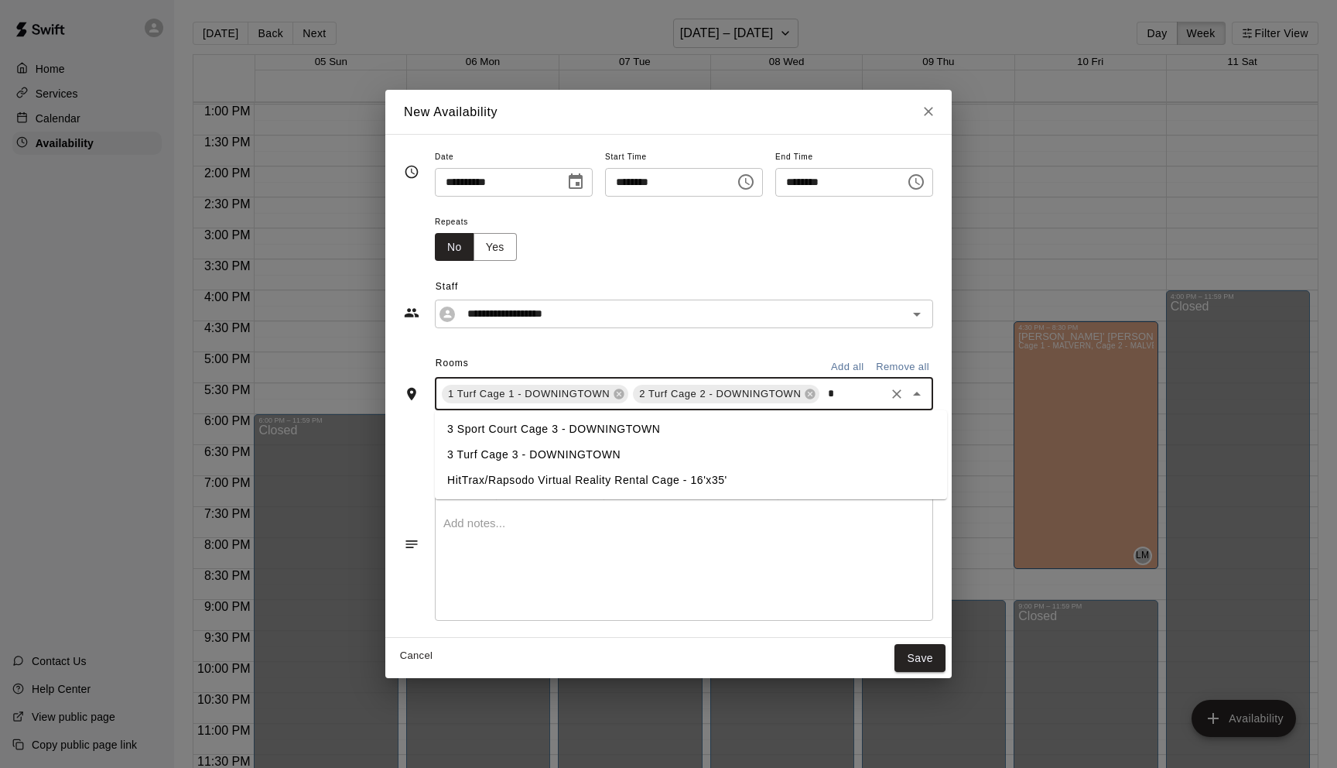
click at [506, 455] on li "3 Turf Cage 3 - DOWNINGTOWN" at bounding box center [691, 455] width 512 height 26
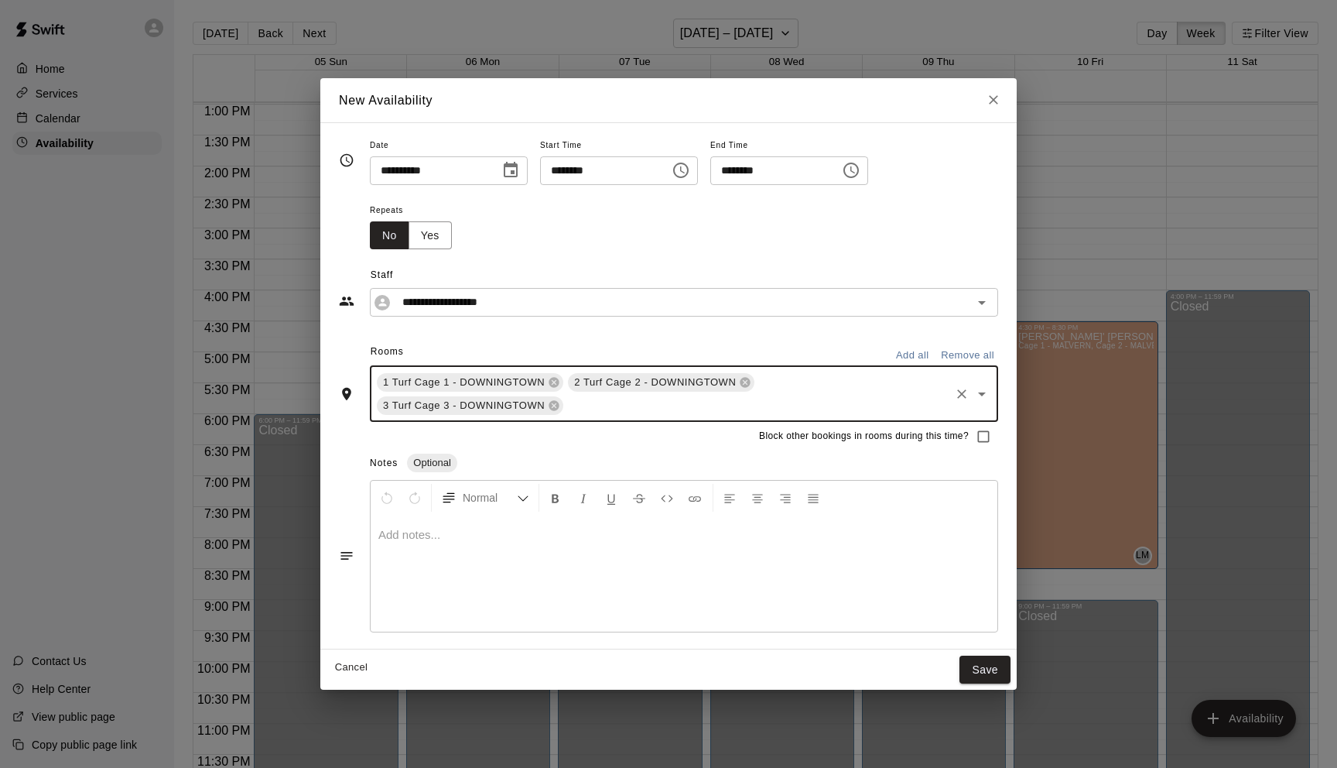
type input "*"
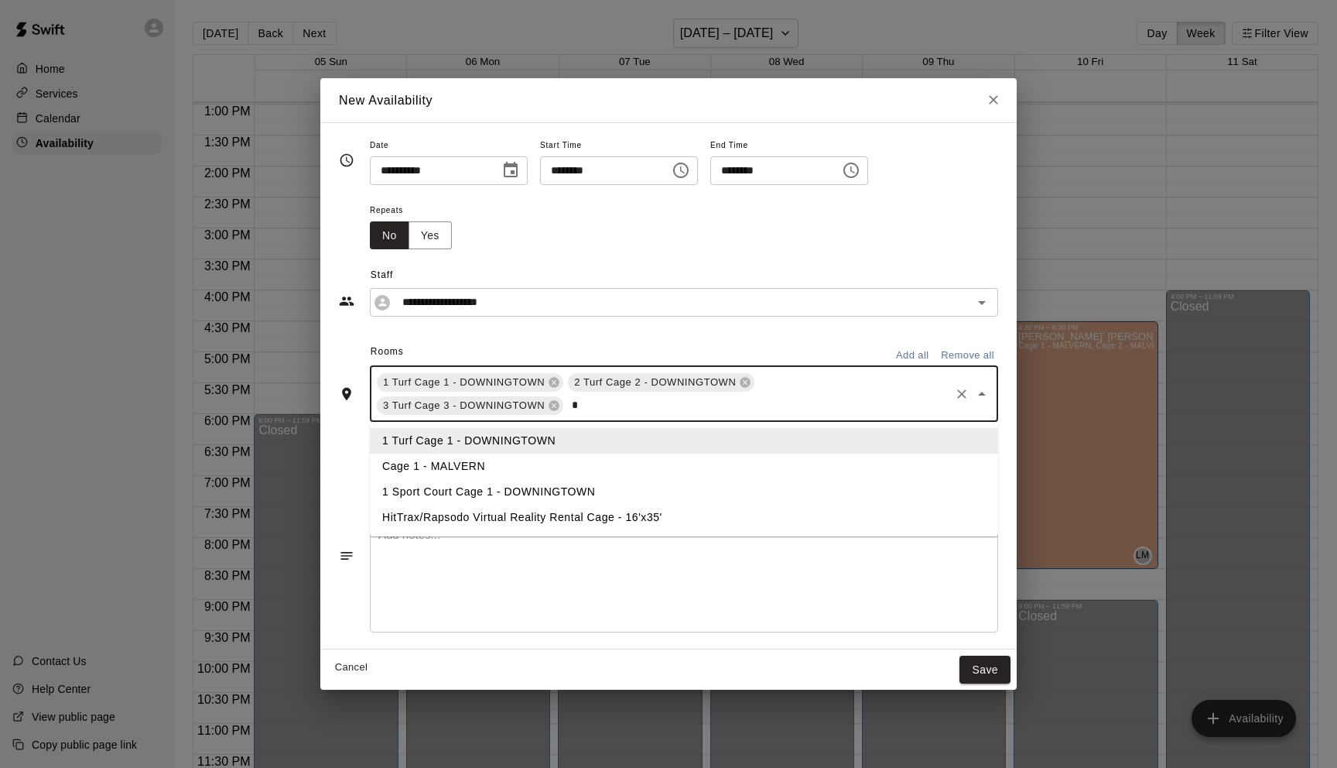
click at [484, 494] on li "1 Sport Court Cage 1 - DOWNINGTOWN" at bounding box center [684, 492] width 628 height 26
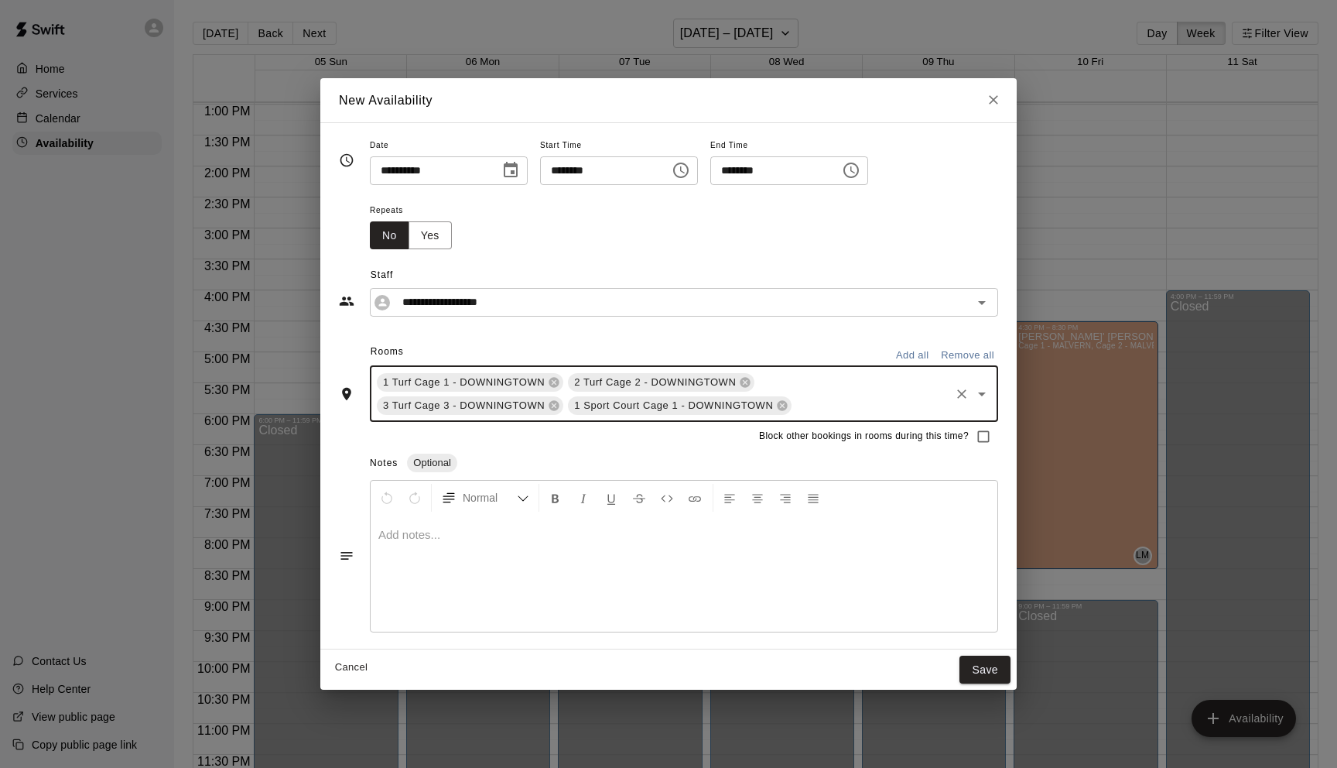
type input "*"
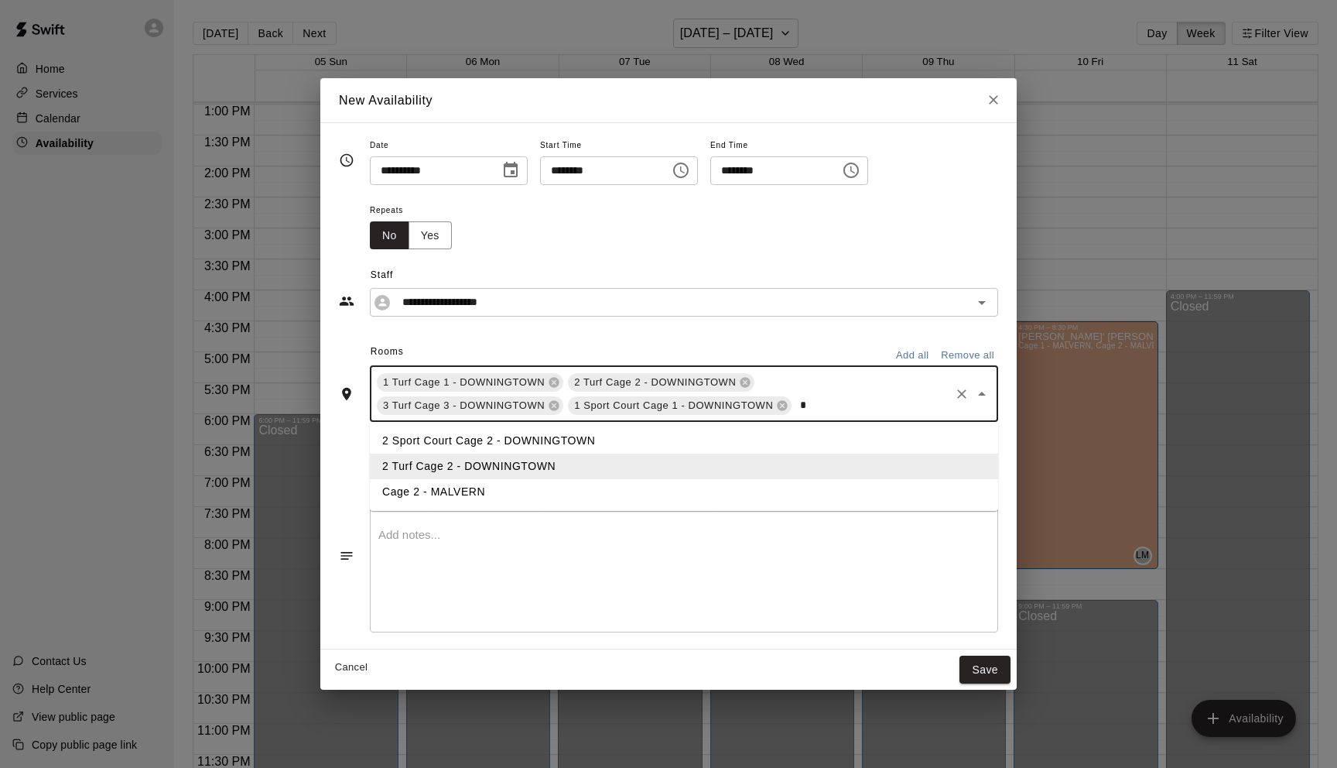
click at [474, 447] on li "2 Sport Court Cage 2 - DOWNINGTOWN" at bounding box center [684, 441] width 628 height 26
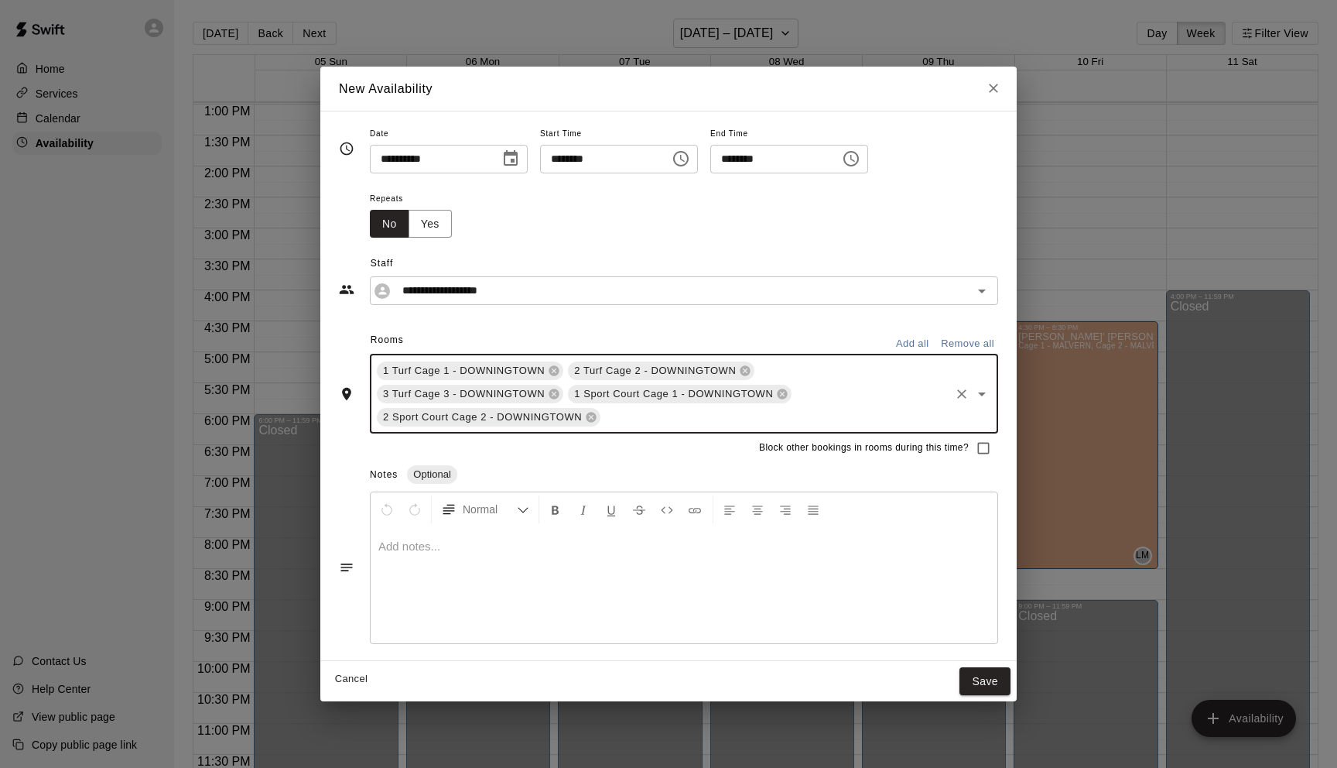
type input "*"
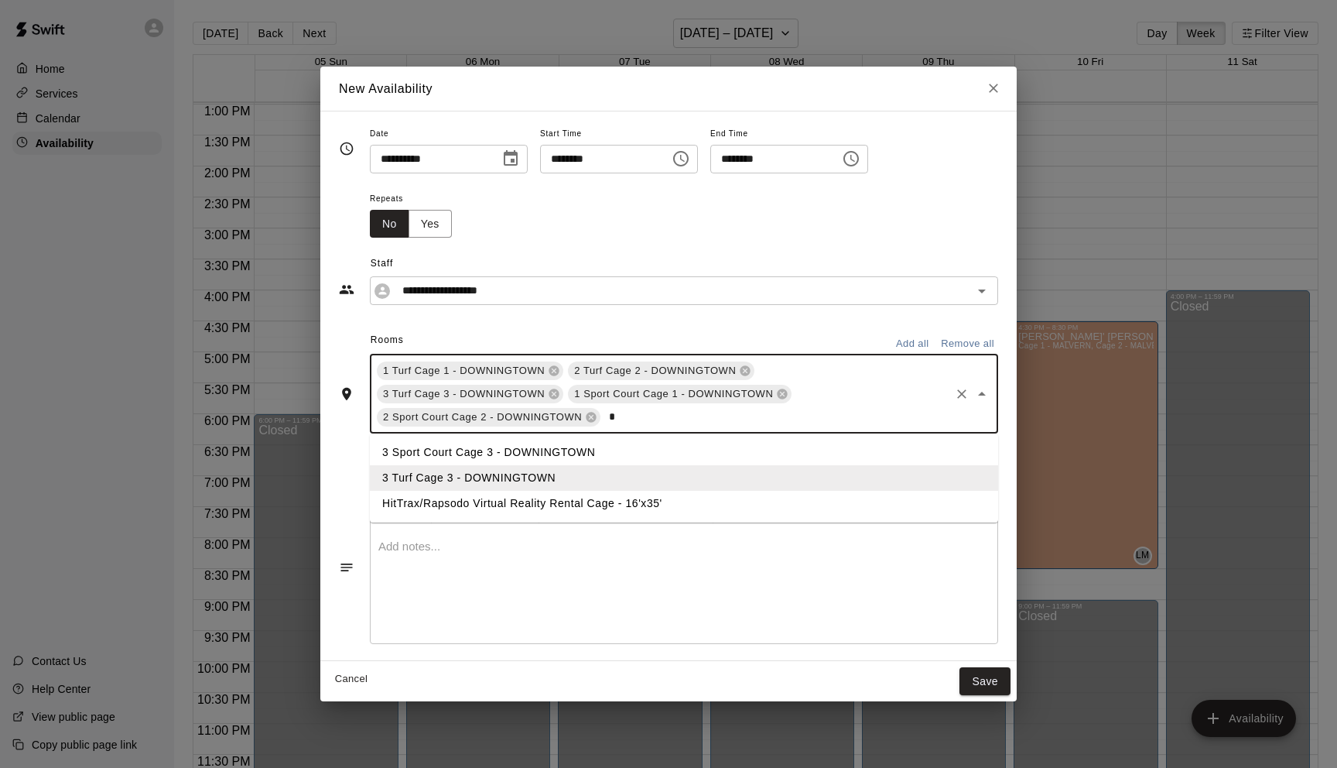
click at [470, 451] on li "3 Sport Court Cage 3 - DOWNINGTOWN" at bounding box center [684, 453] width 628 height 26
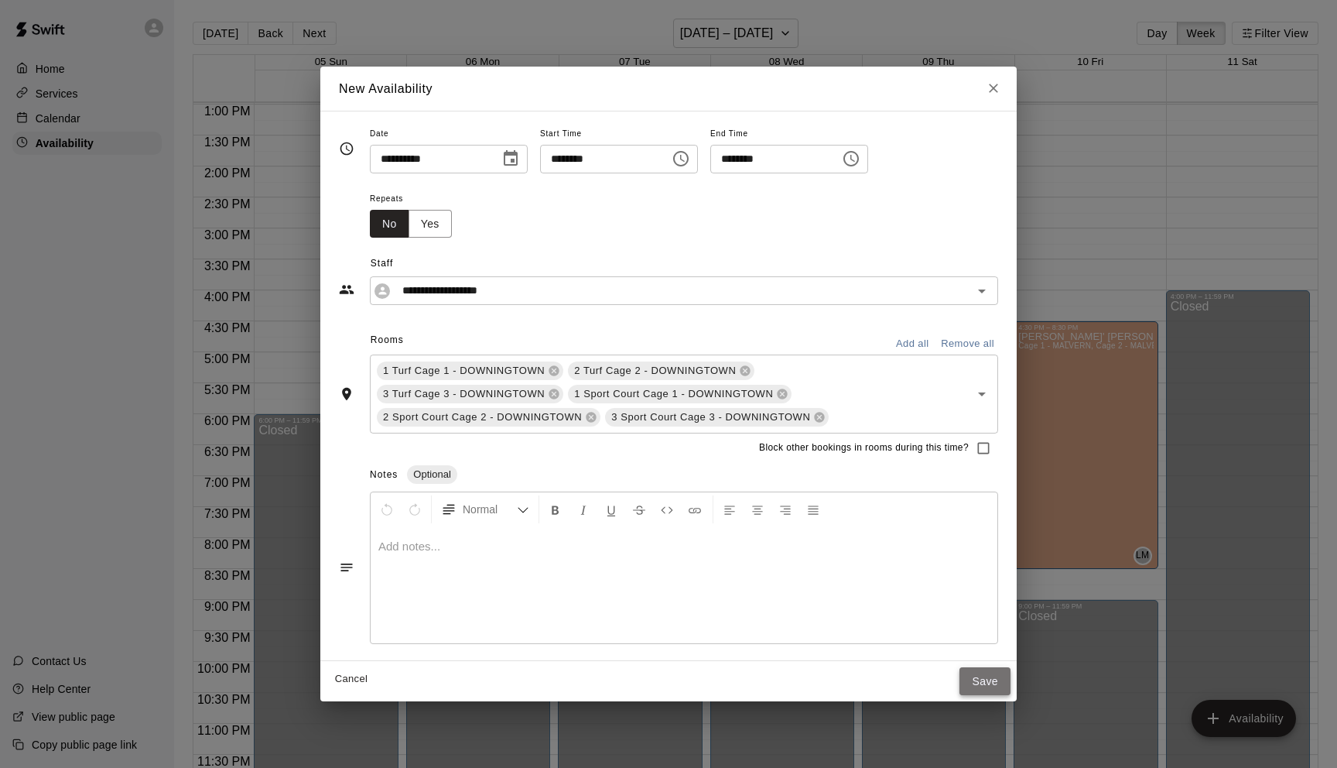
click at [975, 685] on button "Save" at bounding box center [985, 681] width 51 height 29
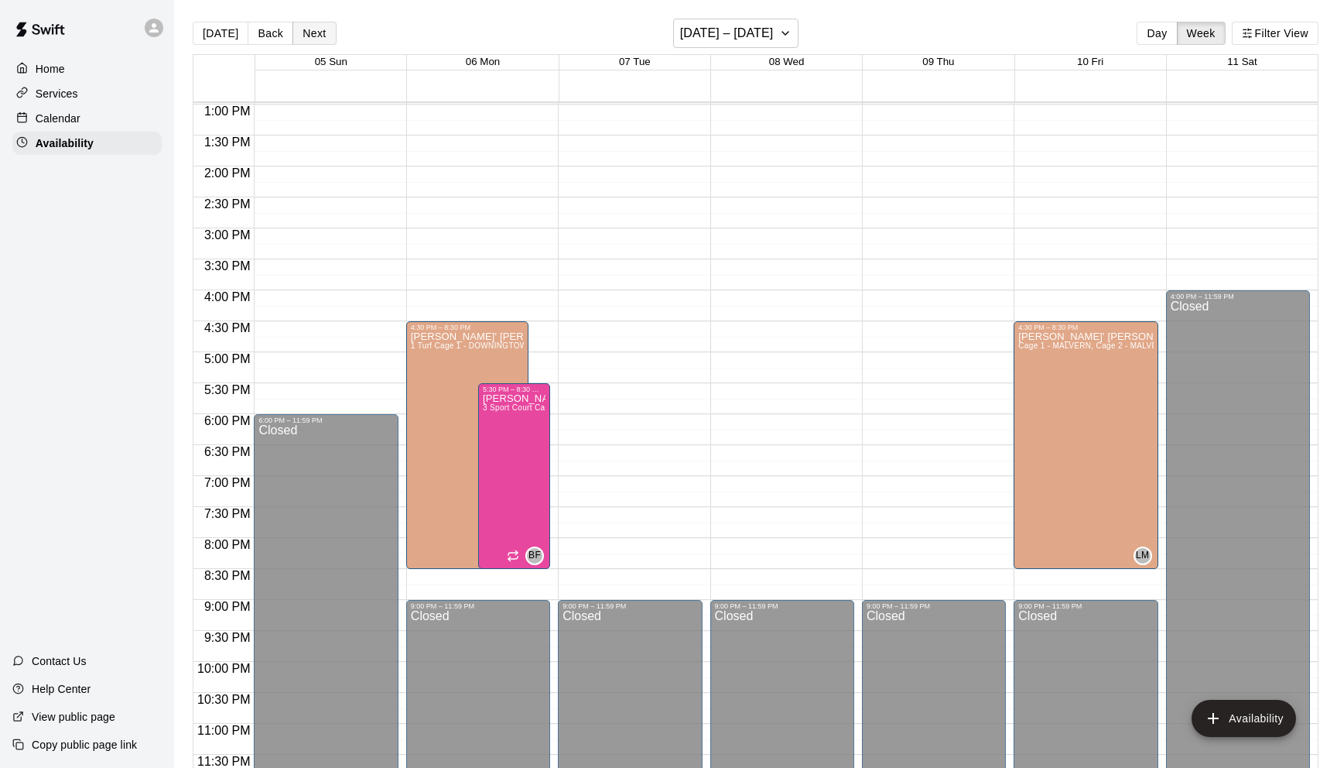
click at [311, 33] on button "Next" at bounding box center [314, 33] width 43 height 23
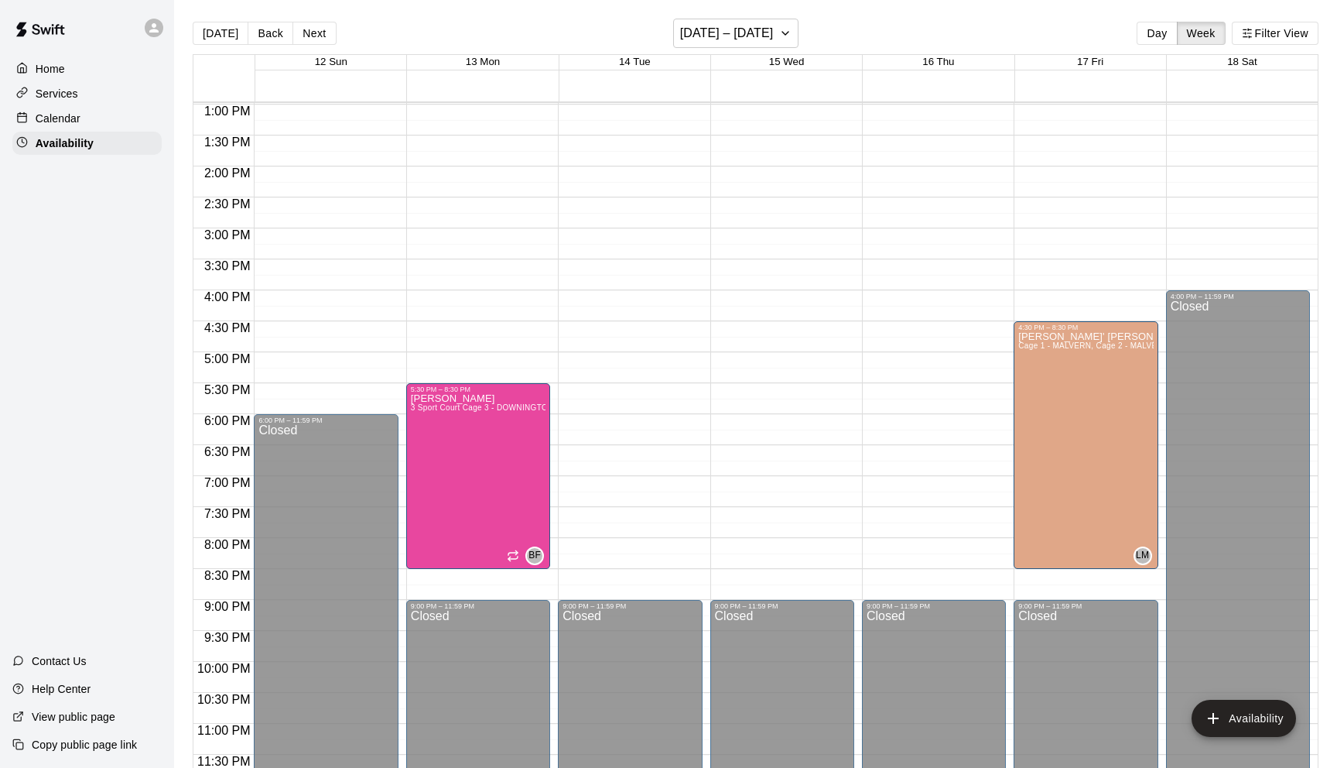
click at [470, 296] on div "12:00 AM – 8:00 AM Closed 5:30 PM – 8:30 PM Brandon Flythe 3 Sport Court Cage 3…" at bounding box center [478, 43] width 144 height 1486
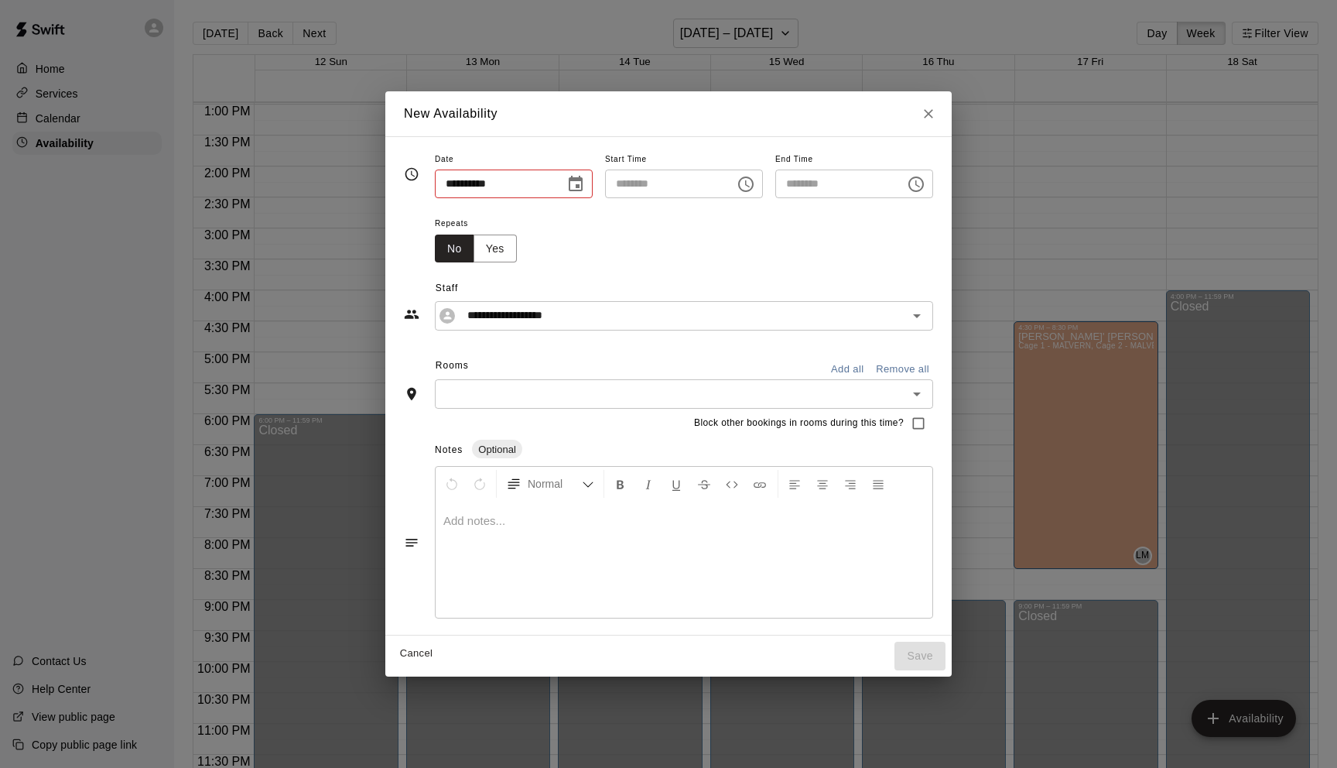
type input "**********"
type input "********"
click at [753, 186] on icon "Choose time, selected time is 4:00 PM" at bounding box center [746, 184] width 19 height 19
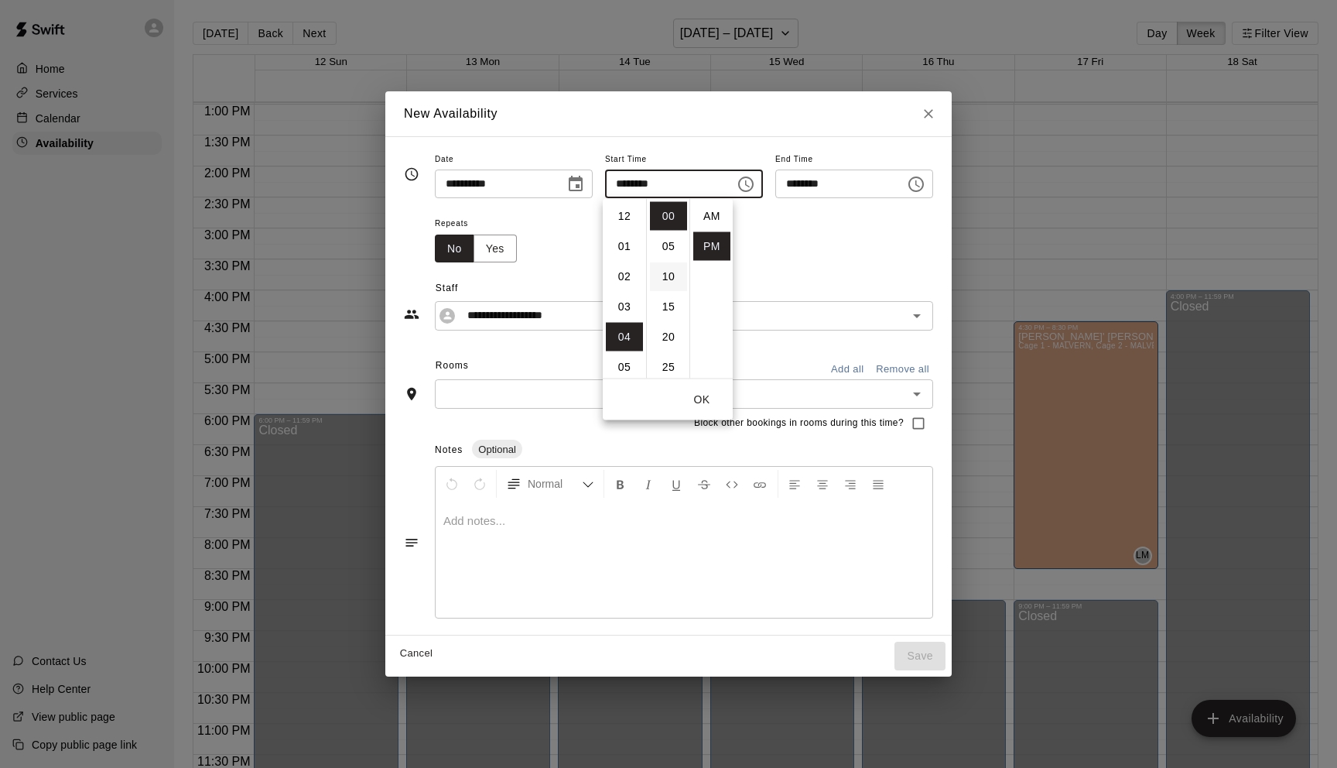
scroll to position [28, 0]
click at [673, 347] on li "30" at bounding box center [668, 339] width 37 height 29
type input "********"
click at [915, 188] on icon "Choose time, selected time is 4:30 PM" at bounding box center [916, 184] width 19 height 19
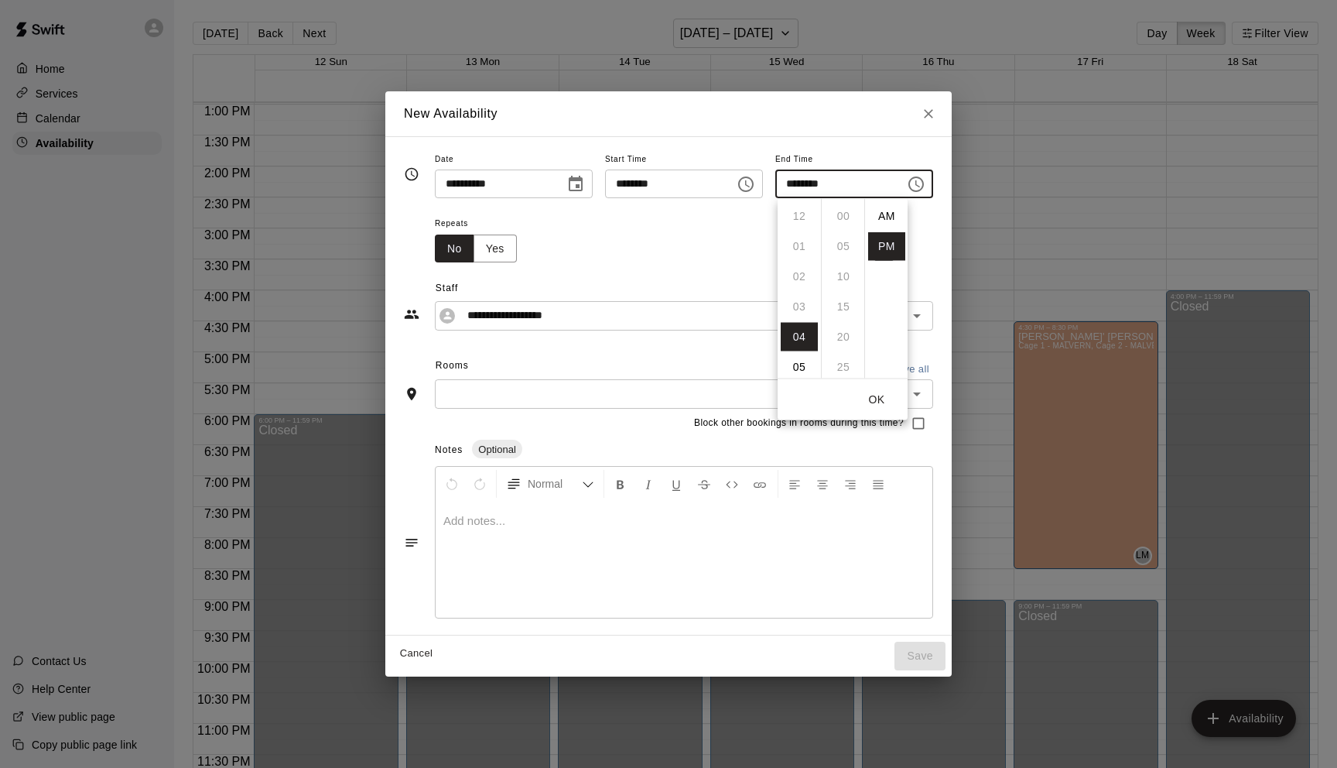
scroll to position [28, 0]
click at [806, 337] on li "08" at bounding box center [799, 337] width 37 height 29
type input "********"
click at [874, 391] on button "OK" at bounding box center [877, 399] width 50 height 29
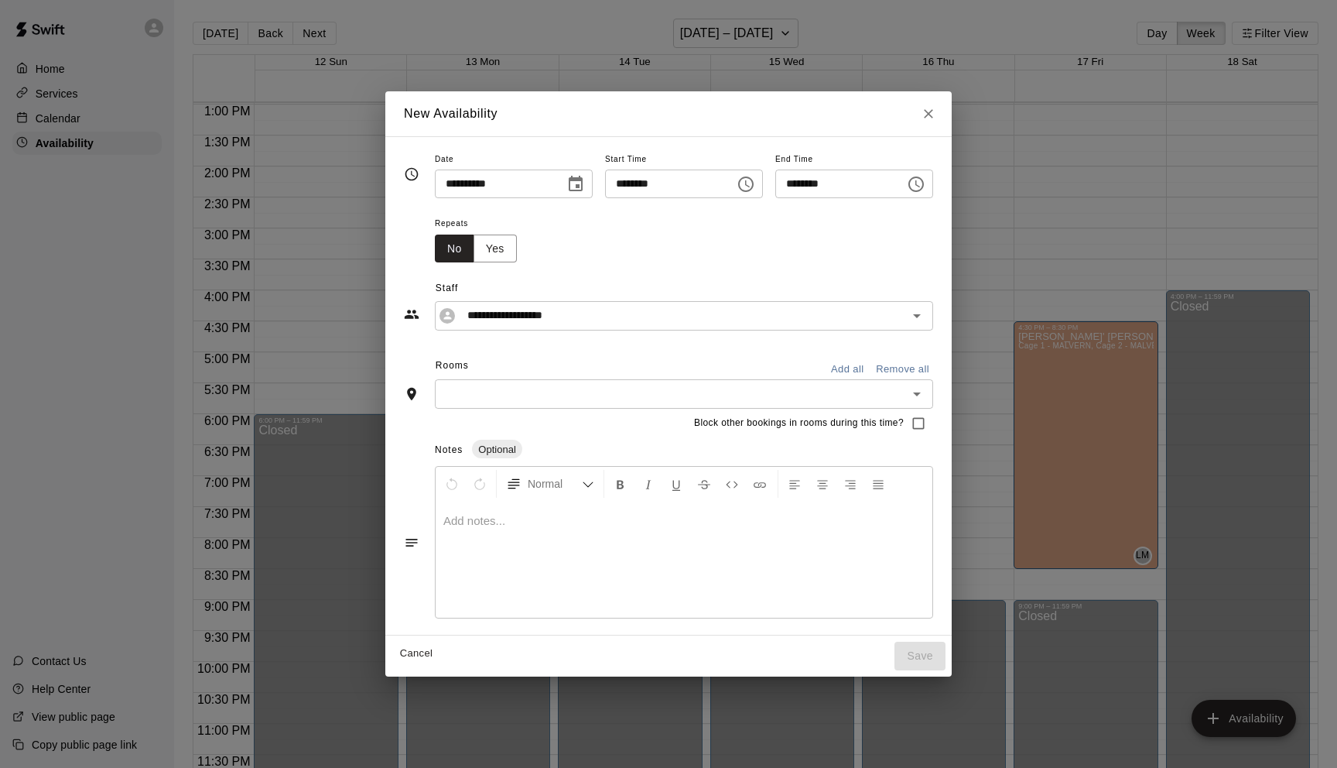
click at [628, 389] on input "text" at bounding box center [672, 393] width 464 height 19
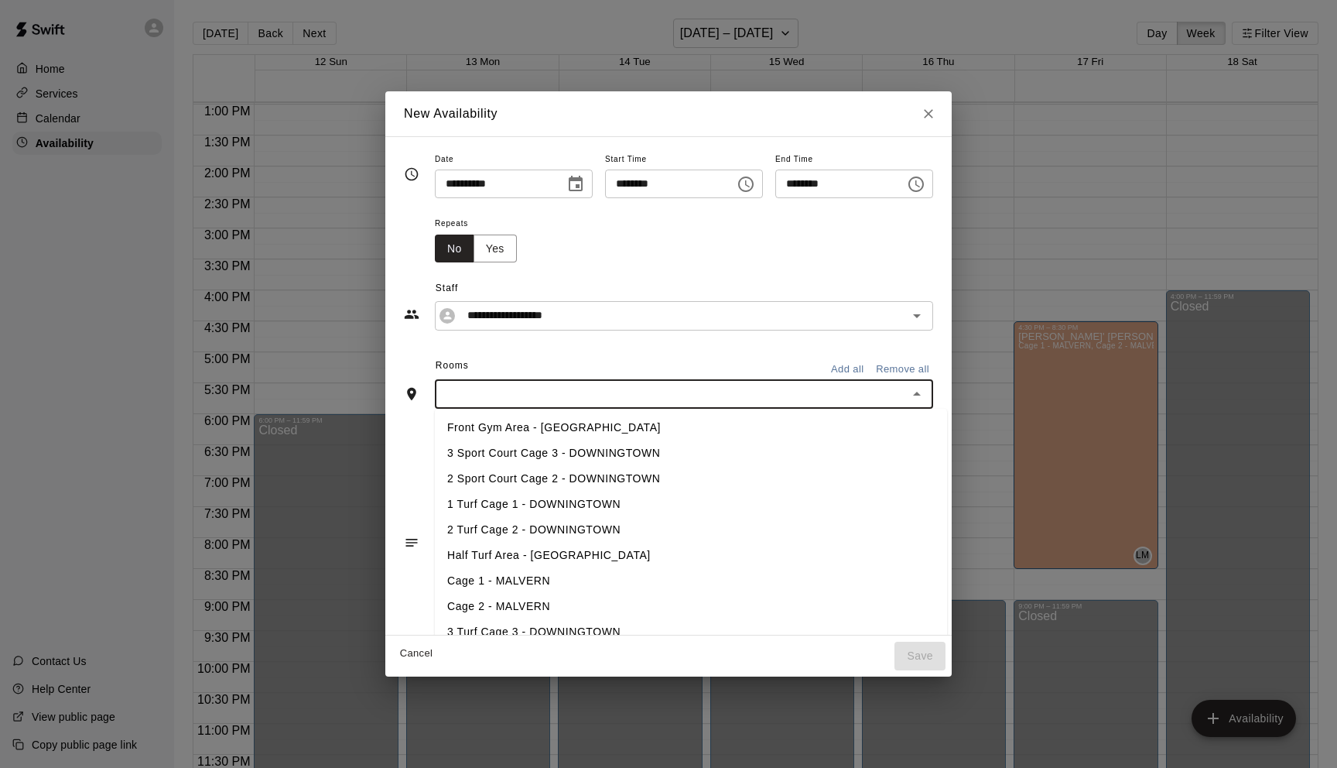
type input "*"
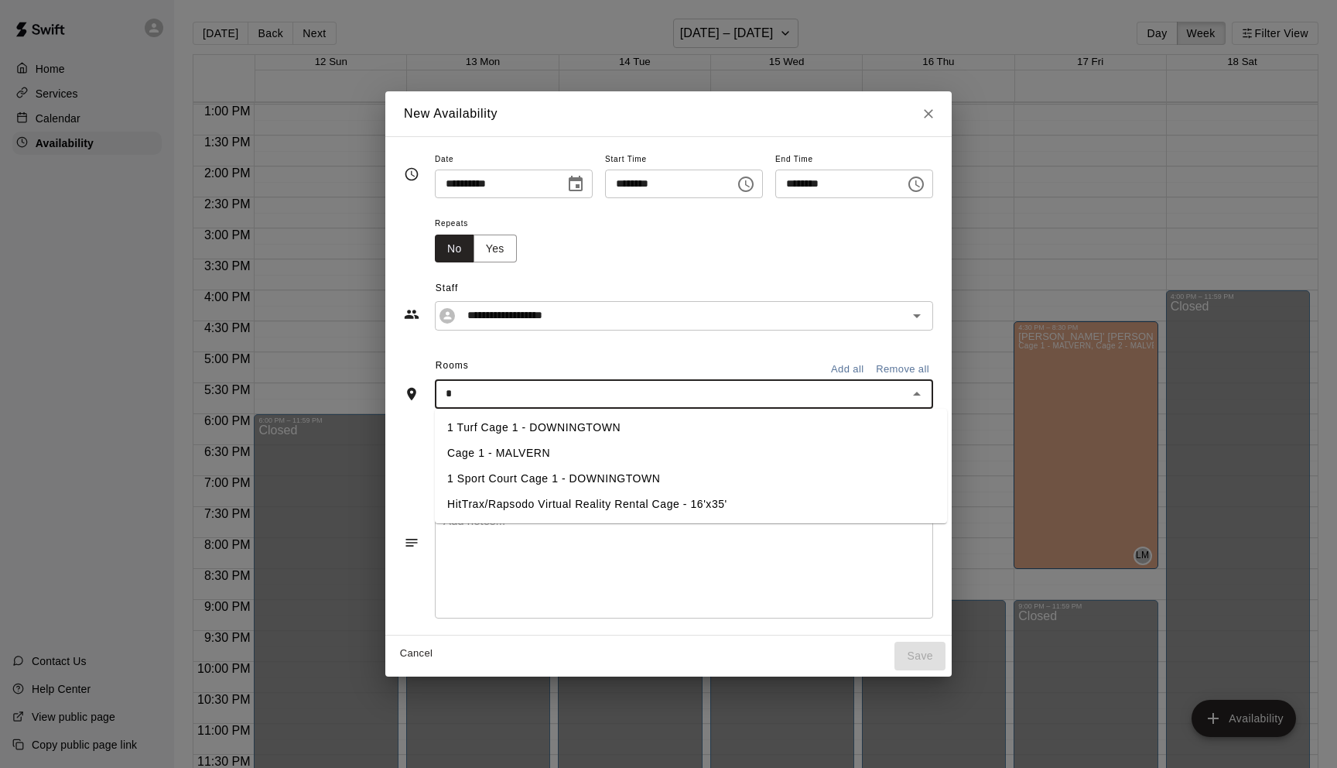
click at [554, 428] on li "1 Turf Cage 1 - DOWNINGTOWN" at bounding box center [691, 428] width 512 height 26
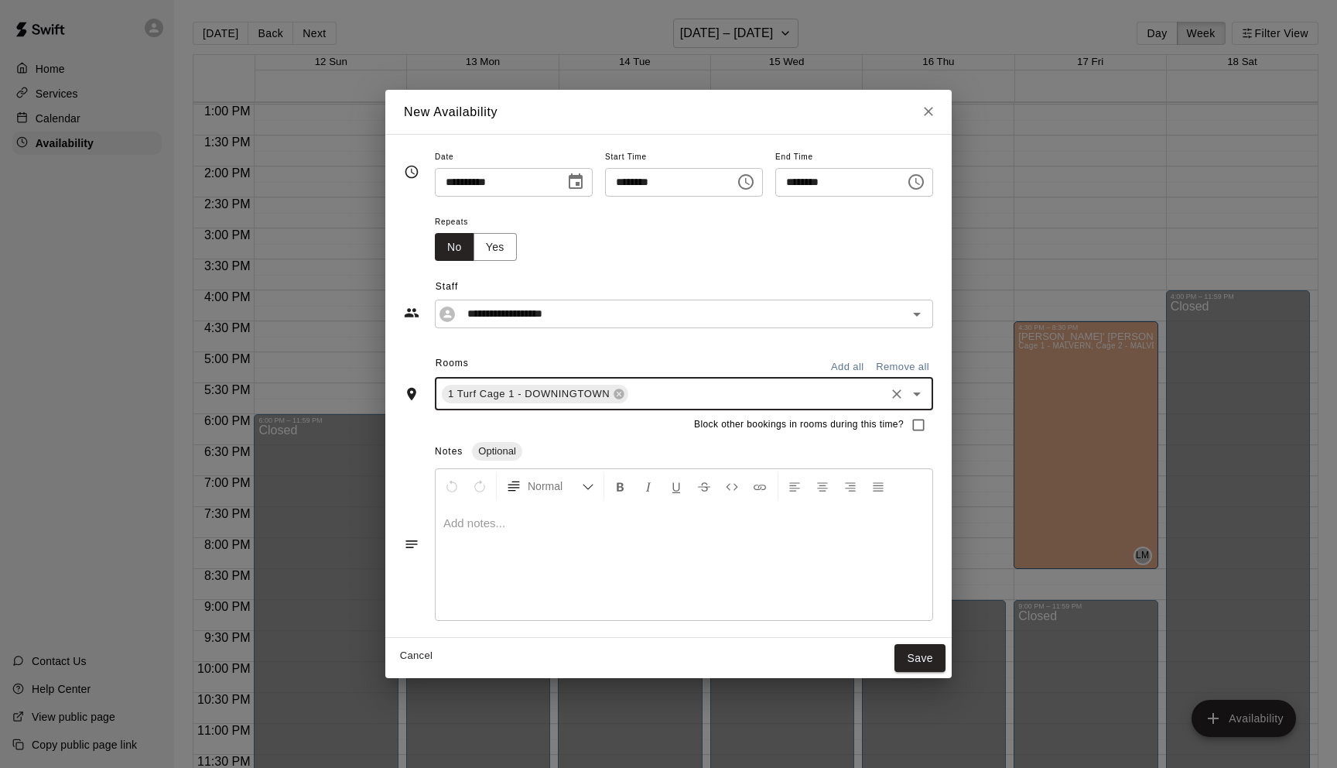
type input "*"
click at [536, 451] on li "2 Turf Cage 2 - DOWNINGTOWN" at bounding box center [691, 455] width 512 height 26
type input "*"
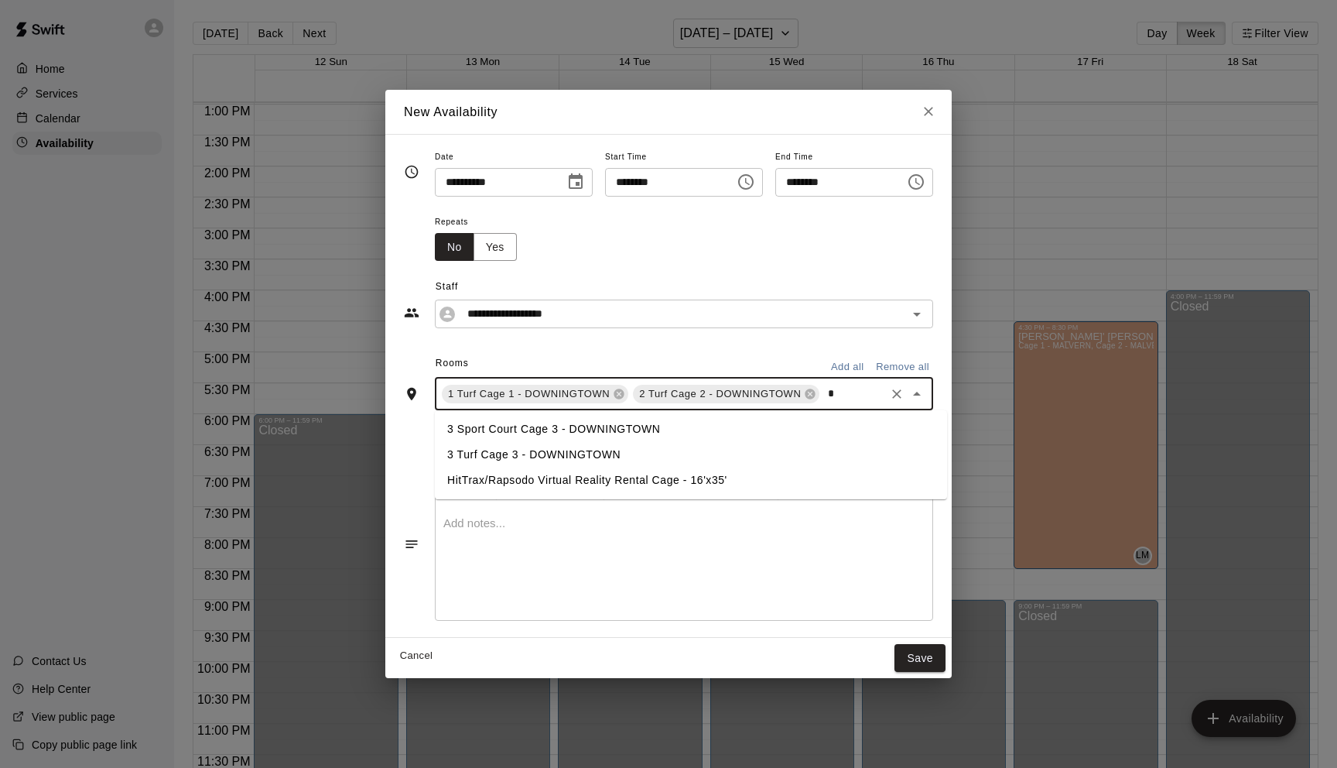
click at [514, 456] on li "3 Turf Cage 3 - DOWNINGTOWN" at bounding box center [691, 455] width 512 height 26
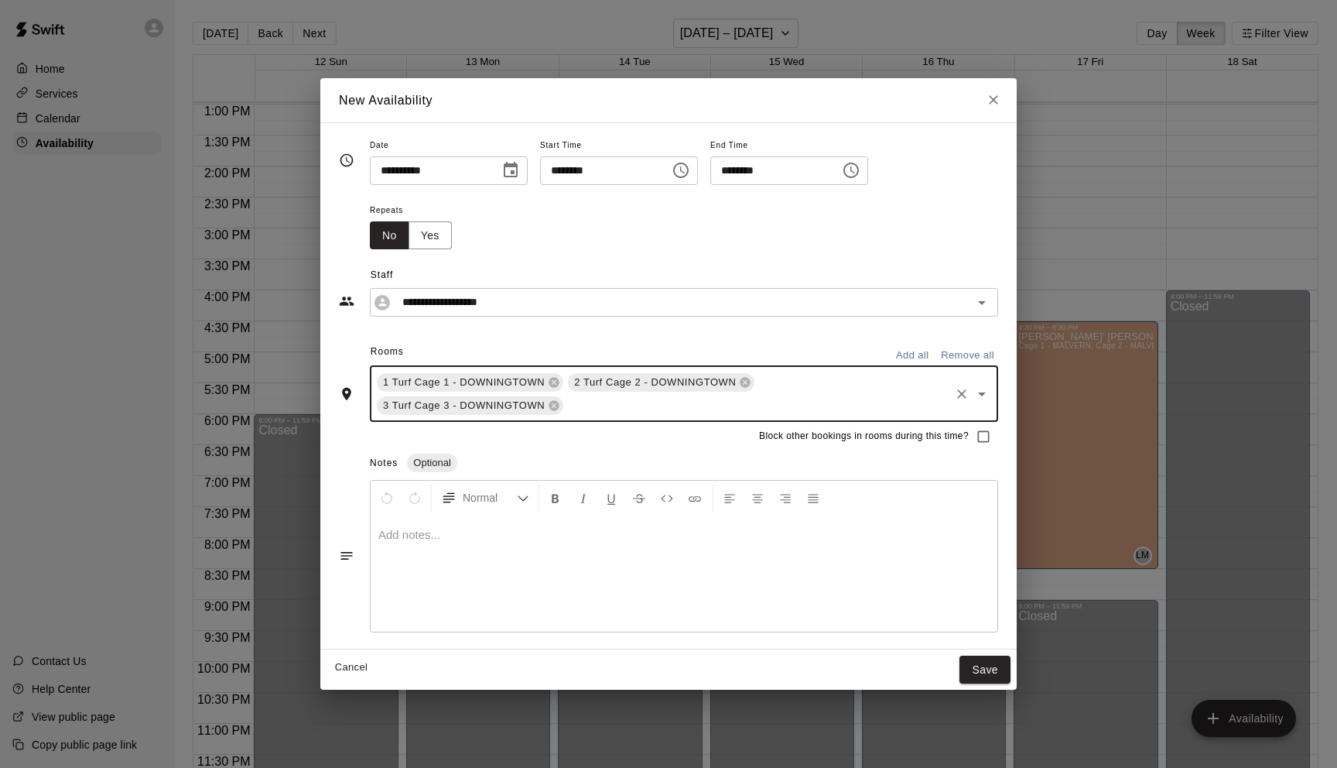
type input "*"
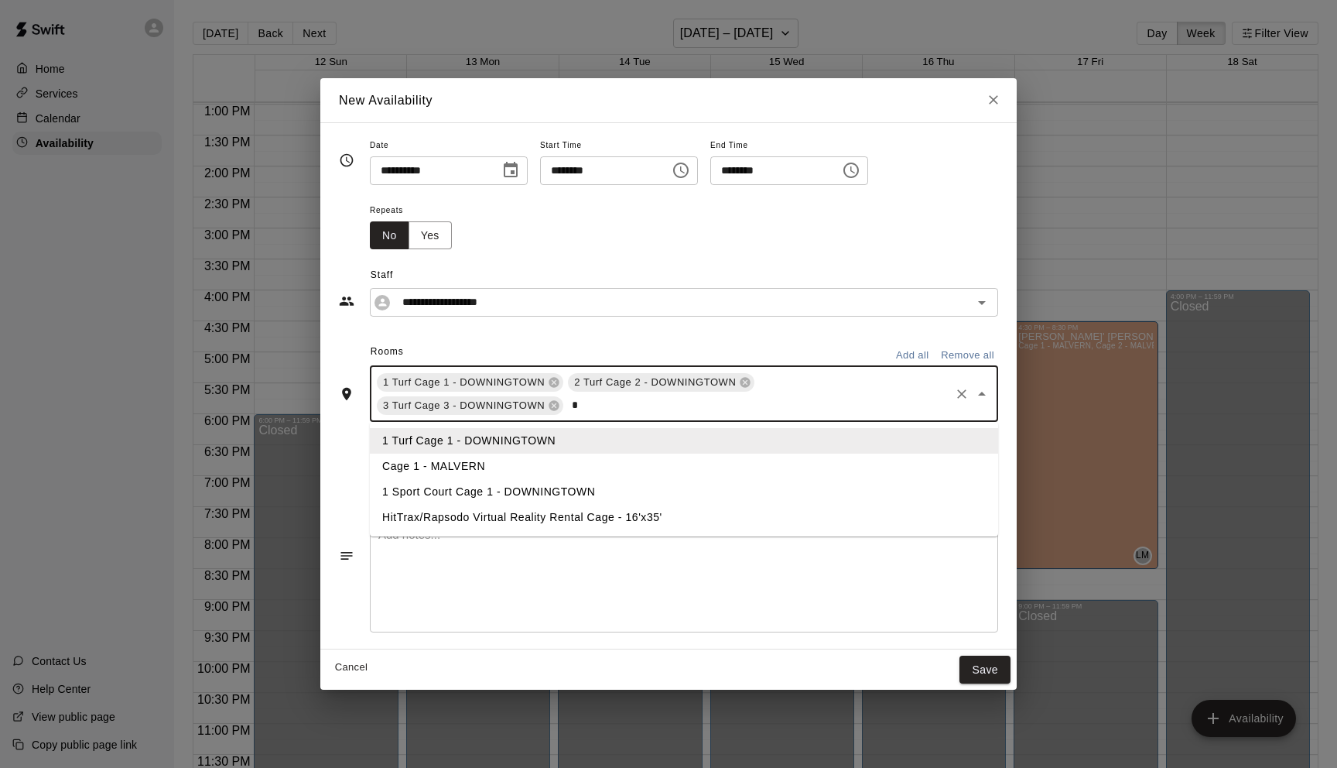
click at [501, 489] on li "1 Sport Court Cage 1 - DOWNINGTOWN" at bounding box center [684, 492] width 628 height 26
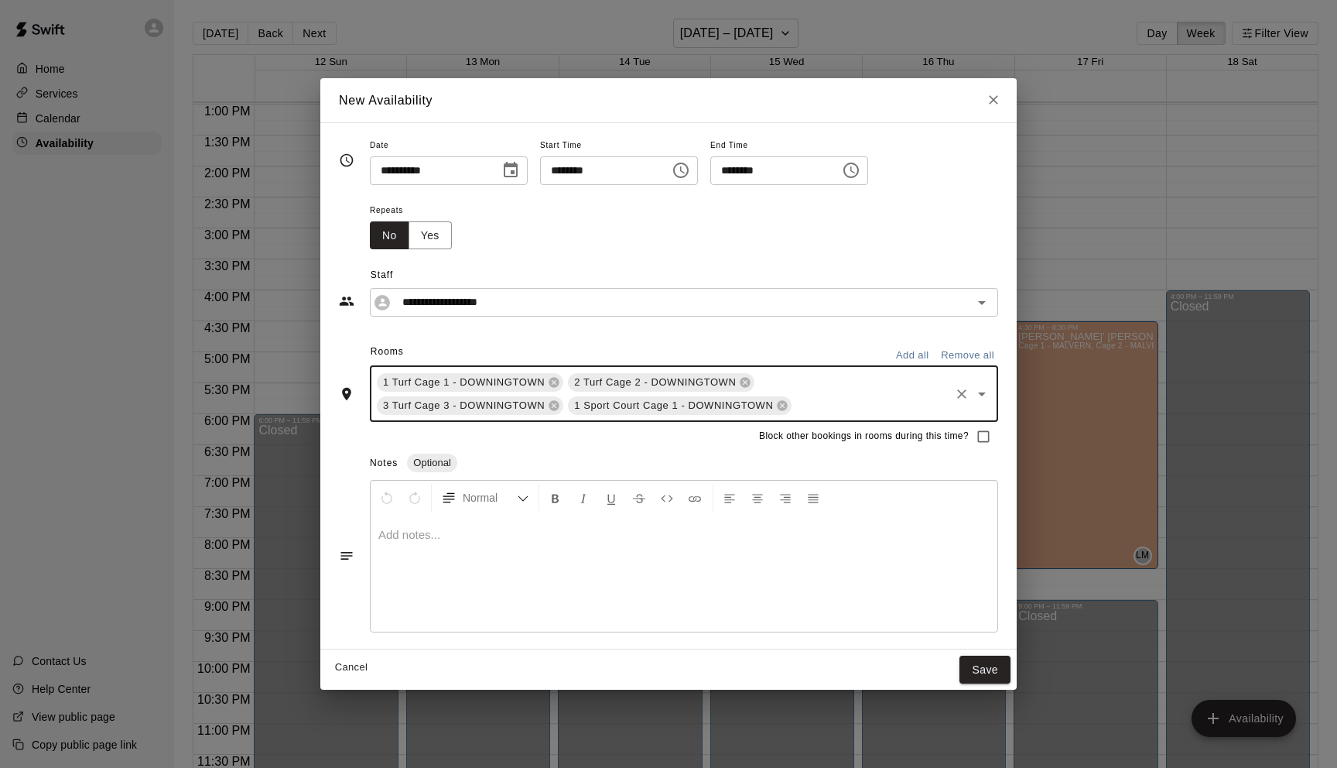
type input "*"
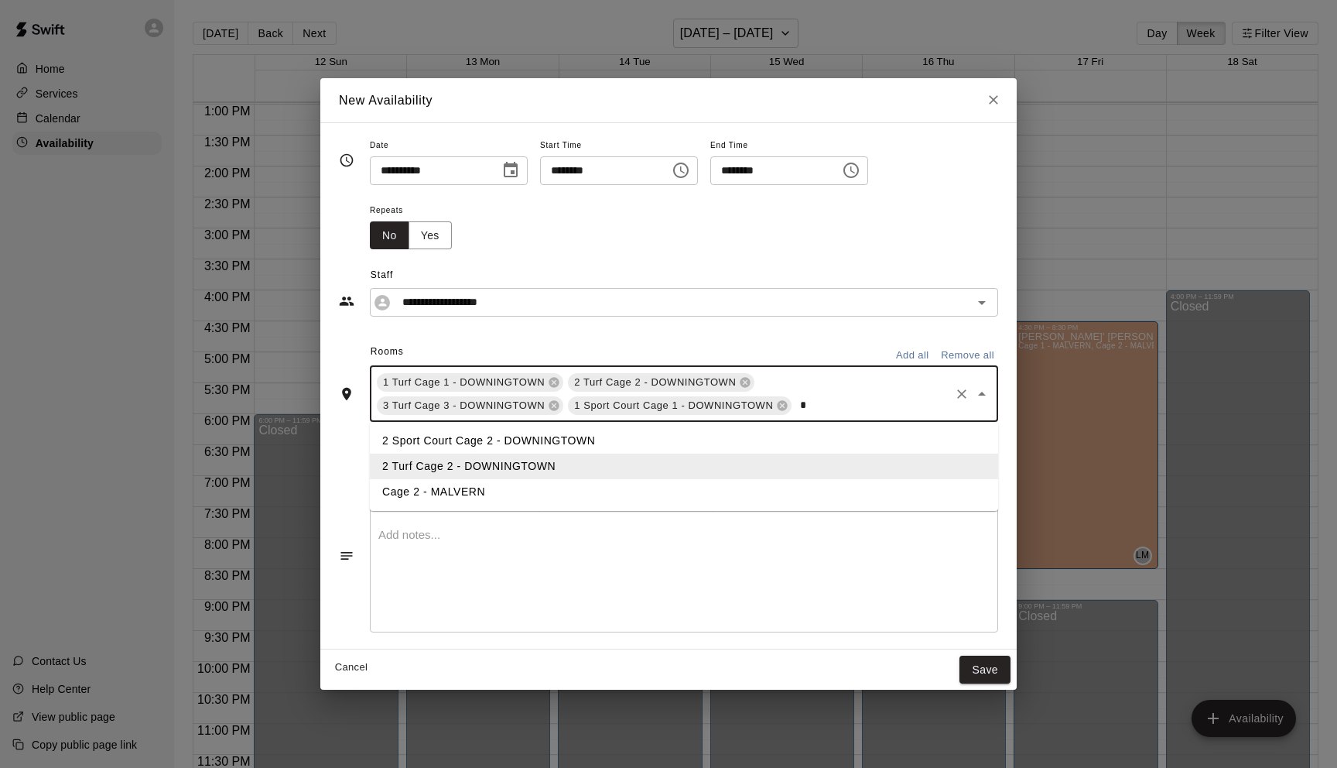
click at [477, 444] on li "2 Sport Court Cage 2 - DOWNINGTOWN" at bounding box center [684, 441] width 628 height 26
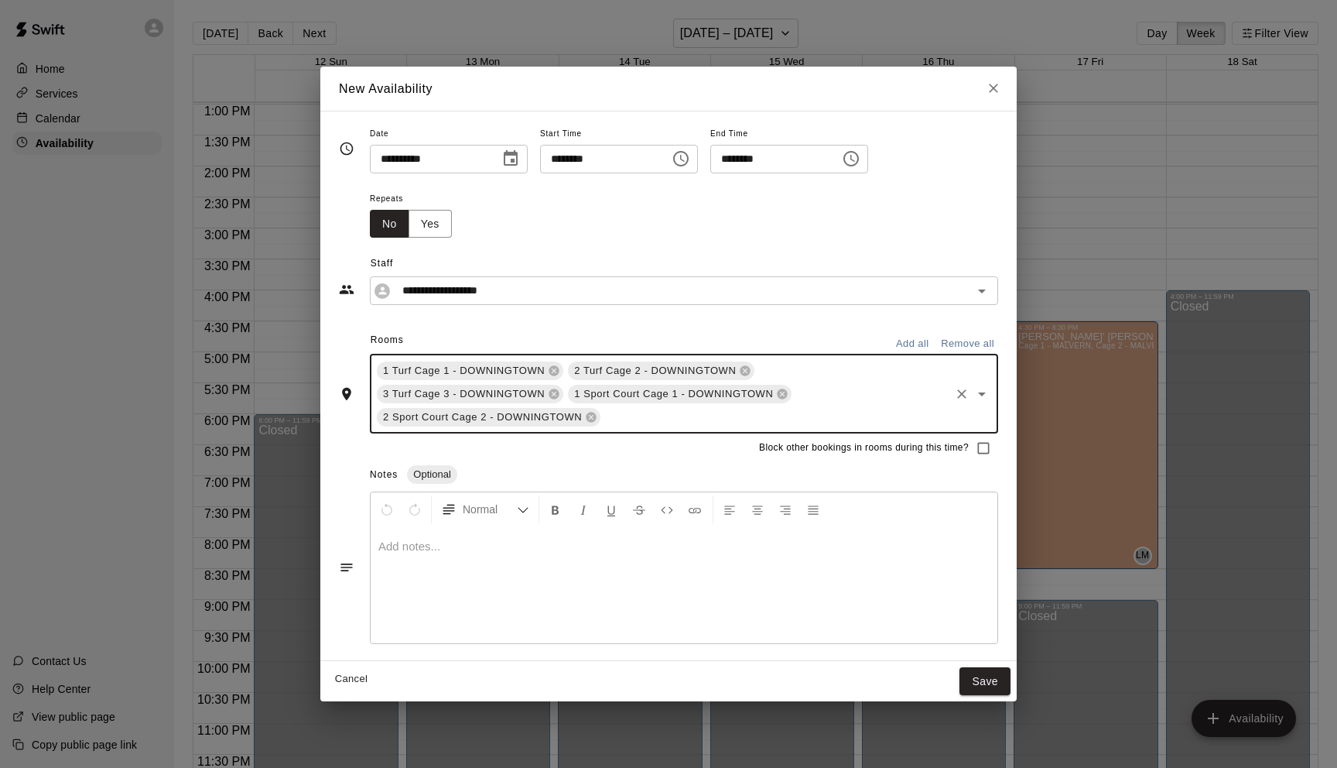
type input "*"
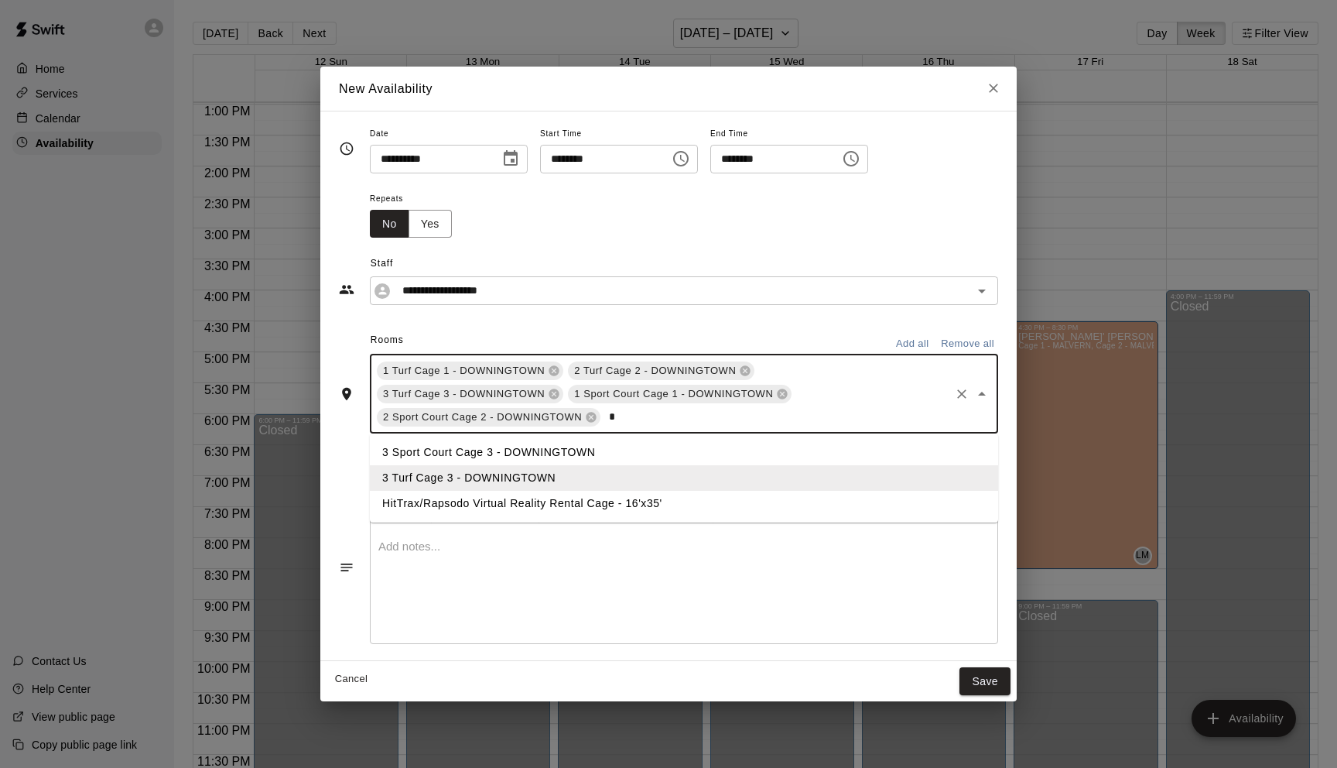
click at [464, 452] on li "3 Sport Court Cage 3 - DOWNINGTOWN" at bounding box center [684, 453] width 628 height 26
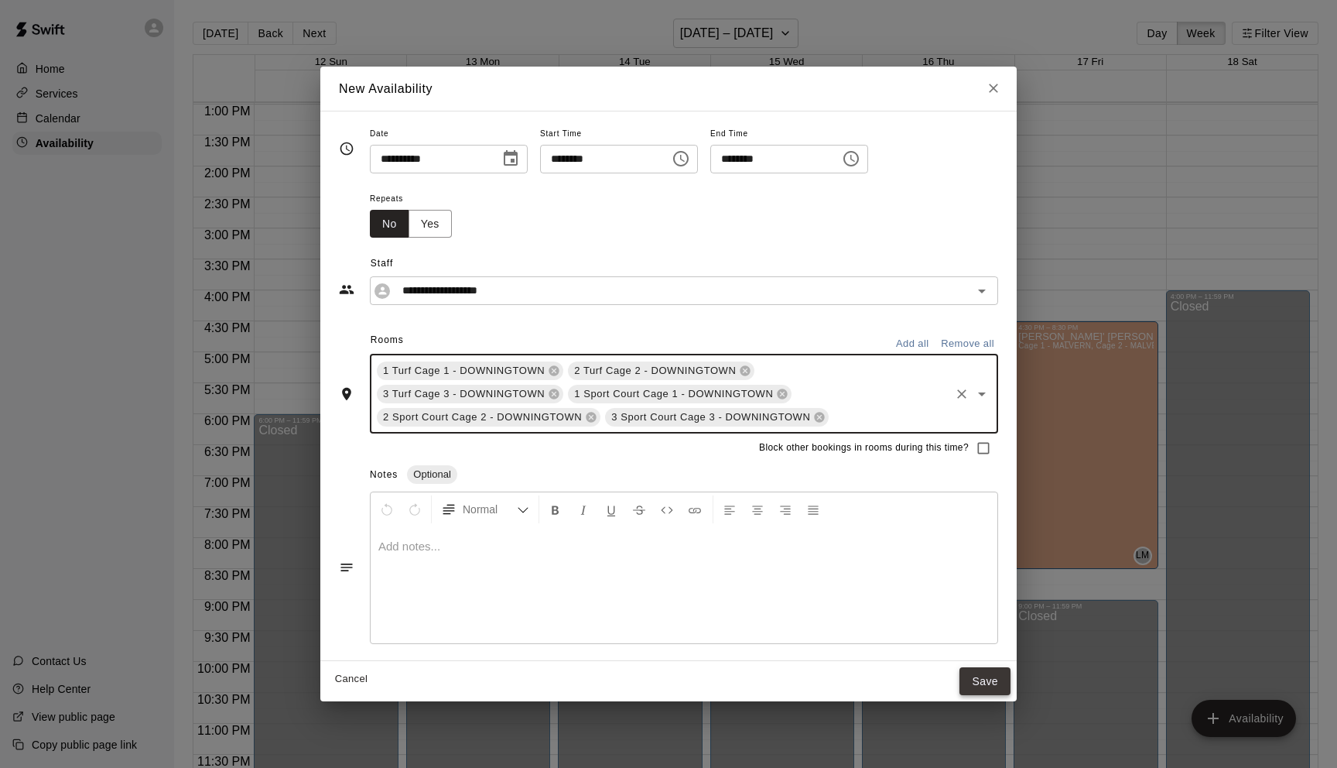
click at [985, 679] on button "Save" at bounding box center [985, 681] width 51 height 29
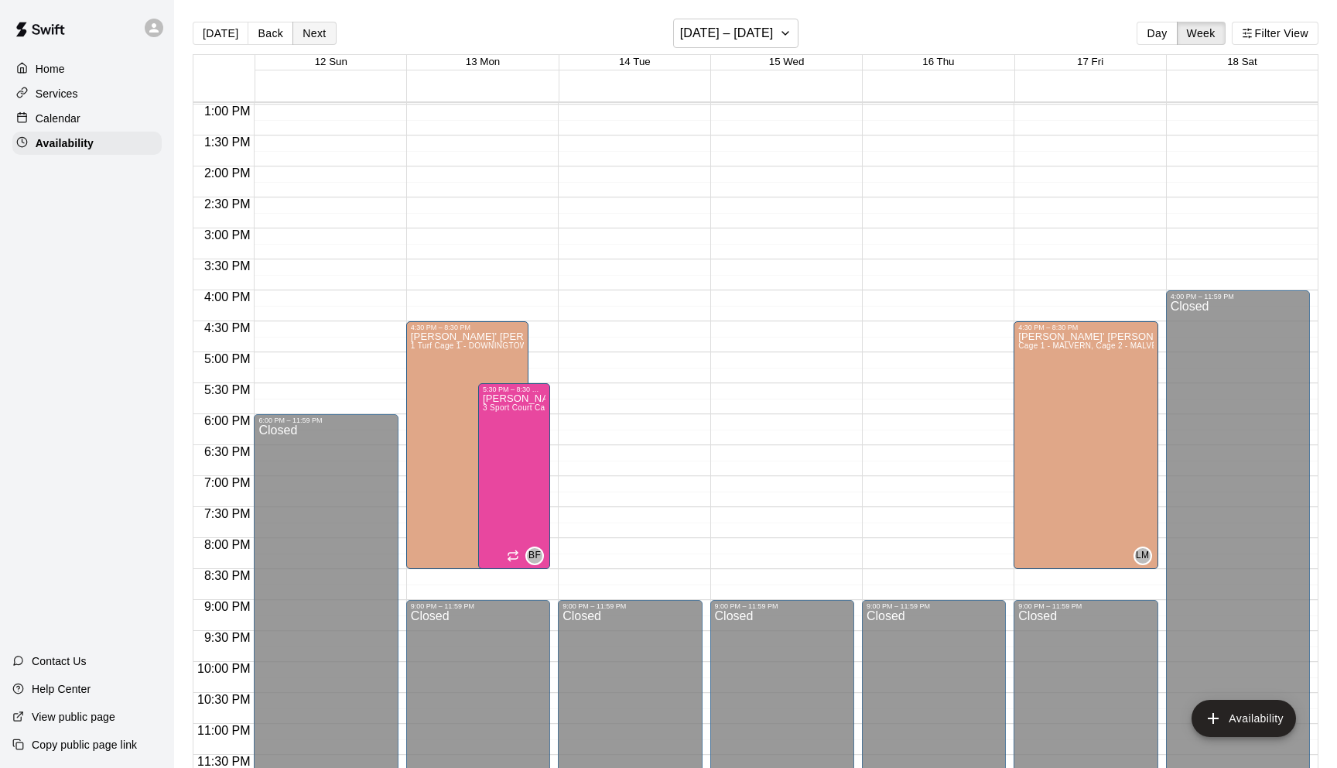
click at [313, 38] on button "Next" at bounding box center [314, 33] width 43 height 23
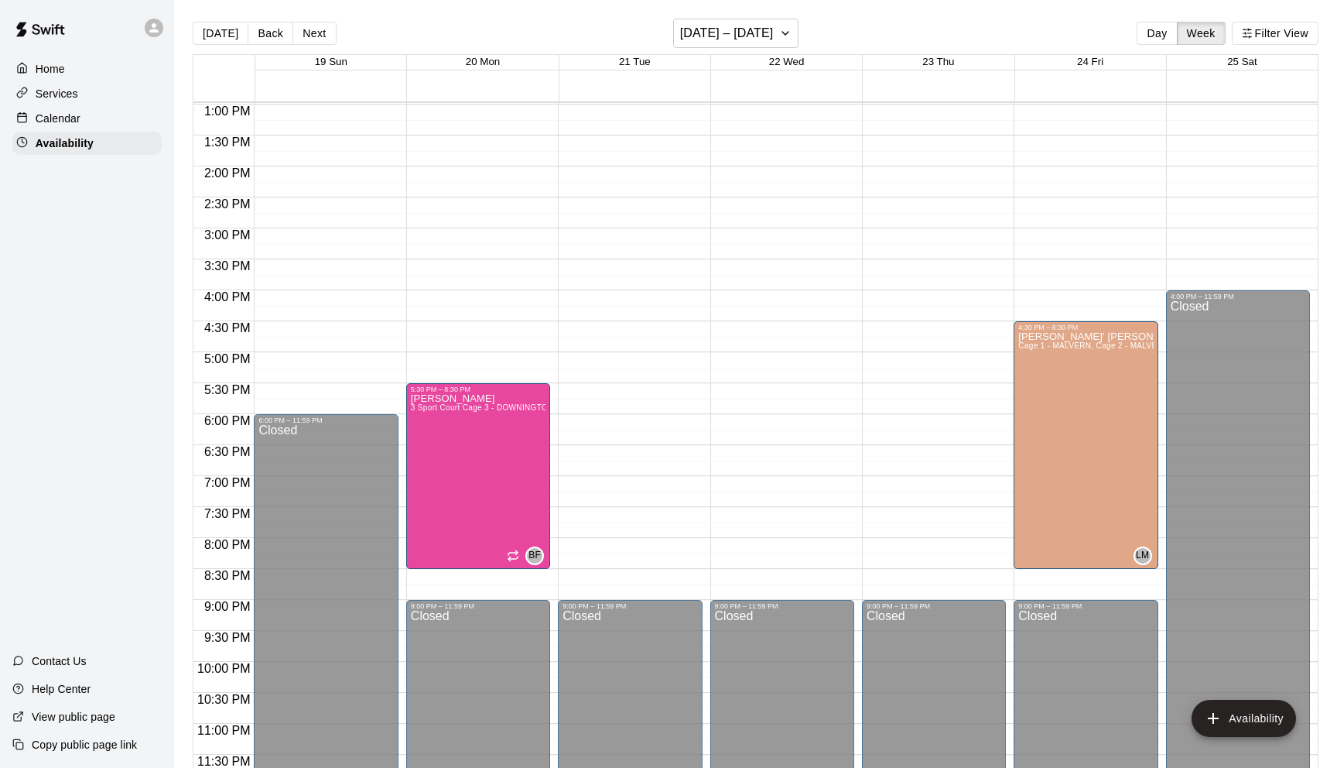
click at [474, 289] on div "12:00 AM – 8:00 AM Closed 5:30 PM – 8:30 PM Brandon Flythe 3 Sport Court Cage 3…" at bounding box center [478, 43] width 144 height 1486
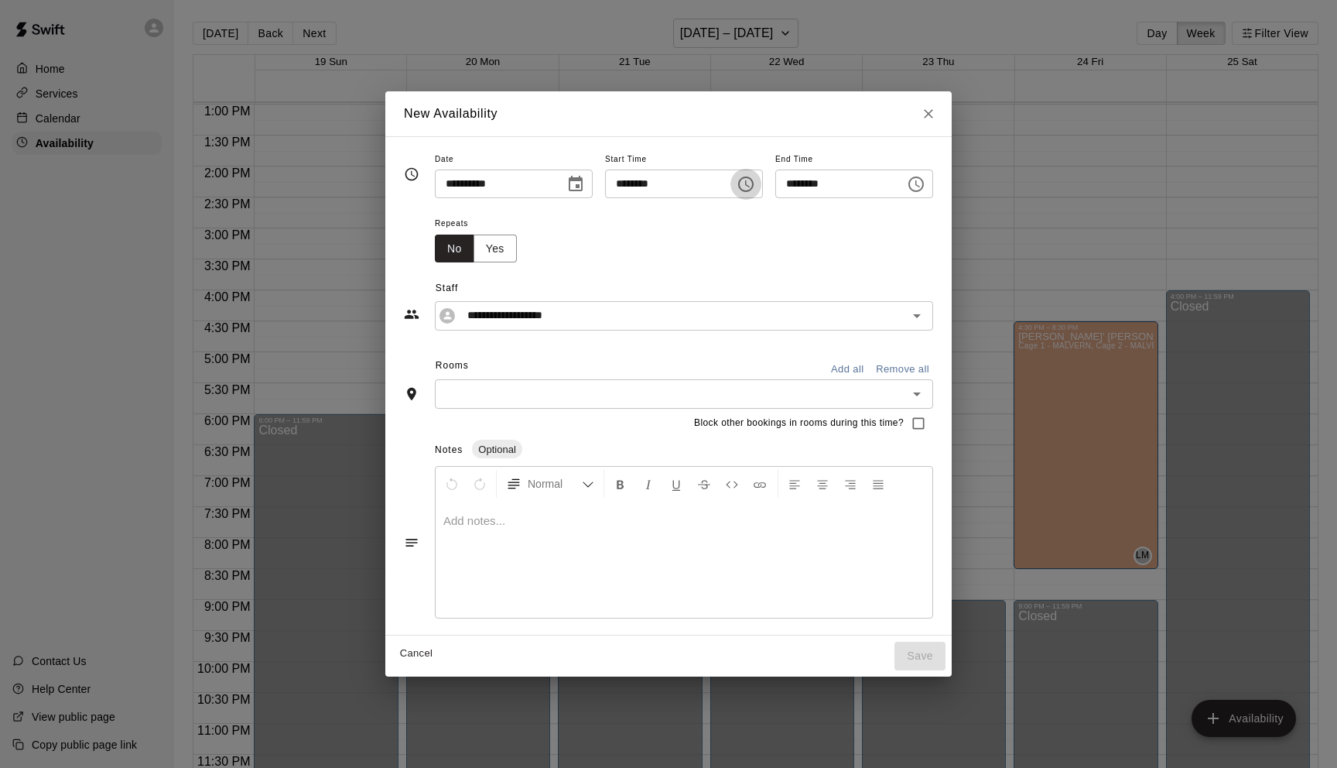
click at [753, 186] on icon "Choose time, selected time is 3:45 PM" at bounding box center [746, 184] width 19 height 19
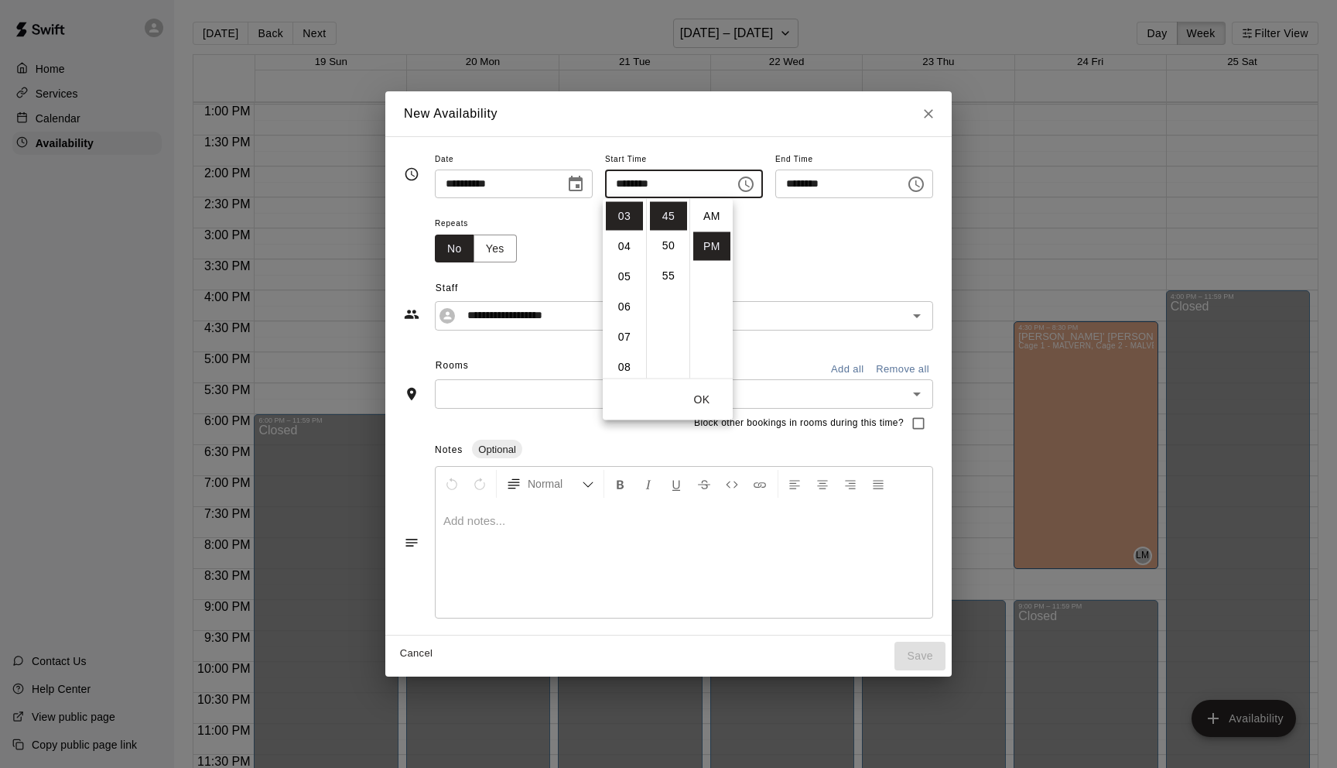
scroll to position [28, 0]
click at [621, 240] on li "04" at bounding box center [624, 246] width 37 height 29
type input "********"
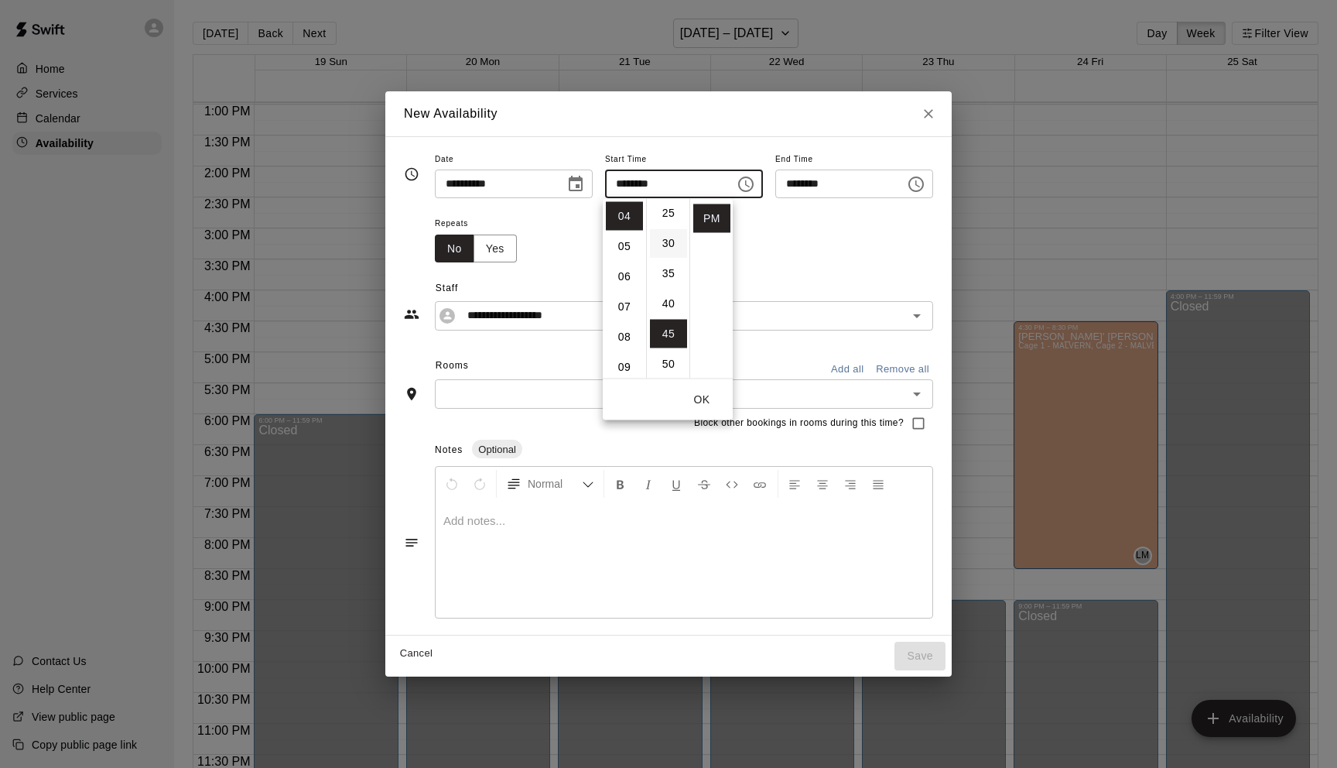
click at [670, 244] on li "30" at bounding box center [668, 243] width 37 height 29
type input "********"
click at [700, 400] on button "OK" at bounding box center [702, 399] width 50 height 29
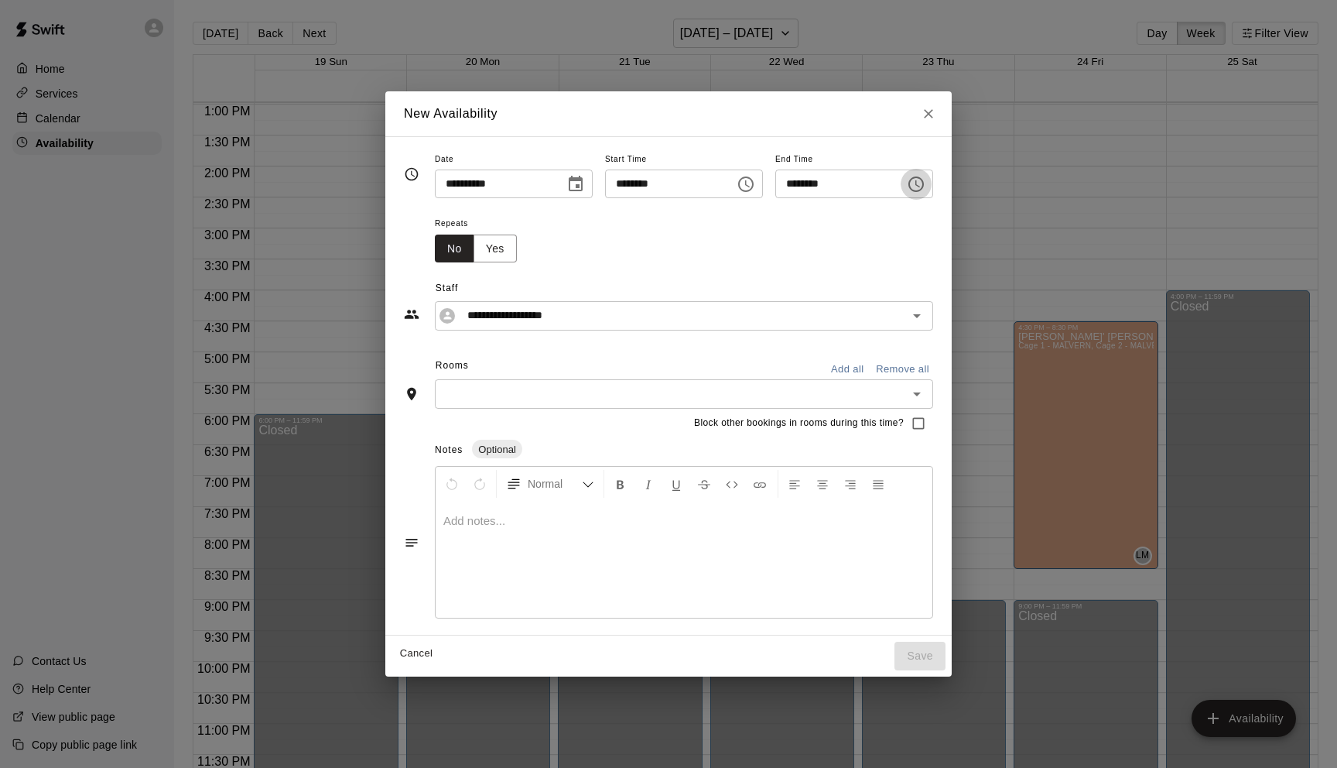
click at [918, 186] on icon "Choose time, selected time is 5:15 PM" at bounding box center [916, 184] width 19 height 19
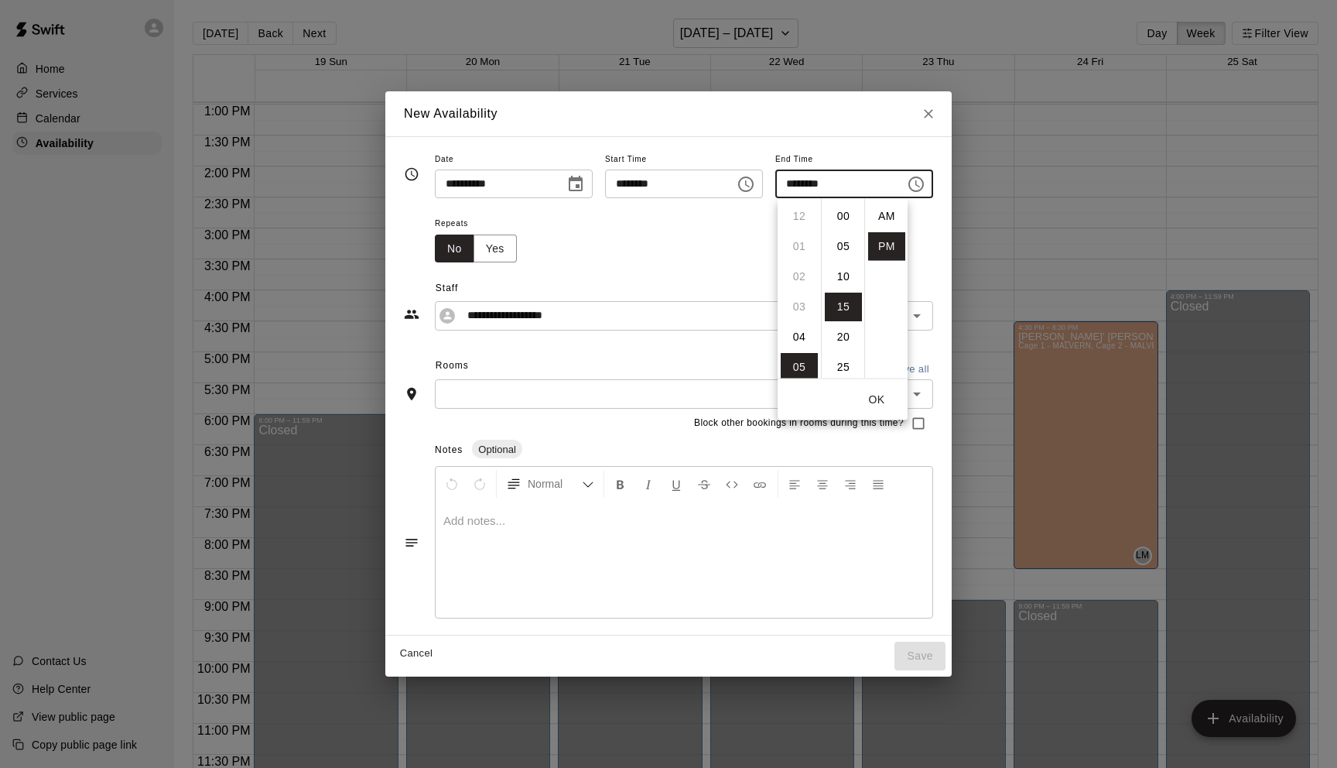
scroll to position [28, 0]
click at [795, 313] on li "08" at bounding box center [799, 307] width 37 height 29
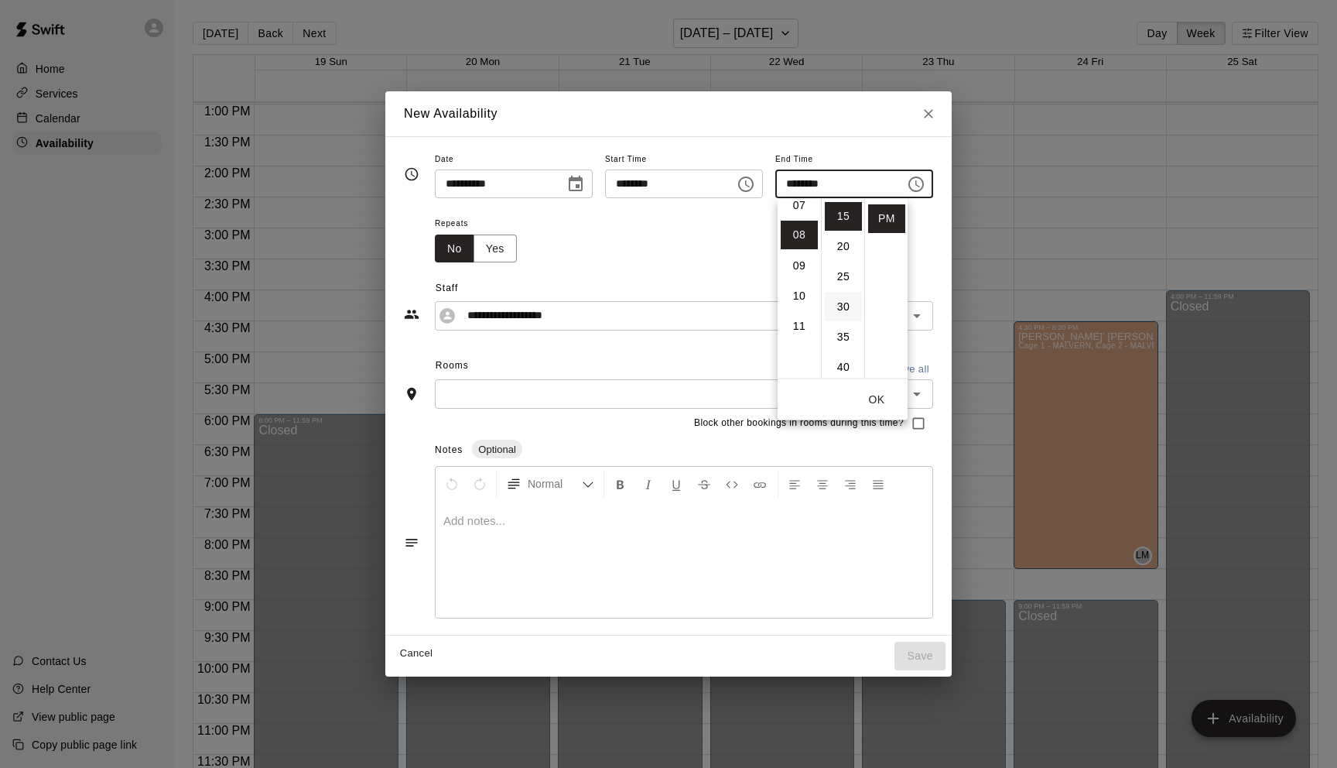
scroll to position [241, 0]
click at [840, 306] on li "30" at bounding box center [843, 307] width 37 height 29
type input "********"
click at [886, 390] on button "OK" at bounding box center [877, 399] width 50 height 29
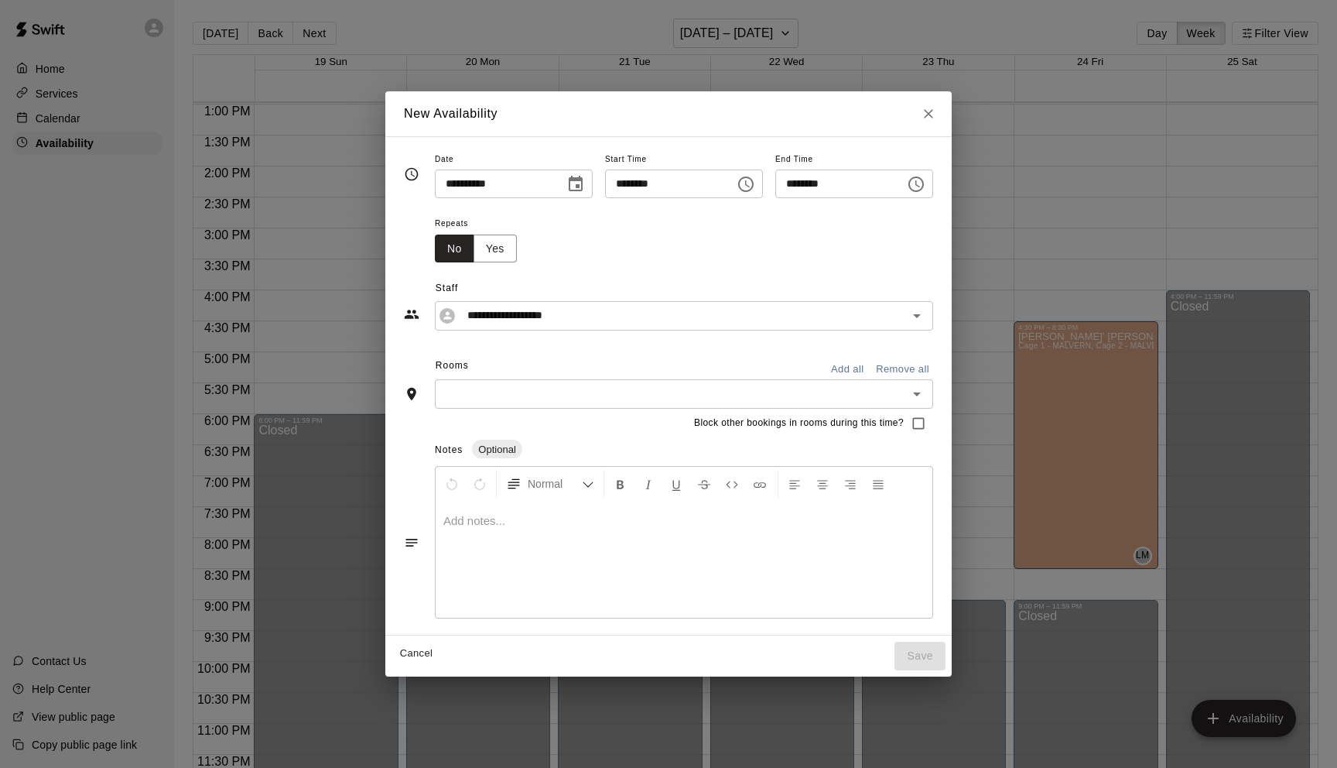
click at [535, 400] on input "text" at bounding box center [672, 393] width 464 height 19
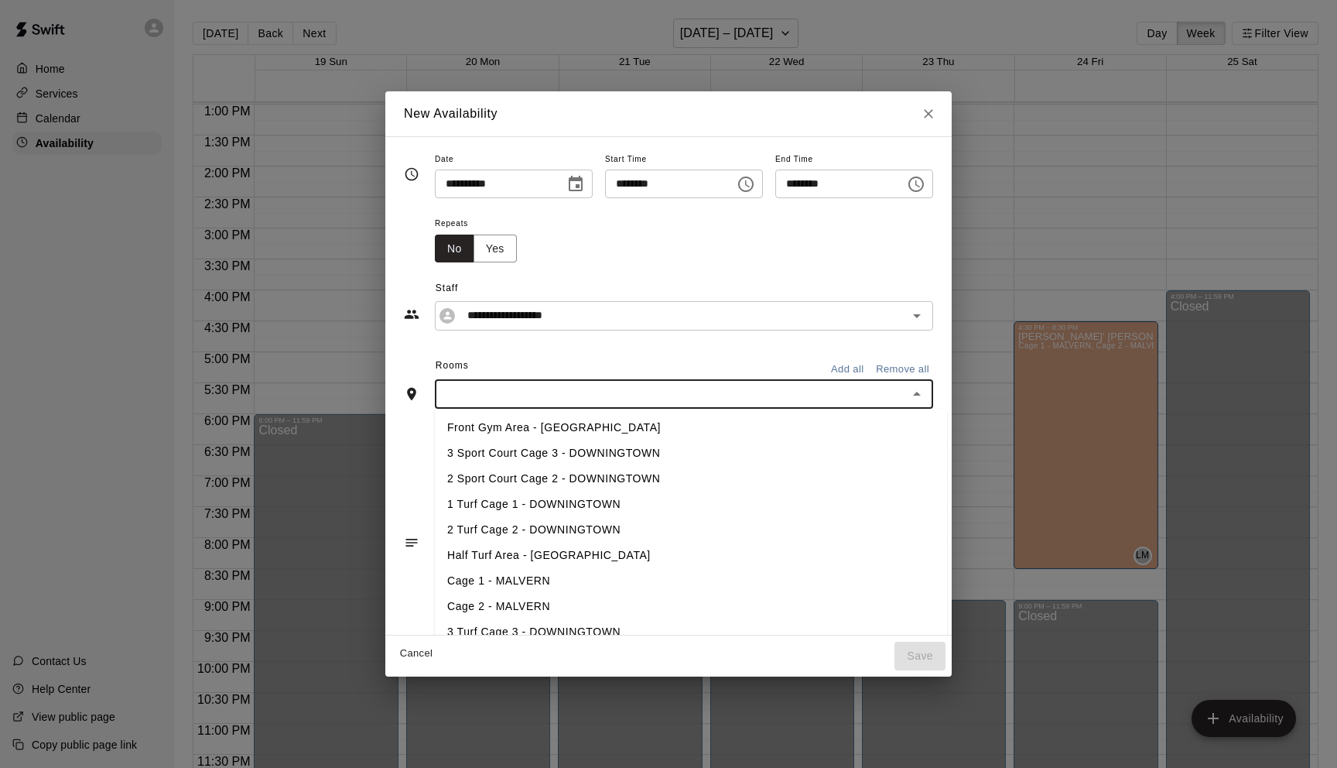
type input "*"
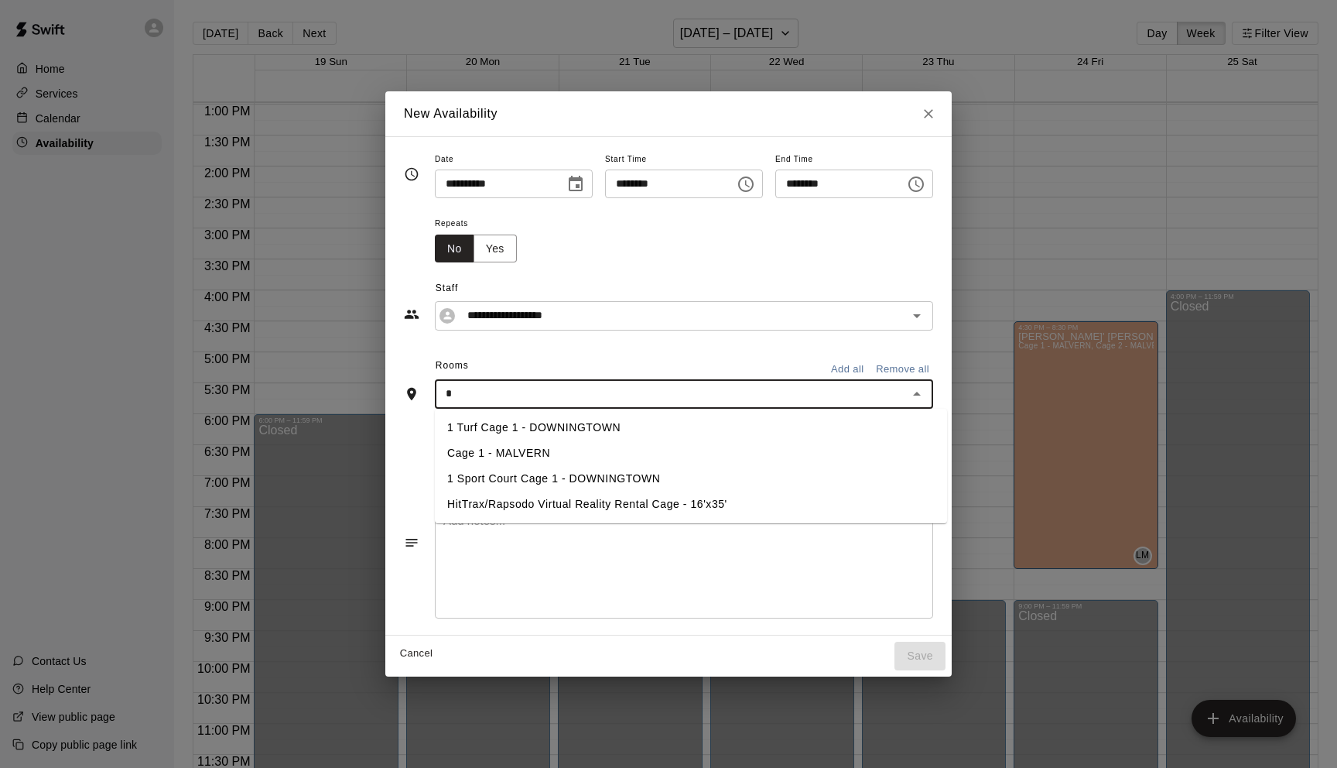
click at [535, 405] on div "* ​" at bounding box center [684, 393] width 498 height 29
click at [542, 423] on li "1 Turf Cage 1 - DOWNINGTOWN" at bounding box center [691, 428] width 512 height 26
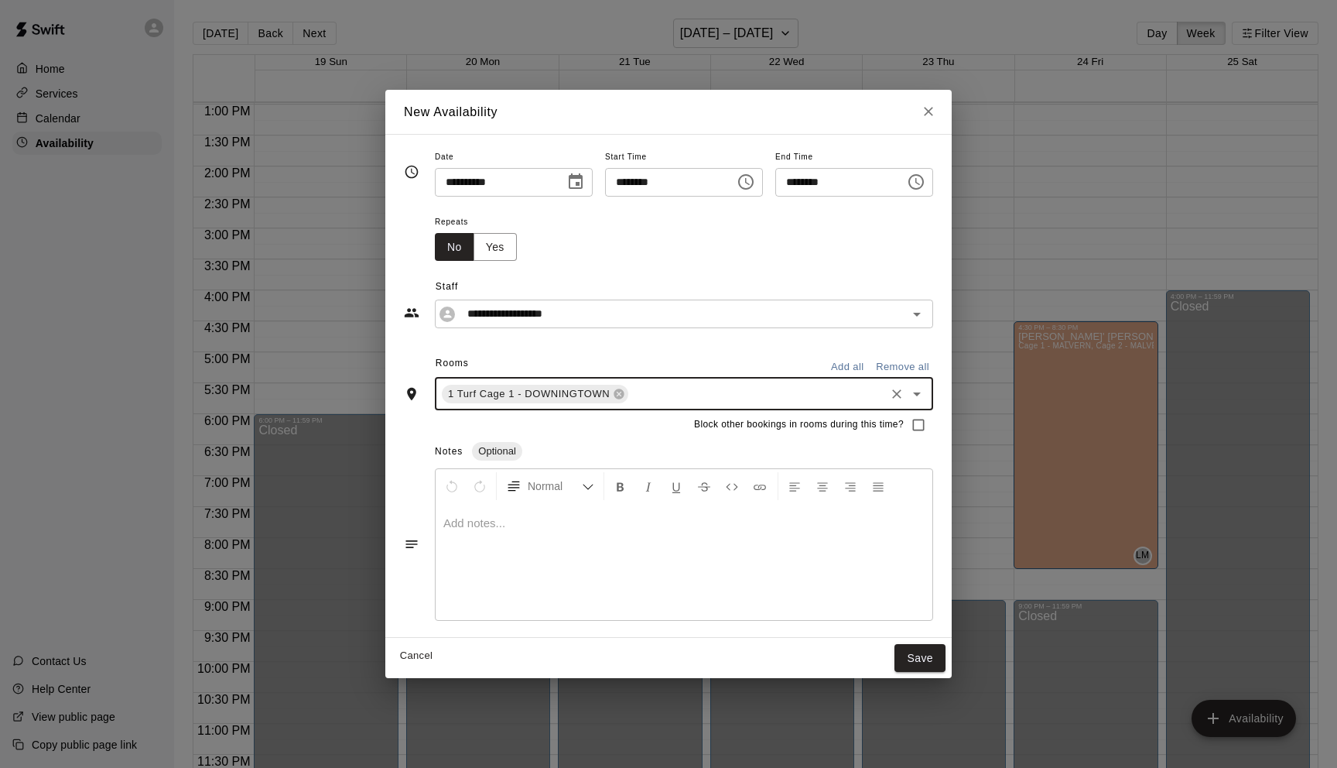
type input "*"
click at [518, 454] on li "2 Turf Cage 2 - DOWNINGTOWN" at bounding box center [691, 455] width 512 height 26
type input "*"
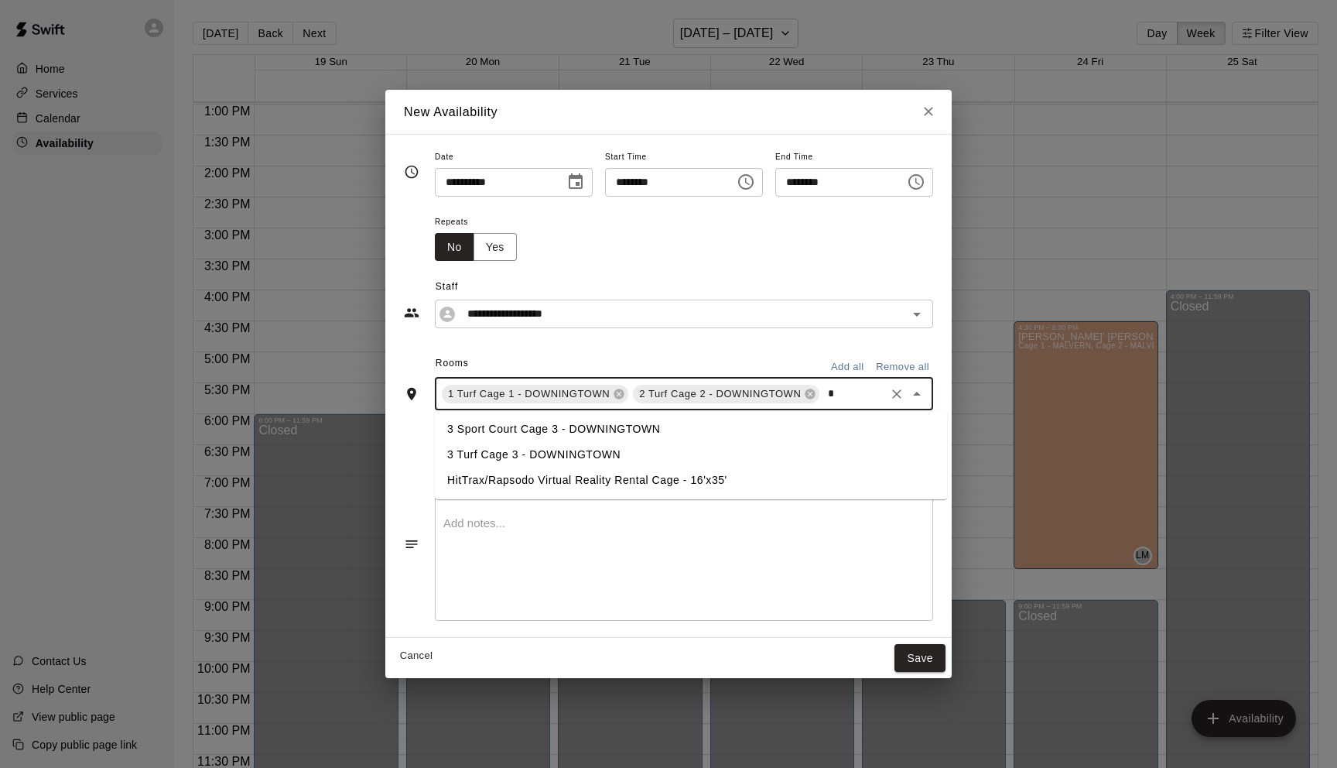
click at [515, 451] on li "3 Turf Cage 3 - DOWNINGTOWN" at bounding box center [691, 455] width 512 height 26
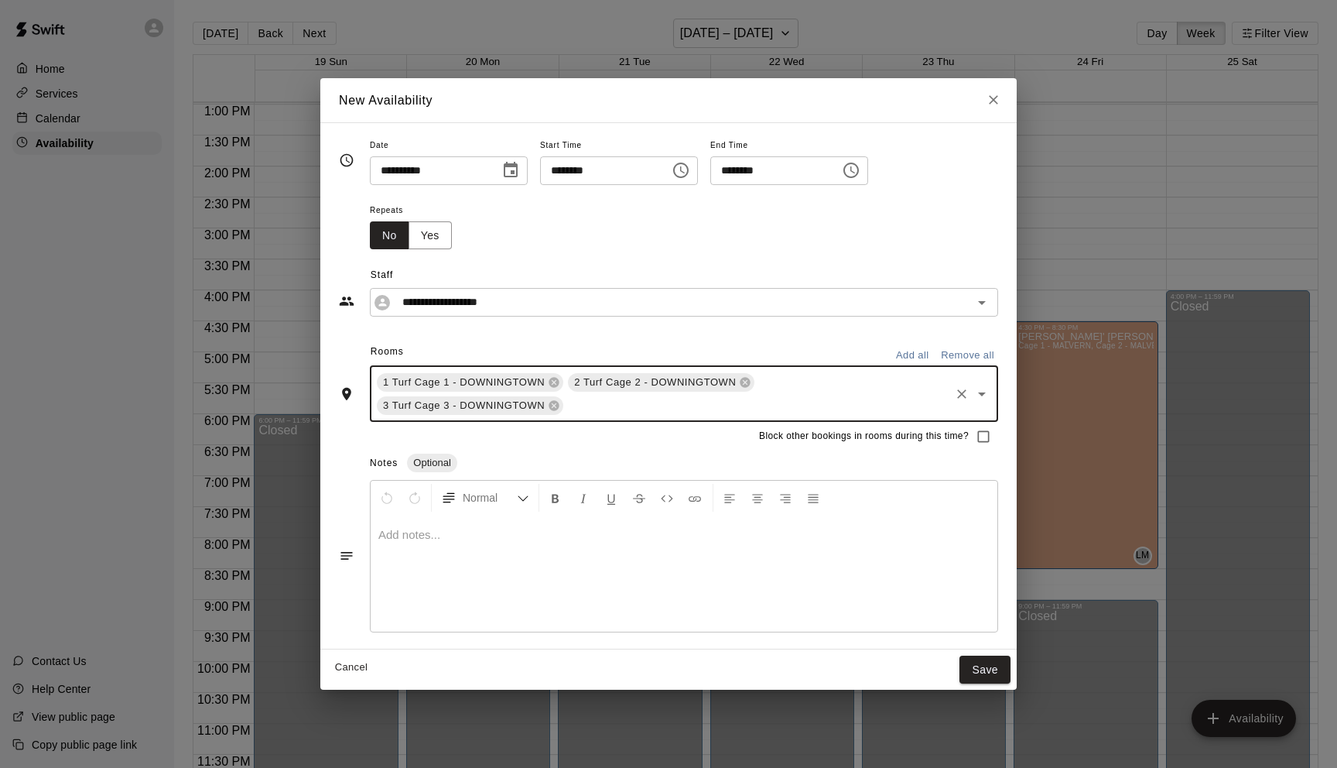
type input "*"
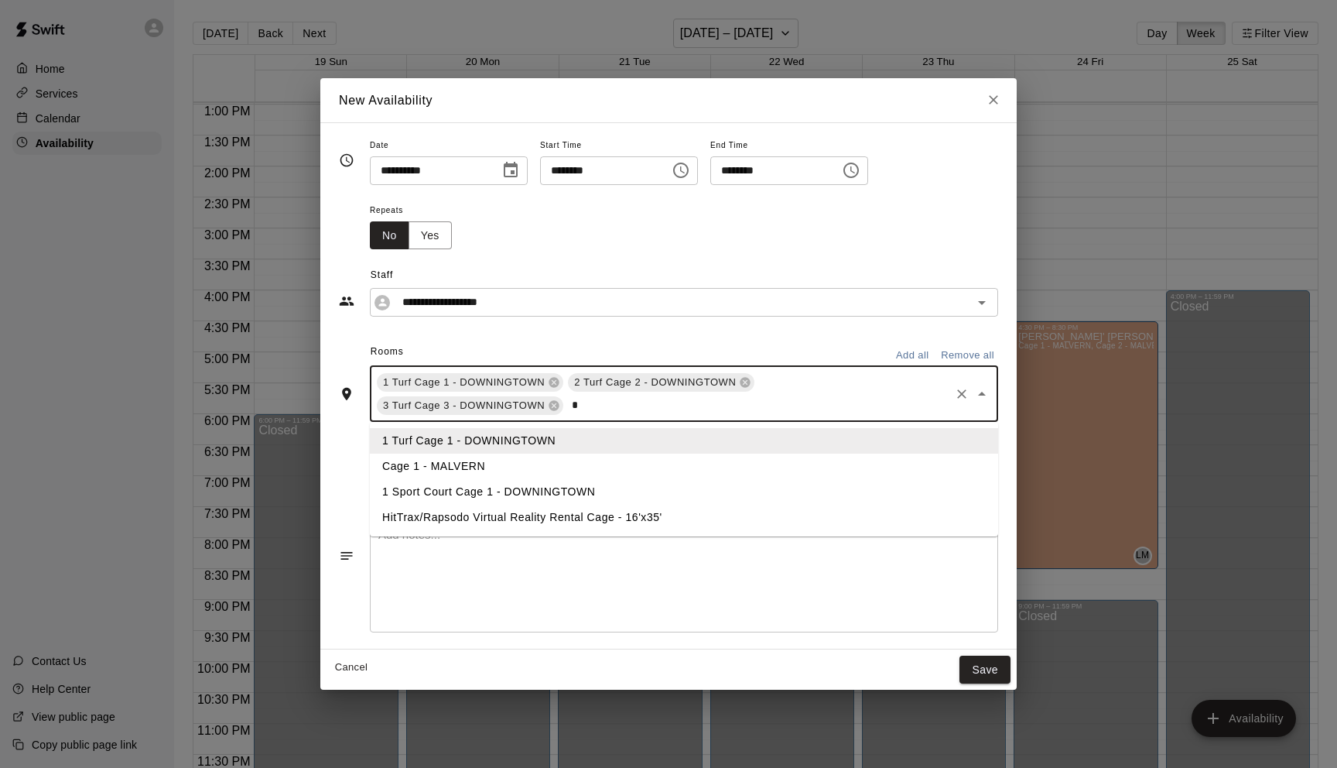
click at [473, 491] on li "1 Sport Court Cage 1 - DOWNINGTOWN" at bounding box center [684, 492] width 628 height 26
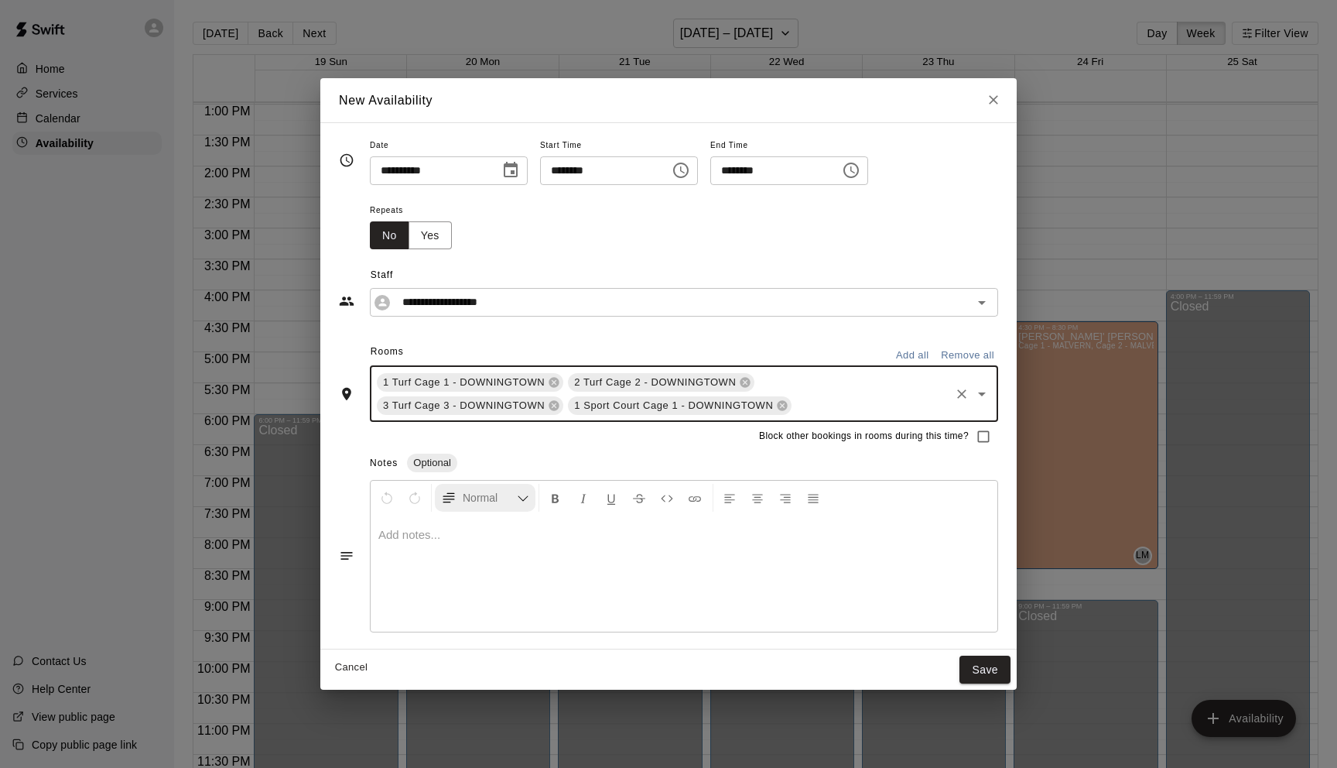
type input "*"
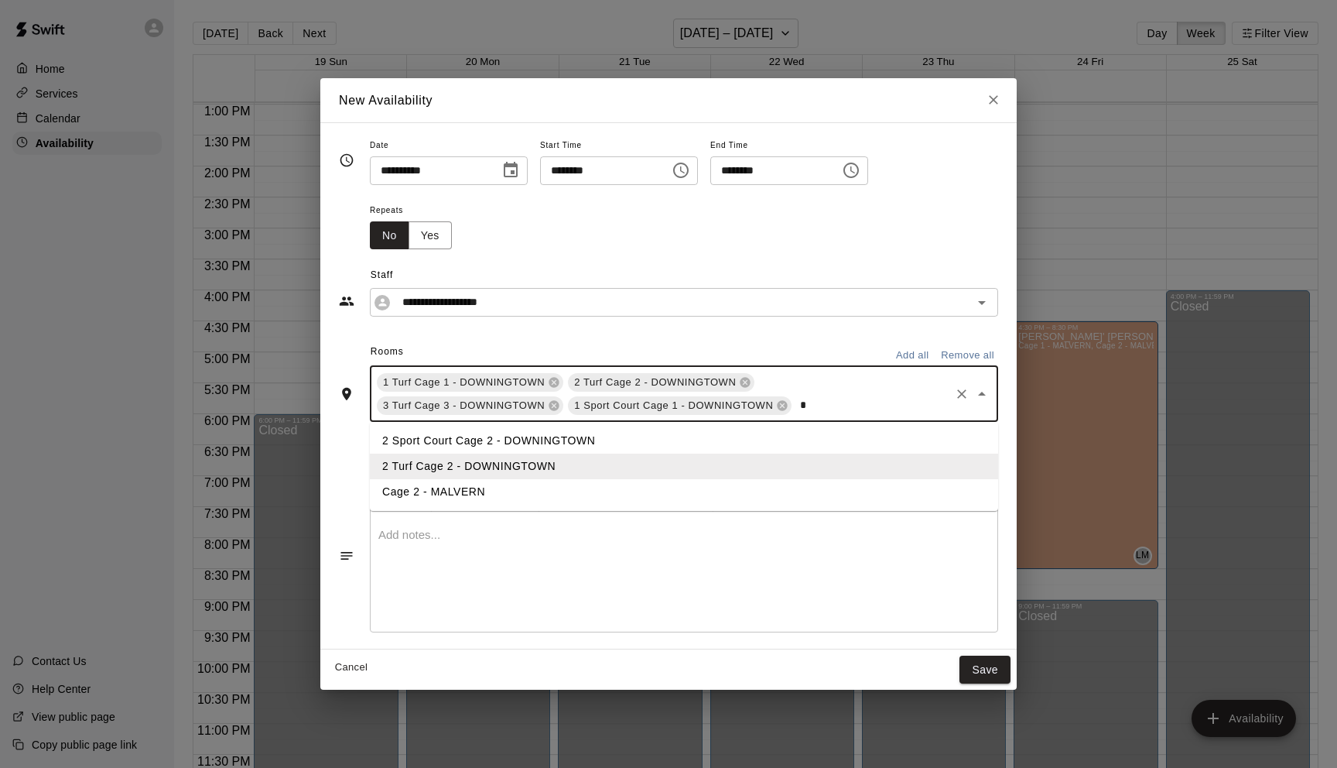
click at [440, 442] on li "2 Sport Court Cage 2 - DOWNINGTOWN" at bounding box center [684, 441] width 628 height 26
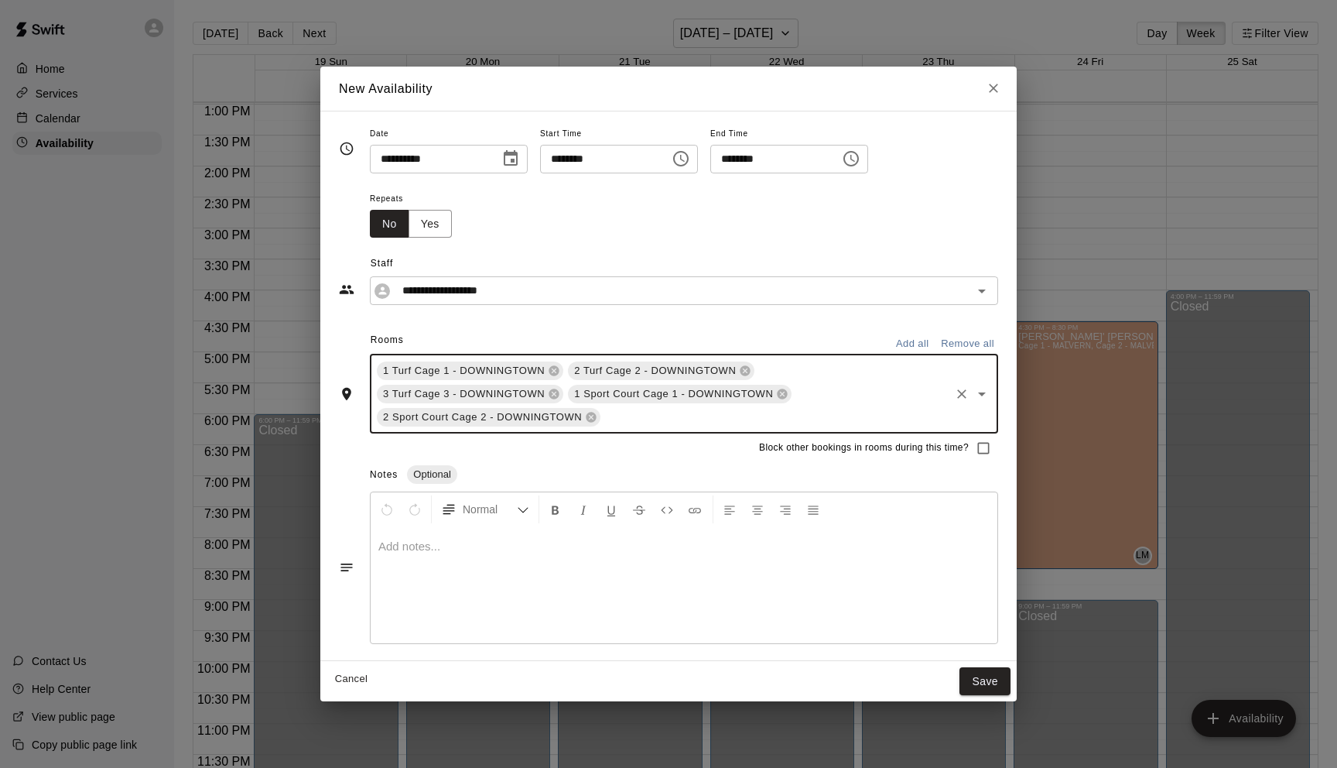
type input "*"
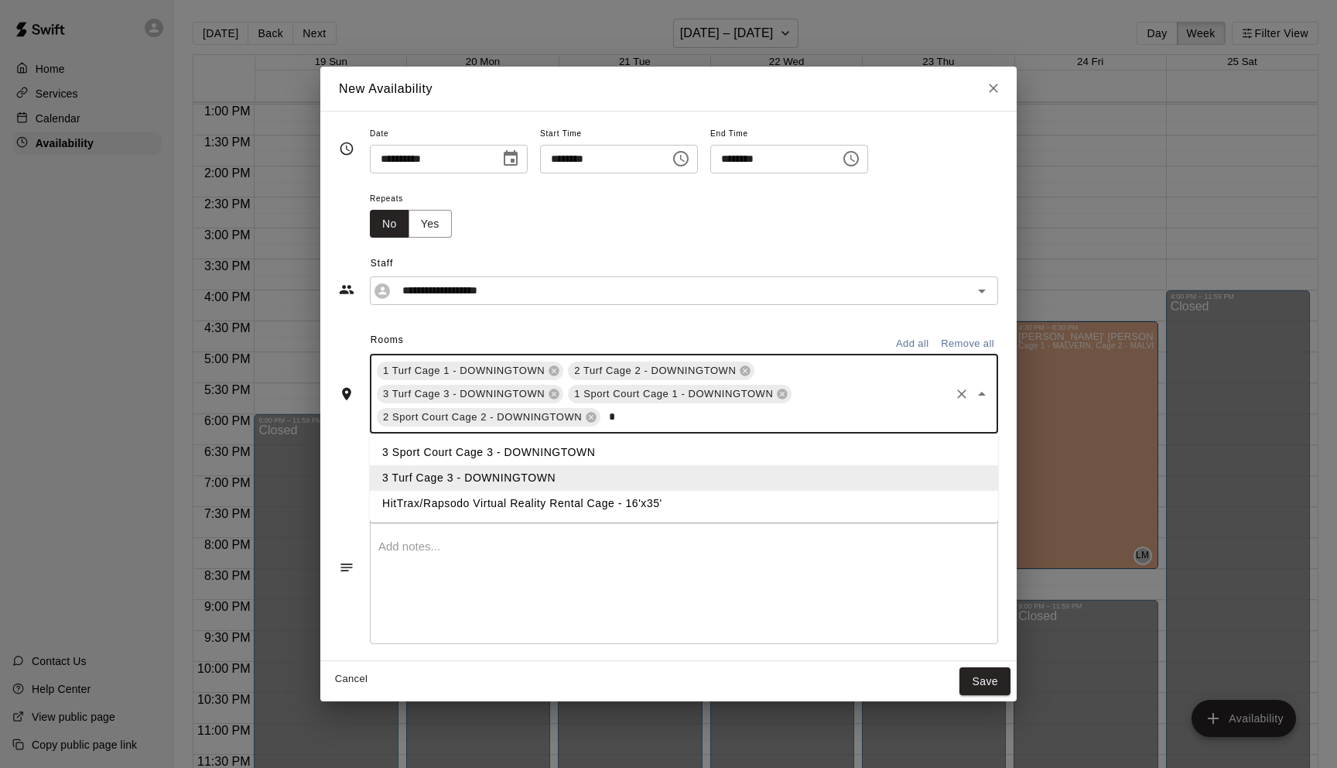
click at [473, 452] on li "3 Sport Court Cage 3 - DOWNINGTOWN" at bounding box center [684, 453] width 628 height 26
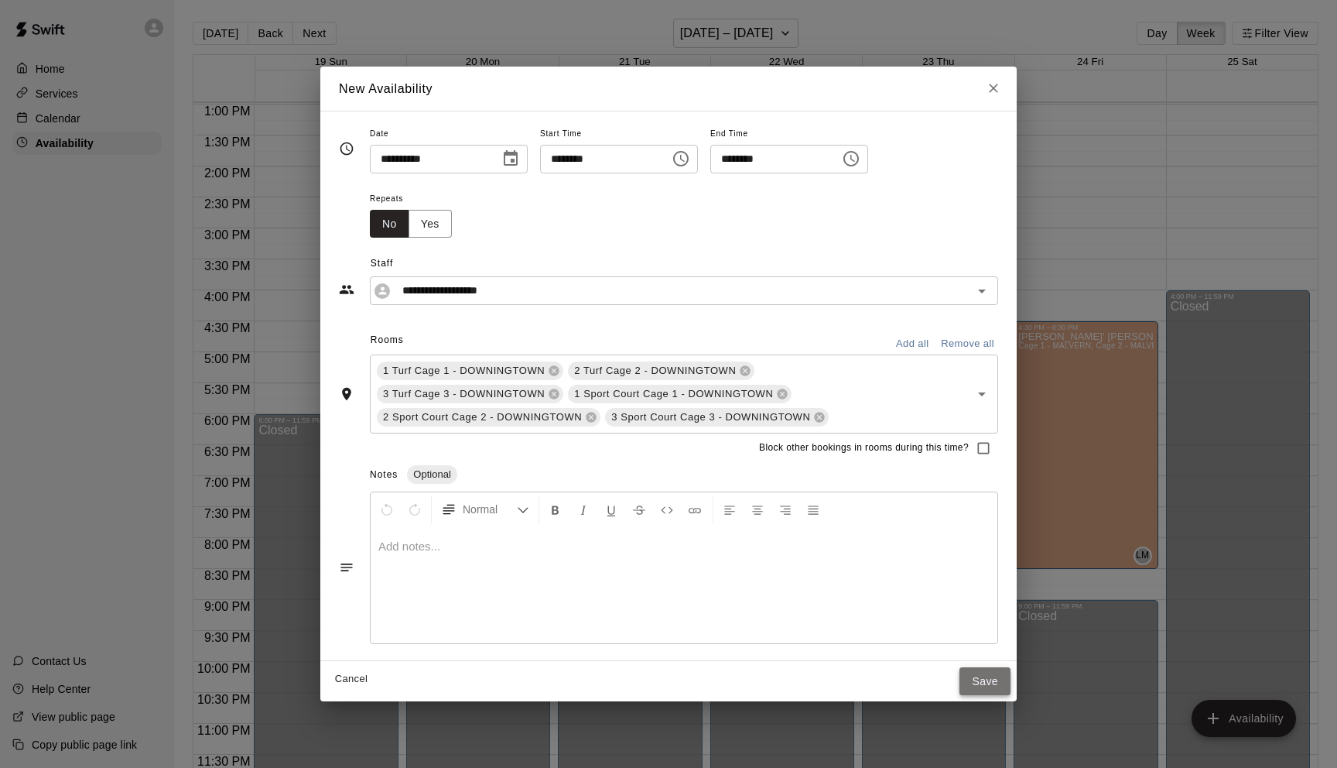
click at [986, 678] on button "Save" at bounding box center [985, 681] width 51 height 29
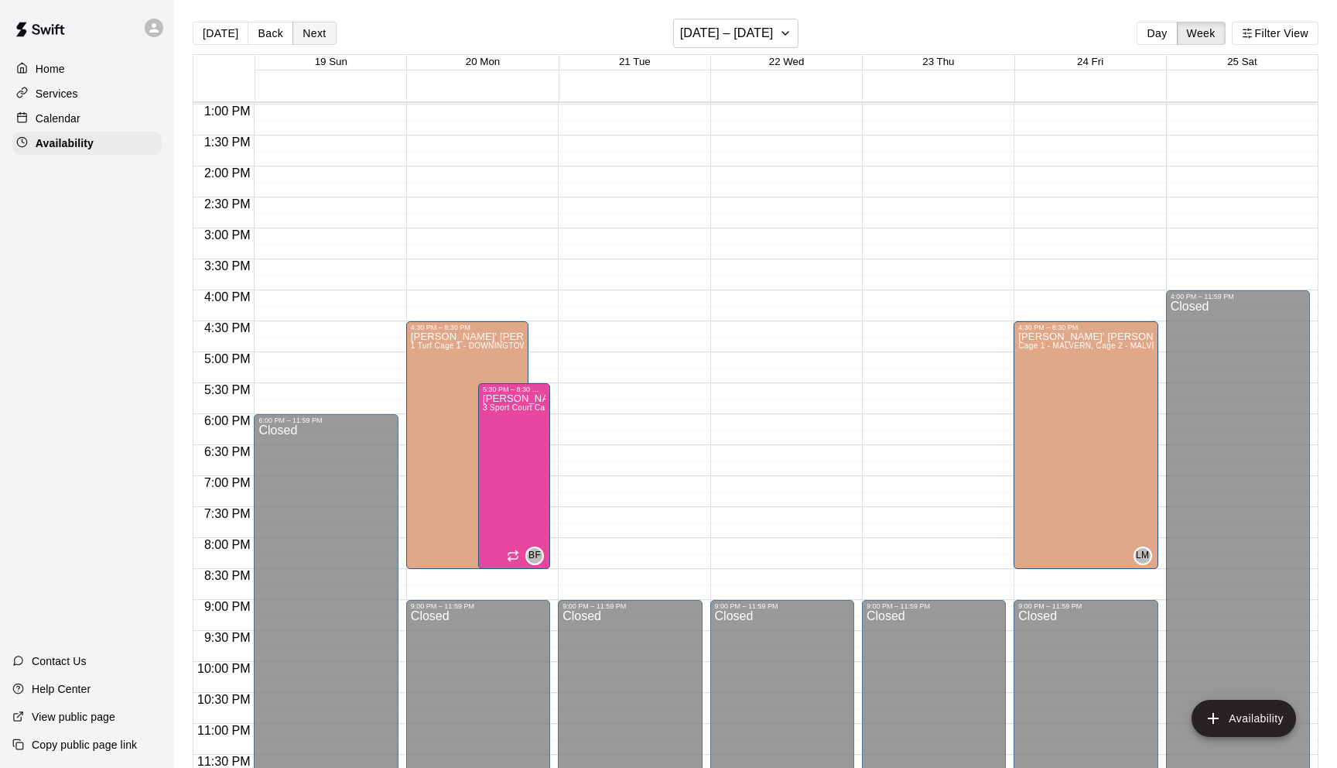
click at [321, 35] on button "Next" at bounding box center [314, 33] width 43 height 23
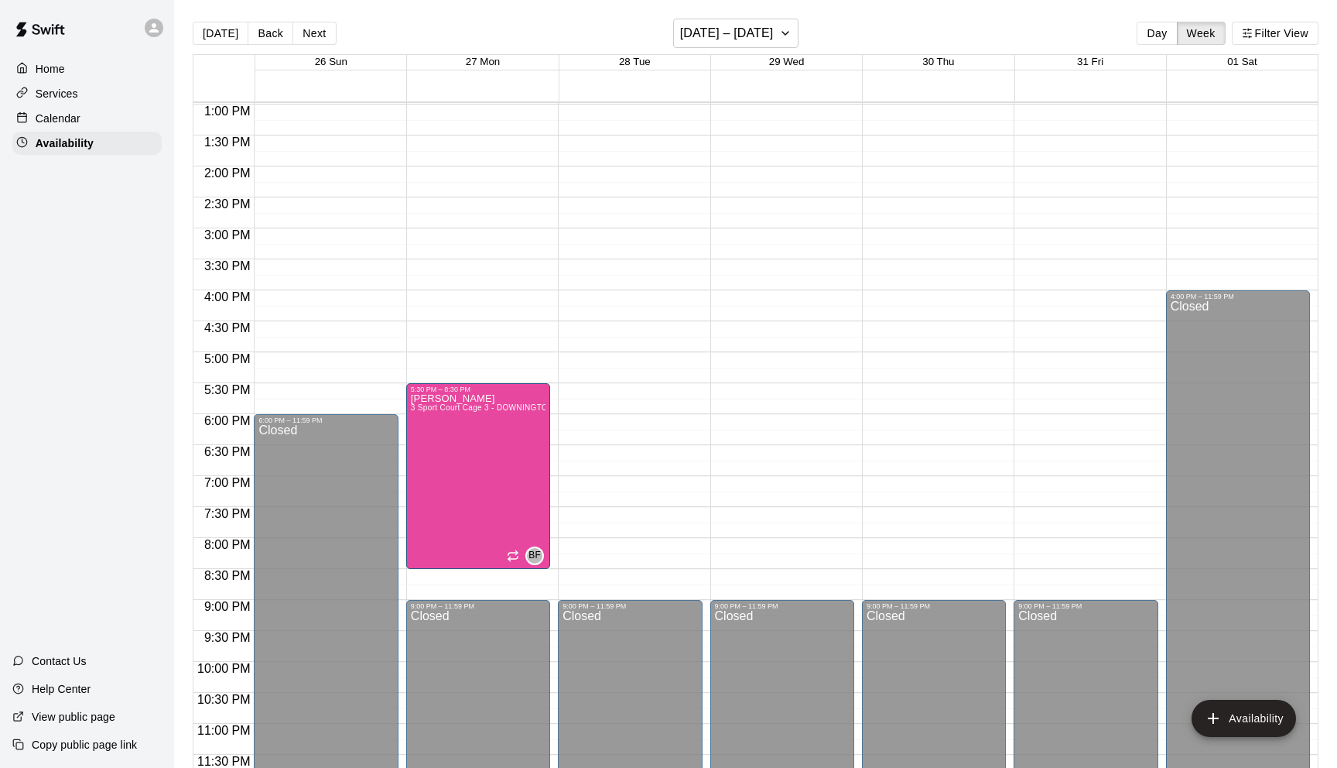
click at [79, 118] on p "Calendar" at bounding box center [58, 118] width 45 height 15
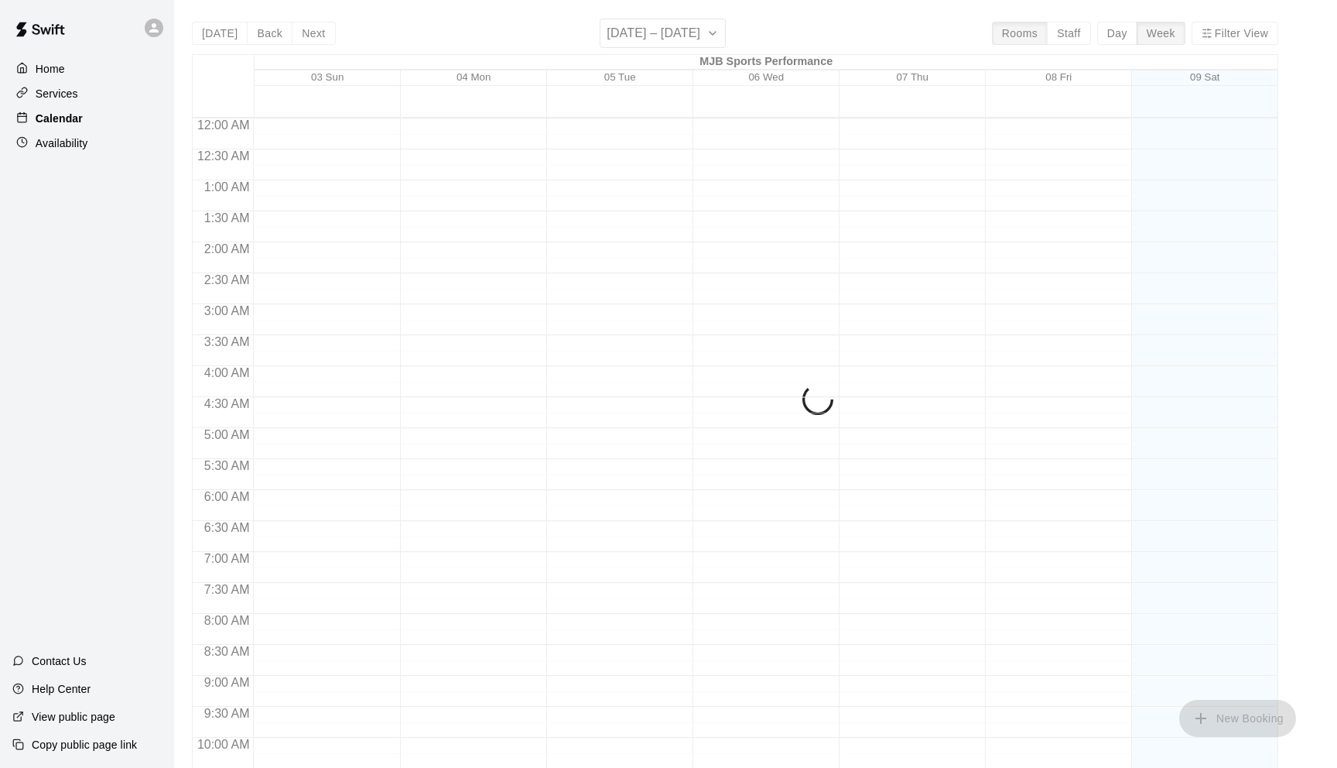
scroll to position [758, 0]
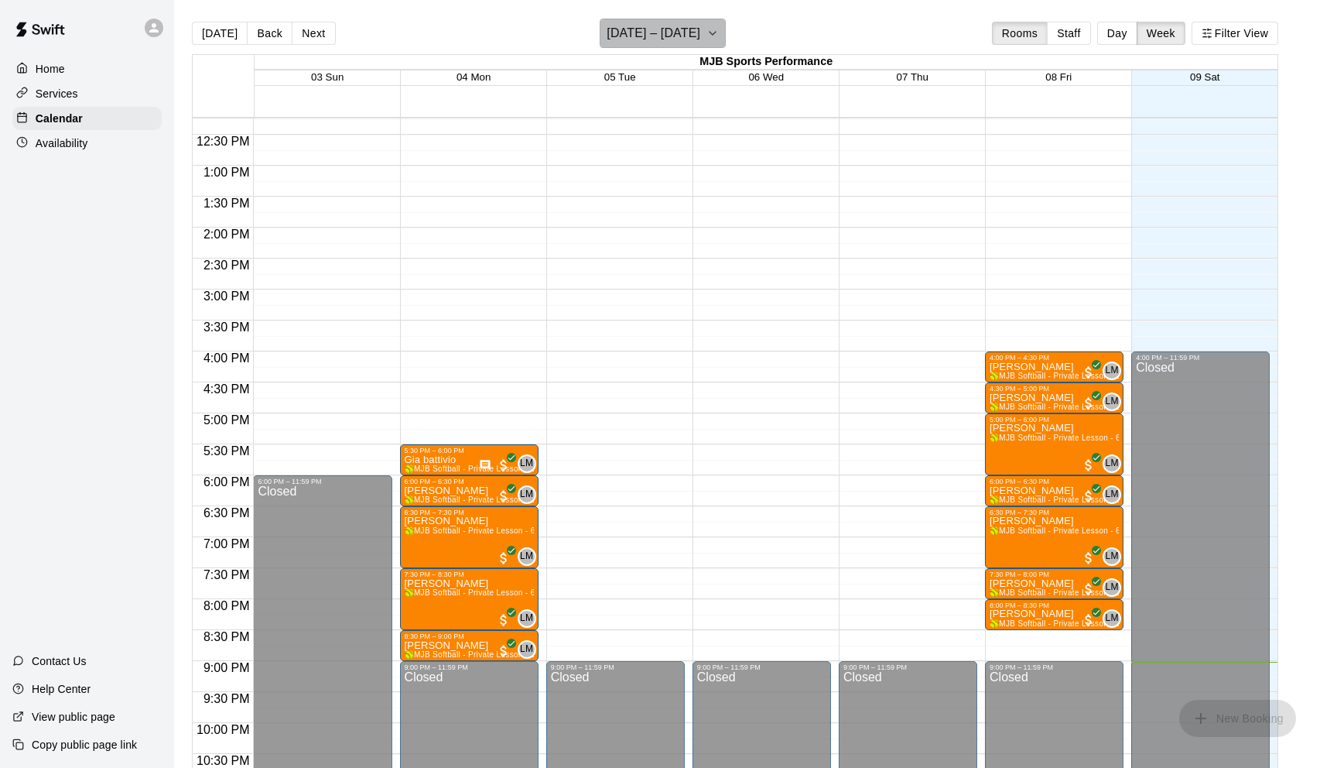
click at [710, 26] on icon "button" at bounding box center [713, 33] width 12 height 19
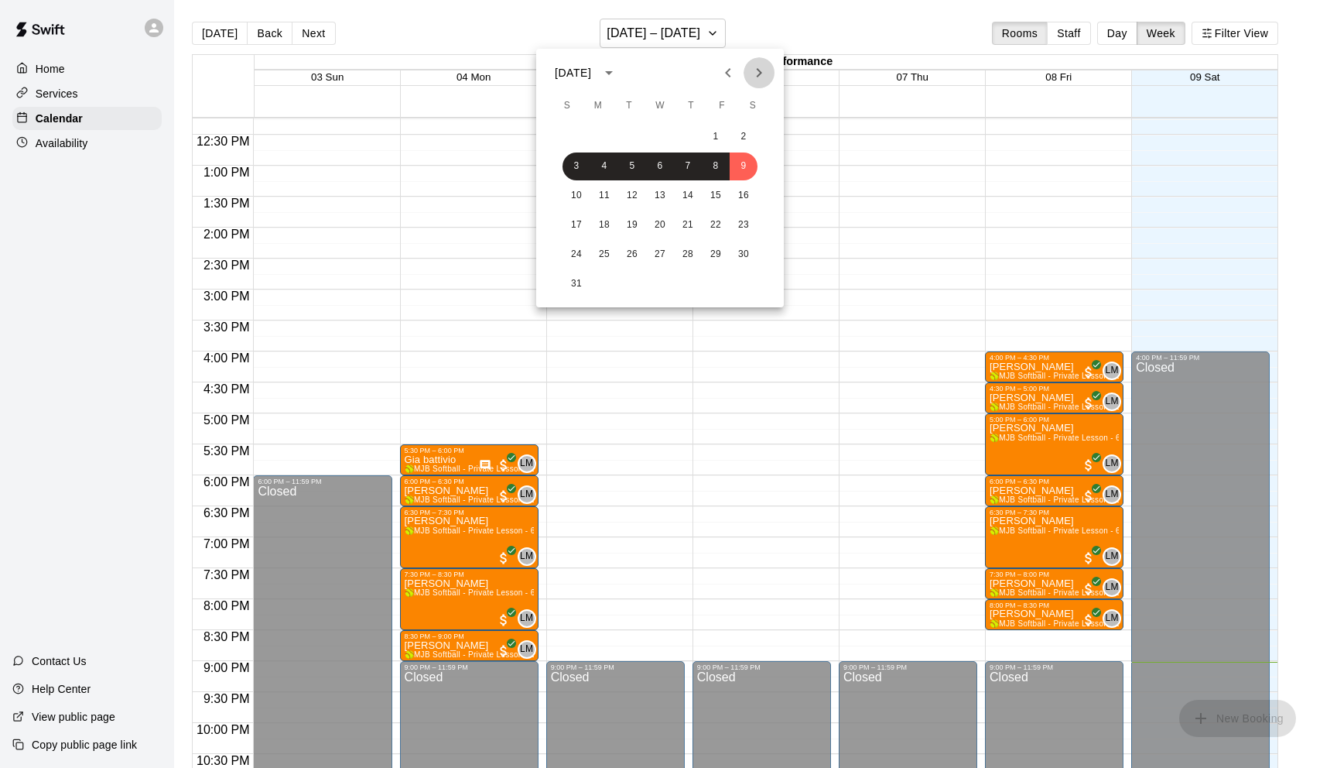
click at [759, 72] on icon "Next month" at bounding box center [759, 72] width 19 height 19
click at [576, 255] on button "26" at bounding box center [577, 255] width 28 height 28
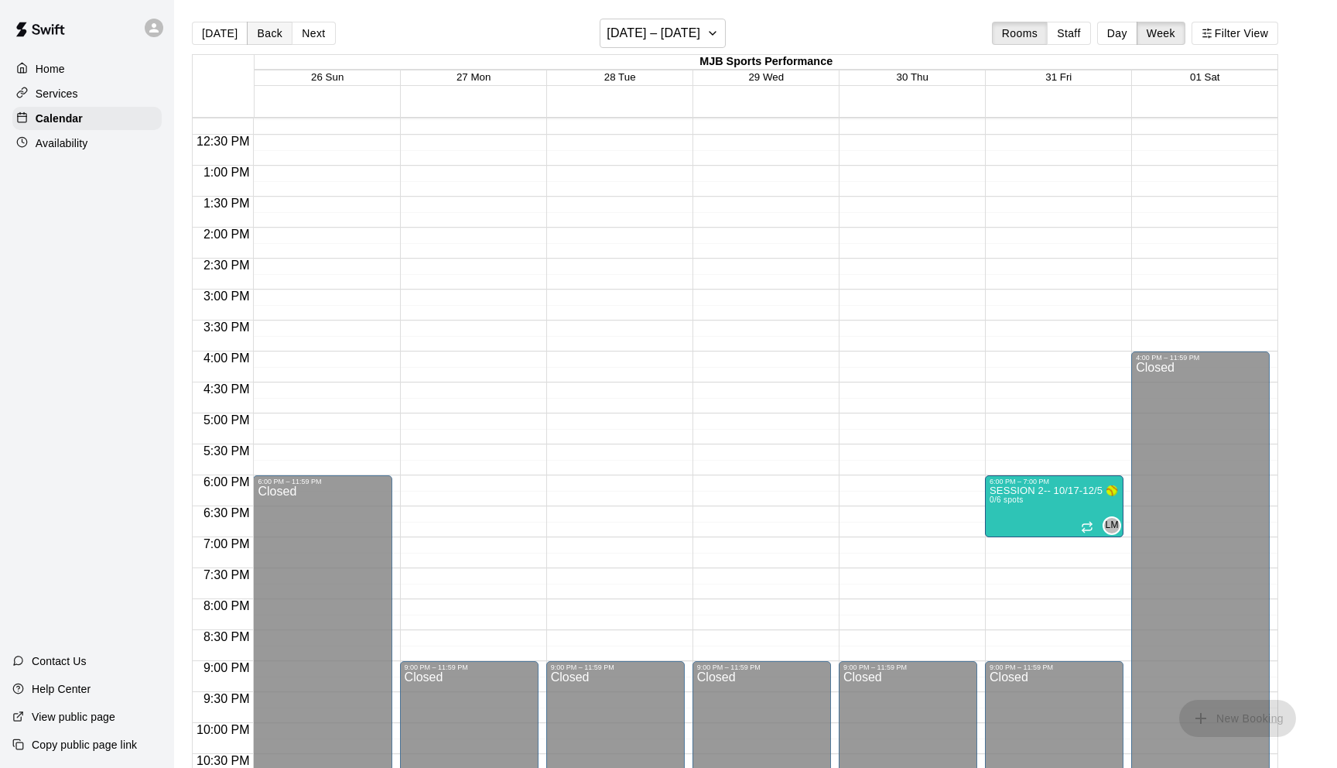
click at [265, 32] on button "Back" at bounding box center [270, 33] width 46 height 23
click at [306, 39] on button "Next" at bounding box center [313, 33] width 43 height 23
click at [126, 149] on div "Availability" at bounding box center [86, 143] width 149 height 23
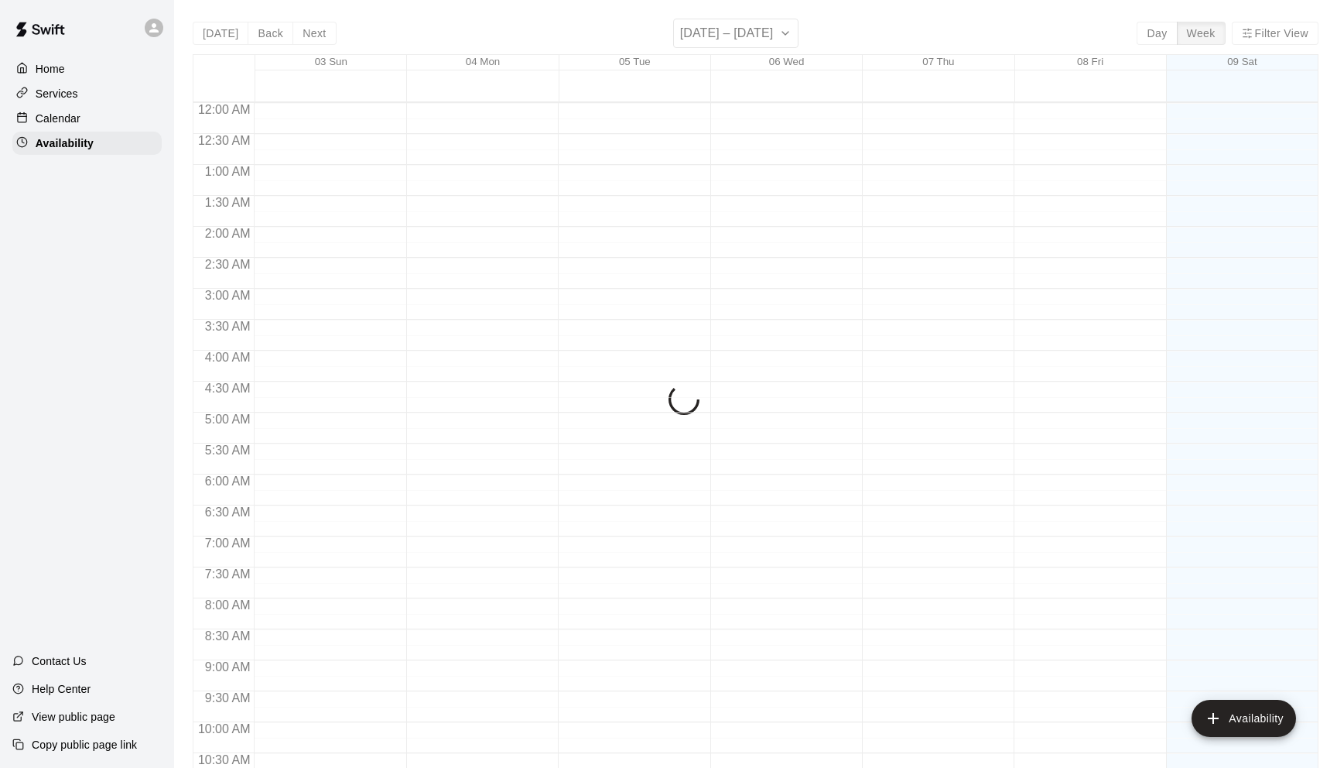
scroll to position [804, 0]
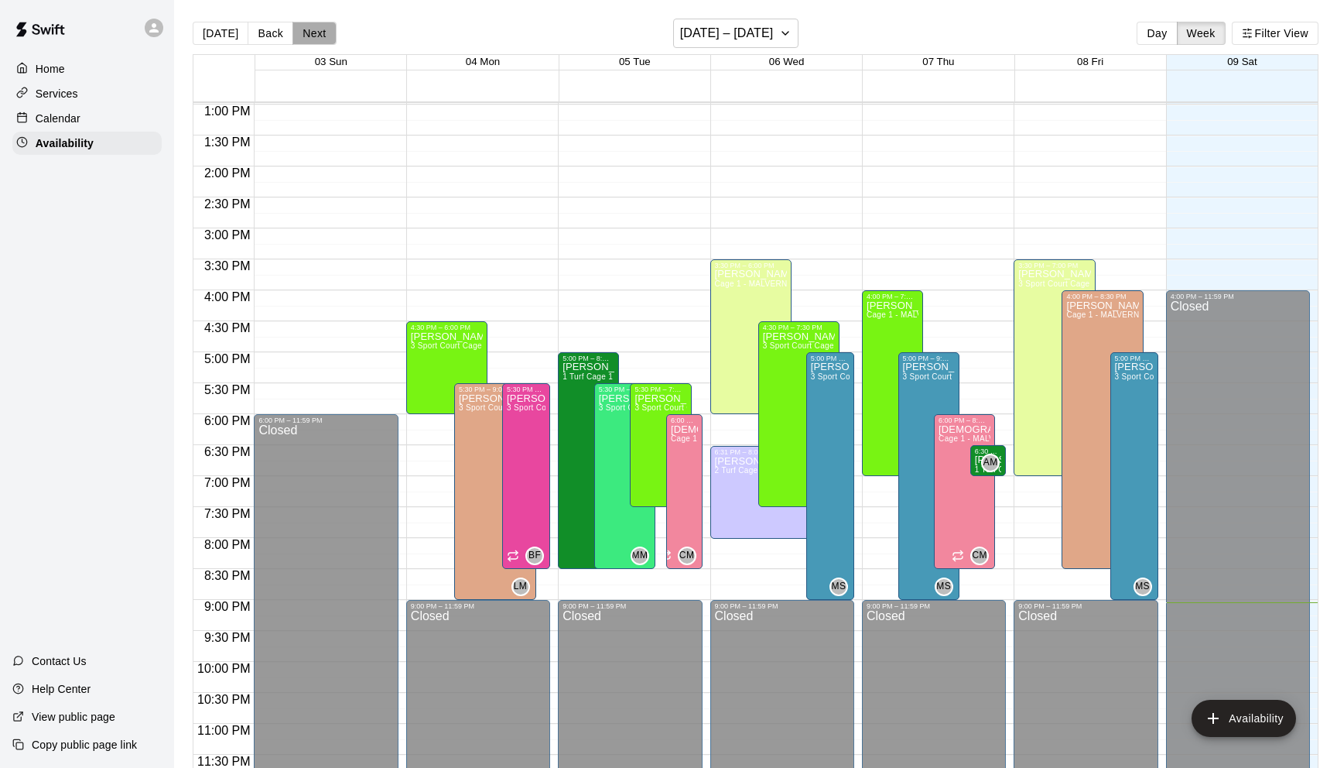
click at [310, 36] on button "Next" at bounding box center [314, 33] width 43 height 23
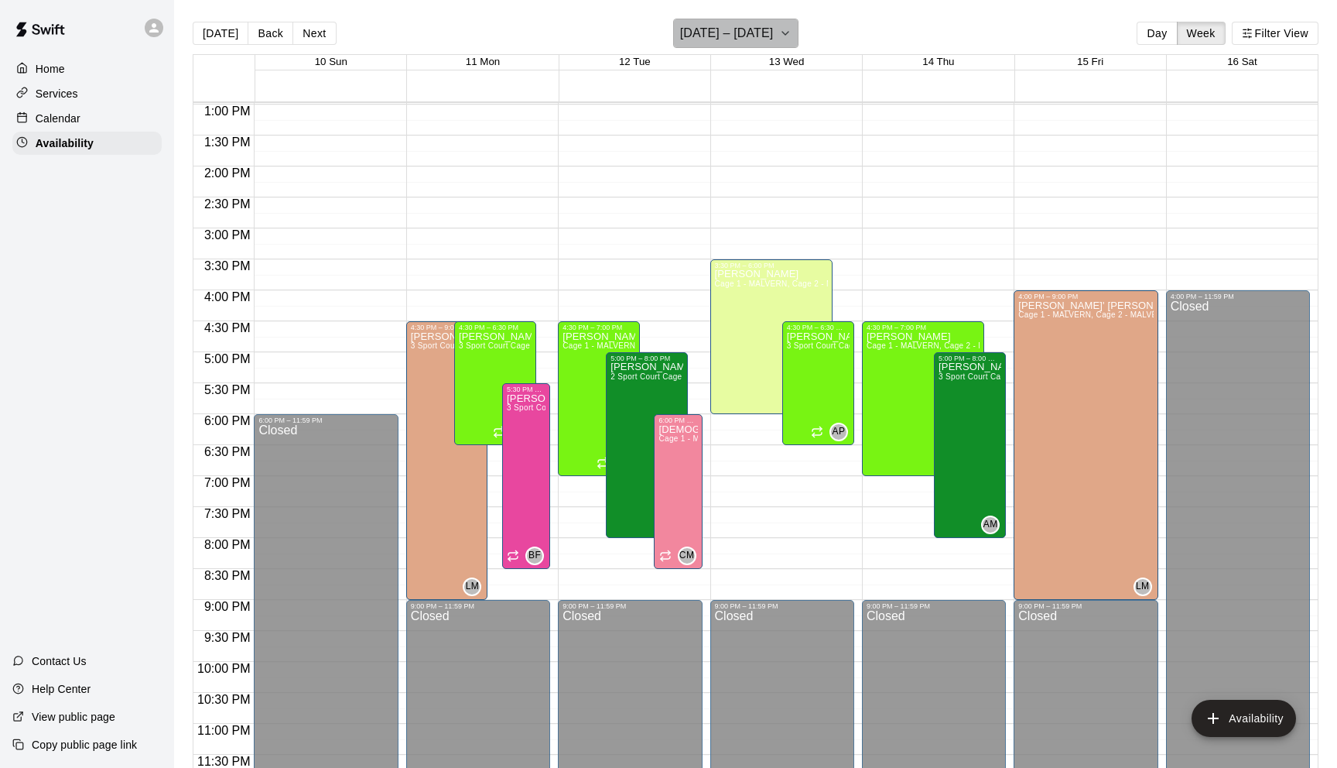
click at [784, 26] on icon "button" at bounding box center [785, 33] width 12 height 19
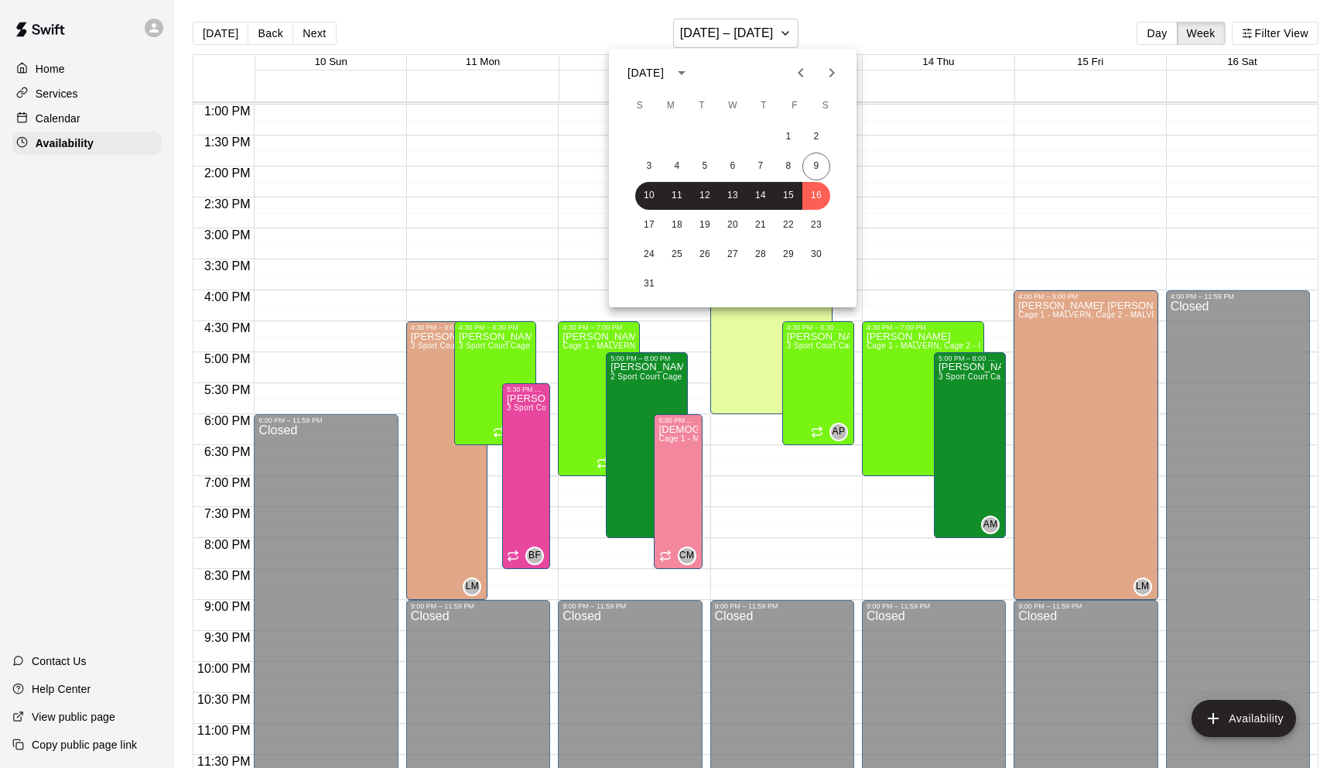
click at [837, 70] on icon "Next month" at bounding box center [832, 72] width 19 height 19
click at [674, 199] on button "13" at bounding box center [677, 196] width 28 height 28
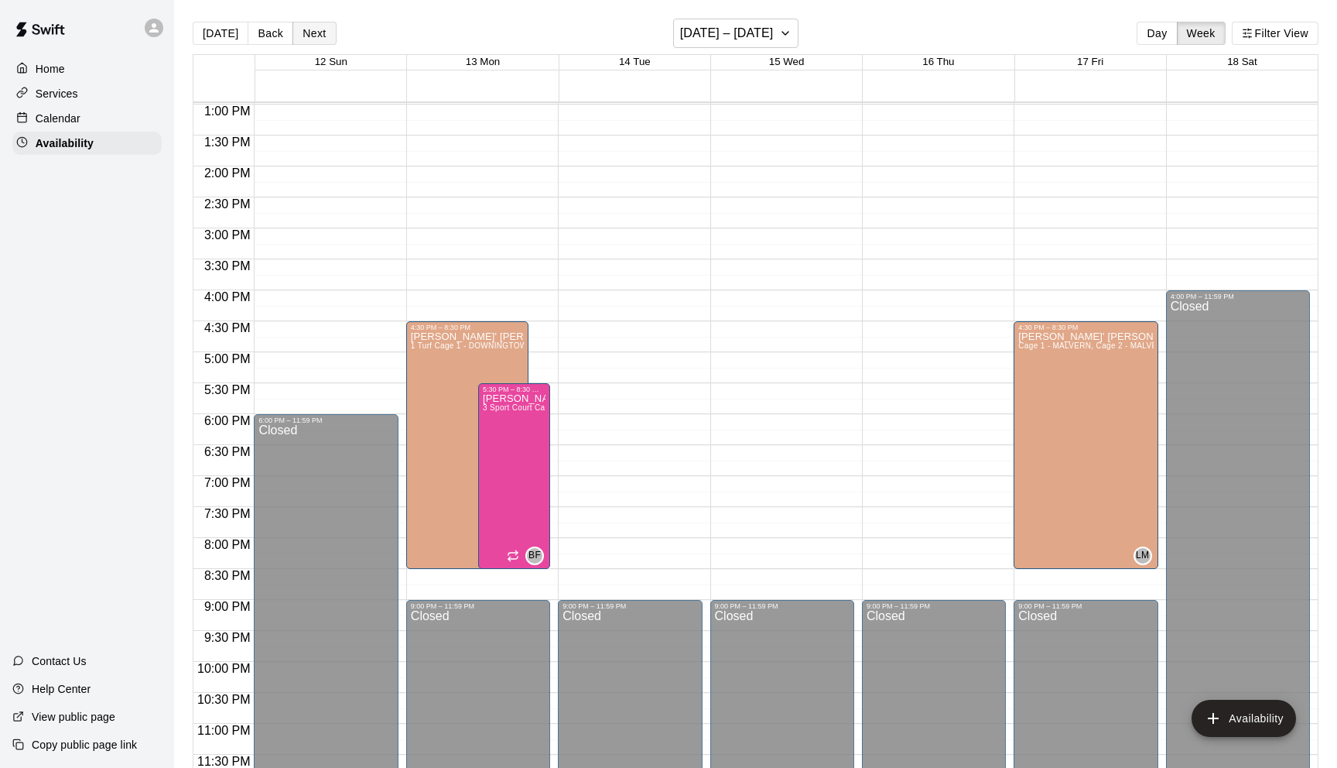
click at [308, 35] on button "Next" at bounding box center [314, 33] width 43 height 23
click at [309, 36] on button "Next" at bounding box center [314, 33] width 43 height 23
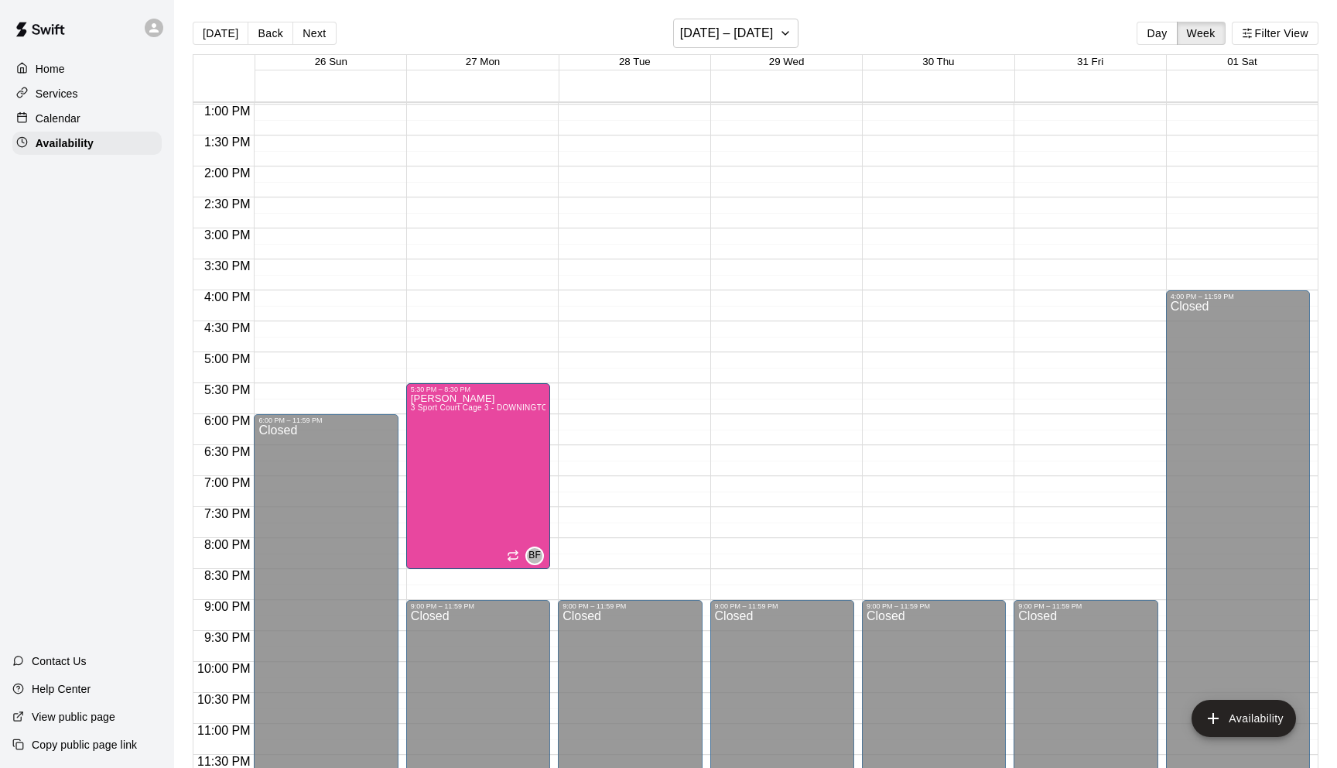
click at [500, 323] on div "12:00 AM – 8:00 AM Closed 5:30 PM – 8:30 PM Brandon Flythe 3 Sport Court Cage 3…" at bounding box center [478, 43] width 144 height 1486
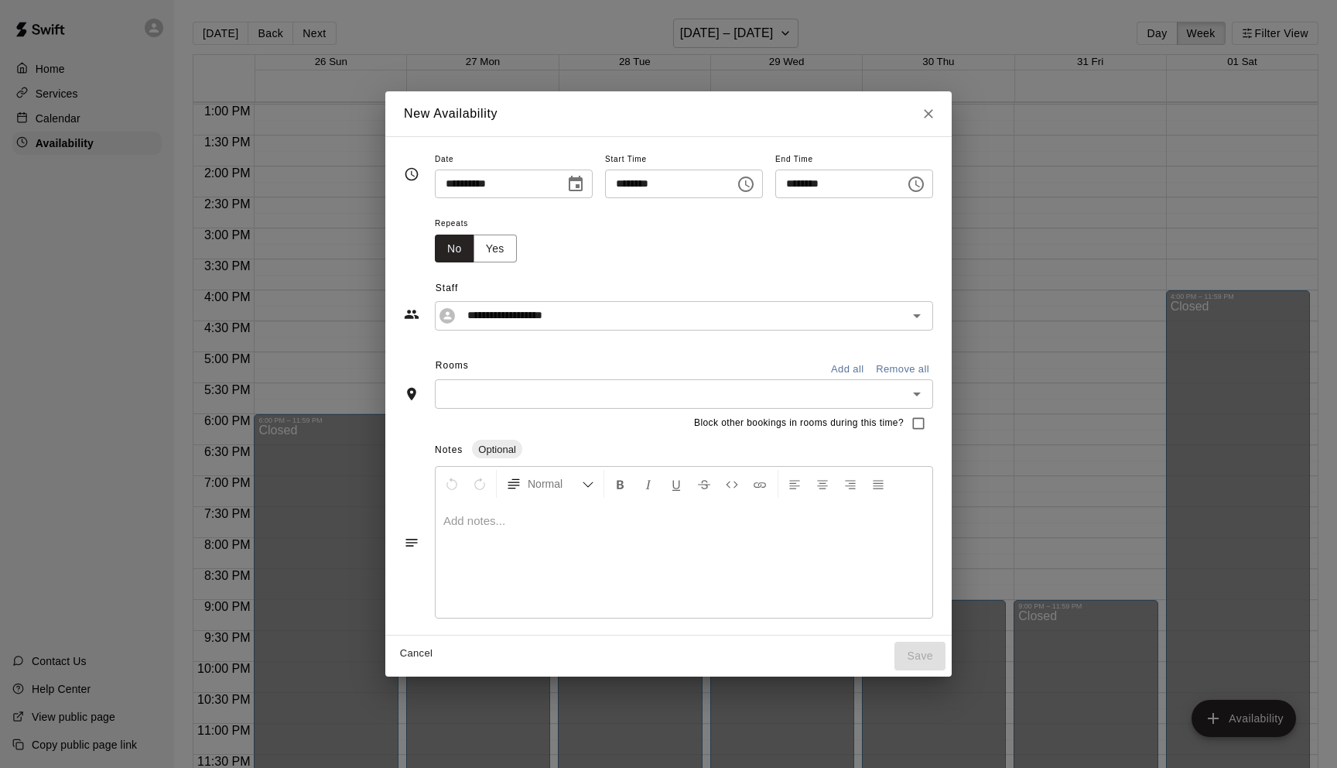
click at [923, 186] on icon "Choose time, selected time is 5:00 PM" at bounding box center [916, 184] width 19 height 19
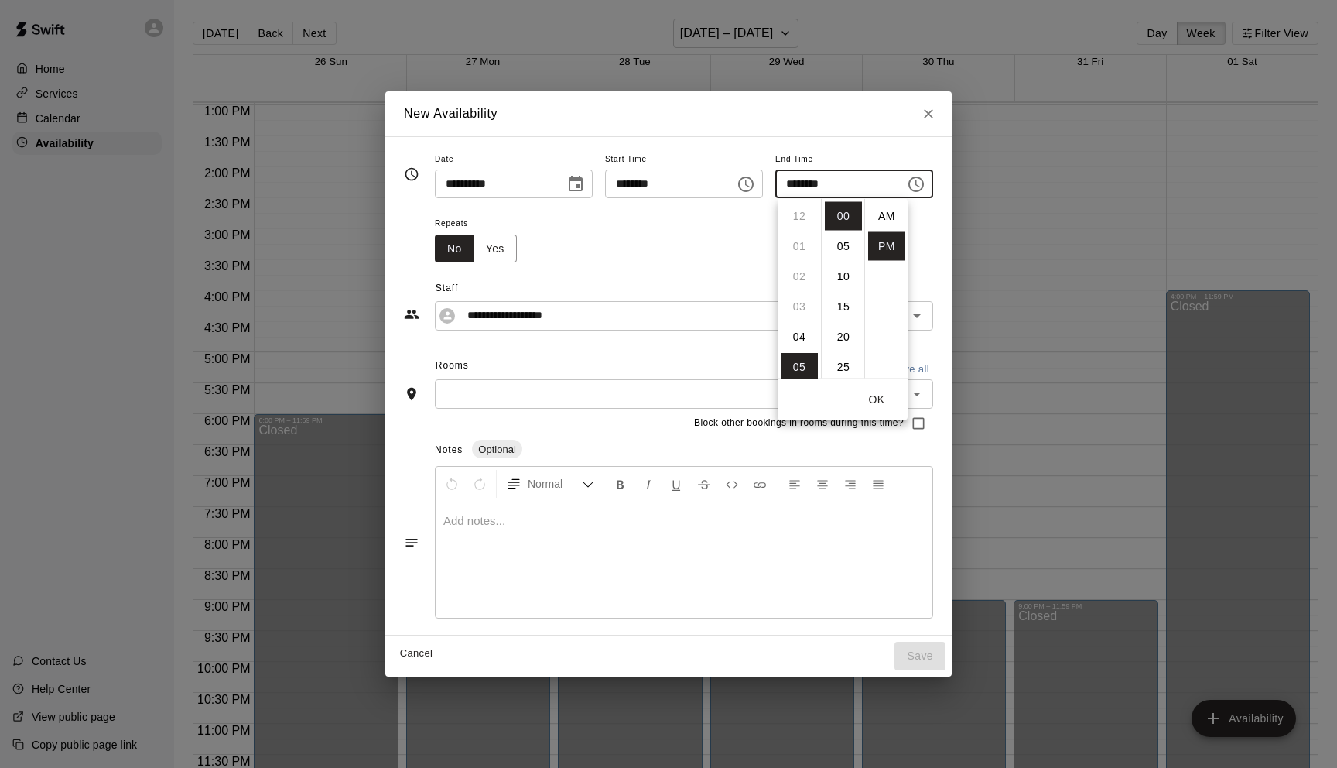
scroll to position [28, 0]
click at [791, 314] on li "08" at bounding box center [799, 307] width 37 height 29
click at [843, 340] on li "30" at bounding box center [843, 336] width 37 height 29
type input "********"
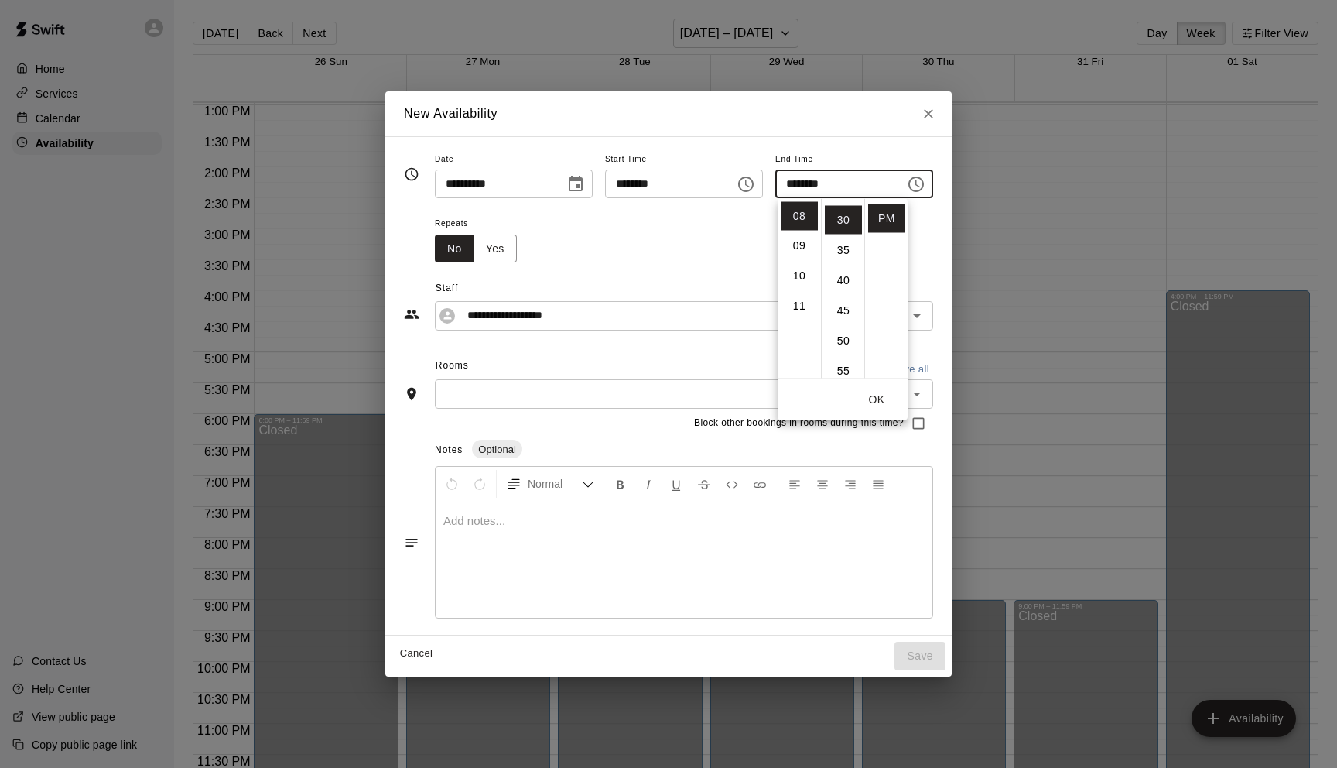
scroll to position [181, 0]
click at [501, 397] on input "text" at bounding box center [672, 393] width 464 height 19
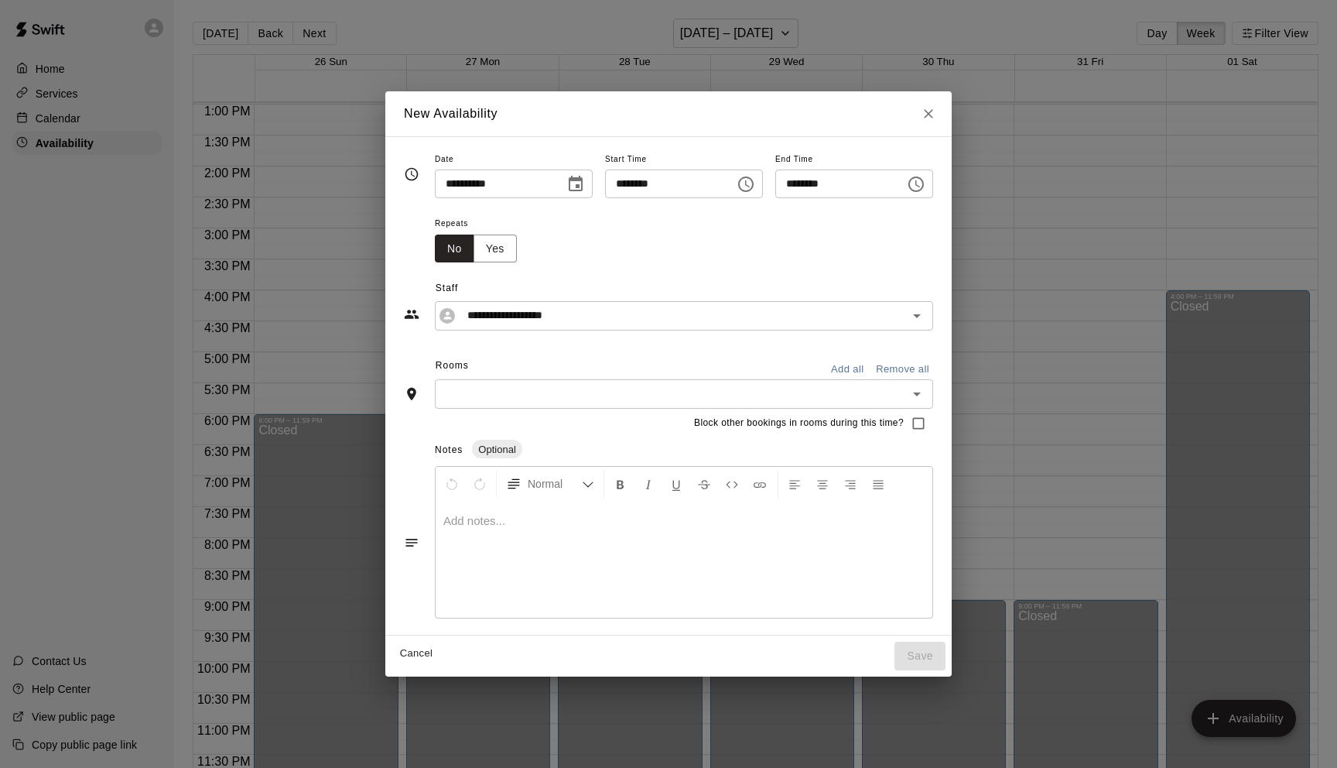
click at [501, 397] on input "text" at bounding box center [672, 393] width 464 height 19
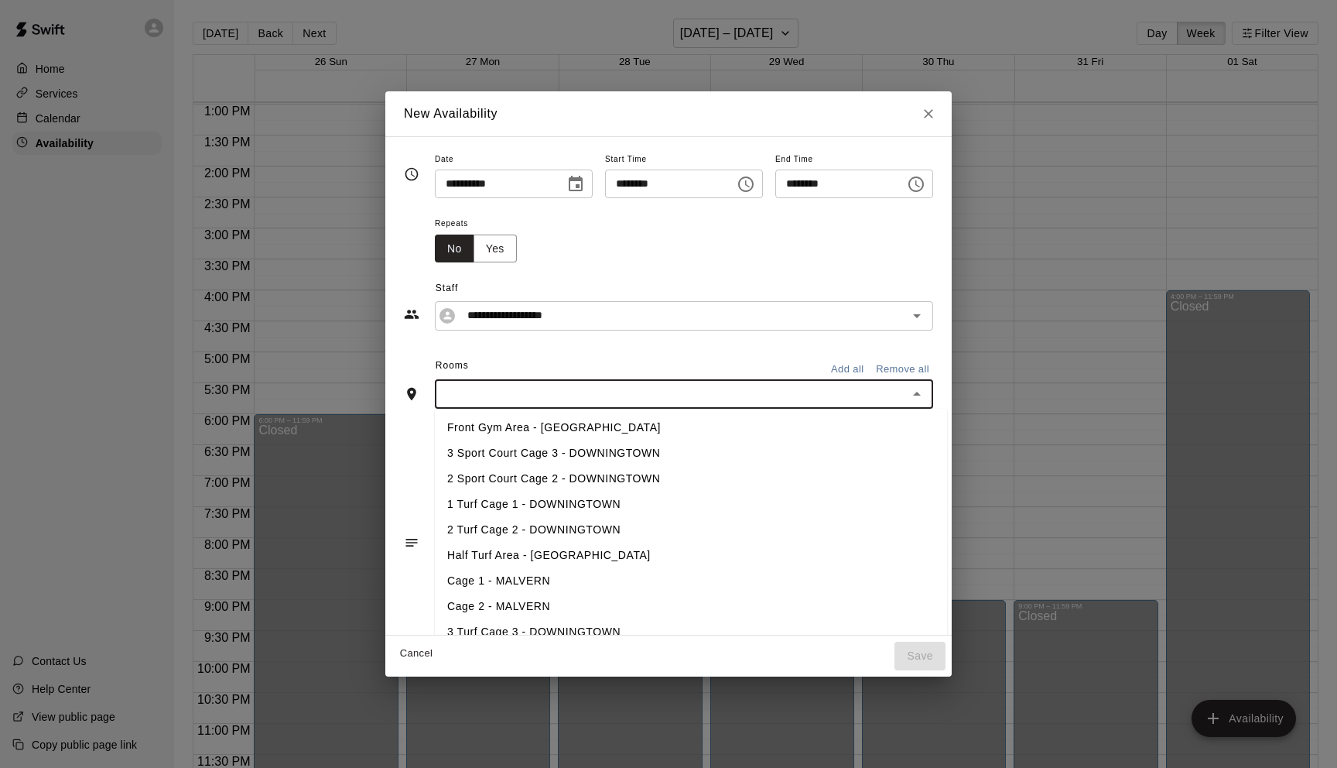
type input "*"
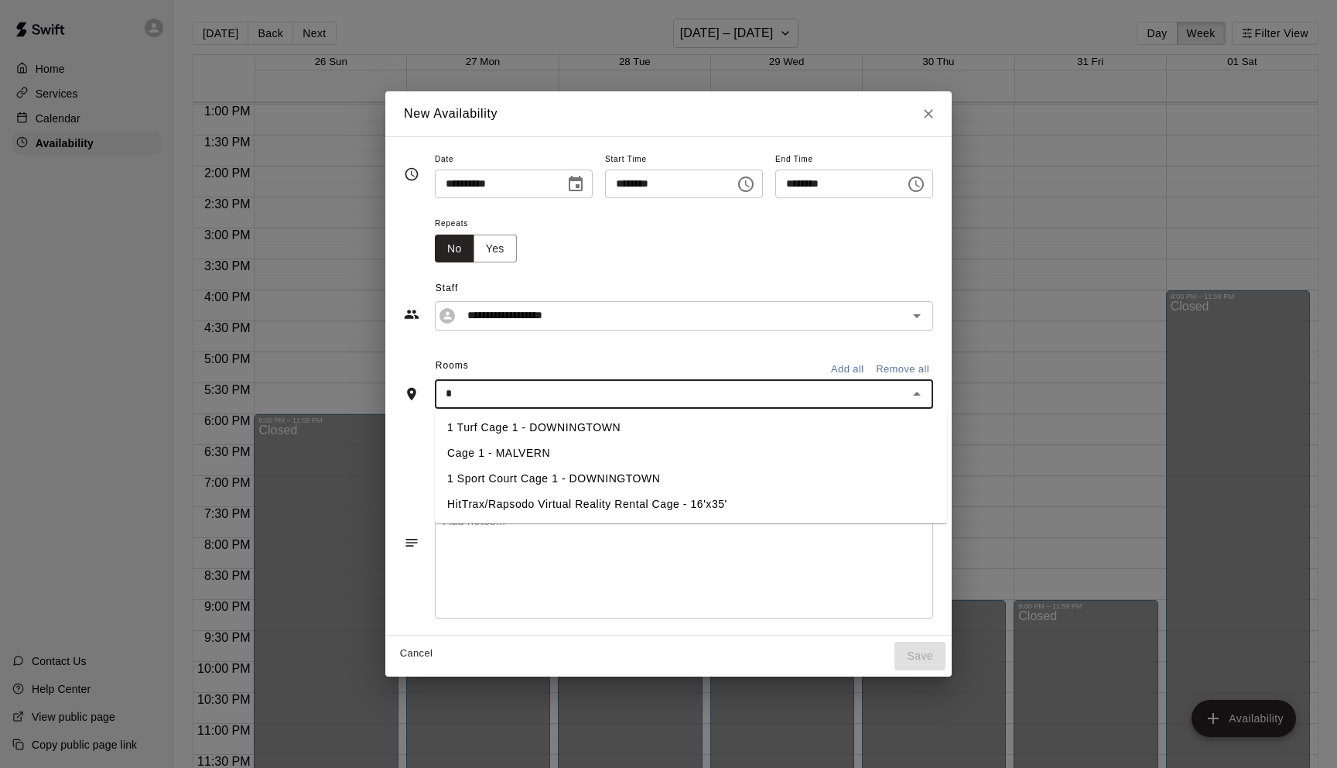
click at [494, 425] on li "1 Turf Cage 1 - DOWNINGTOWN" at bounding box center [691, 428] width 512 height 26
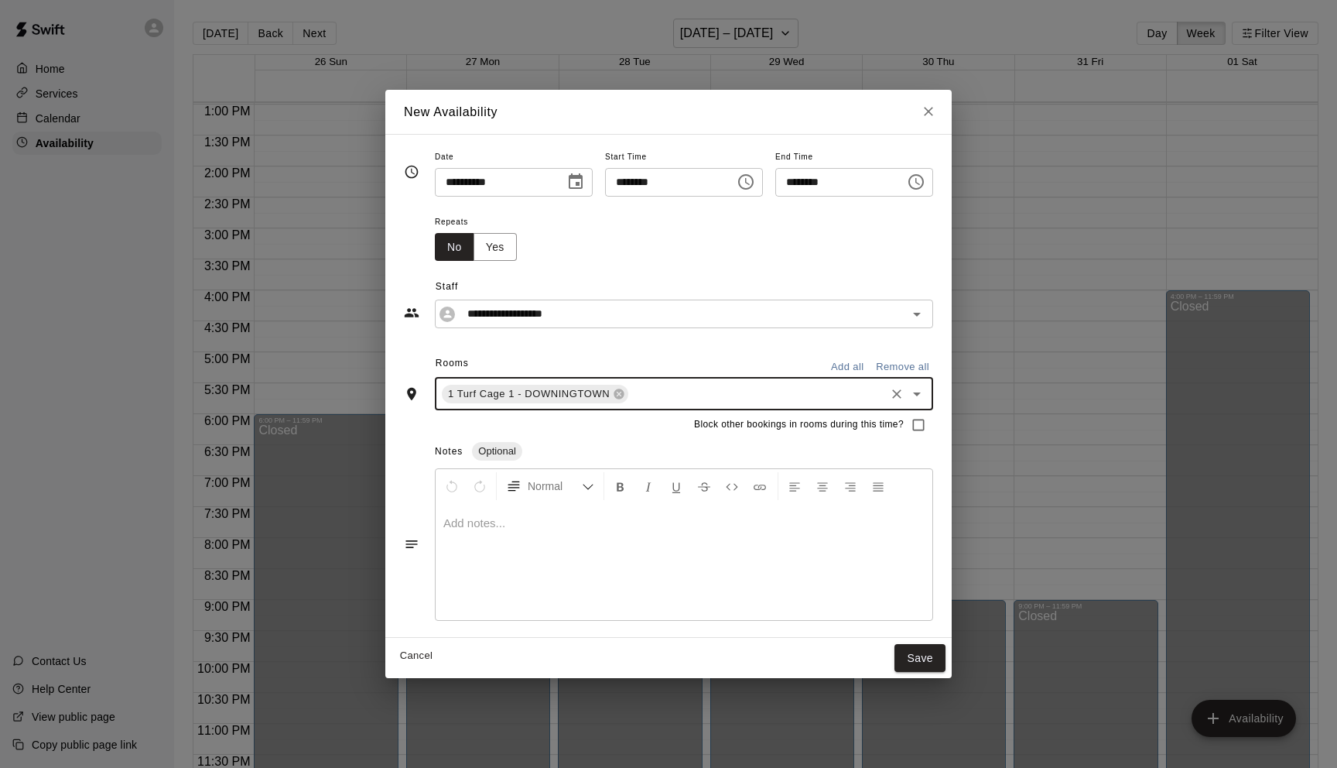
type input "*"
click at [488, 457] on li "2 Turf Cage 2 - DOWNINGTOWN" at bounding box center [691, 455] width 512 height 26
type input "*"
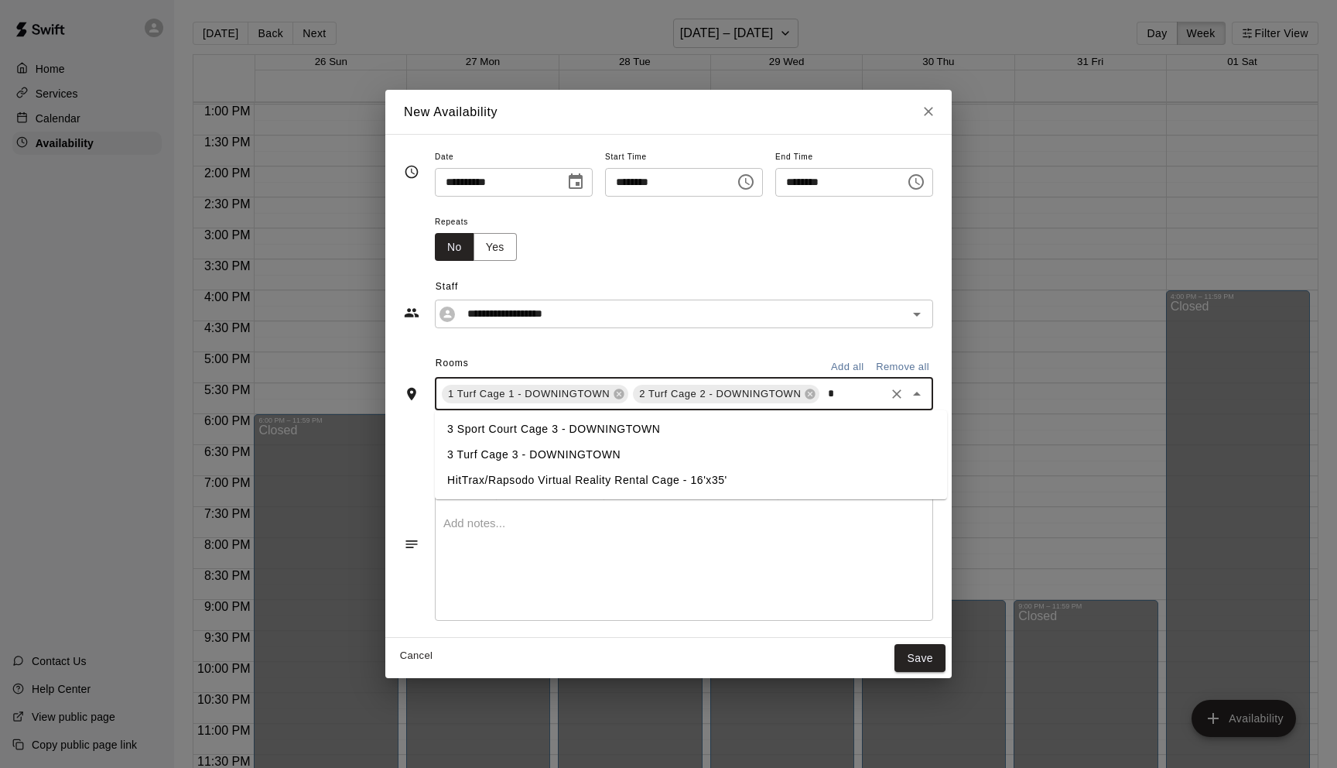
click at [488, 458] on li "3 Turf Cage 3 - DOWNINGTOWN" at bounding box center [691, 455] width 512 height 26
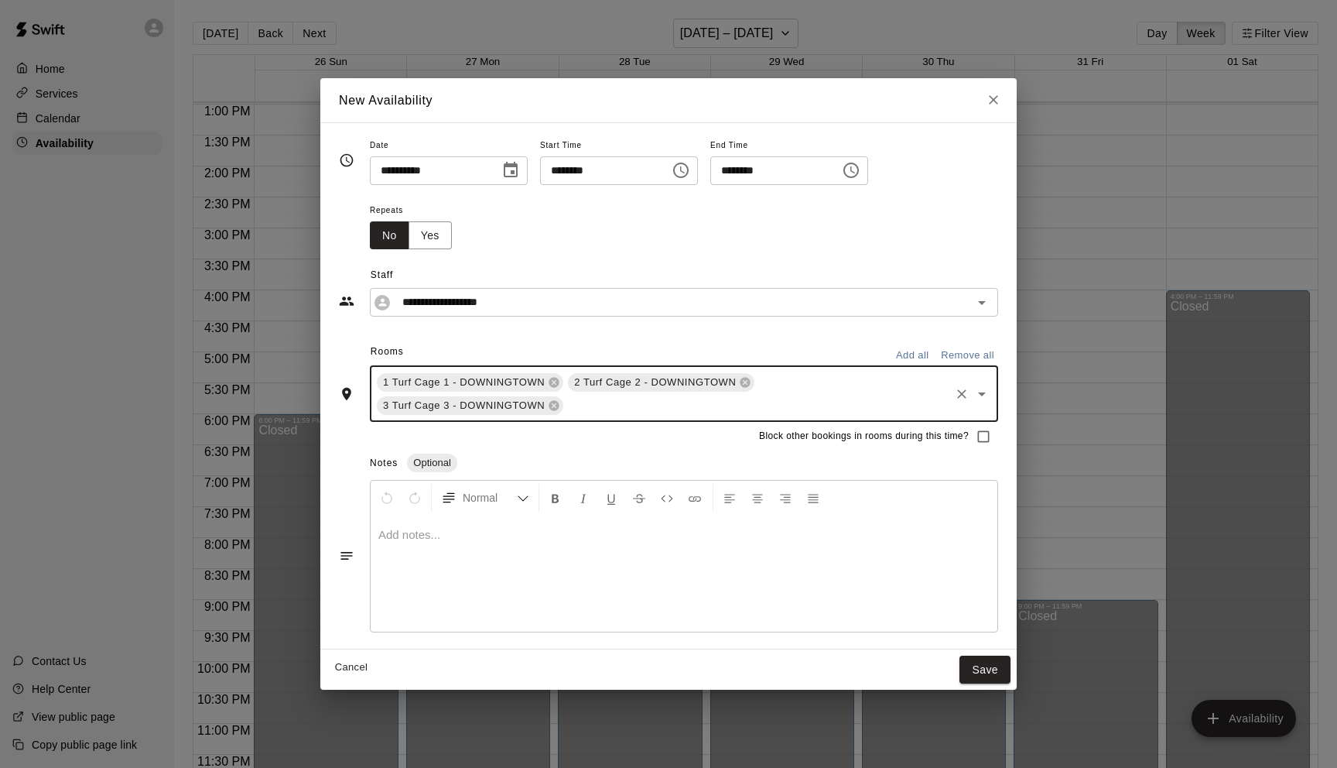
type input "*"
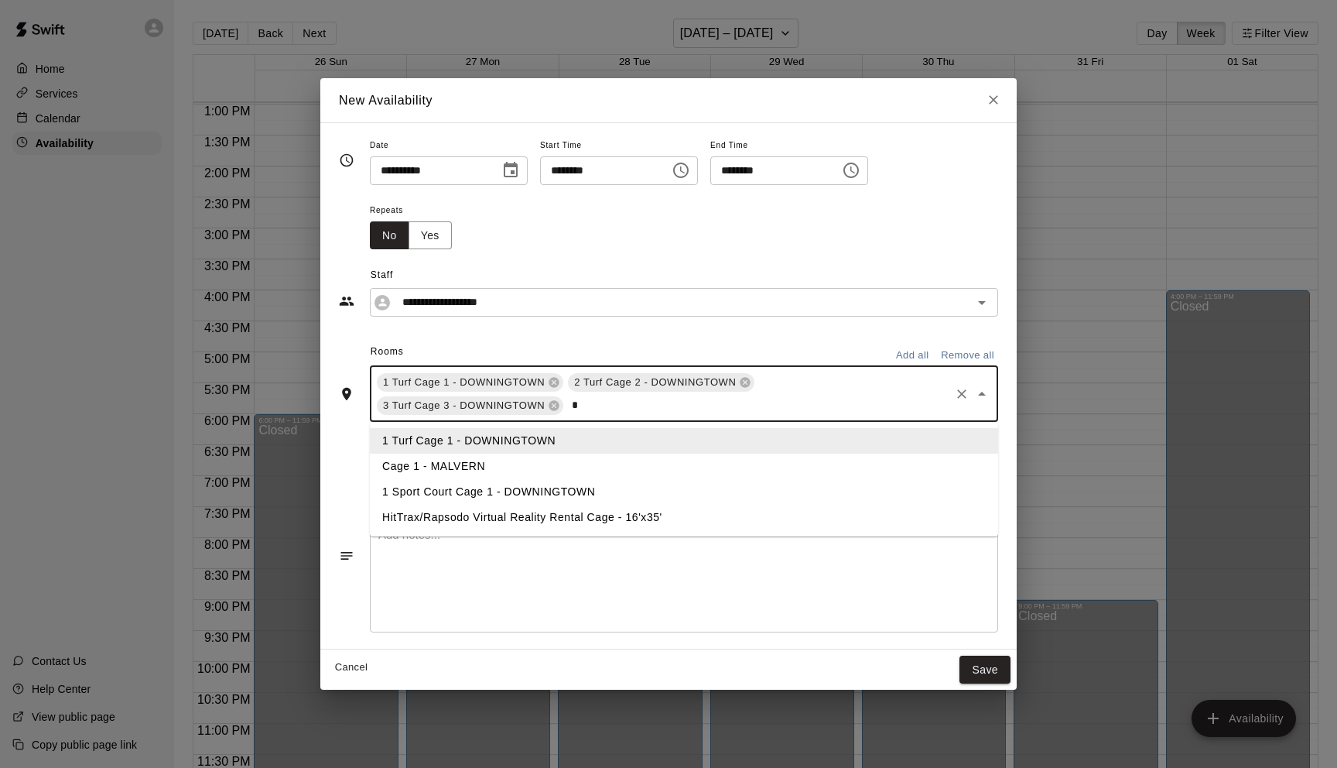
click at [467, 486] on li "1 Sport Court Cage 1 - DOWNINGTOWN" at bounding box center [684, 492] width 628 height 26
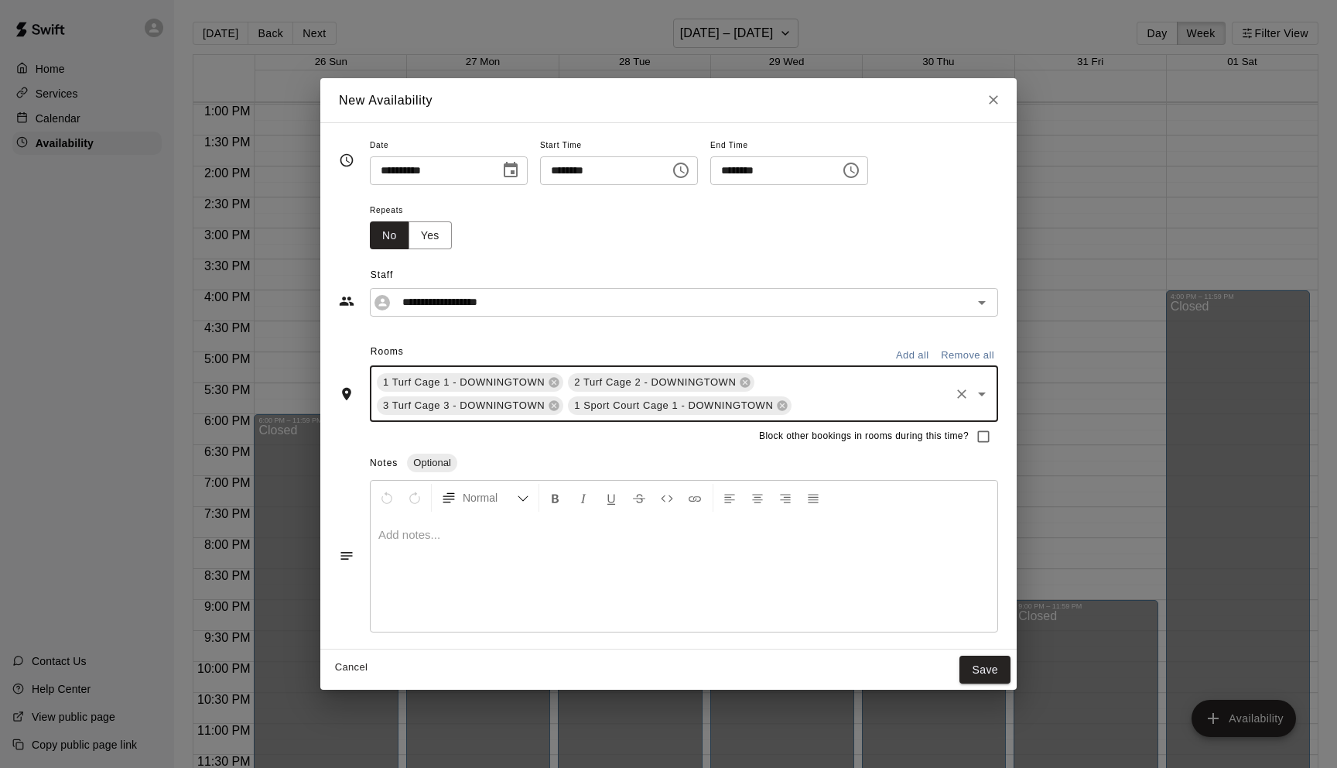
type input "*"
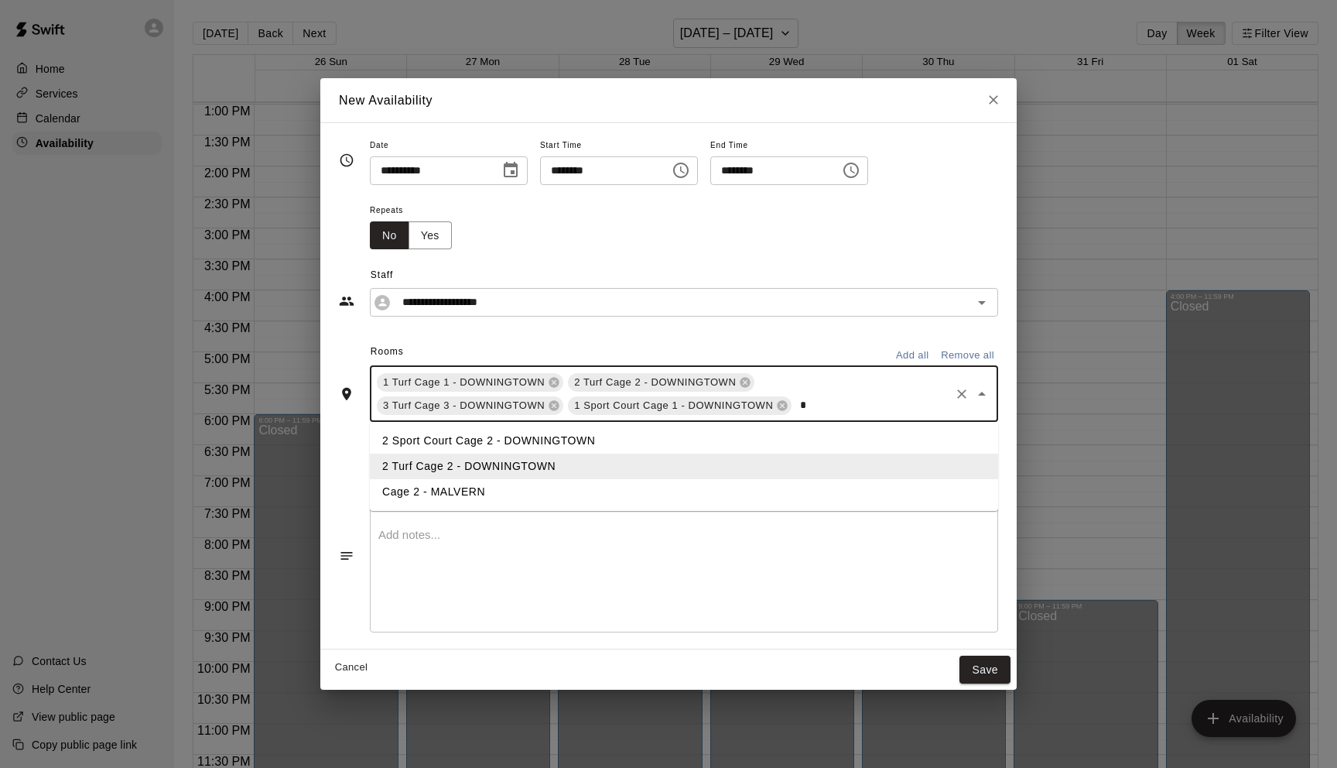
click at [433, 443] on li "2 Sport Court Cage 2 - DOWNINGTOWN" at bounding box center [684, 441] width 628 height 26
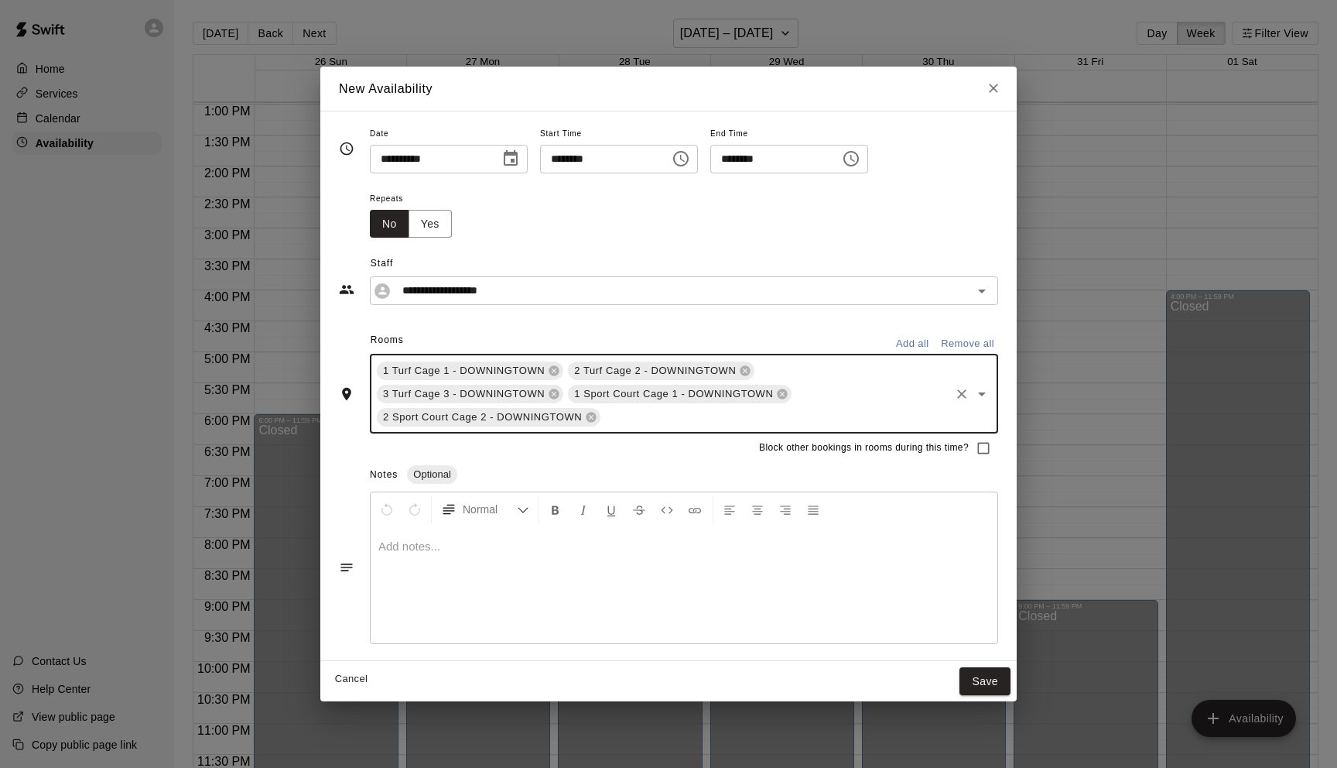
type input "*"
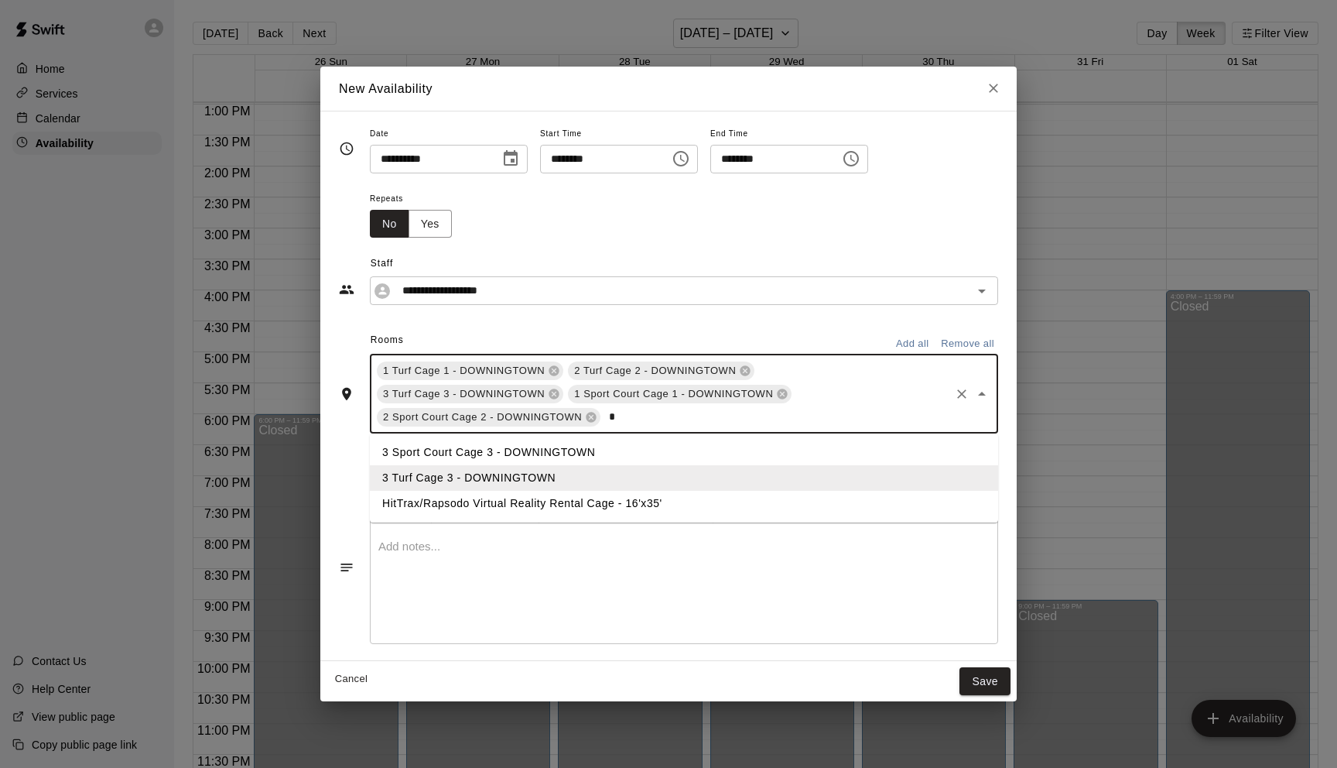
click at [433, 450] on li "3 Sport Court Cage 3 - DOWNINGTOWN" at bounding box center [684, 453] width 628 height 26
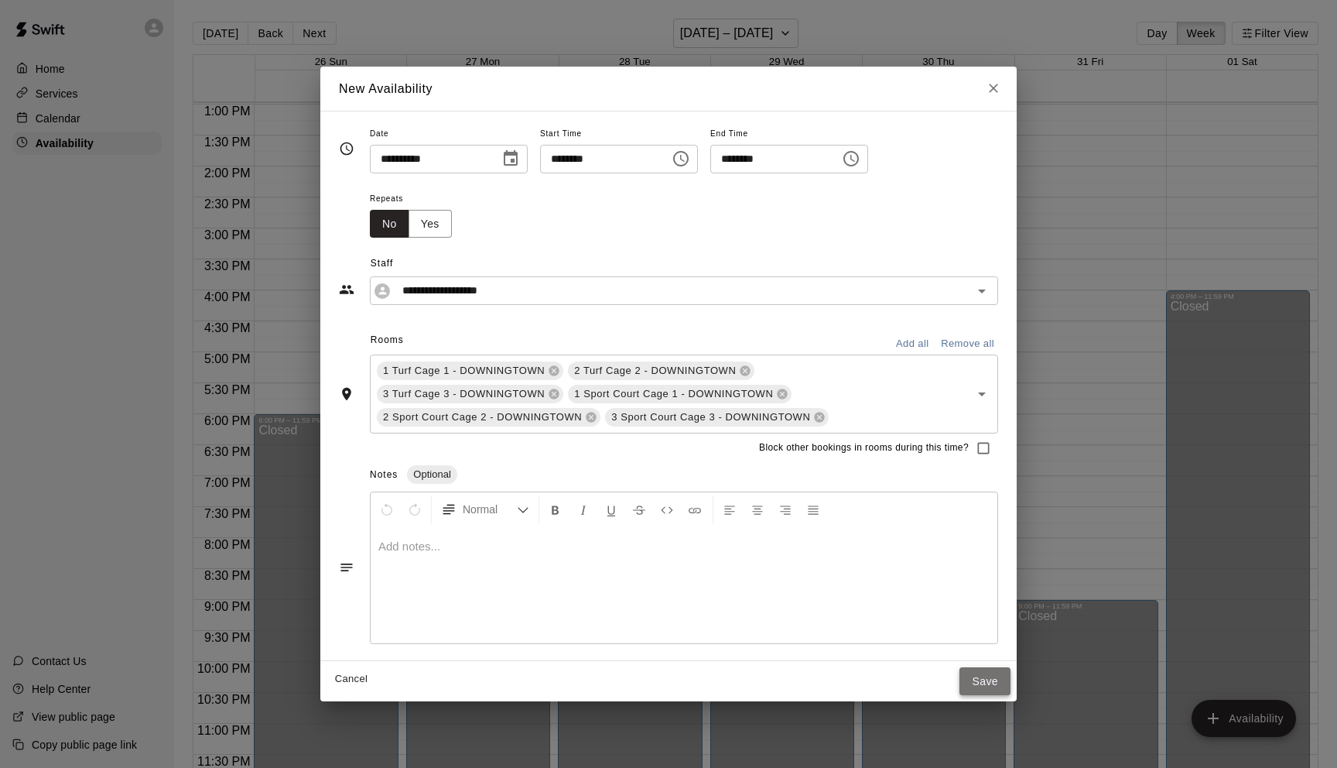
click at [992, 685] on button "Save" at bounding box center [985, 681] width 51 height 29
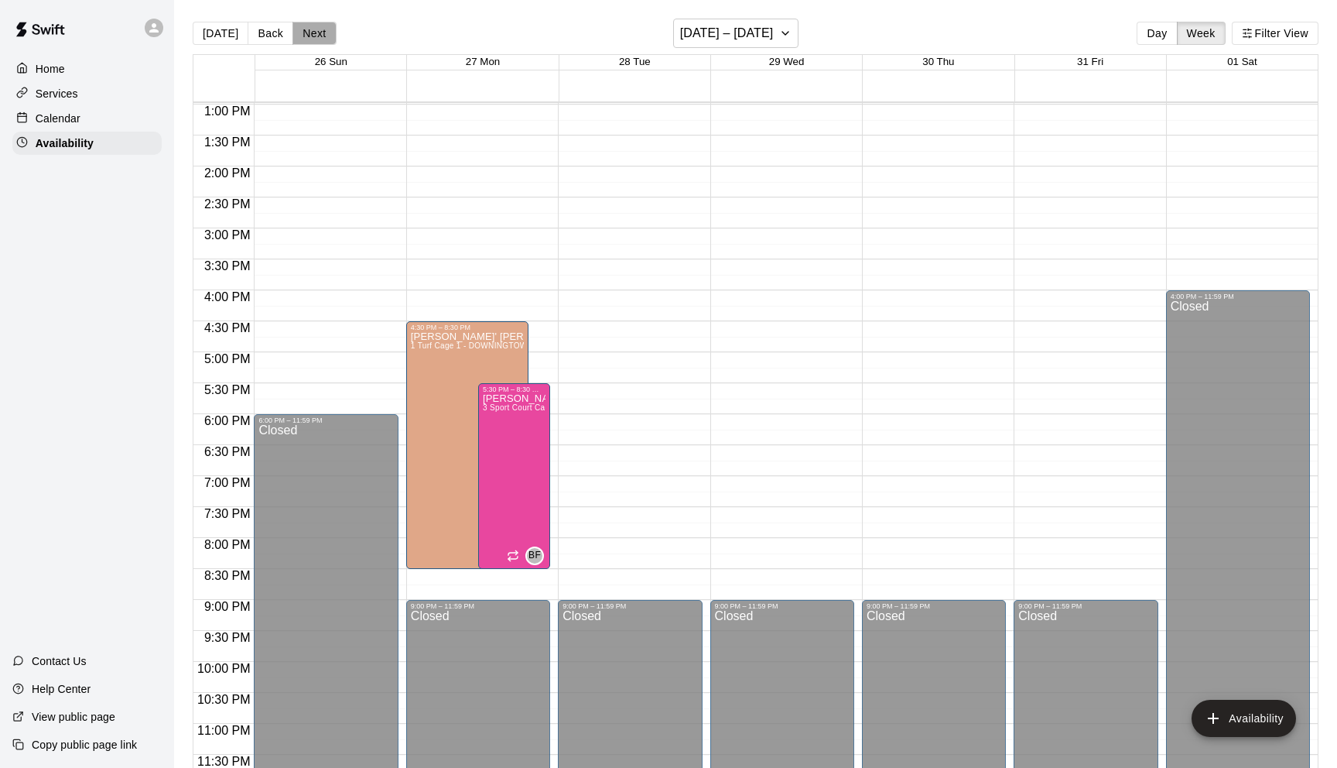
click at [305, 32] on button "Next" at bounding box center [314, 33] width 43 height 23
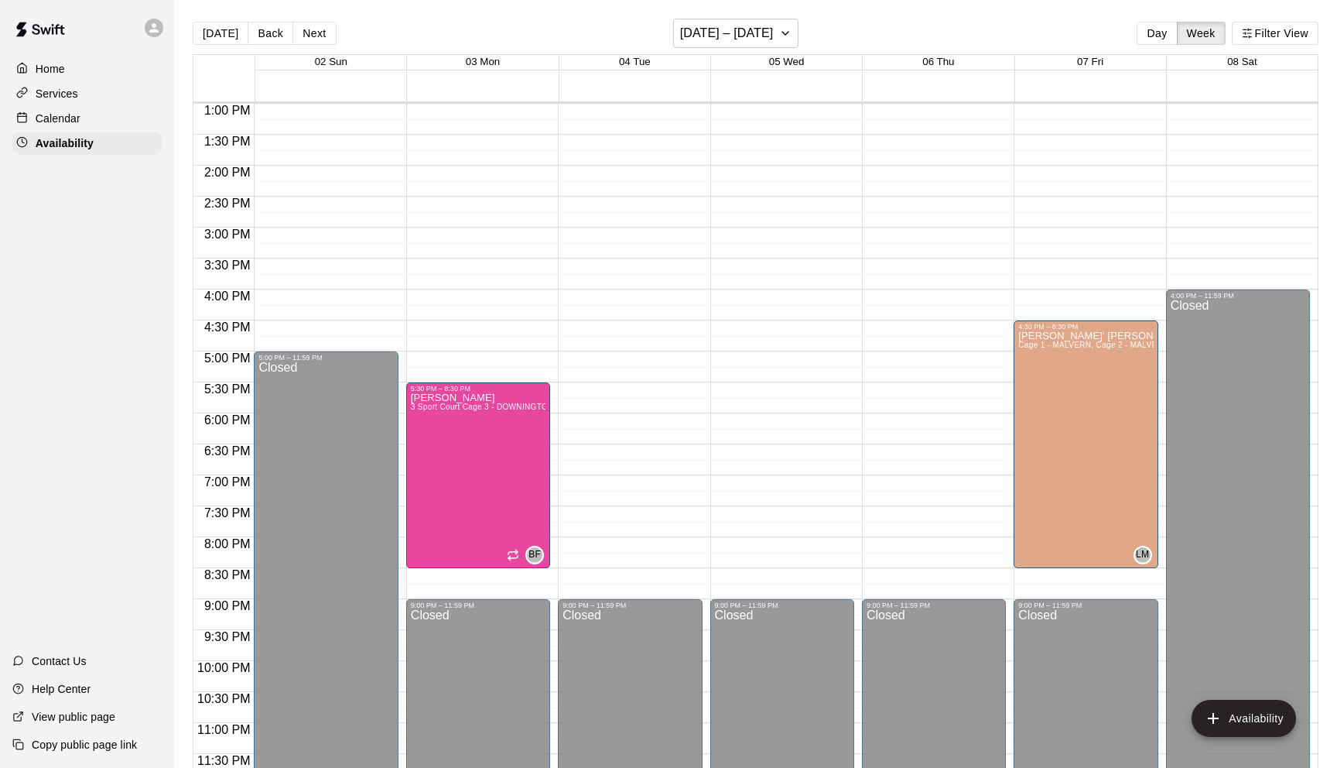
click at [506, 345] on div "12:00 AM – 8:00 AM Closed 5:30 PM – 8:30 PM Brandon Flythe 3 Sport Court Cage 3…" at bounding box center [478, 42] width 144 height 1486
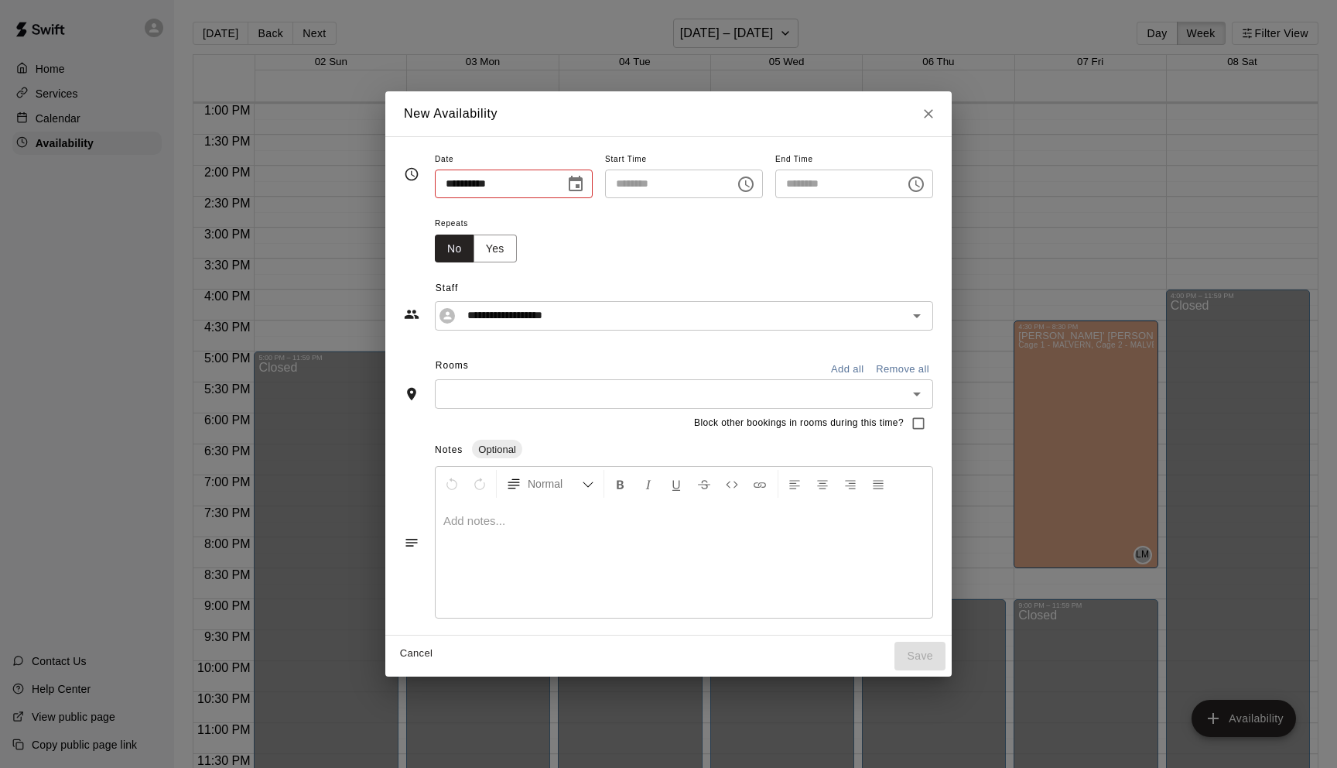
type input "**********"
type input "********"
click at [752, 184] on icon "Choose time, selected time is 4:45 PM" at bounding box center [746, 184] width 19 height 19
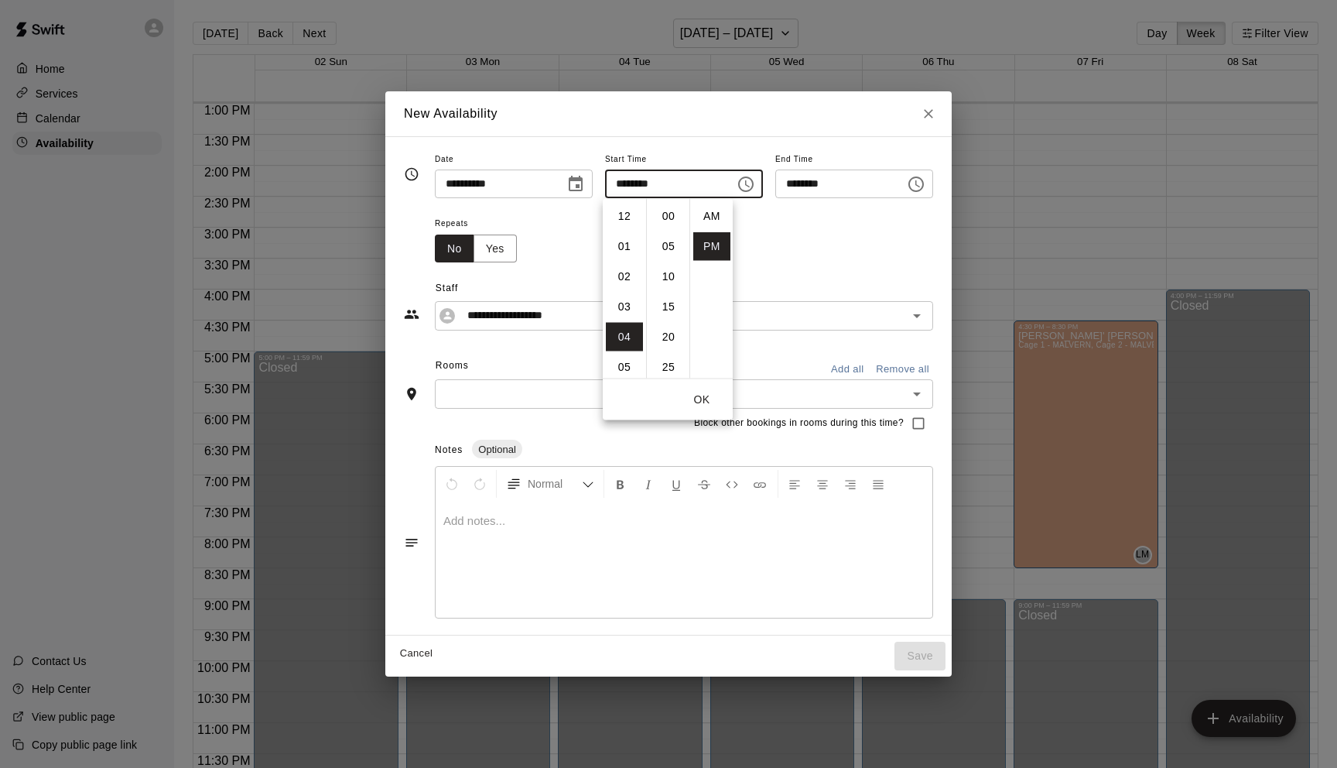
scroll to position [28, 0]
click at [671, 213] on li "30" at bounding box center [668, 214] width 37 height 29
type input "********"
click at [918, 186] on icon "Choose time, selected time is 5:15 PM" at bounding box center [916, 184] width 19 height 19
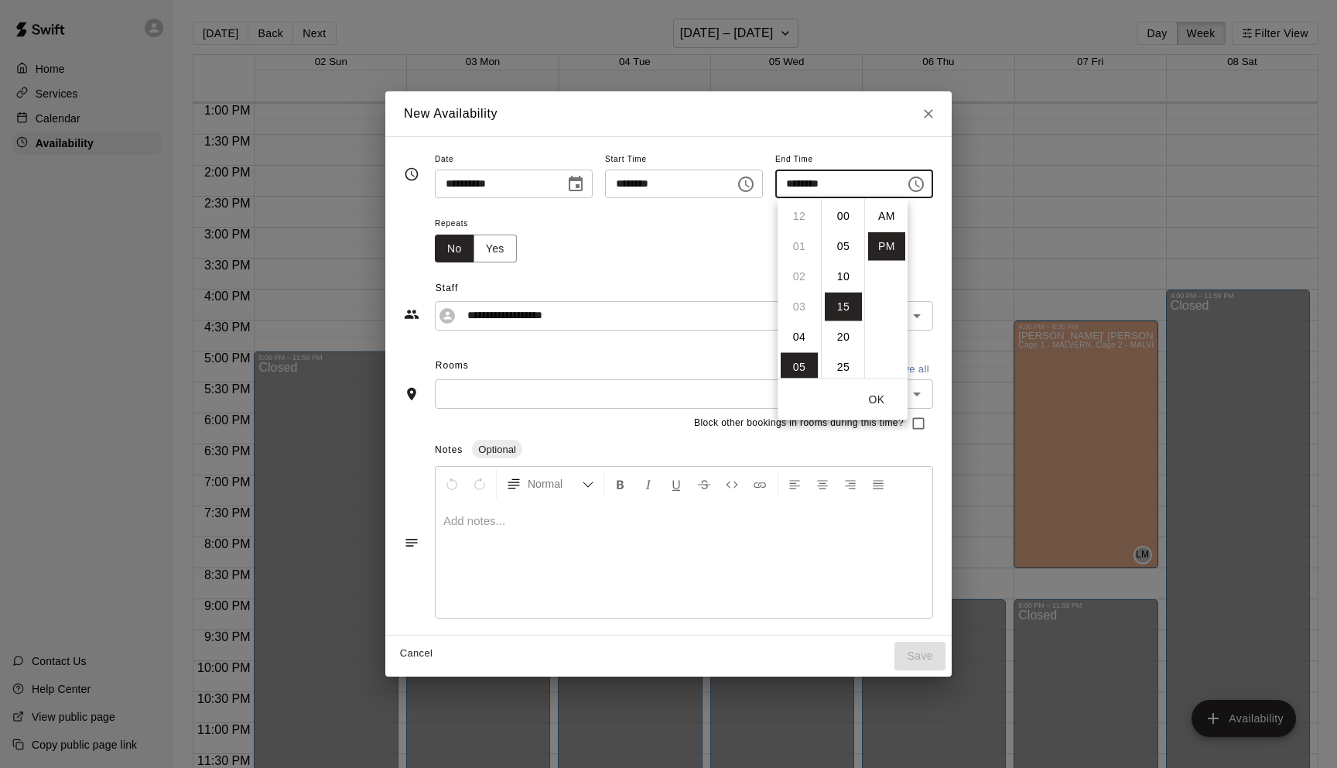
scroll to position [28, 0]
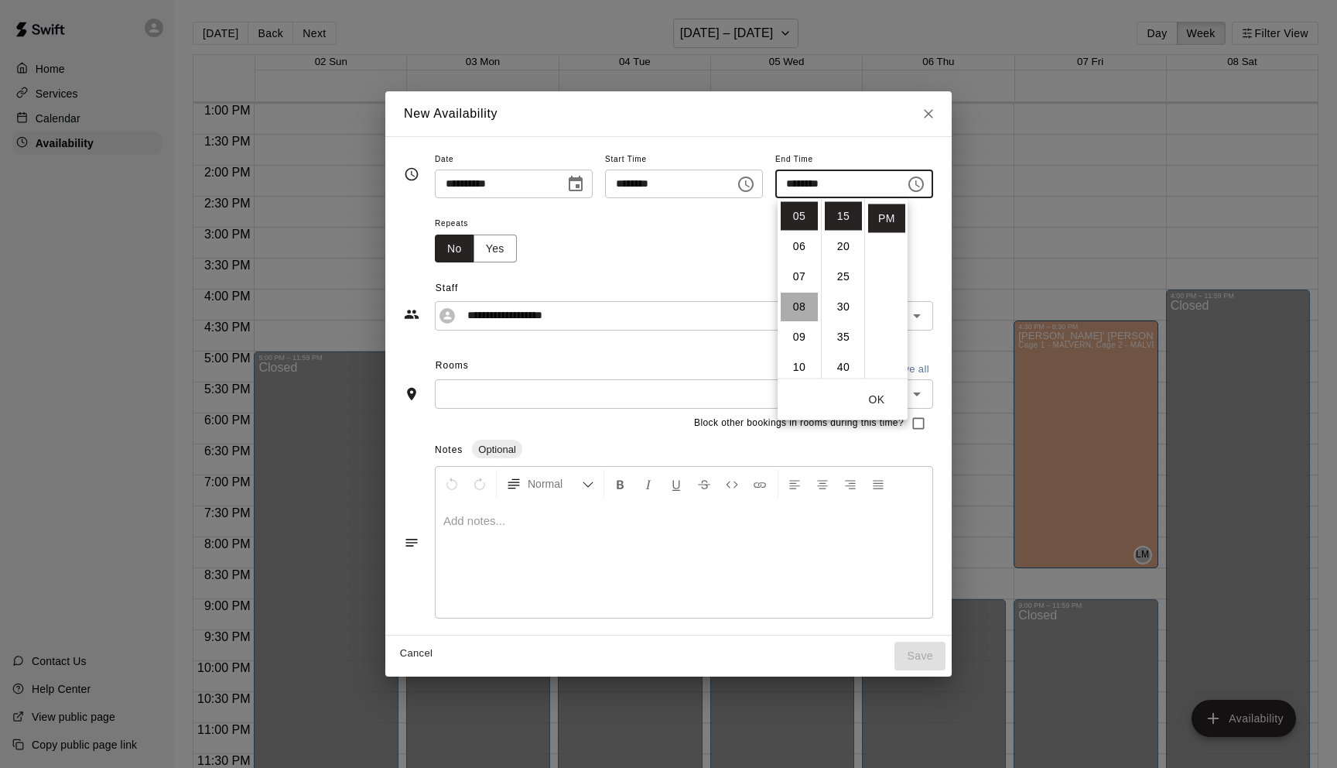
click at [804, 306] on li "08" at bounding box center [799, 307] width 37 height 29
click at [846, 300] on li "30" at bounding box center [843, 307] width 37 height 29
type input "********"
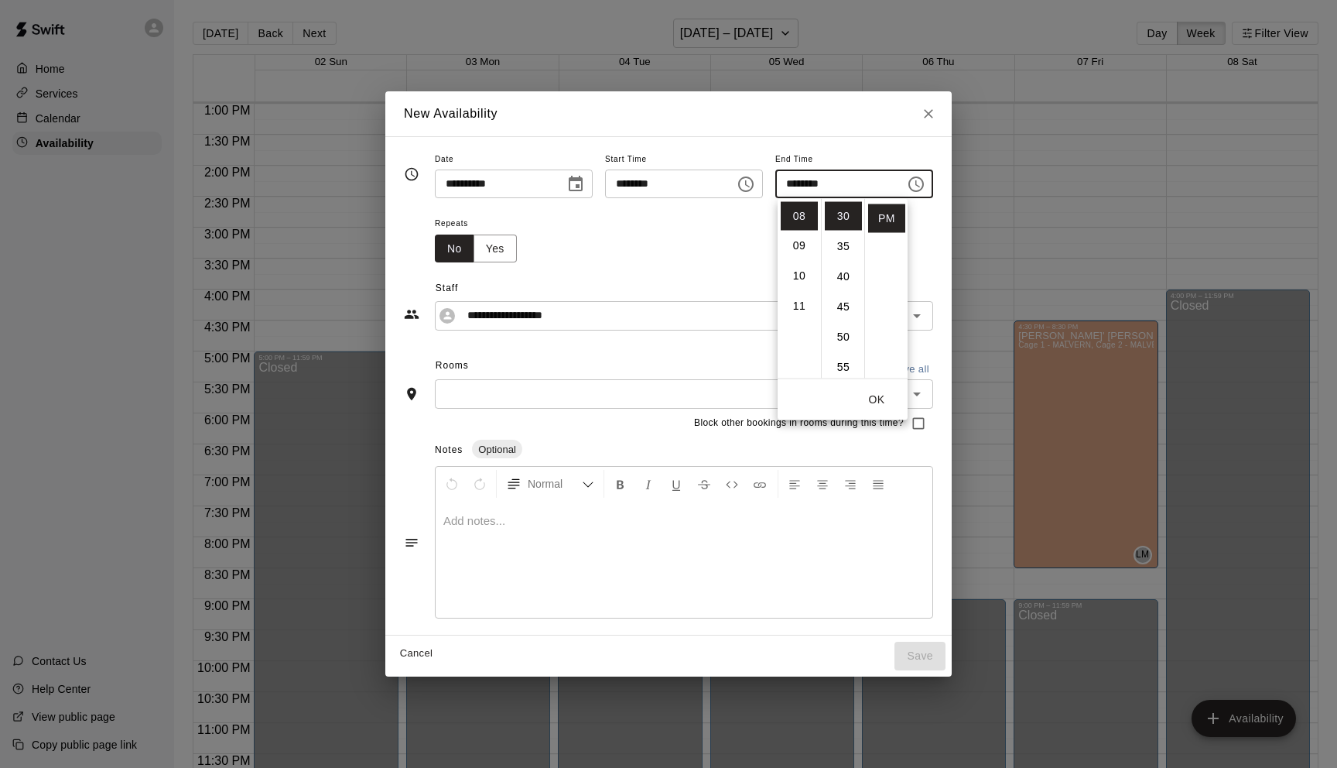
click at [879, 393] on button "OK" at bounding box center [877, 399] width 50 height 29
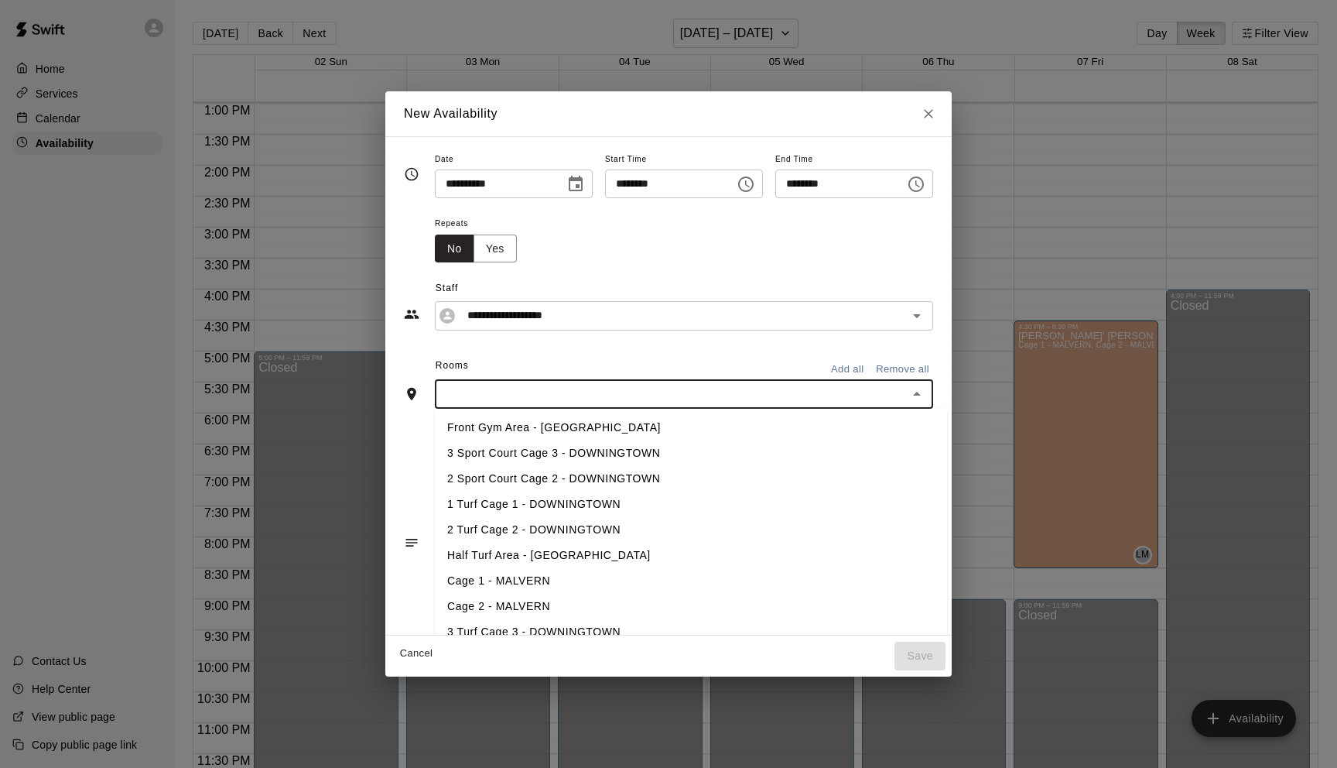
click at [602, 393] on input "text" at bounding box center [672, 393] width 464 height 19
type input "*"
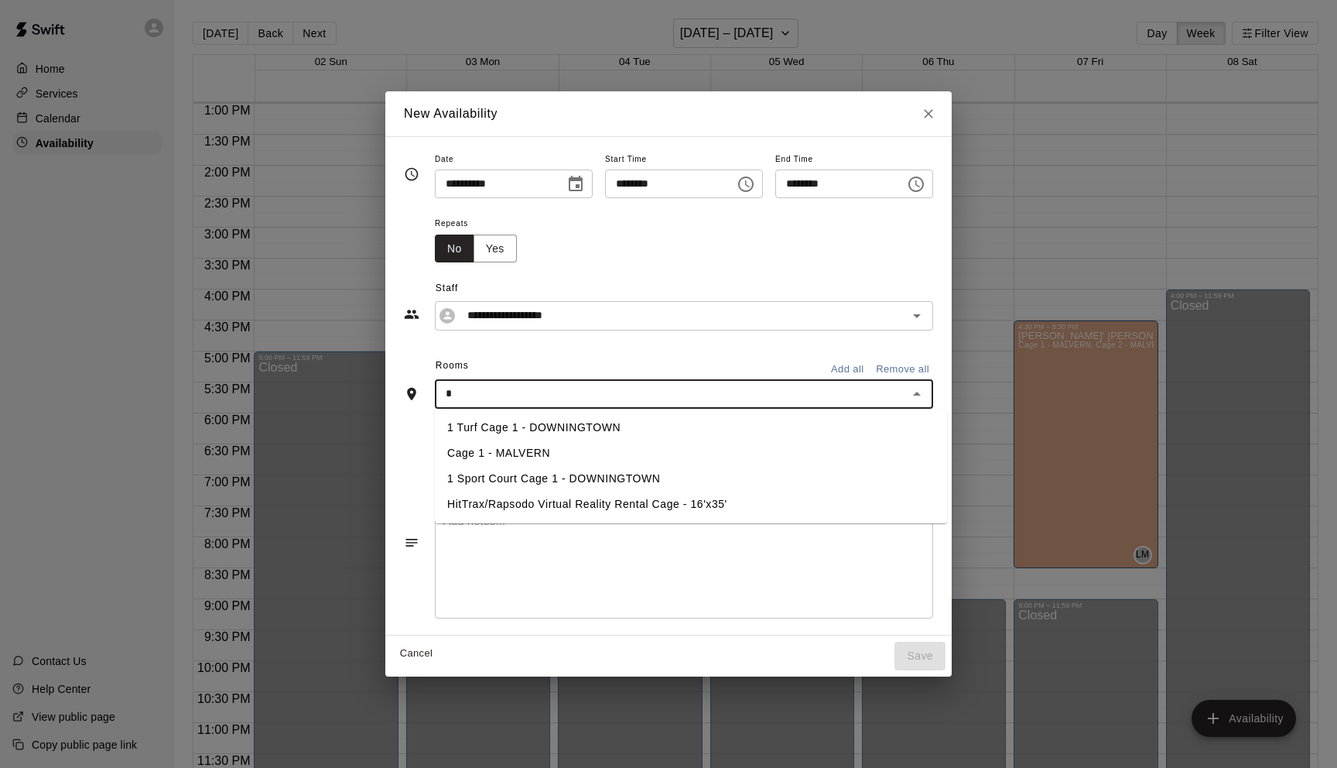
click at [563, 424] on li "1 Turf Cage 1 - DOWNINGTOWN" at bounding box center [691, 428] width 512 height 26
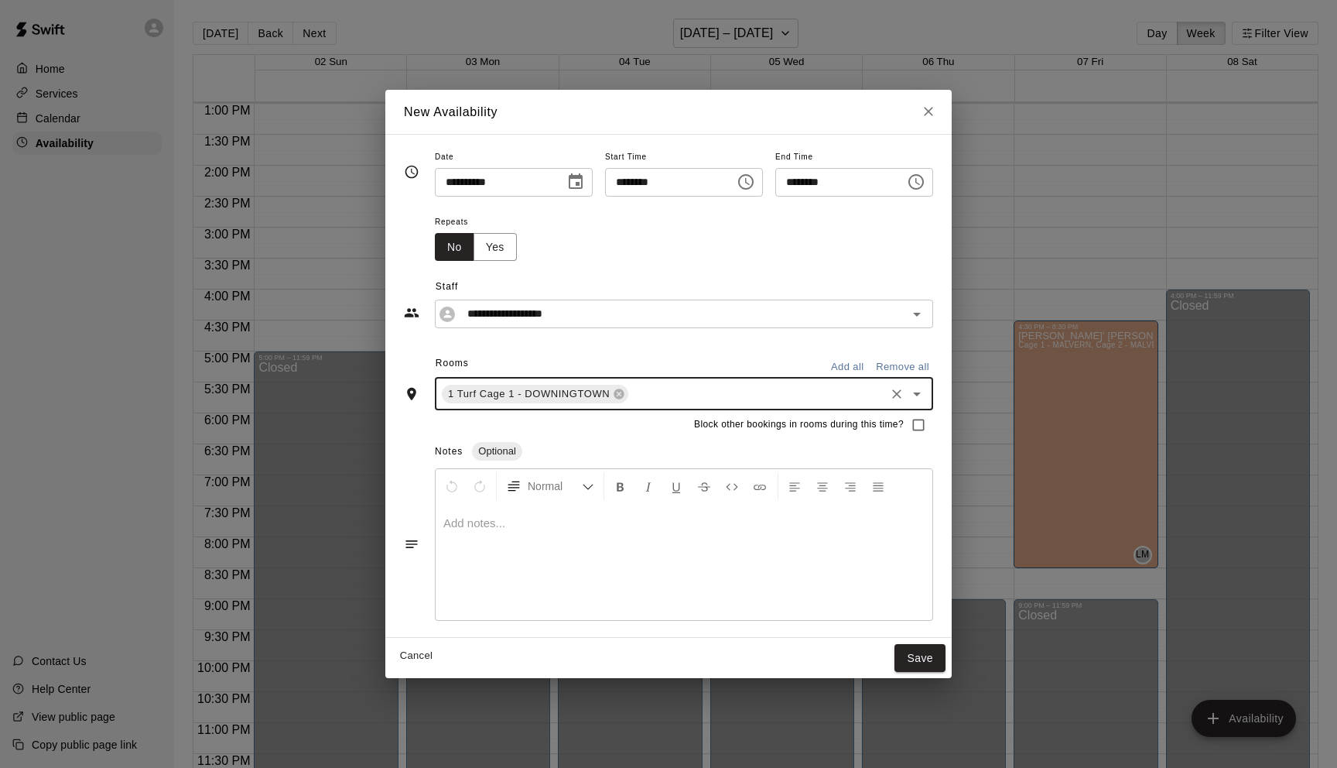
type input "*"
click at [535, 445] on li "2 Turf Cage 2 - DOWNINGTOWN" at bounding box center [691, 455] width 512 height 26
type input "*"
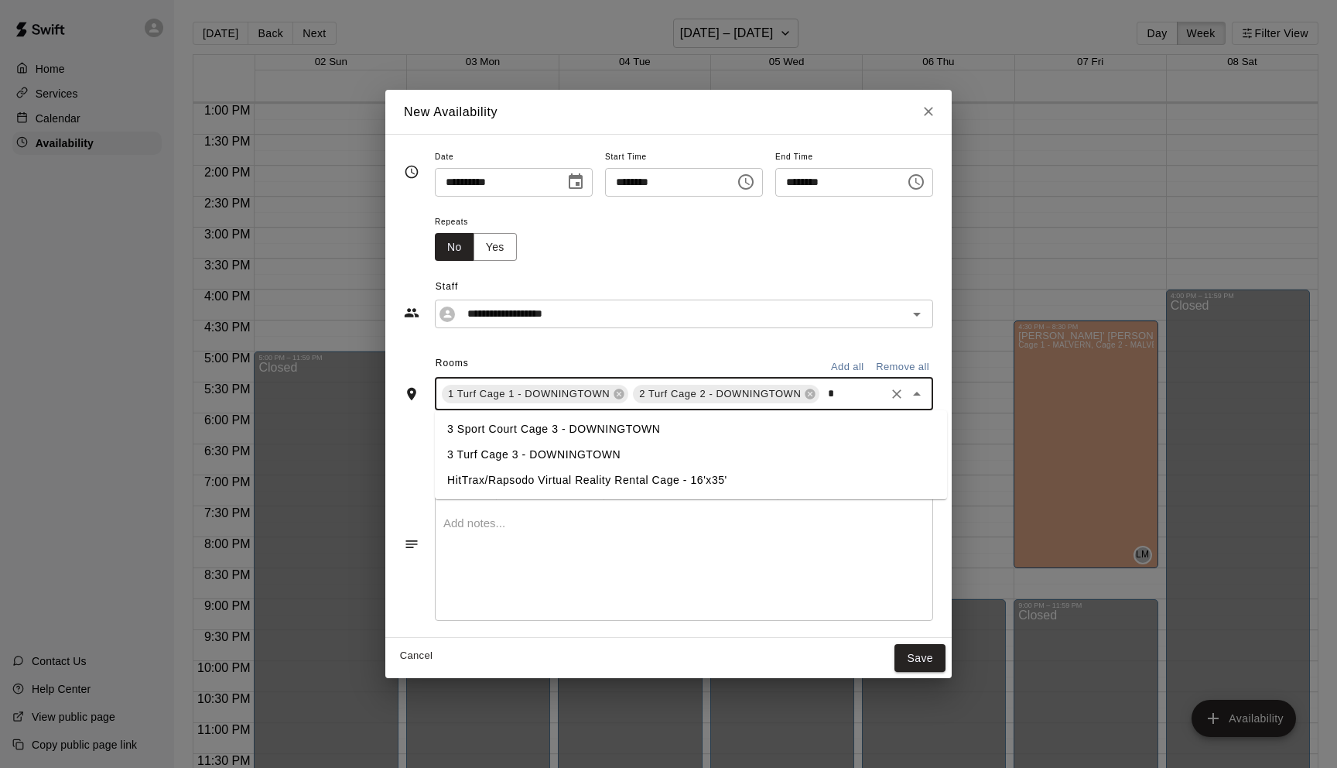
click at [535, 448] on li "3 Turf Cage 3 - DOWNINGTOWN" at bounding box center [691, 455] width 512 height 26
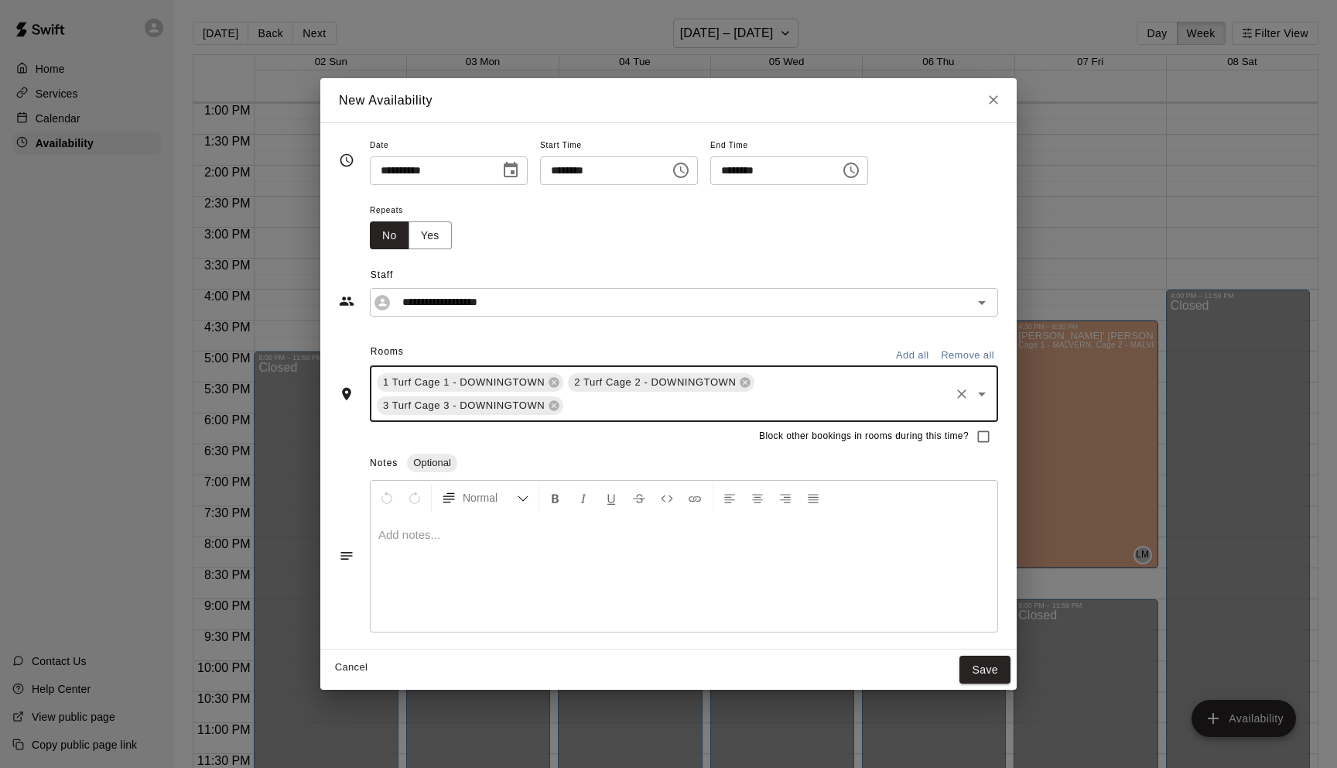
type input "*"
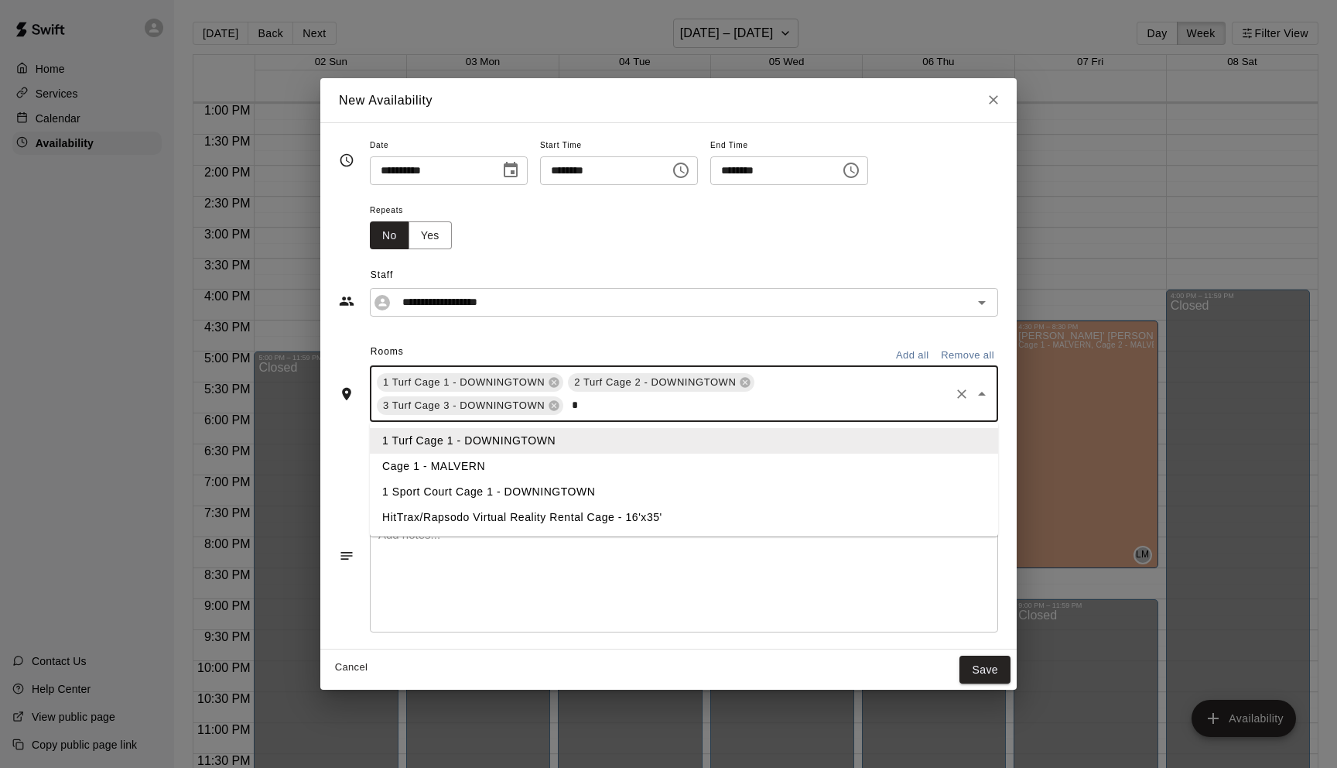
click at [518, 490] on li "1 Sport Court Cage 1 - DOWNINGTOWN" at bounding box center [684, 492] width 628 height 26
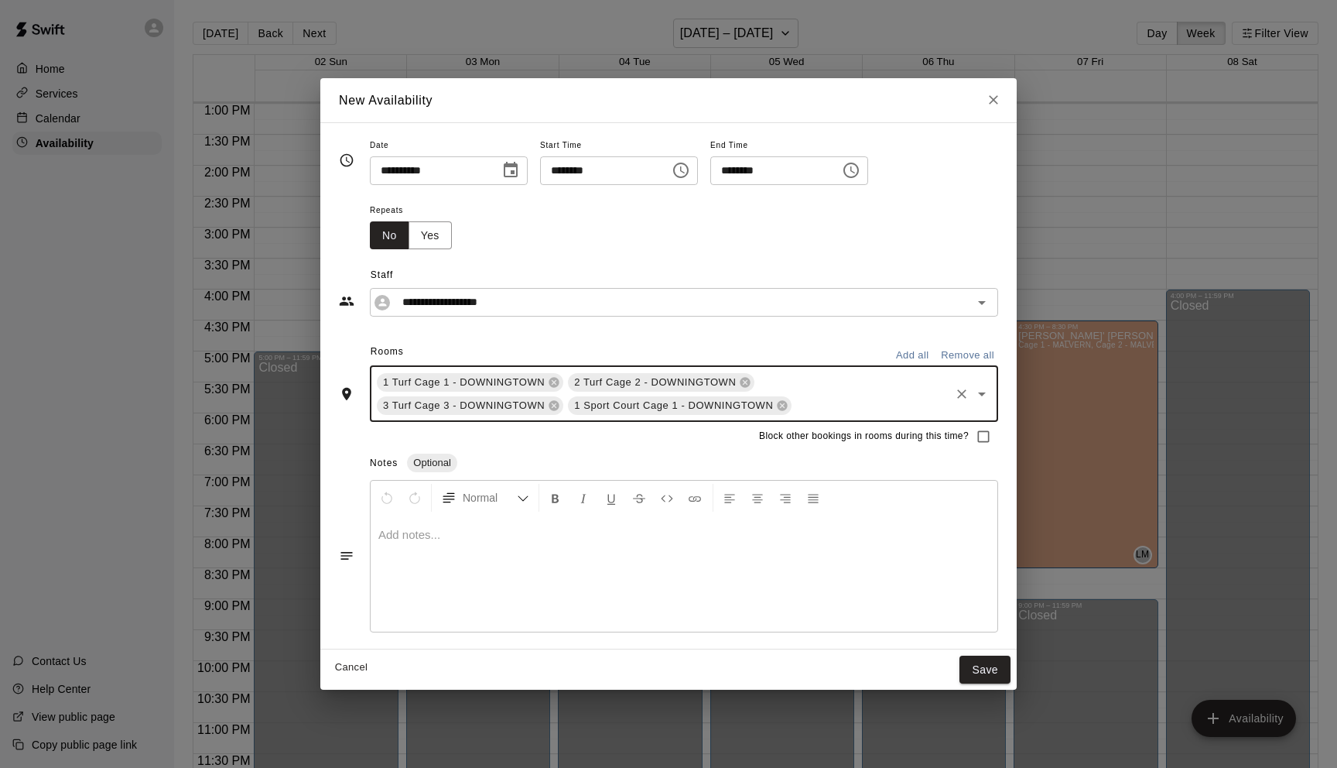
type input "*"
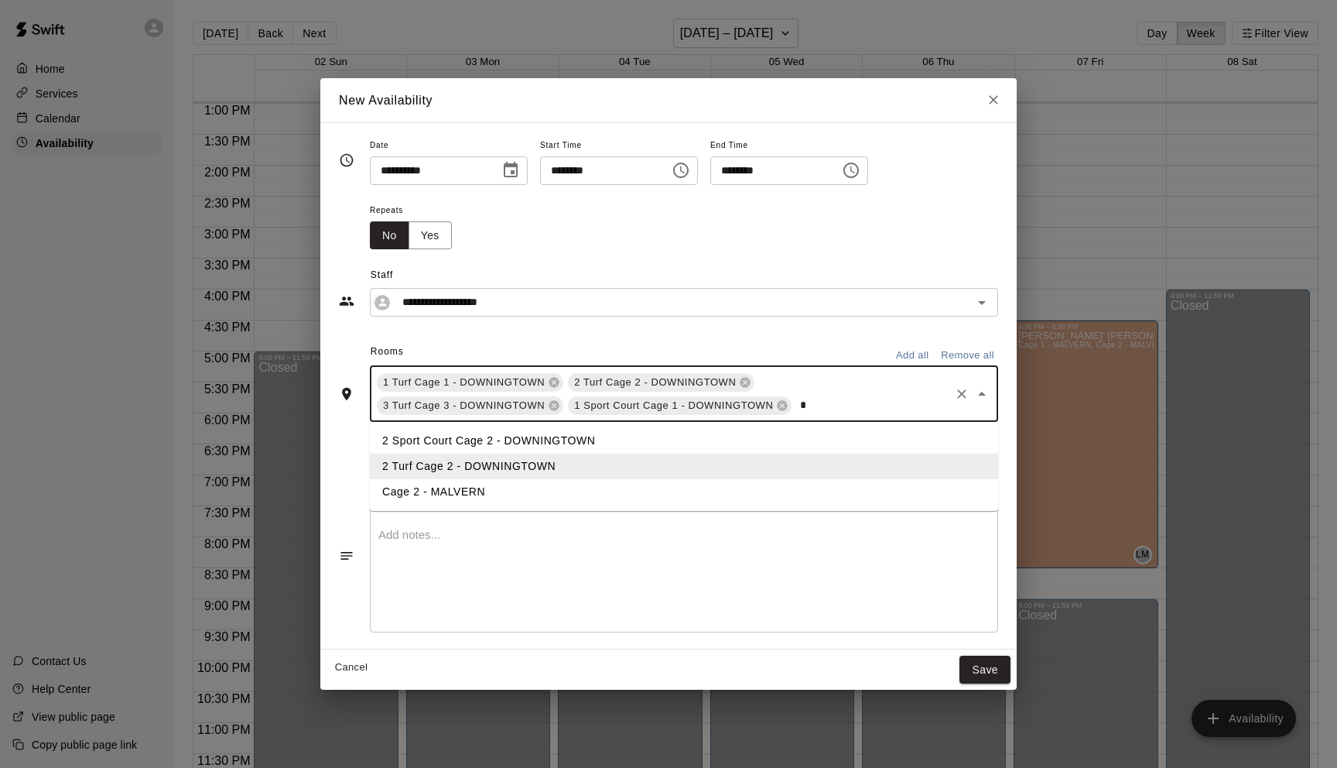
click at [526, 440] on li "2 Sport Court Cage 2 - DOWNINGTOWN" at bounding box center [684, 441] width 628 height 26
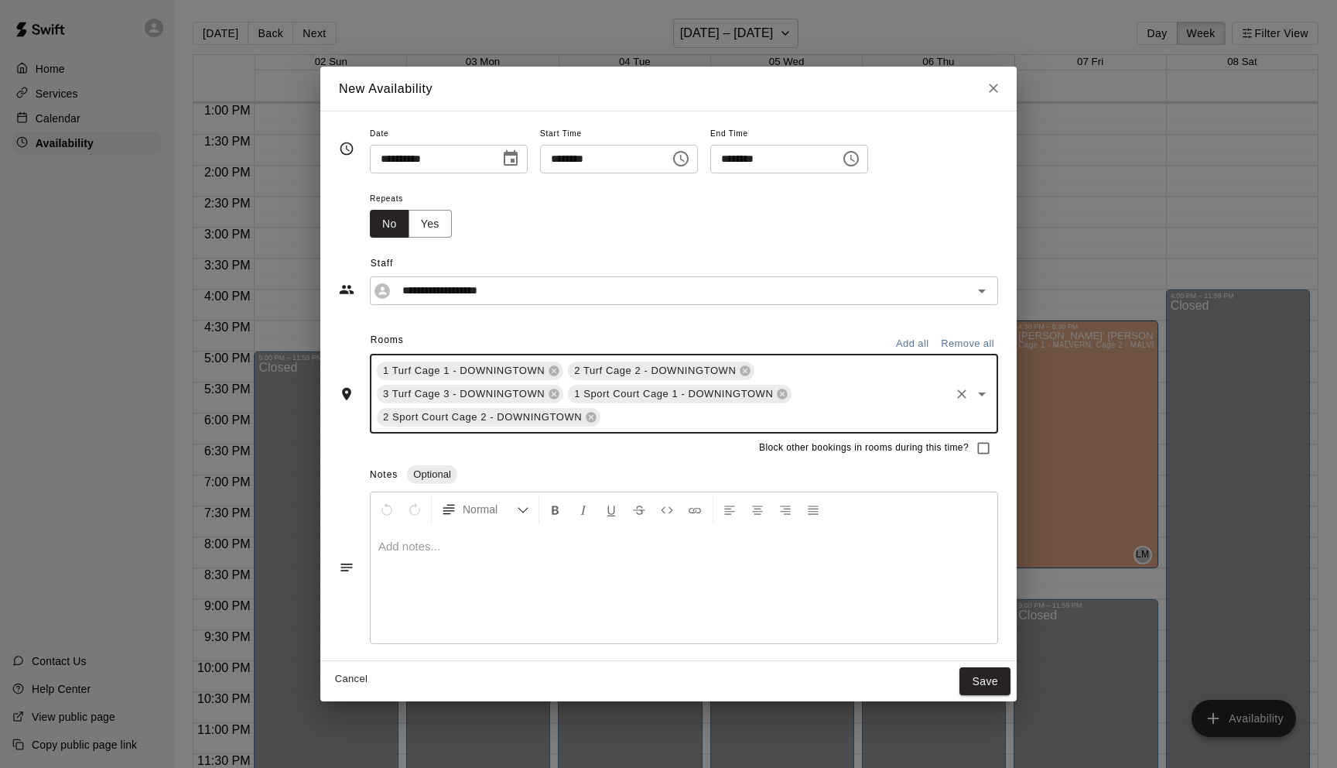
type input "*"
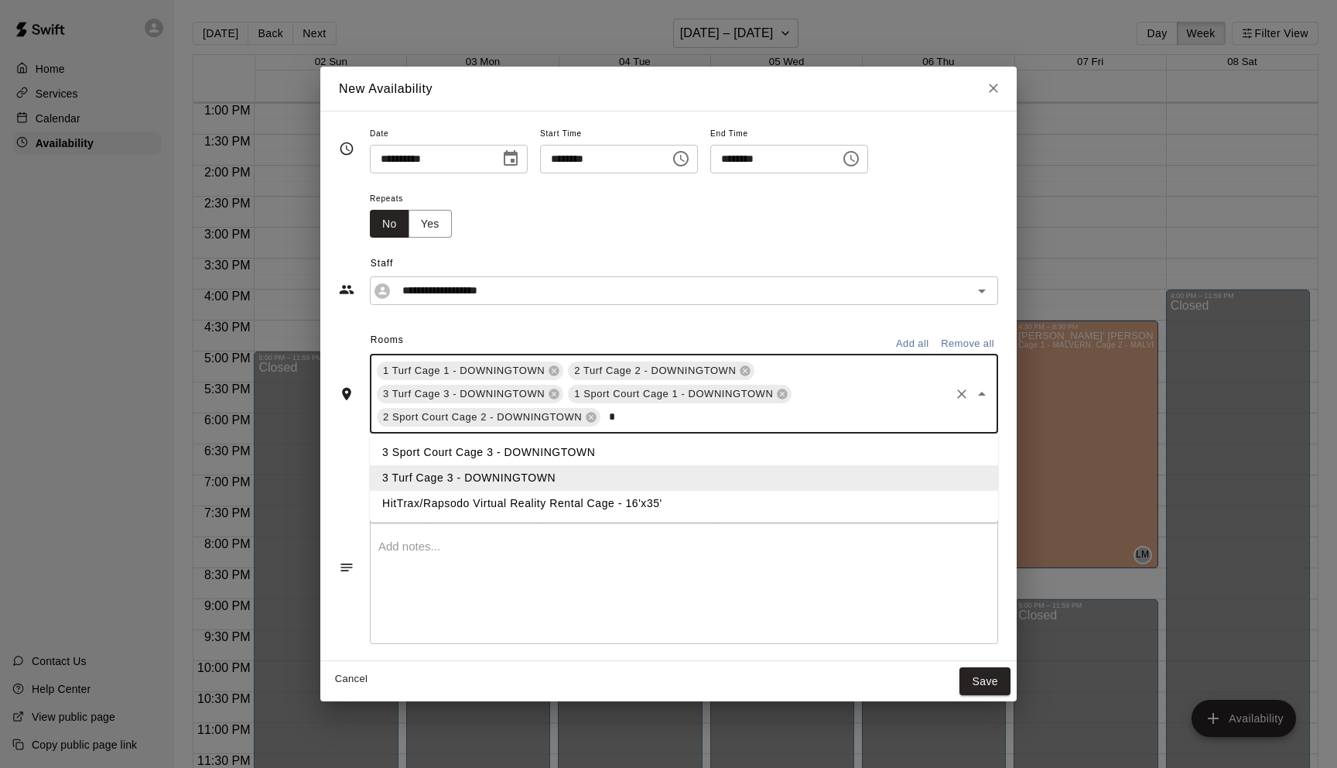
click at [515, 453] on li "3 Sport Court Cage 3 - DOWNINGTOWN" at bounding box center [684, 453] width 628 height 26
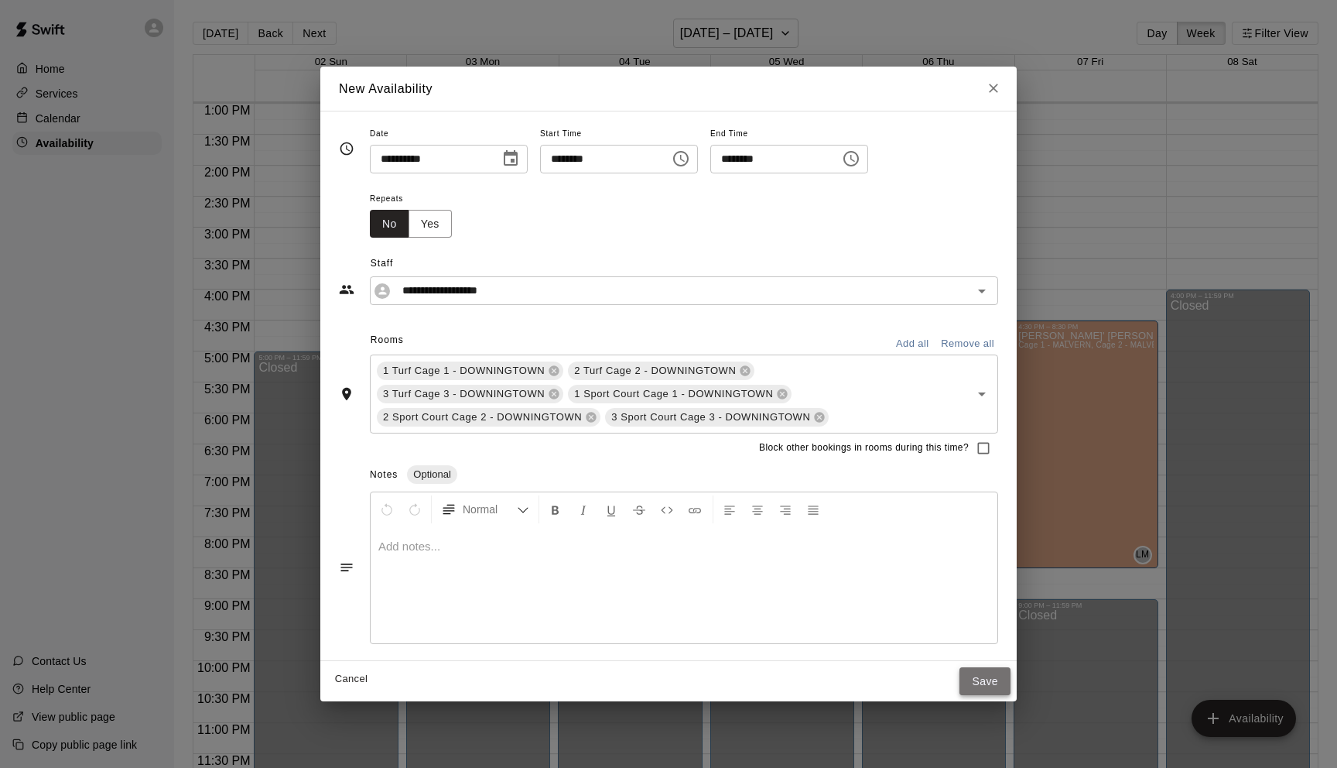
click at [981, 681] on button "Save" at bounding box center [985, 681] width 51 height 29
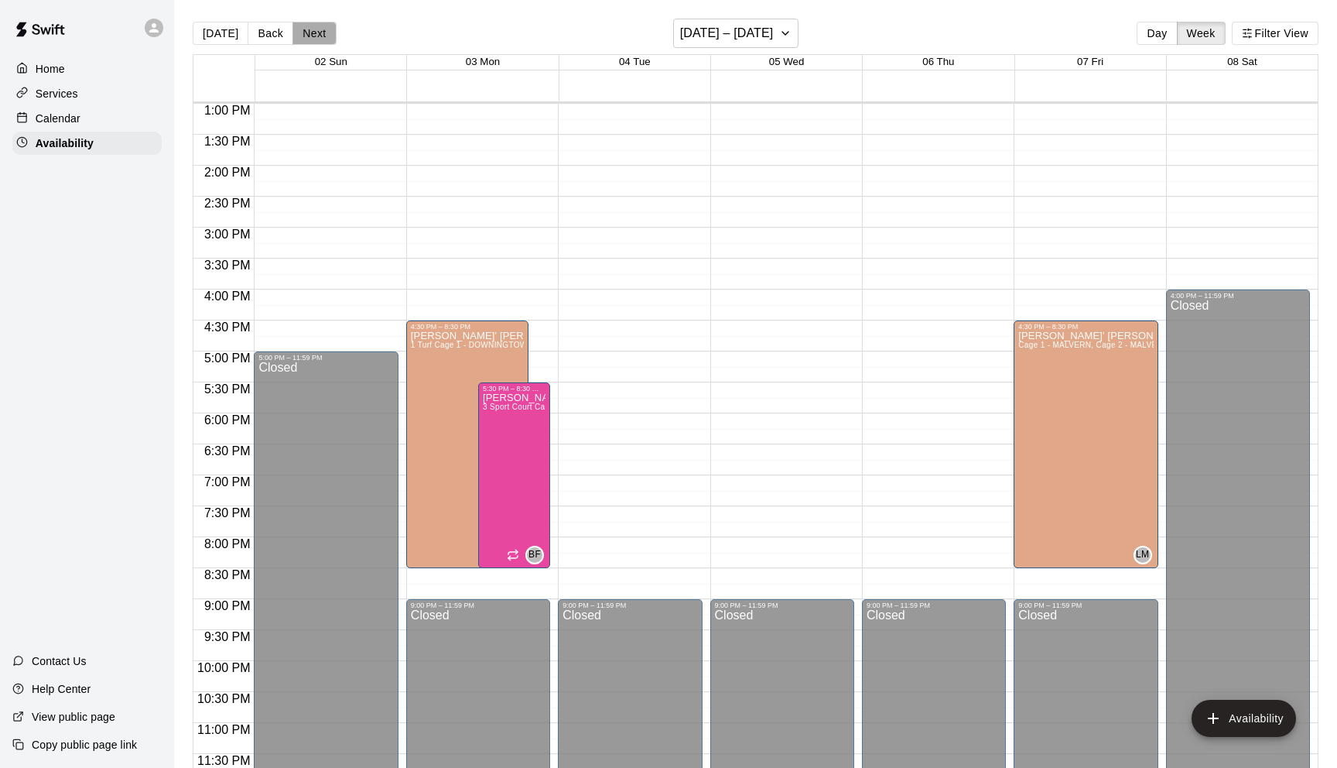
click at [317, 35] on button "Next" at bounding box center [314, 33] width 43 height 23
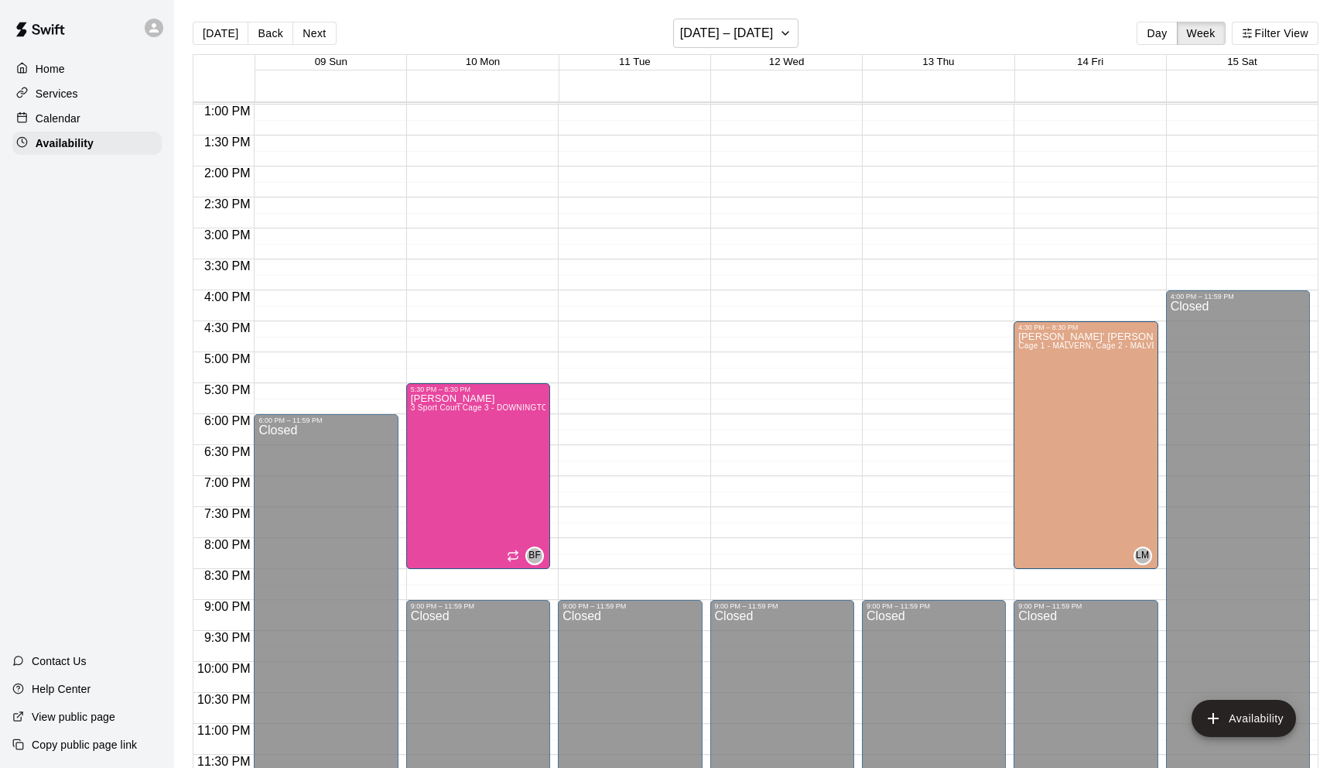
click at [521, 349] on div "12:00 AM – 8:00 AM Closed 5:30 PM – 8:30 PM Brandon Flythe 3 Sport Court Cage 3…" at bounding box center [478, 43] width 144 height 1486
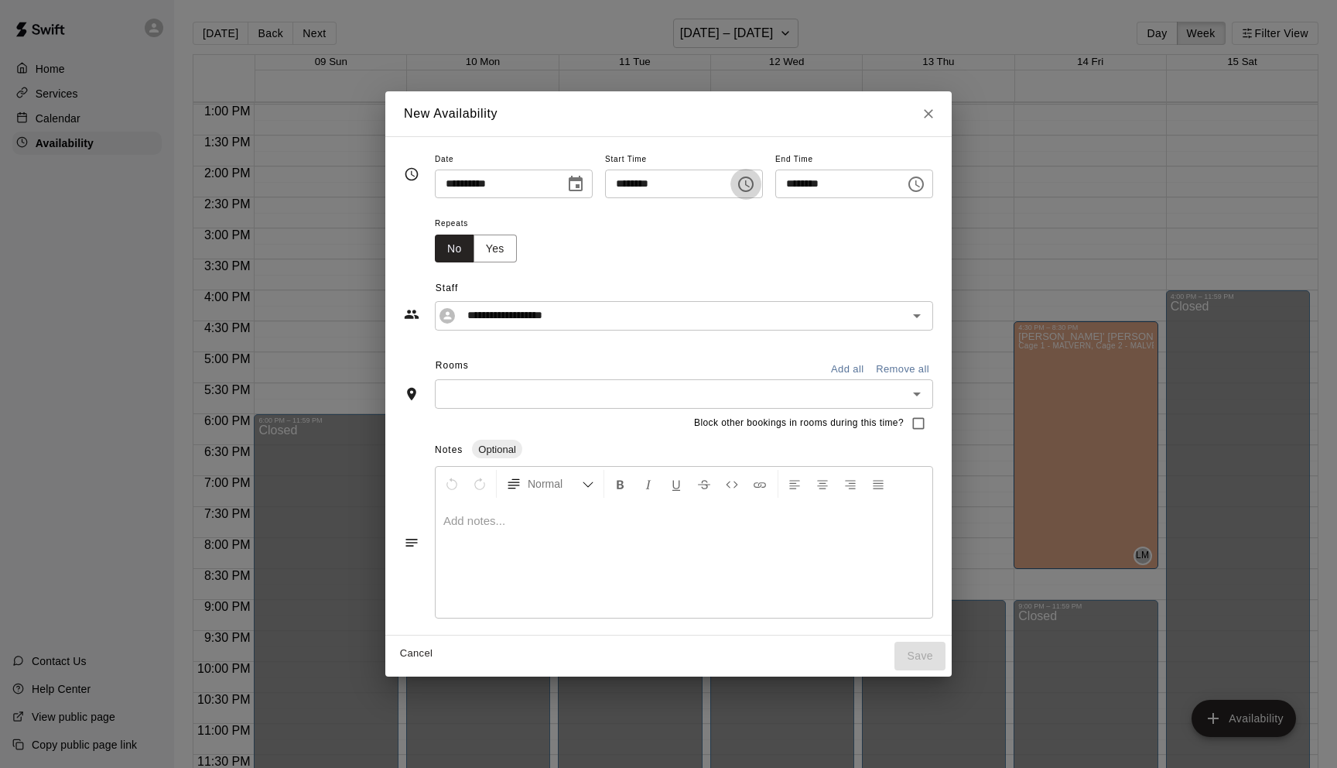
click at [754, 186] on icon "Choose time, selected time is 4:45 PM" at bounding box center [745, 183] width 15 height 15
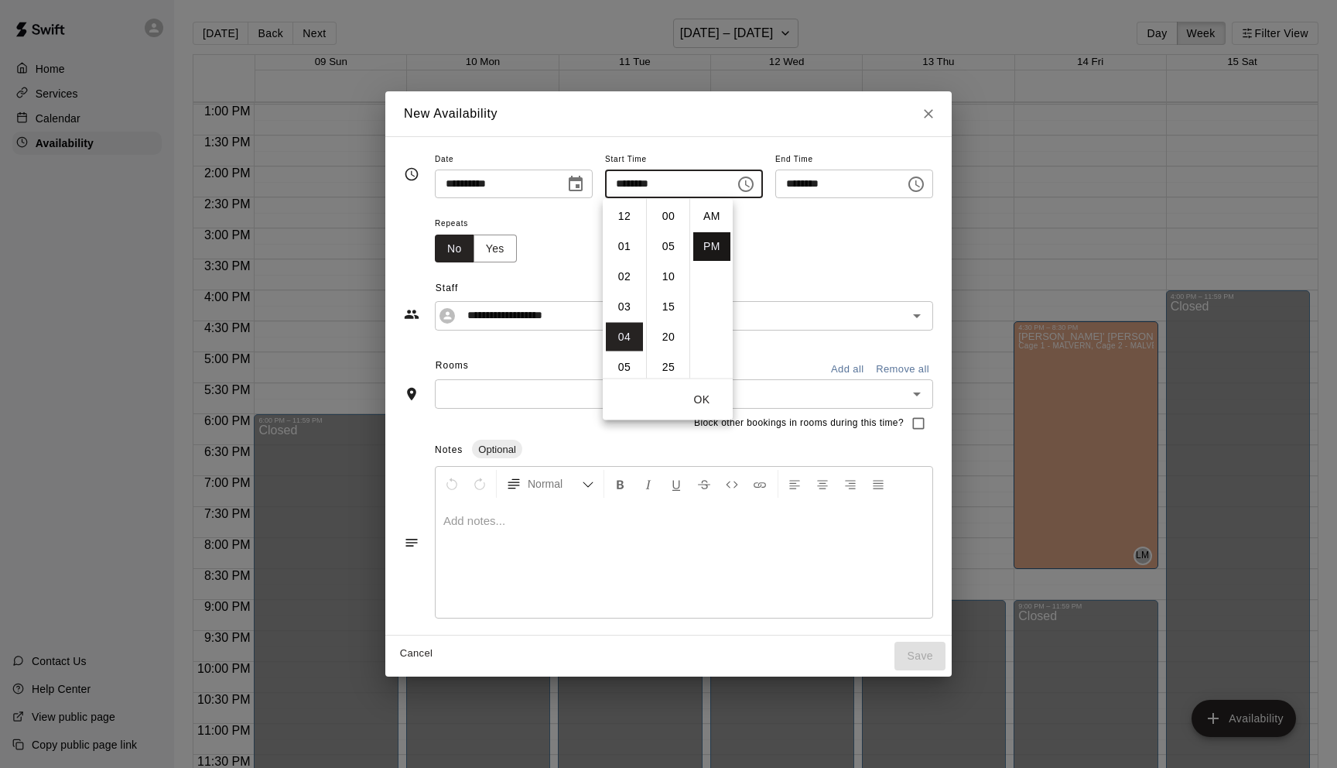
scroll to position [28, 0]
click at [668, 224] on li "30" at bounding box center [668, 222] width 37 height 29
type input "********"
click at [925, 191] on icon "Choose time, selected time is 5:15 PM" at bounding box center [916, 184] width 19 height 19
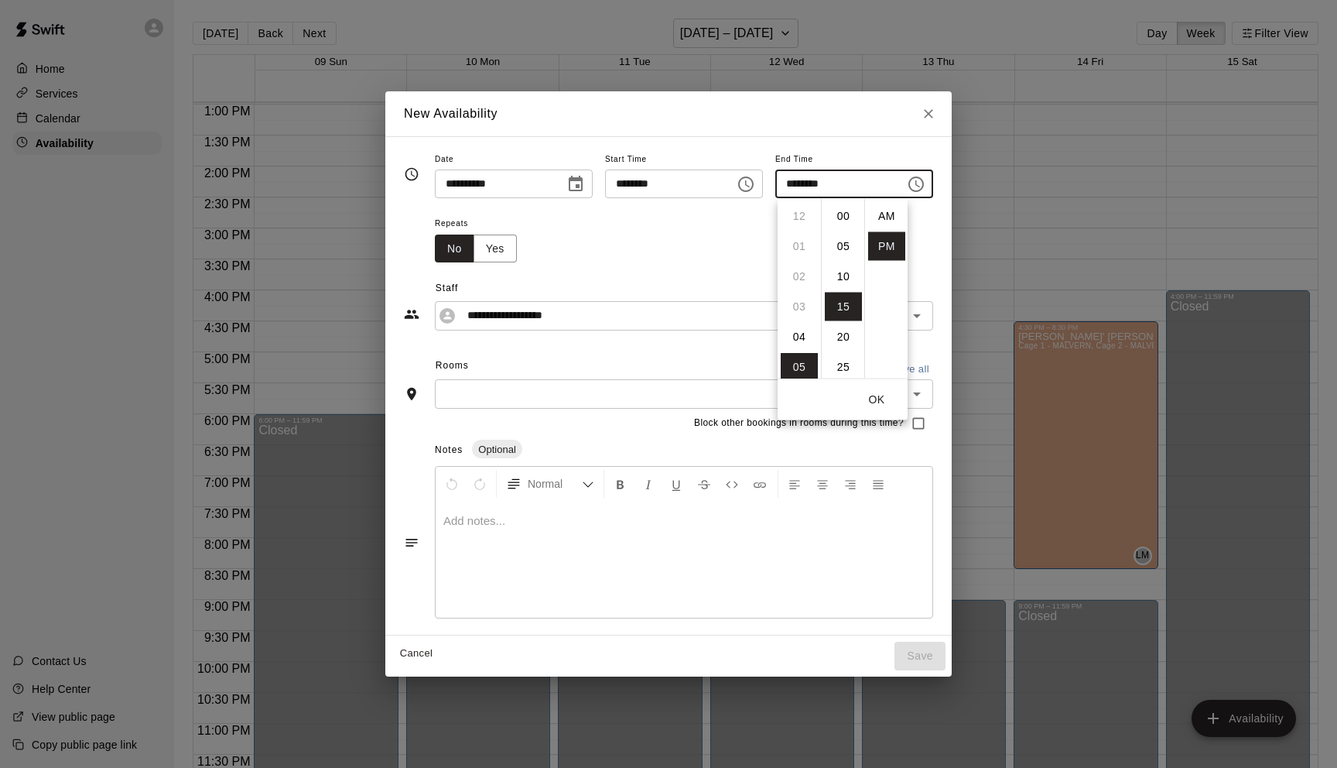
scroll to position [28, 0]
click at [806, 308] on li "08" at bounding box center [799, 307] width 37 height 29
click at [843, 316] on li "30" at bounding box center [843, 307] width 37 height 29
type input "********"
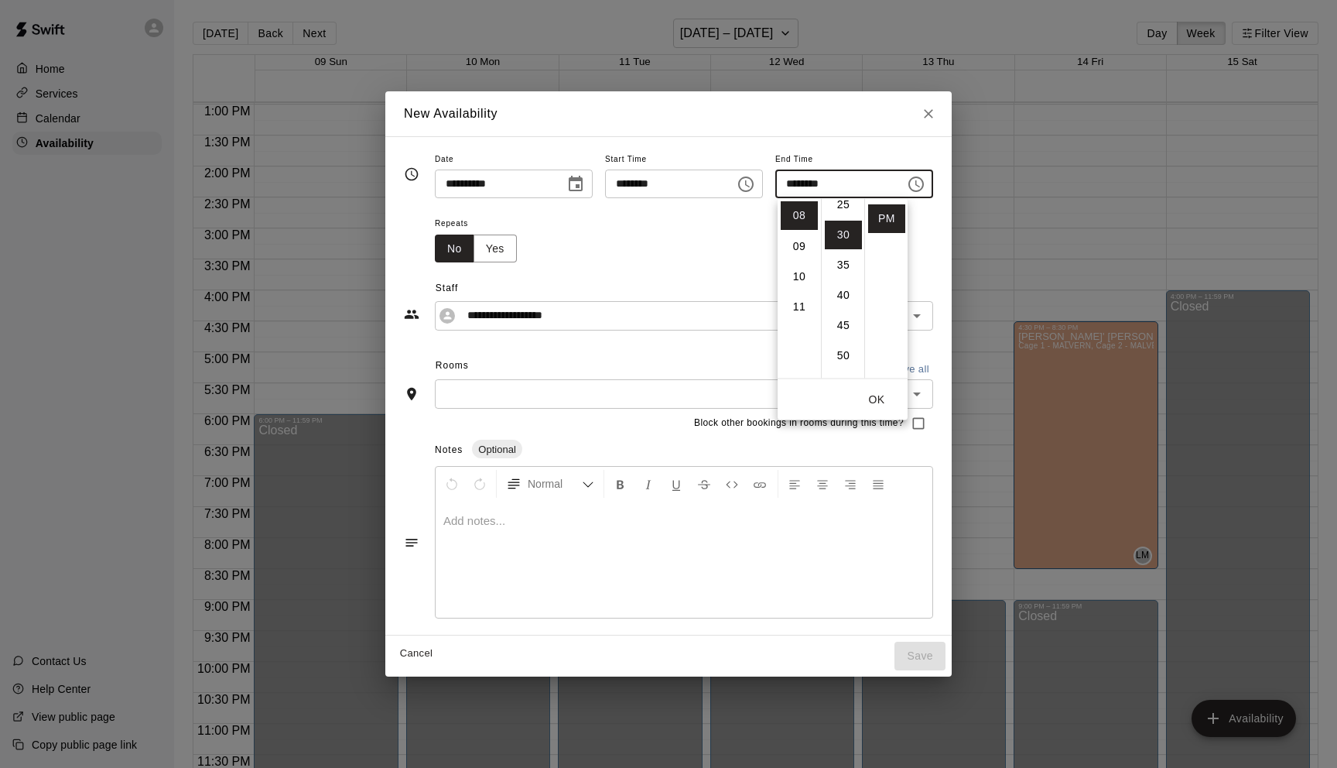
scroll to position [181, 0]
click at [884, 407] on button "OK" at bounding box center [877, 399] width 50 height 29
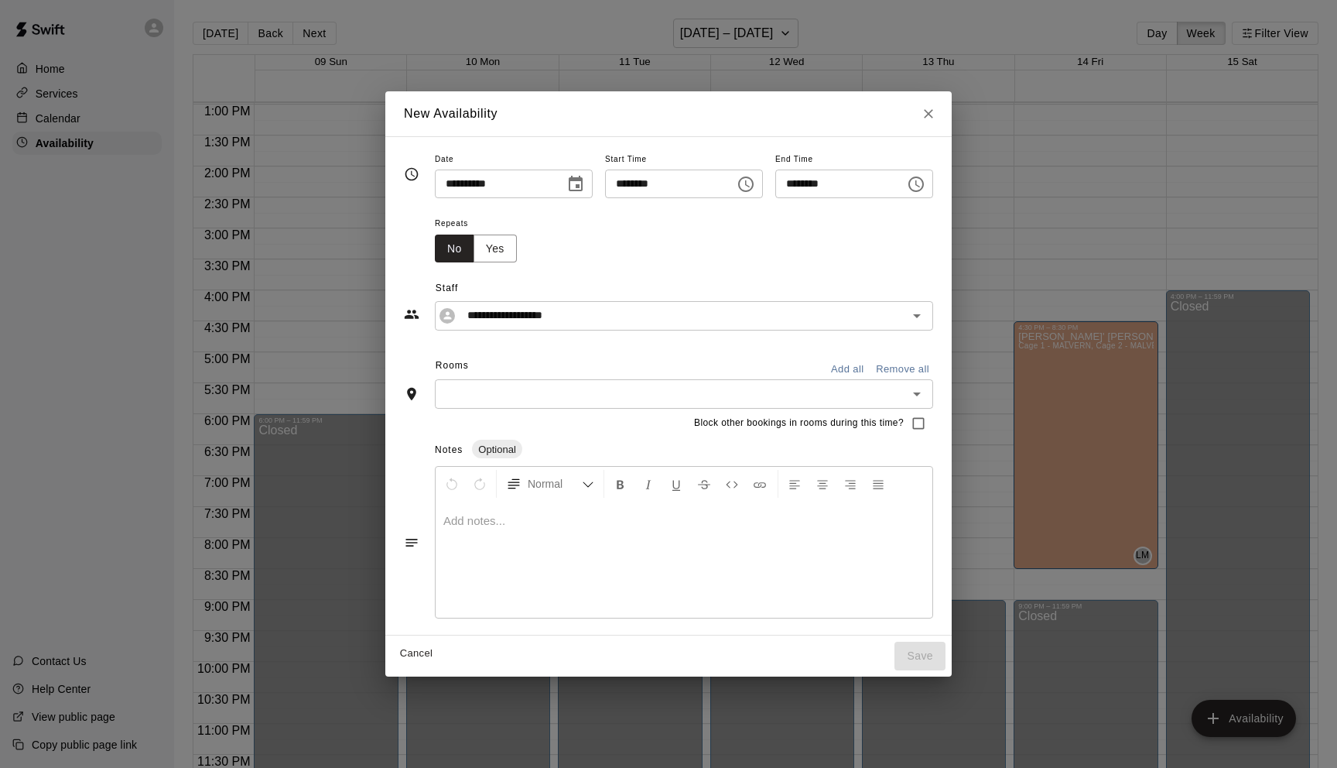
click at [488, 396] on input "text" at bounding box center [672, 393] width 464 height 19
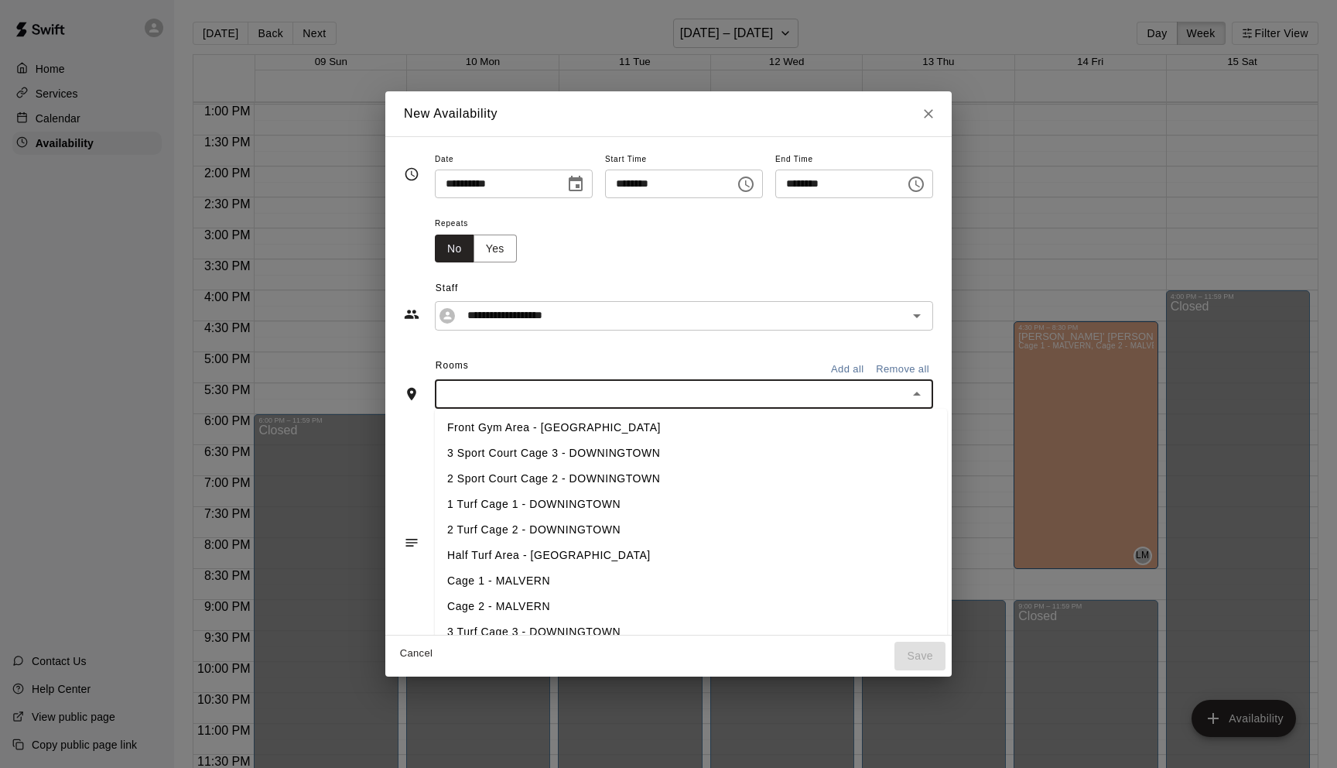
type input "*"
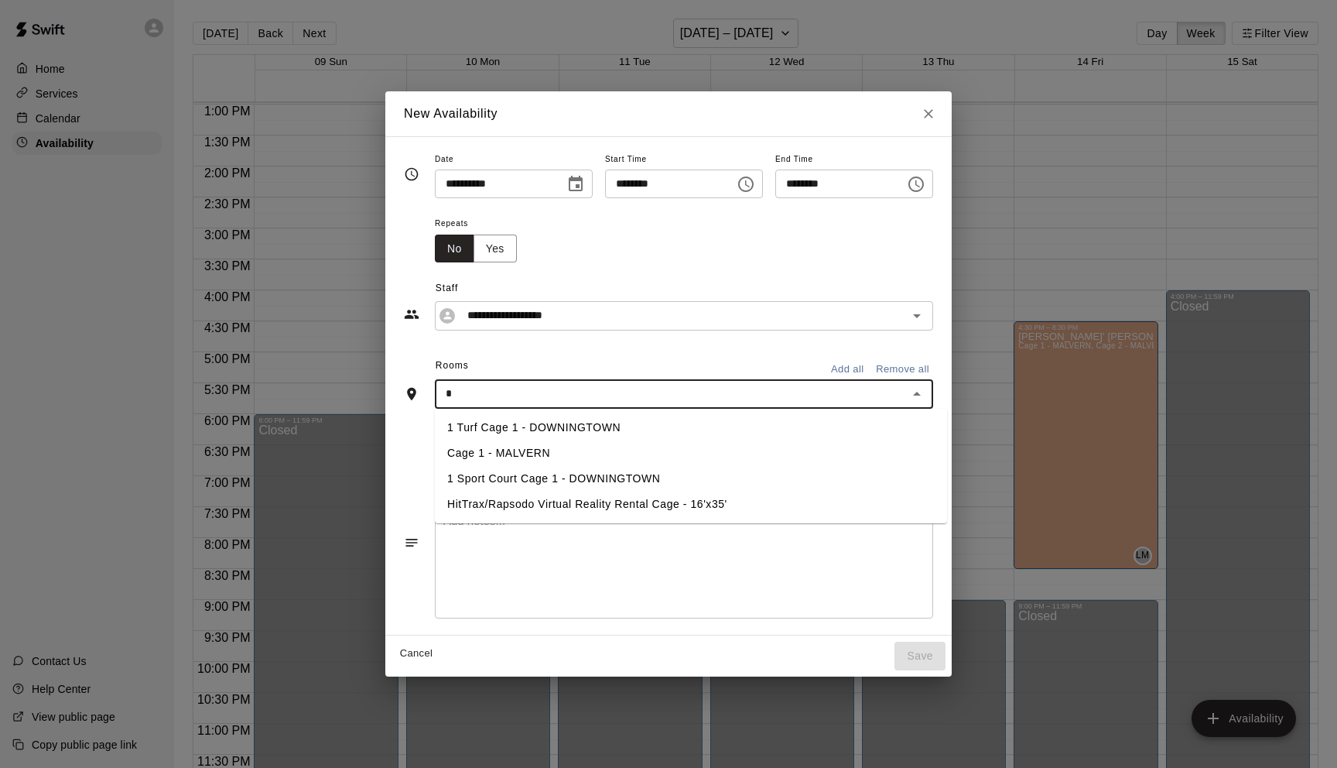
click at [471, 427] on li "1 Turf Cage 1 - DOWNINGTOWN" at bounding box center [691, 428] width 512 height 26
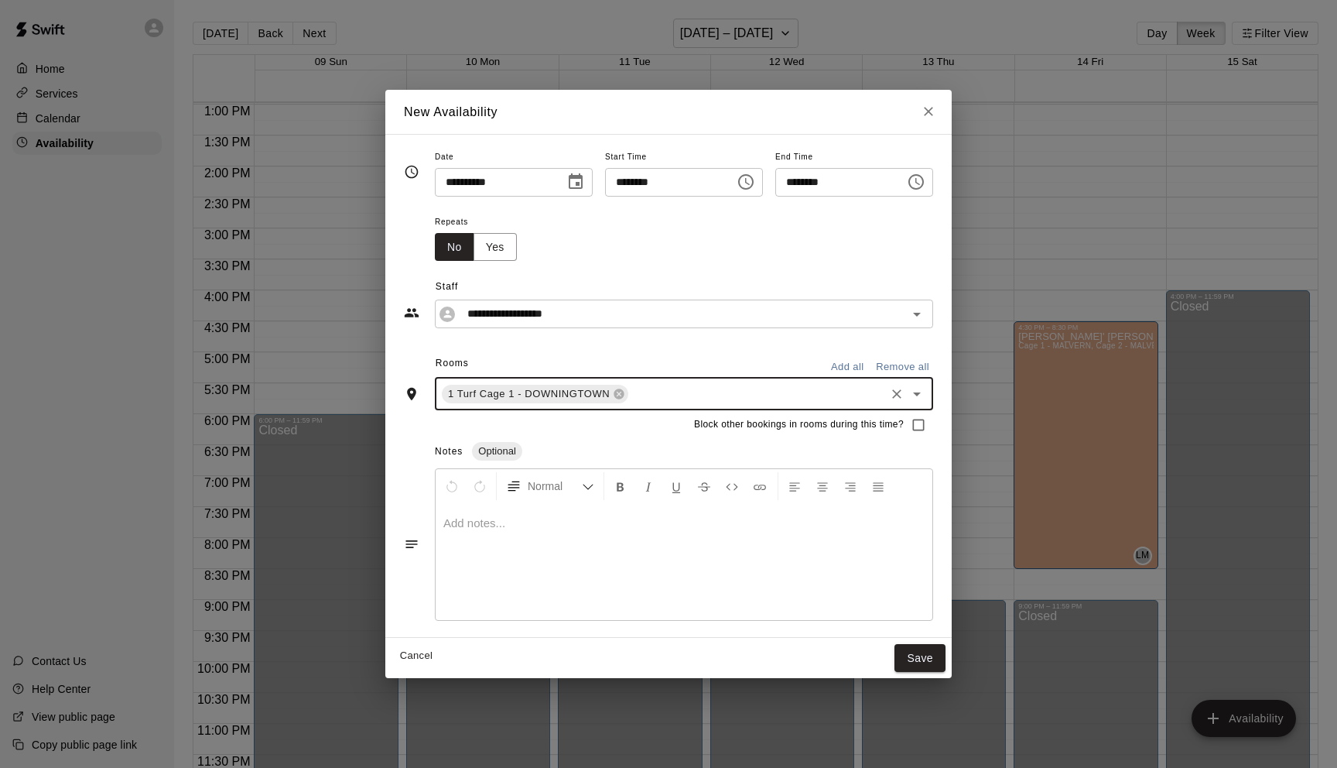
type input "*"
click at [485, 456] on li "2 Turf Cage 2 - DOWNINGTOWN" at bounding box center [691, 455] width 512 height 26
type input "*"
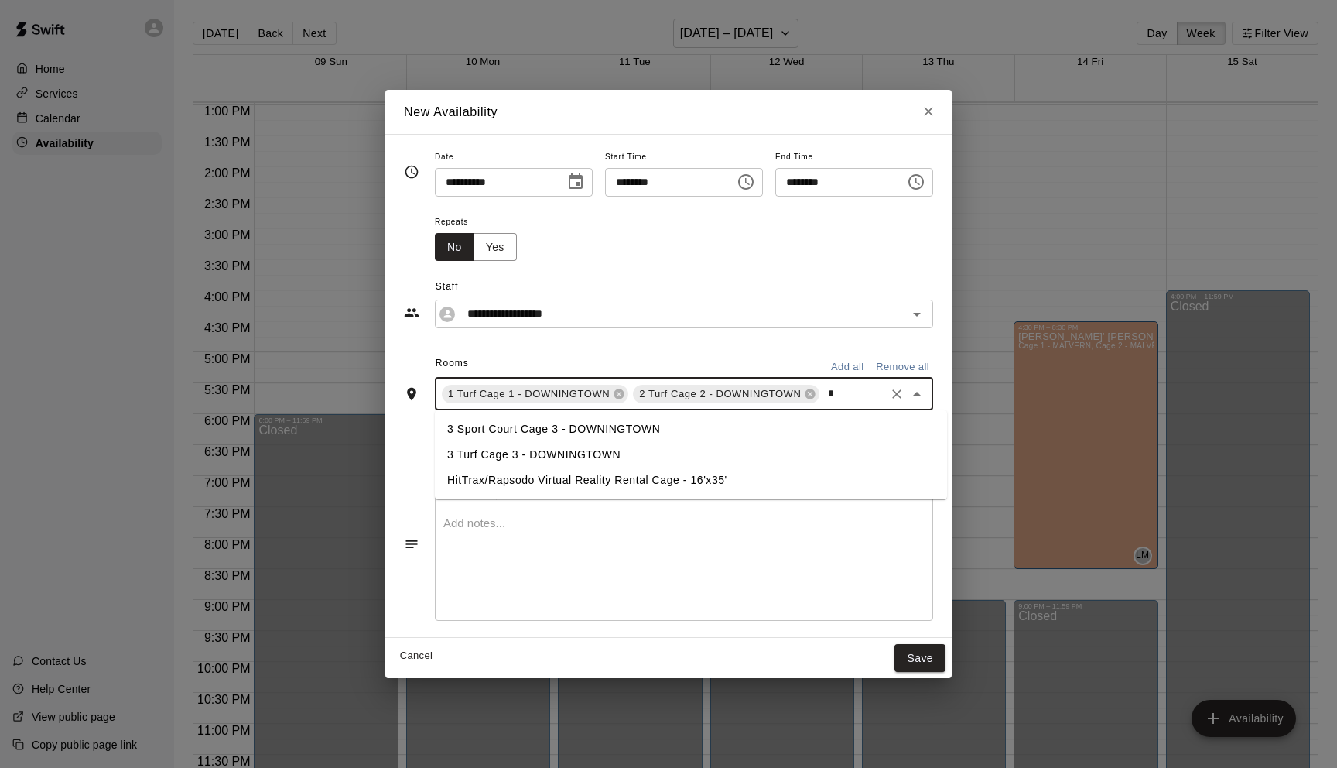
click at [485, 452] on li "3 Turf Cage 3 - DOWNINGTOWN" at bounding box center [691, 455] width 512 height 26
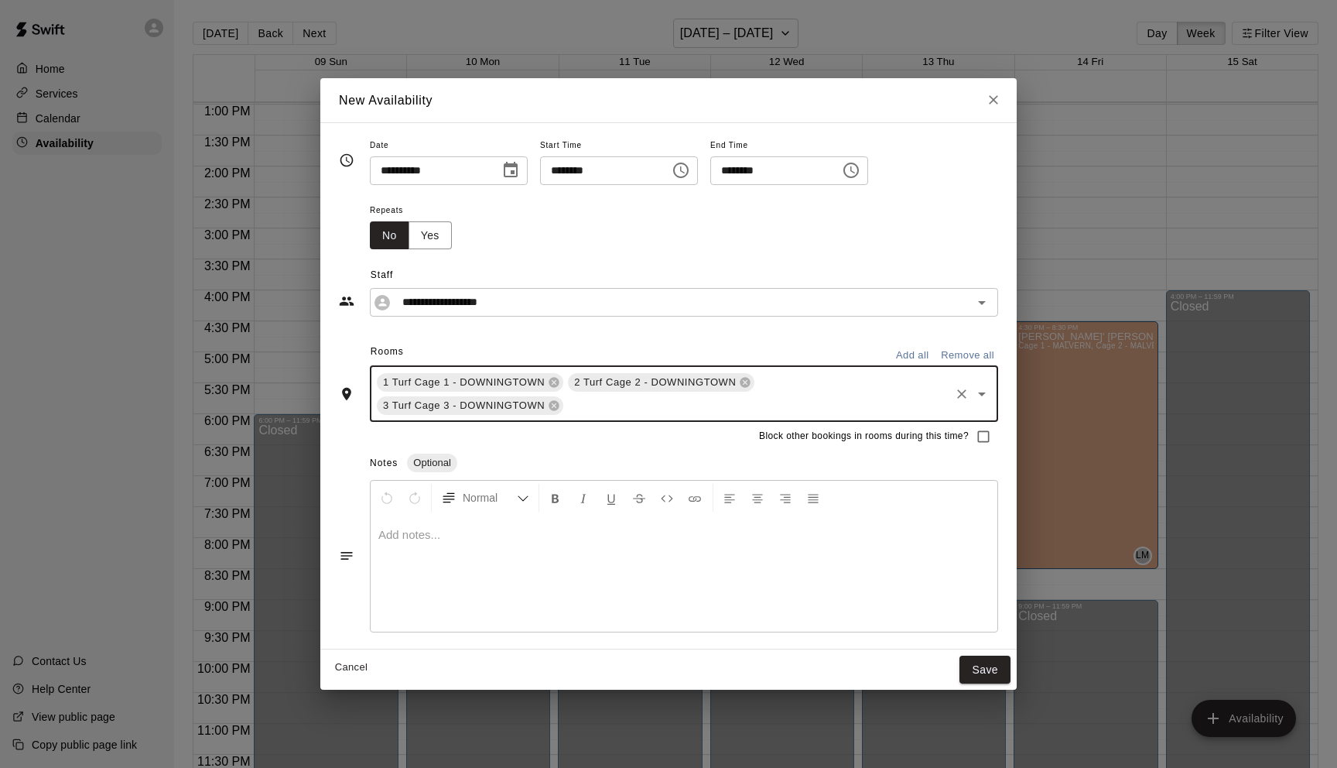
type input "*"
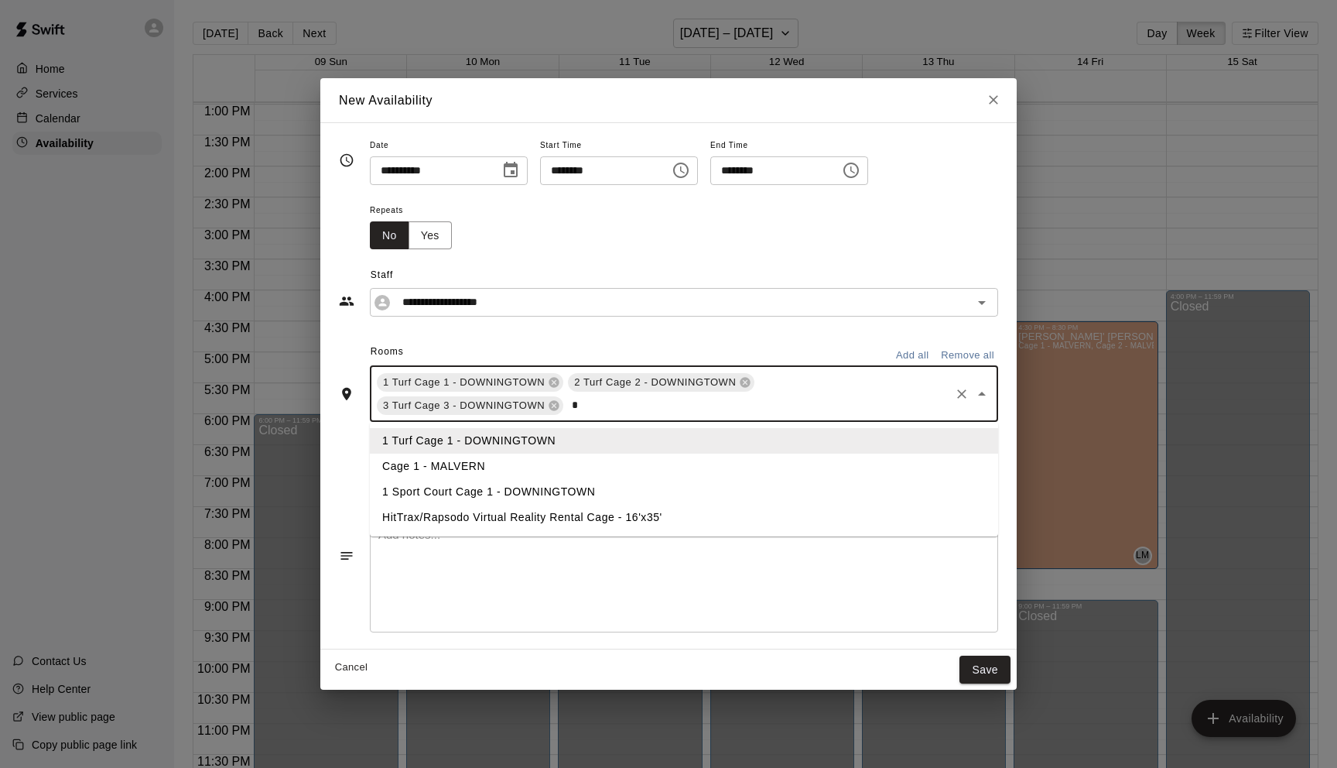
click at [486, 489] on li "1 Sport Court Cage 1 - DOWNINGTOWN" at bounding box center [684, 492] width 628 height 26
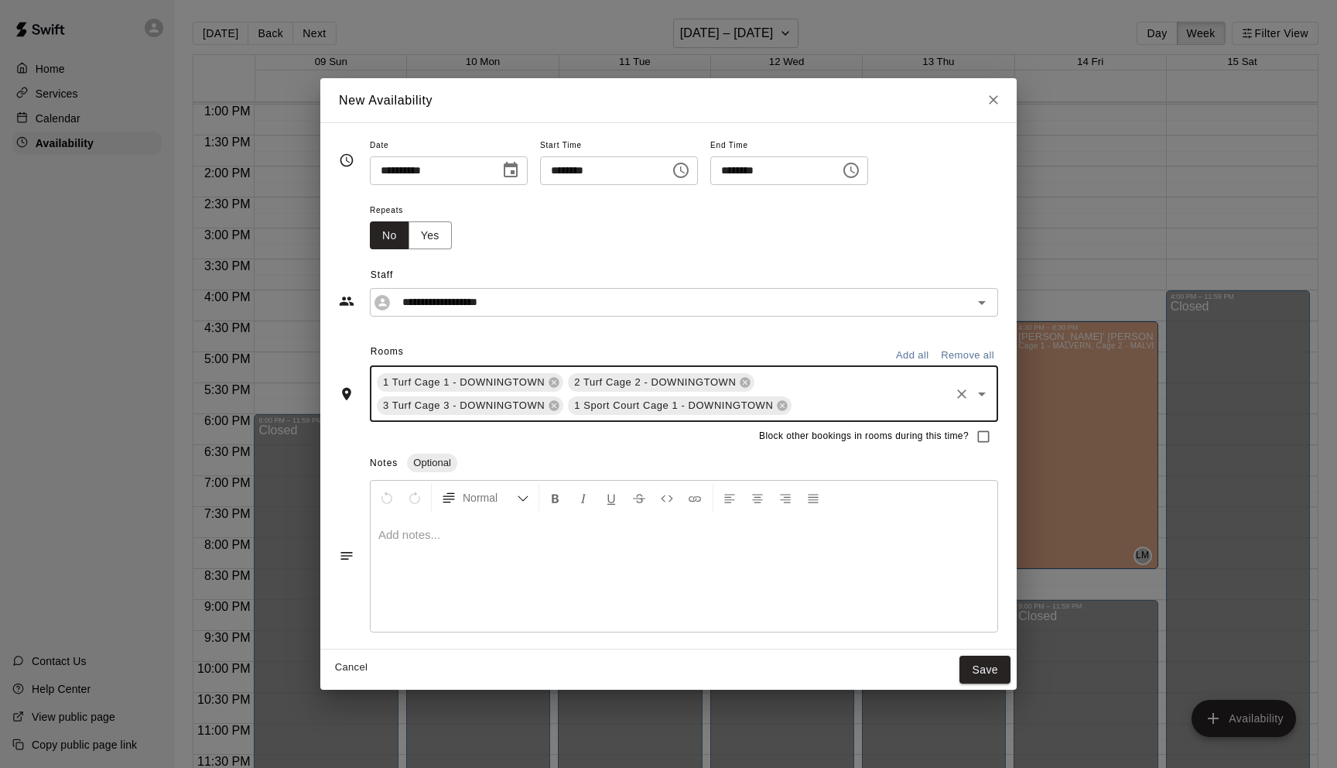
type input "*"
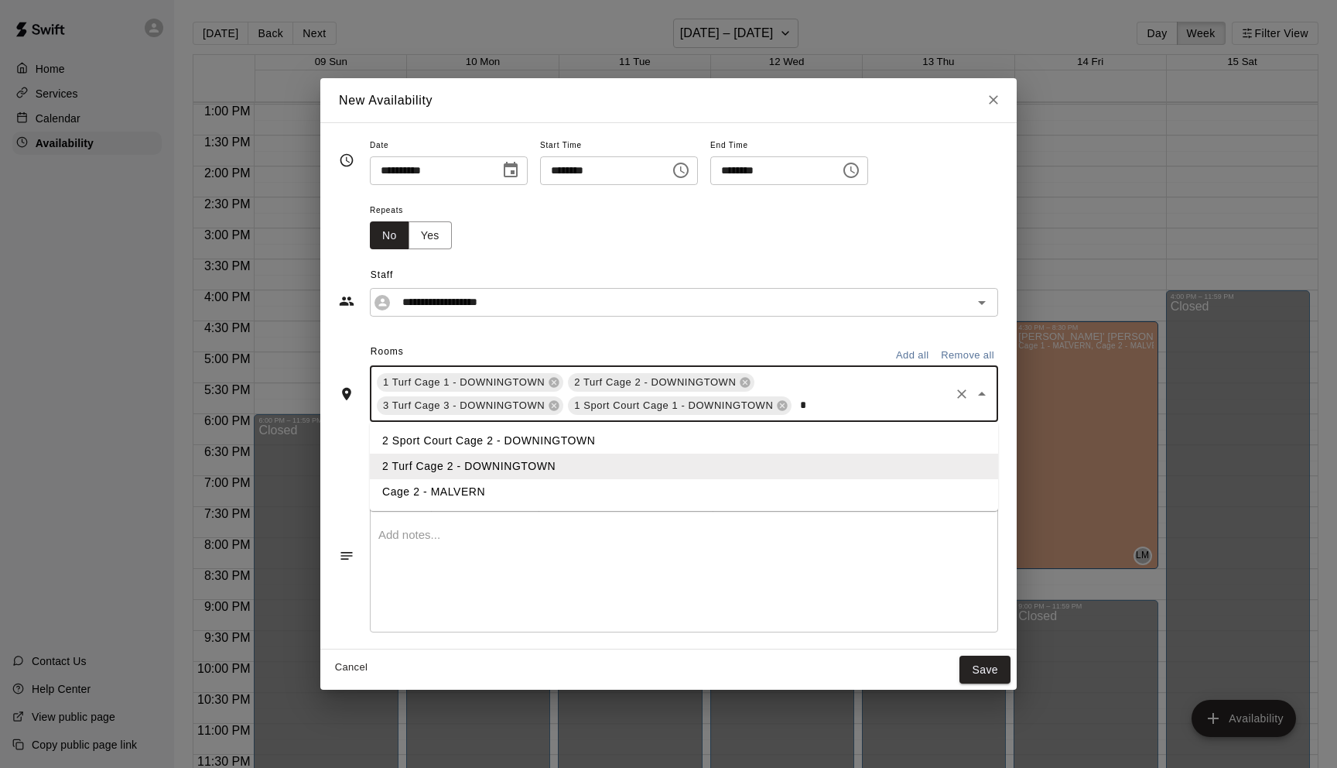
click at [453, 443] on li "2 Sport Court Cage 2 - DOWNINGTOWN" at bounding box center [684, 441] width 628 height 26
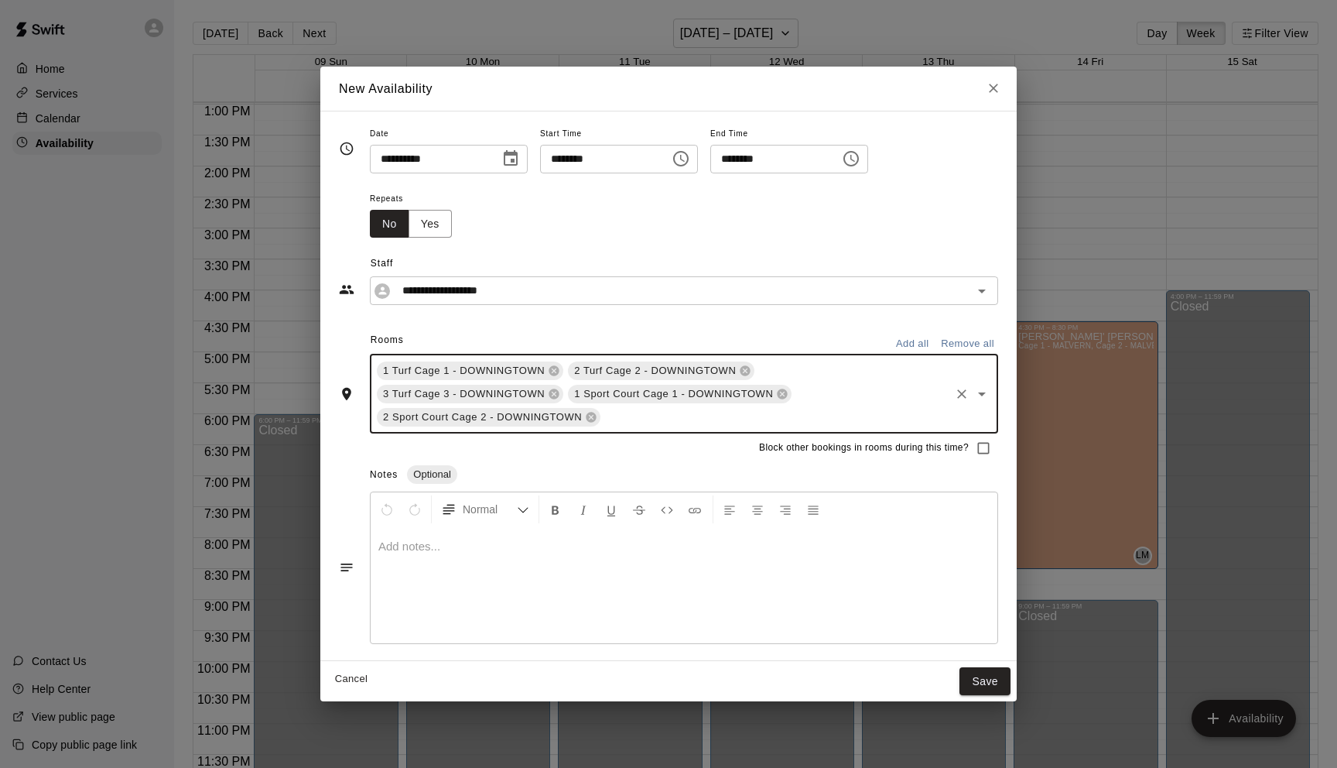
type input "*"
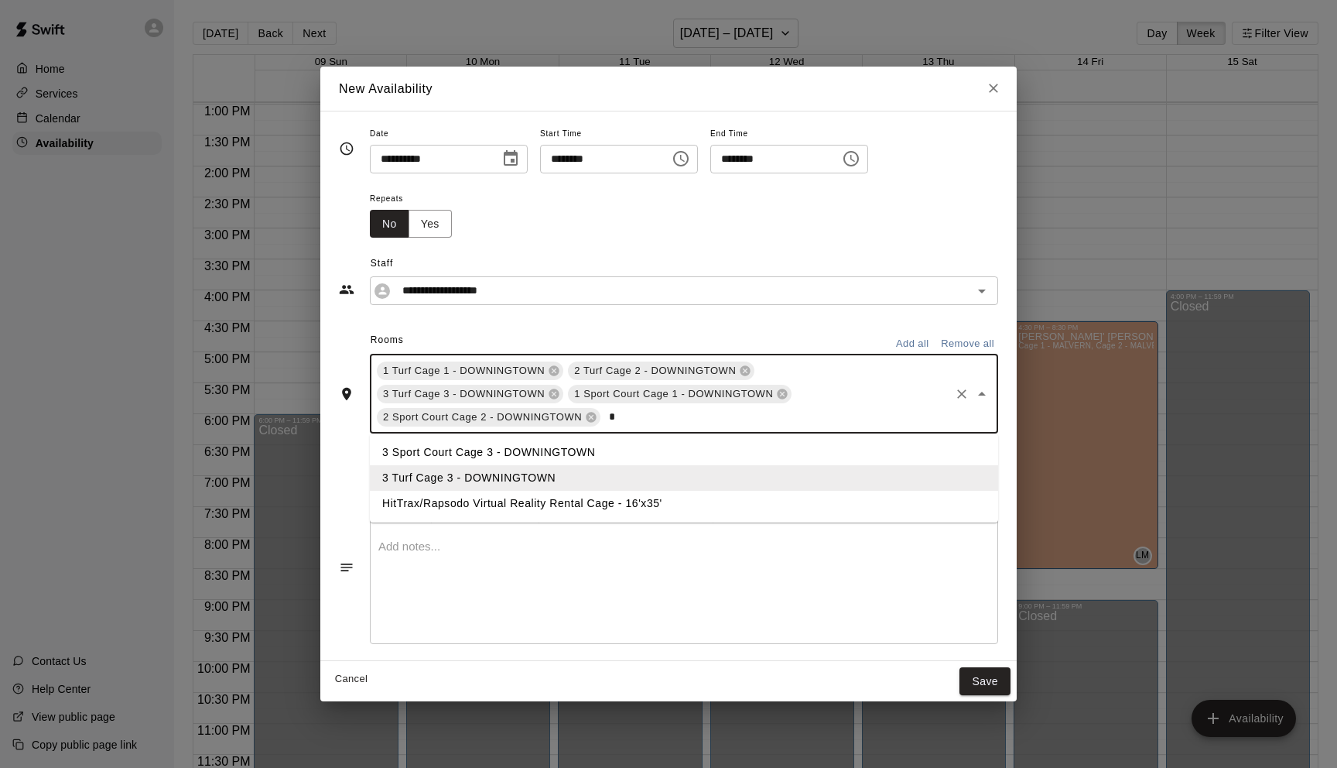
click at [473, 457] on li "3 Sport Court Cage 3 - DOWNINGTOWN" at bounding box center [684, 453] width 628 height 26
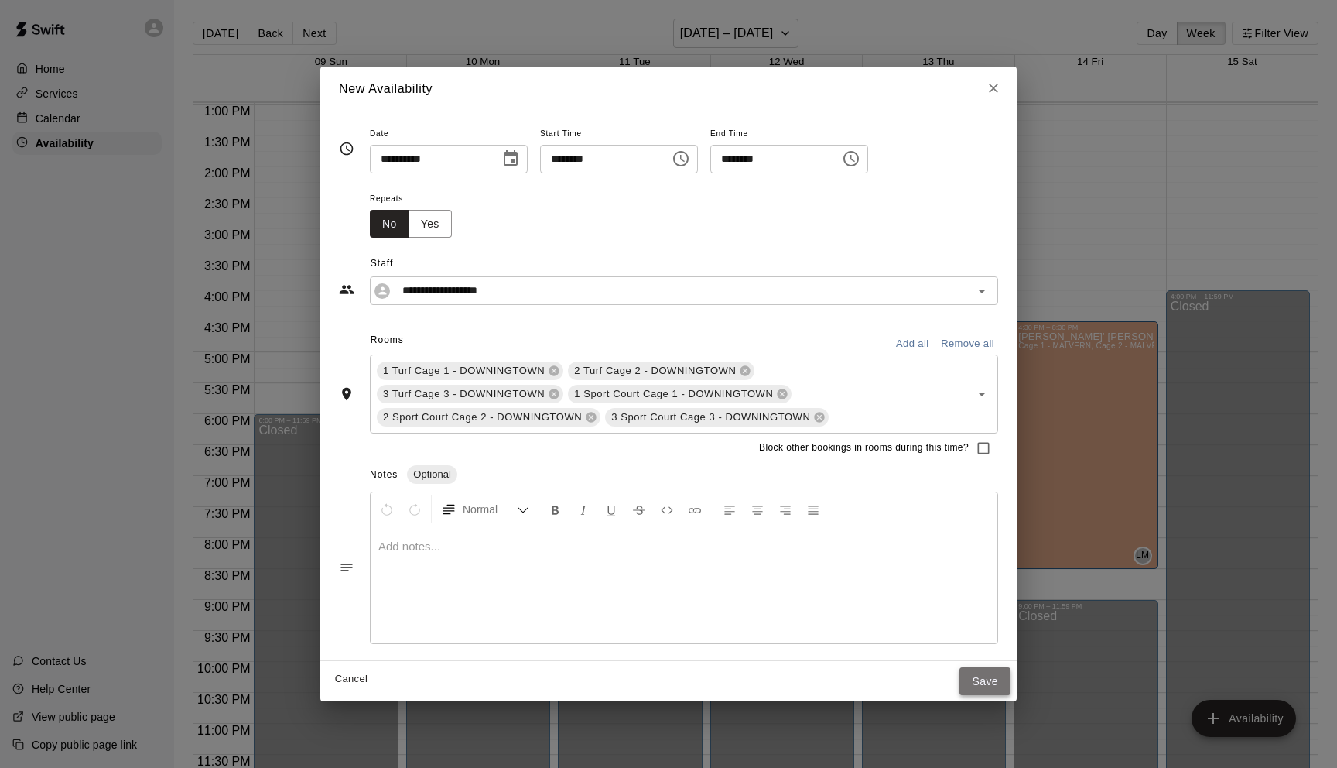
click at [981, 679] on button "Save" at bounding box center [985, 681] width 51 height 29
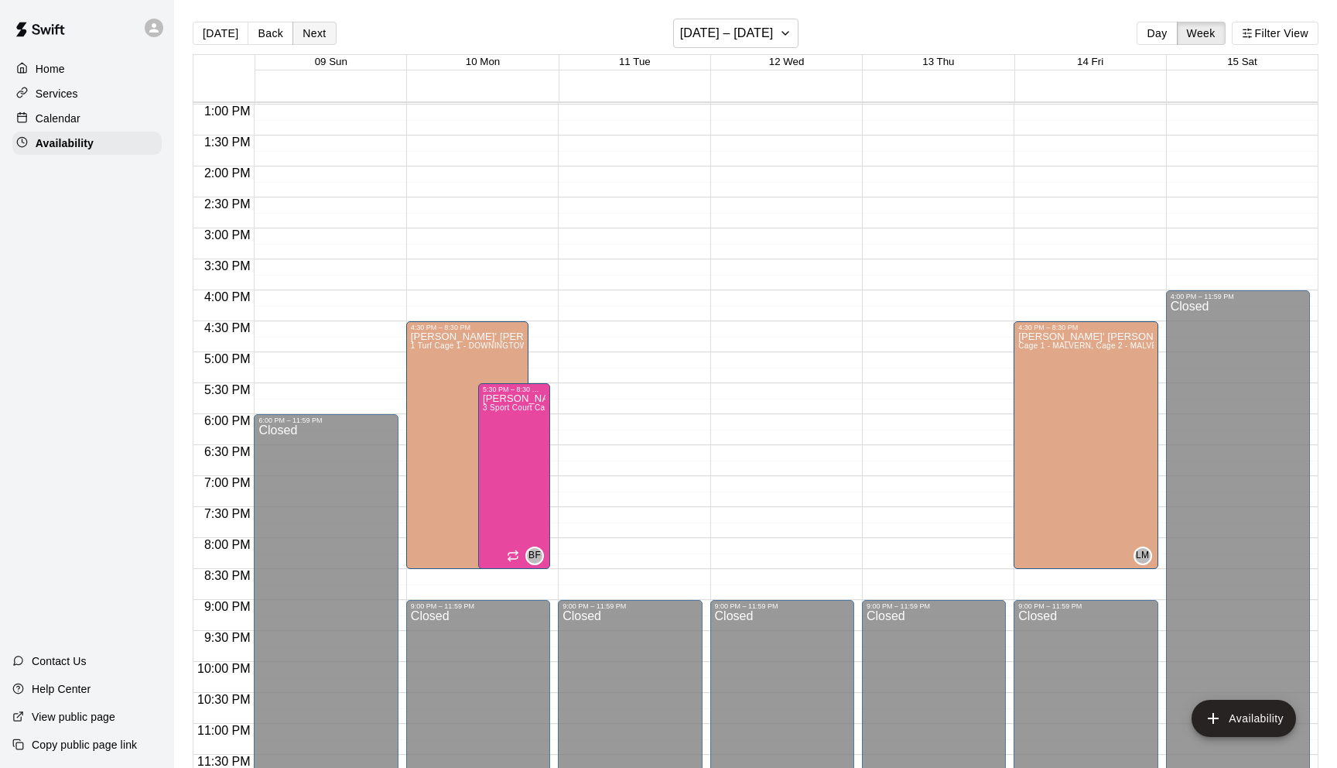
click at [312, 37] on button "Next" at bounding box center [314, 33] width 43 height 23
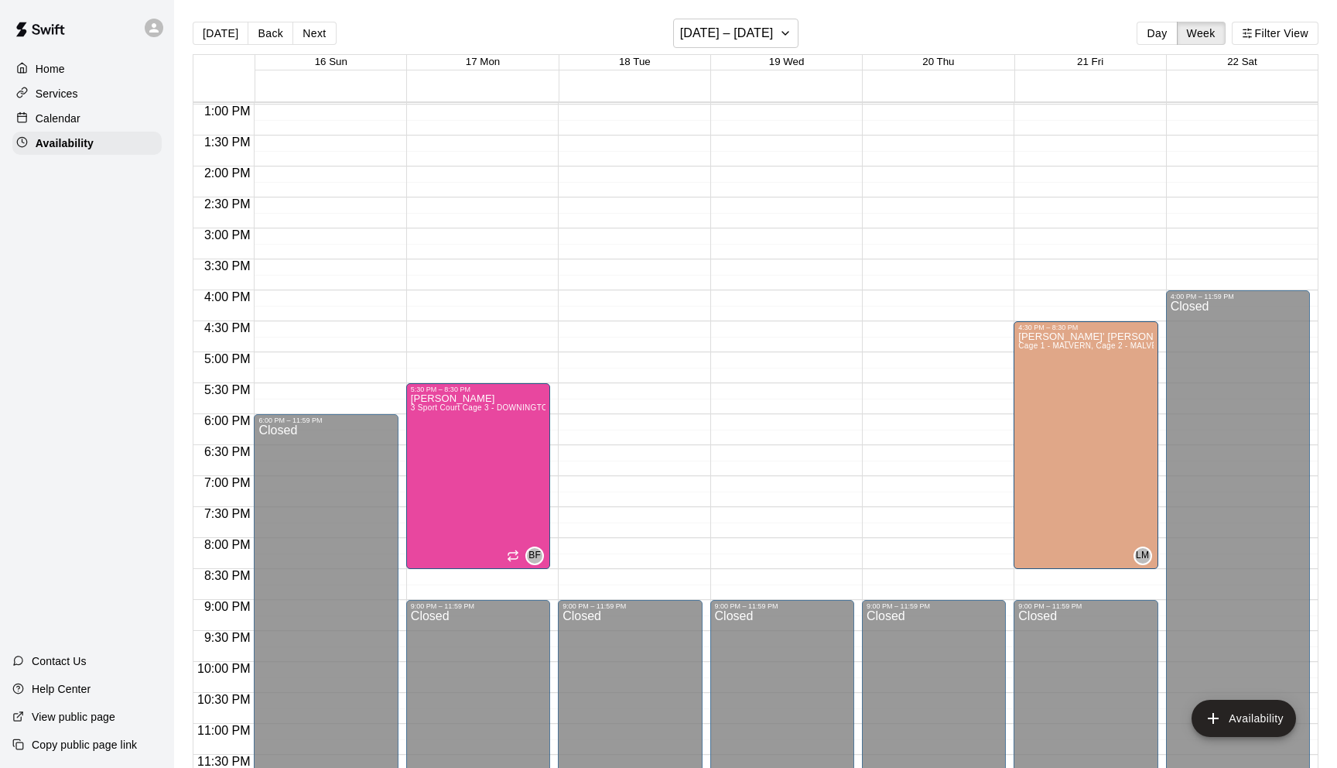
click at [483, 335] on div "12:00 AM – 8:00 AM Closed 5:30 PM – 8:30 PM Brandon Flythe 3 Sport Court Cage 3…" at bounding box center [478, 43] width 144 height 1486
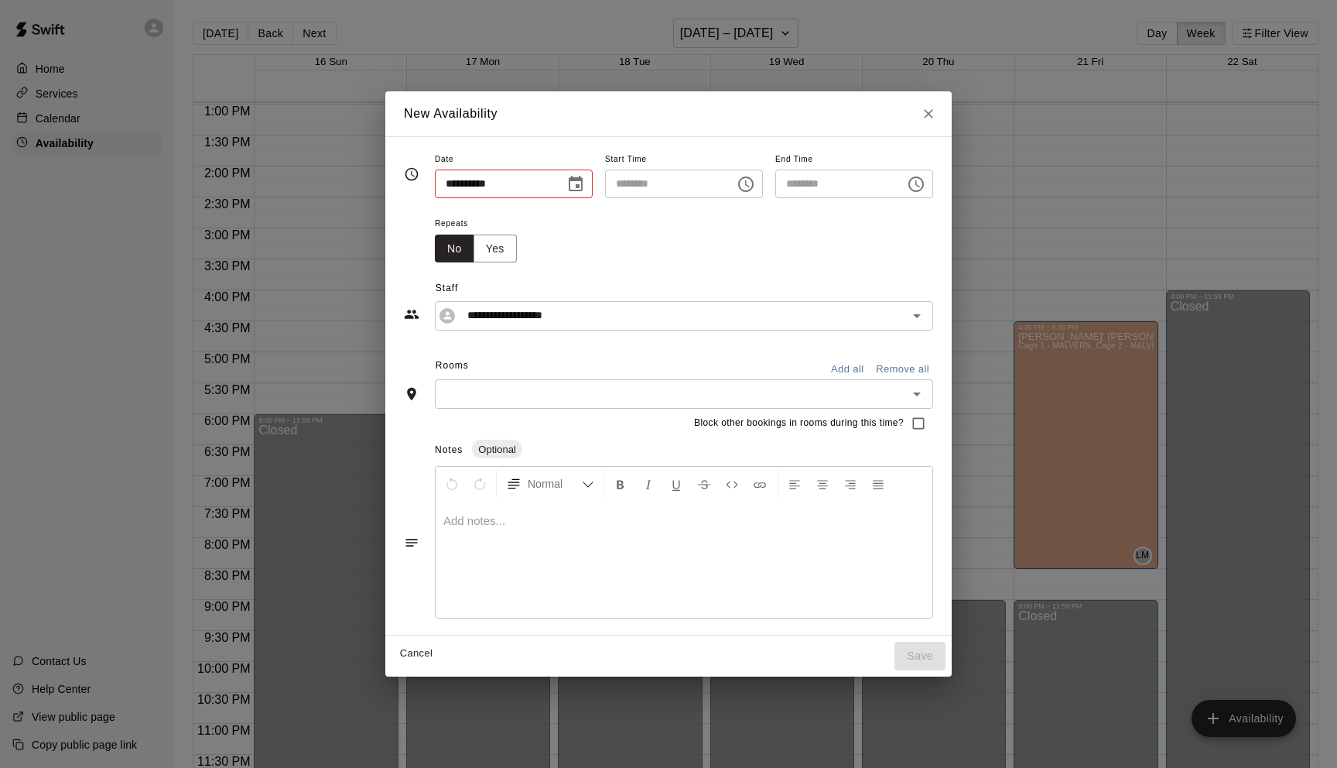
type input "**********"
type input "********"
click at [920, 185] on icon "Choose time, selected time is 5:00 PM" at bounding box center [917, 183] width 5 height 7
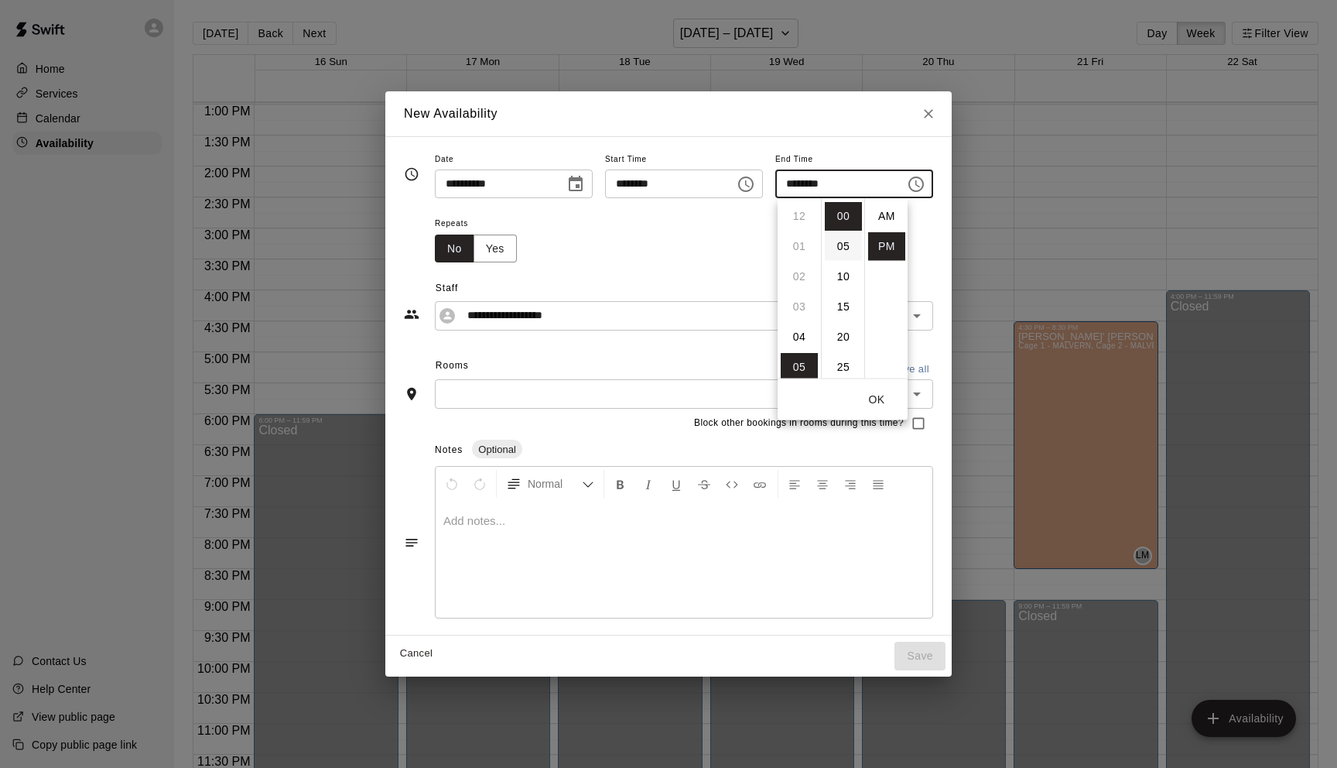
scroll to position [28, 0]
click at [799, 306] on li "08" at bounding box center [799, 307] width 37 height 29
click at [843, 361] on li "30" at bounding box center [843, 354] width 37 height 29
type input "********"
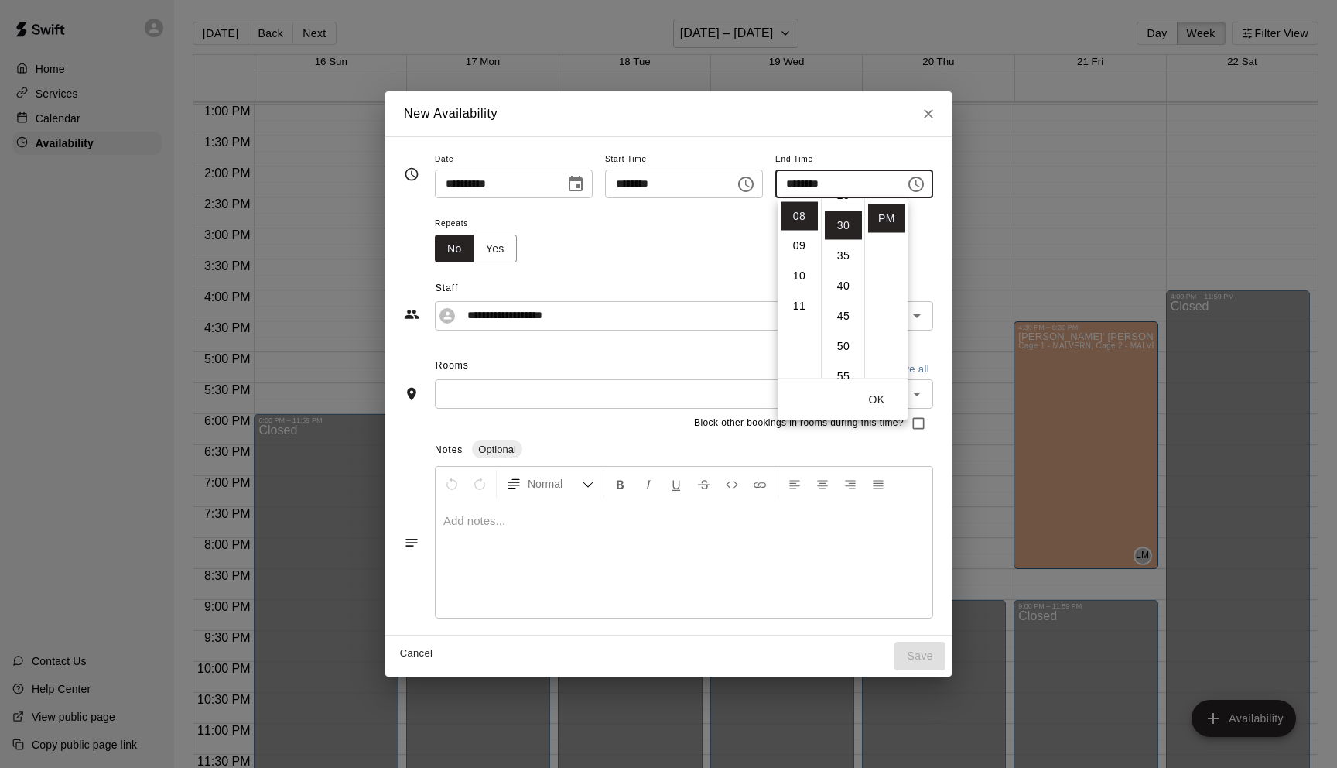
scroll to position [181, 0]
click at [883, 389] on button "OK" at bounding box center [877, 399] width 50 height 29
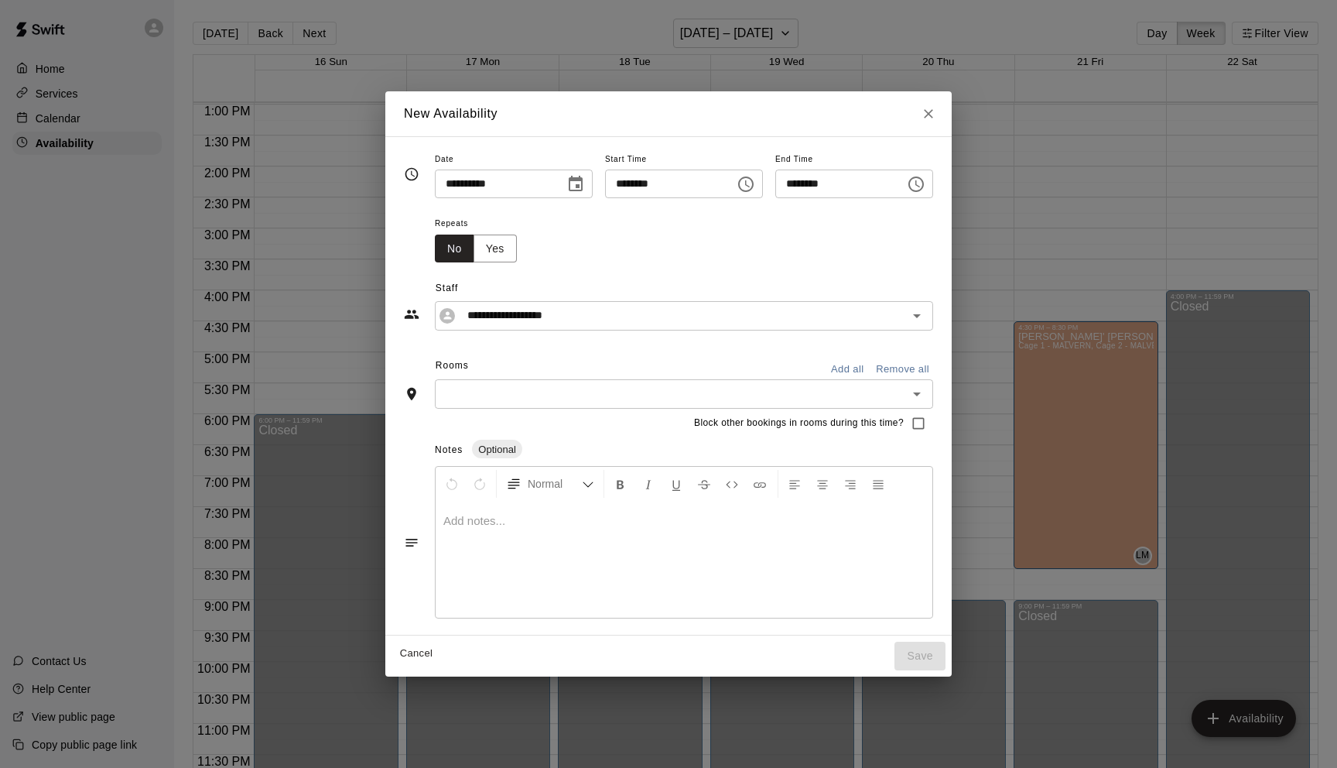
click at [610, 395] on input "text" at bounding box center [672, 393] width 464 height 19
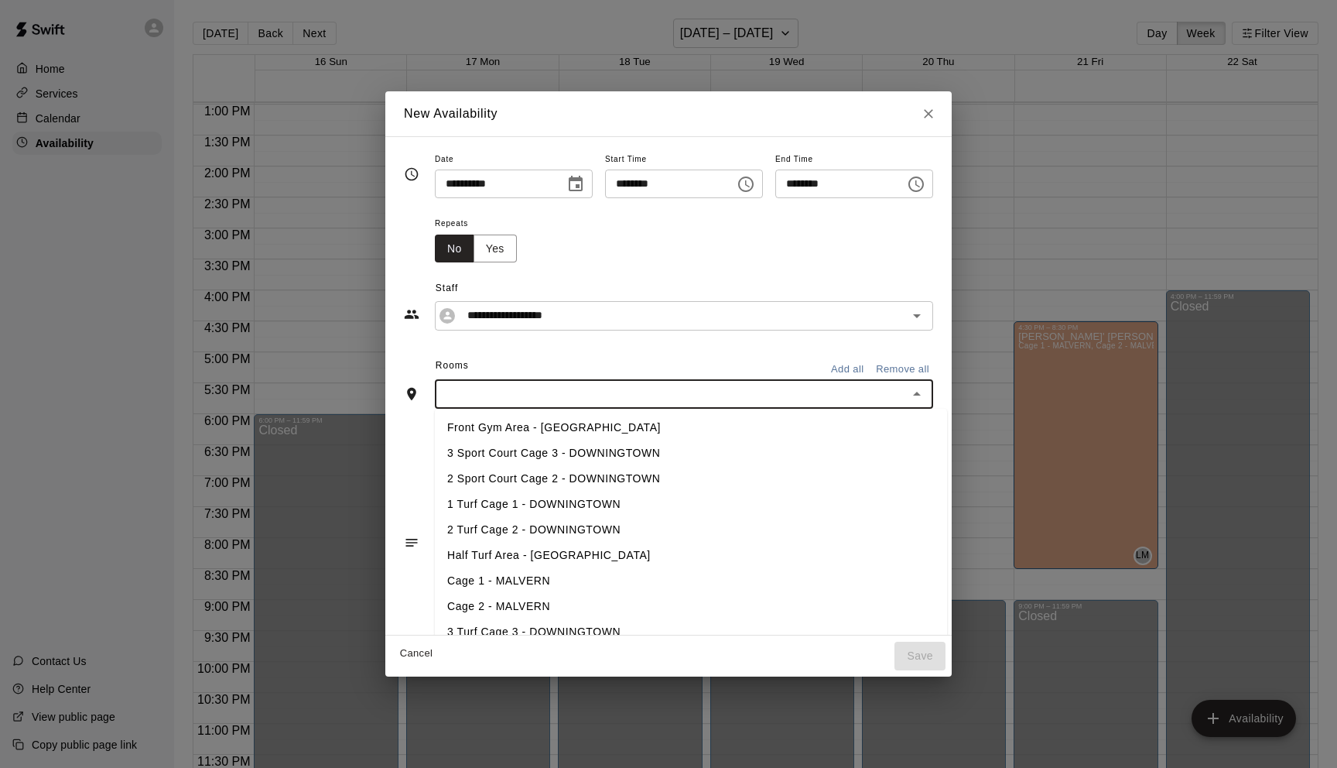
type input "*"
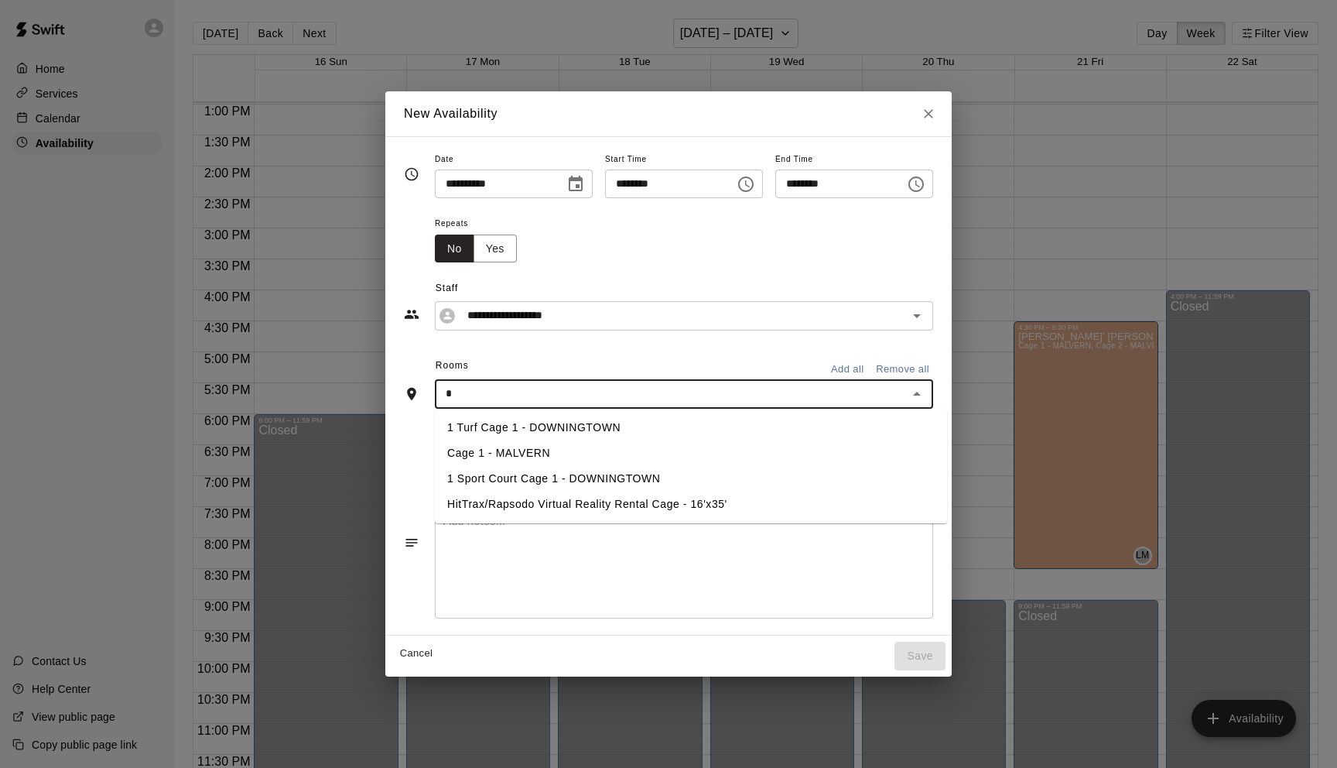
click at [549, 426] on li "1 Turf Cage 1 - DOWNINGTOWN" at bounding box center [691, 428] width 512 height 26
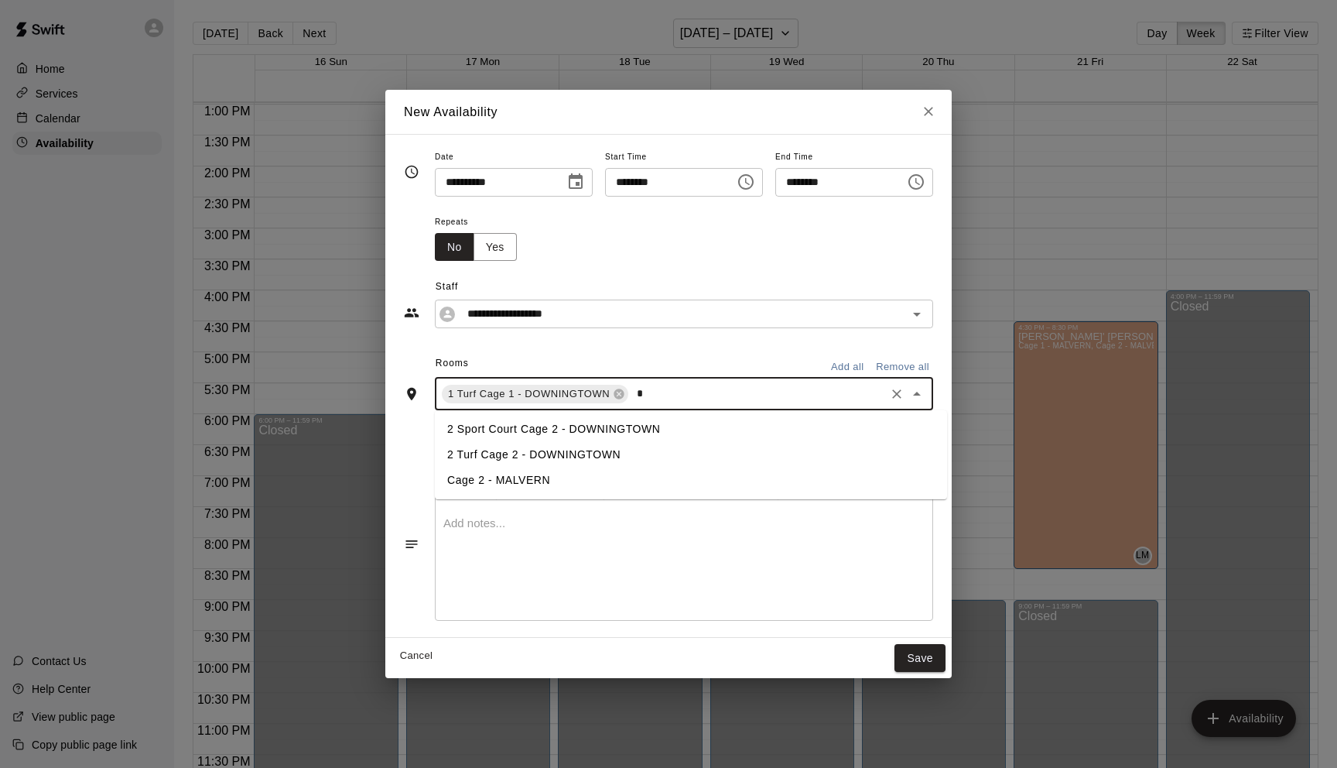
click at [522, 455] on li "2 Turf Cage 2 - DOWNINGTOWN" at bounding box center [691, 455] width 512 height 26
click at [502, 459] on li "3 Turf Cage 3 - DOWNINGTOWN" at bounding box center [691, 455] width 512 height 26
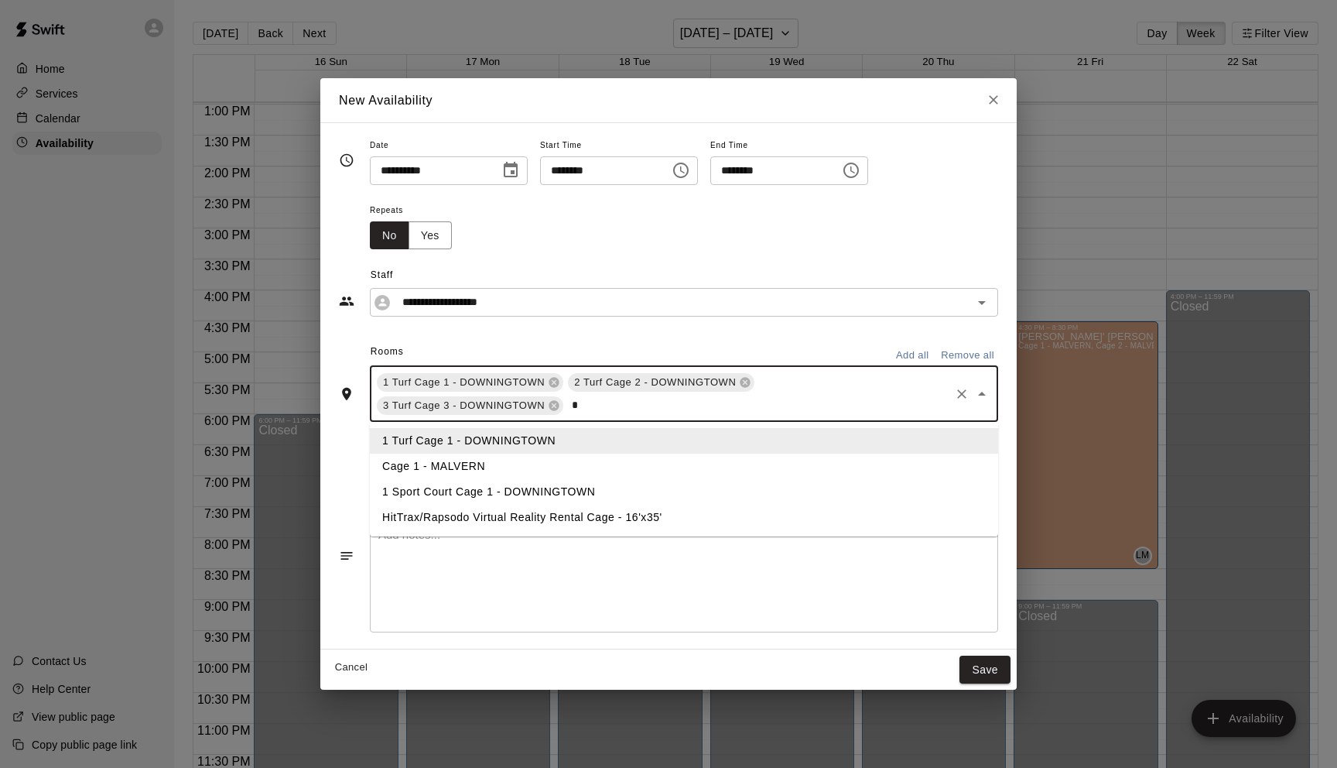
click at [479, 486] on li "1 Sport Court Cage 1 - DOWNINGTOWN" at bounding box center [684, 492] width 628 height 26
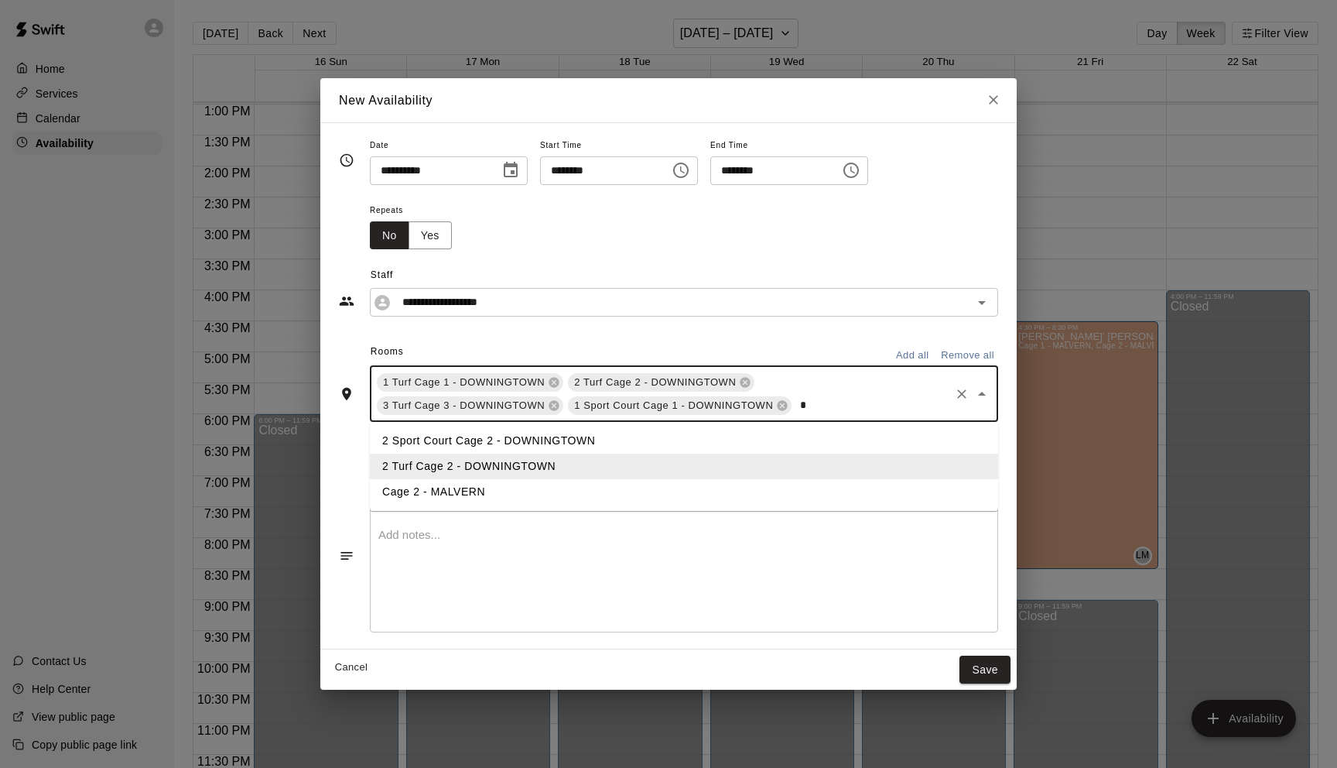
click at [478, 438] on li "2 Sport Court Cage 2 - DOWNINGTOWN" at bounding box center [684, 441] width 628 height 26
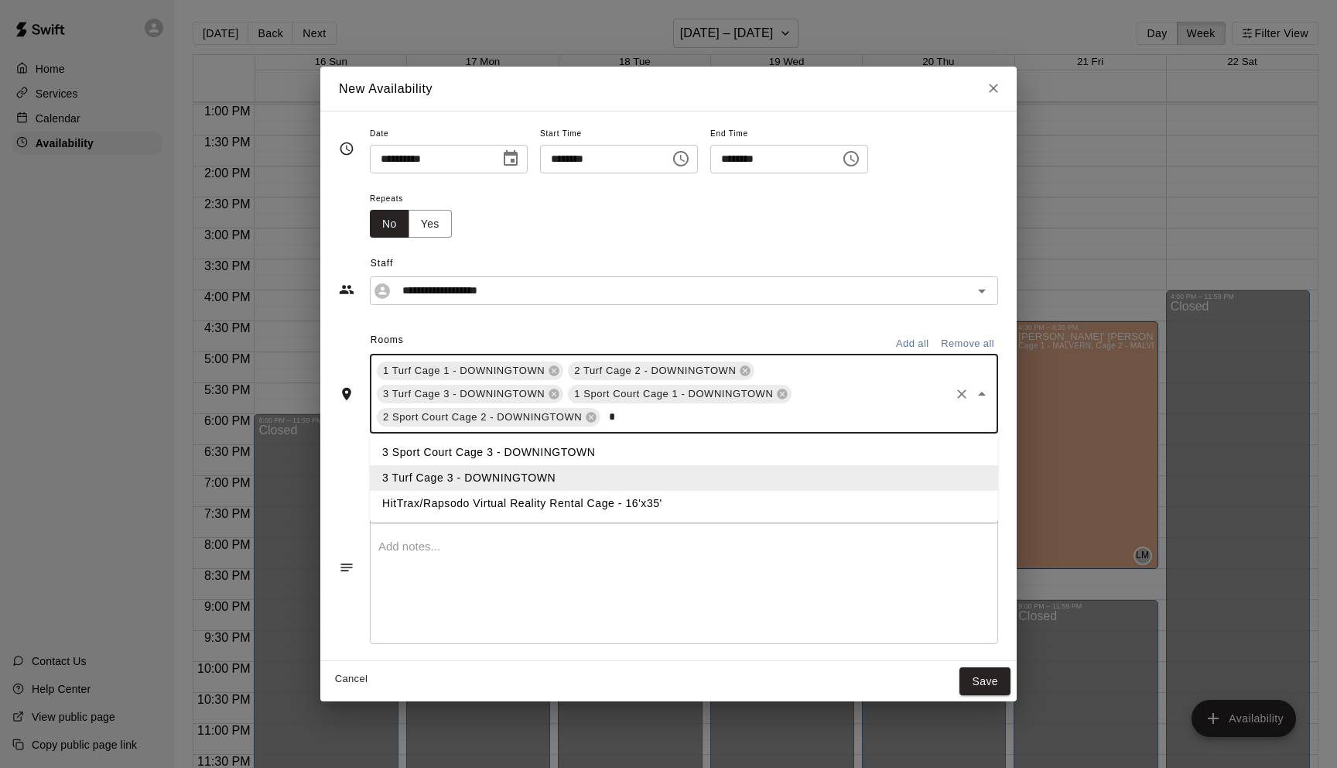
click at [479, 452] on li "3 Sport Court Cage 3 - DOWNINGTOWN" at bounding box center [684, 453] width 628 height 26
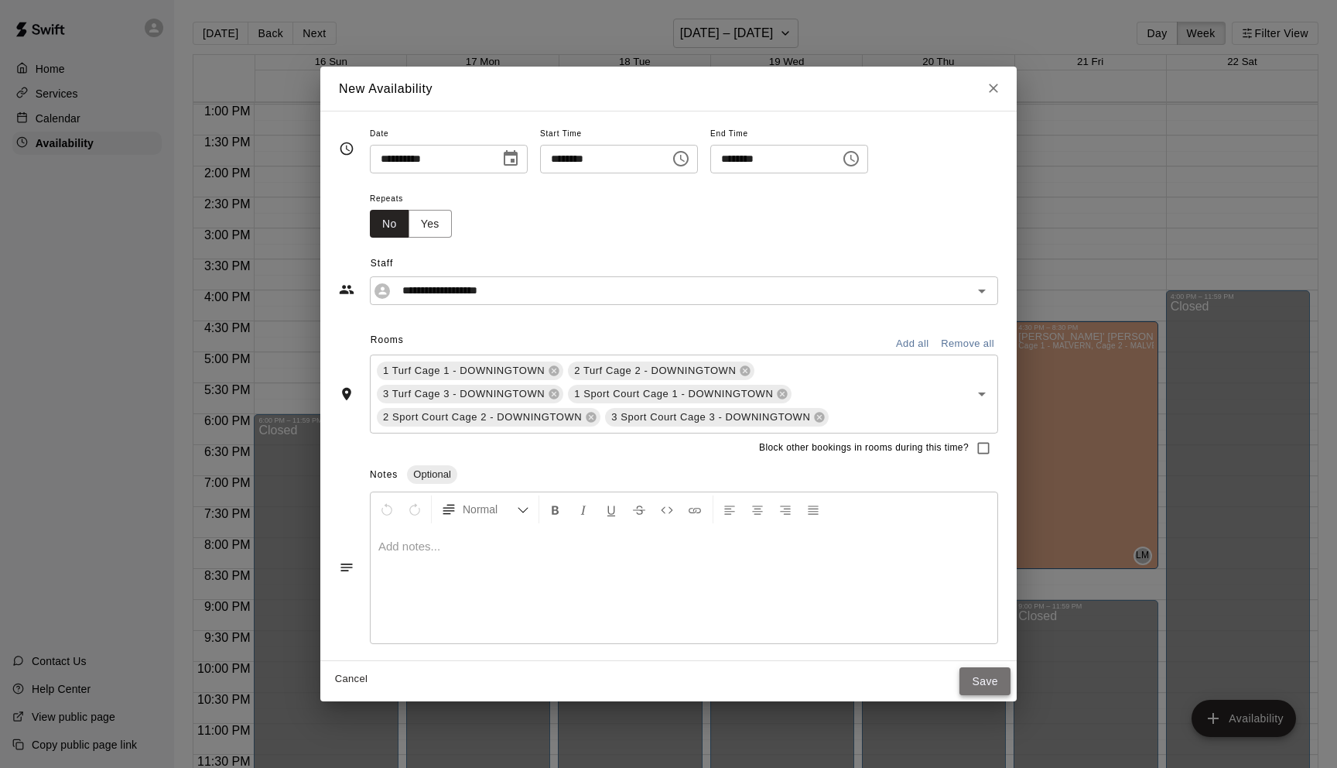
click at [995, 679] on button "Save" at bounding box center [985, 681] width 51 height 29
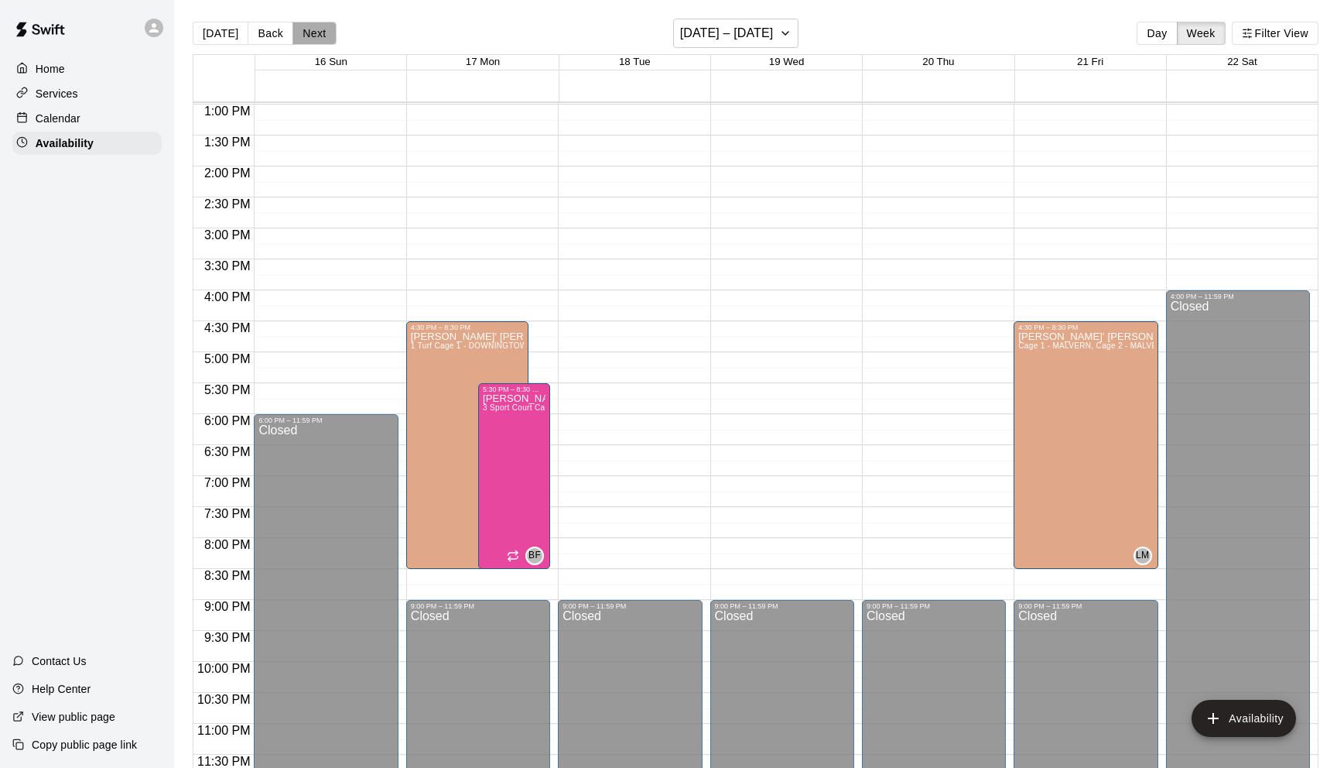
click at [316, 33] on button "Next" at bounding box center [314, 33] width 43 height 23
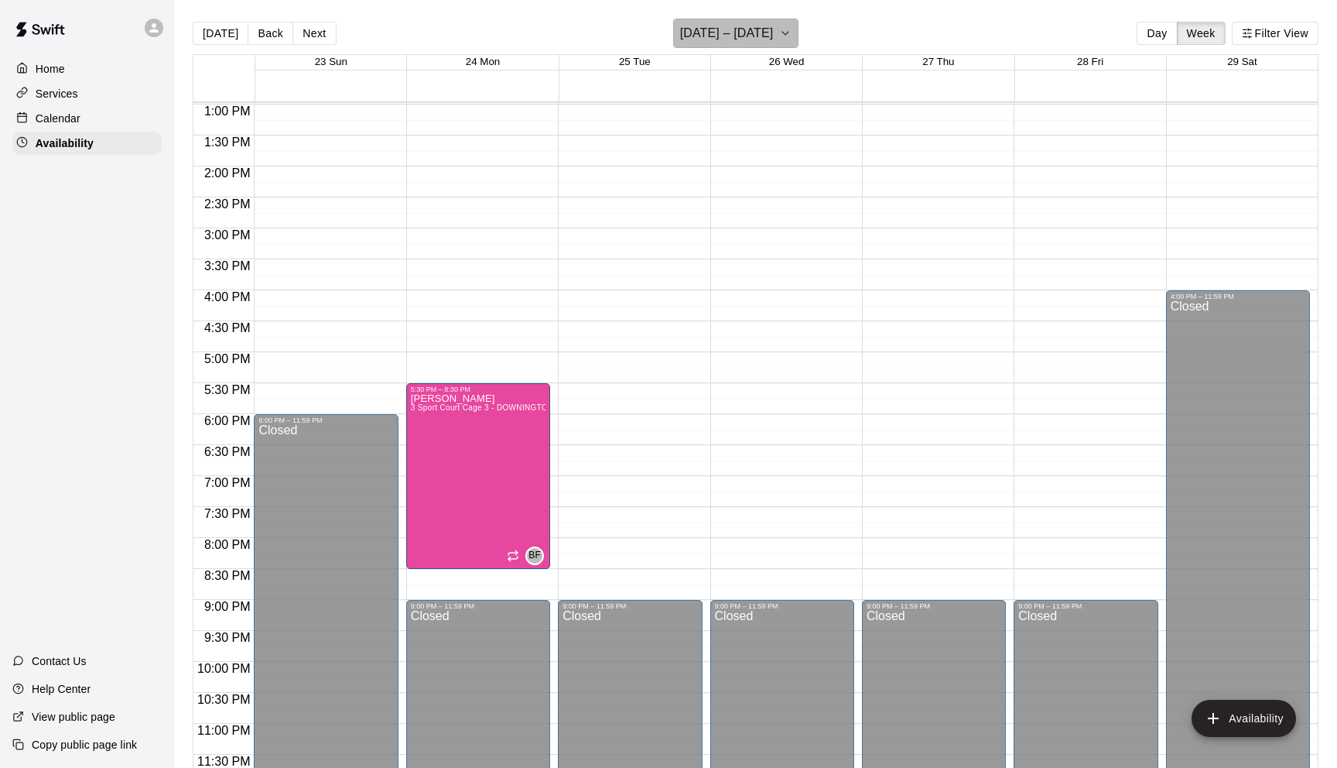
click at [774, 25] on h6 "[DATE] – [DATE]" at bounding box center [727, 33] width 94 height 22
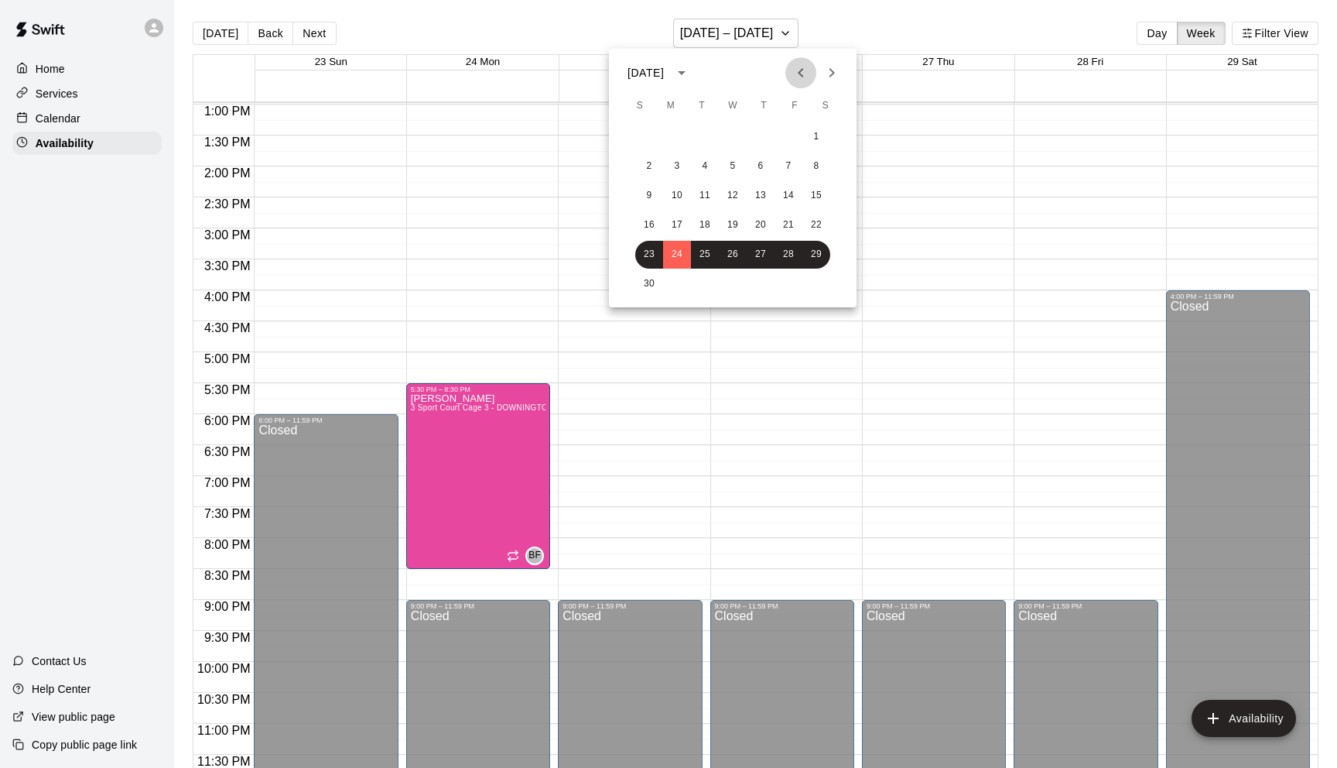
click at [801, 69] on icon "Previous month" at bounding box center [801, 72] width 19 height 19
click at [665, 163] on button "6" at bounding box center [677, 166] width 28 height 28
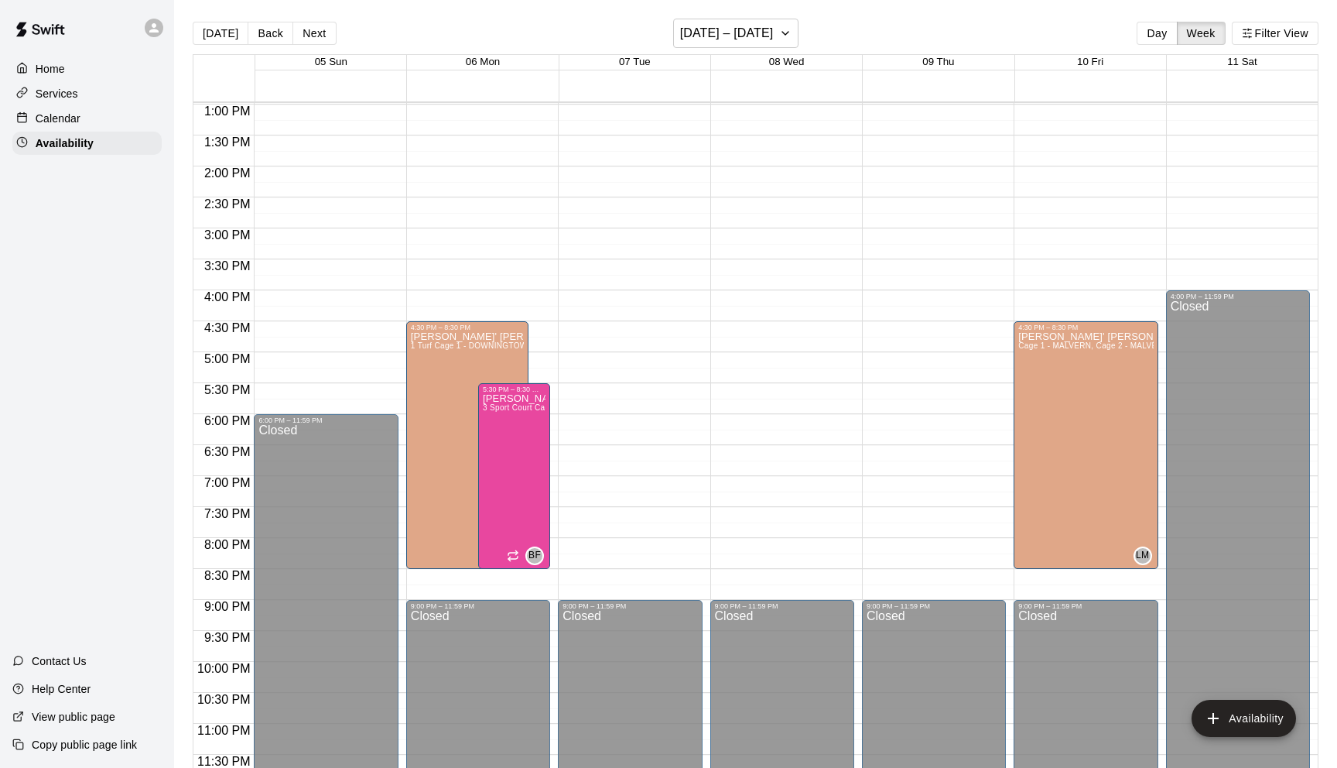
click at [53, 125] on div "Calendar" at bounding box center [86, 118] width 149 height 23
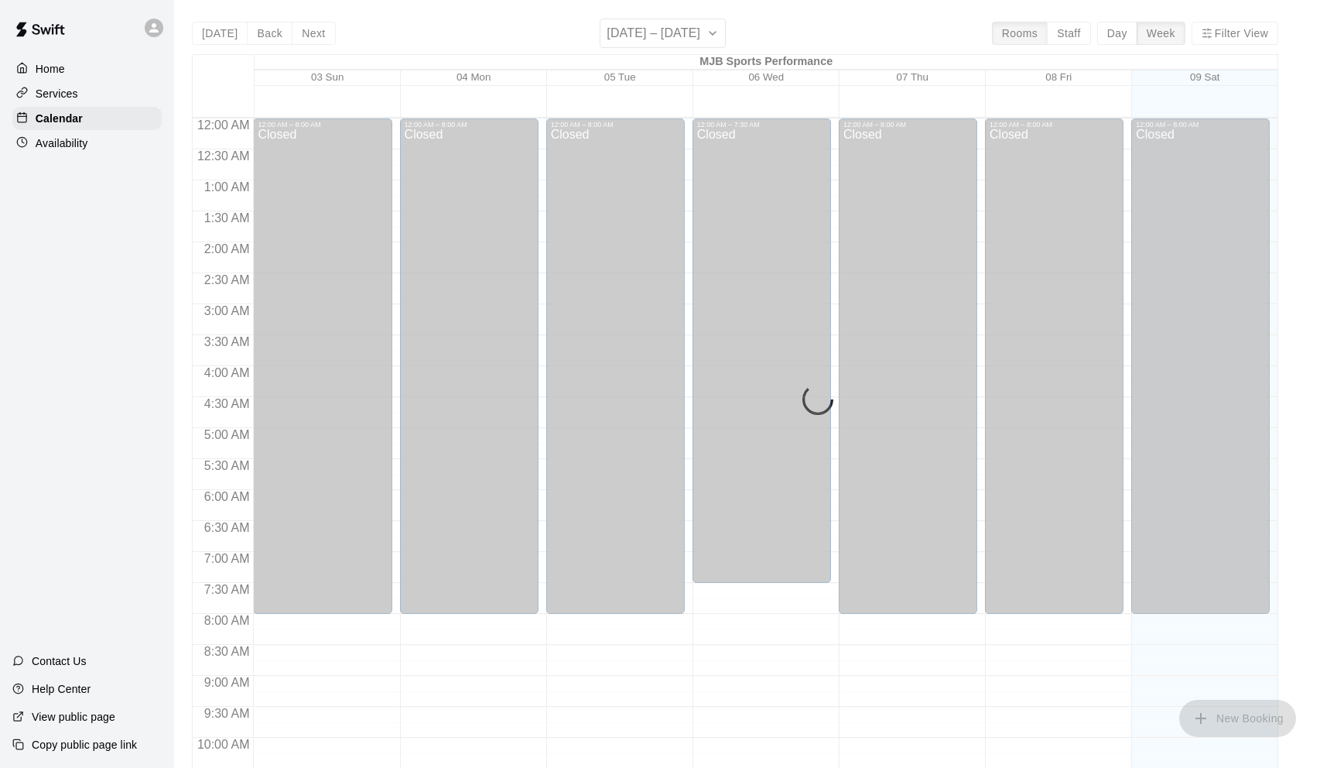
scroll to position [758, 0]
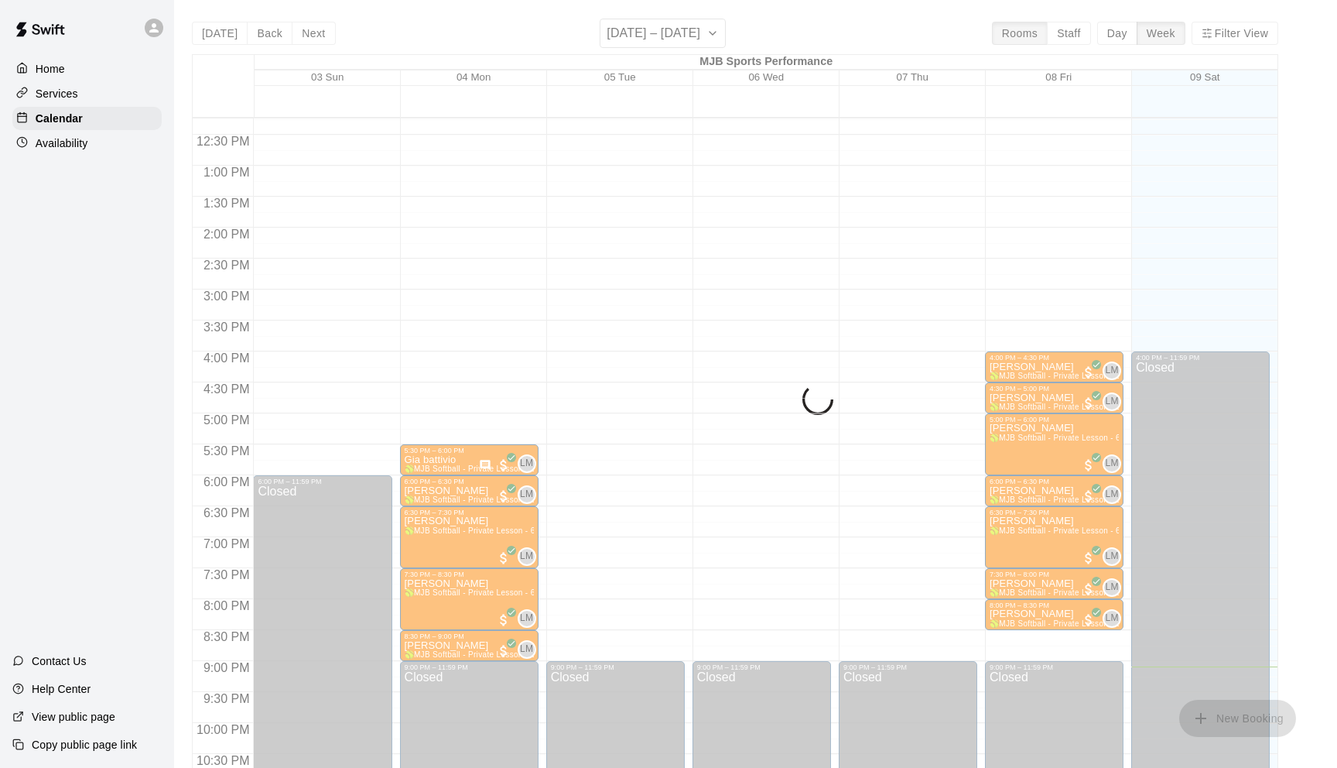
click at [706, 43] on div "Today Back Next August 03 – 09 Rooms Staff Day Week Filter View MJB Sports Perf…" at bounding box center [735, 403] width 1086 height 768
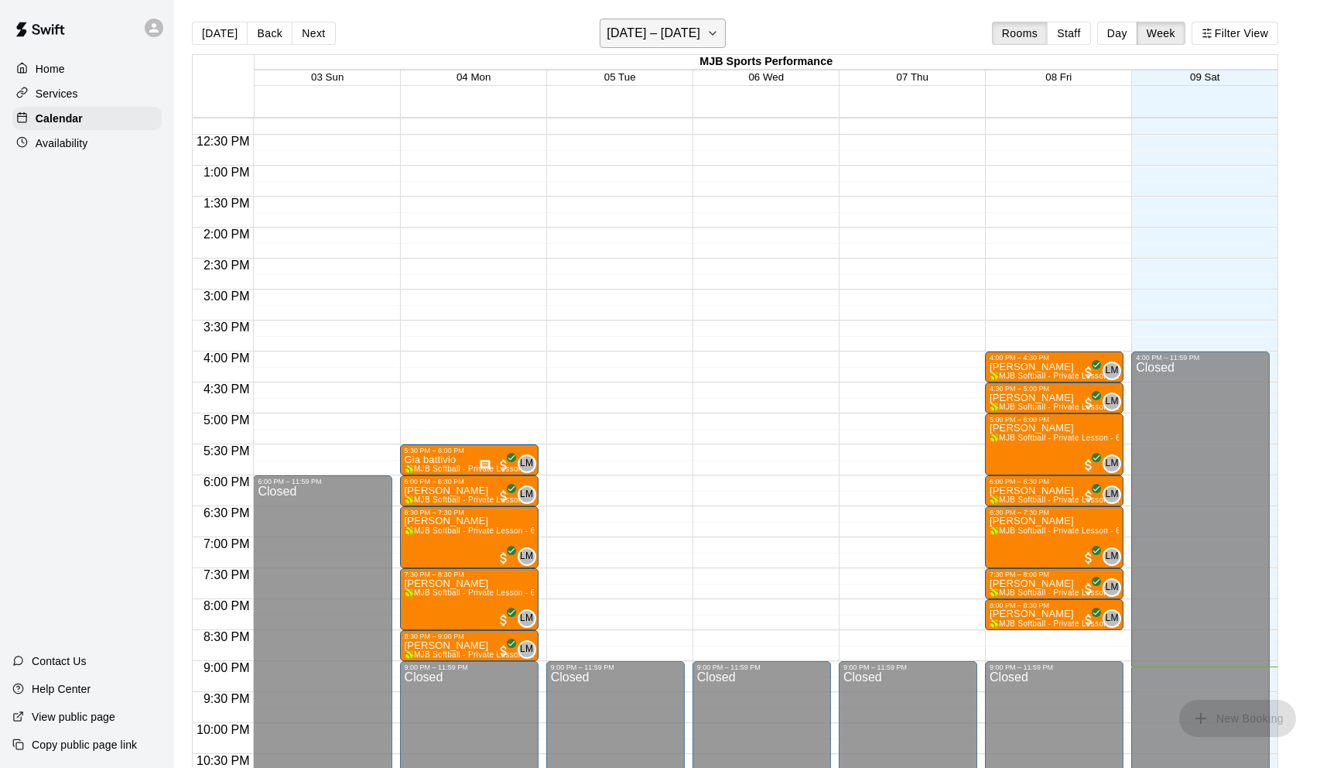
click at [707, 34] on icon "button" at bounding box center [713, 33] width 12 height 19
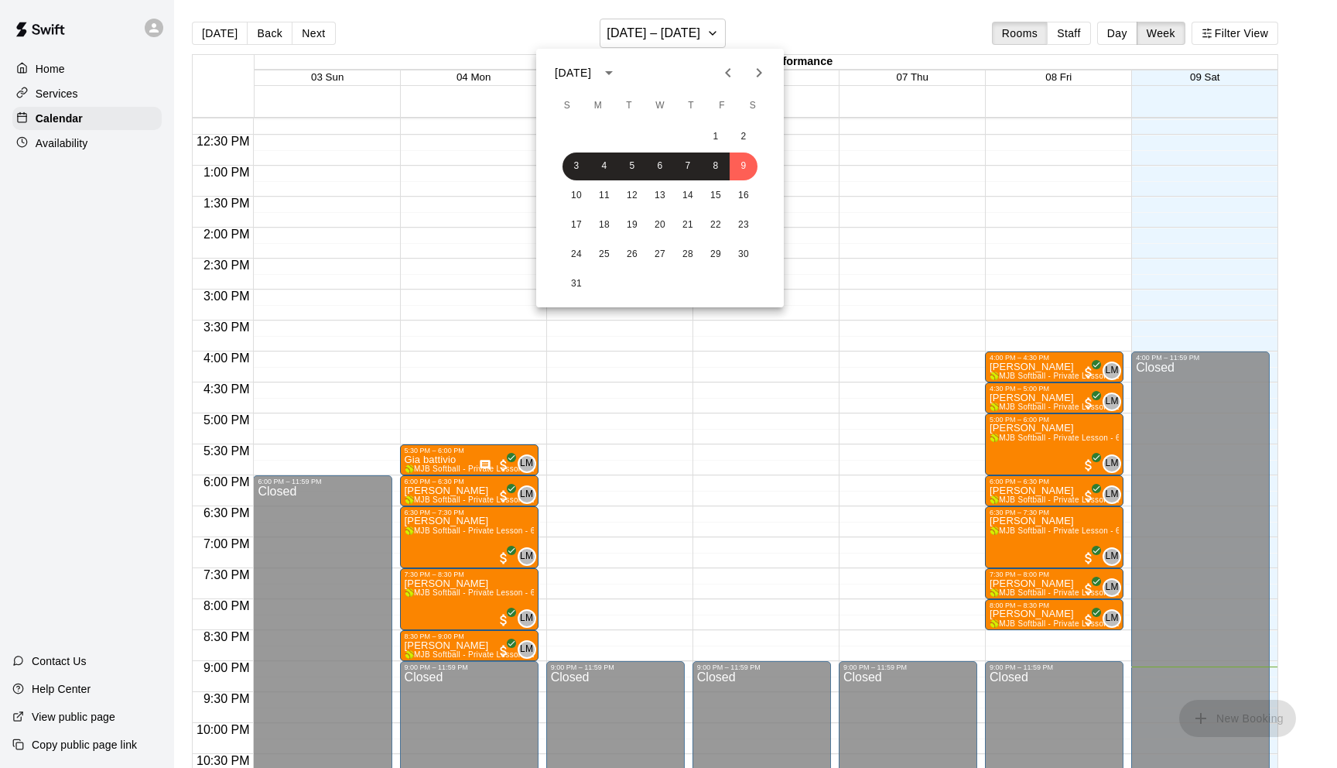
click at [761, 73] on icon "Next month" at bounding box center [759, 72] width 5 height 9
click at [563, 167] on button "5" at bounding box center [577, 166] width 28 height 28
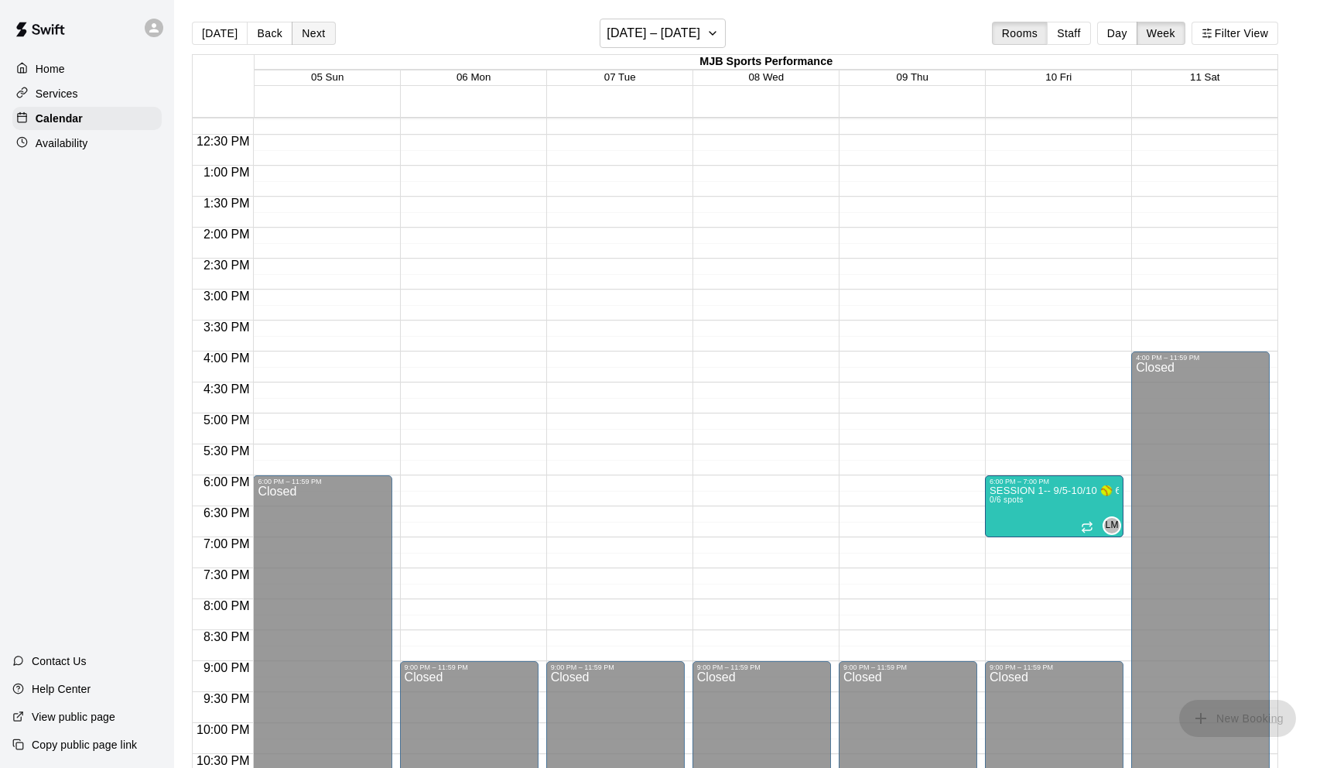
click at [318, 33] on button "Next" at bounding box center [313, 33] width 43 height 23
click at [319, 33] on button "Next" at bounding box center [313, 33] width 43 height 23
click at [318, 32] on button "Next" at bounding box center [313, 33] width 43 height 23
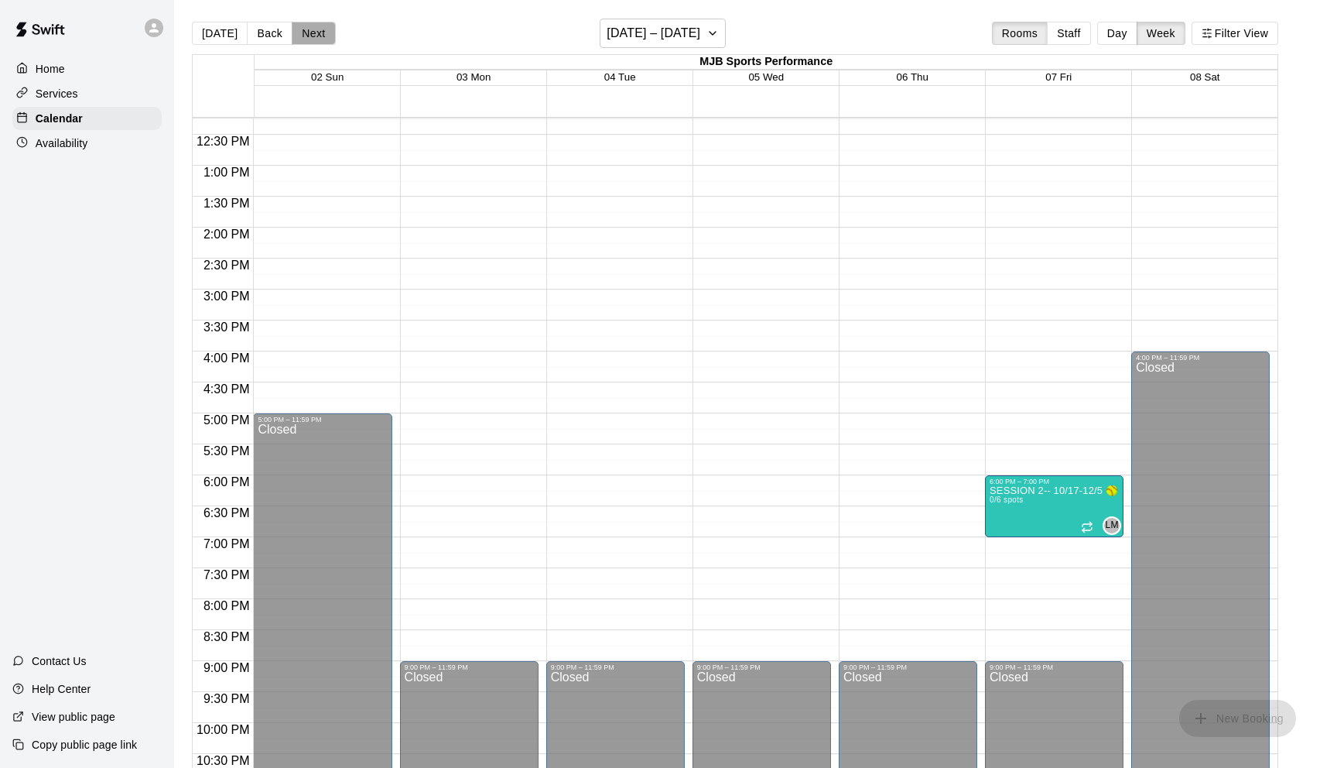
click at [318, 31] on button "Next" at bounding box center [313, 33] width 43 height 23
click at [317, 29] on button "Next" at bounding box center [313, 33] width 43 height 23
click at [316, 29] on button "Next" at bounding box center [313, 33] width 43 height 23
click at [307, 37] on button "Next" at bounding box center [313, 33] width 43 height 23
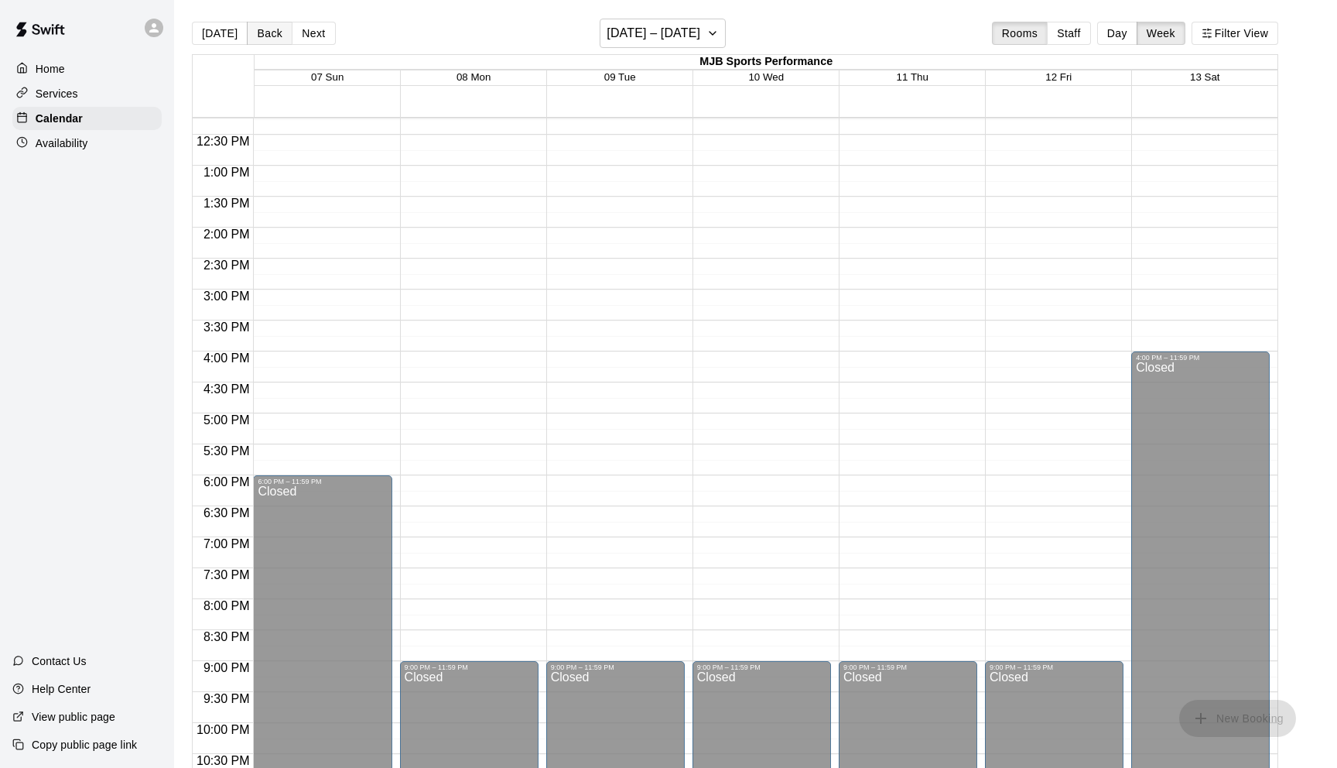
click at [257, 33] on button "Back" at bounding box center [270, 33] width 46 height 23
click at [323, 33] on button "Next" at bounding box center [313, 33] width 43 height 23
click at [1086, 445] on div "12:00 AM – 8:00 AM Closed 6:00 PM – 7:00 PM SESSION 2-- 10/17-12/5 🥎 6 week Sof…" at bounding box center [1054, 104] width 139 height 1486
click at [1067, 405] on div "12:00 AM – 8:00 AM Closed 6:00 PM – 7:00 PM SESSION 2-- 10/17-12/5 🥎 6 week Sof…" at bounding box center [1054, 104] width 139 height 1486
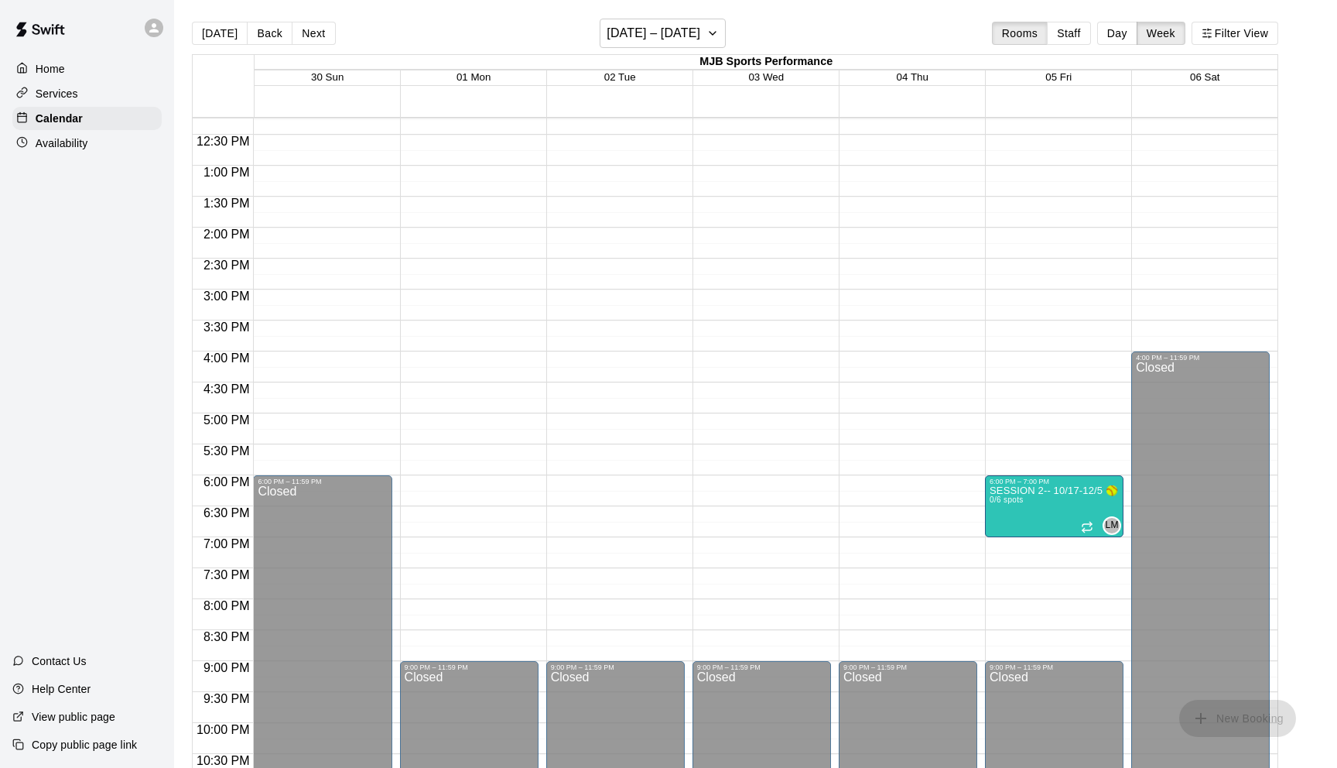
click at [1049, 310] on div "12:00 AM – 8:00 AM Closed 6:00 PM – 7:00 PM SESSION 2-- 10/17-12/5 🥎 6 week Sof…" at bounding box center [1054, 104] width 139 height 1486
click at [80, 147] on p "Availability" at bounding box center [62, 142] width 53 height 15
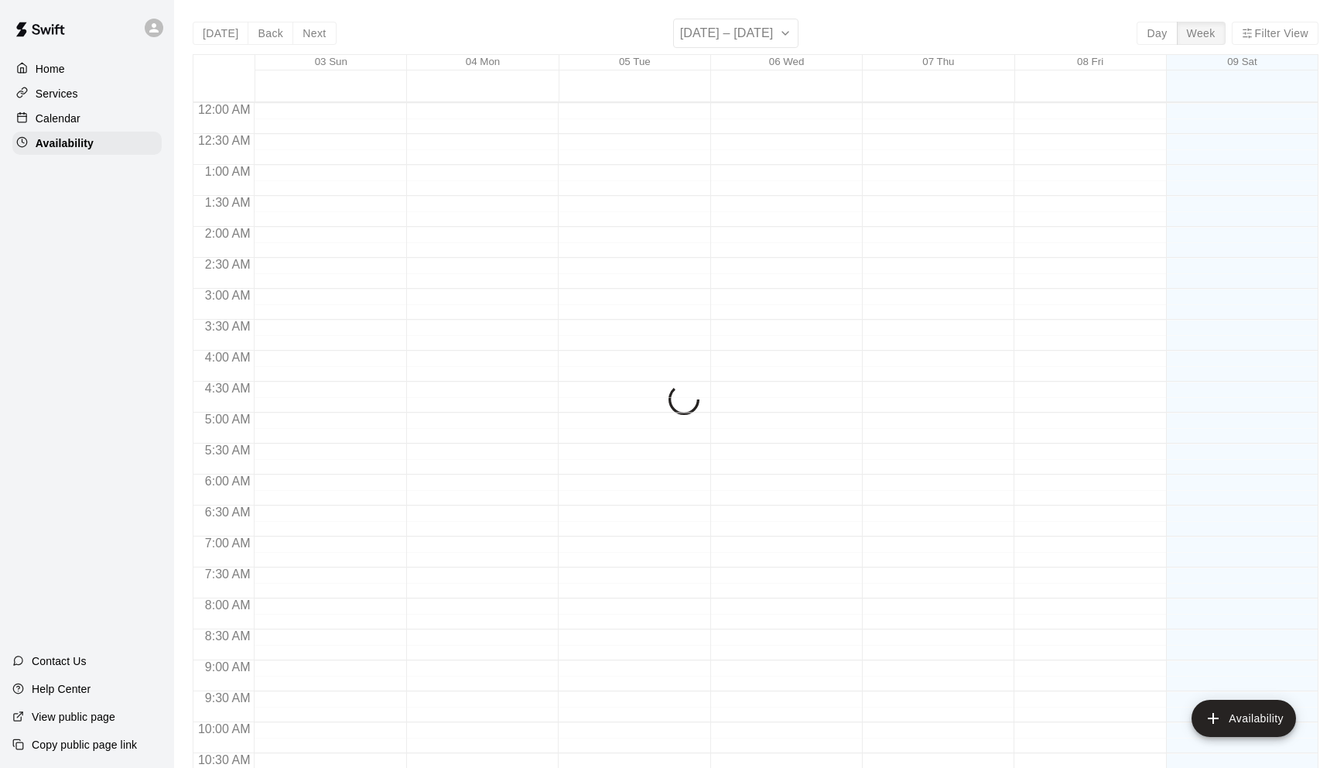
scroll to position [804, 0]
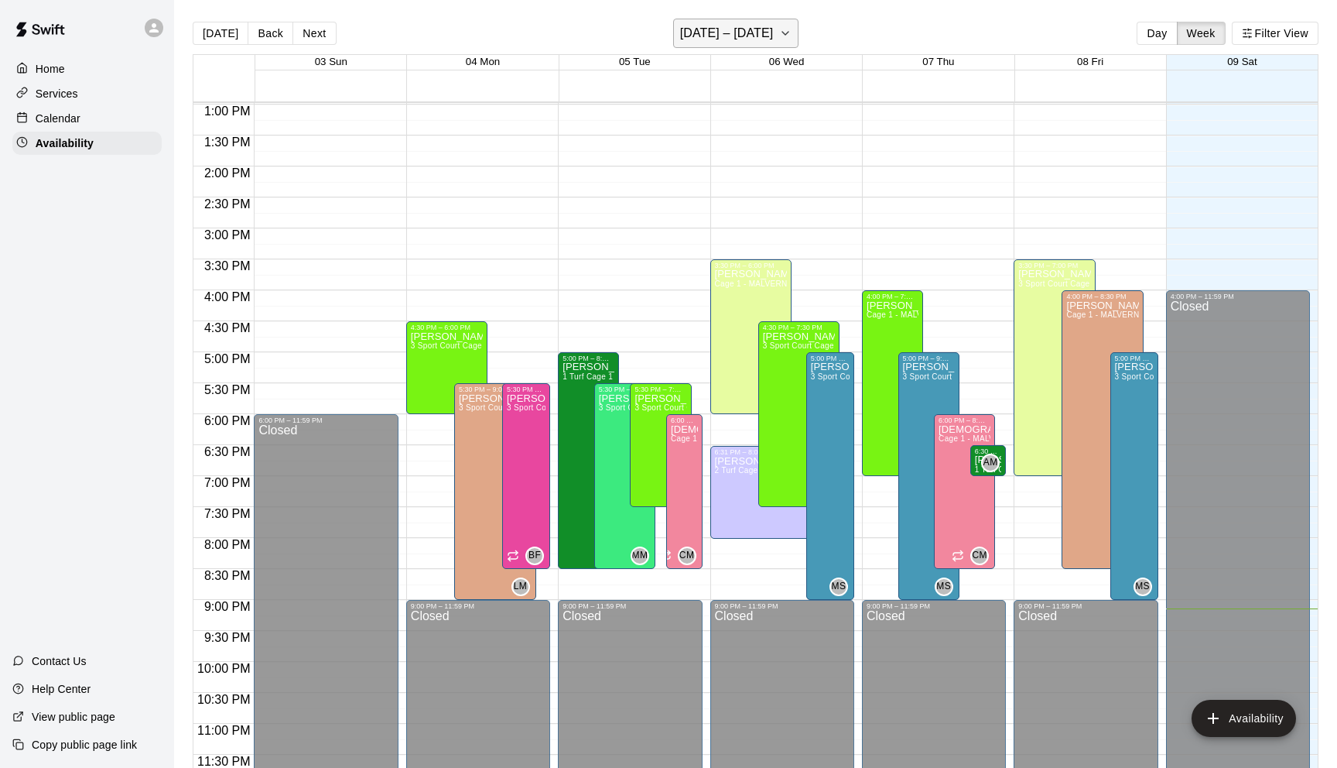
click at [779, 32] on icon "button" at bounding box center [785, 33] width 12 height 19
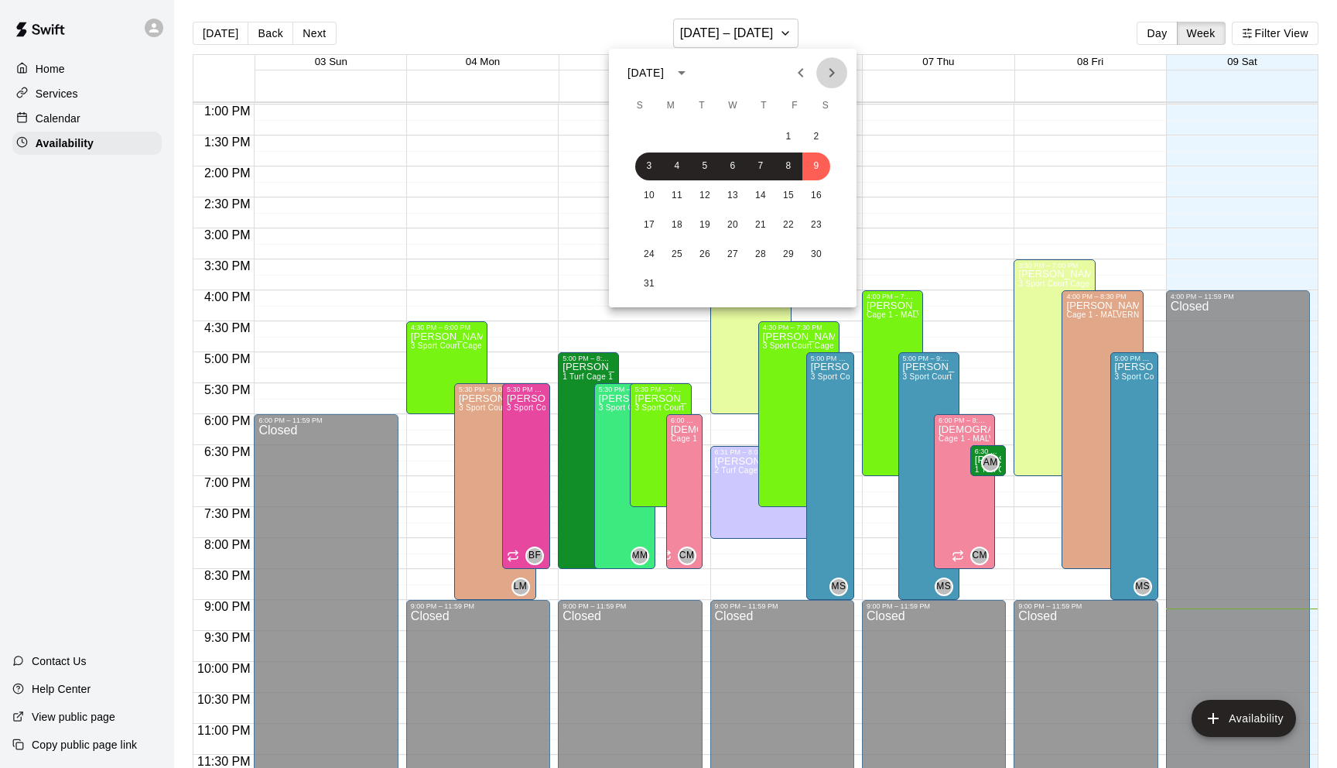
click at [828, 70] on icon "Next month" at bounding box center [832, 72] width 19 height 19
click at [829, 70] on icon "Next month" at bounding box center [832, 72] width 19 height 19
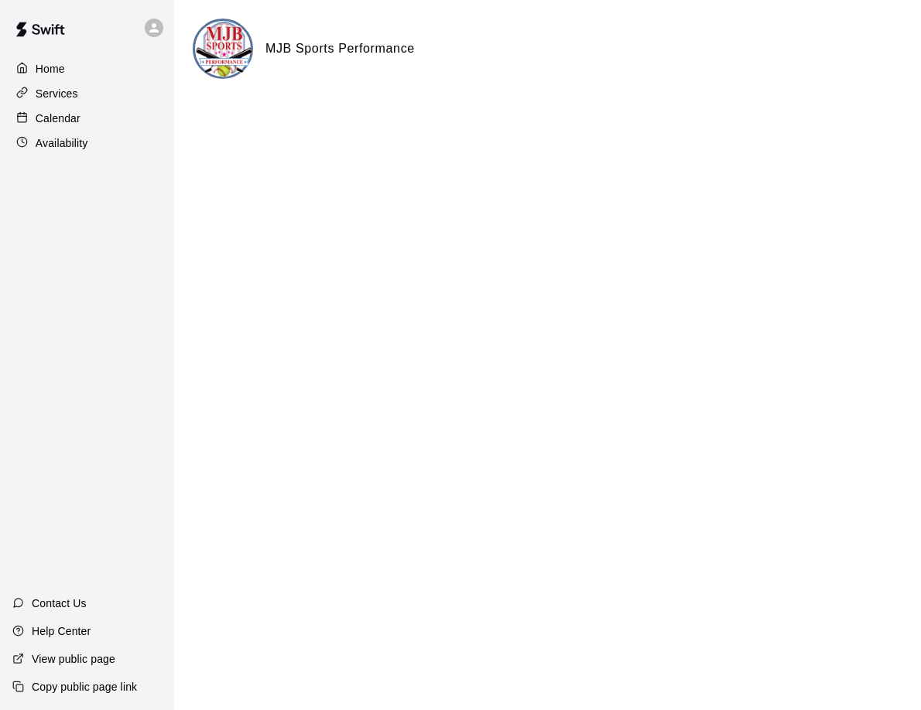
click at [79, 119] on p "Calendar" at bounding box center [58, 118] width 45 height 15
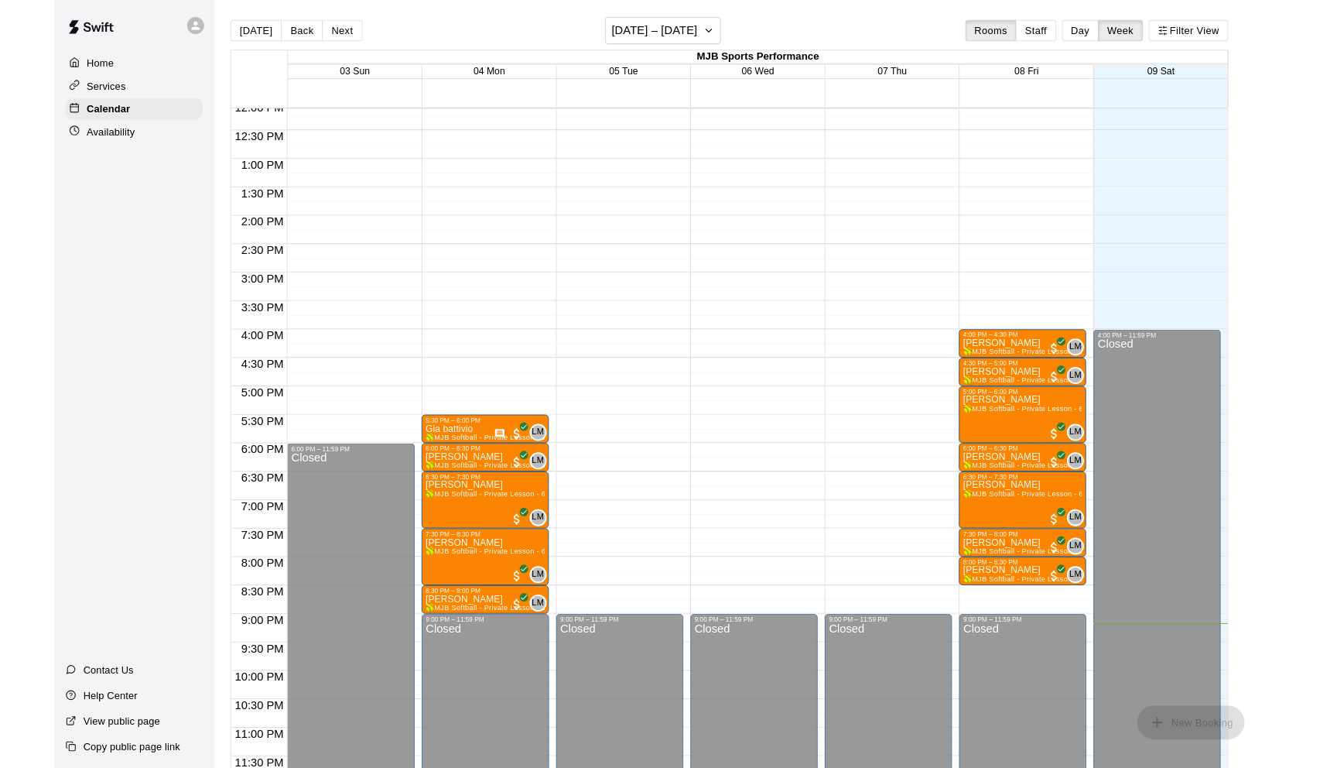
scroll to position [815, 0]
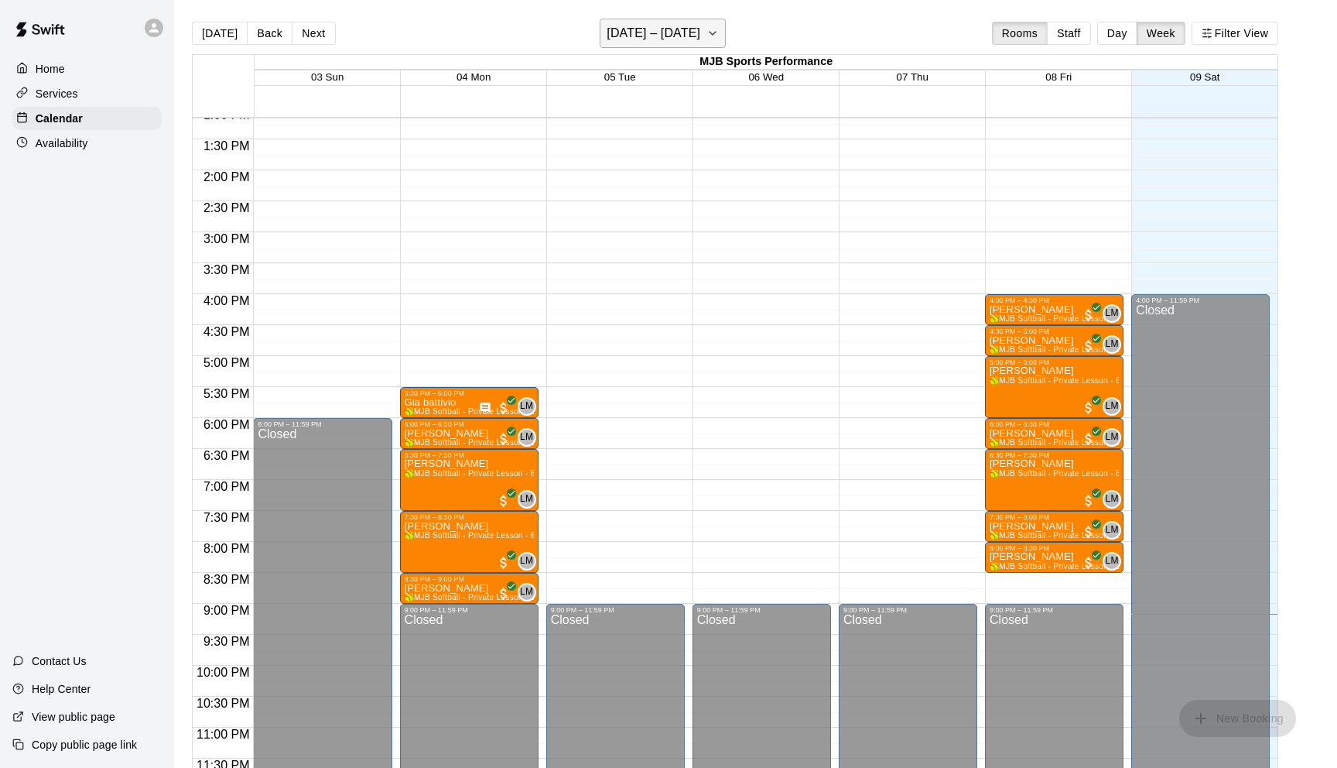
click at [707, 36] on icon "button" at bounding box center [713, 33] width 12 height 19
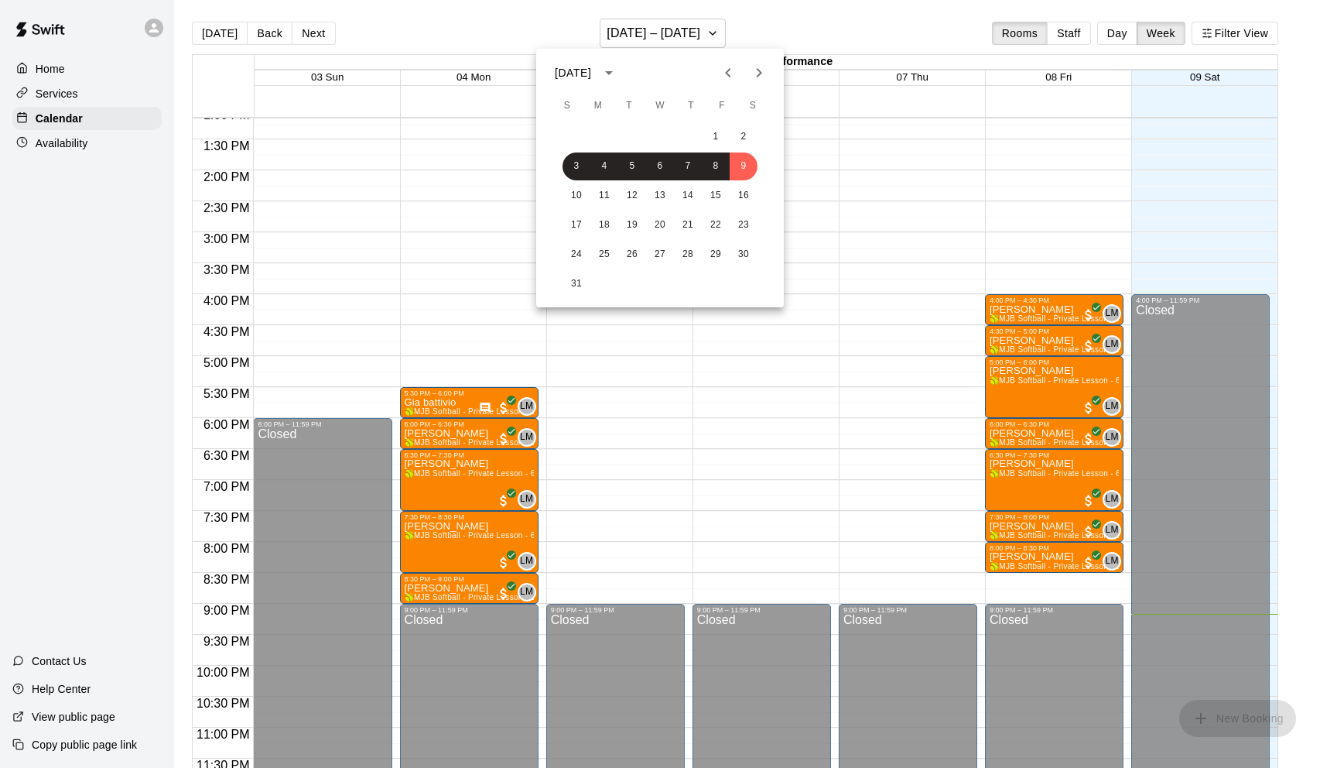
click at [758, 68] on icon "Next month" at bounding box center [759, 72] width 5 height 9
click at [710, 135] on button "5" at bounding box center [716, 137] width 28 height 28
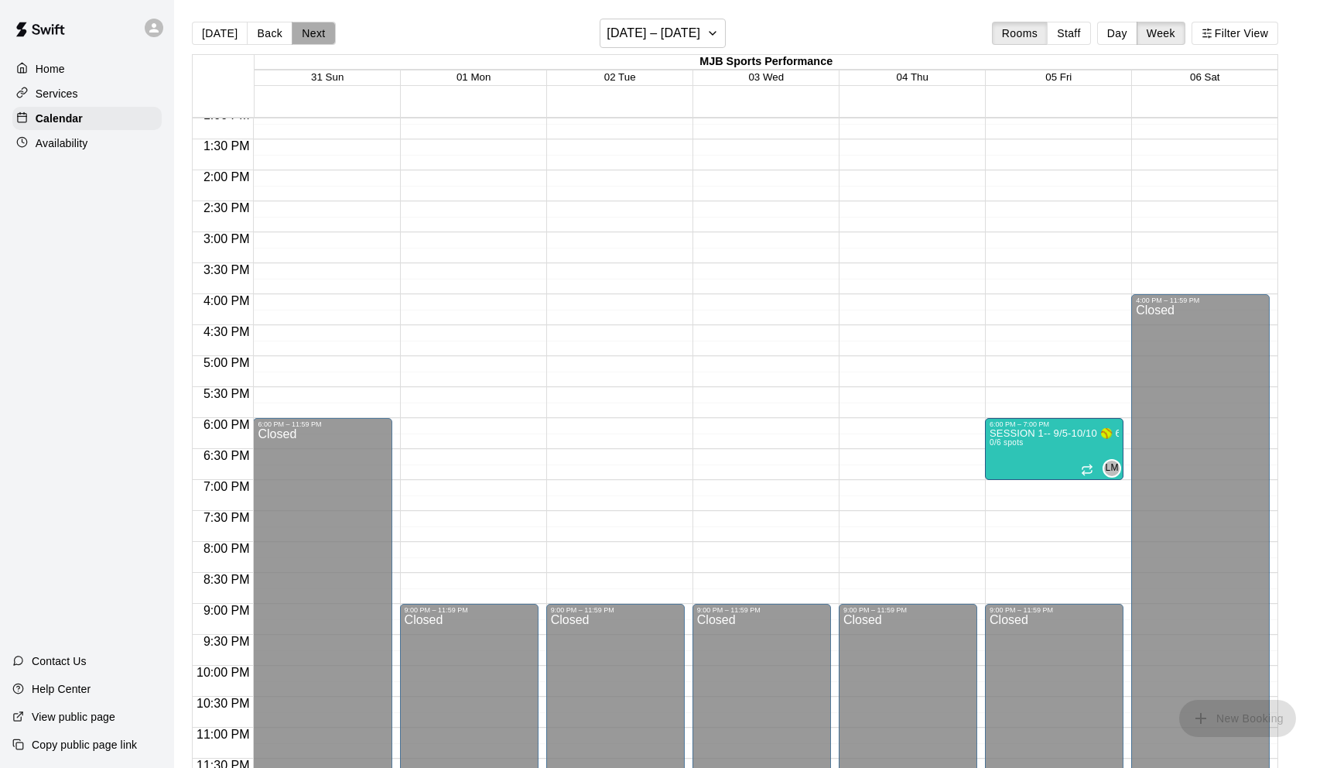
click at [312, 37] on button "Next" at bounding box center [313, 33] width 43 height 23
click at [312, 38] on button "Next" at bounding box center [313, 33] width 43 height 23
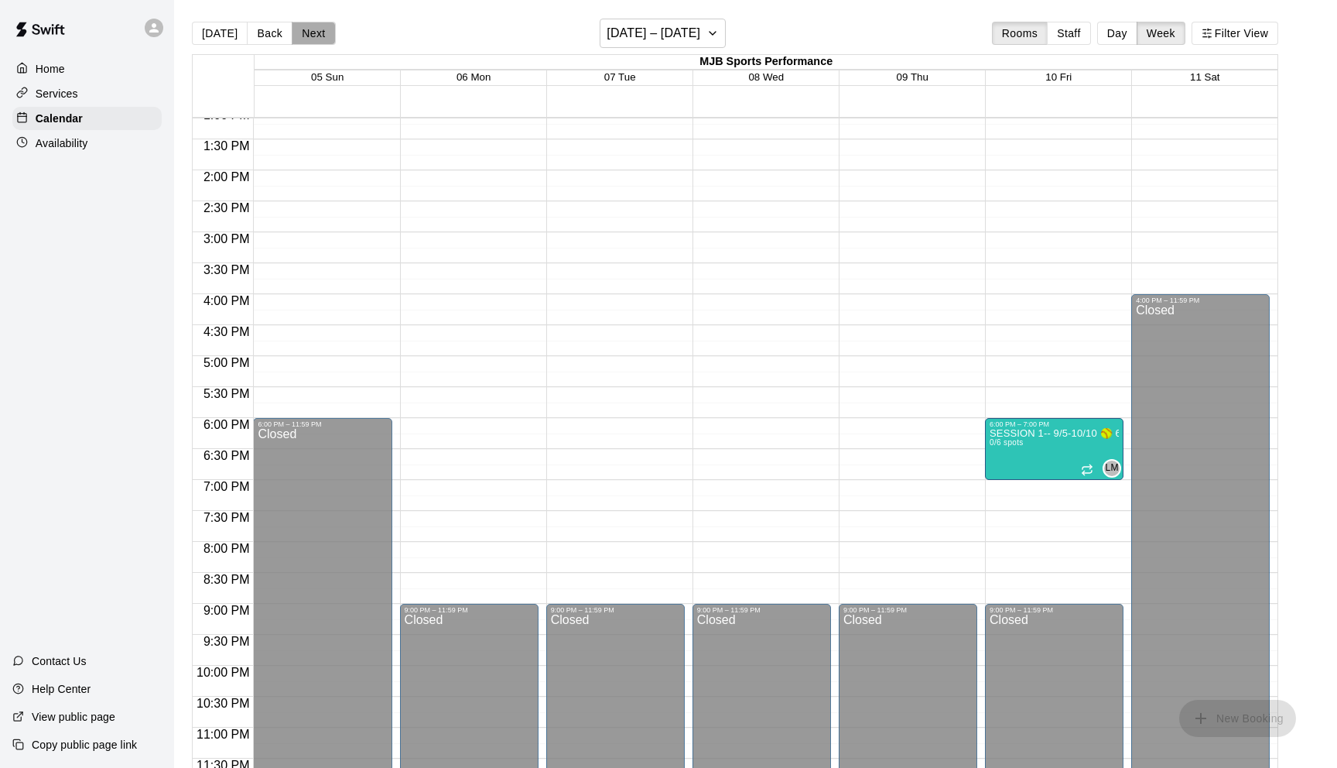
click at [312, 38] on button "Next" at bounding box center [313, 33] width 43 height 23
click at [312, 39] on button "Next" at bounding box center [313, 33] width 43 height 23
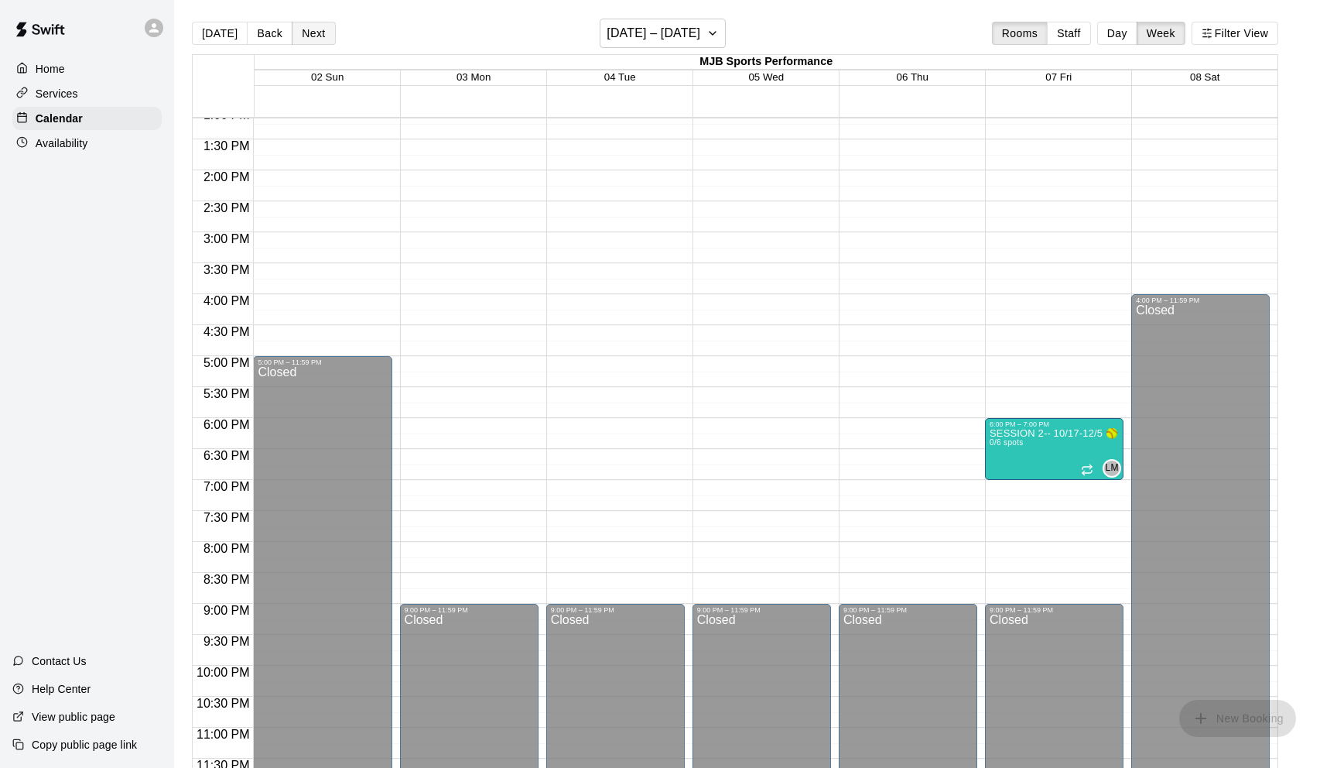
click at [312, 40] on button "Next" at bounding box center [313, 33] width 43 height 23
click at [312, 42] on button "Next" at bounding box center [313, 33] width 43 height 23
click at [312, 43] on button "Next" at bounding box center [313, 33] width 43 height 23
